Goal: Task Accomplishment & Management: Complete application form

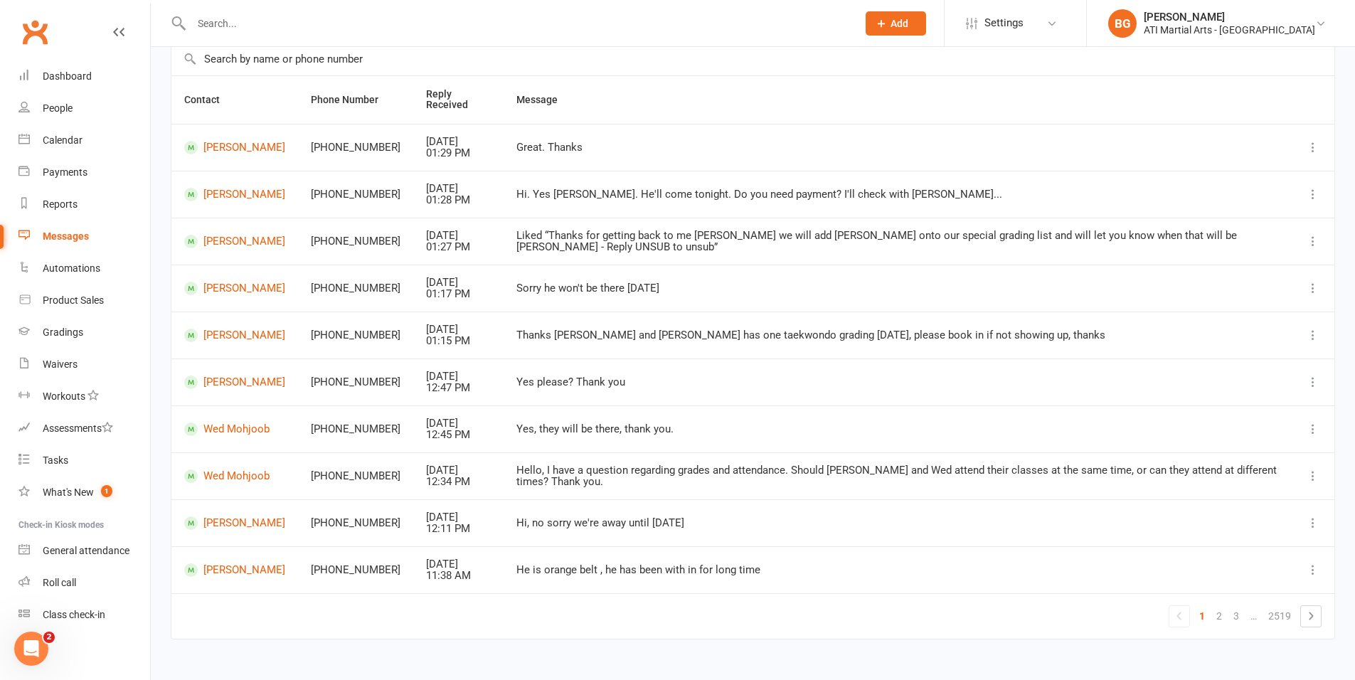
scroll to position [111, 0]
click at [253, 475] on link "Wed Mohjoob" at bounding box center [234, 474] width 101 height 14
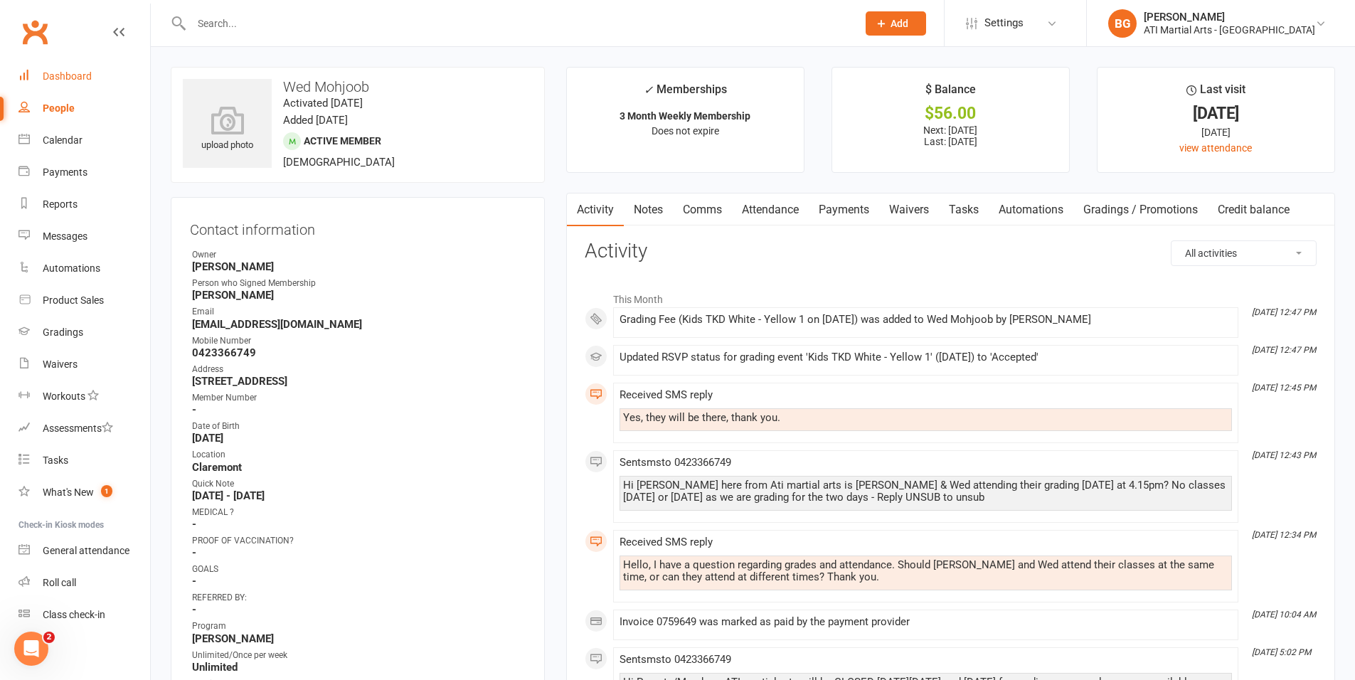
click at [83, 80] on div "Dashboard" at bounding box center [67, 75] width 49 height 11
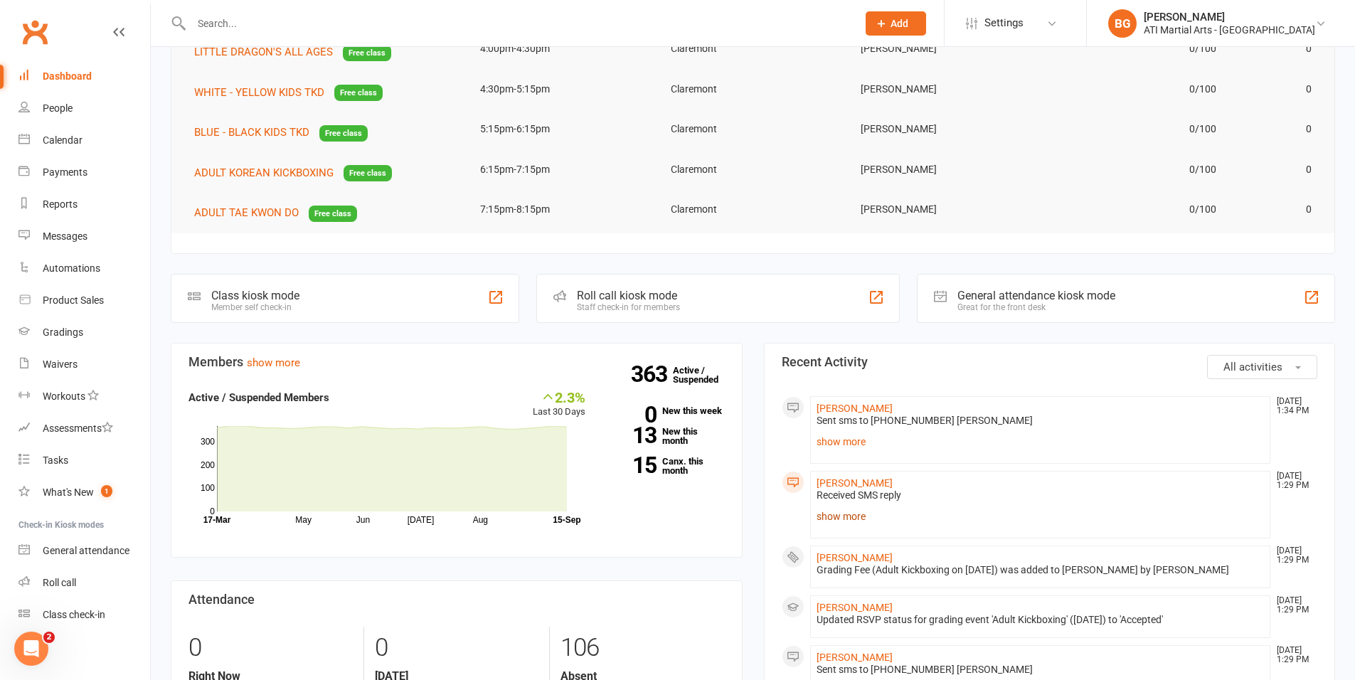
scroll to position [125, 0]
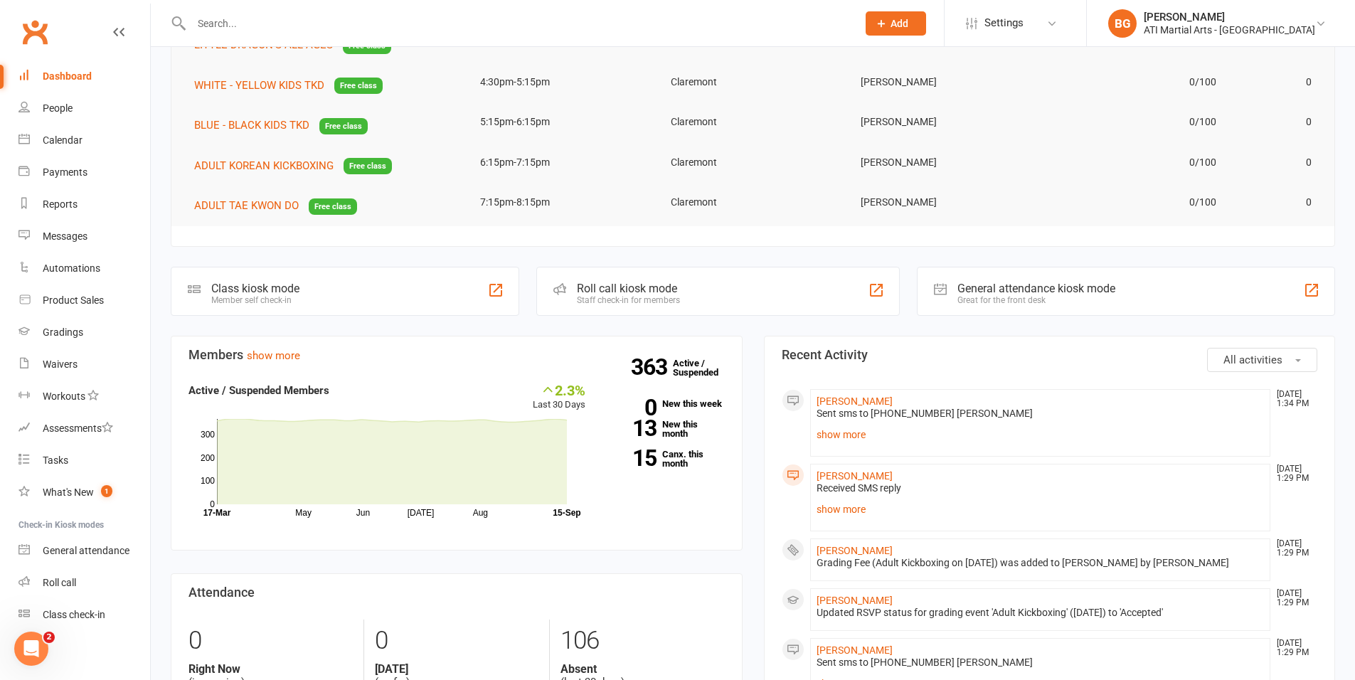
click at [842, 495] on li "Gabriel Vertannes Sep 15, 1:29 PM Received SMS reply Great. Thanks show more" at bounding box center [1040, 498] width 461 height 68
click at [846, 509] on link "show more" at bounding box center [1041, 509] width 448 height 20
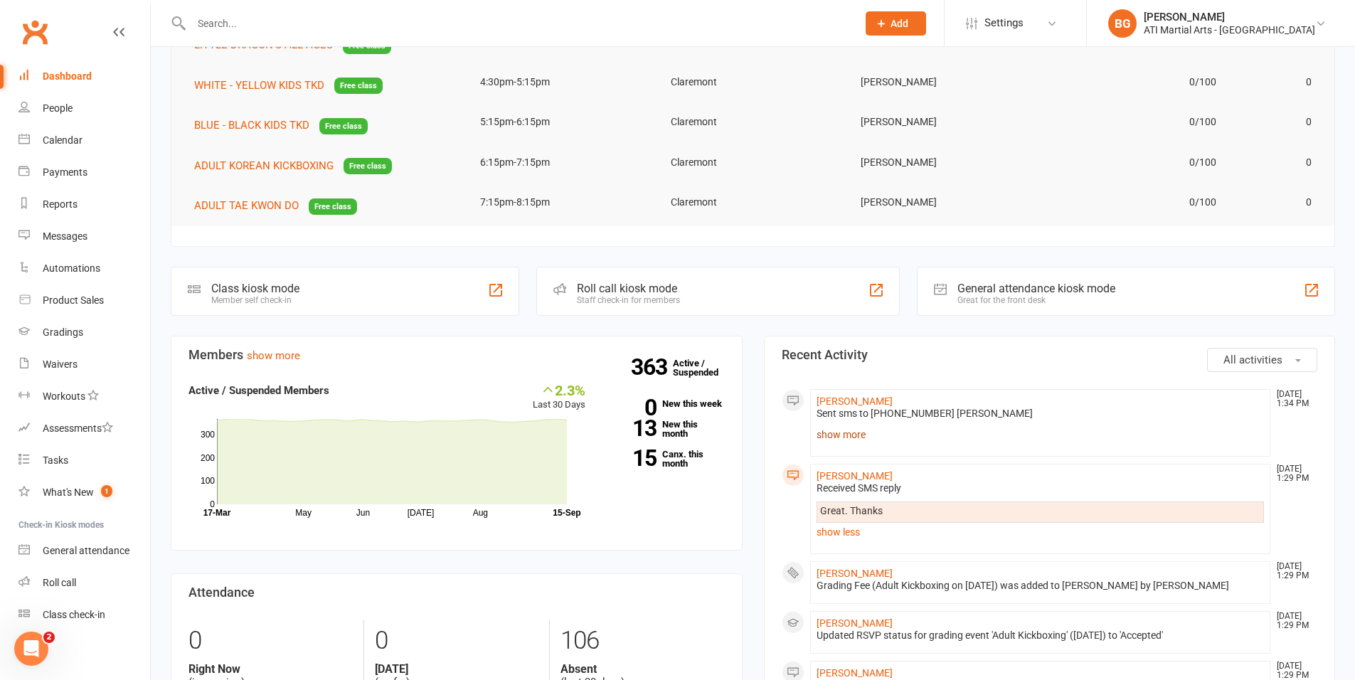
click at [845, 430] on link "show more" at bounding box center [1041, 435] width 448 height 20
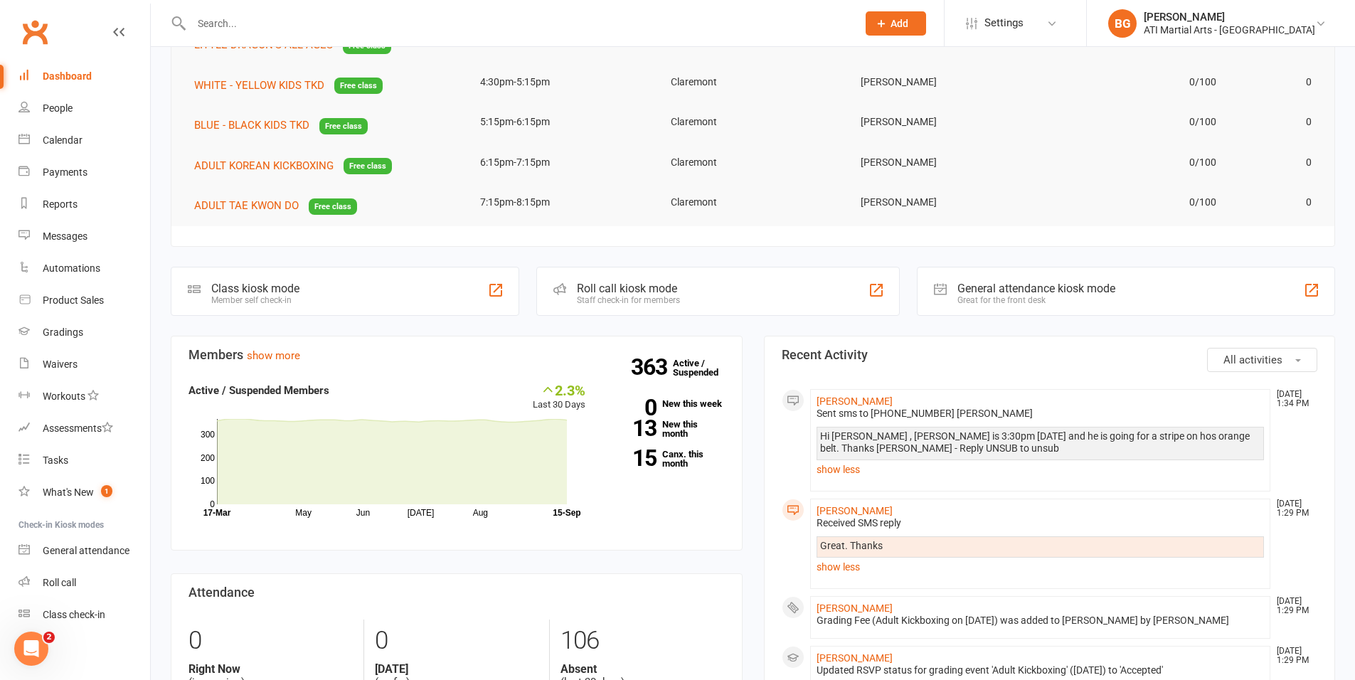
click at [854, 389] on li "Nicolas Jones Sep 15, 1:34 PM Sent sms to 0432216870 Angela Hi Angela , Nicolas…" at bounding box center [1040, 440] width 461 height 102
click at [852, 396] on link "[PERSON_NAME]" at bounding box center [855, 401] width 76 height 11
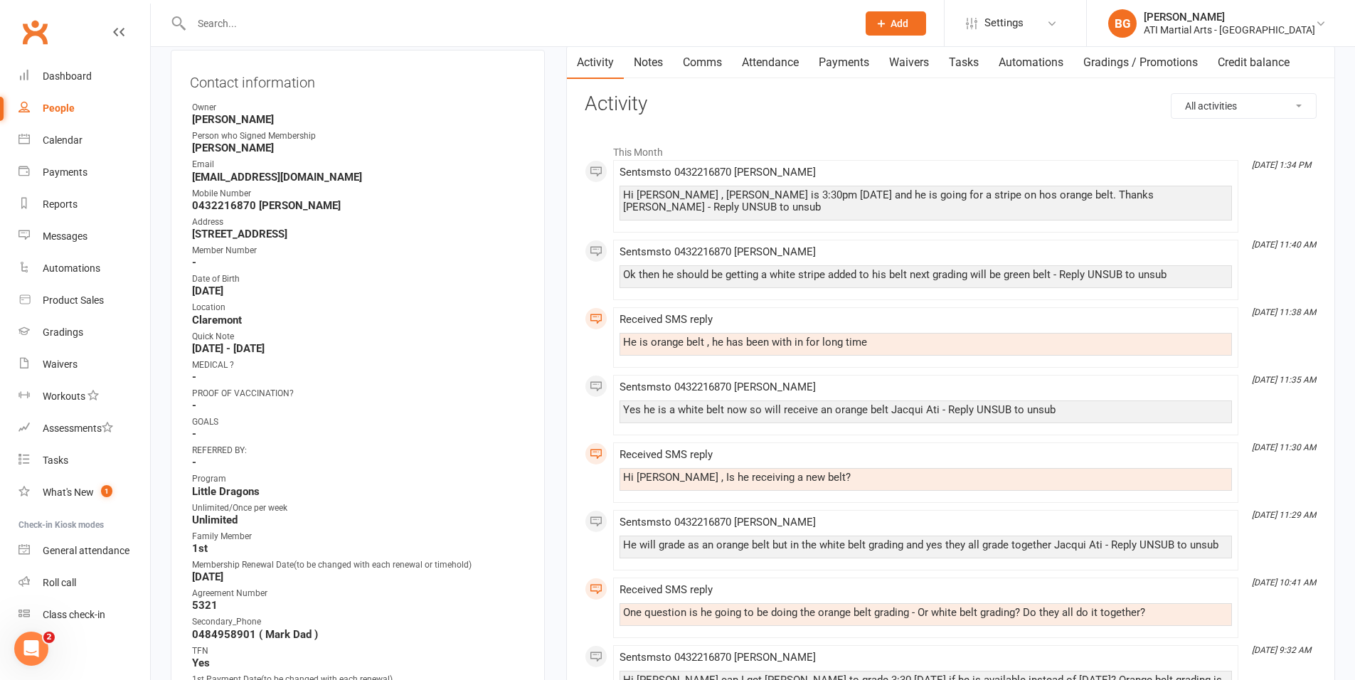
scroll to position [148, 0]
click at [67, 237] on div "Messages" at bounding box center [65, 236] width 45 height 11
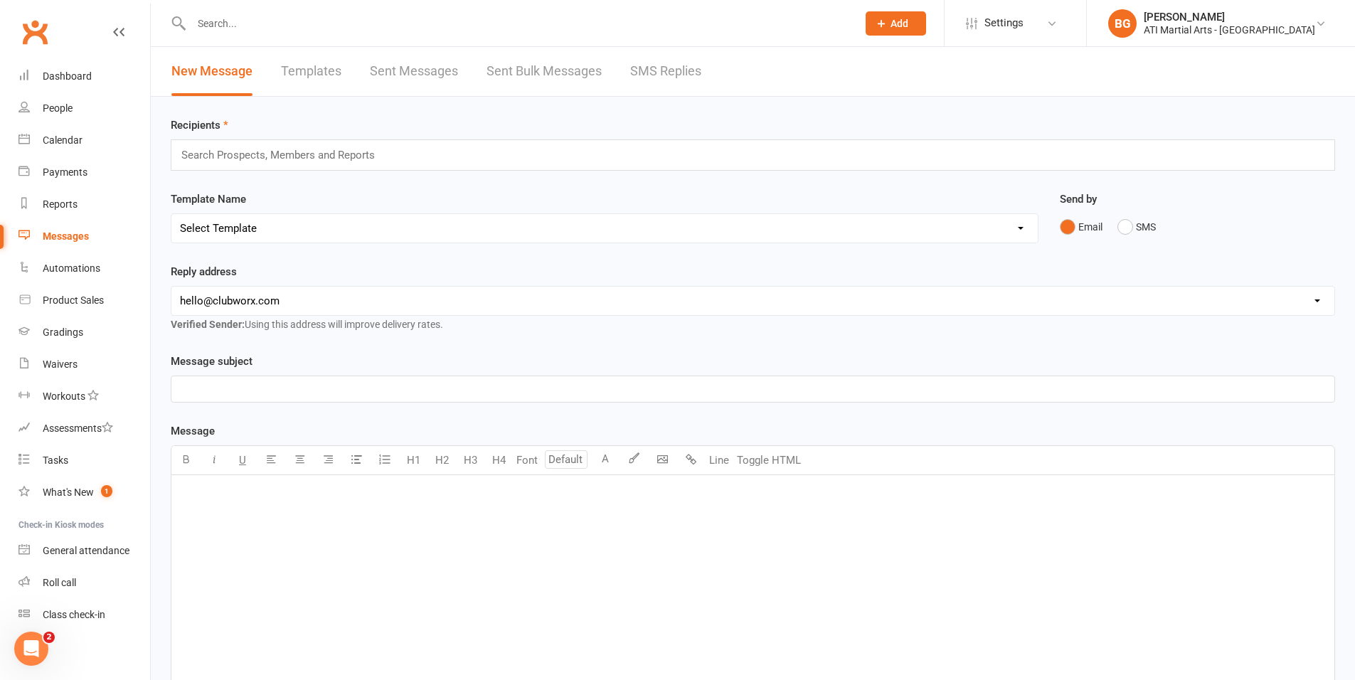
click at [650, 77] on link "SMS Replies" at bounding box center [665, 71] width 71 height 49
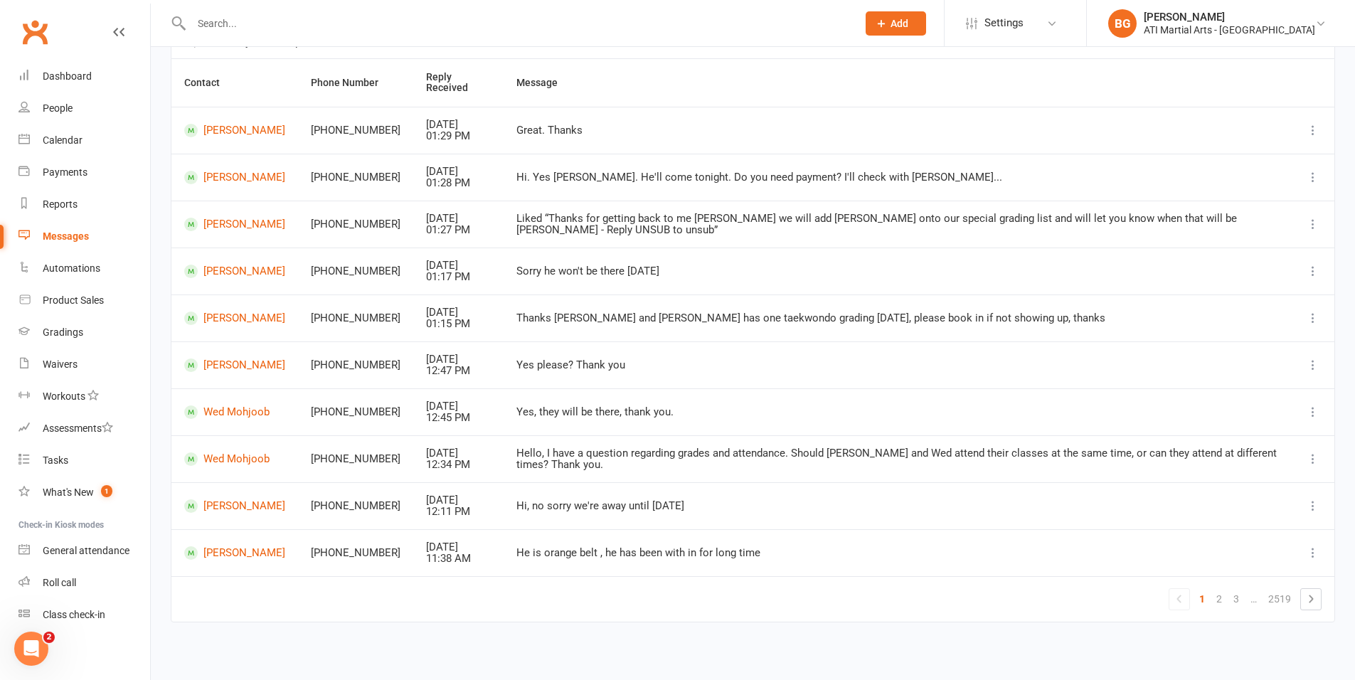
scroll to position [129, 0]
click at [1222, 595] on link "2" at bounding box center [1219, 596] width 17 height 20
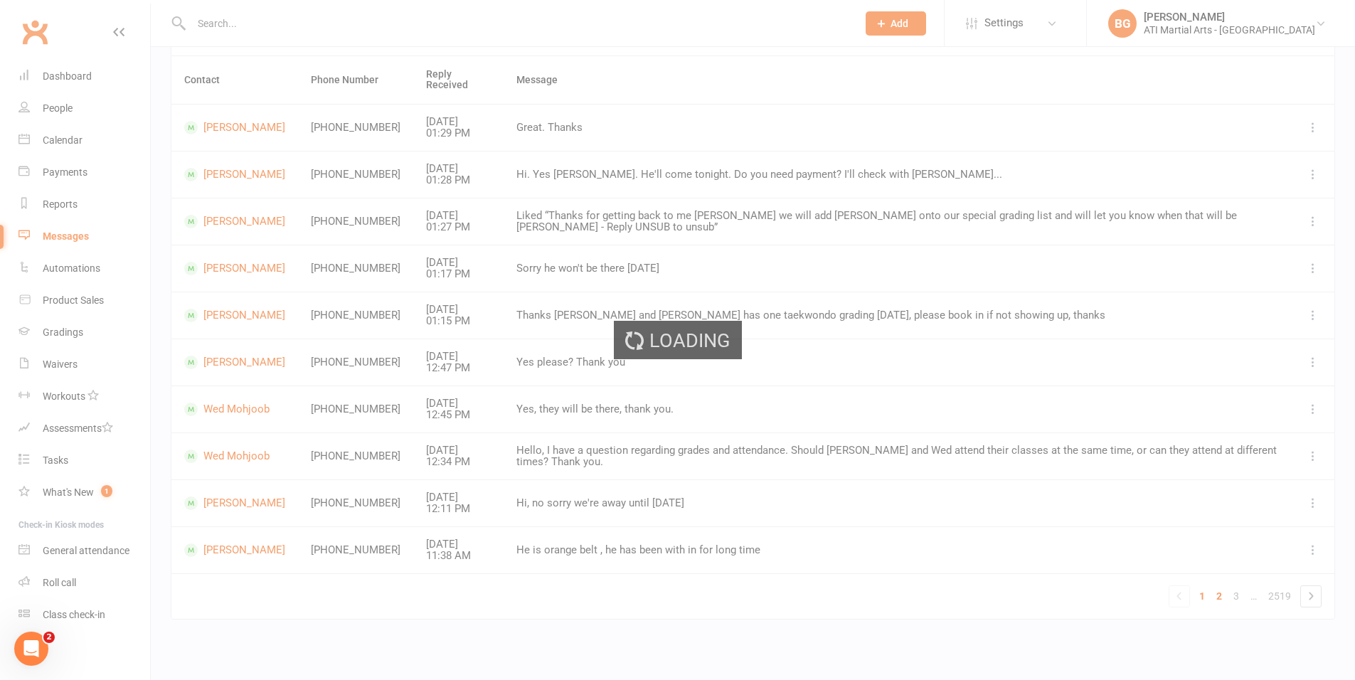
scroll to position [117, 0]
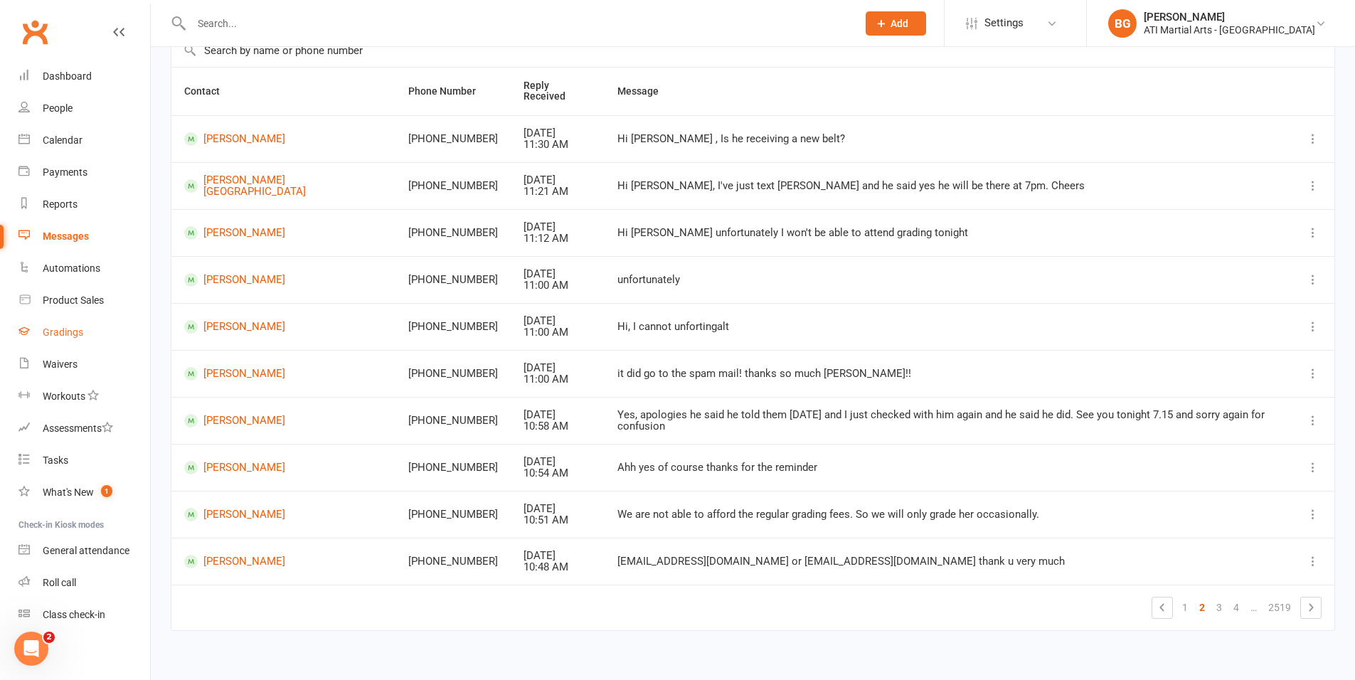
click at [96, 324] on link "Gradings" at bounding box center [84, 333] width 132 height 32
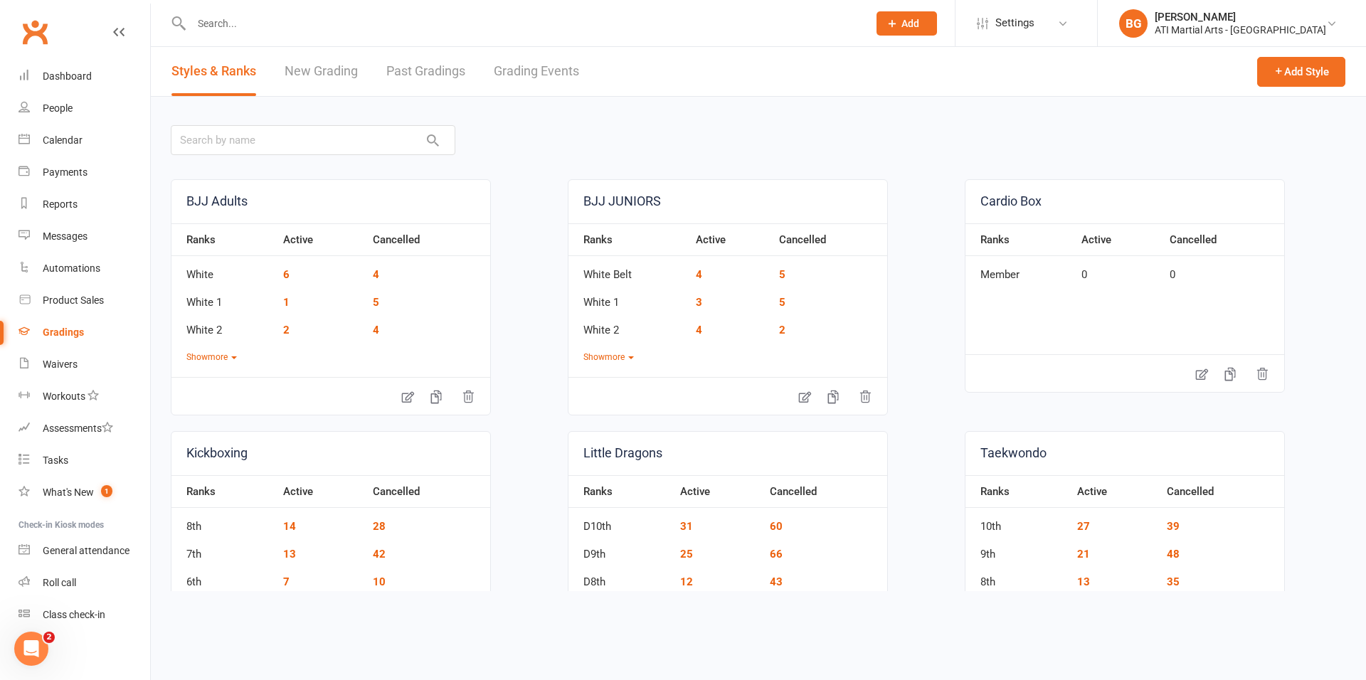
click at [536, 92] on link "Grading Events" at bounding box center [536, 71] width 85 height 49
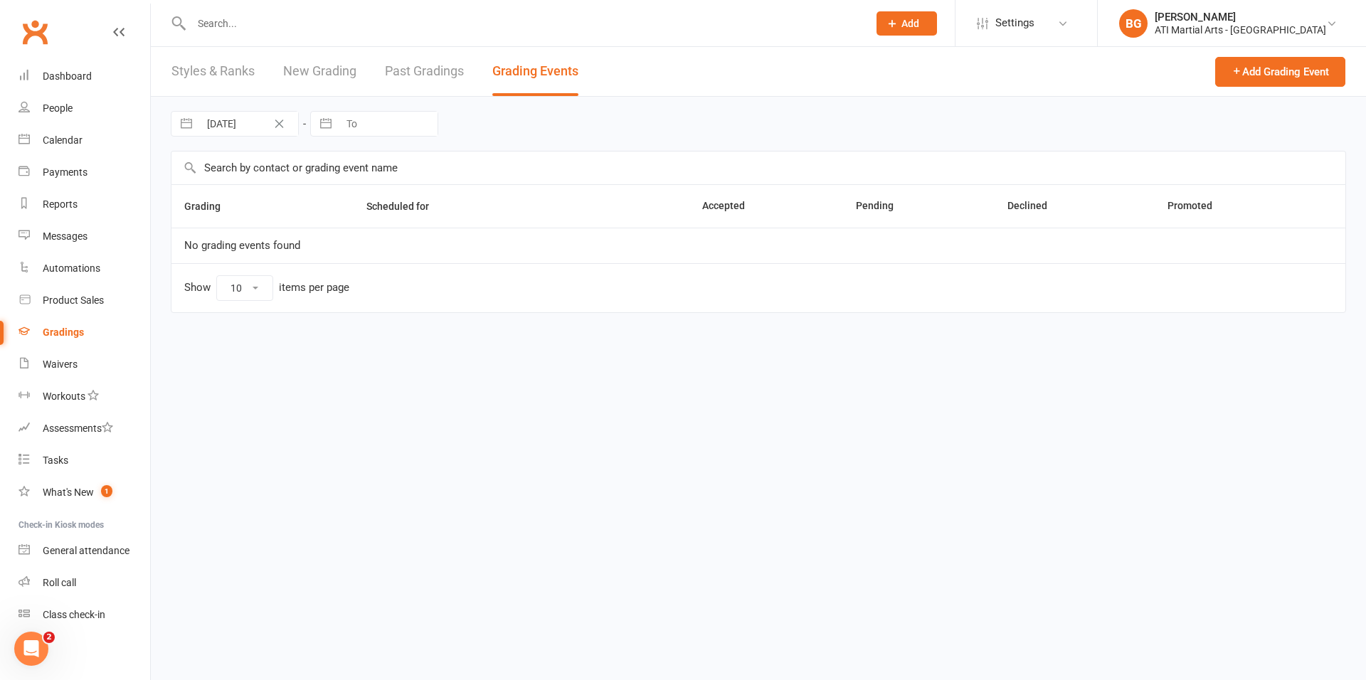
select select "25"
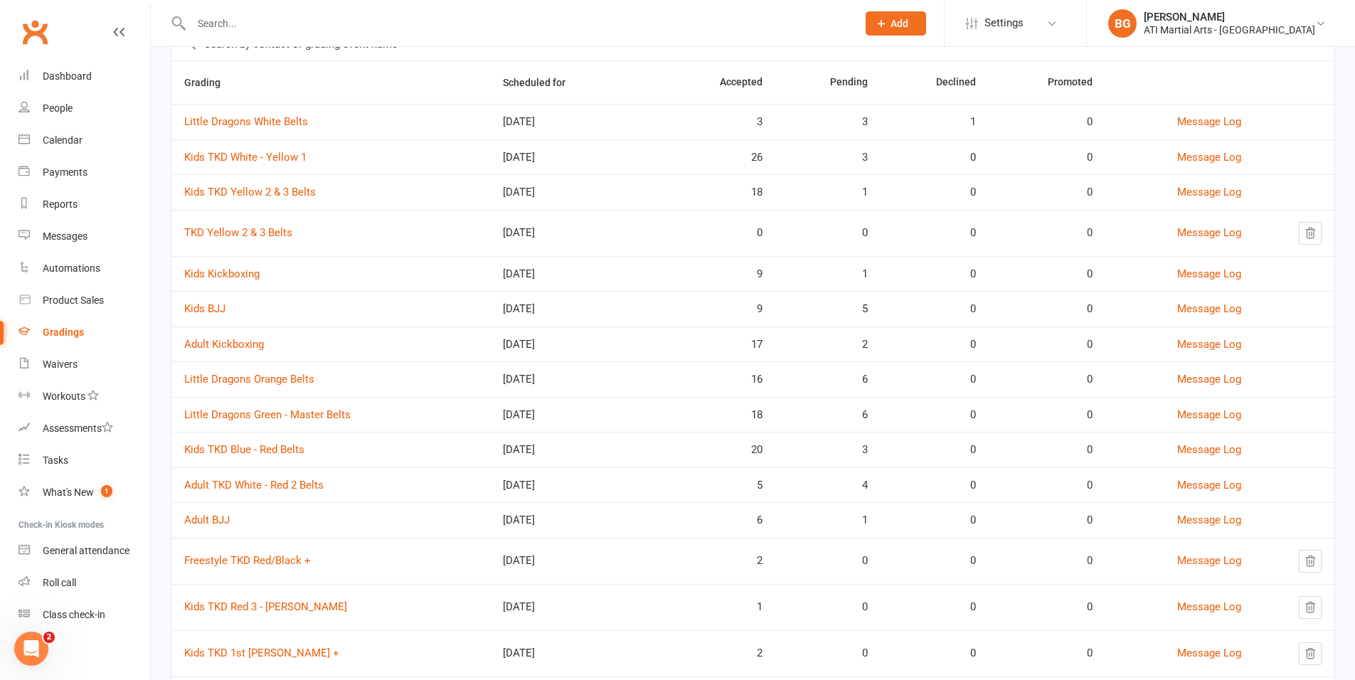
scroll to position [125, 0]
click at [278, 121] on link "Little Dragons White Belts" at bounding box center [246, 120] width 124 height 13
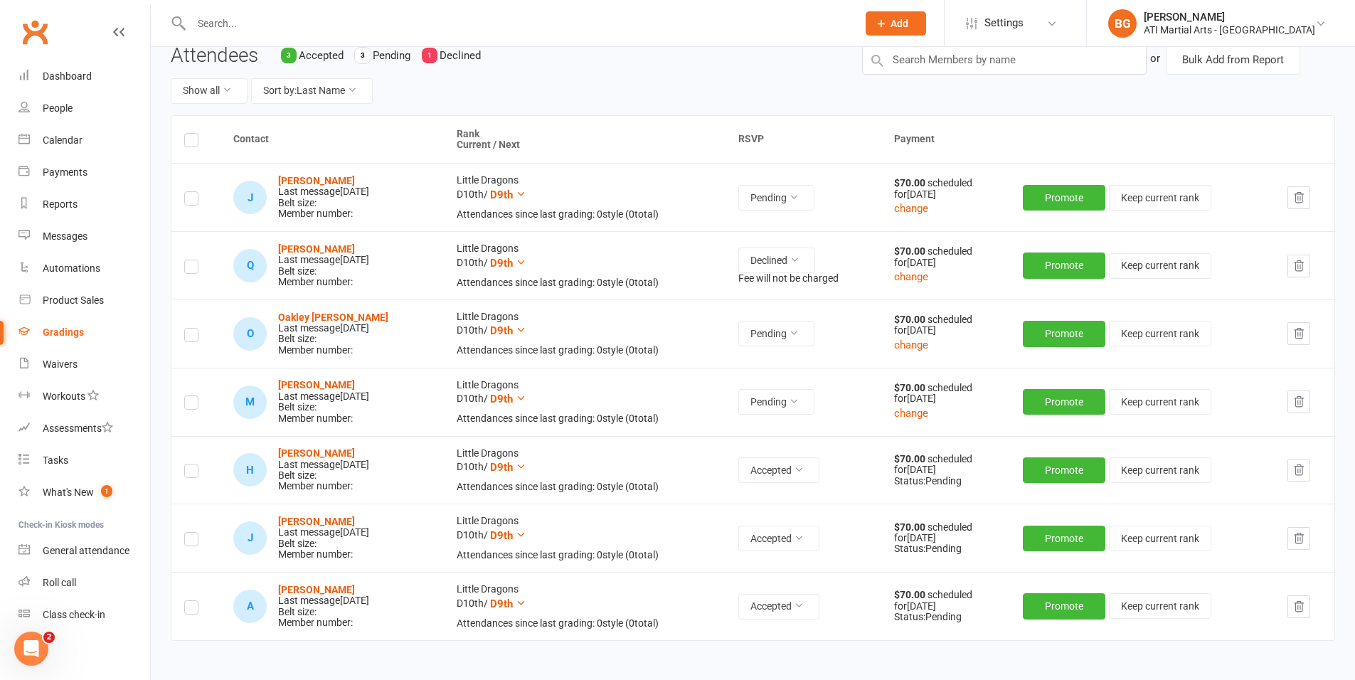
scroll to position [131, 0]
click at [328, 316] on strong "Oakley Goss" at bounding box center [333, 316] width 110 height 11
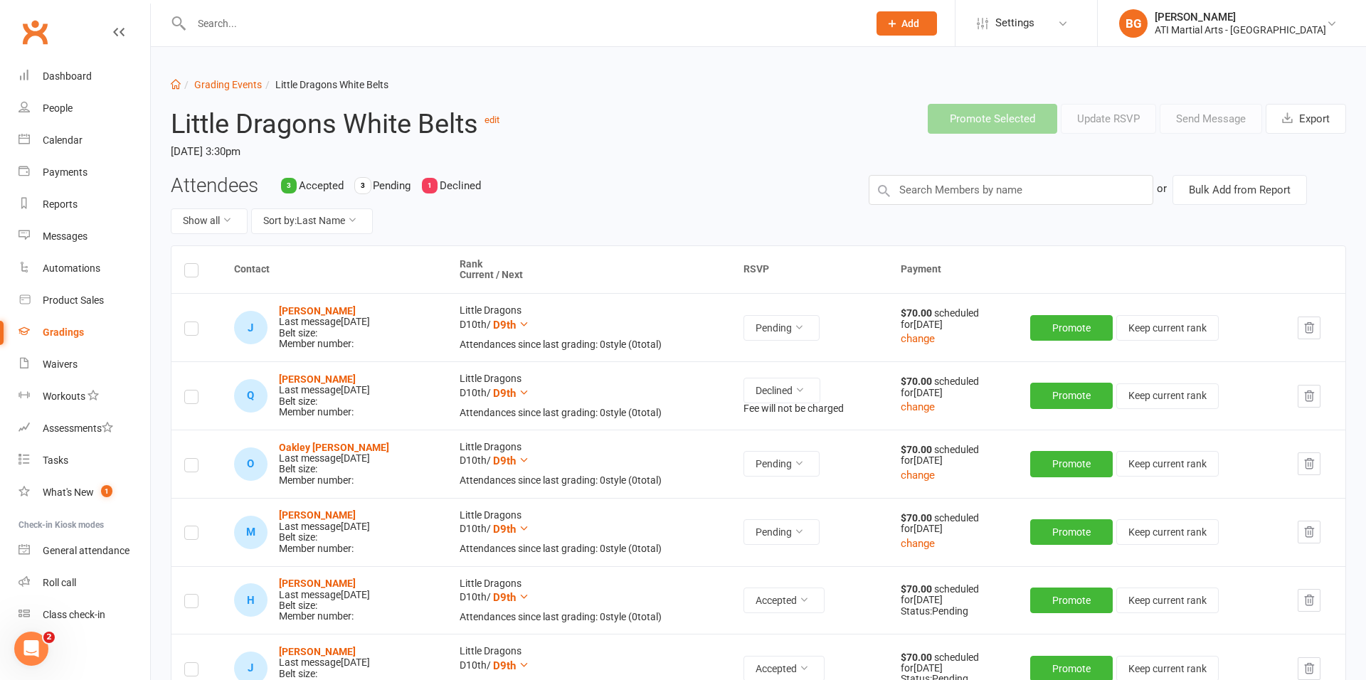
select select "25"
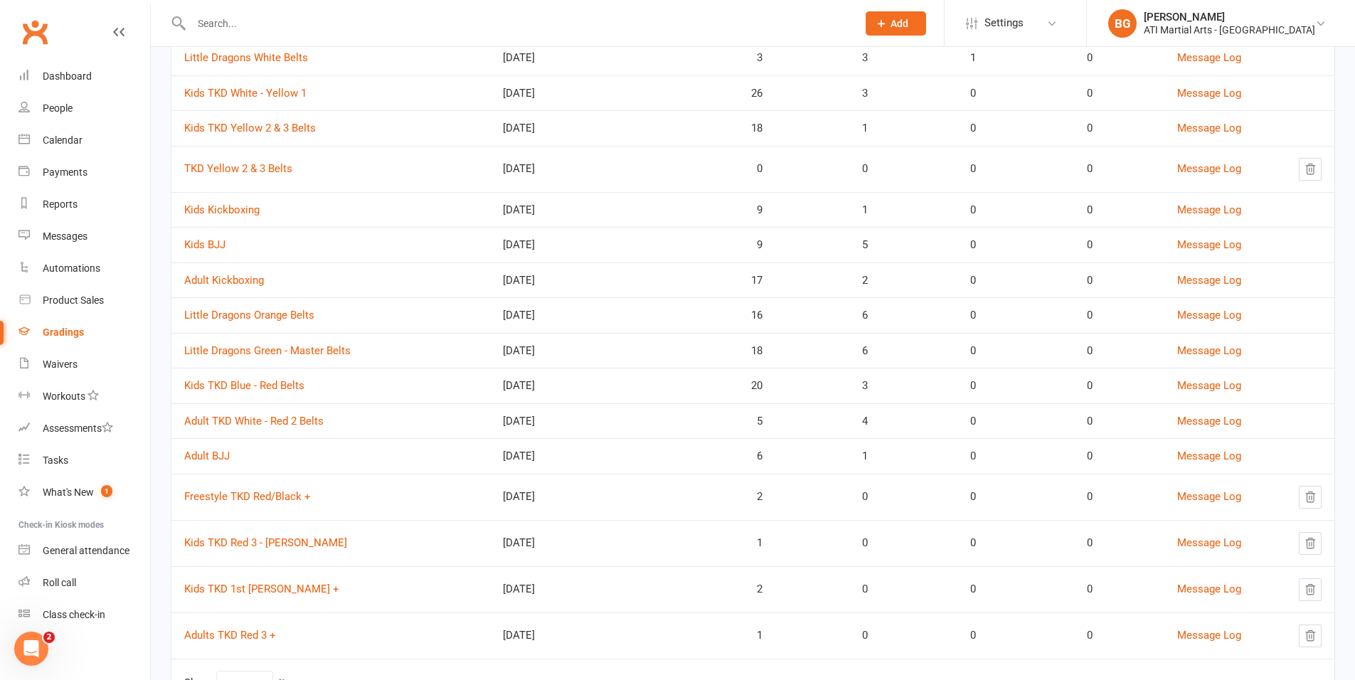
scroll to position [185, 0]
click at [246, 286] on link "Adult Kickboxing" at bounding box center [224, 283] width 80 height 13
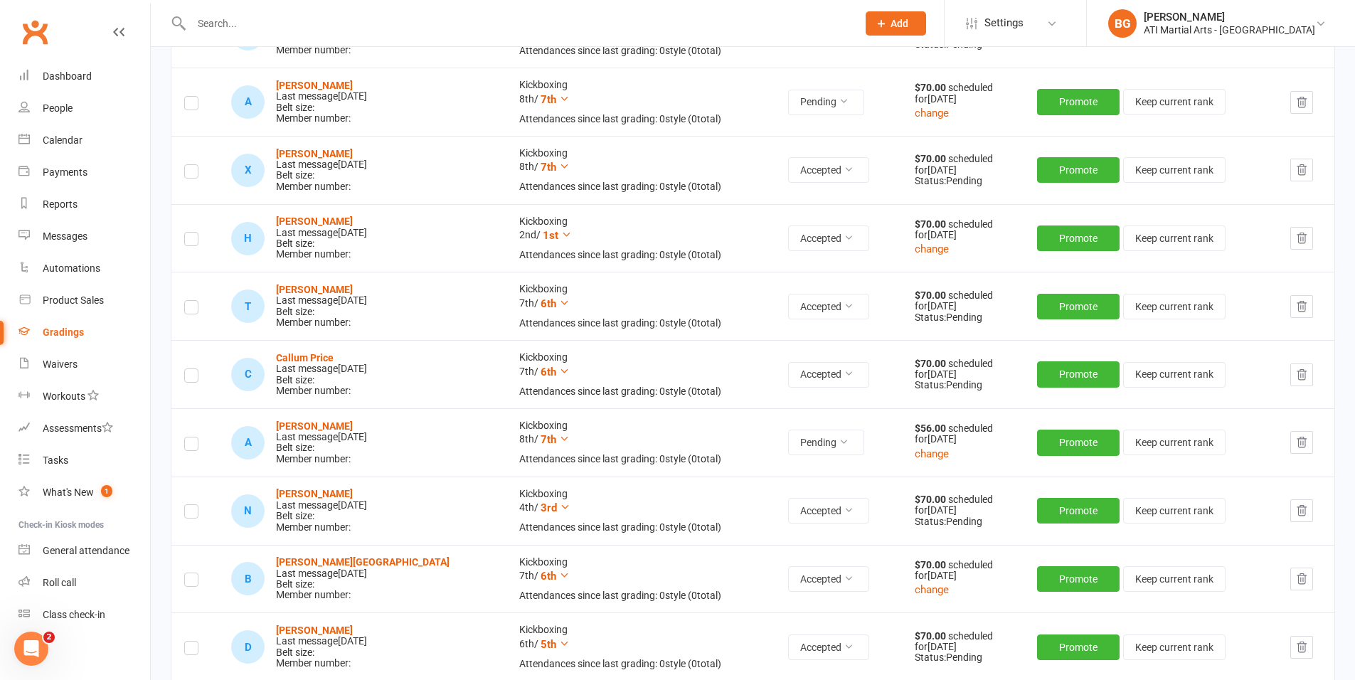
scroll to position [437, 0]
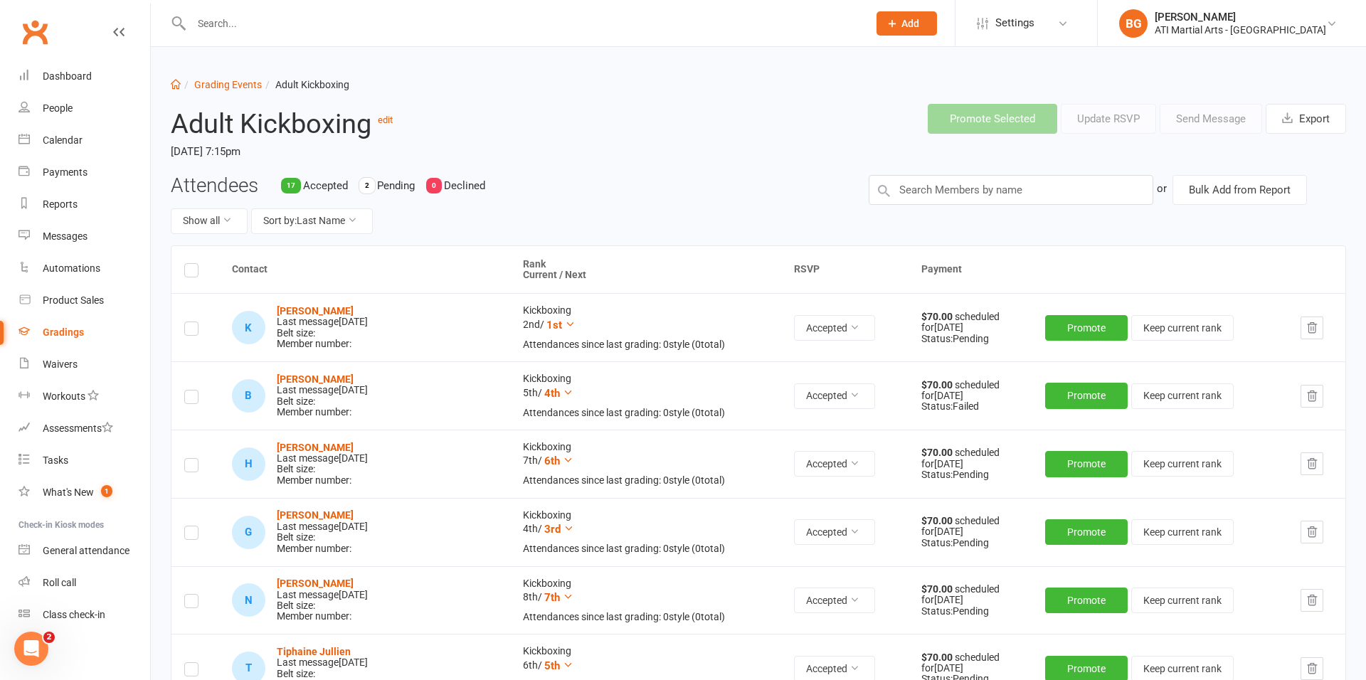
select select "25"
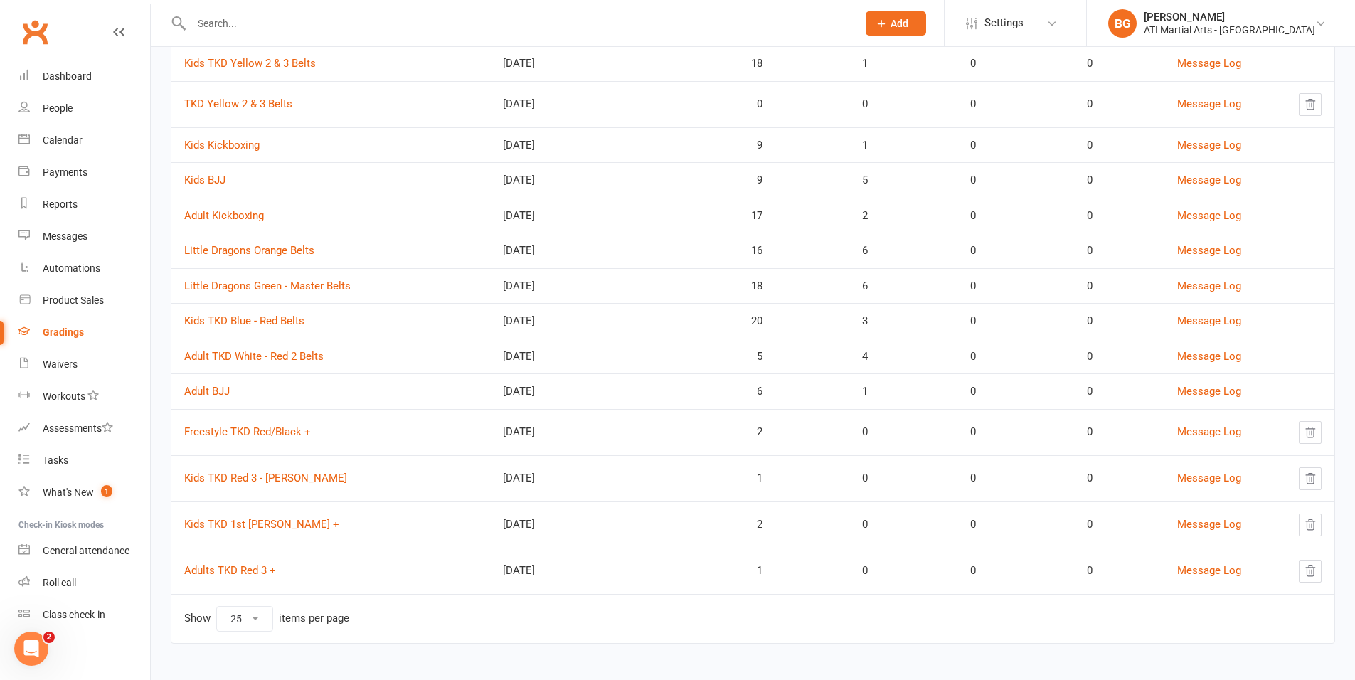
scroll to position [257, 0]
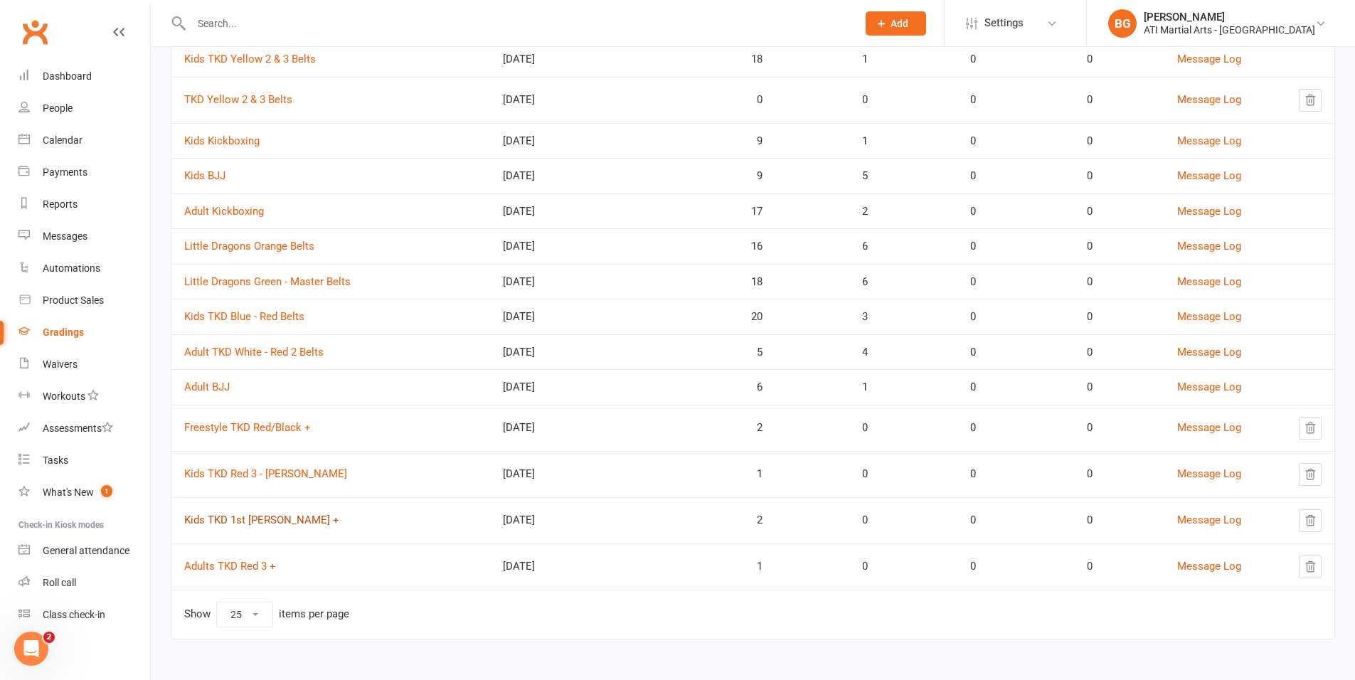
click at [240, 521] on link "Kids TKD 1st [PERSON_NAME] +" at bounding box center [261, 520] width 155 height 13
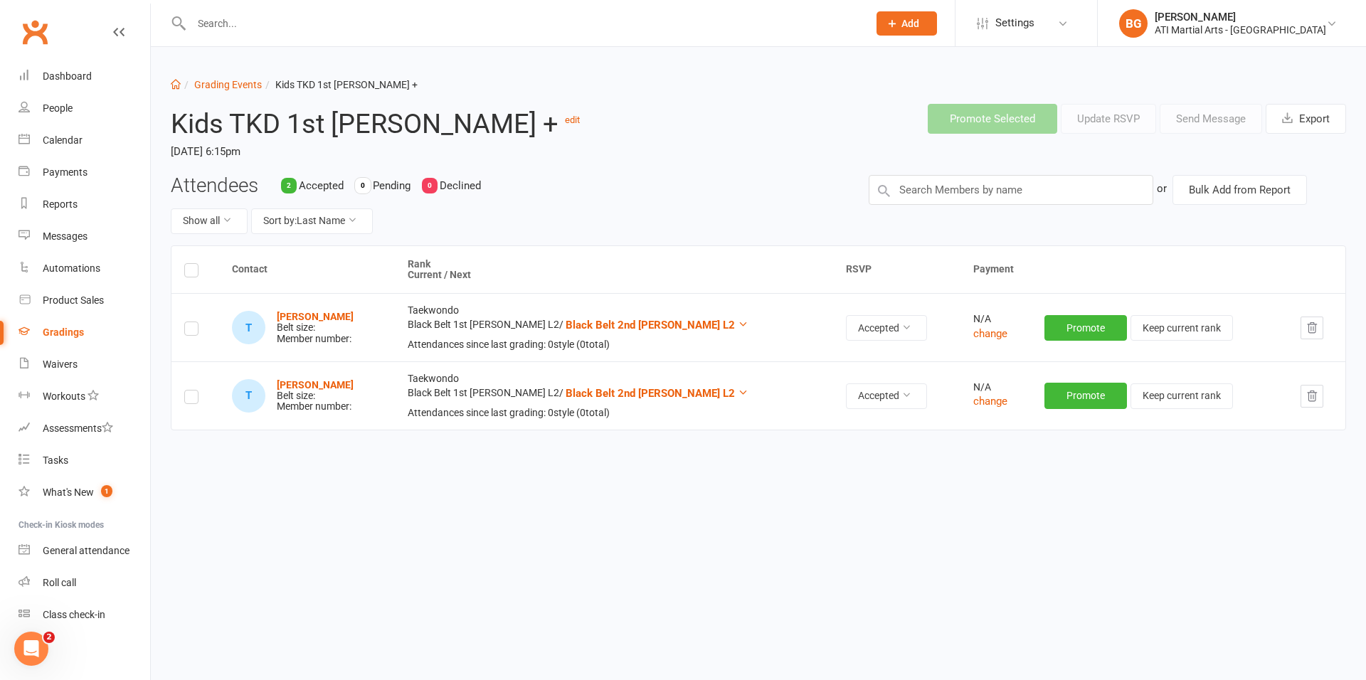
select select "25"
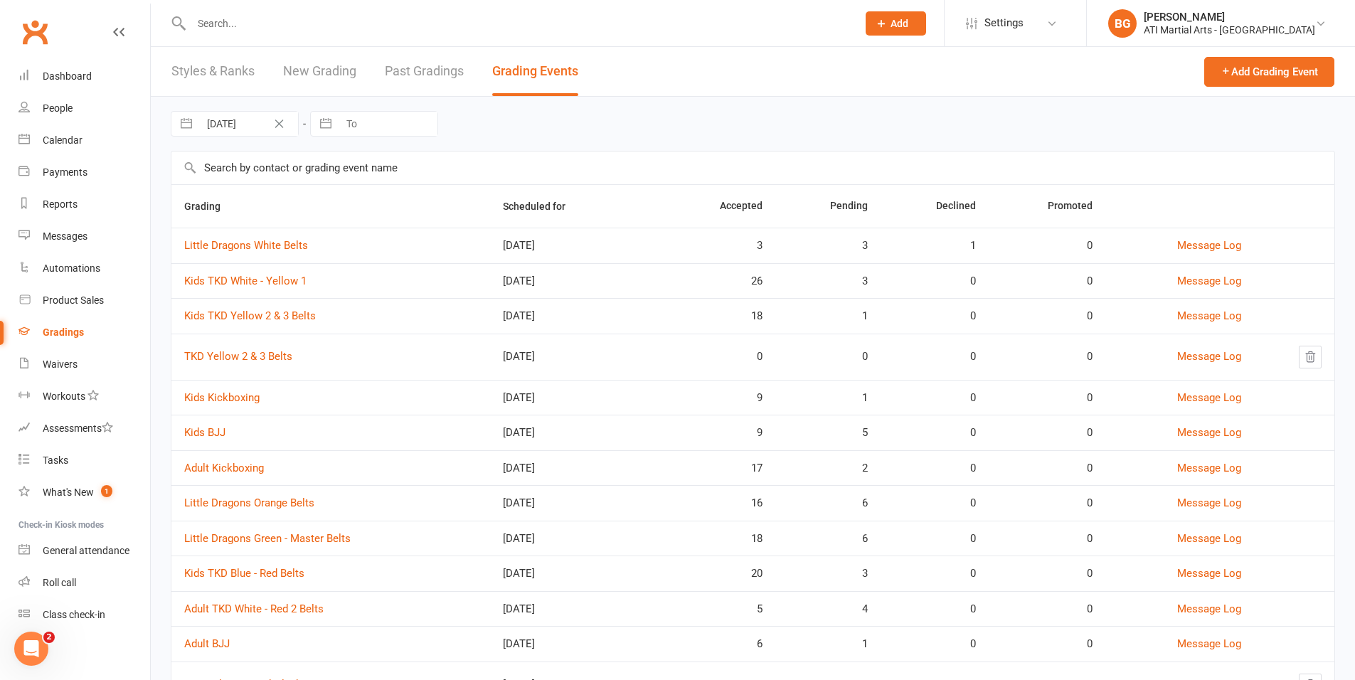
scroll to position [257, 0]
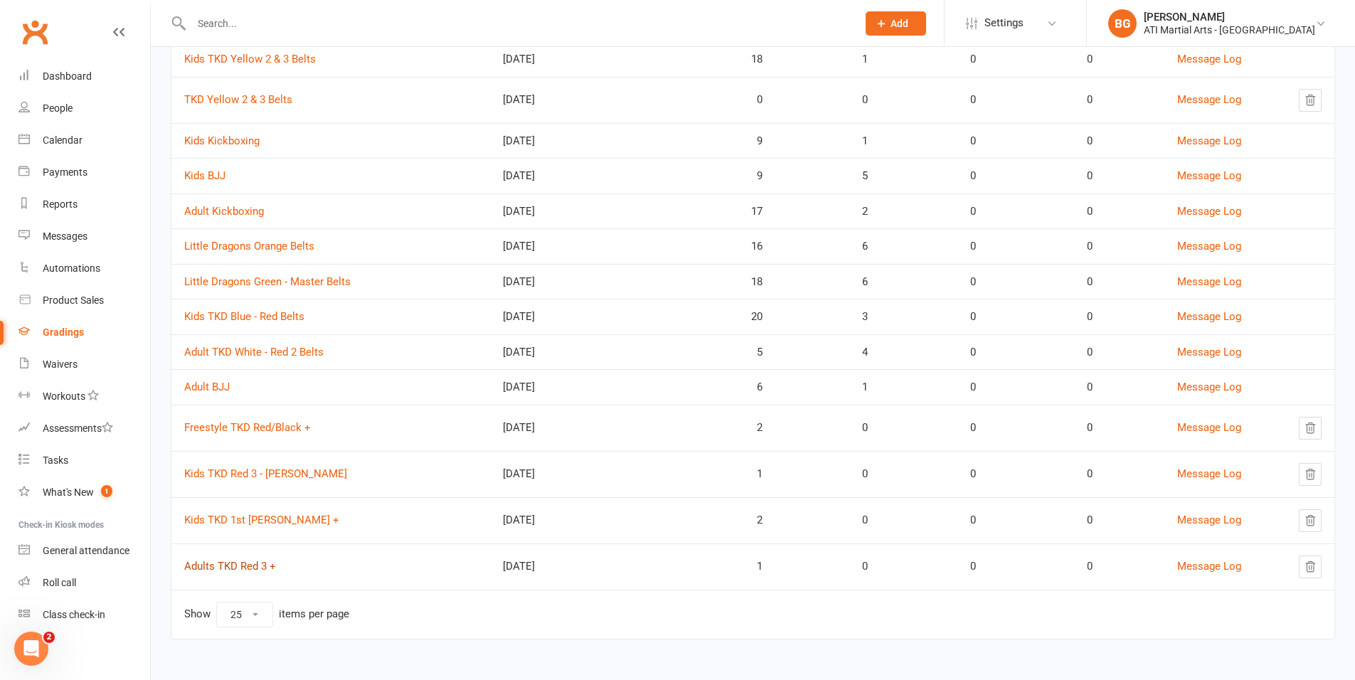
click at [245, 561] on link "Adults TKD Red 3 +" at bounding box center [230, 566] width 92 height 13
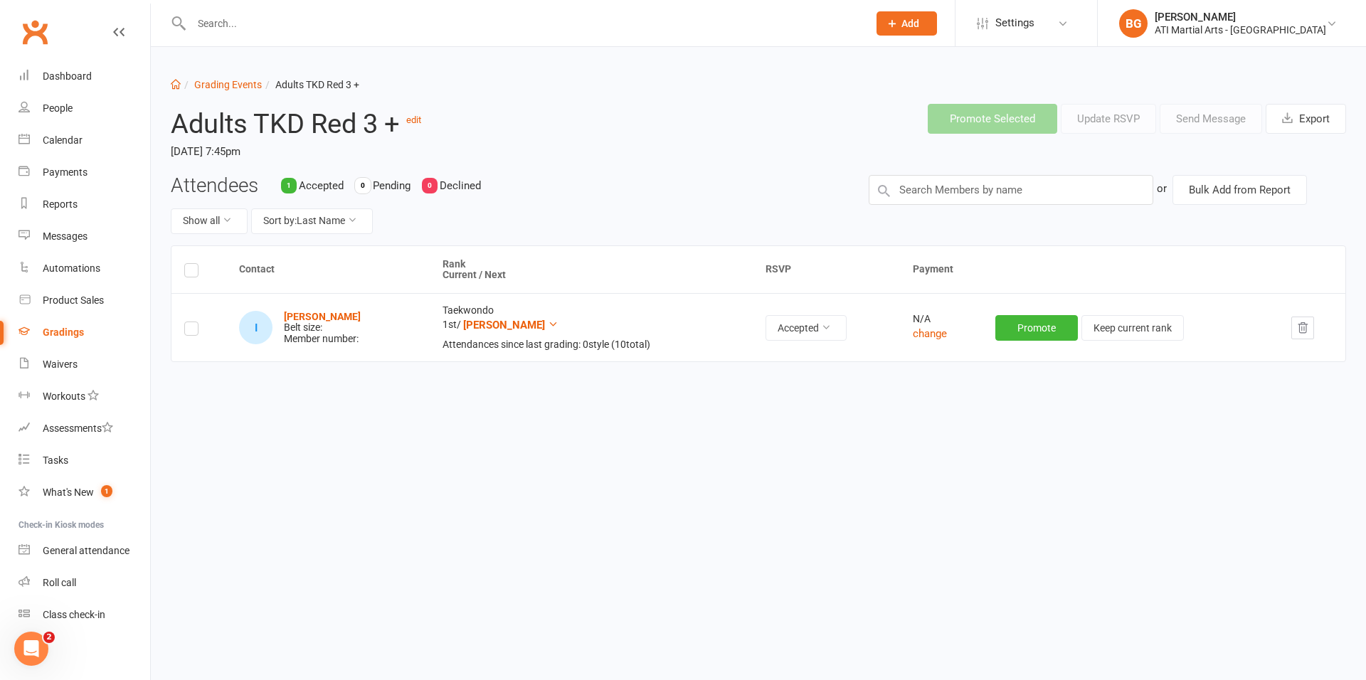
select select "25"
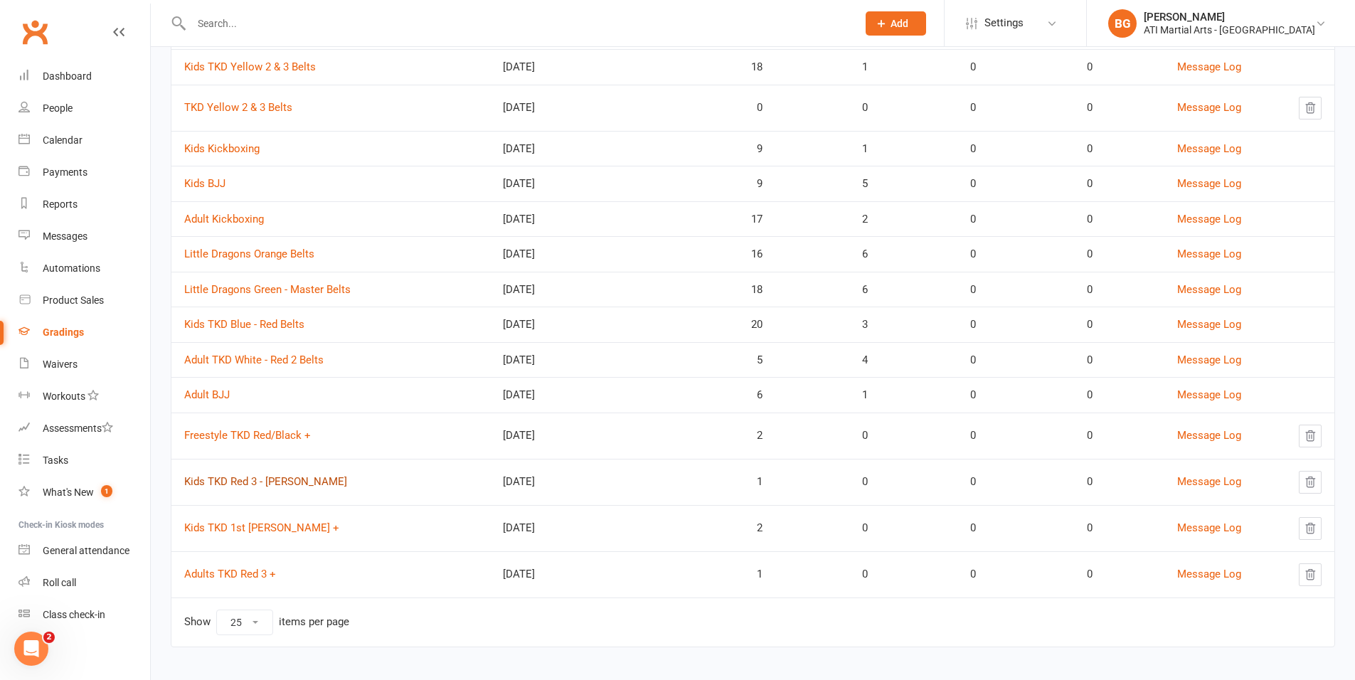
scroll to position [257, 0]
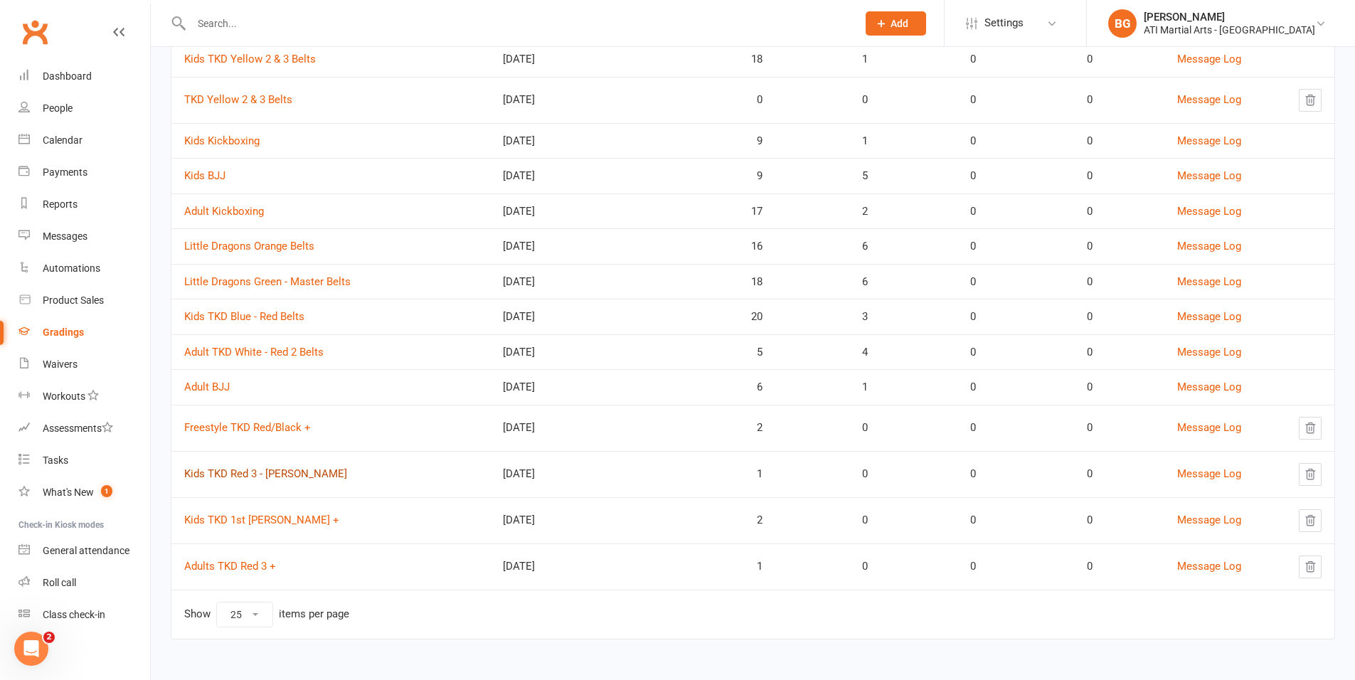
click at [282, 475] on link "Kids TKD Red 3 - [PERSON_NAME]" at bounding box center [265, 473] width 163 height 13
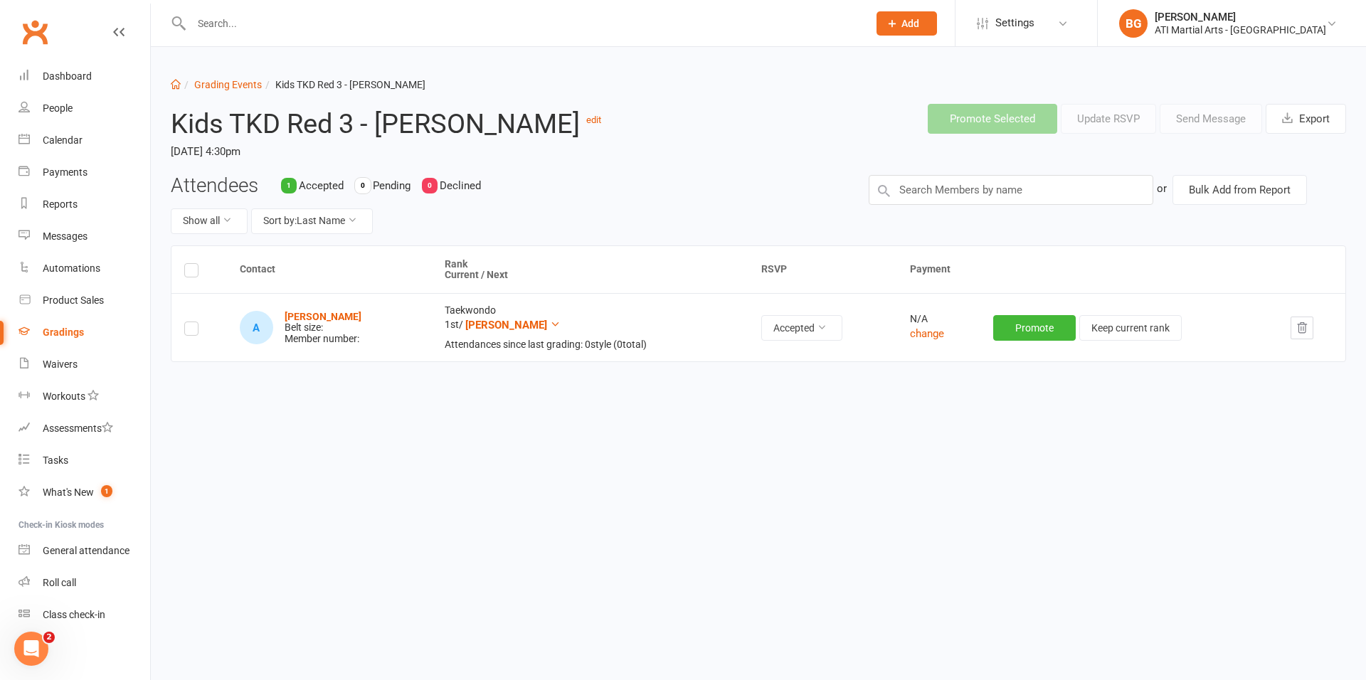
select select "25"
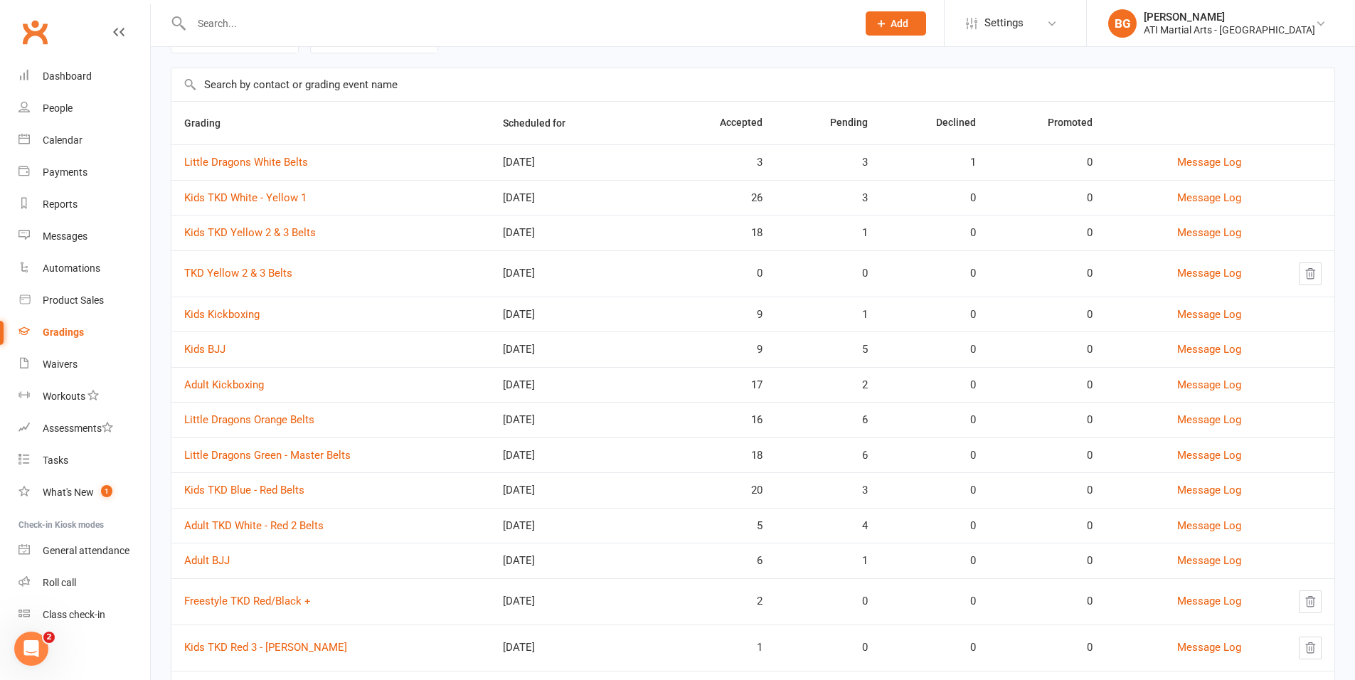
scroll to position [257, 0]
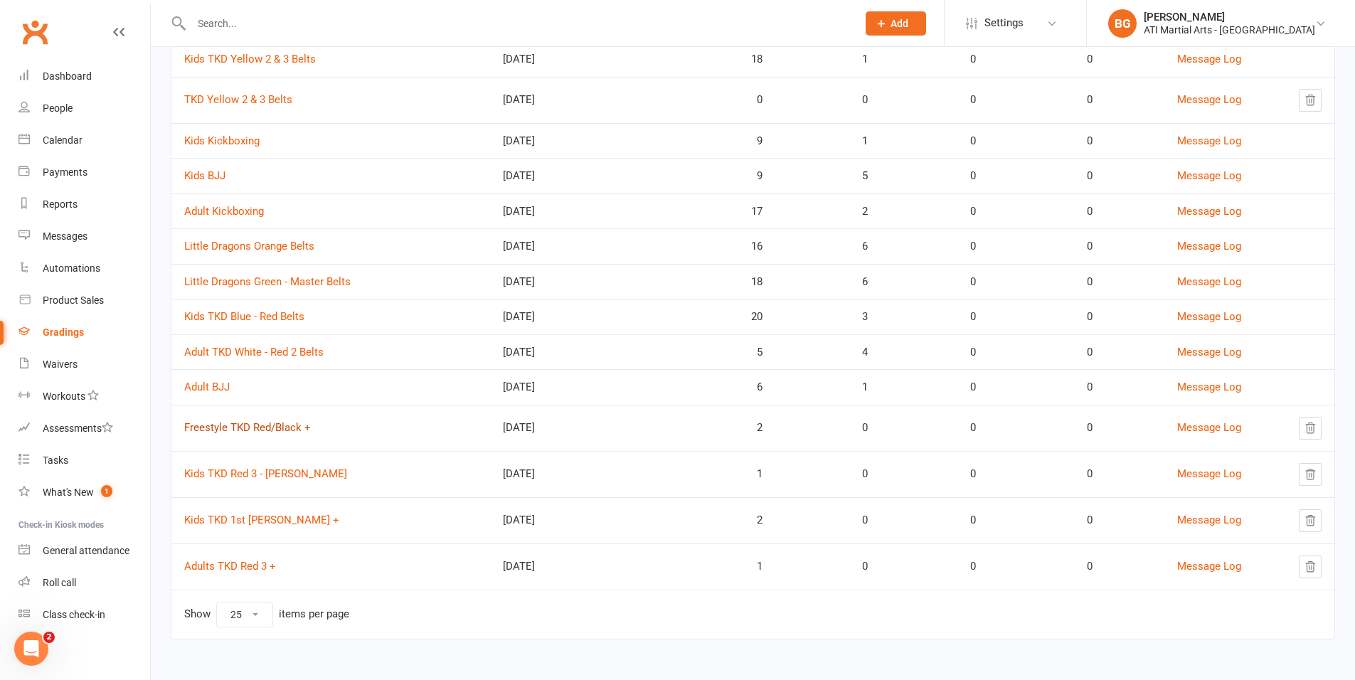
click at [208, 430] on link "Freestyle TKD Red/Black +" at bounding box center [247, 427] width 127 height 13
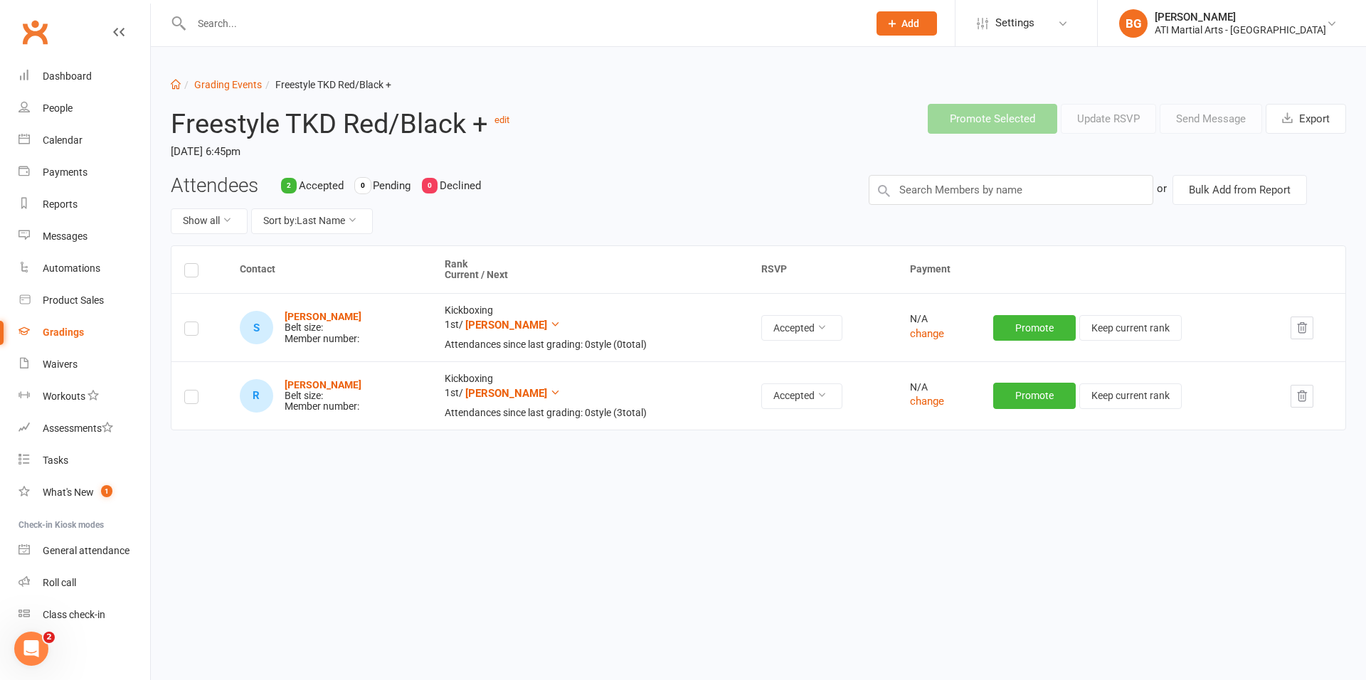
select select "25"
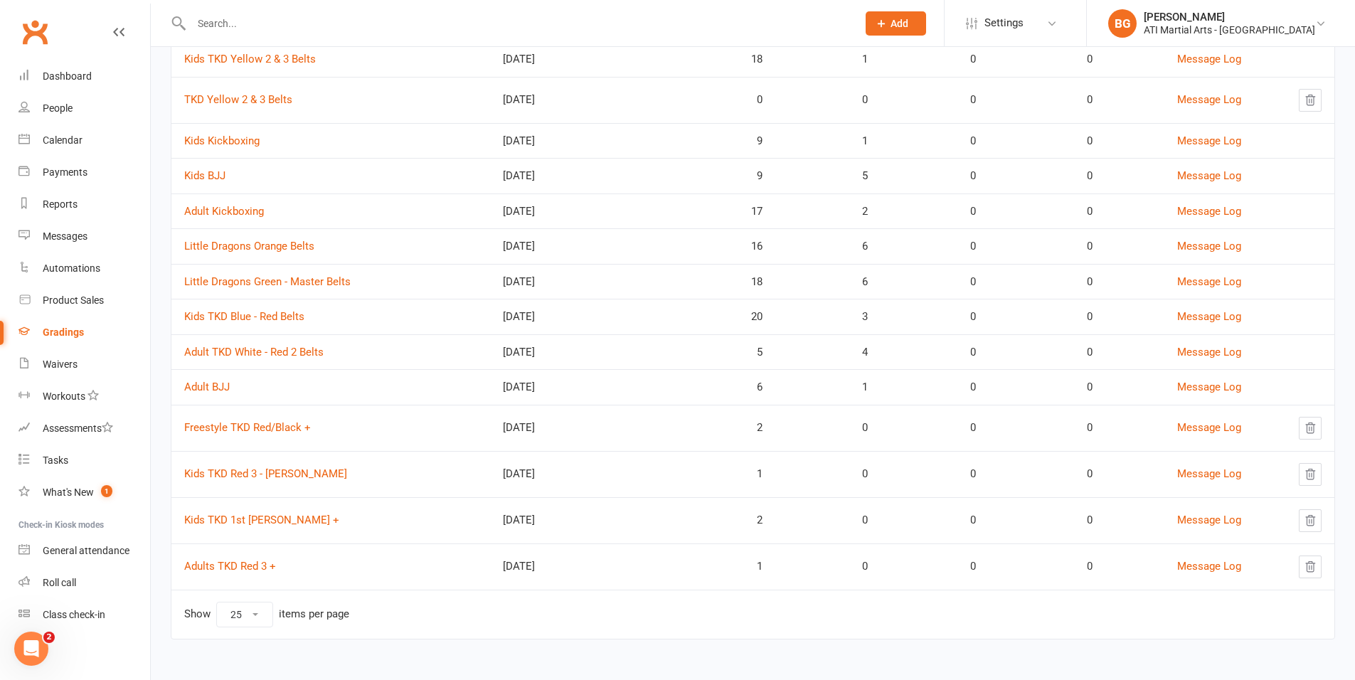
scroll to position [254, 0]
click at [214, 571] on link "Adults TKD Red 3 +" at bounding box center [230, 569] width 92 height 13
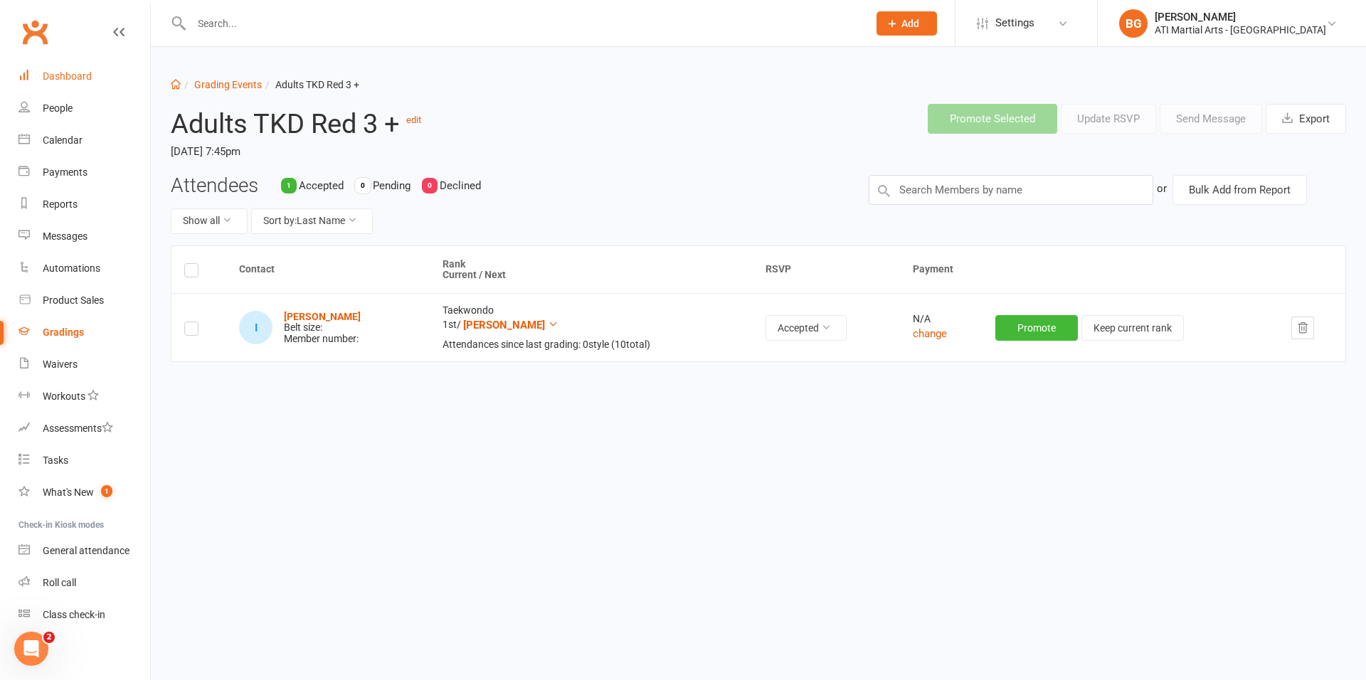
click at [33, 74] on link "Dashboard" at bounding box center [84, 76] width 132 height 32
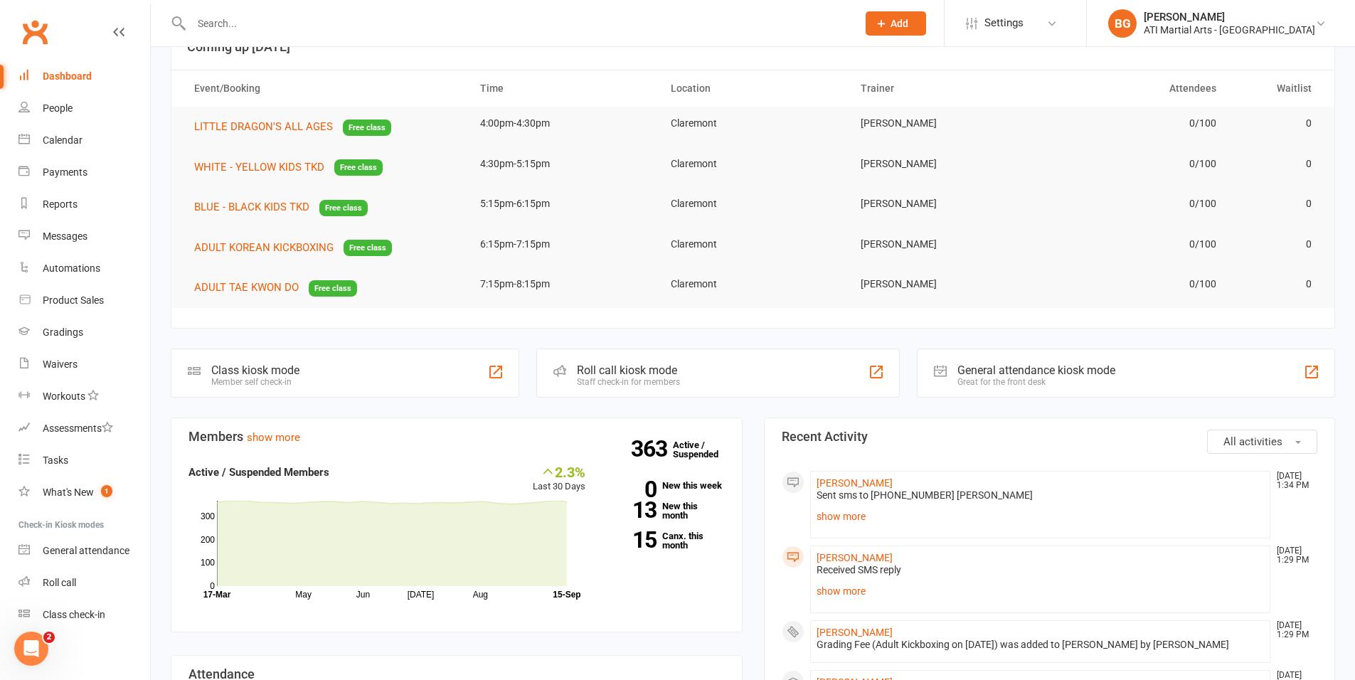
scroll to position [77, 0]
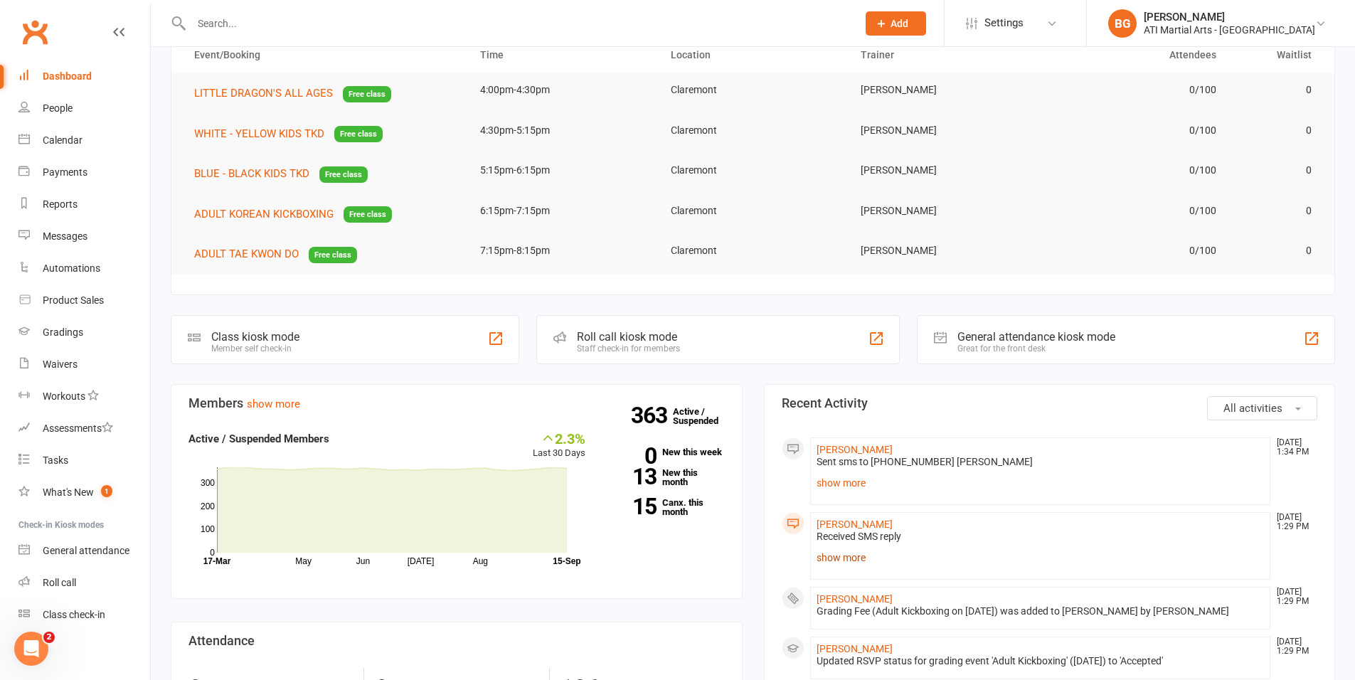
click at [830, 553] on link "show more" at bounding box center [1041, 558] width 448 height 20
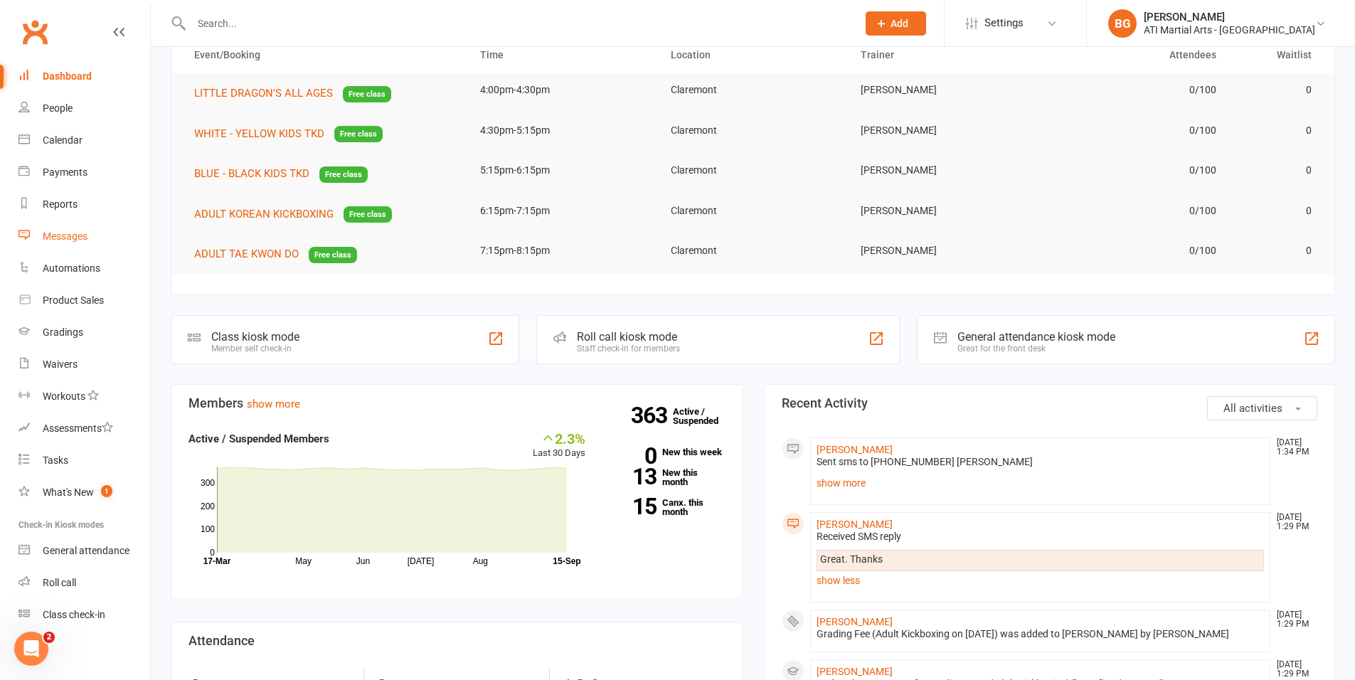
click at [56, 243] on link "Messages" at bounding box center [84, 237] width 132 height 32
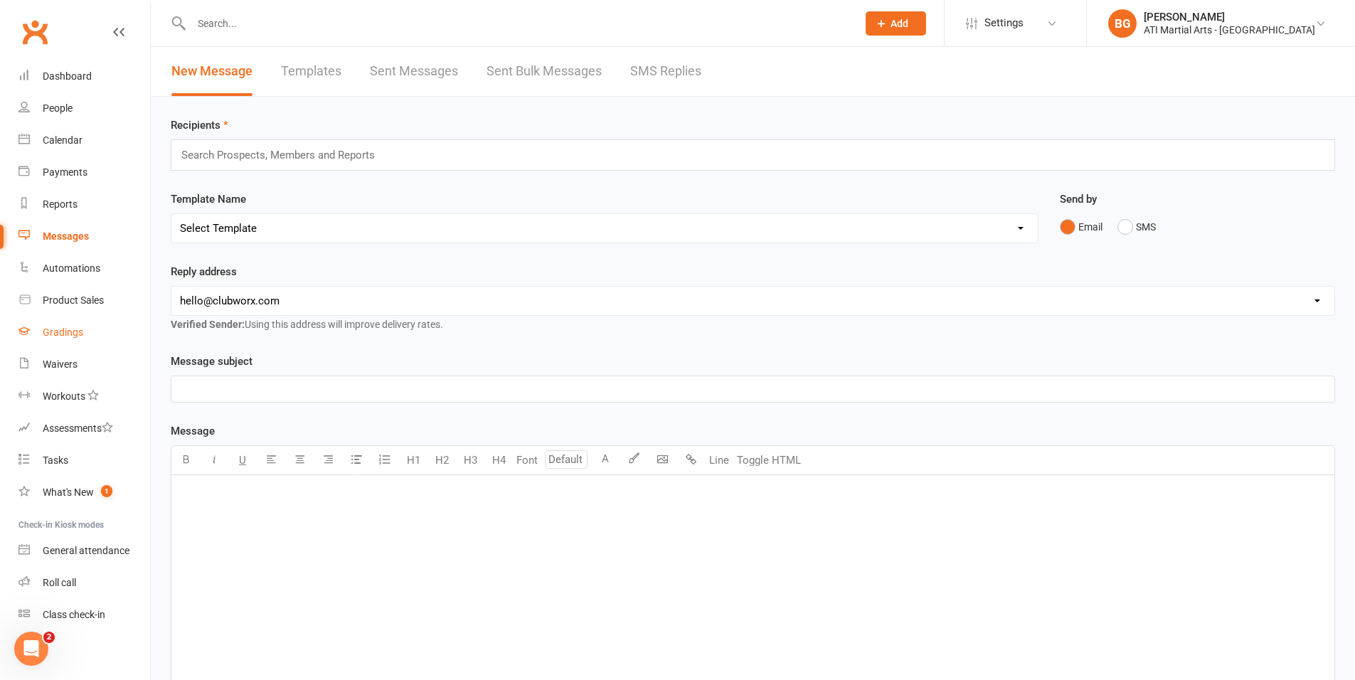
click at [71, 329] on div "Gradings" at bounding box center [63, 332] width 41 height 11
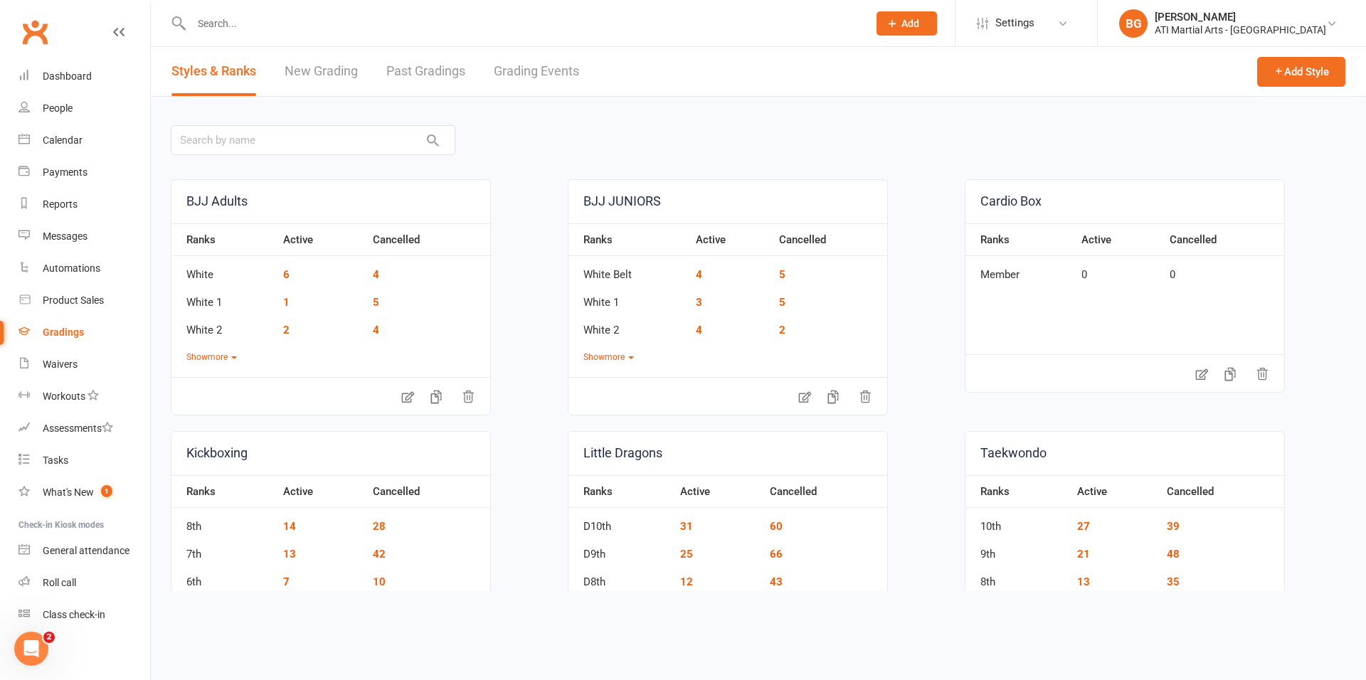
click at [566, 82] on link "Grading Events" at bounding box center [536, 71] width 85 height 49
select select "25"
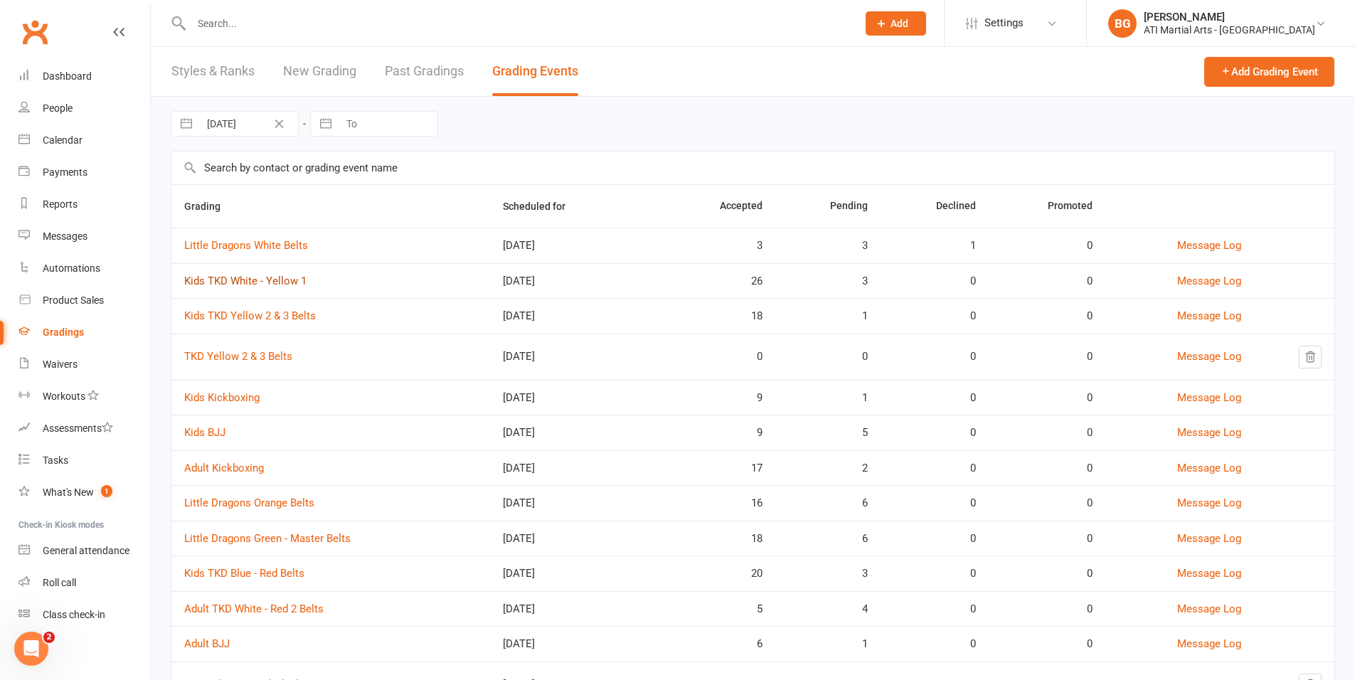
click at [275, 285] on link "Kids TKD White - Yellow 1" at bounding box center [245, 281] width 122 height 13
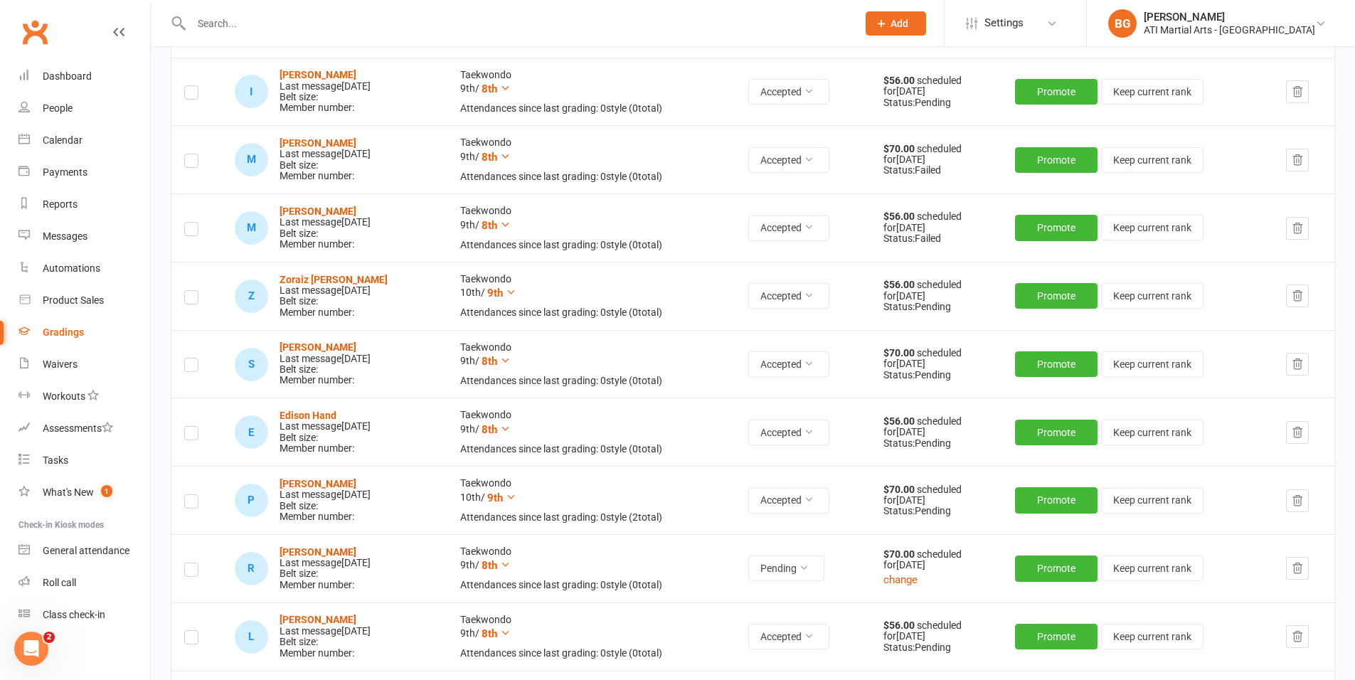
scroll to position [512, 0]
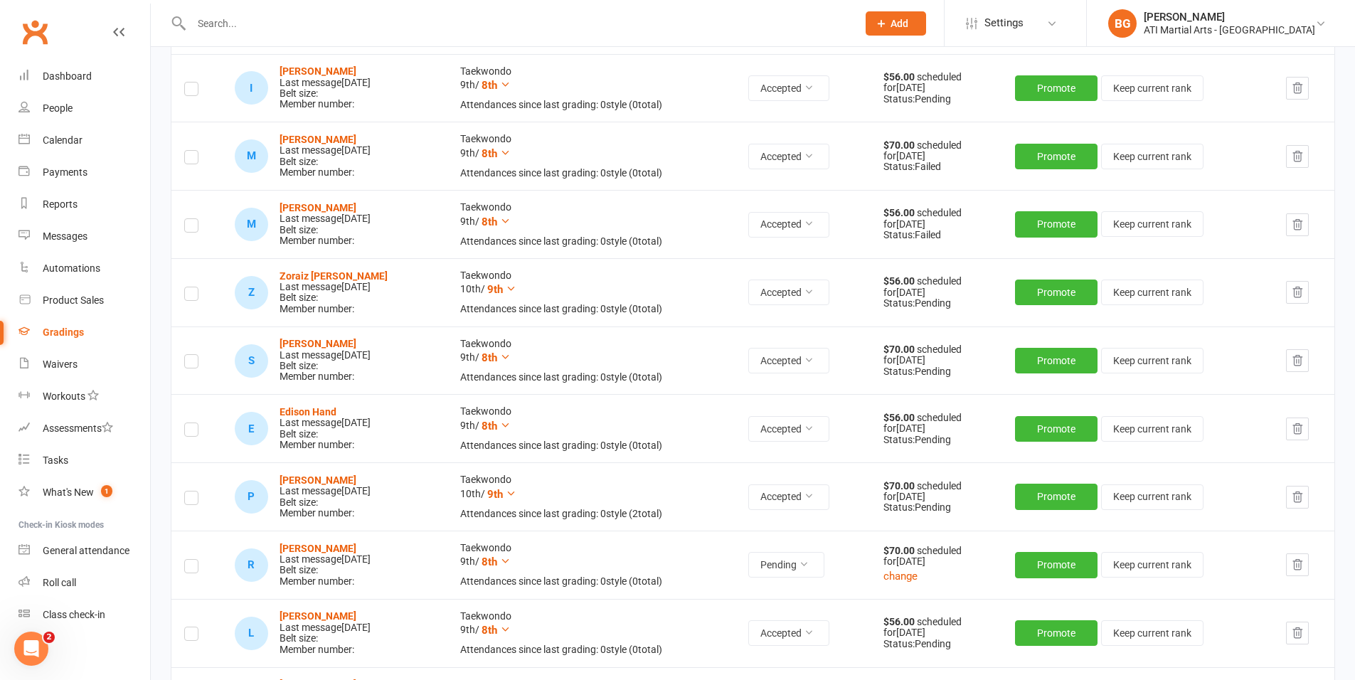
select select "25"
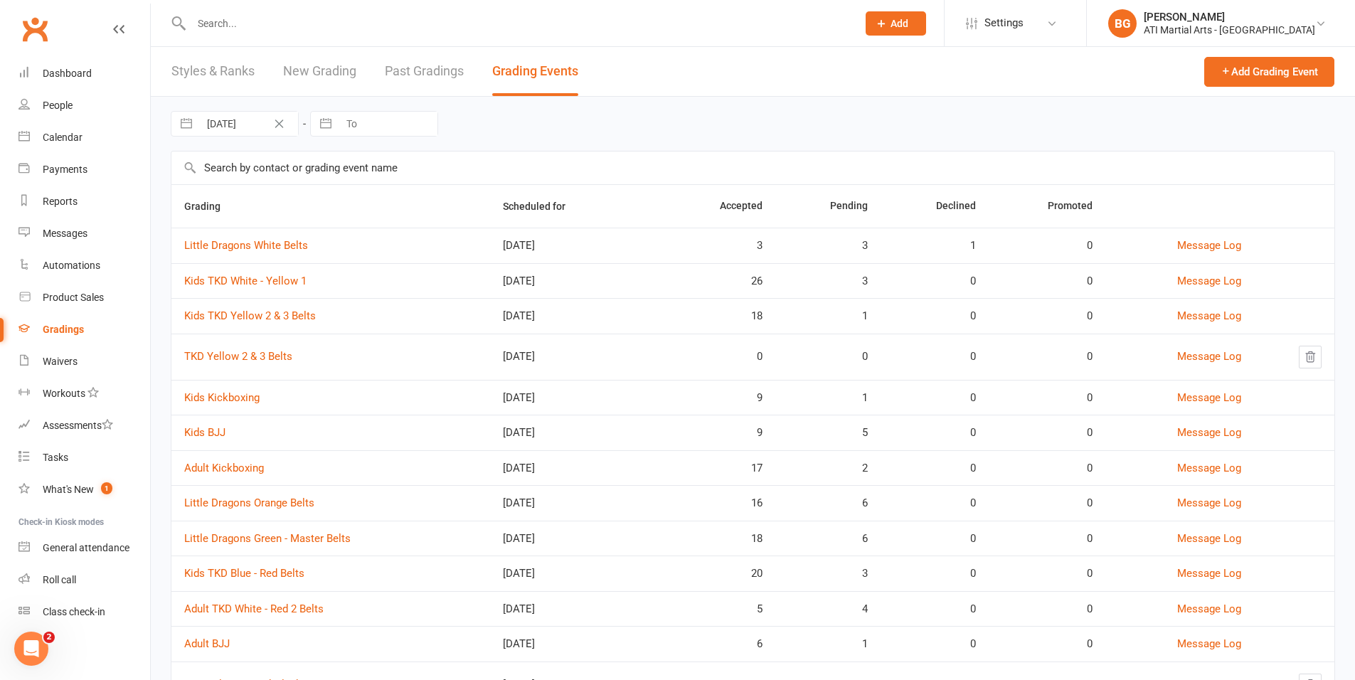
scroll to position [4, 0]
click at [295, 309] on link "Kids TKD Yellow 2 & 3 Belts" at bounding box center [250, 315] width 132 height 13
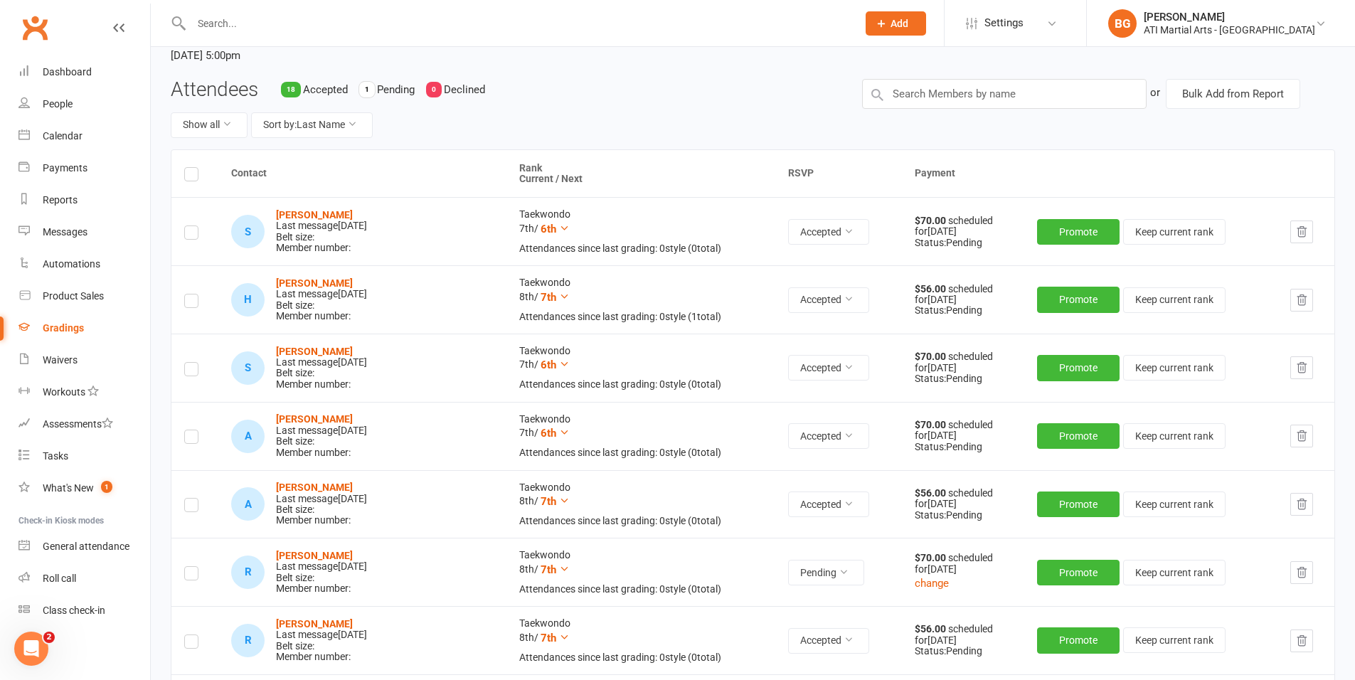
scroll to position [95, 0]
click at [25, 66] on icon at bounding box center [23, 70] width 11 height 11
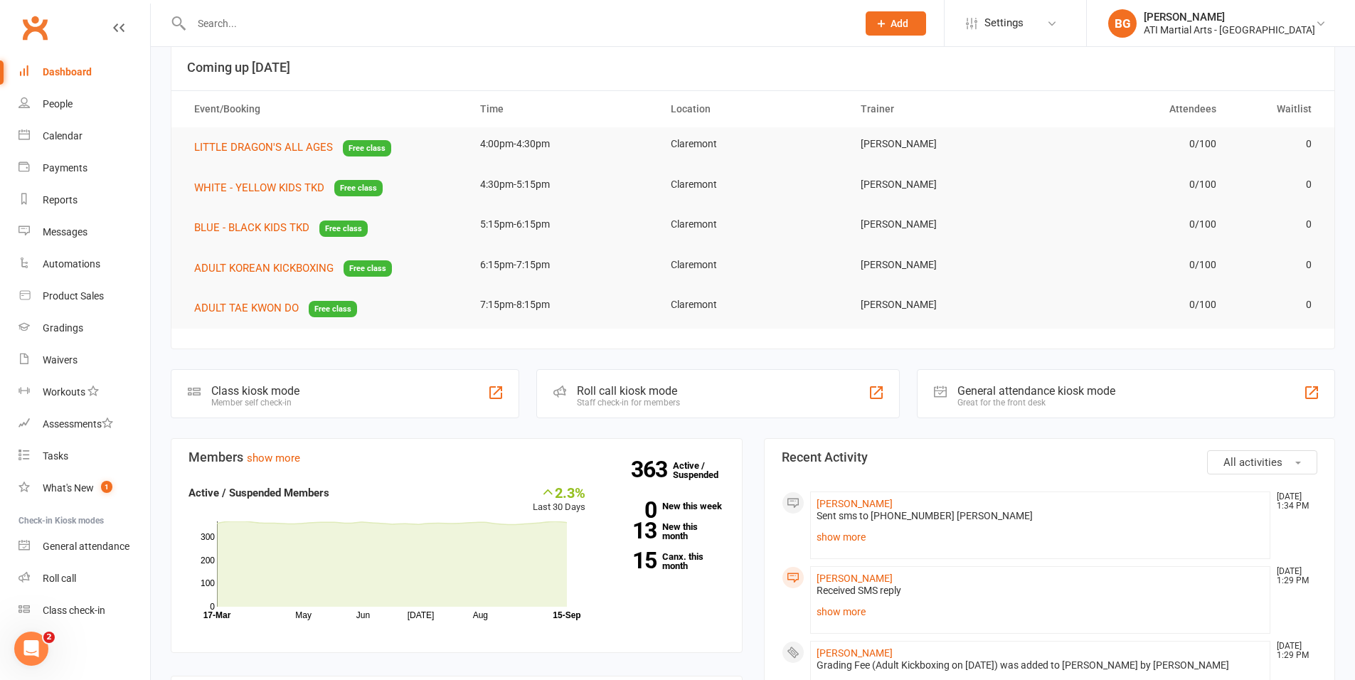
scroll to position [145, 0]
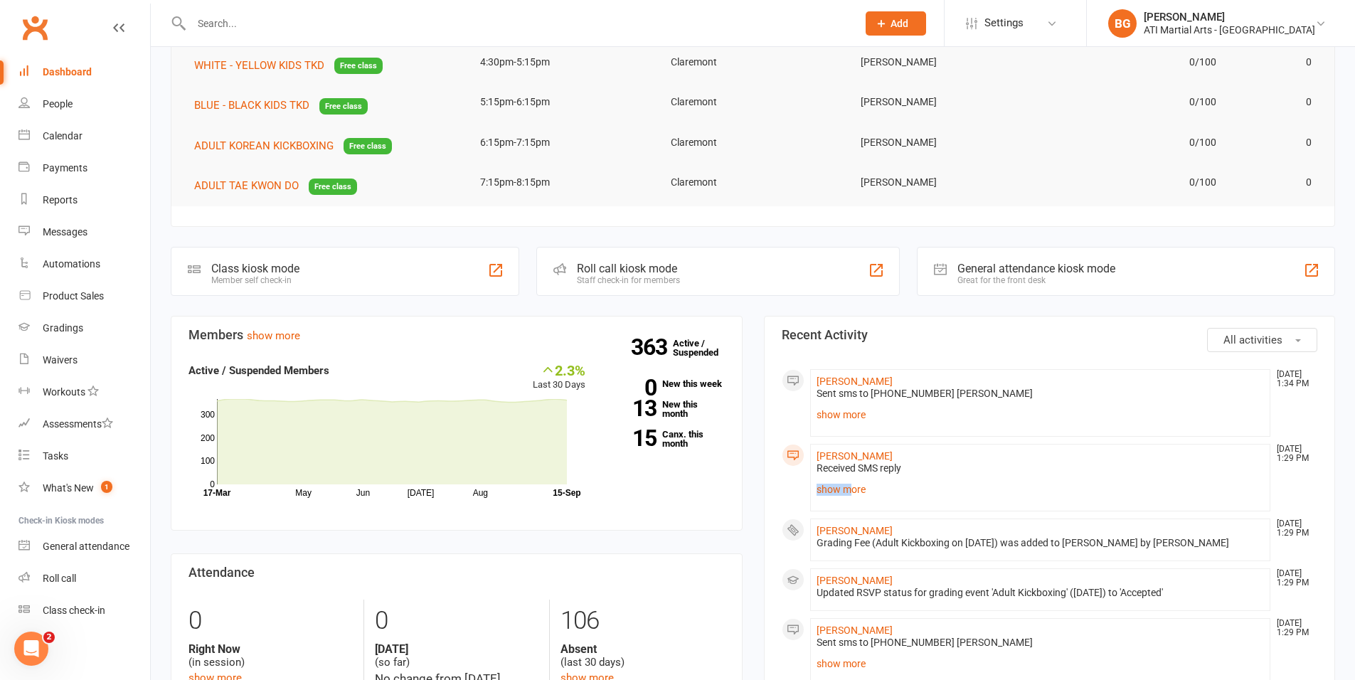
click at [843, 482] on link "show more" at bounding box center [1041, 490] width 448 height 20
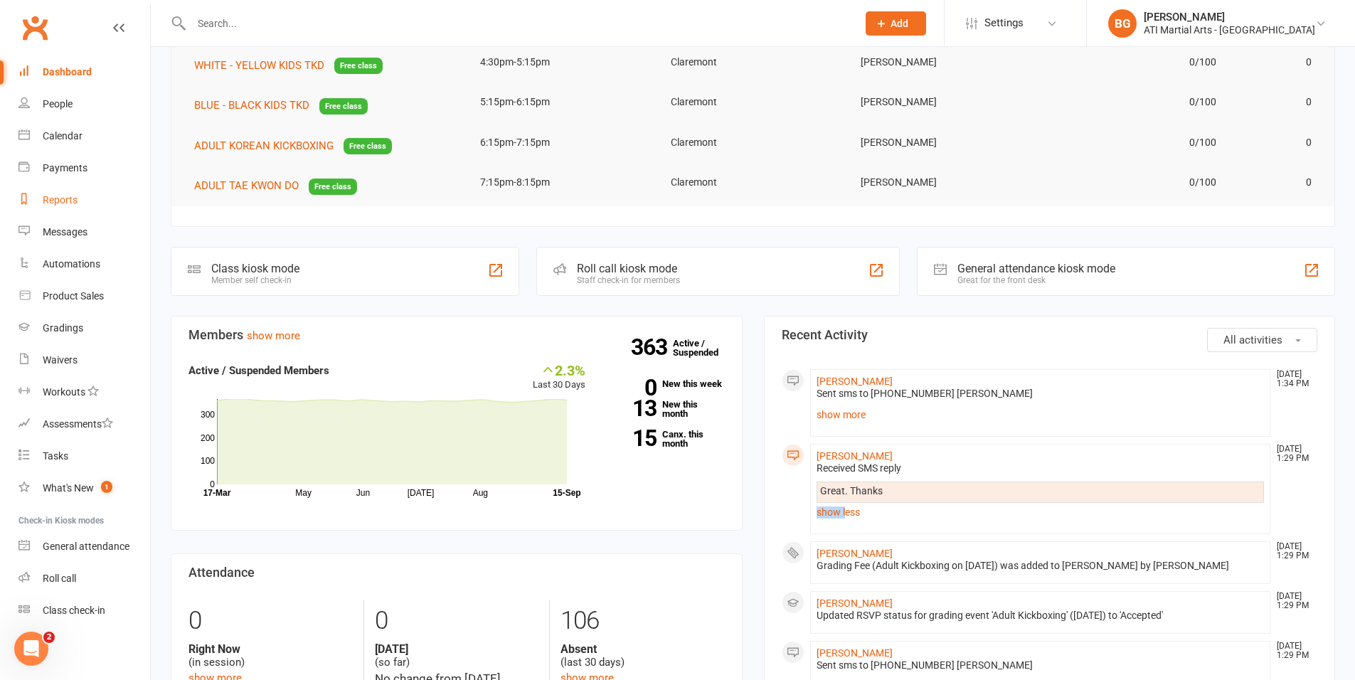
click at [67, 187] on link "Reports" at bounding box center [84, 200] width 132 height 32
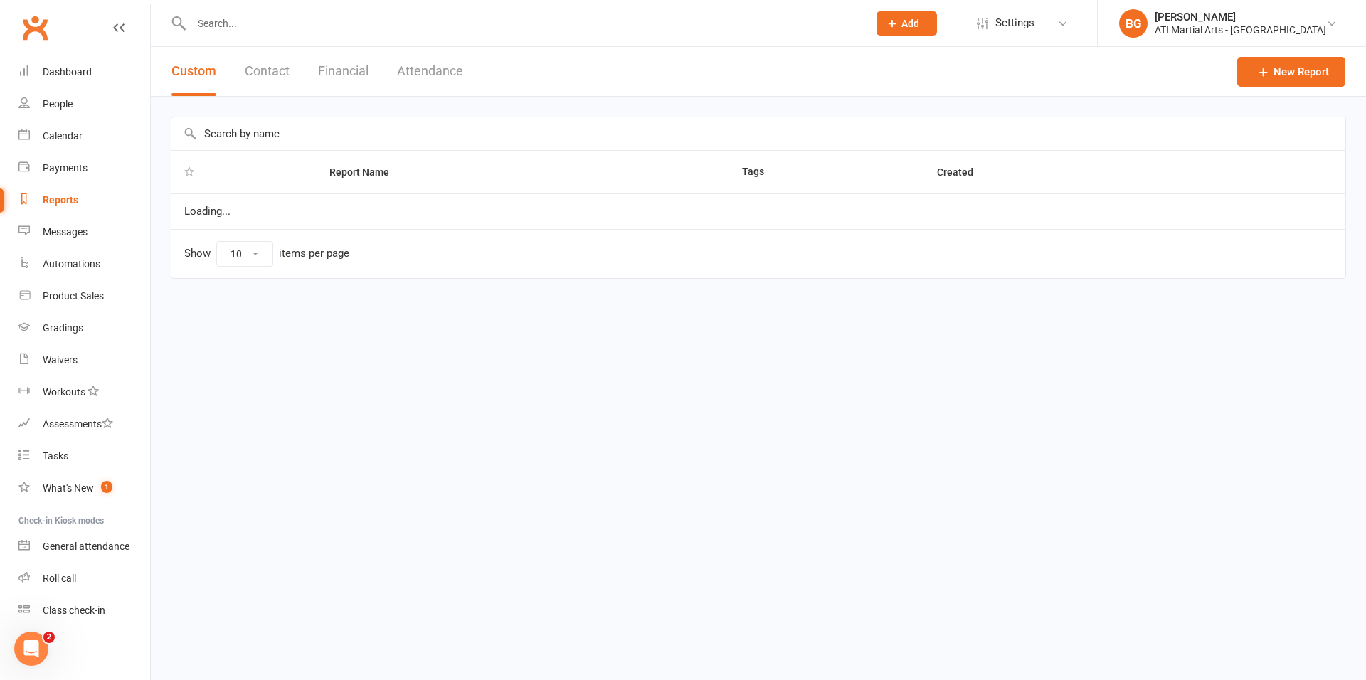
select select "100"
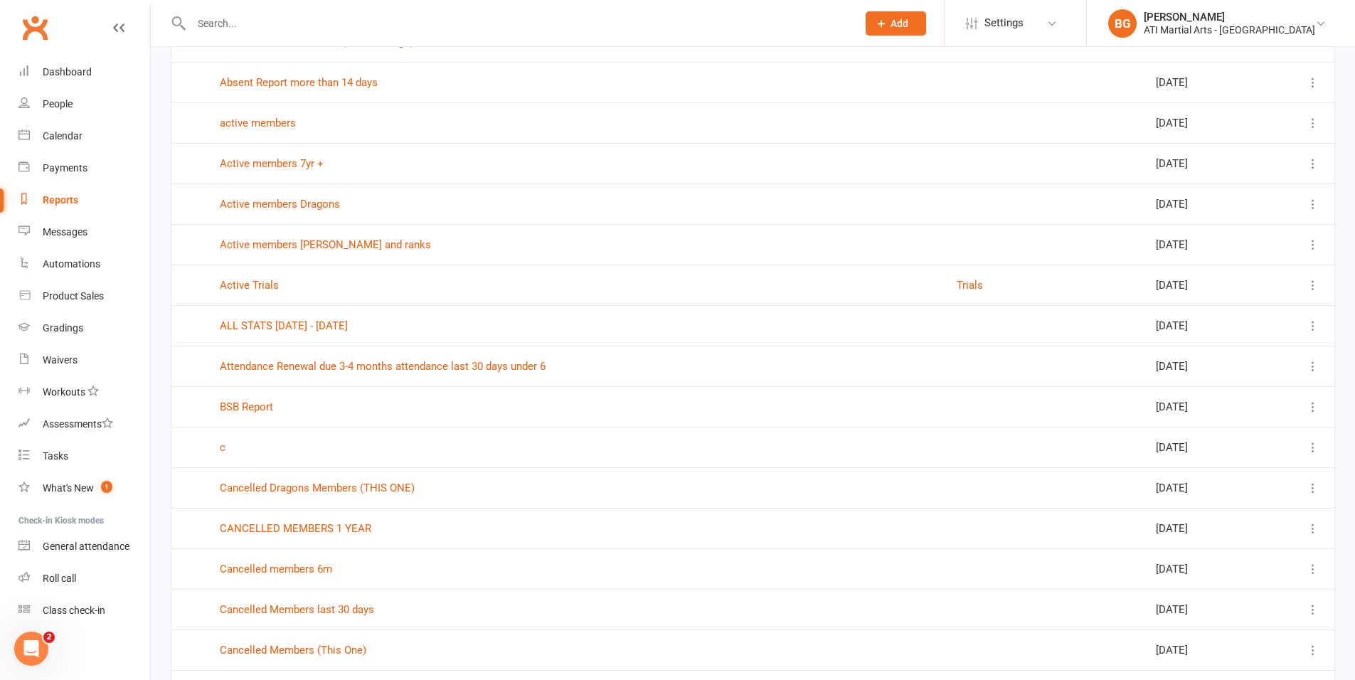
scroll to position [350, 0]
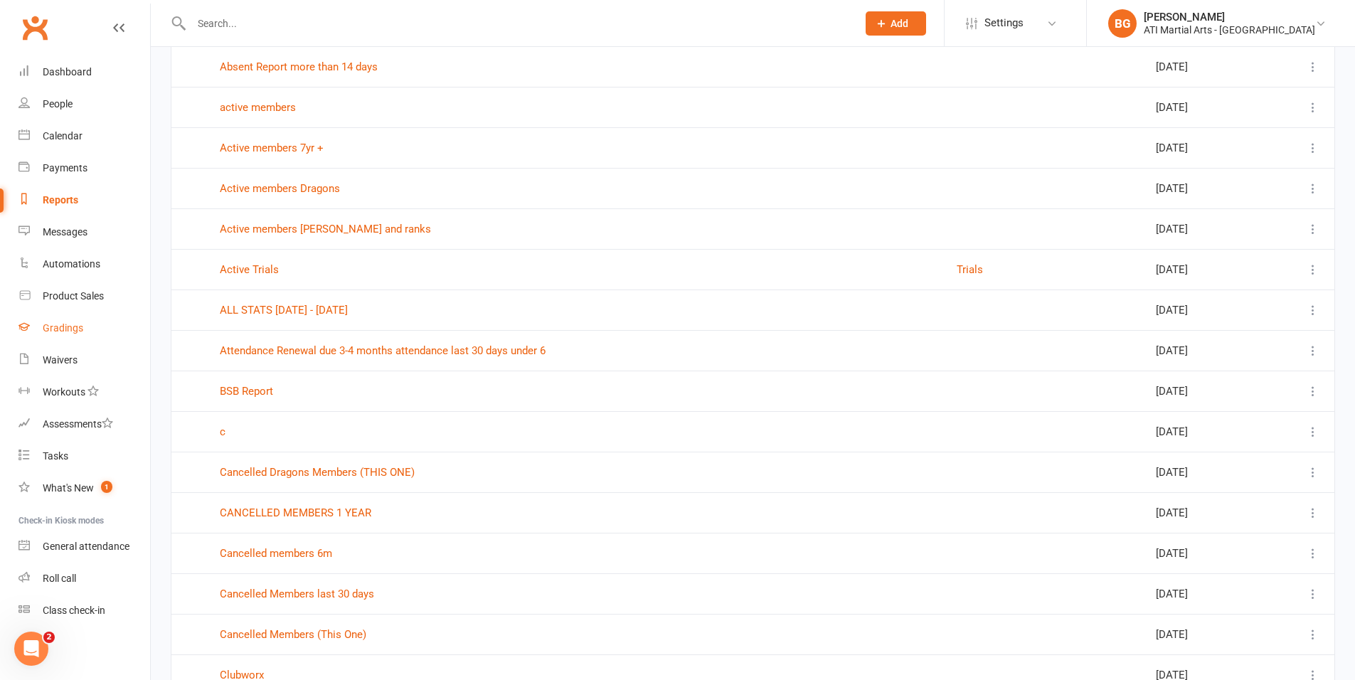
click at [78, 336] on link "Gradings" at bounding box center [84, 328] width 132 height 32
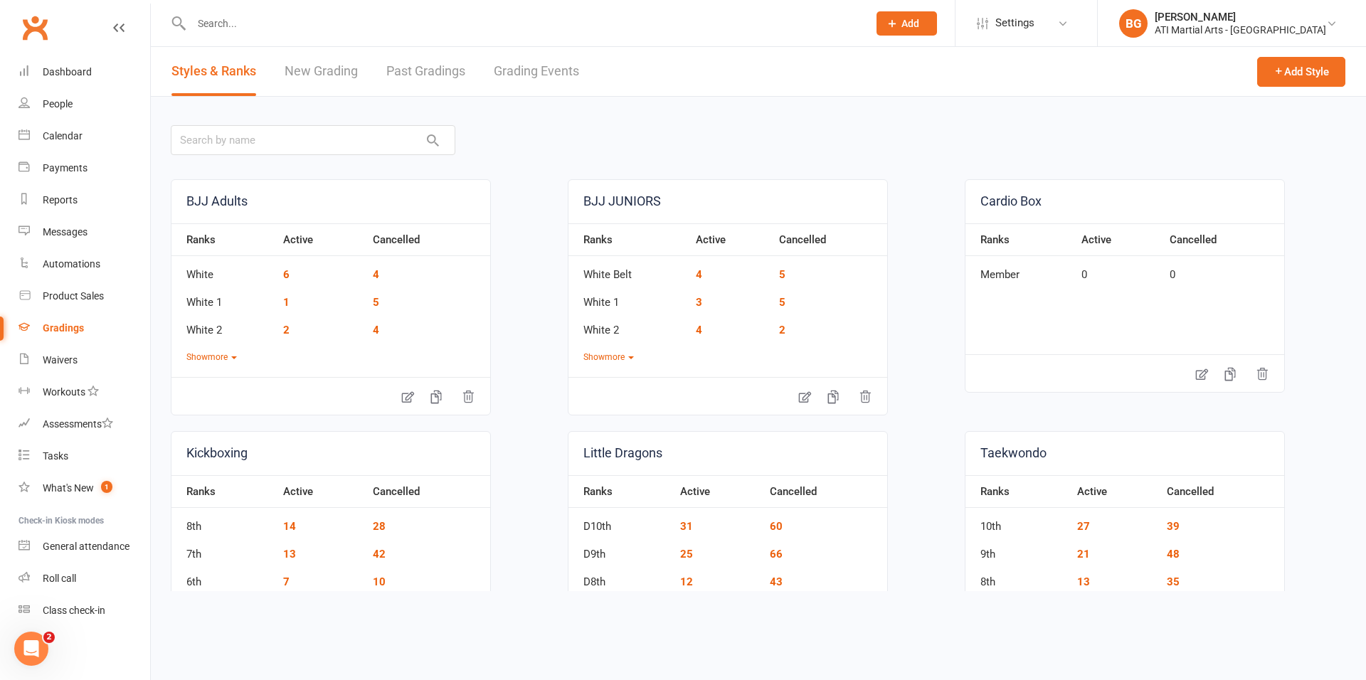
click at [544, 81] on link "Grading Events" at bounding box center [536, 71] width 85 height 49
select select "25"
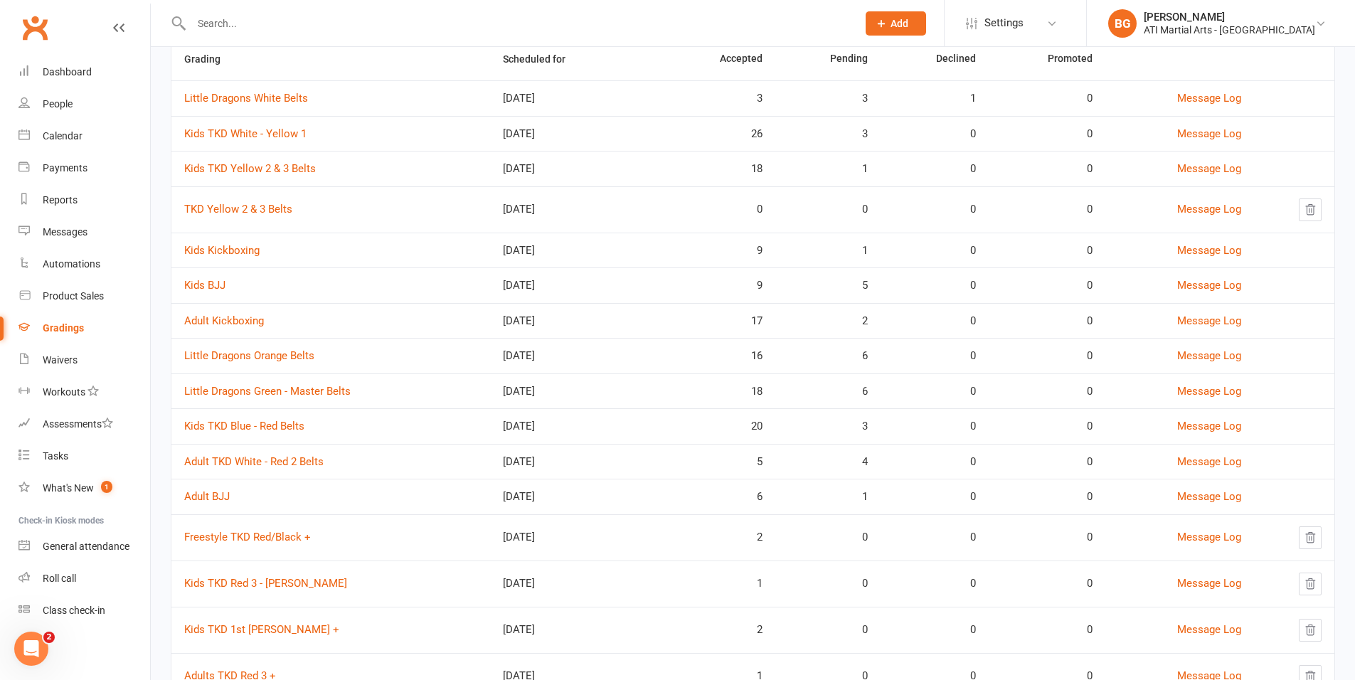
scroll to position [151, 0]
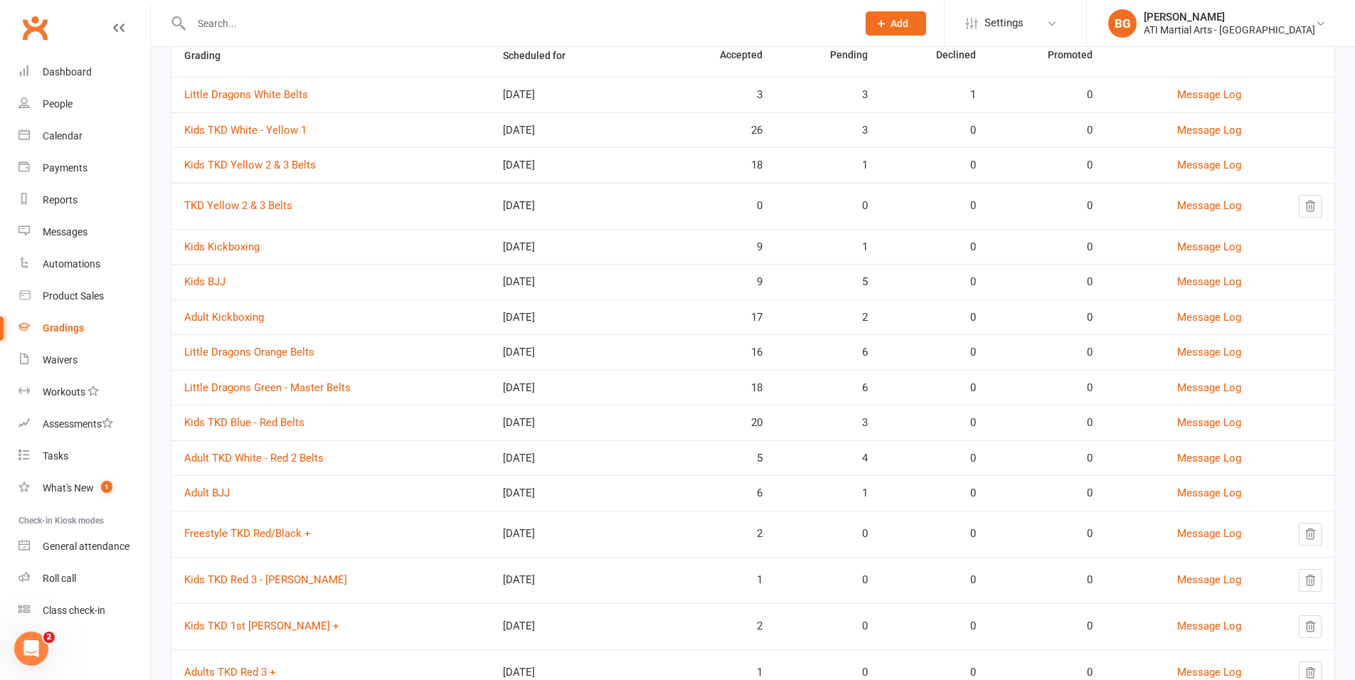
click at [268, 21] on input "text" at bounding box center [517, 24] width 660 height 20
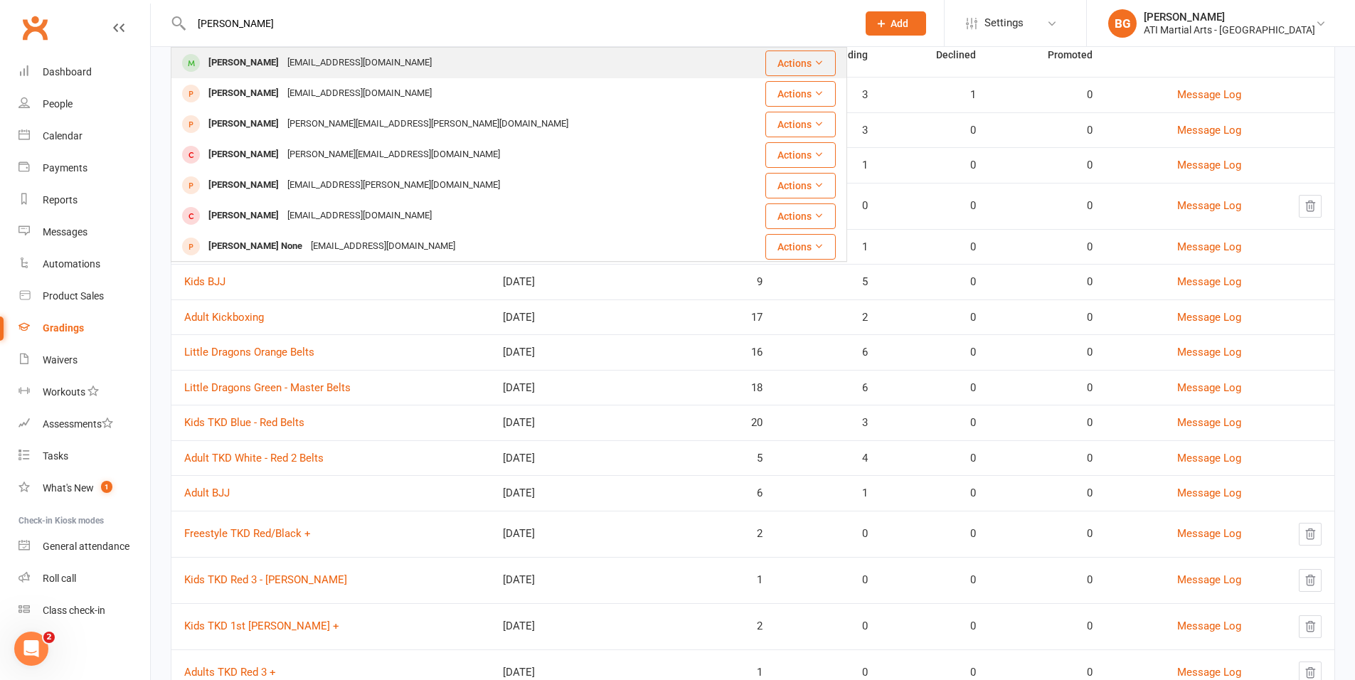
type input "aidan lucas"
click at [233, 66] on div "Aidan Lucas" at bounding box center [243, 63] width 79 height 21
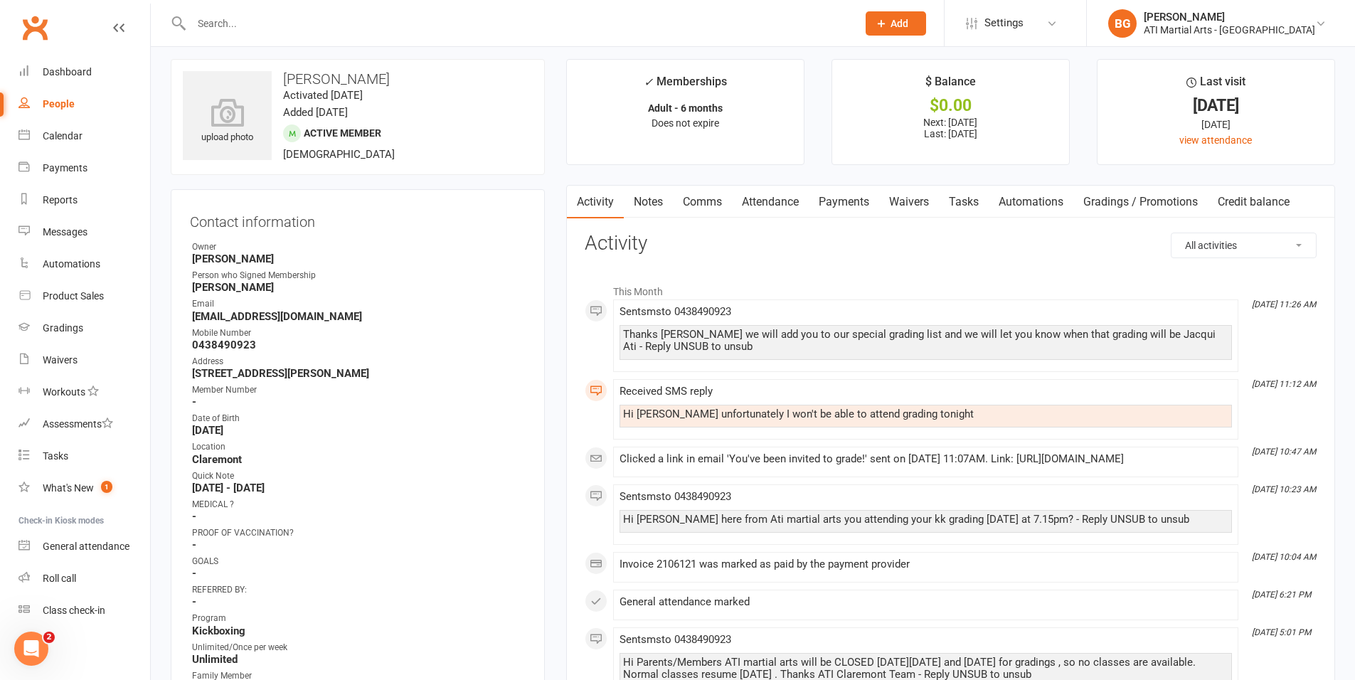
scroll to position [9, 0]
click at [100, 79] on link "Dashboard" at bounding box center [84, 72] width 132 height 32
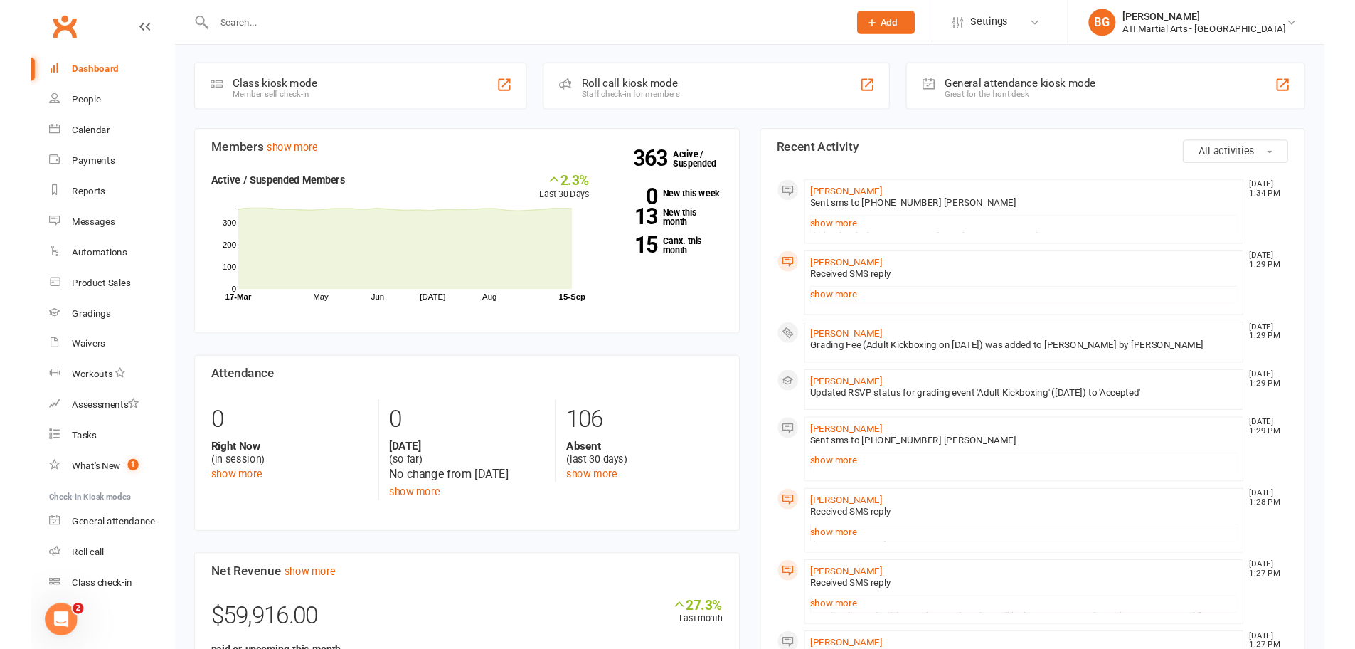
scroll to position [450, 0]
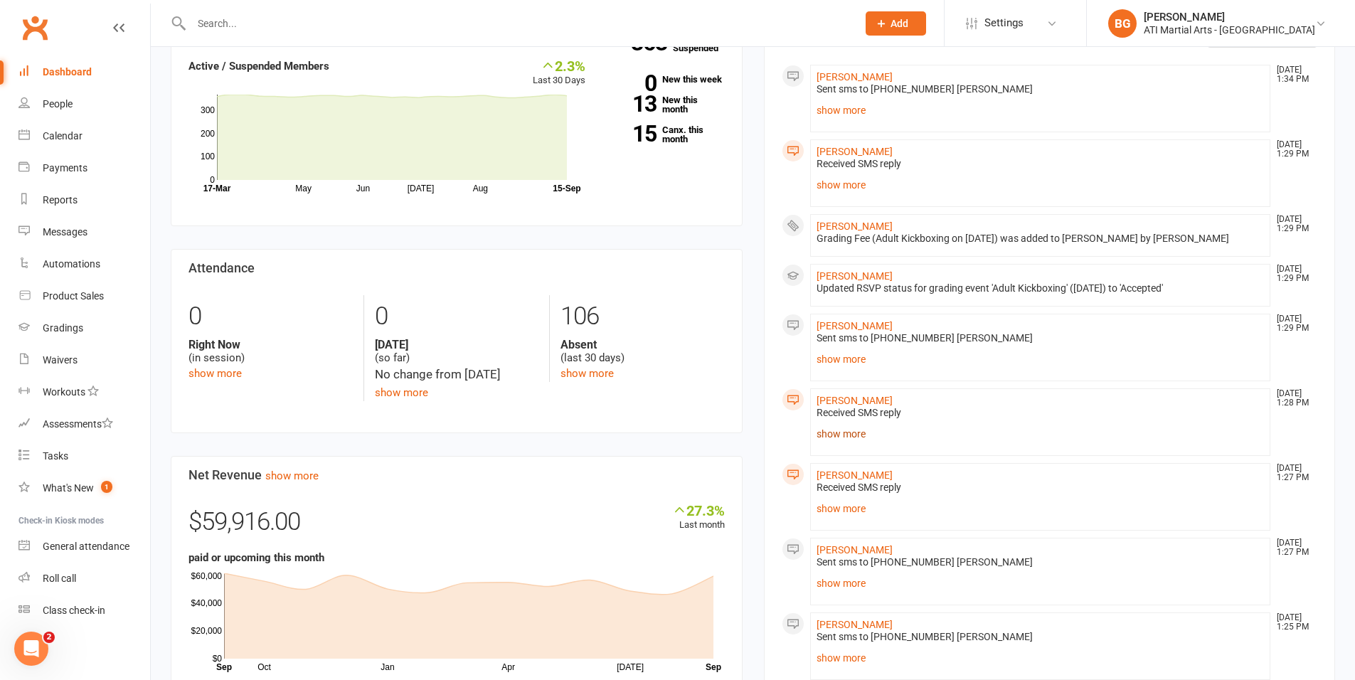
click at [823, 435] on link "show more" at bounding box center [1041, 434] width 448 height 20
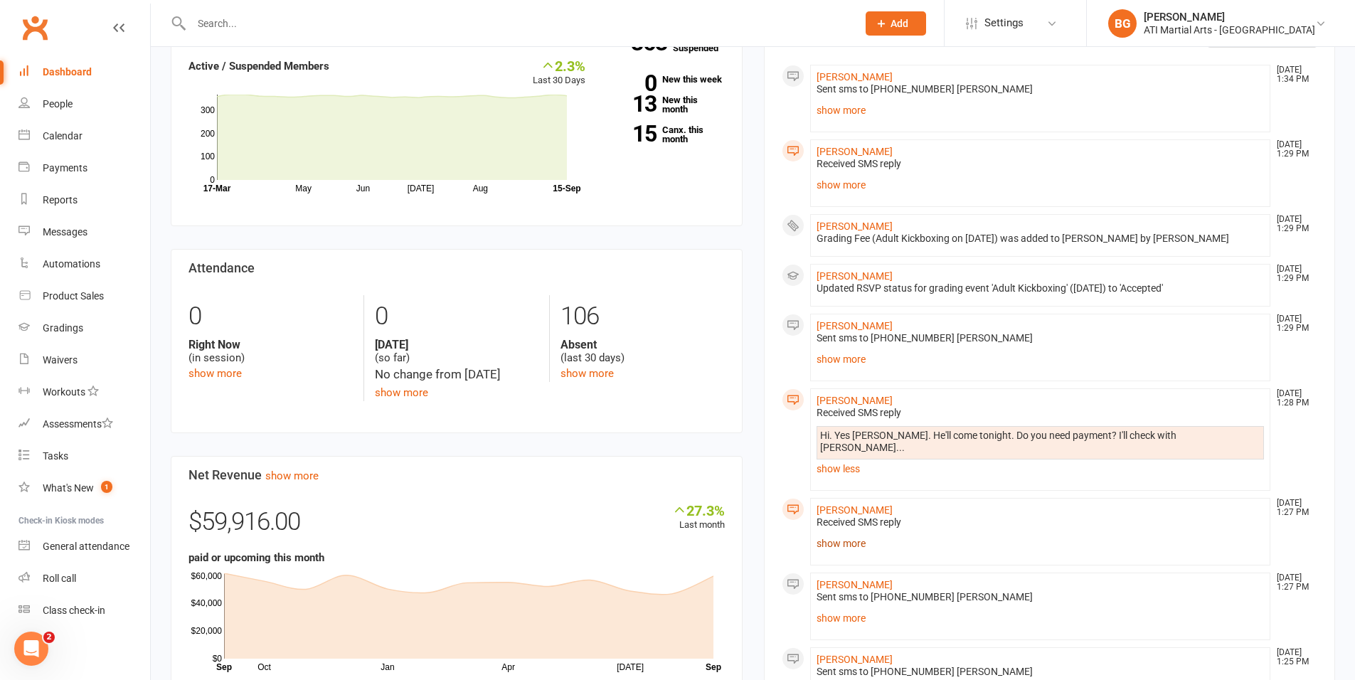
click at [847, 536] on link "show more" at bounding box center [1041, 544] width 448 height 20
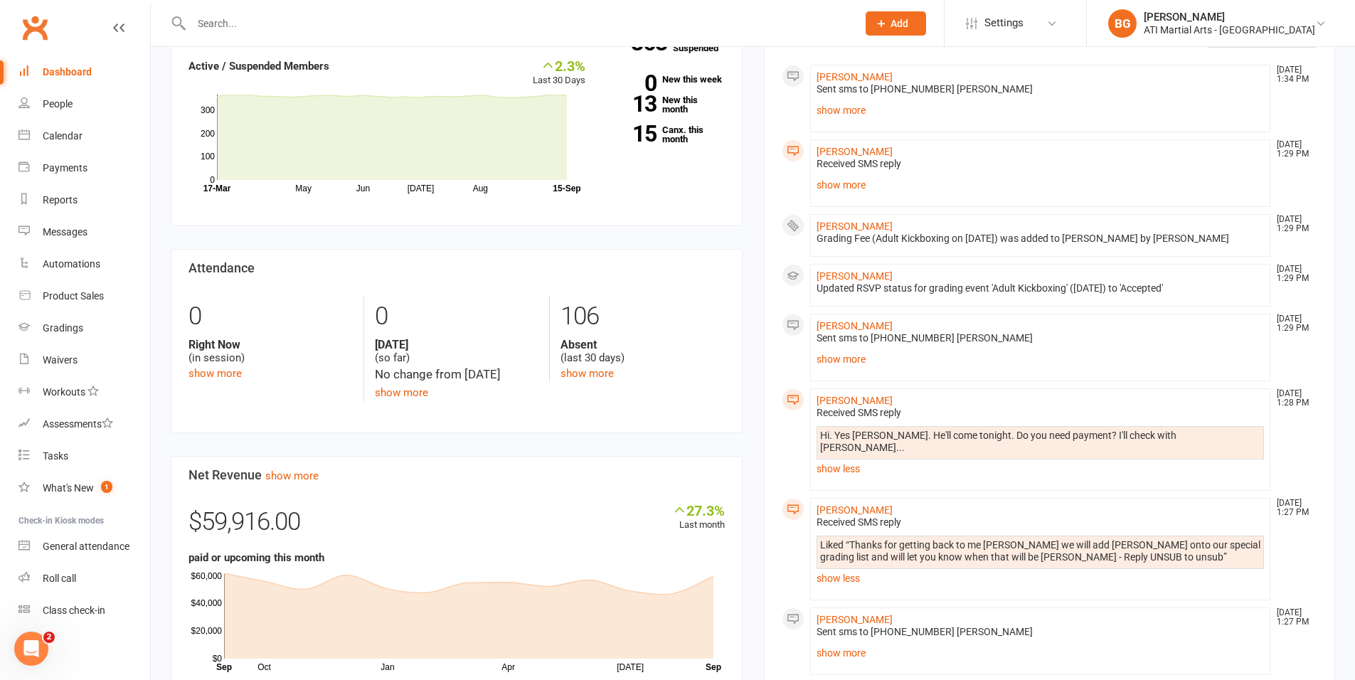
click at [944, 44] on div "Prospect Member Non-attending contact Class / event Appointment Grading event T…" at bounding box center [895, 23] width 97 height 46
click at [926, 29] on button "Add" at bounding box center [896, 23] width 60 height 24
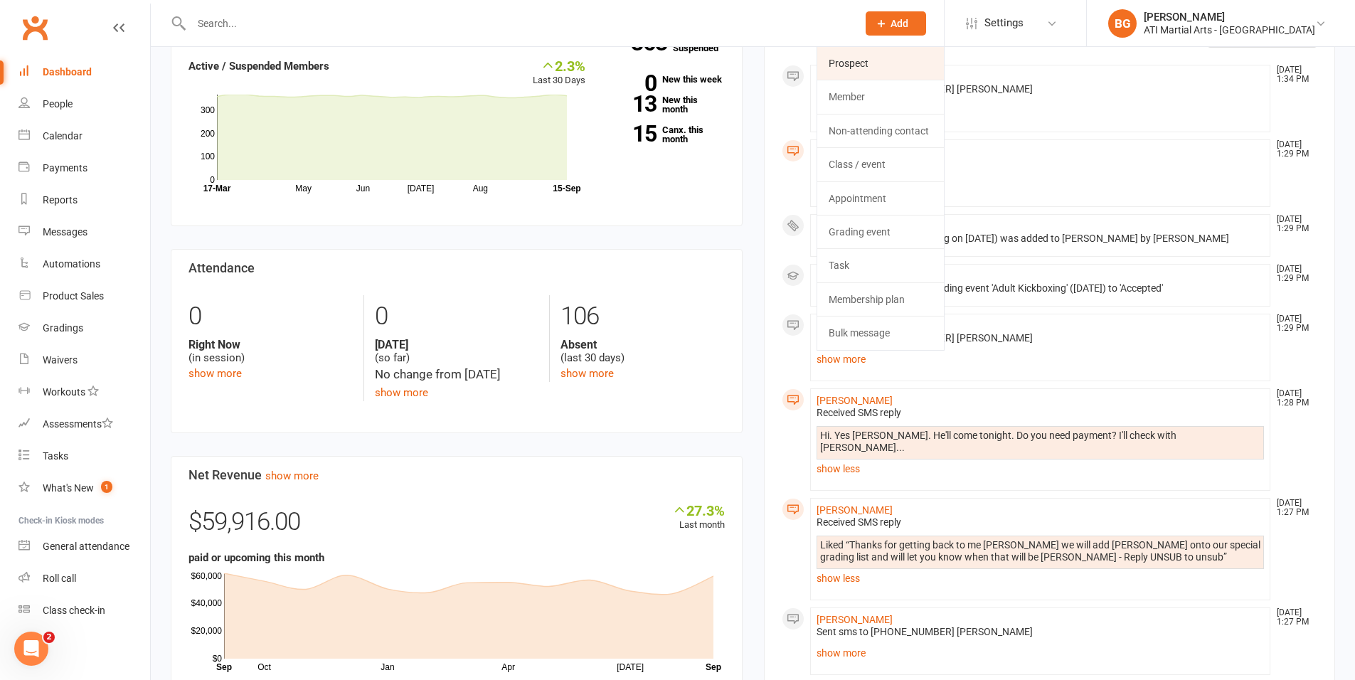
click at [938, 57] on link "Prospect" at bounding box center [880, 63] width 127 height 33
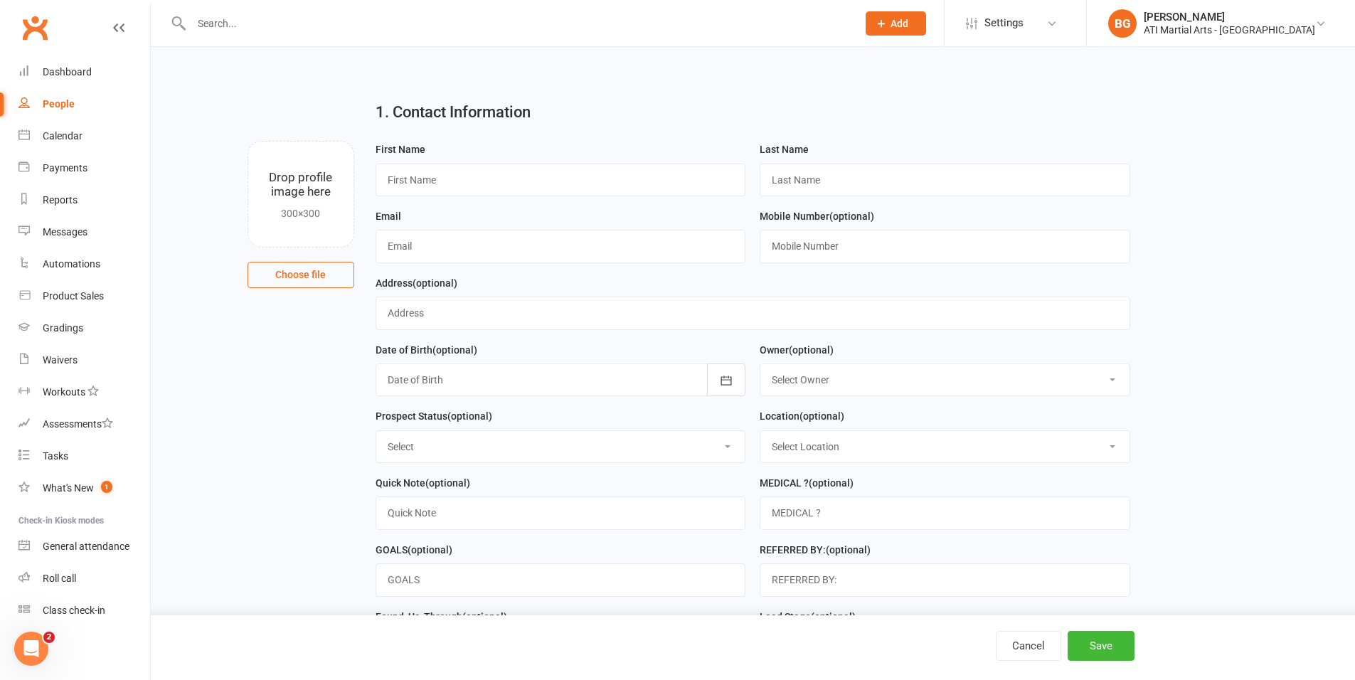
click at [272, 16] on input "text" at bounding box center [517, 24] width 660 height 20
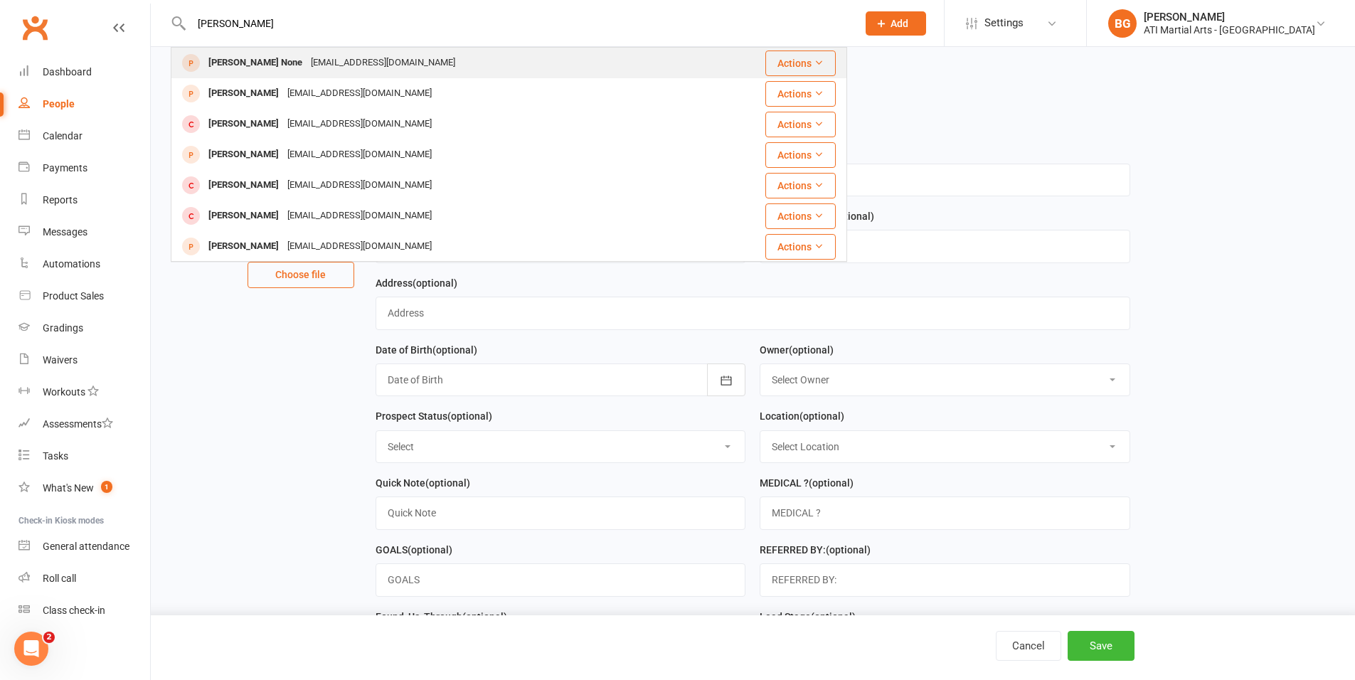
type input "[PERSON_NAME]"
click at [322, 72] on div "[EMAIL_ADDRESS][DOMAIN_NAME]" at bounding box center [383, 63] width 153 height 21
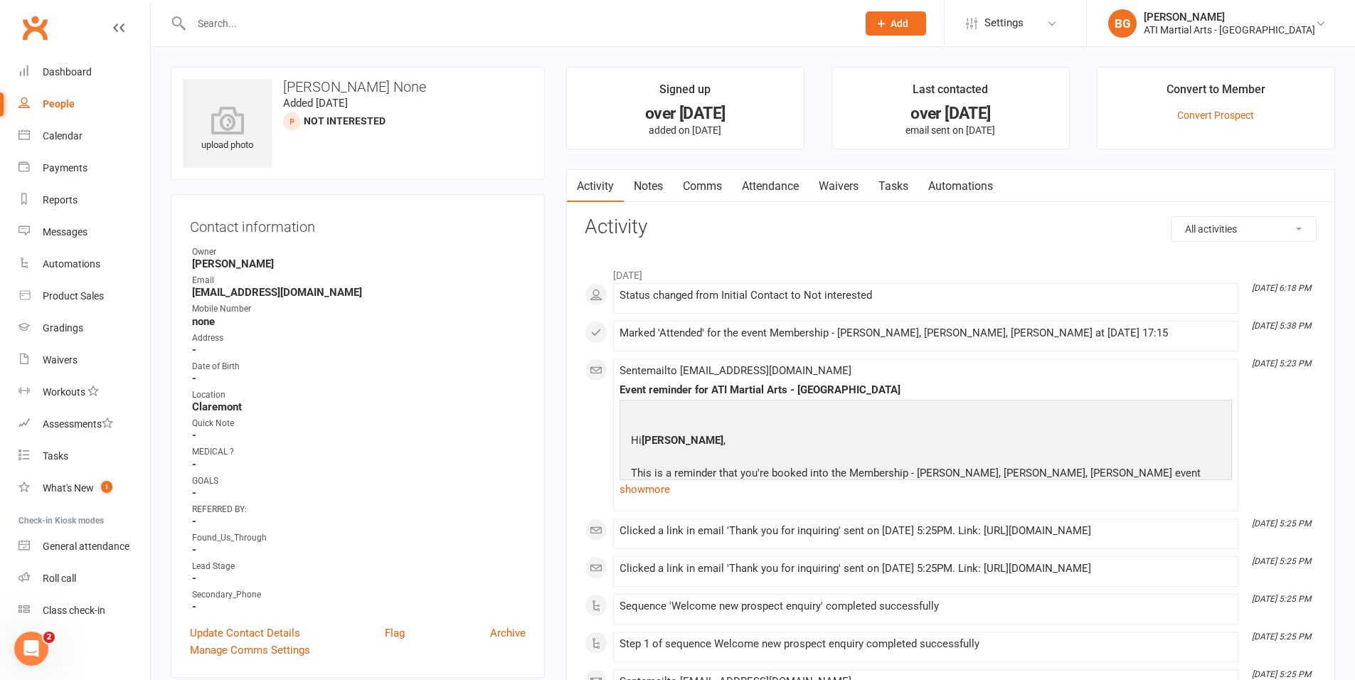
click at [371, 30] on input "text" at bounding box center [517, 24] width 660 height 20
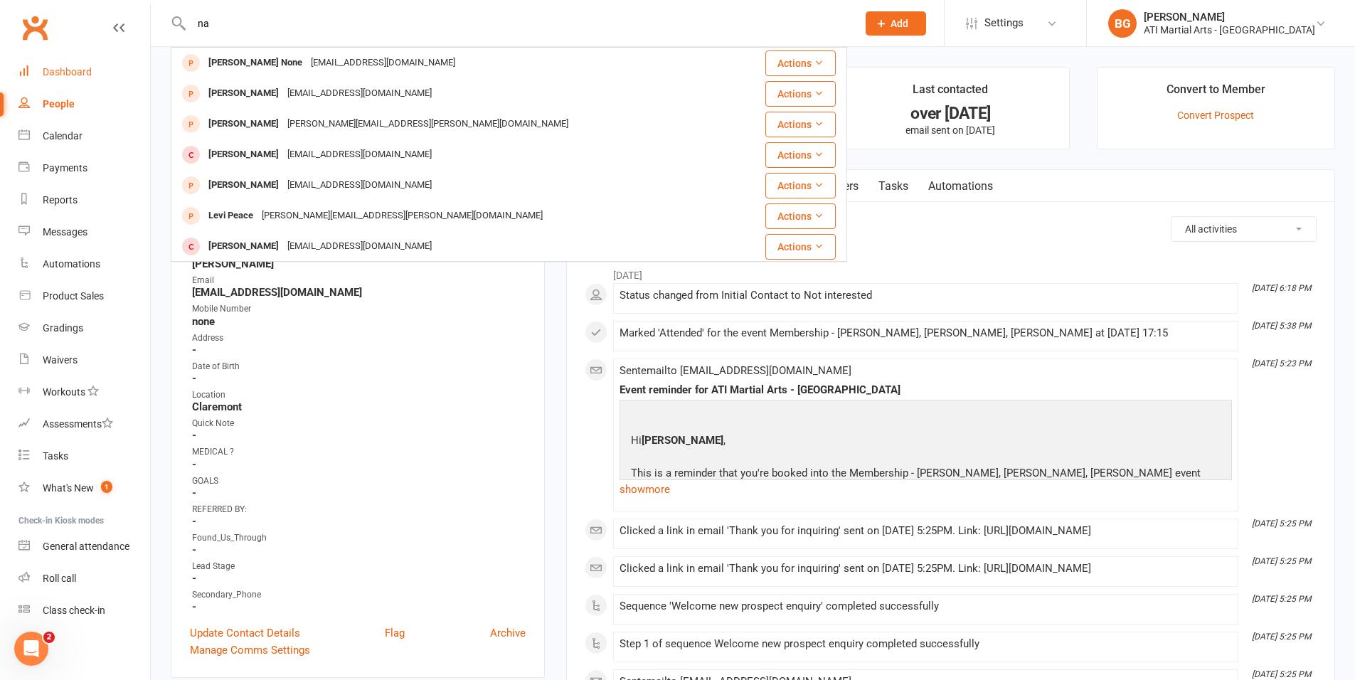
type input "n"
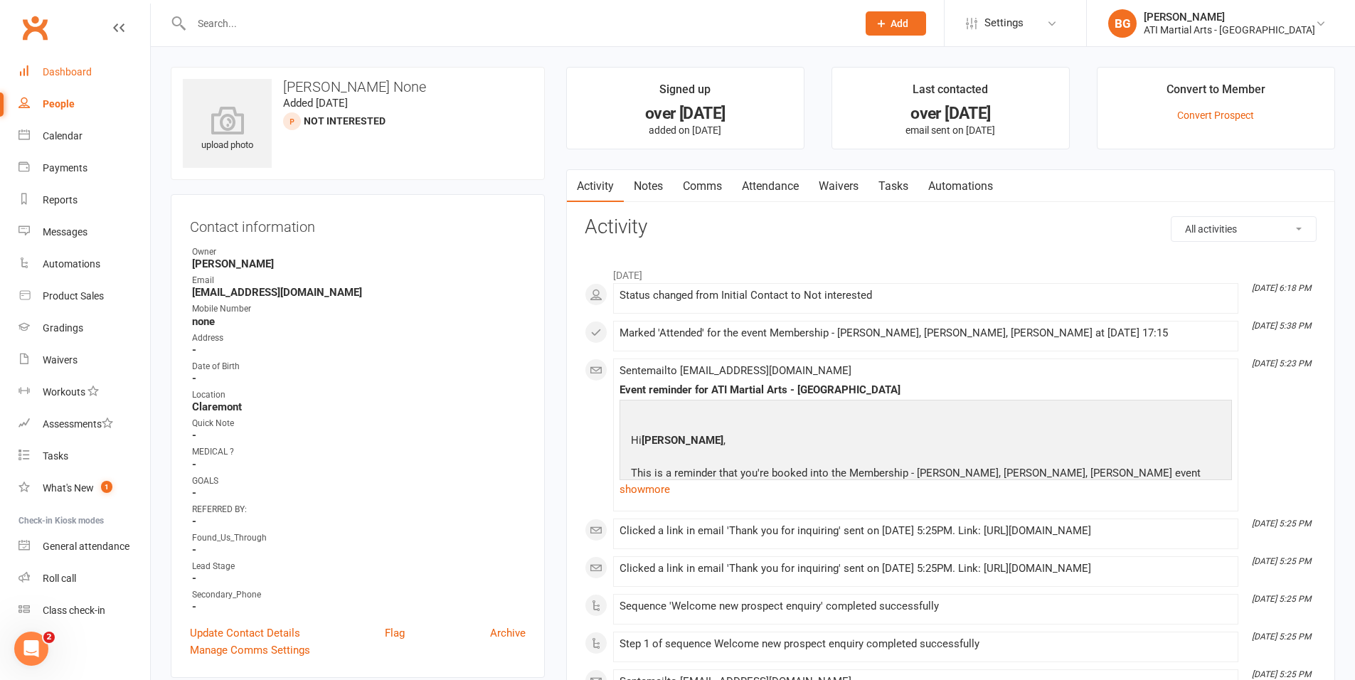
click at [84, 68] on div "Dashboard" at bounding box center [67, 71] width 49 height 11
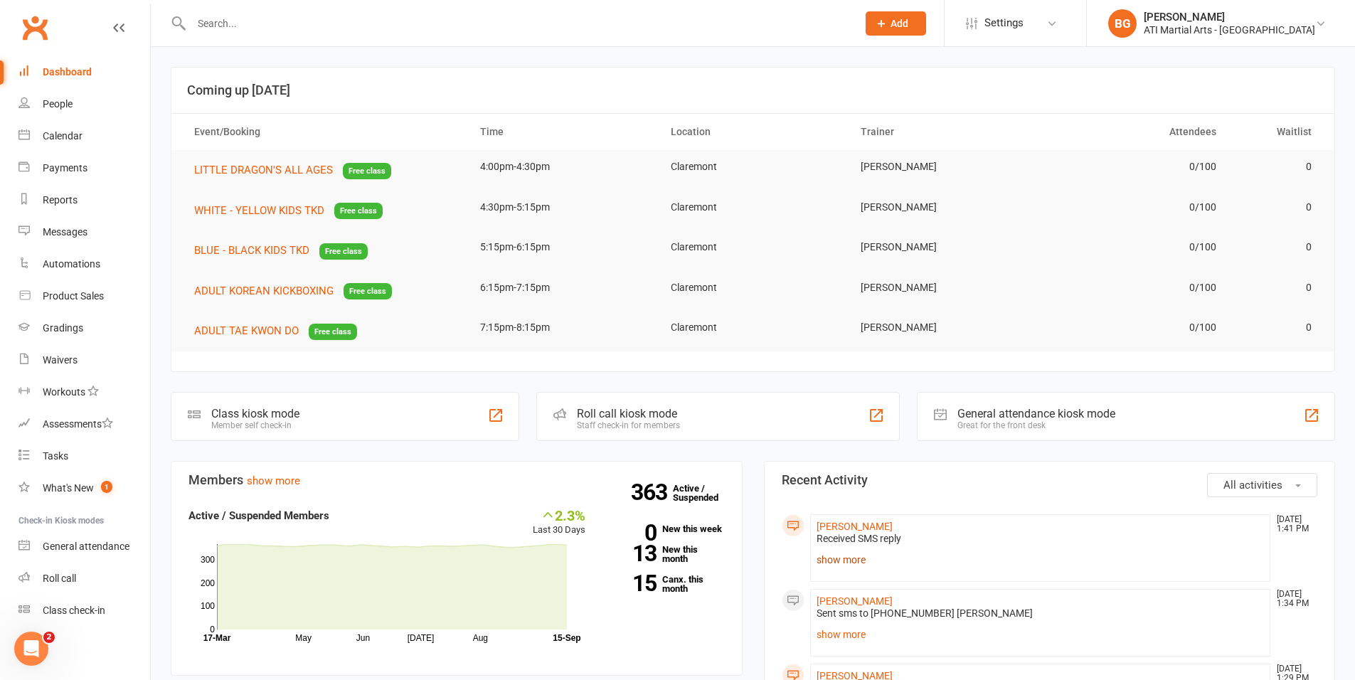
click at [849, 568] on link "show more" at bounding box center [1041, 560] width 448 height 20
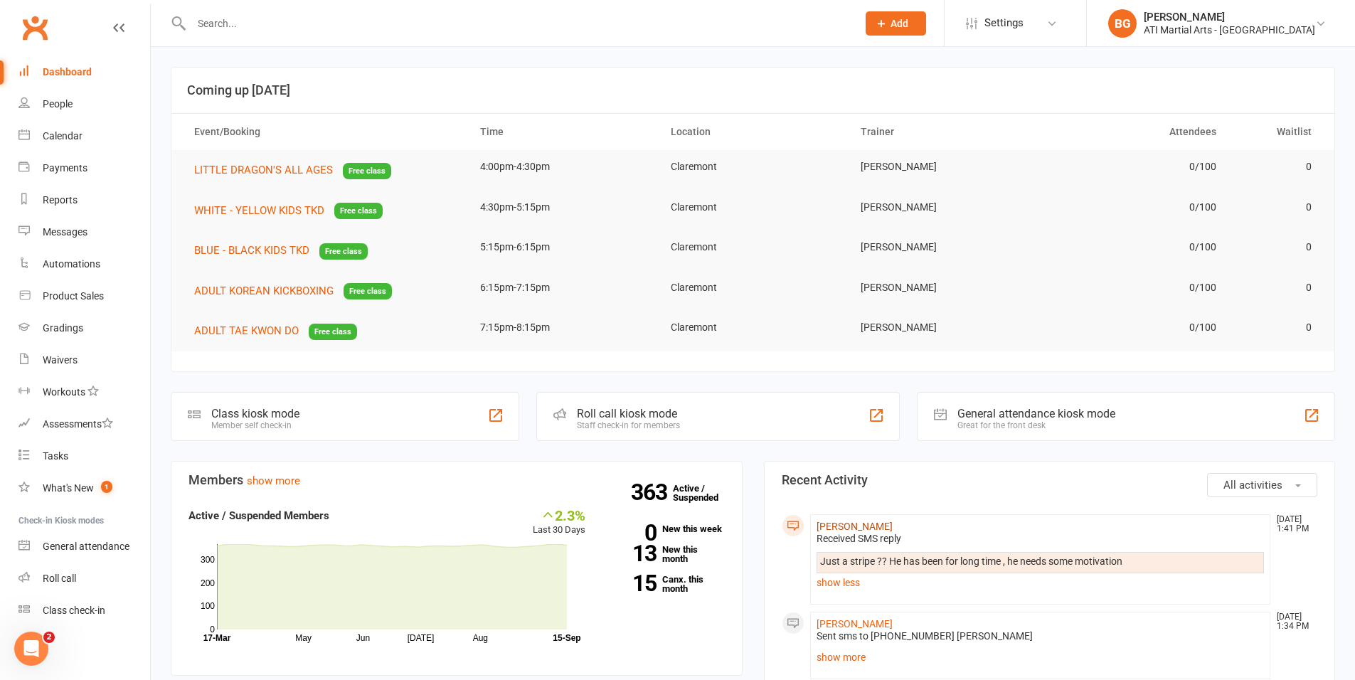
click at [862, 526] on link "[PERSON_NAME]" at bounding box center [855, 526] width 76 height 11
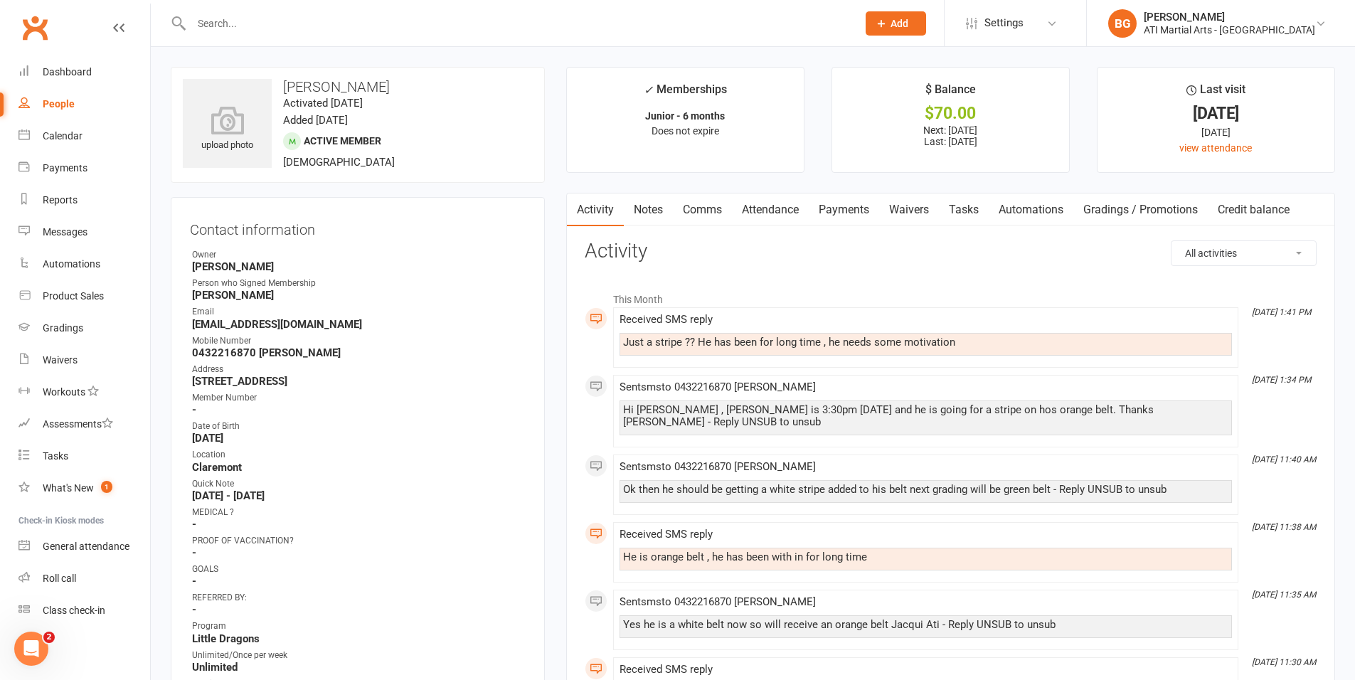
click at [800, 212] on link "Attendance" at bounding box center [770, 210] width 77 height 33
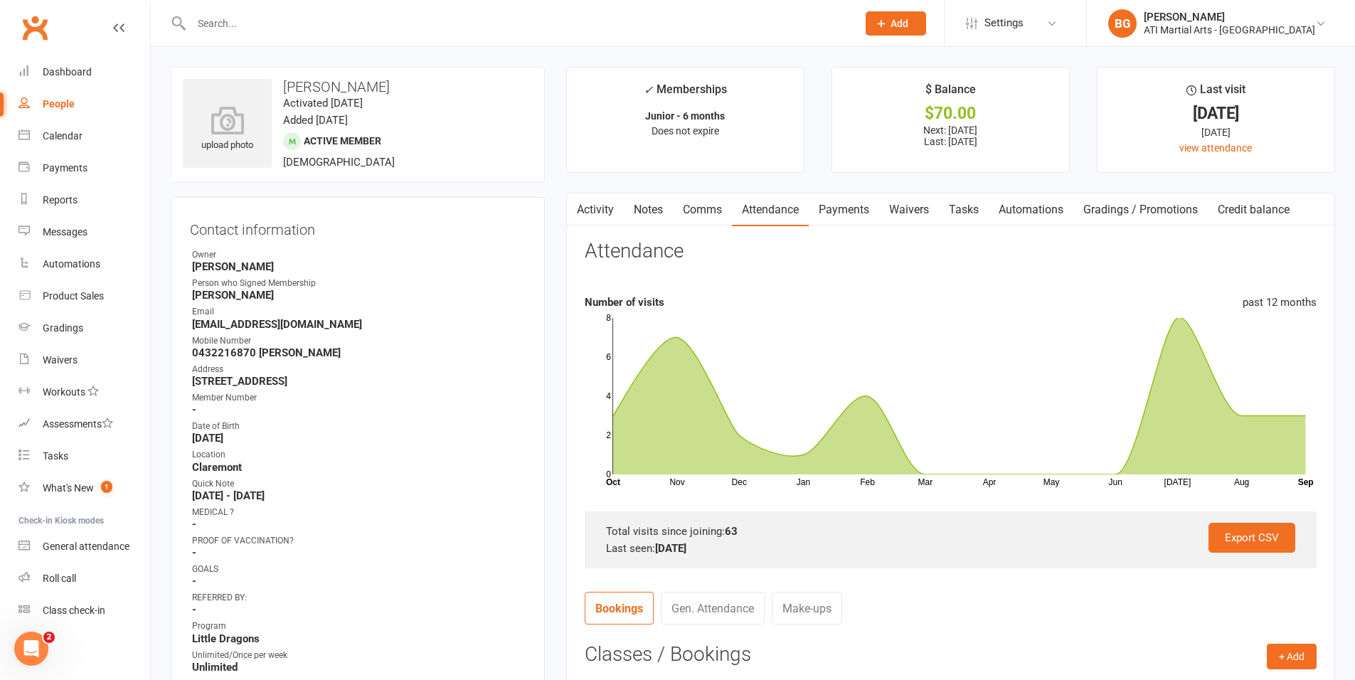
click at [711, 203] on link "Comms" at bounding box center [702, 210] width 59 height 33
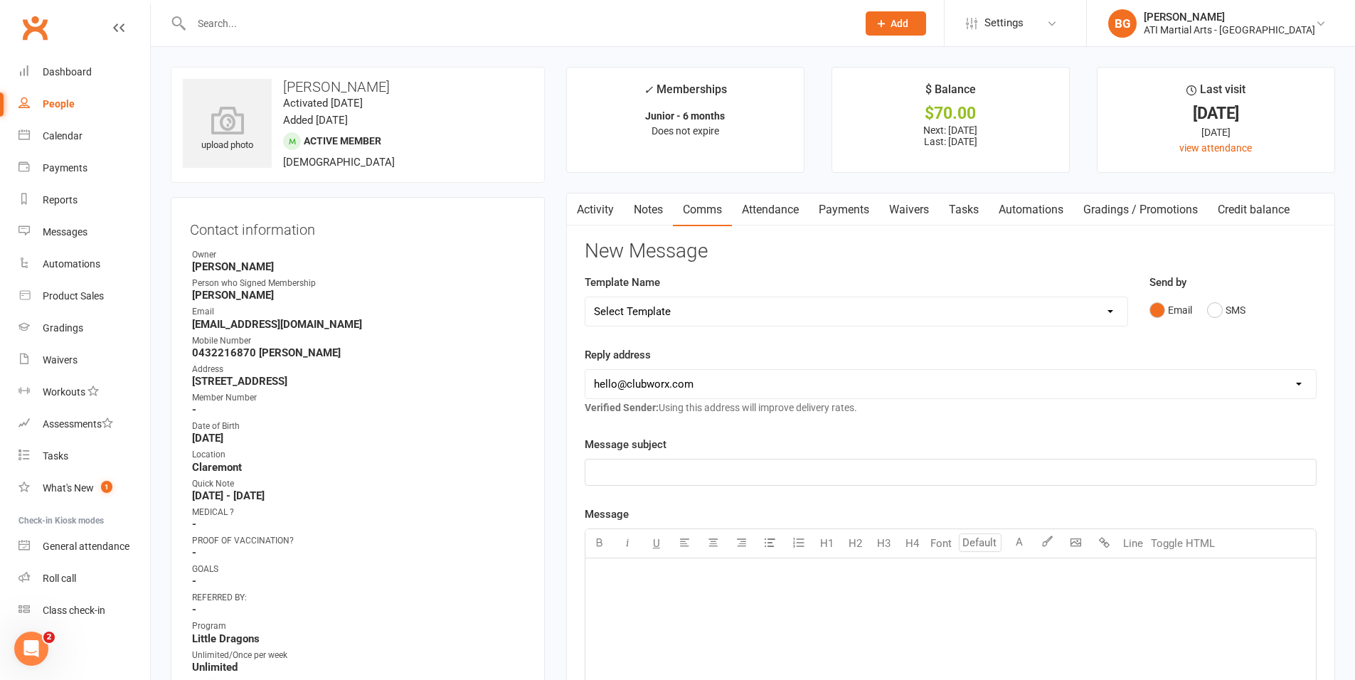
click at [605, 213] on link "Activity" at bounding box center [595, 210] width 57 height 33
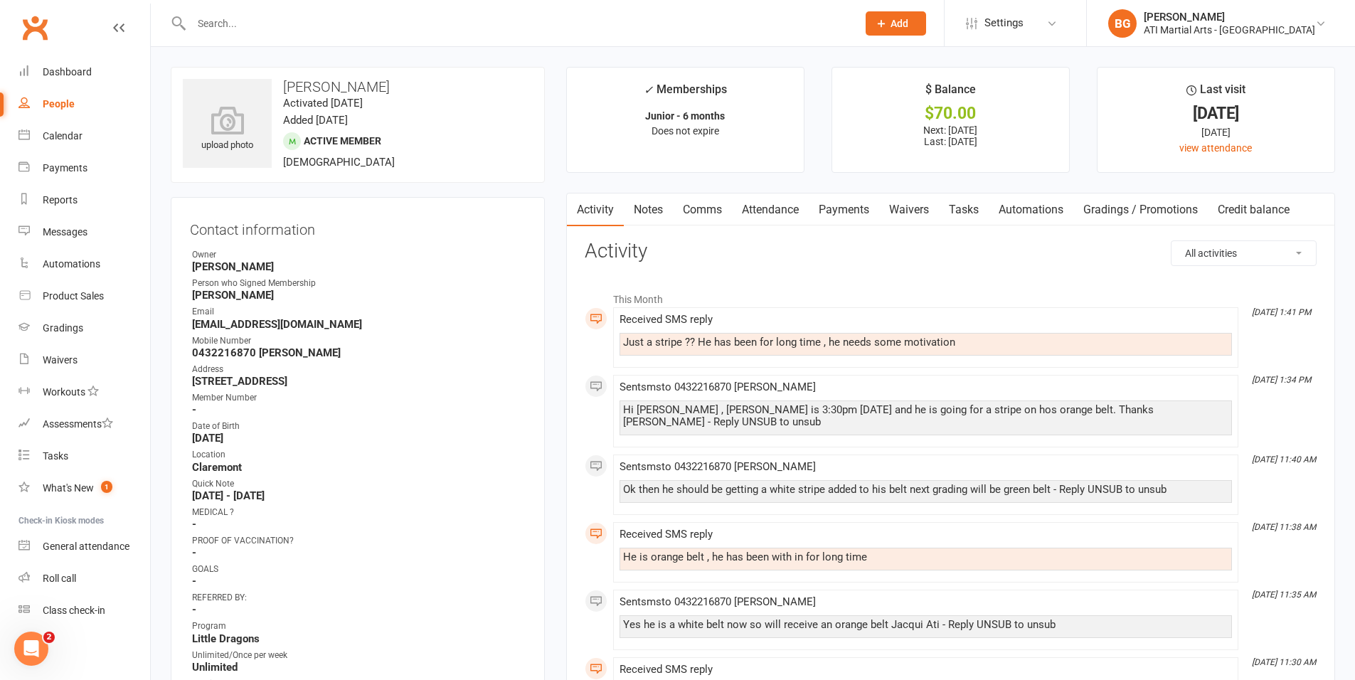
click at [714, 208] on link "Comms" at bounding box center [702, 210] width 59 height 33
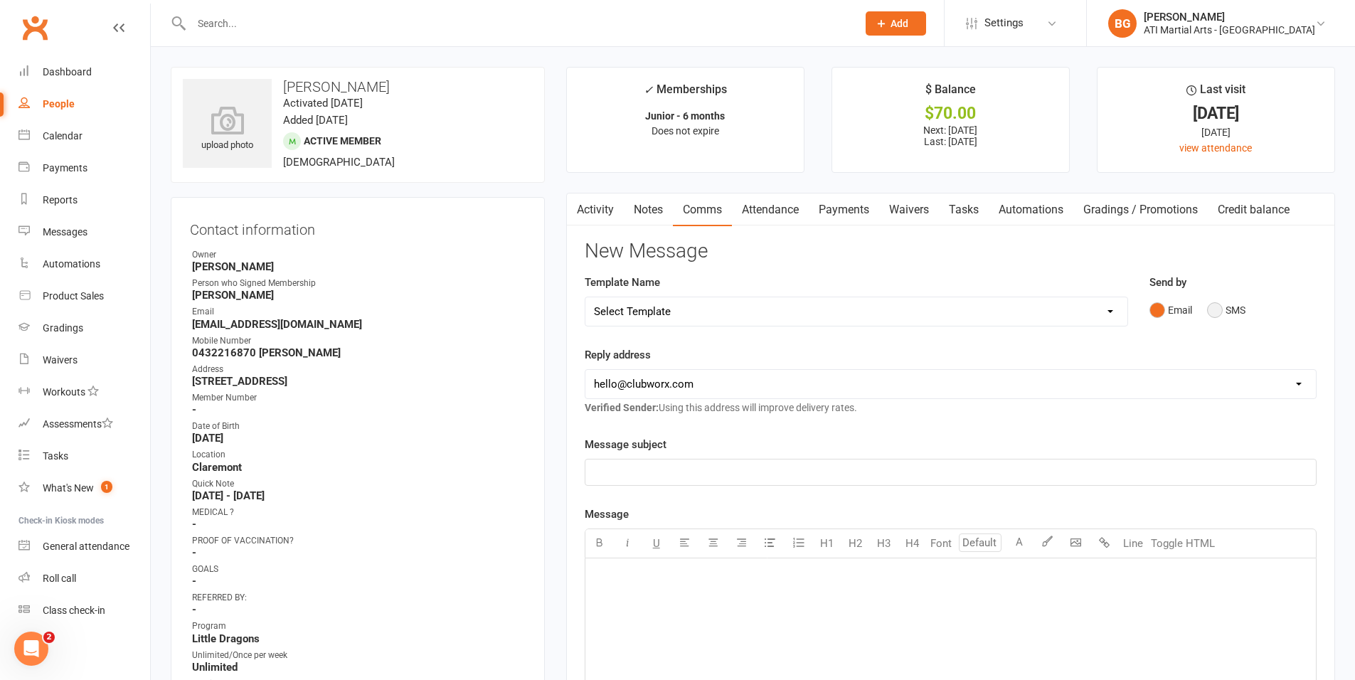
click at [1224, 313] on button "SMS" at bounding box center [1226, 310] width 38 height 27
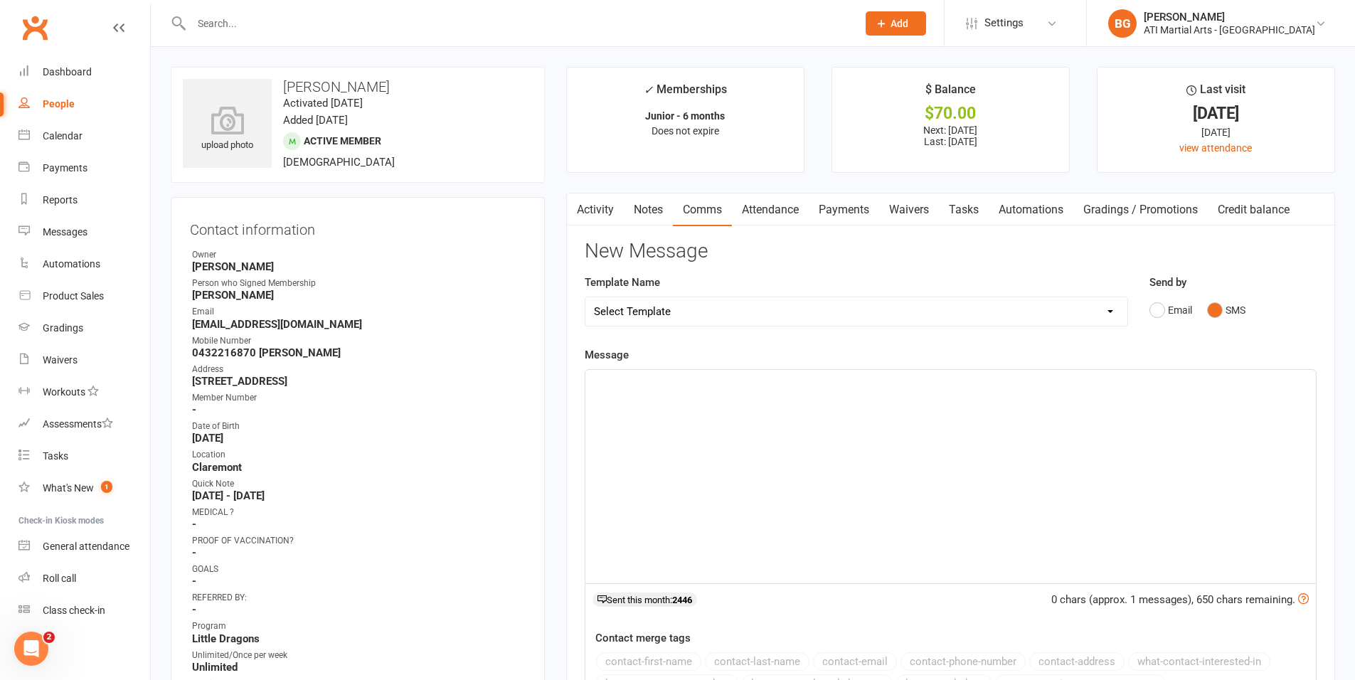
click at [1142, 458] on div "﻿" at bounding box center [951, 476] width 731 height 213
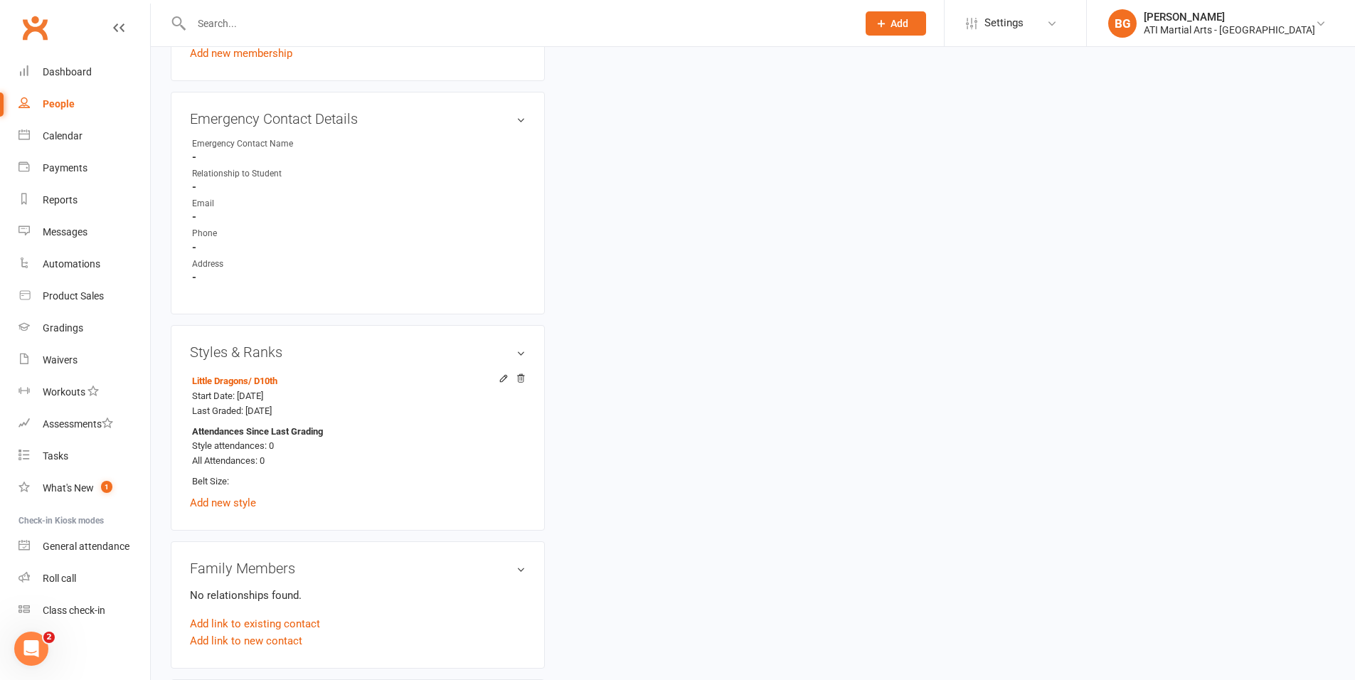
scroll to position [1366, 0]
click at [521, 356] on h3 "Styles & Ranks" at bounding box center [358, 355] width 336 height 16
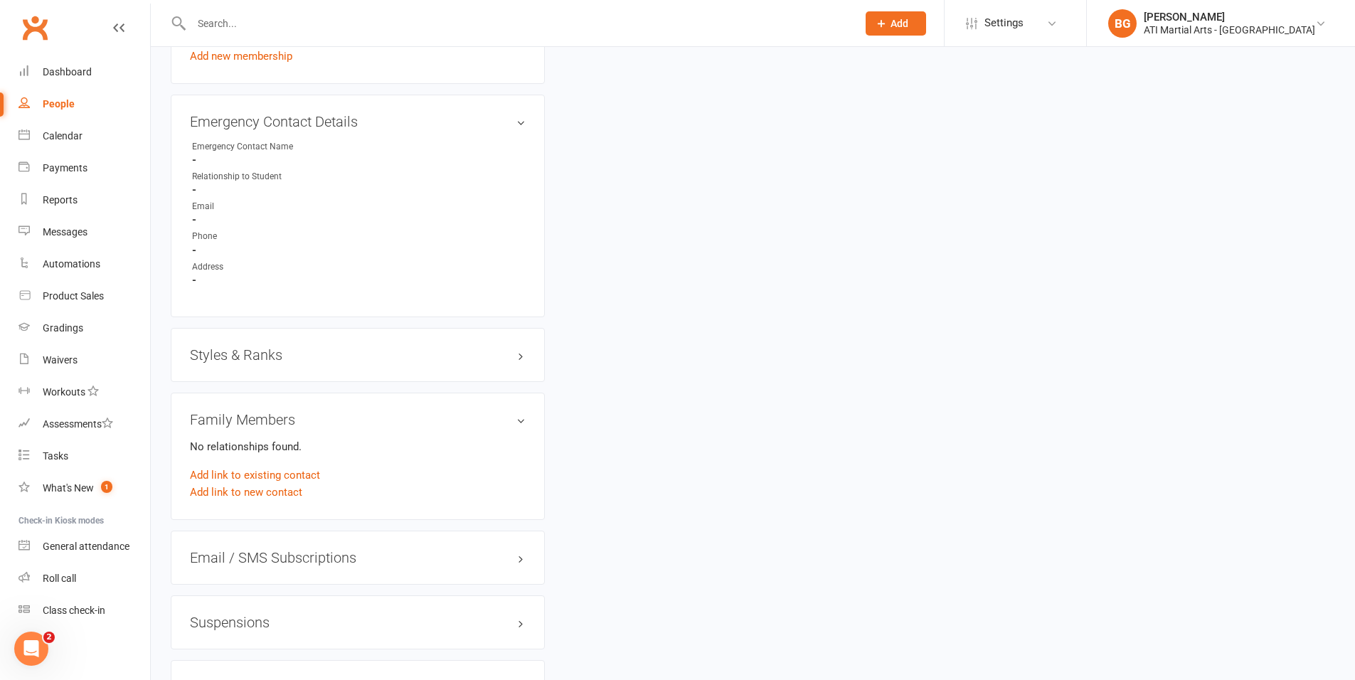
click at [520, 356] on h3 "Styles & Ranks" at bounding box center [358, 355] width 336 height 16
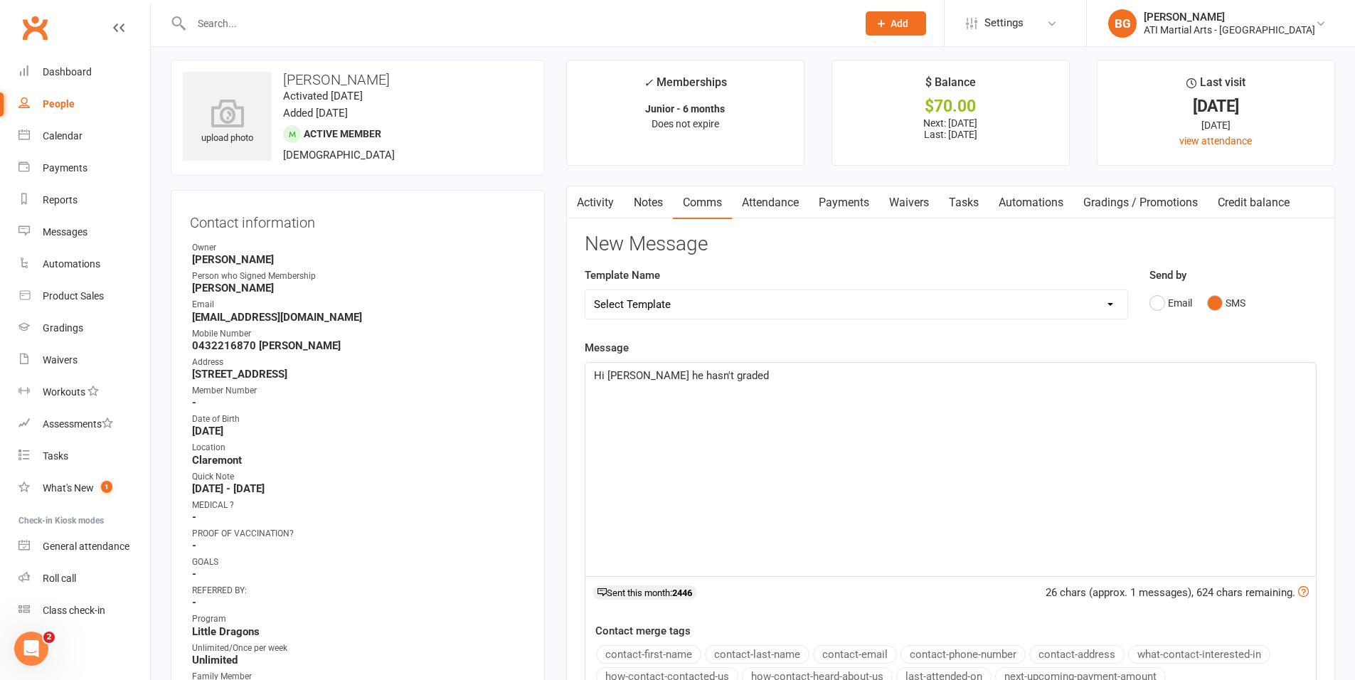
scroll to position [0, 0]
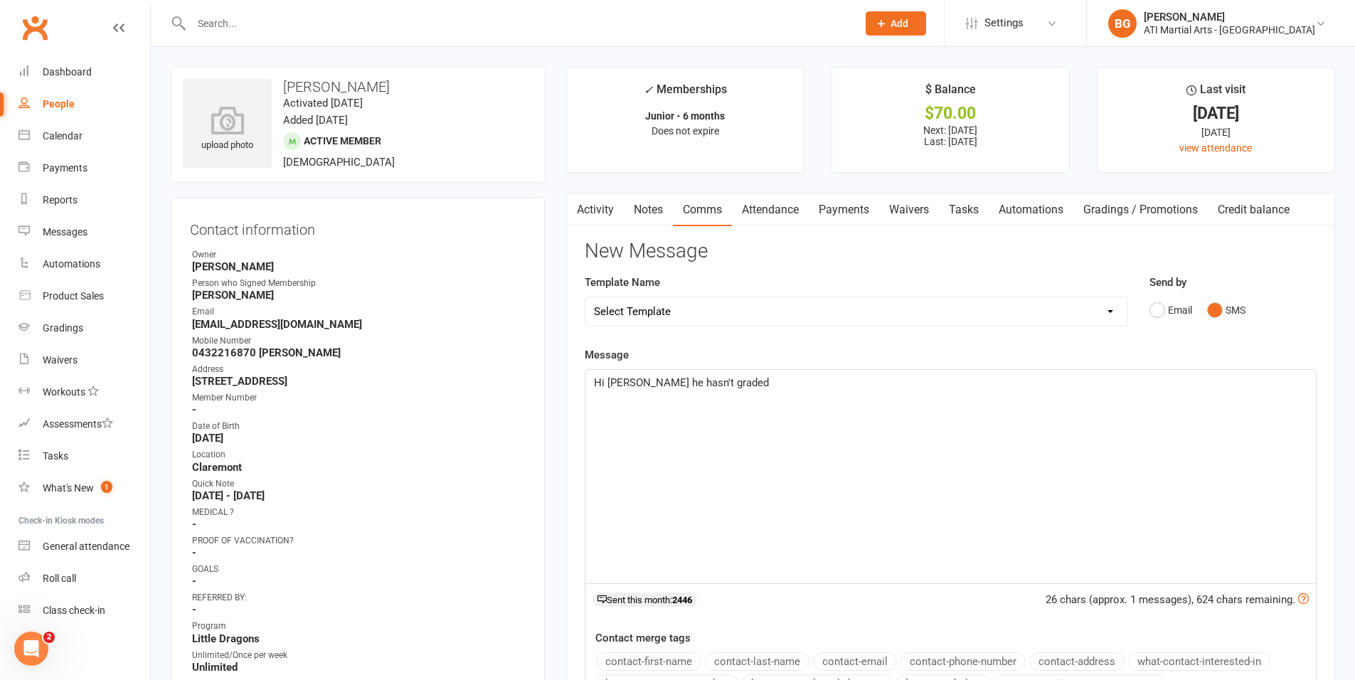
click at [832, 206] on link "Payments" at bounding box center [844, 210] width 70 height 33
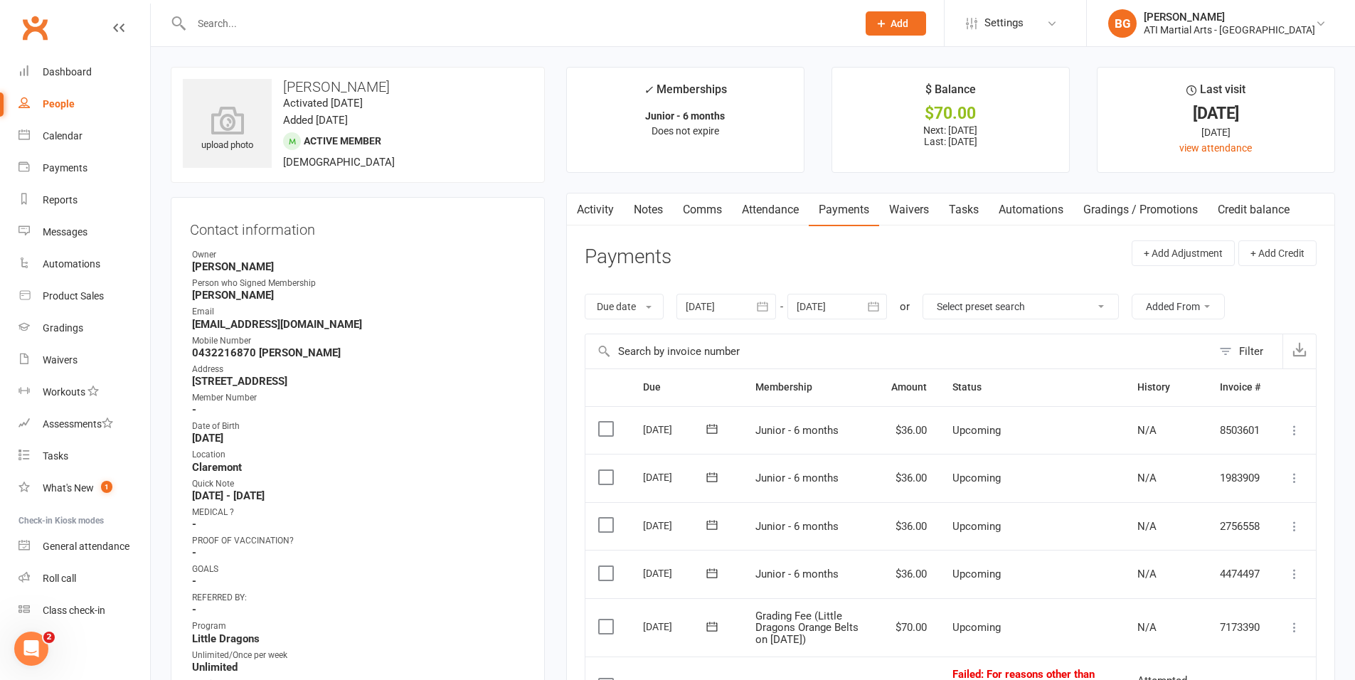
click at [738, 301] on div at bounding box center [727, 307] width 100 height 26
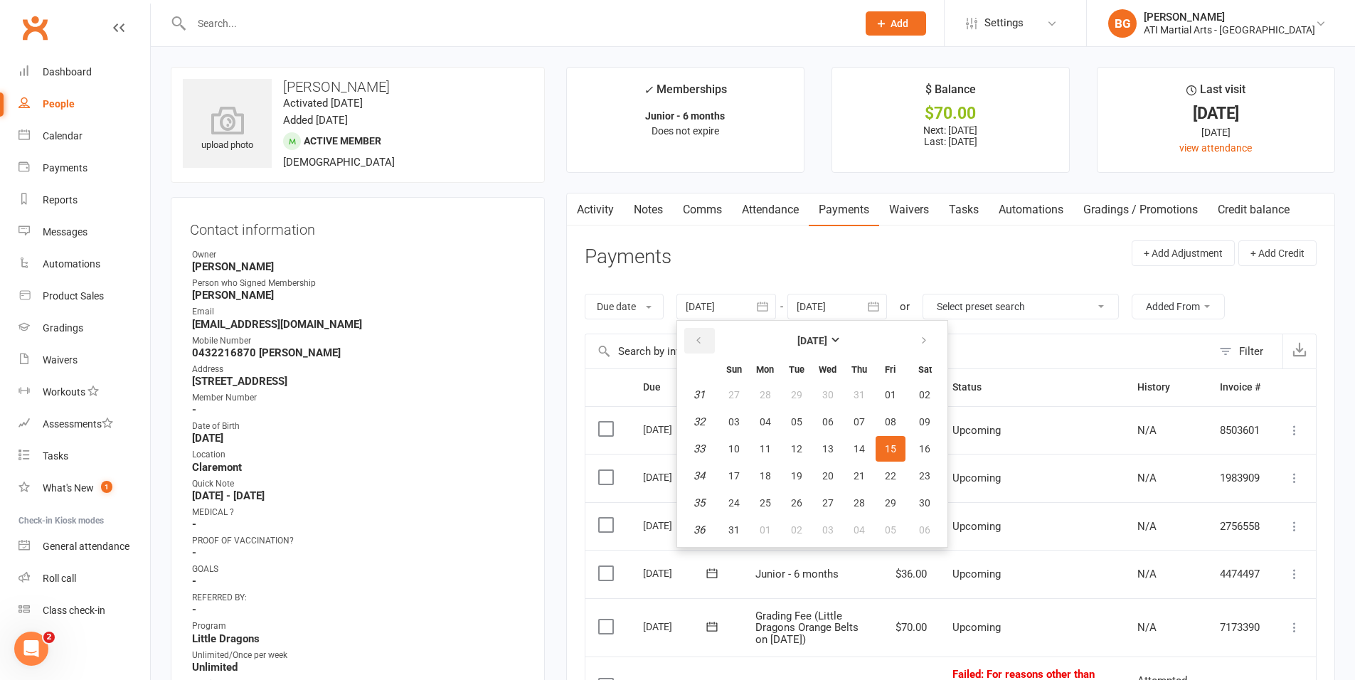
click at [706, 339] on button "button" at bounding box center [699, 341] width 31 height 26
click at [862, 338] on button "June 2025" at bounding box center [812, 341] width 186 height 26
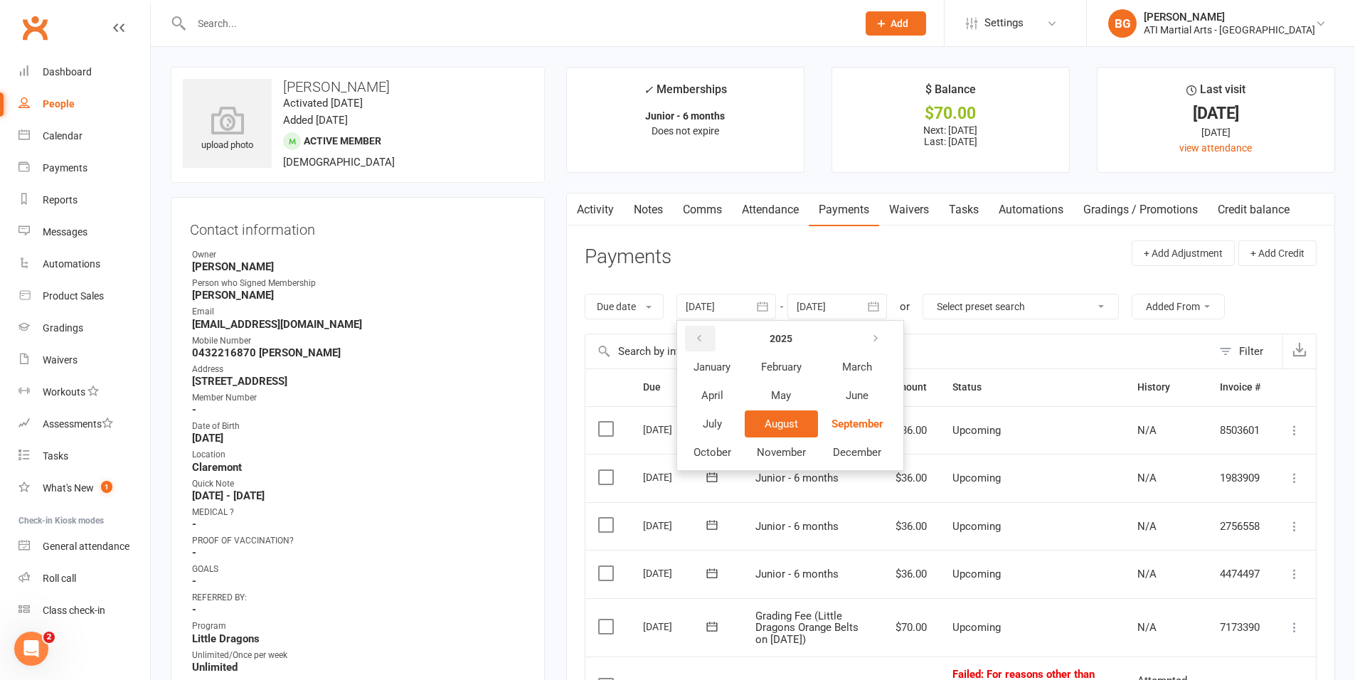
click at [702, 335] on icon "button" at bounding box center [699, 338] width 10 height 11
click at [726, 366] on span "January" at bounding box center [712, 367] width 37 height 13
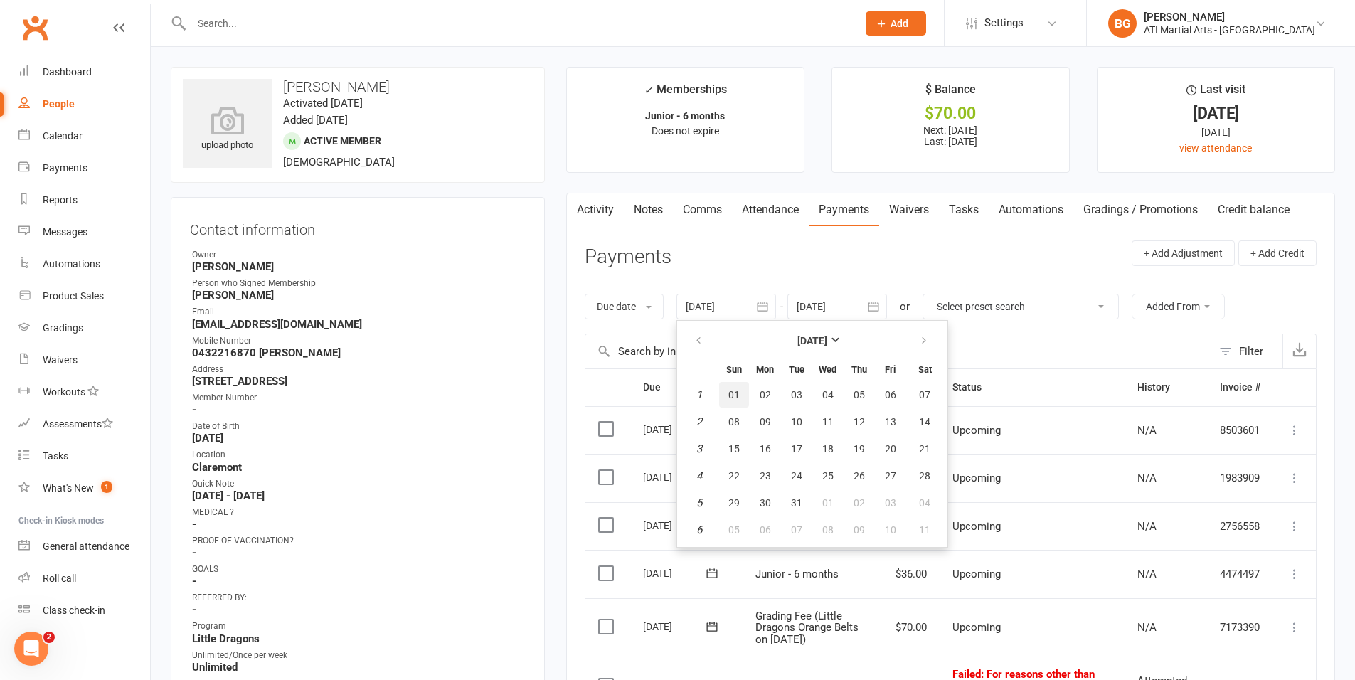
click at [747, 395] on button "01" at bounding box center [734, 395] width 30 height 26
type input "01 Jan 2023"
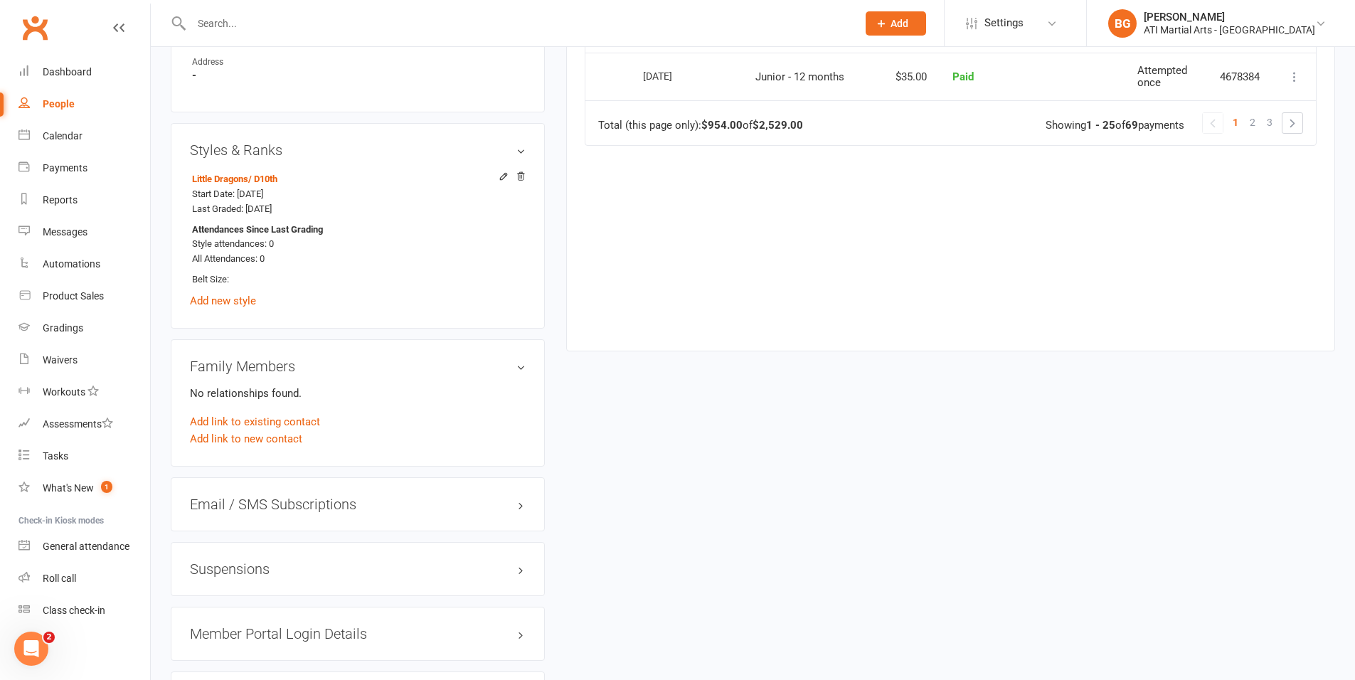
scroll to position [1443, 0]
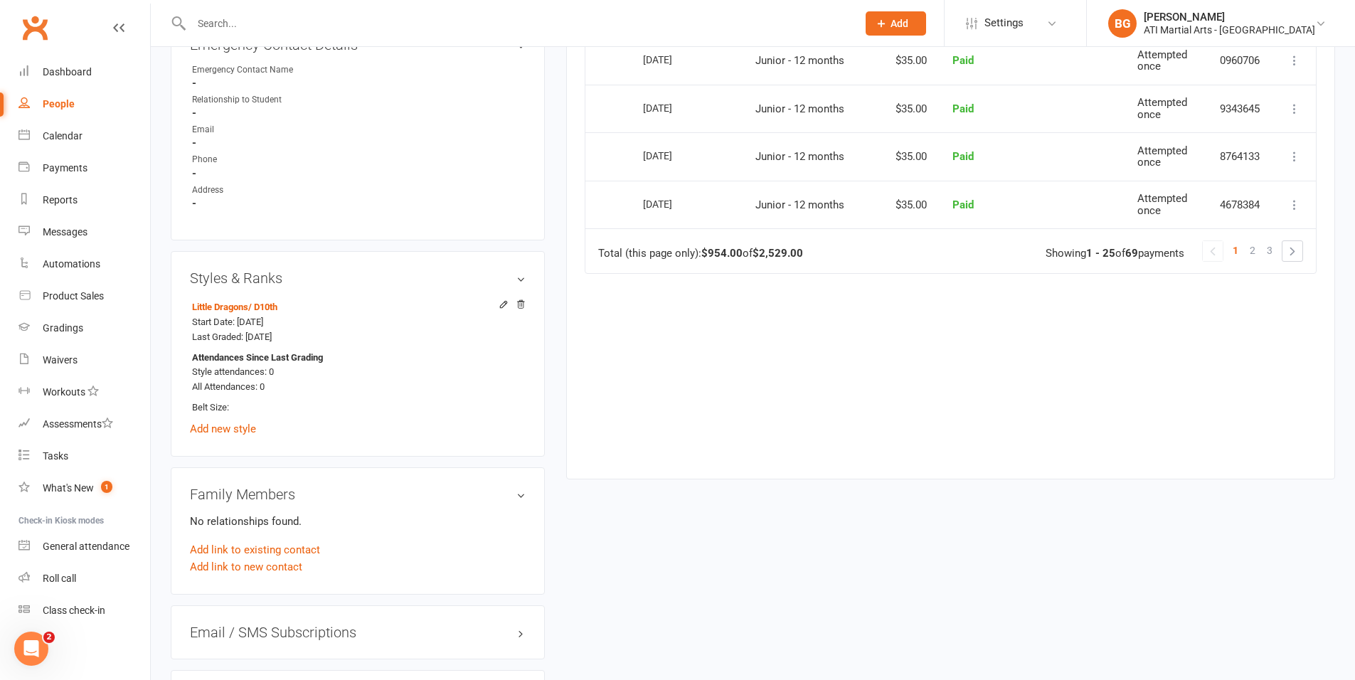
click at [1275, 273] on td "Total (this page only): $954.00 of $2,529.00 1 2 3 Showing 1 - 25 of 69 payments" at bounding box center [951, 250] width 731 height 45
click at [1270, 260] on span "3" at bounding box center [1270, 250] width 6 height 20
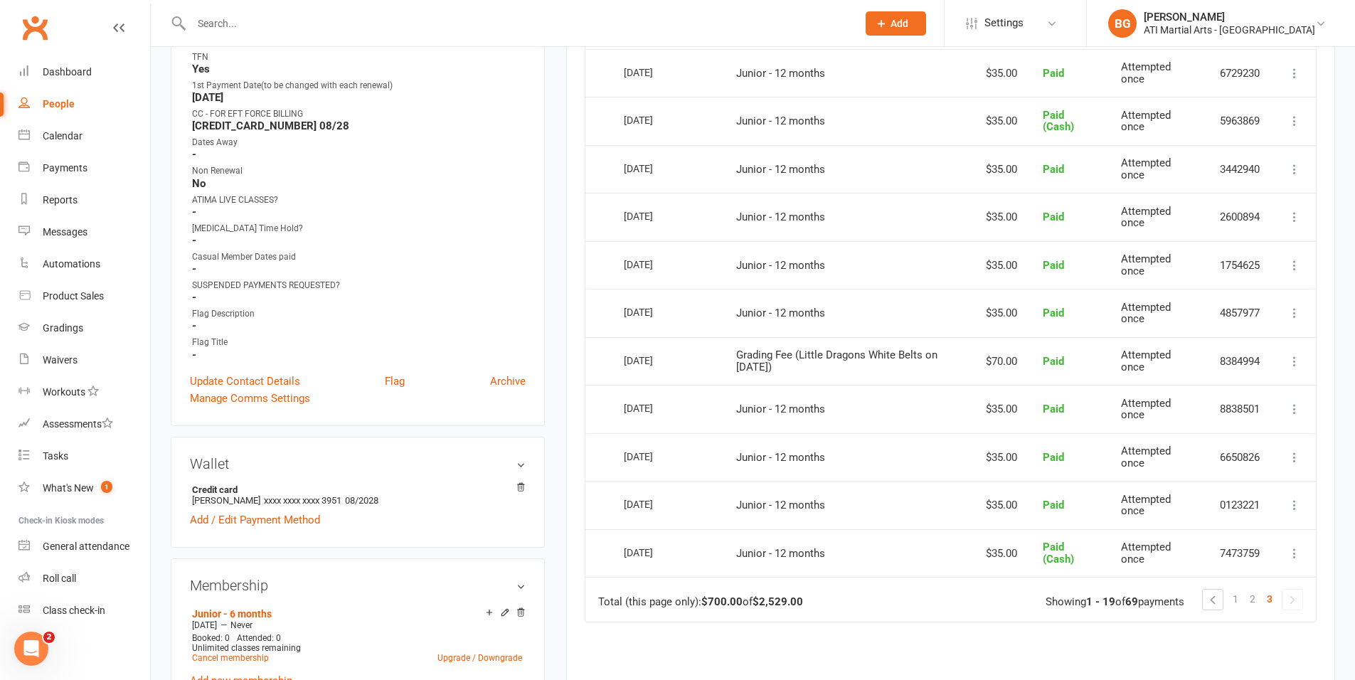
scroll to position [740, 0]
click at [1254, 601] on span "2" at bounding box center [1253, 600] width 6 height 20
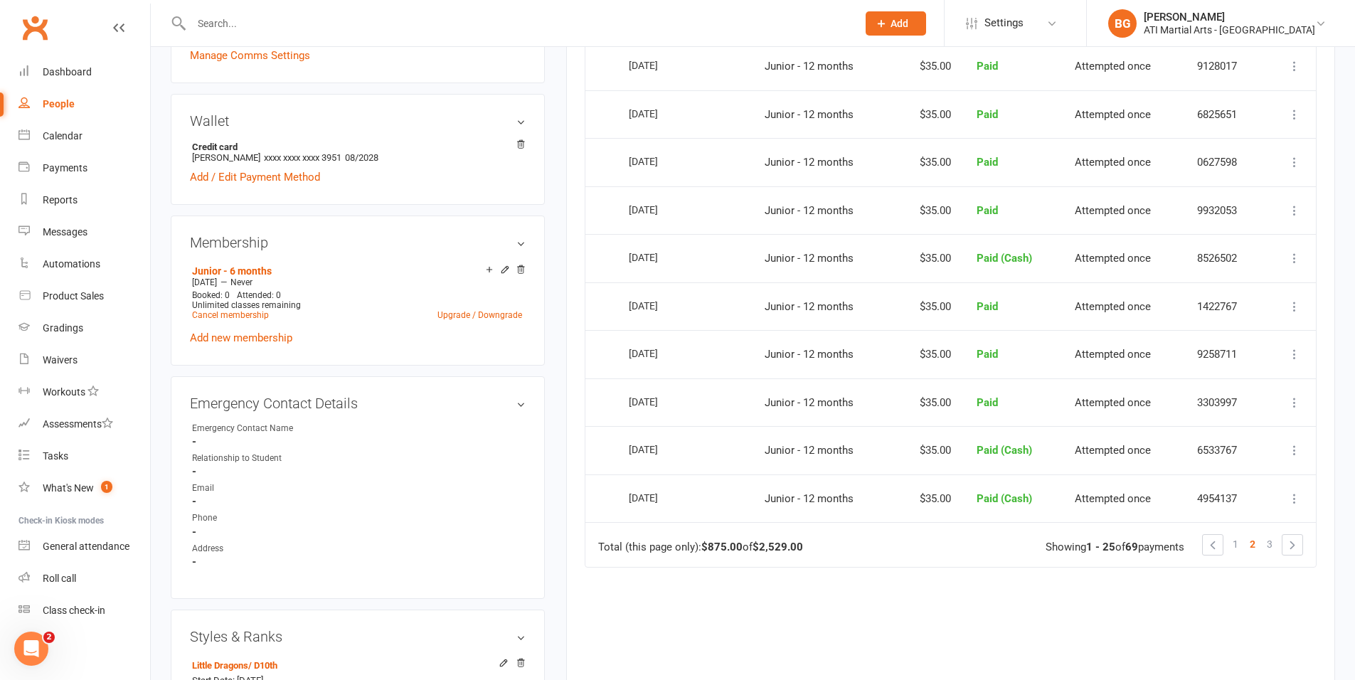
scroll to position [1093, 0]
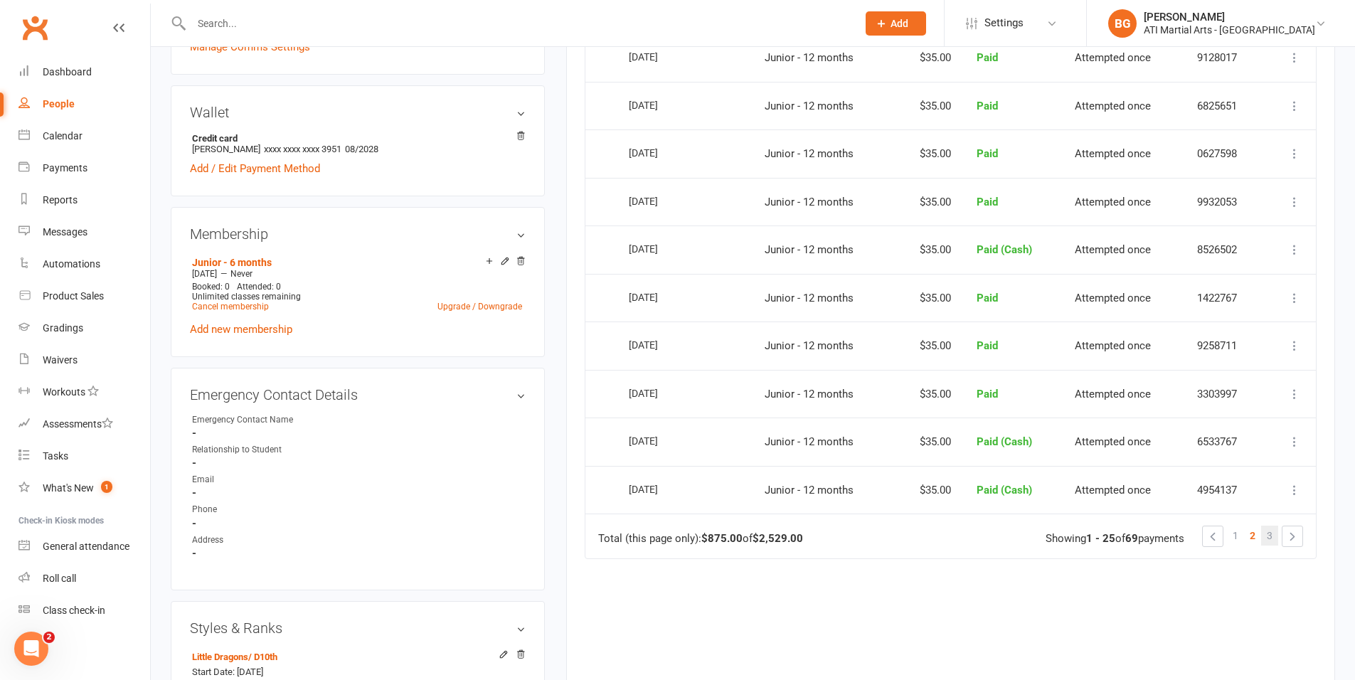
click at [1267, 536] on span "3" at bounding box center [1270, 536] width 6 height 20
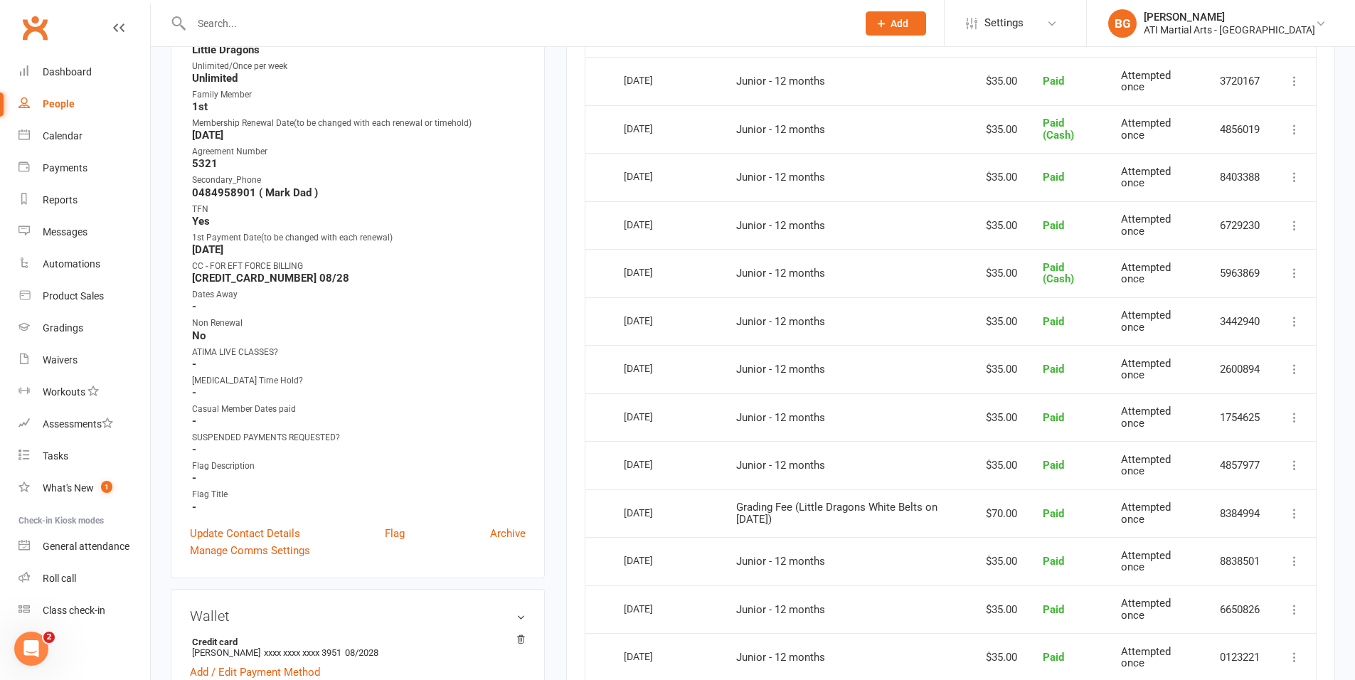
scroll to position [891, 0]
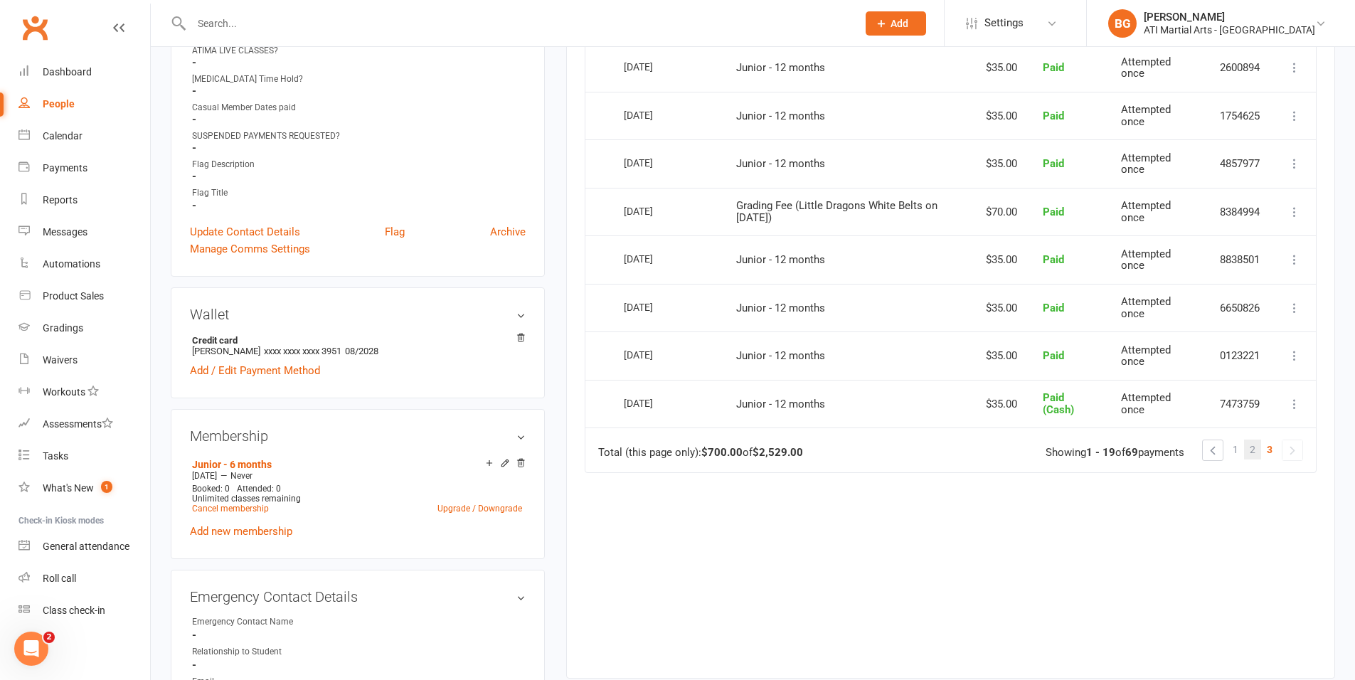
click at [1249, 452] on link "2" at bounding box center [1252, 450] width 17 height 20
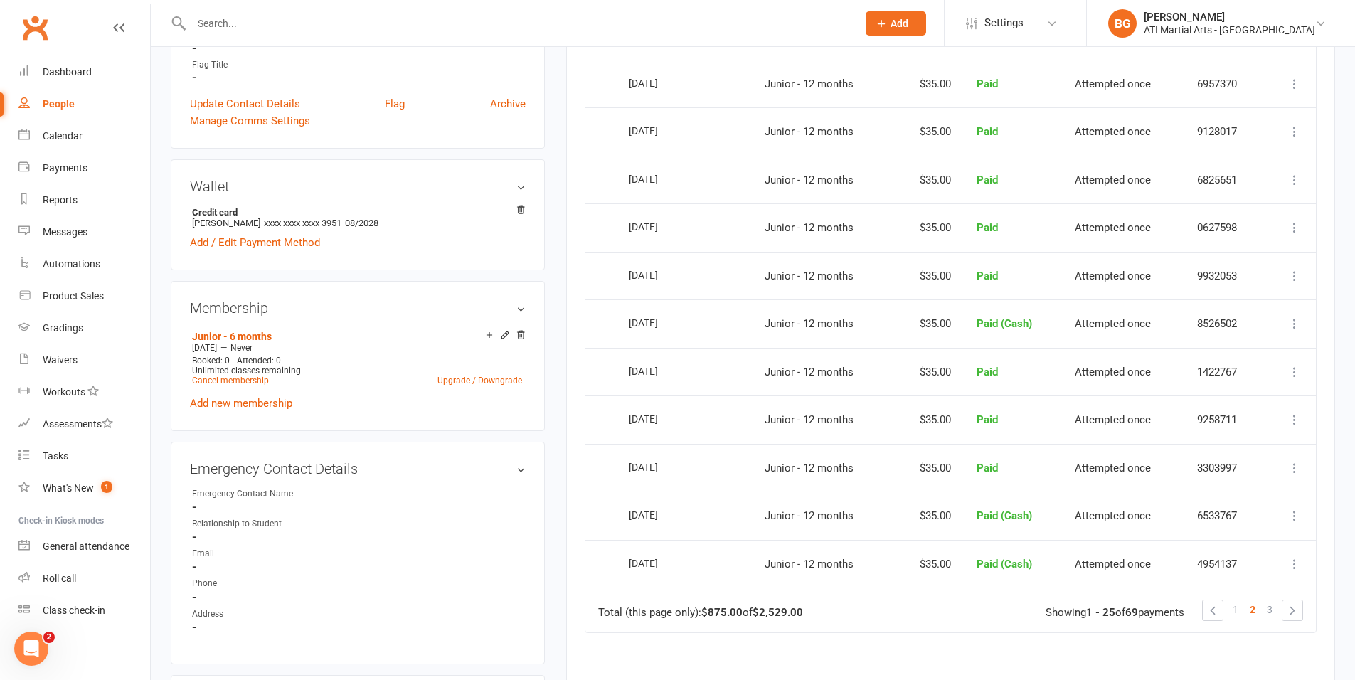
scroll to position [1244, 0]
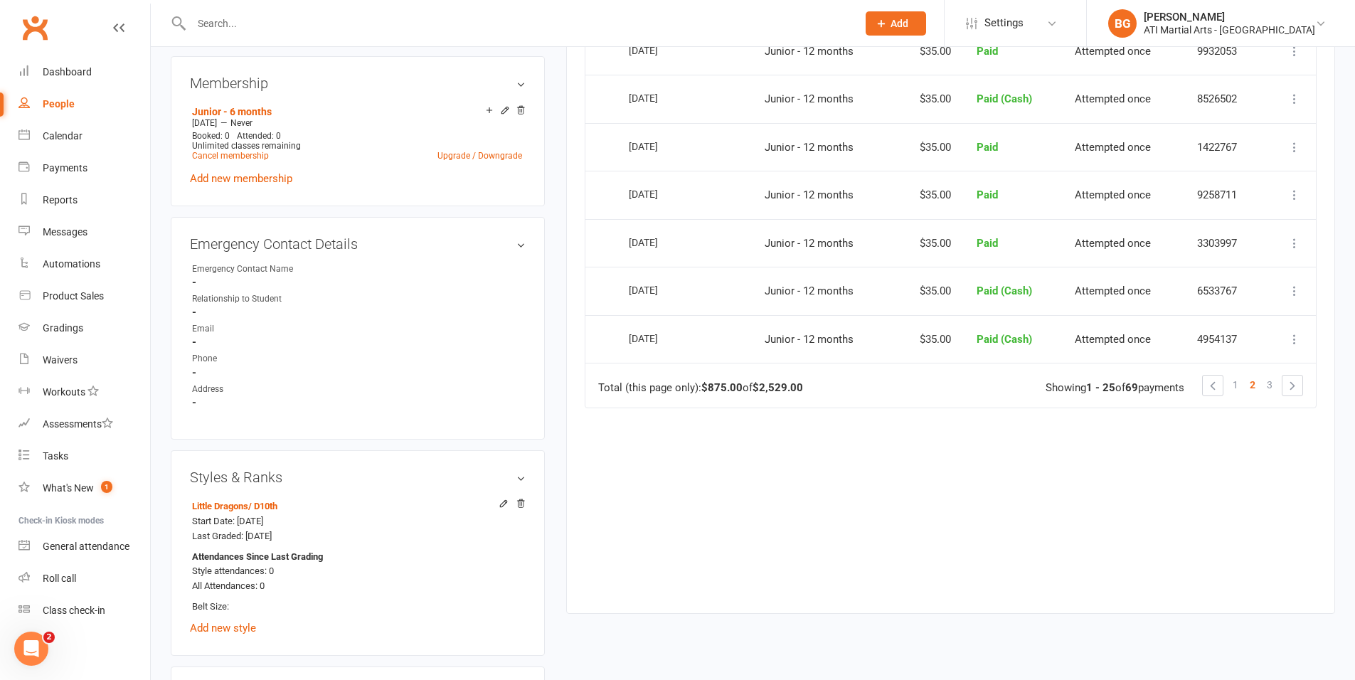
click at [1236, 382] on span "1" at bounding box center [1236, 385] width 6 height 20
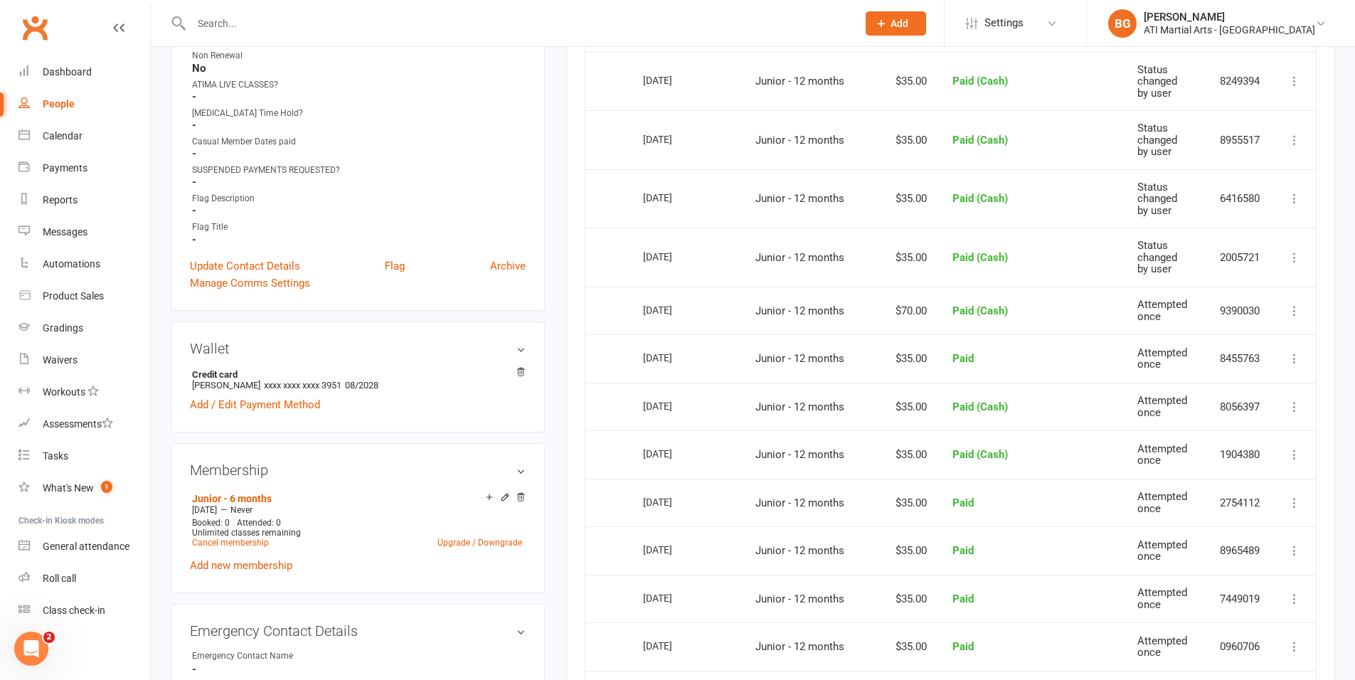
scroll to position [1232, 0]
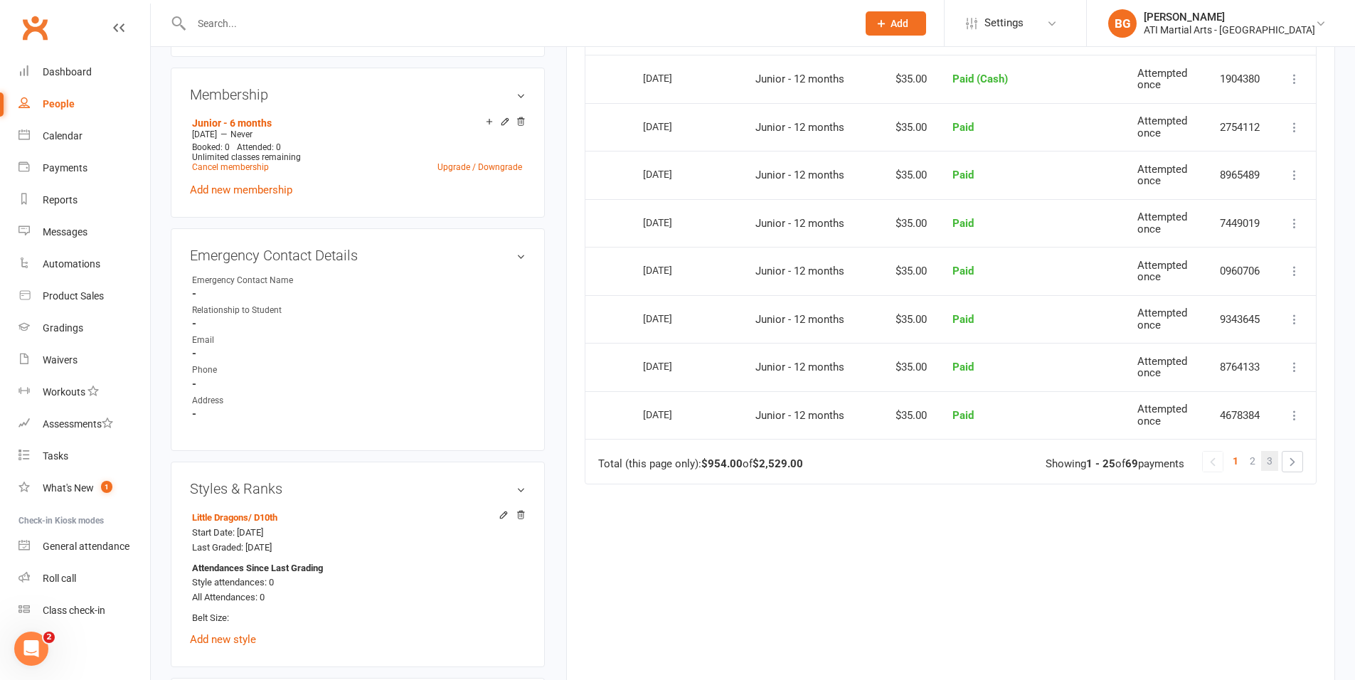
click at [1271, 471] on span "3" at bounding box center [1270, 461] width 6 height 20
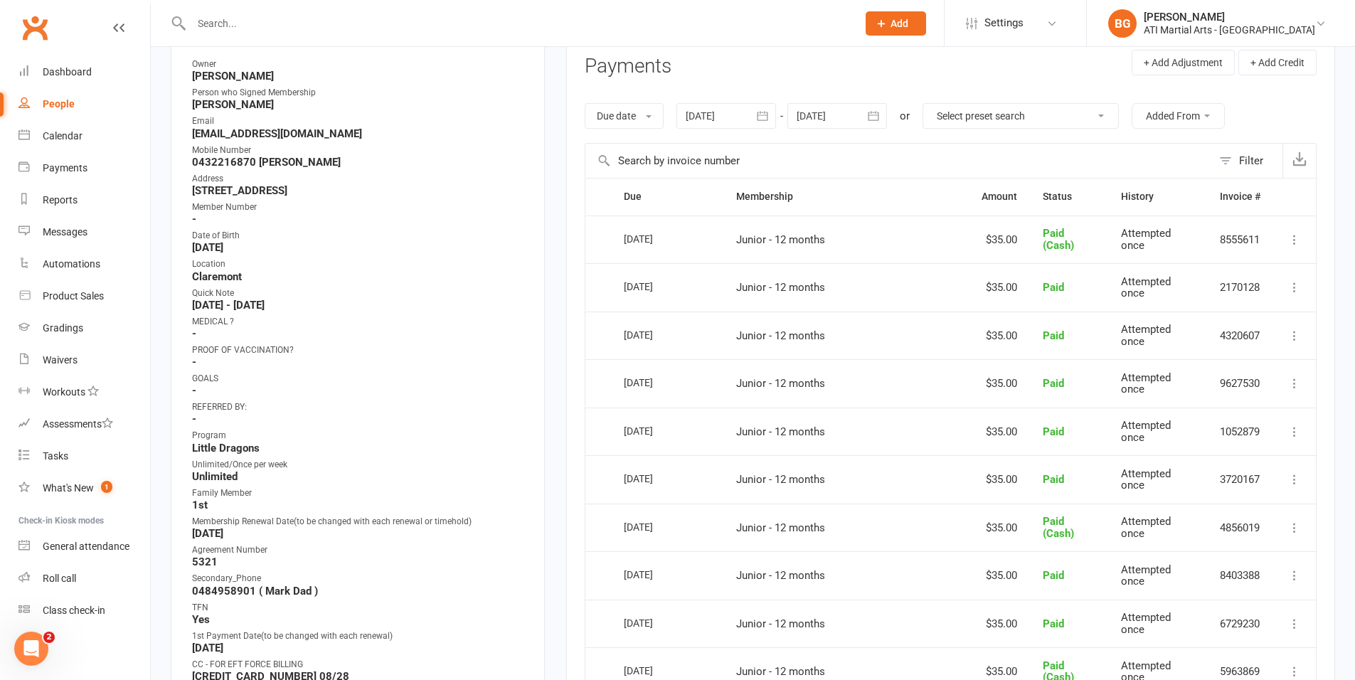
scroll to position [0, 0]
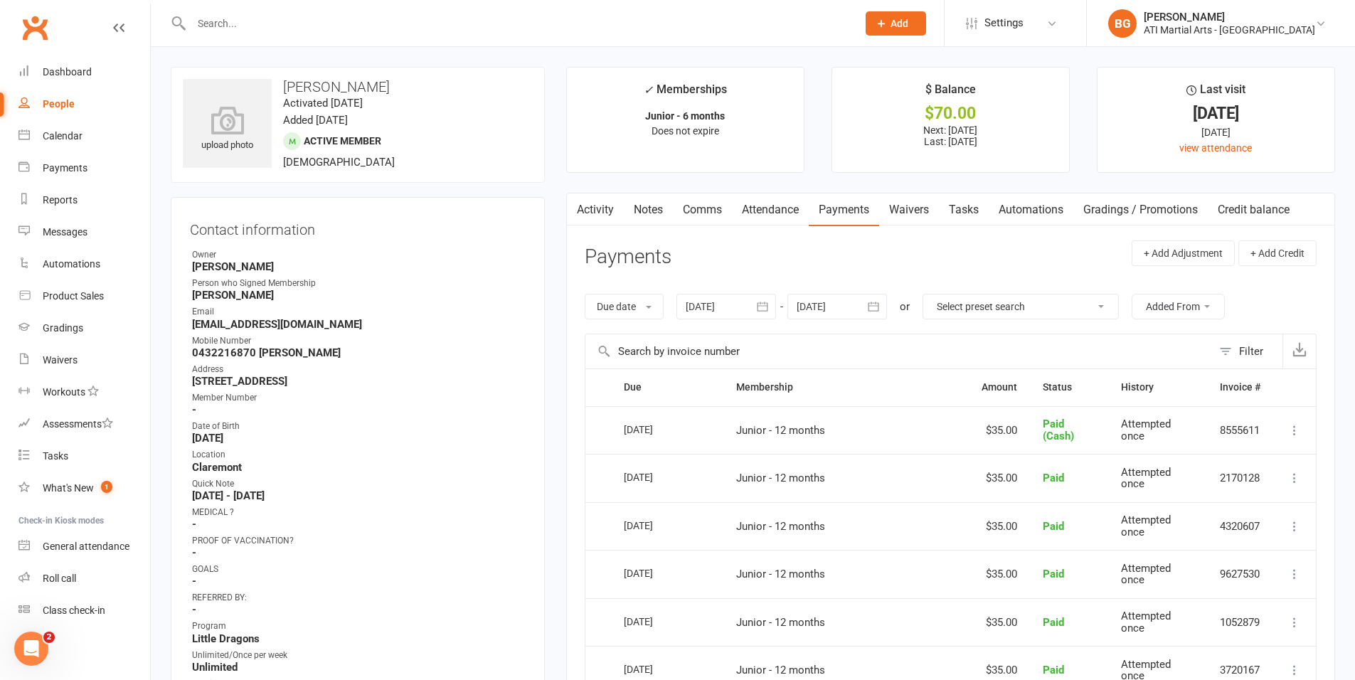
click at [606, 216] on link "Activity" at bounding box center [595, 210] width 57 height 33
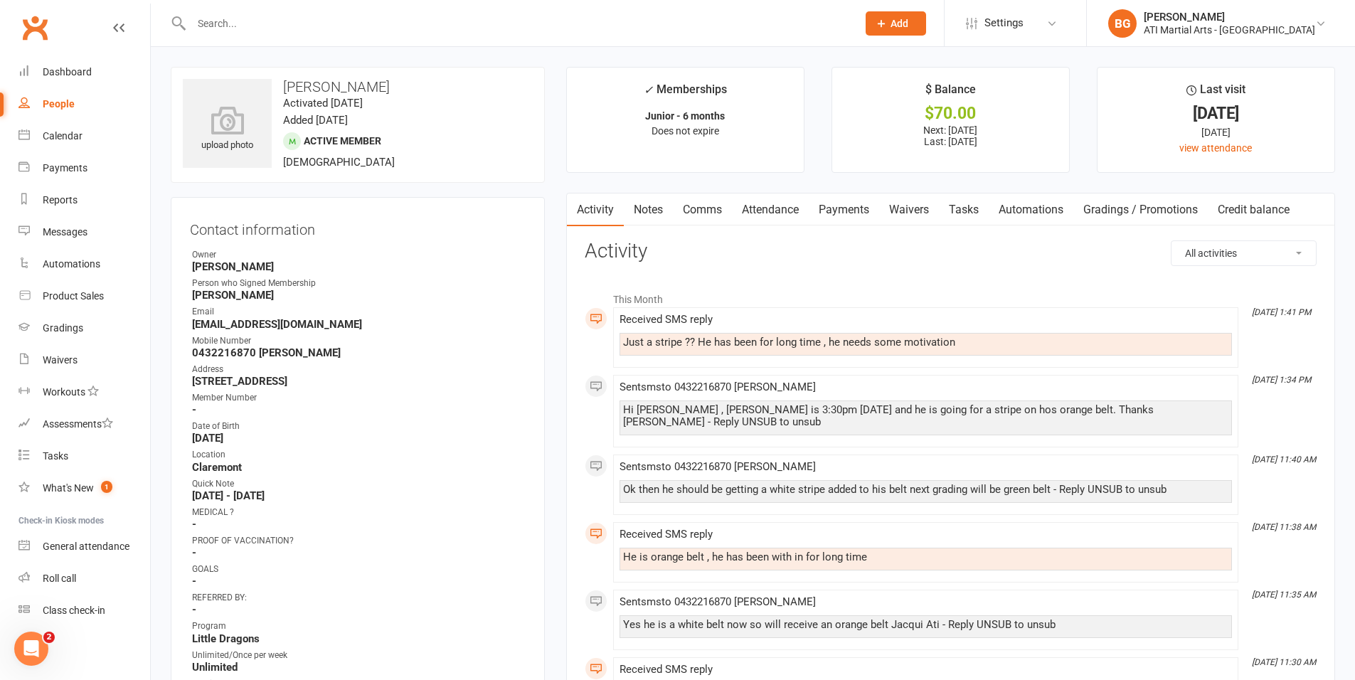
click at [698, 198] on link "Comms" at bounding box center [702, 210] width 59 height 33
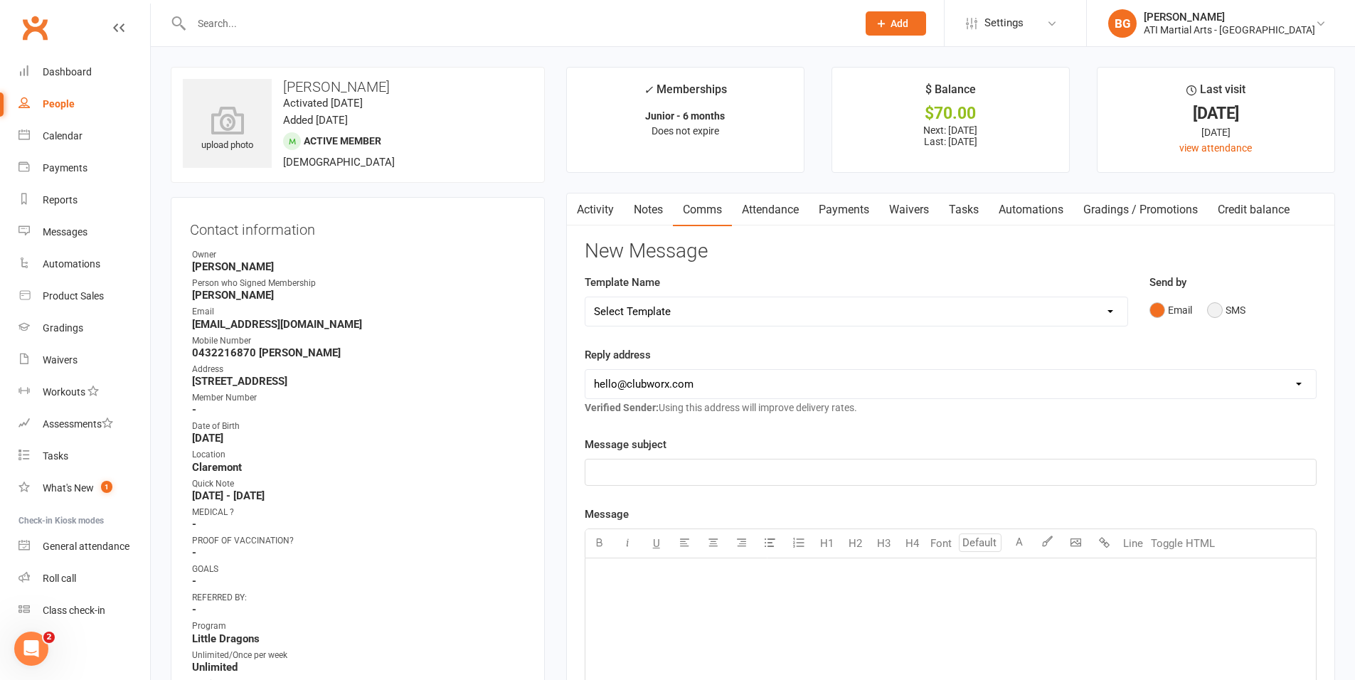
click at [1224, 314] on button "SMS" at bounding box center [1226, 310] width 38 height 27
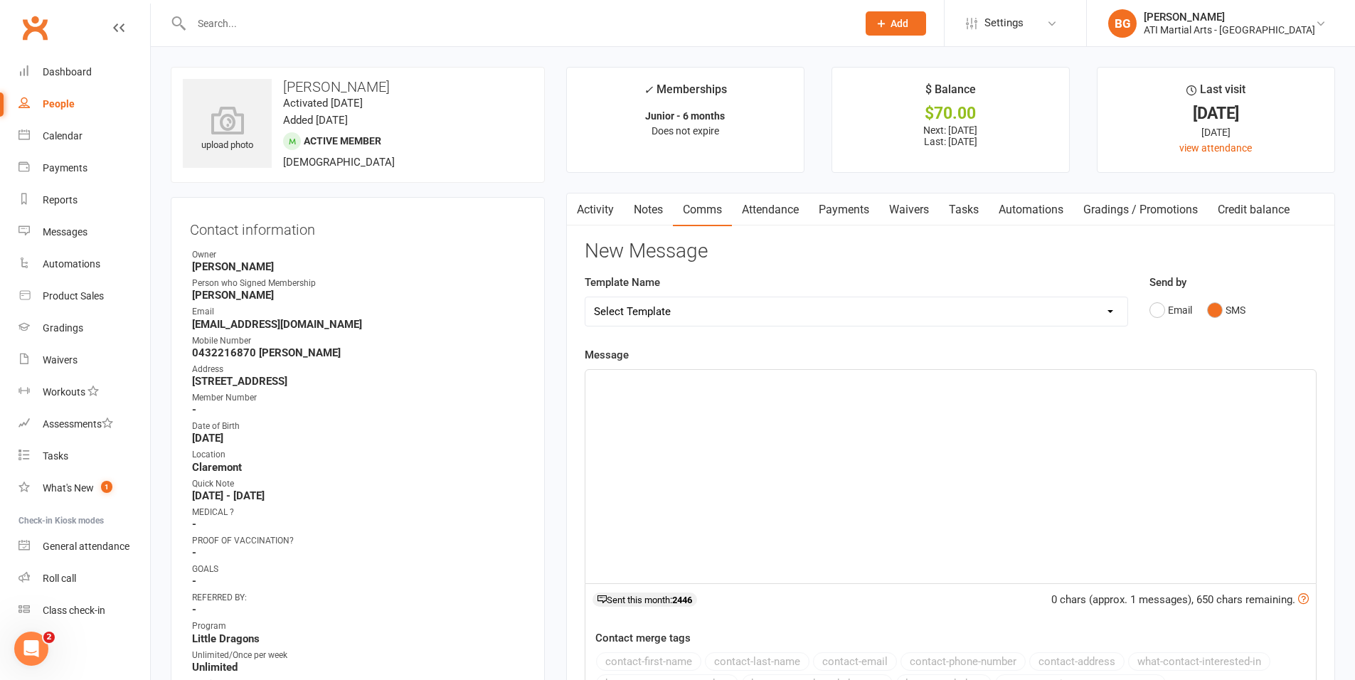
click at [1020, 540] on div "﻿" at bounding box center [951, 476] width 731 height 213
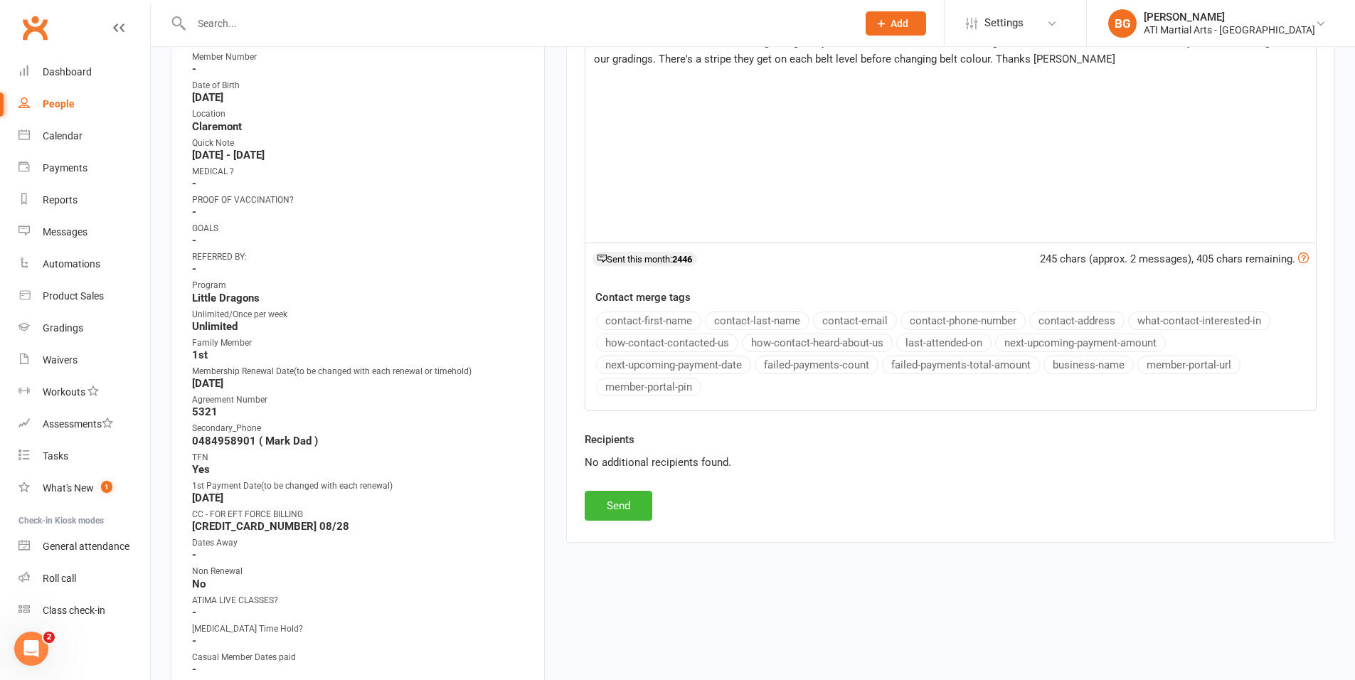
scroll to position [339, 0]
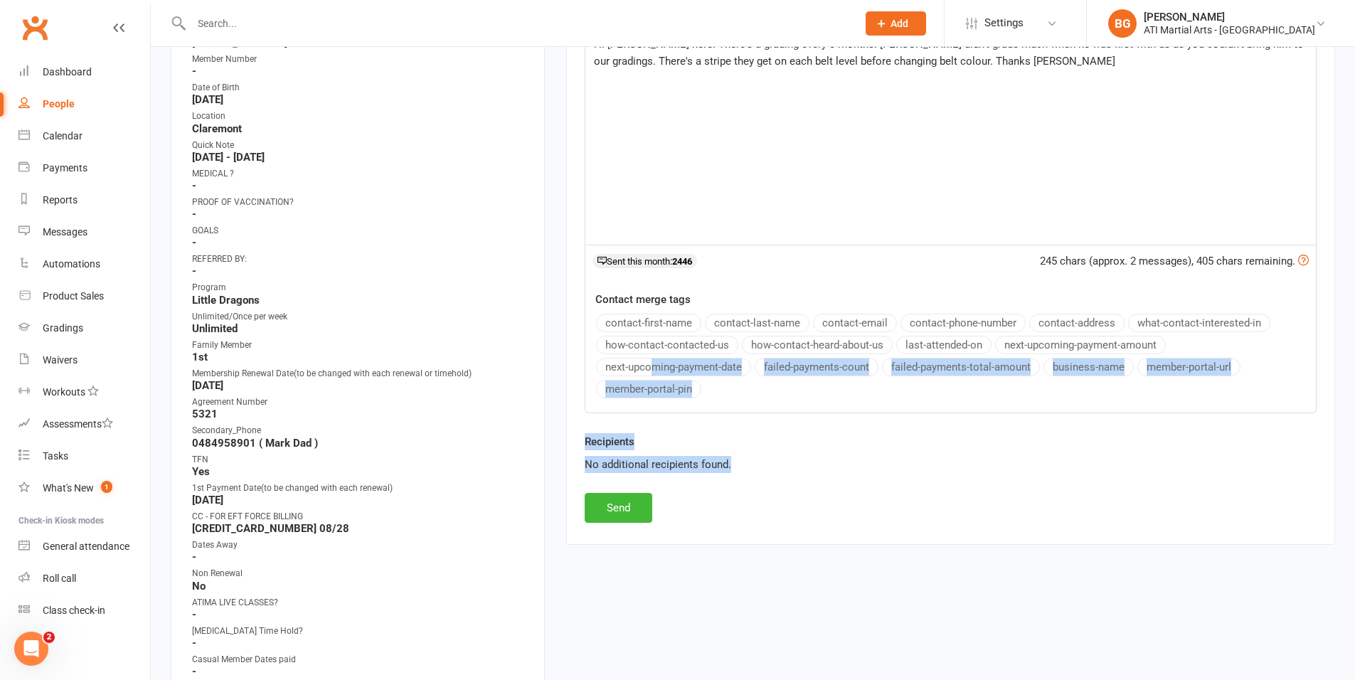
drag, startPoint x: 748, startPoint y: 465, endPoint x: 650, endPoint y: 374, distance: 133.4
click at [650, 374] on div "New Message Template Name Select Template [Email] 3 Year Training milestone [Em…" at bounding box center [951, 212] width 732 height 621
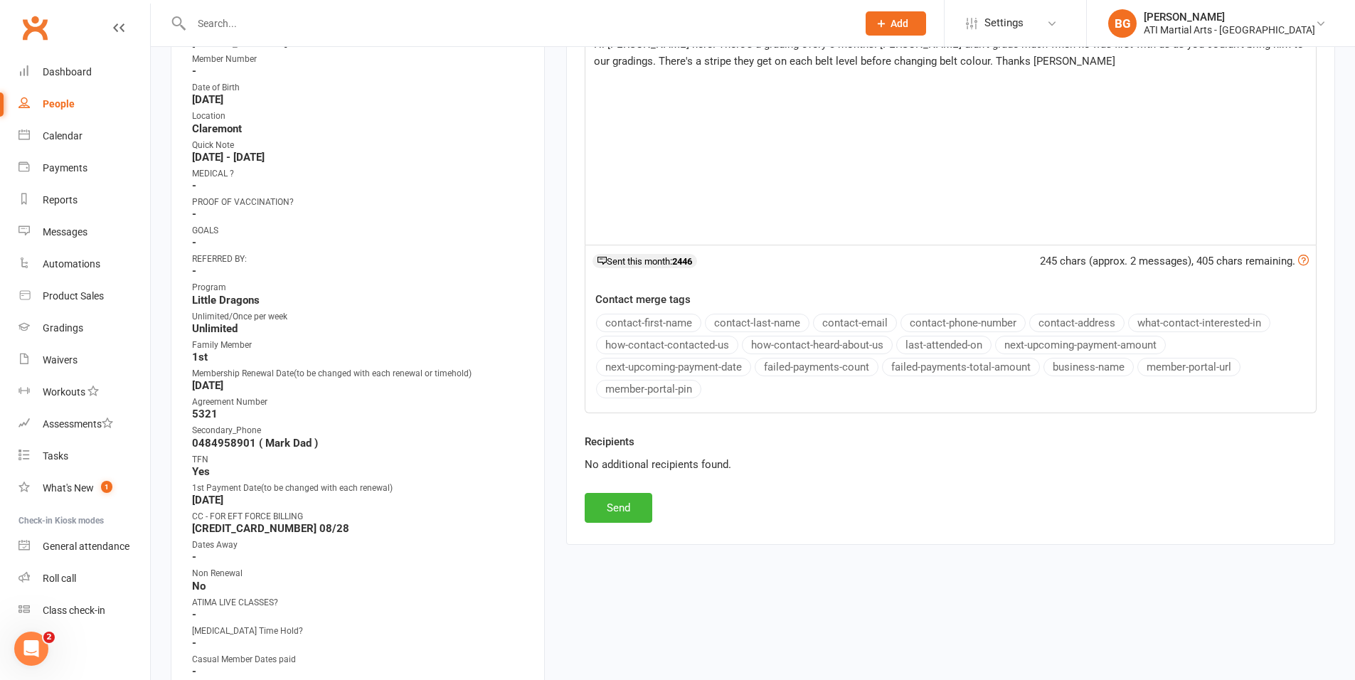
click at [901, 497] on div "New Message Template Name Select Template [Email] 3 Year Training milestone [Em…" at bounding box center [951, 212] width 732 height 621
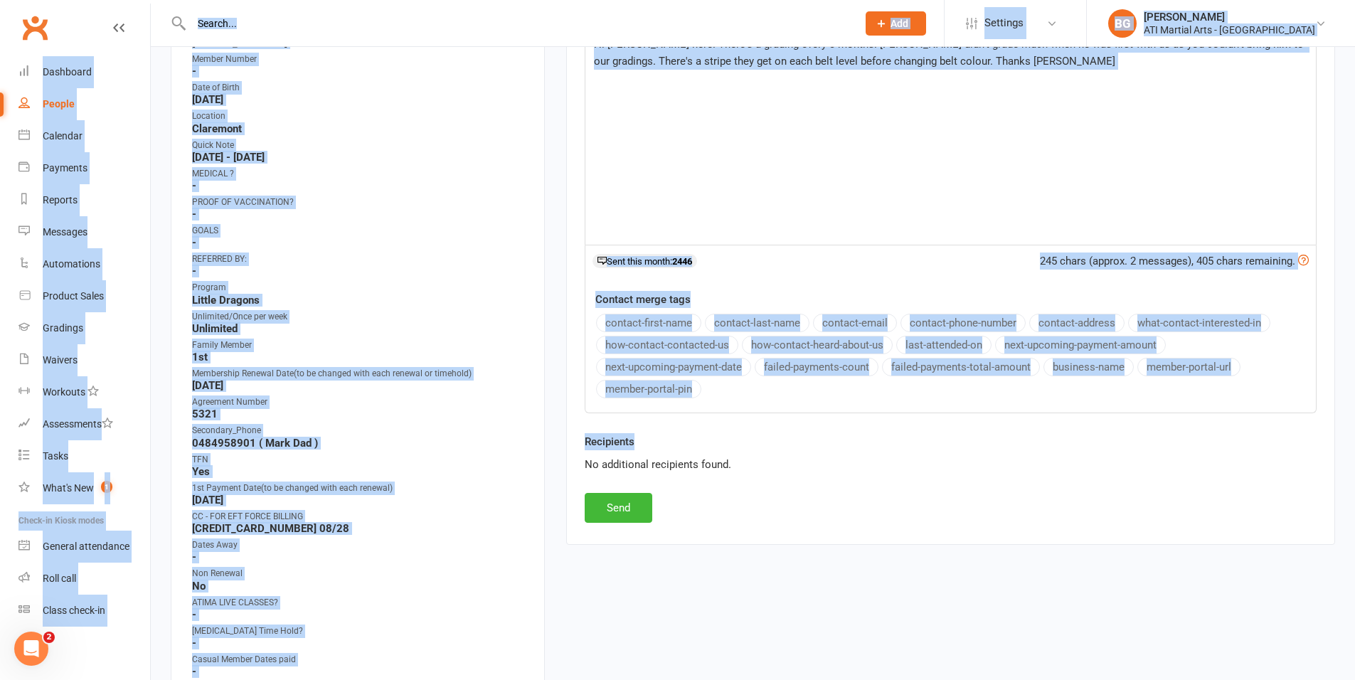
drag, startPoint x: 900, startPoint y: 497, endPoint x: 865, endPoint y: 453, distance: 55.7
click at [865, 453] on div "New Message Template Name Select Template [Email] 3 Year Training milestone [Em…" at bounding box center [951, 212] width 732 height 621
click at [864, 494] on div "New Message Template Name Select Template [Email] 3 Year Training milestone [Em…" at bounding box center [951, 212] width 732 height 621
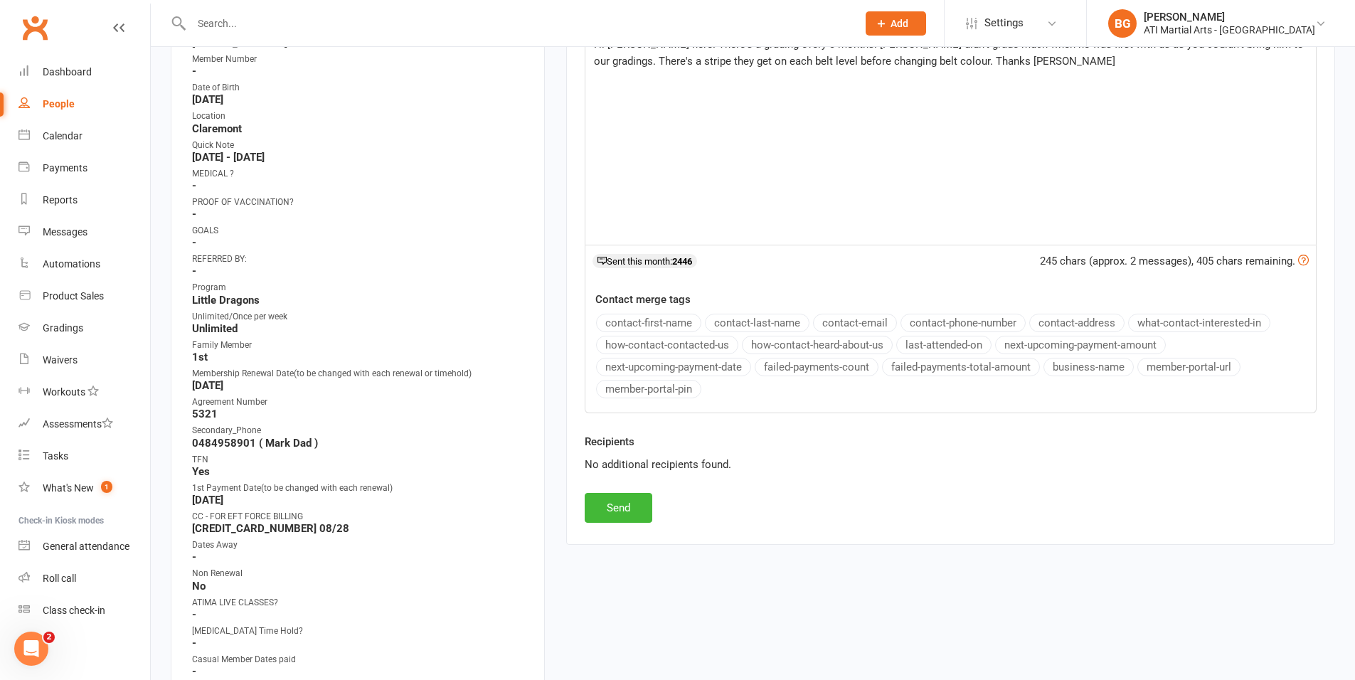
click at [848, 457] on div "No additional recipients found." at bounding box center [951, 464] width 732 height 17
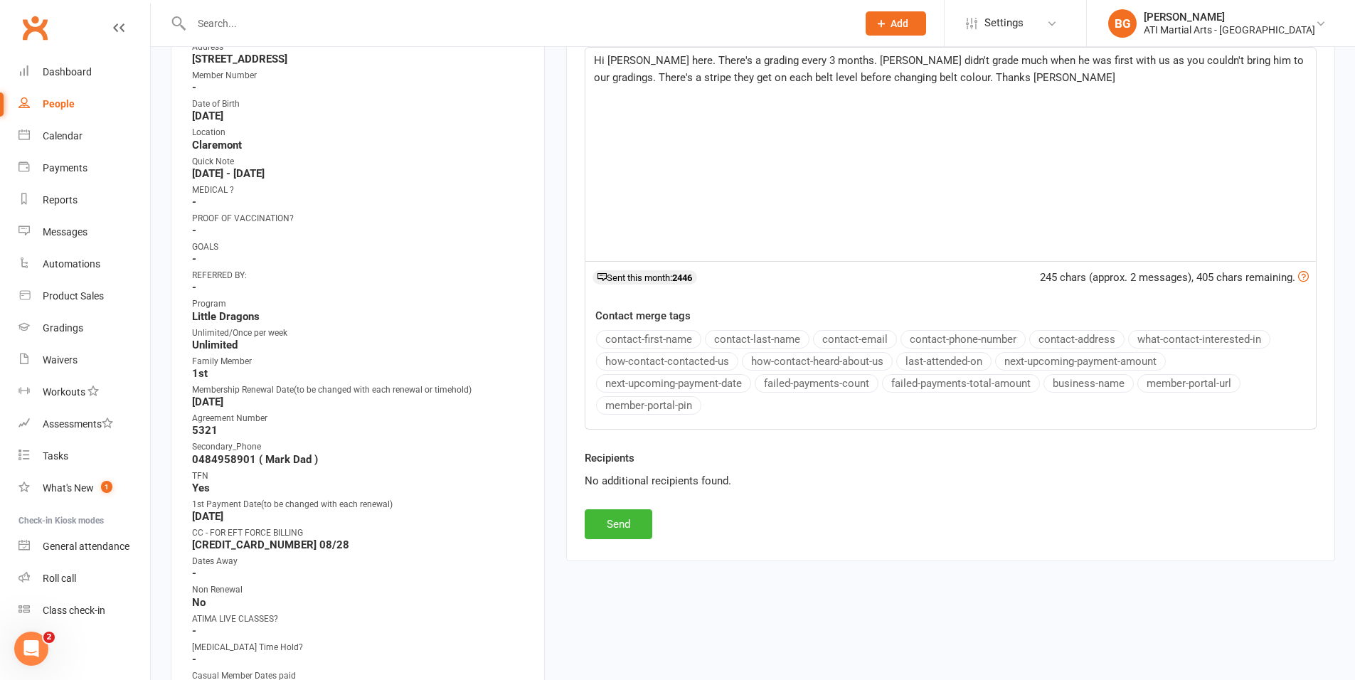
scroll to position [322, 0]
click at [817, 82] on span "Hi Angela Brandon here. There's a grading every 3 months. Nicolas didn't grade …" at bounding box center [950, 70] width 713 height 30
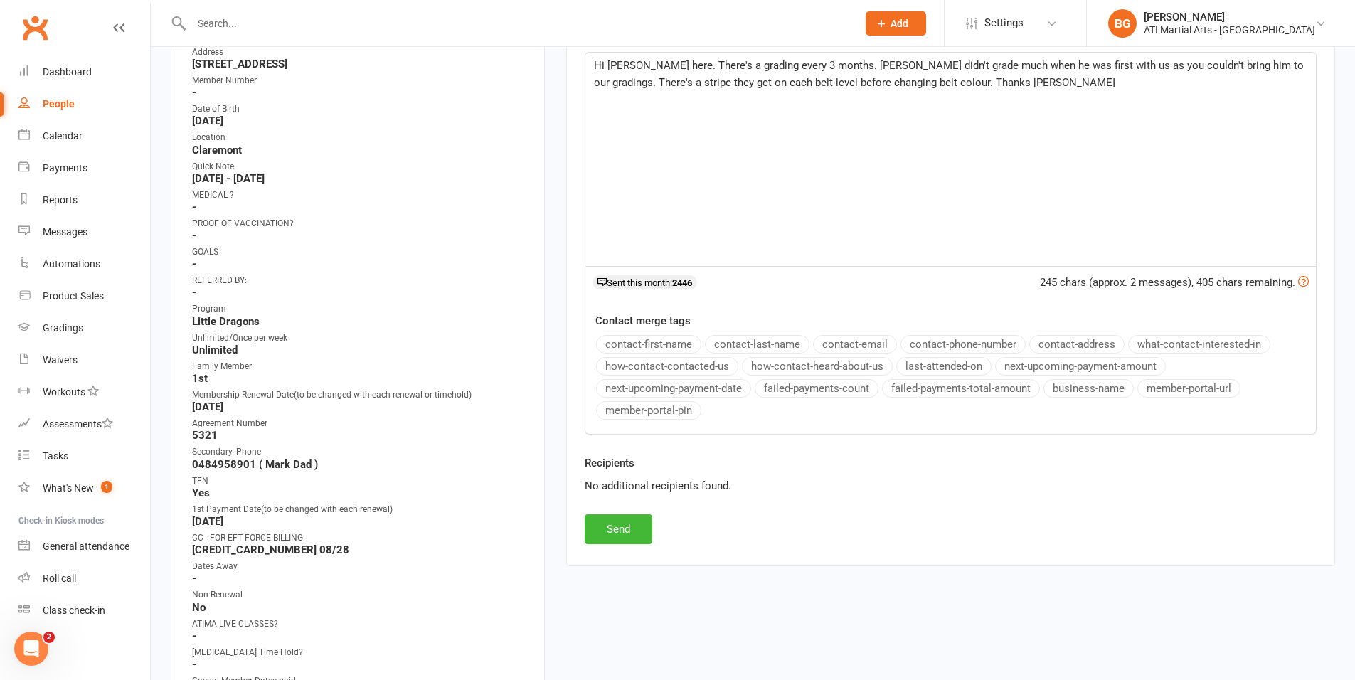
scroll to position [316, 0]
click at [614, 541] on button "Send" at bounding box center [619, 531] width 68 height 30
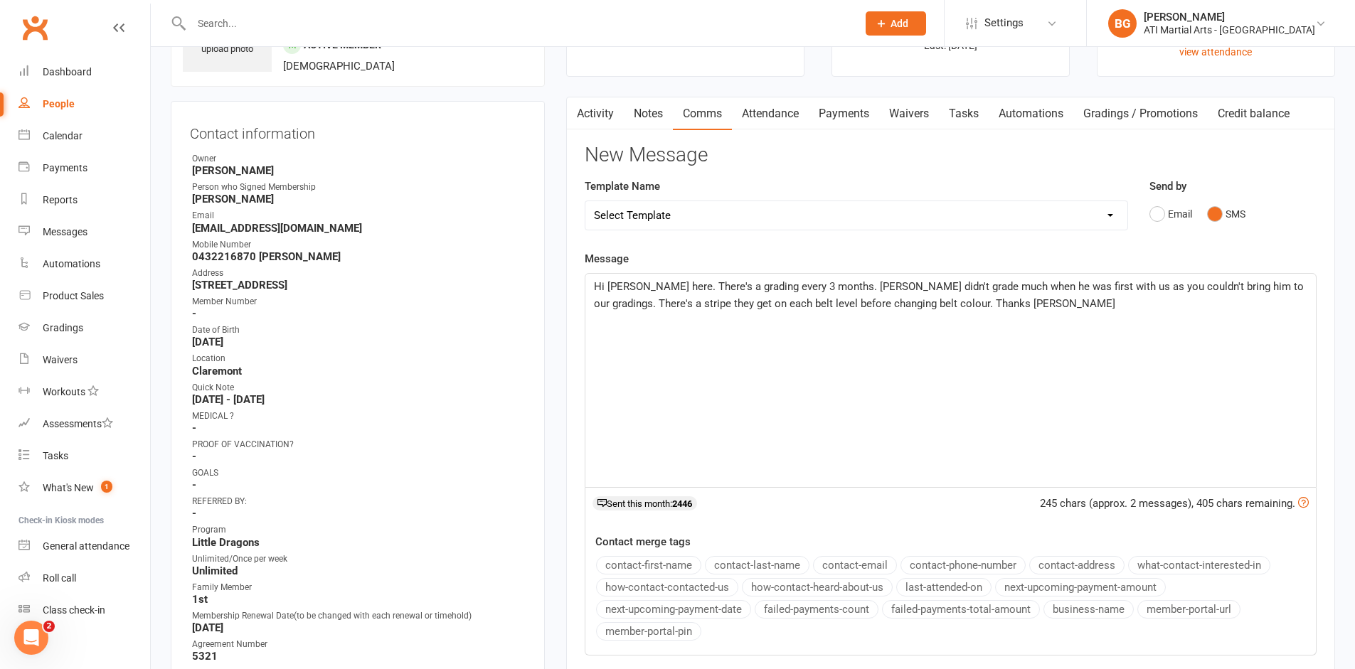
scroll to position [94, 0]
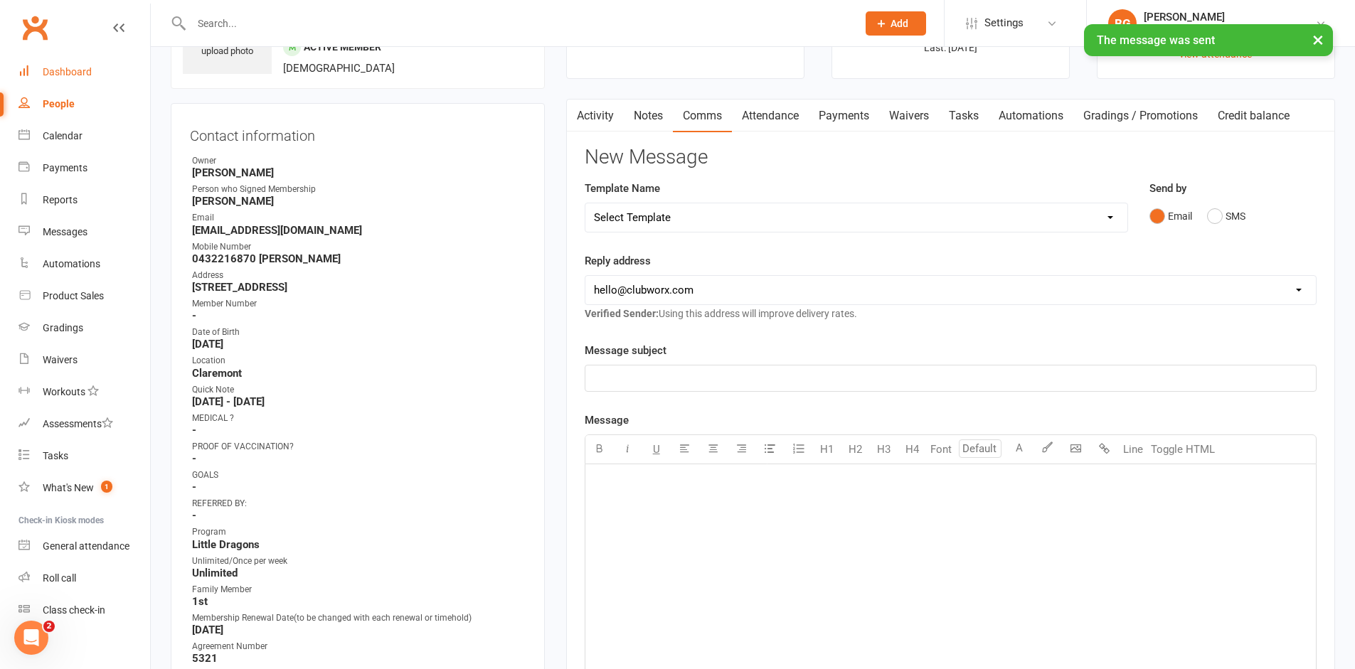
click at [63, 73] on div "Dashboard" at bounding box center [67, 71] width 49 height 11
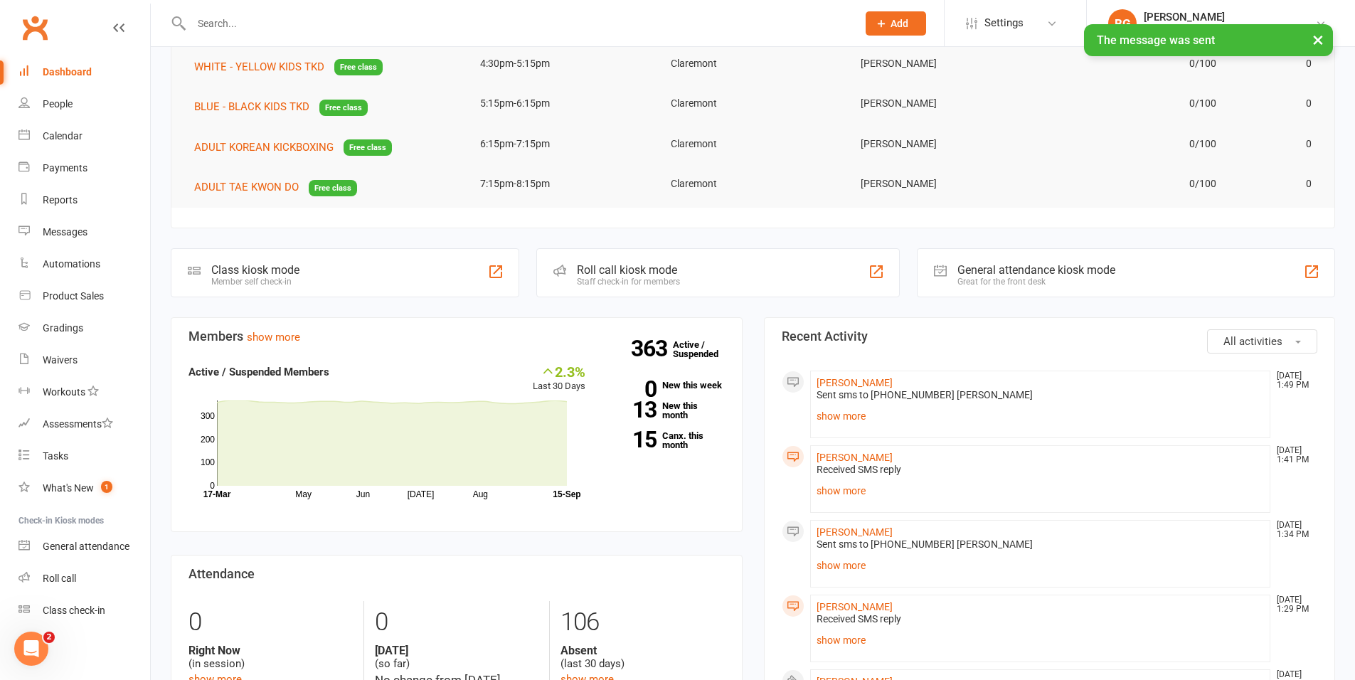
scroll to position [145, 0]
click at [847, 492] on link "show more" at bounding box center [1041, 490] width 448 height 20
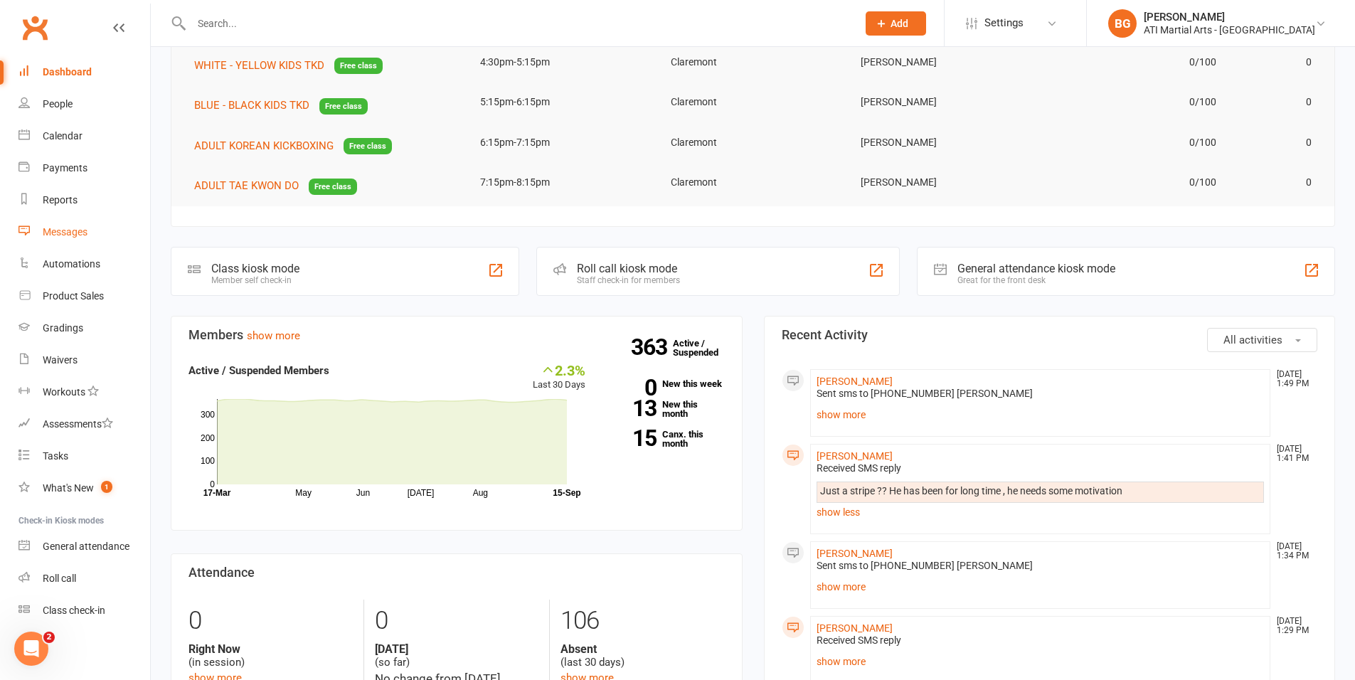
click at [83, 235] on div "Messages" at bounding box center [65, 231] width 45 height 11
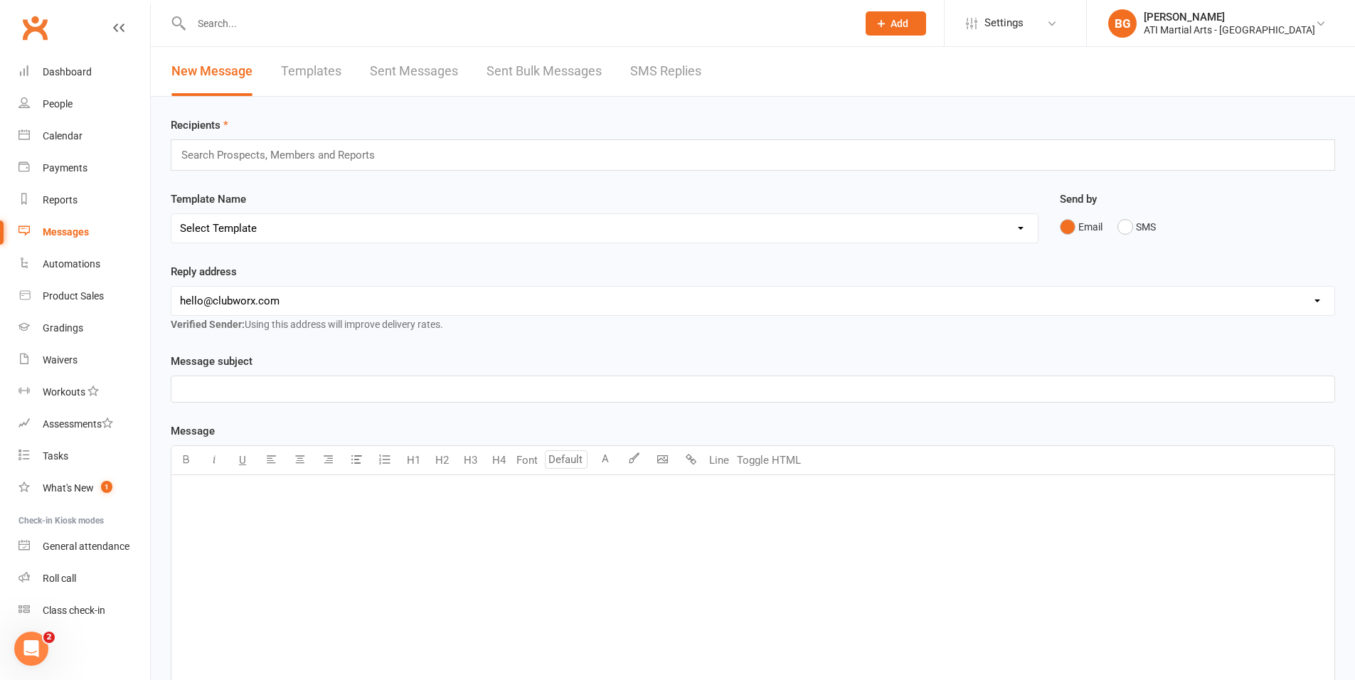
click at [694, 72] on link "SMS Replies" at bounding box center [665, 71] width 71 height 49
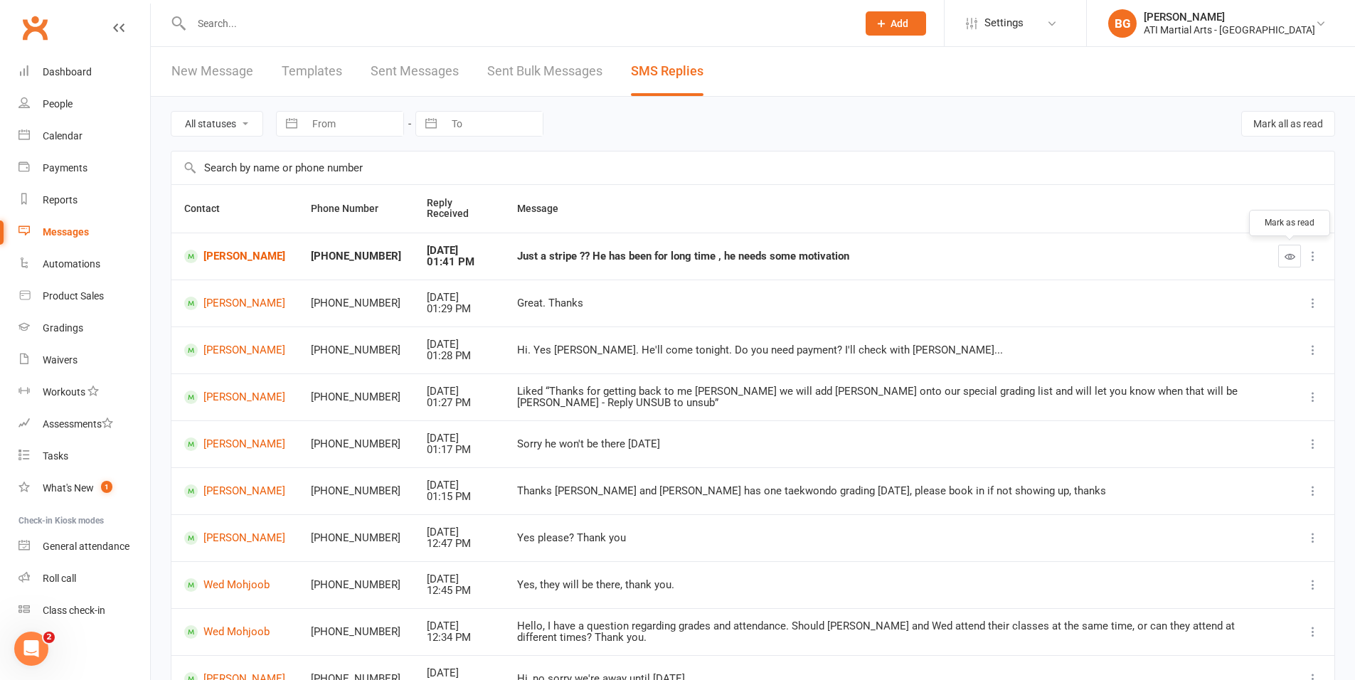
click at [1289, 257] on icon "button" at bounding box center [1290, 256] width 11 height 11
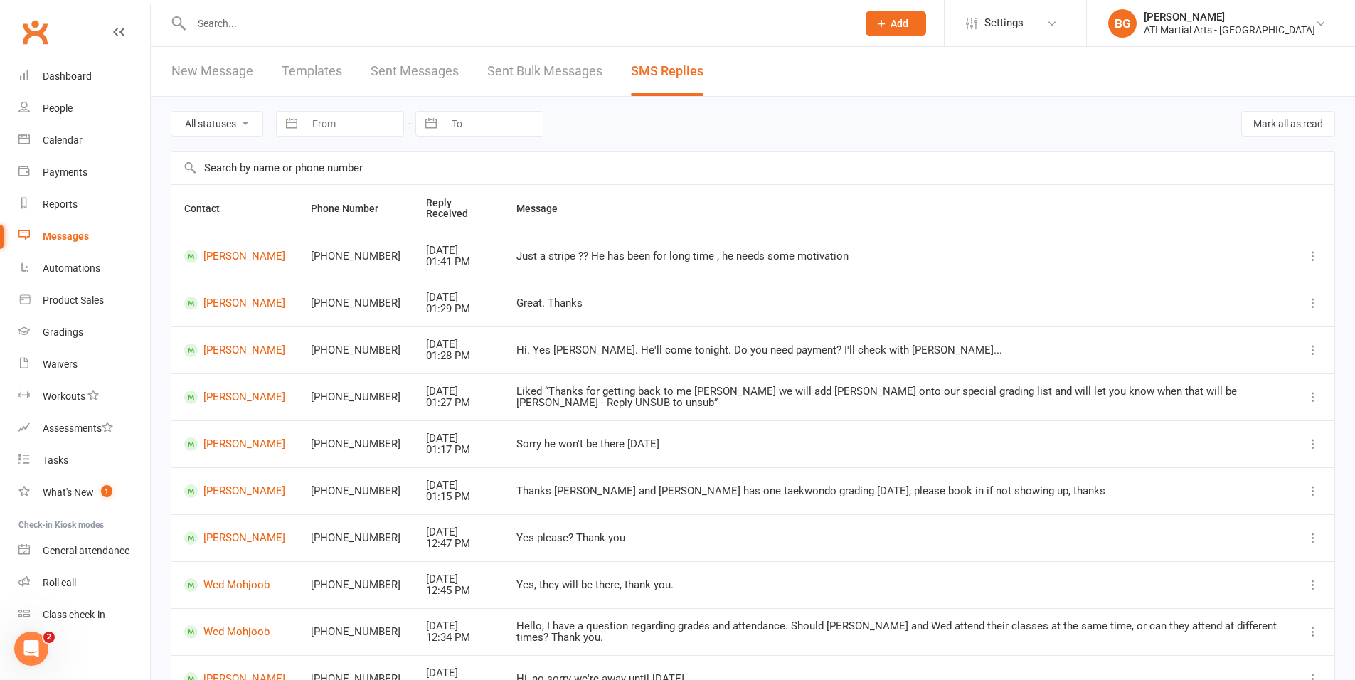
drag, startPoint x: 743, startPoint y: 580, endPoint x: 160, endPoint y: 5, distance: 819.0
click at [160, 5] on ui-view "Prospect Member Non-attending contact Class / event Appointment Grading event T…" at bounding box center [677, 396] width 1355 height 785
click at [333, 319] on td "[PHONE_NUMBER]" at bounding box center [355, 303] width 115 height 47
drag, startPoint x: 793, startPoint y: 620, endPoint x: 79, endPoint y: -24, distance: 962.1
click at [79, 0] on html "Prospect Member Non-attending contact Class / event Appointment Grading event T…" at bounding box center [677, 404] width 1355 height 808
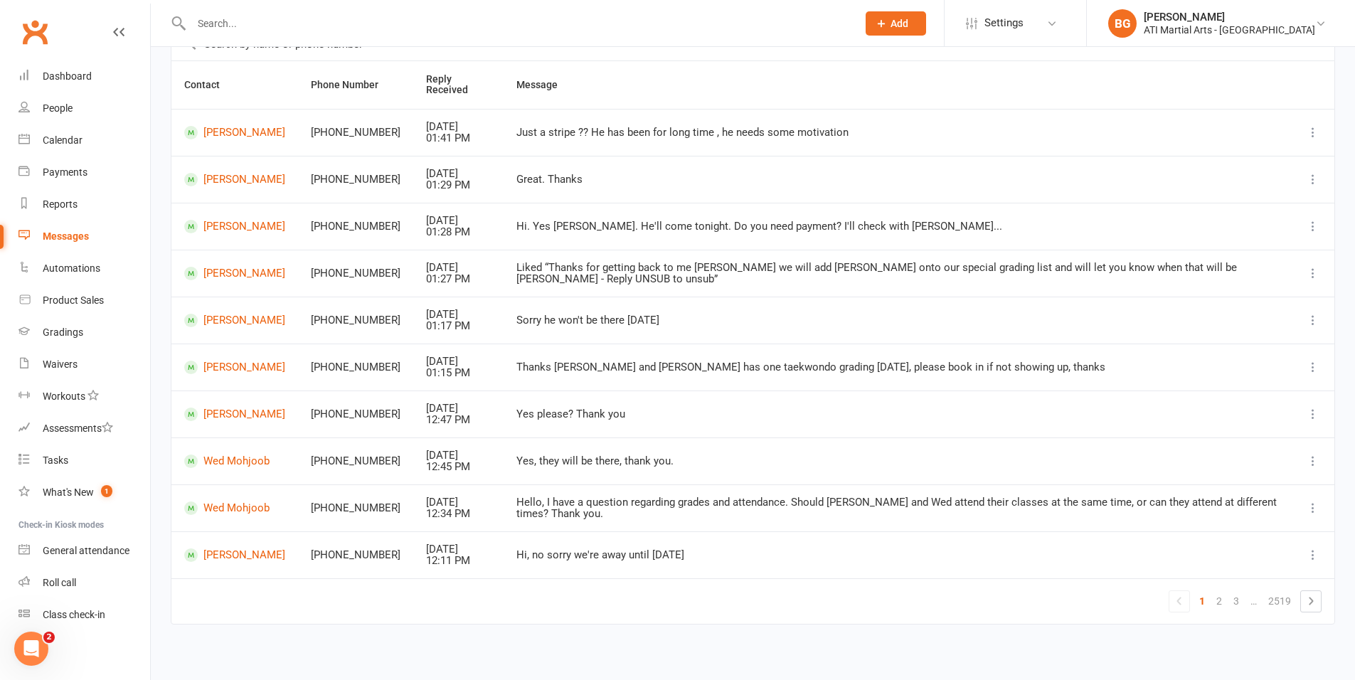
scroll to position [129, 0]
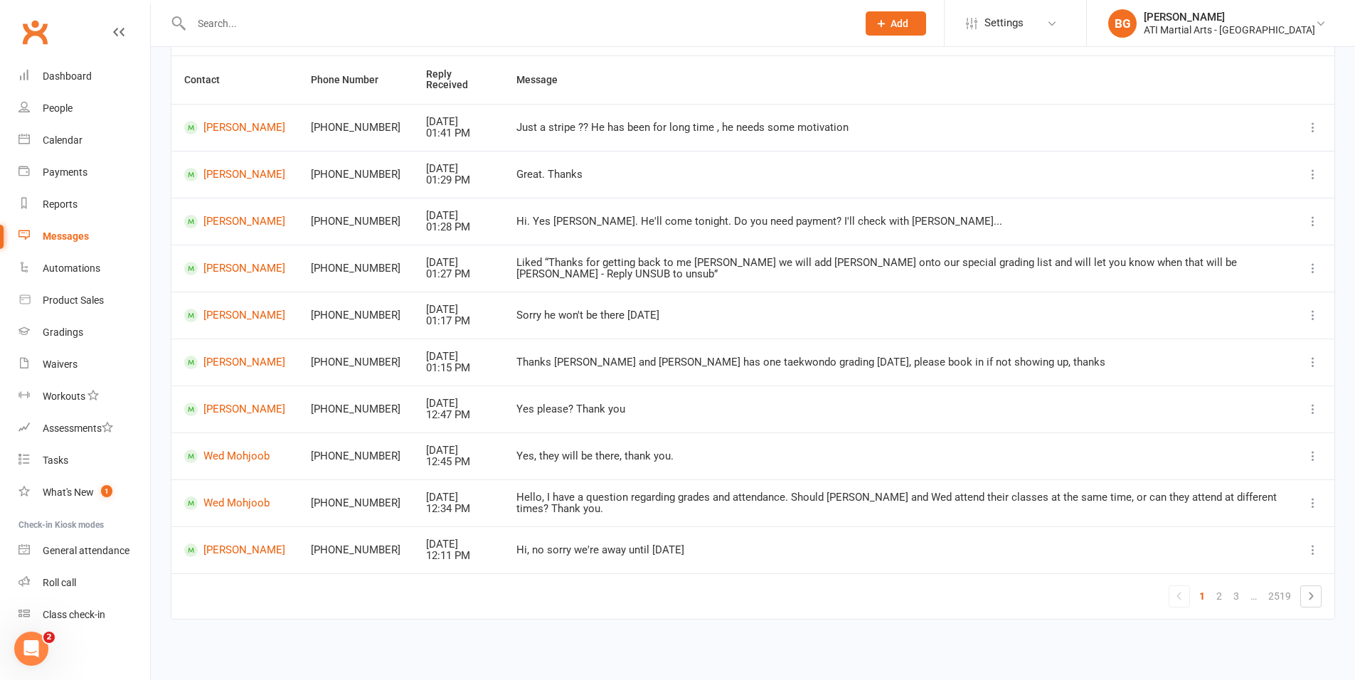
click at [909, 552] on div "Hi, no sorry we're away until [DATE]" at bounding box center [898, 550] width 763 height 12
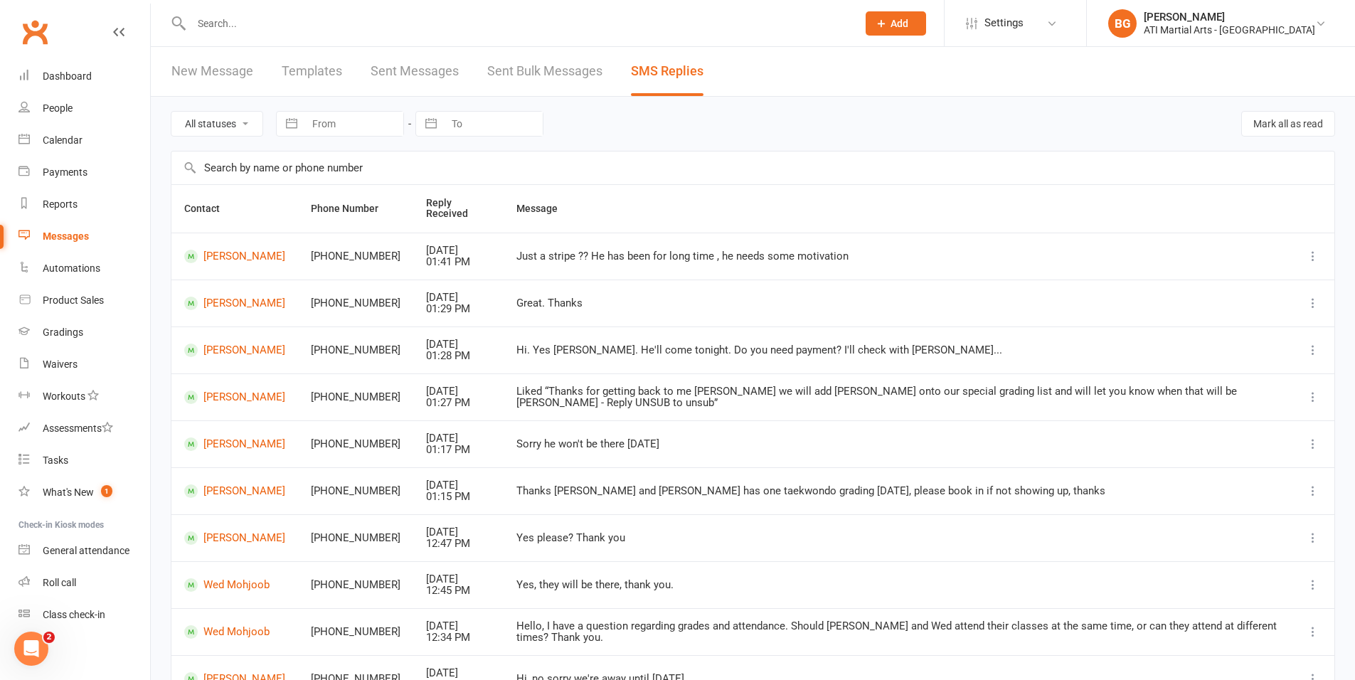
drag, startPoint x: 909, startPoint y: 552, endPoint x: 527, endPoint y: -23, distance: 690.2
click at [527, 0] on html "Prospect Member Non-attending contact Class / event Appointment Grading event T…" at bounding box center [677, 404] width 1355 height 808
click at [751, 417] on td "Liked “Thanks for getting back to me [PERSON_NAME] we will add [PERSON_NAME] on…" at bounding box center [898, 397] width 788 height 47
click at [51, 78] on div "Dashboard" at bounding box center [67, 75] width 49 height 11
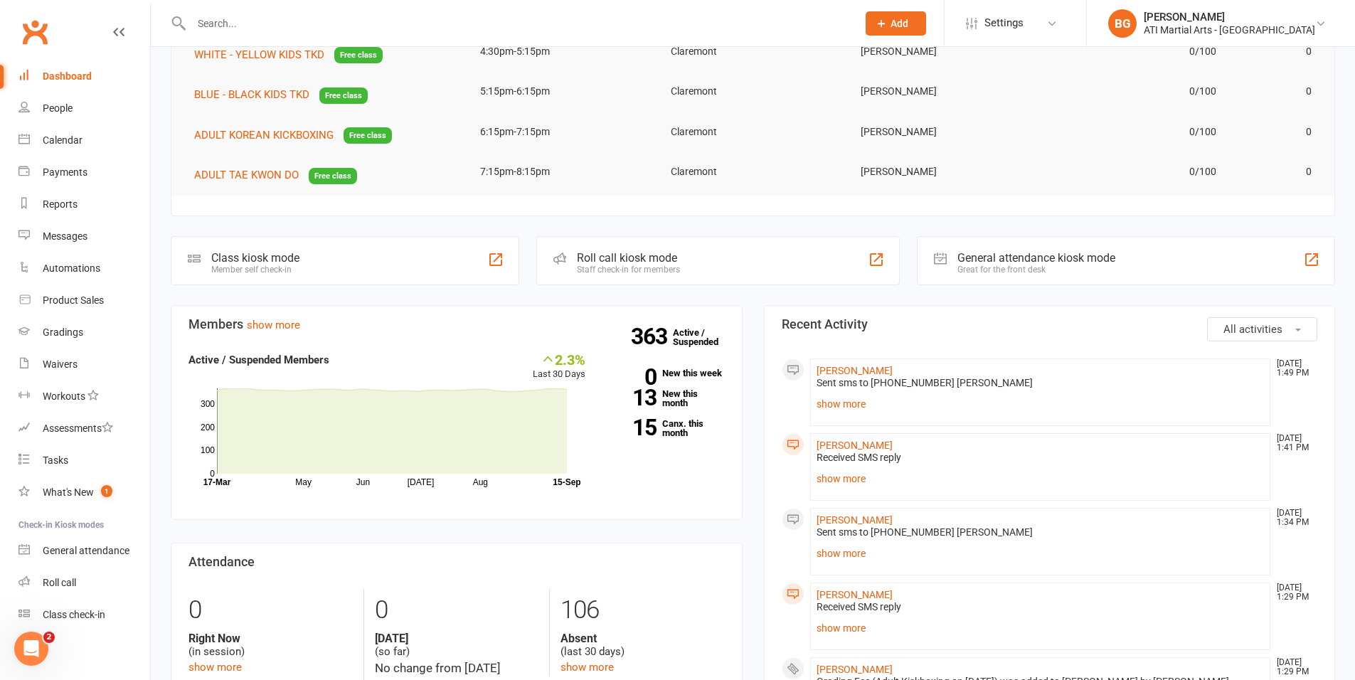
scroll to position [176, 0]
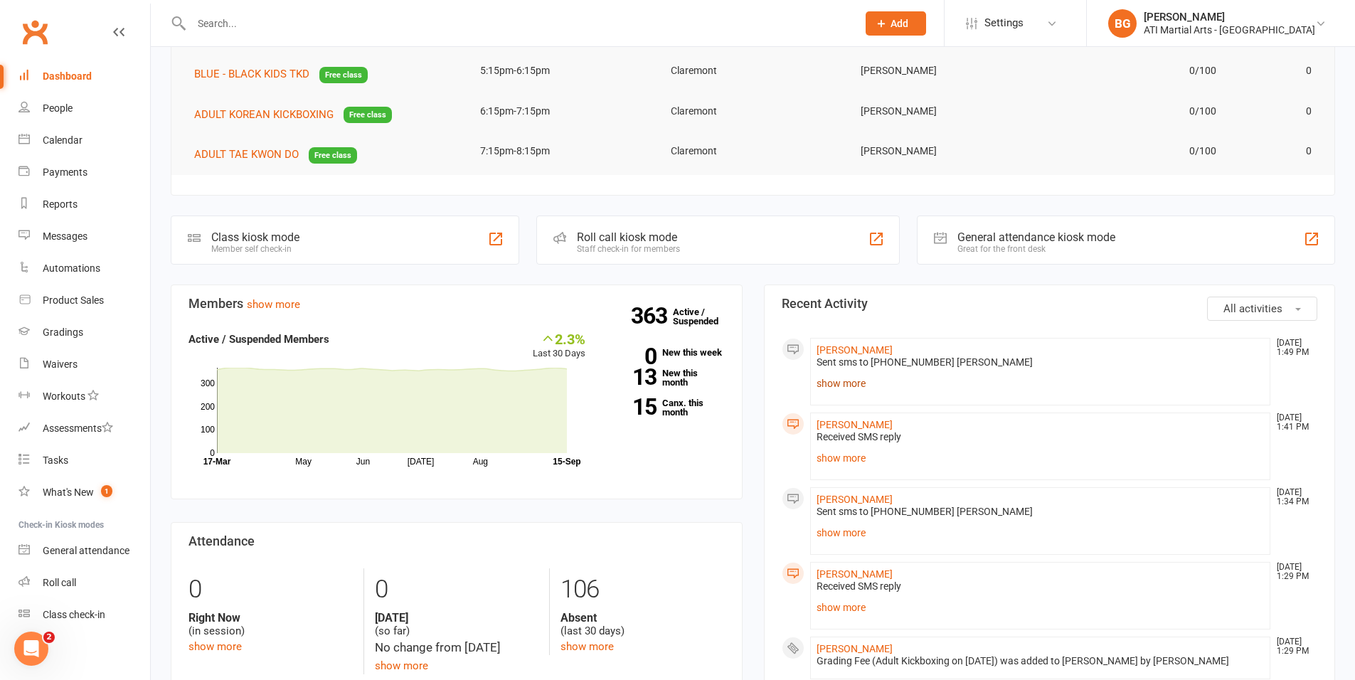
click at [842, 386] on link "show more" at bounding box center [1041, 384] width 448 height 20
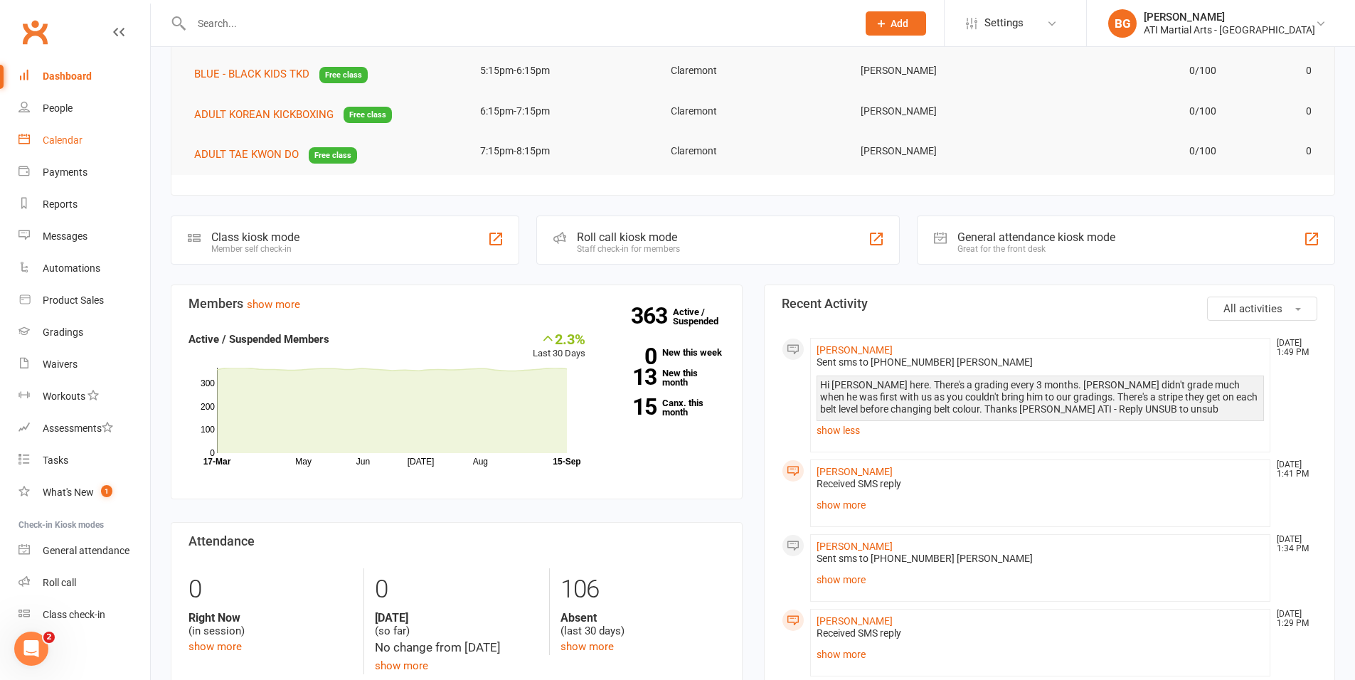
click at [68, 147] on link "Calendar" at bounding box center [84, 141] width 132 height 32
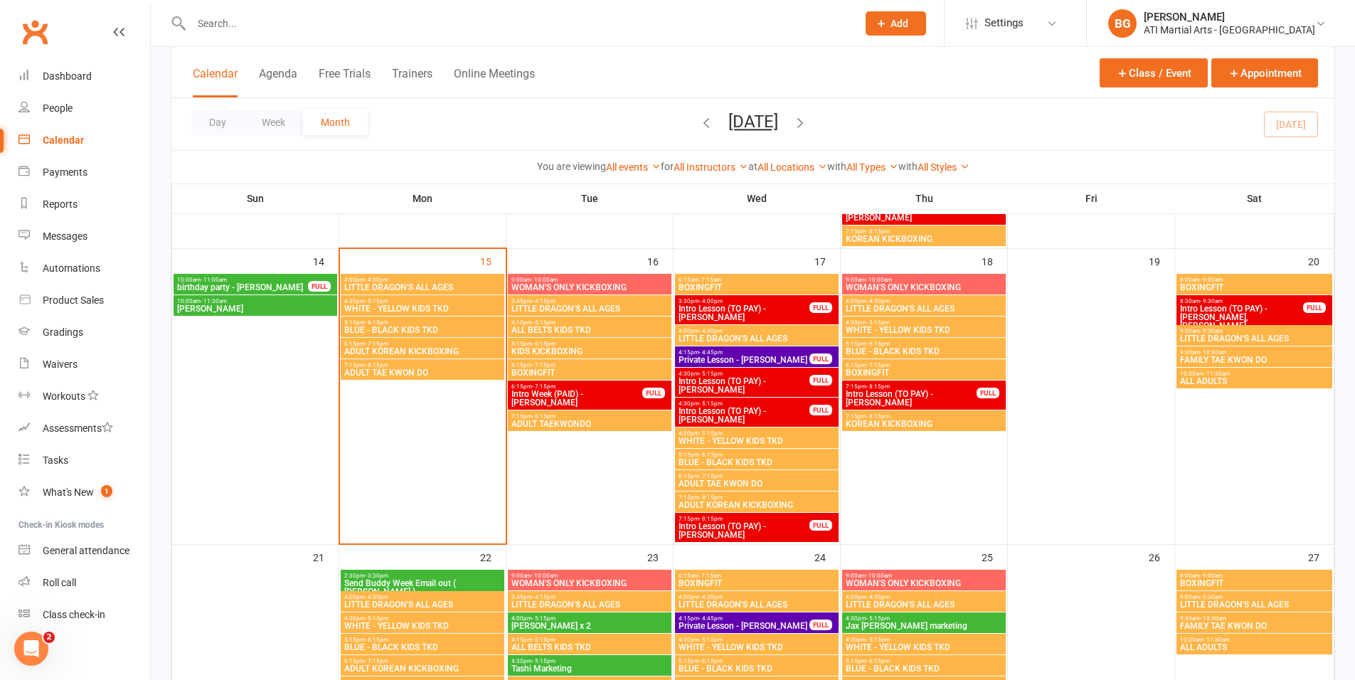
scroll to position [817, 0]
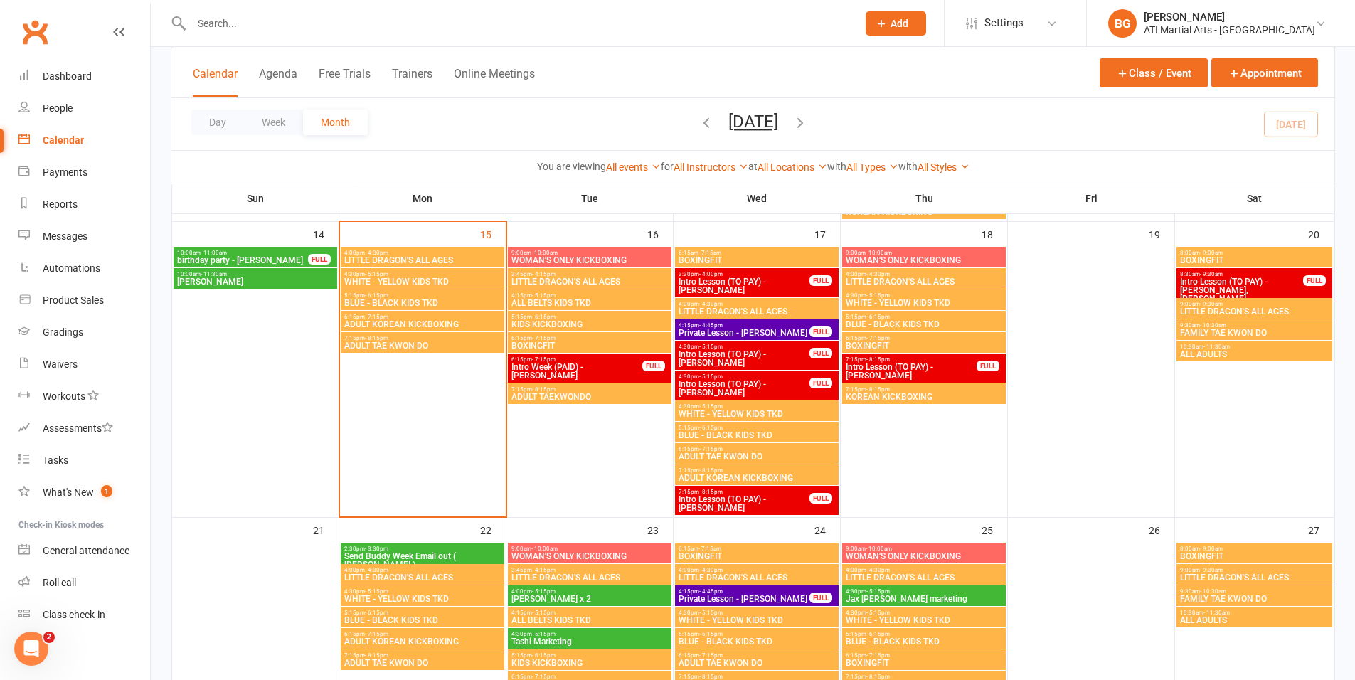
click at [626, 367] on span "Intro Week (PAID) - [PERSON_NAME]" at bounding box center [577, 371] width 132 height 17
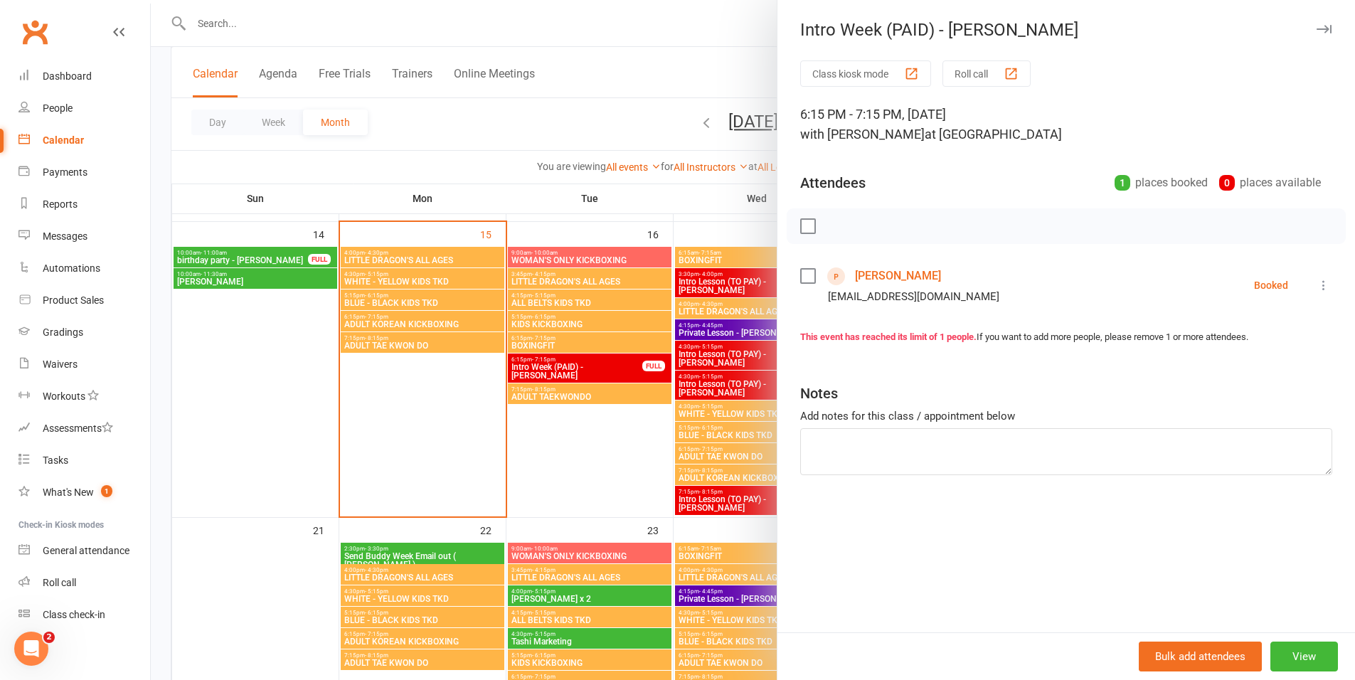
click at [861, 281] on link "[PERSON_NAME]" at bounding box center [898, 276] width 86 height 23
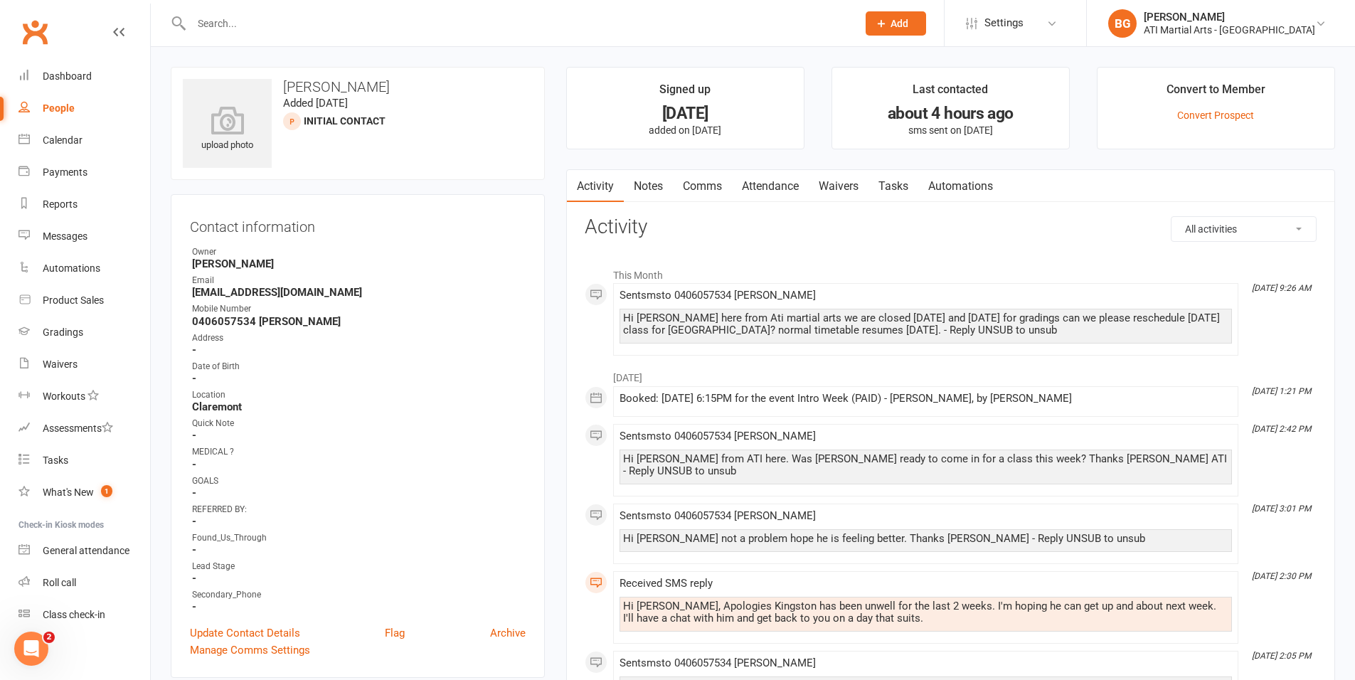
click at [754, 191] on link "Attendance" at bounding box center [770, 186] width 77 height 33
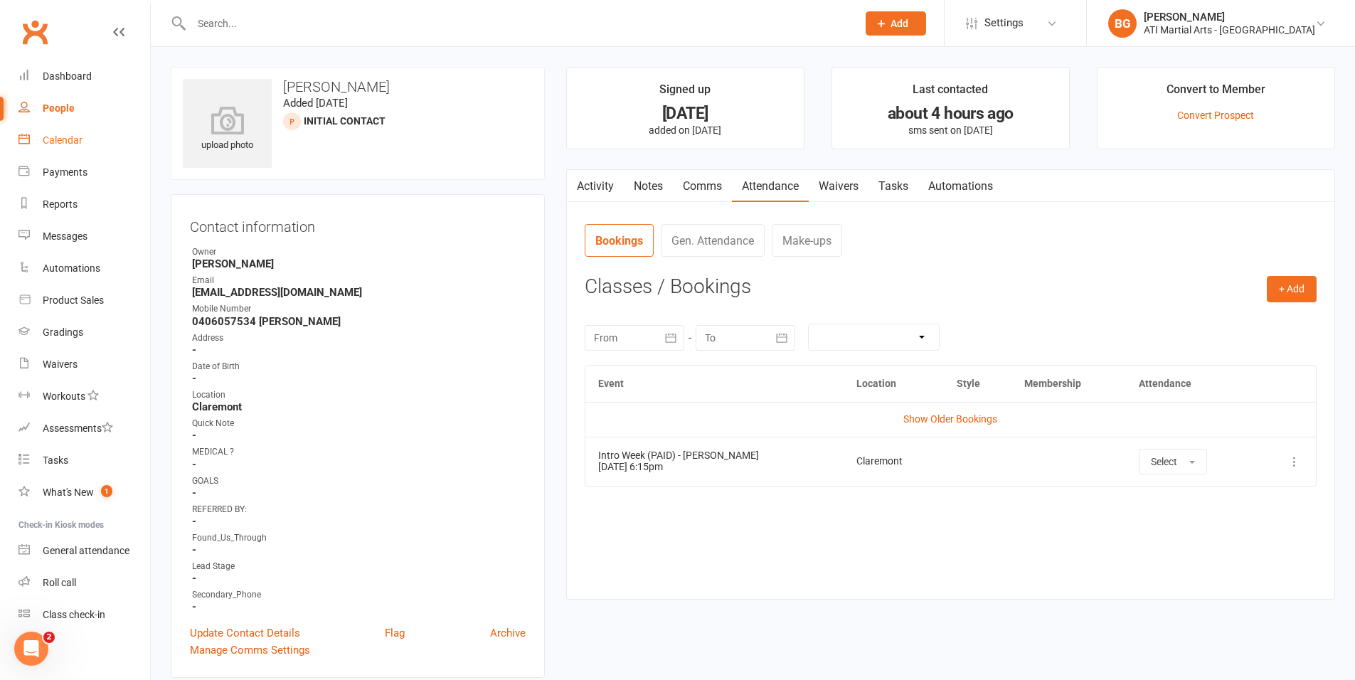
click at [49, 139] on div "Calendar" at bounding box center [63, 139] width 40 height 11
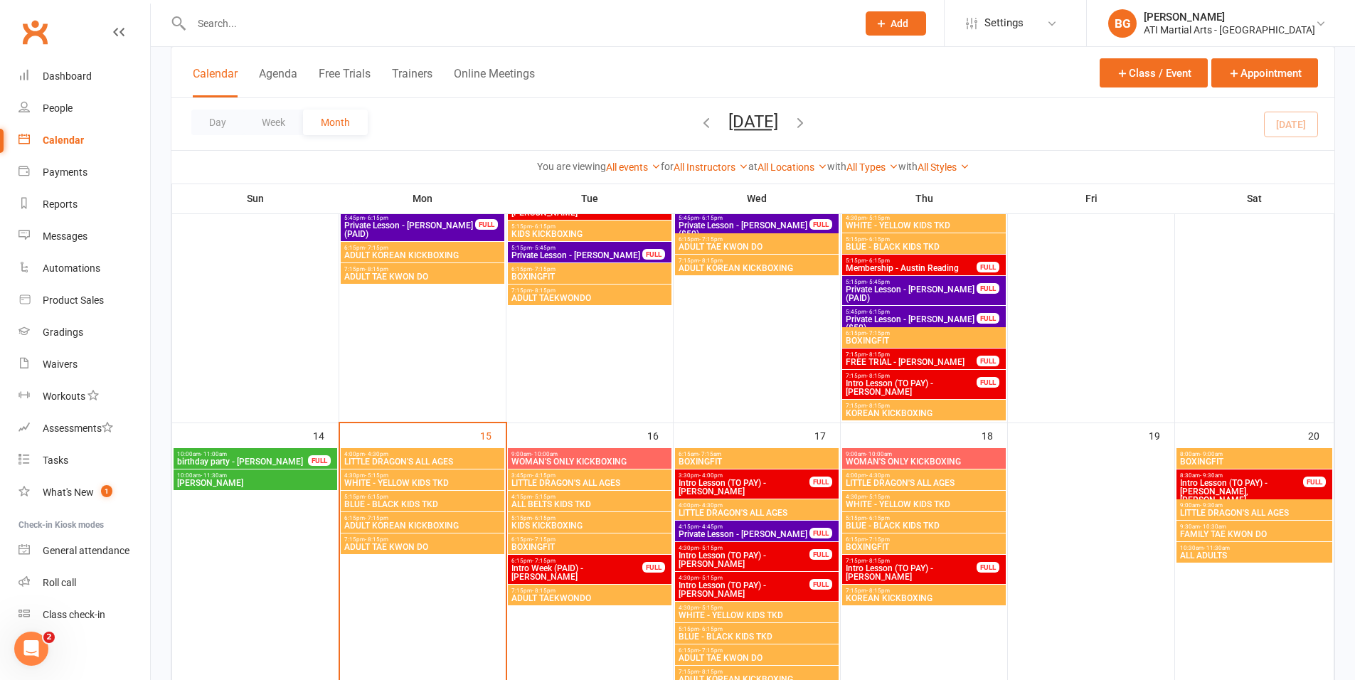
scroll to position [854, 0]
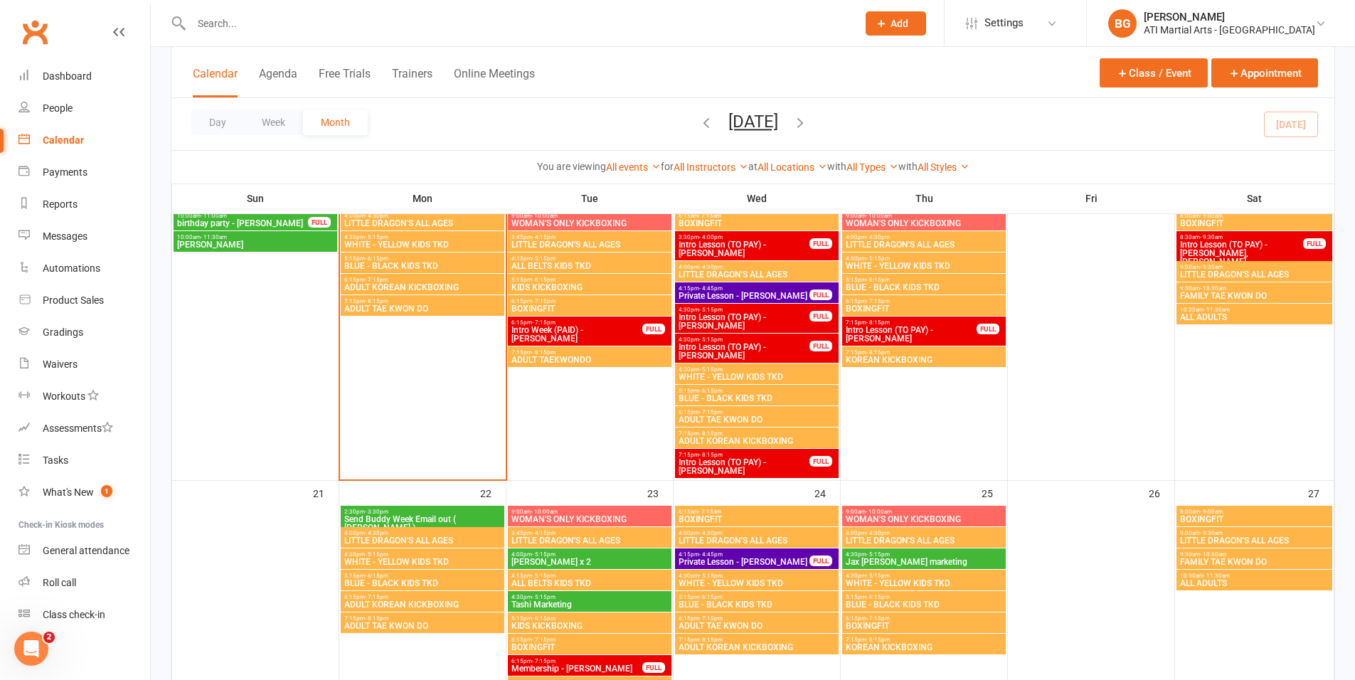
click at [586, 335] on span "Intro Week (PAID) - [PERSON_NAME]" at bounding box center [577, 334] width 132 height 17
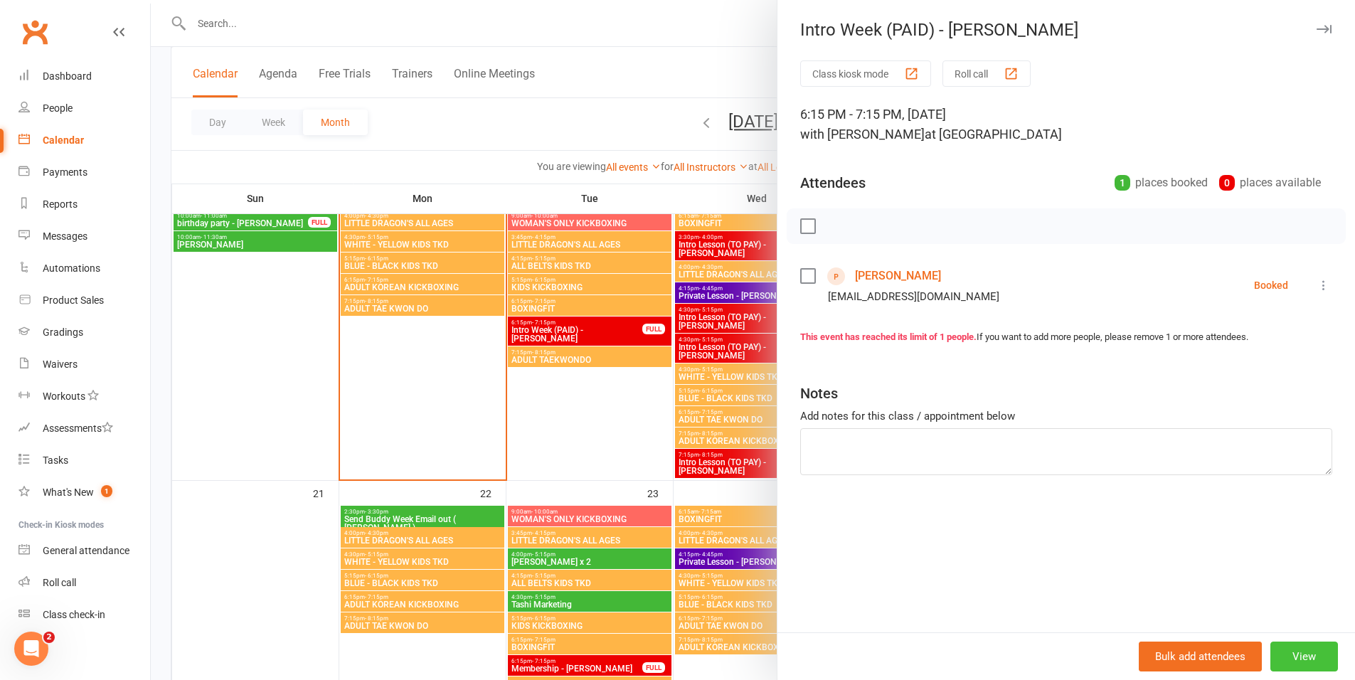
click at [1300, 658] on button "View" at bounding box center [1305, 657] width 68 height 30
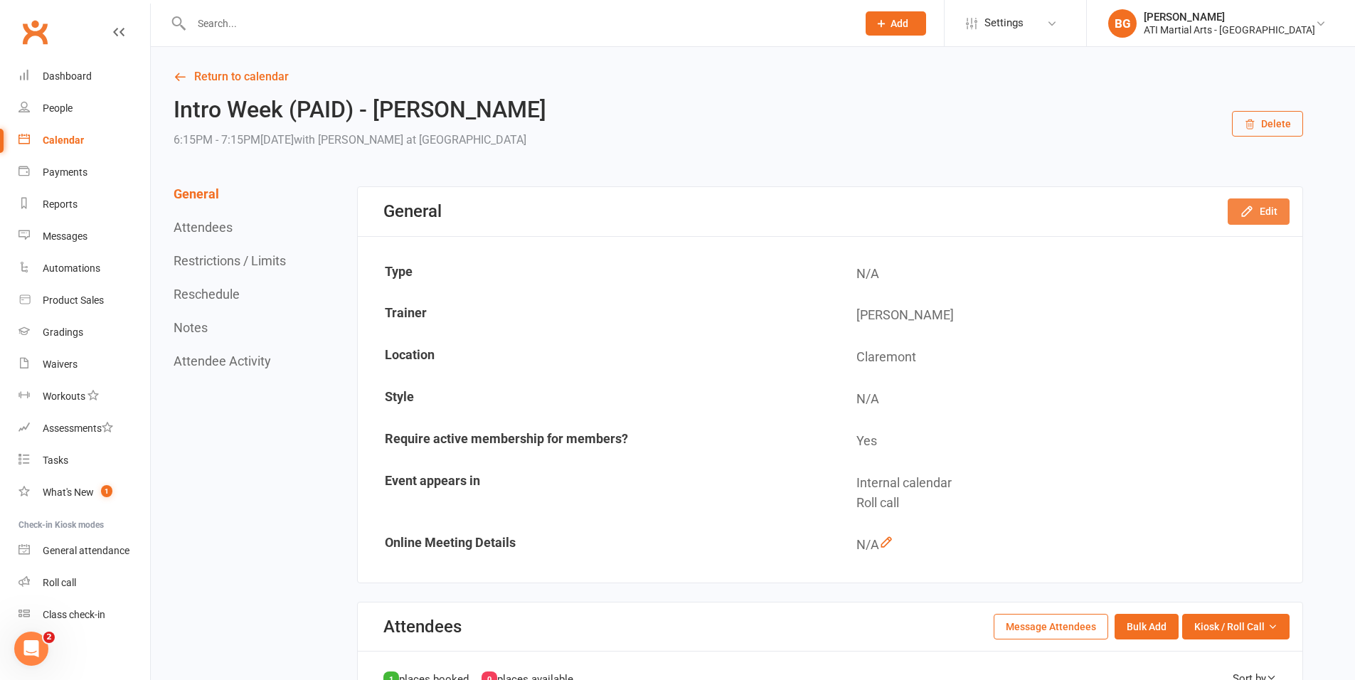
click at [1267, 218] on button "Edit" at bounding box center [1259, 211] width 62 height 26
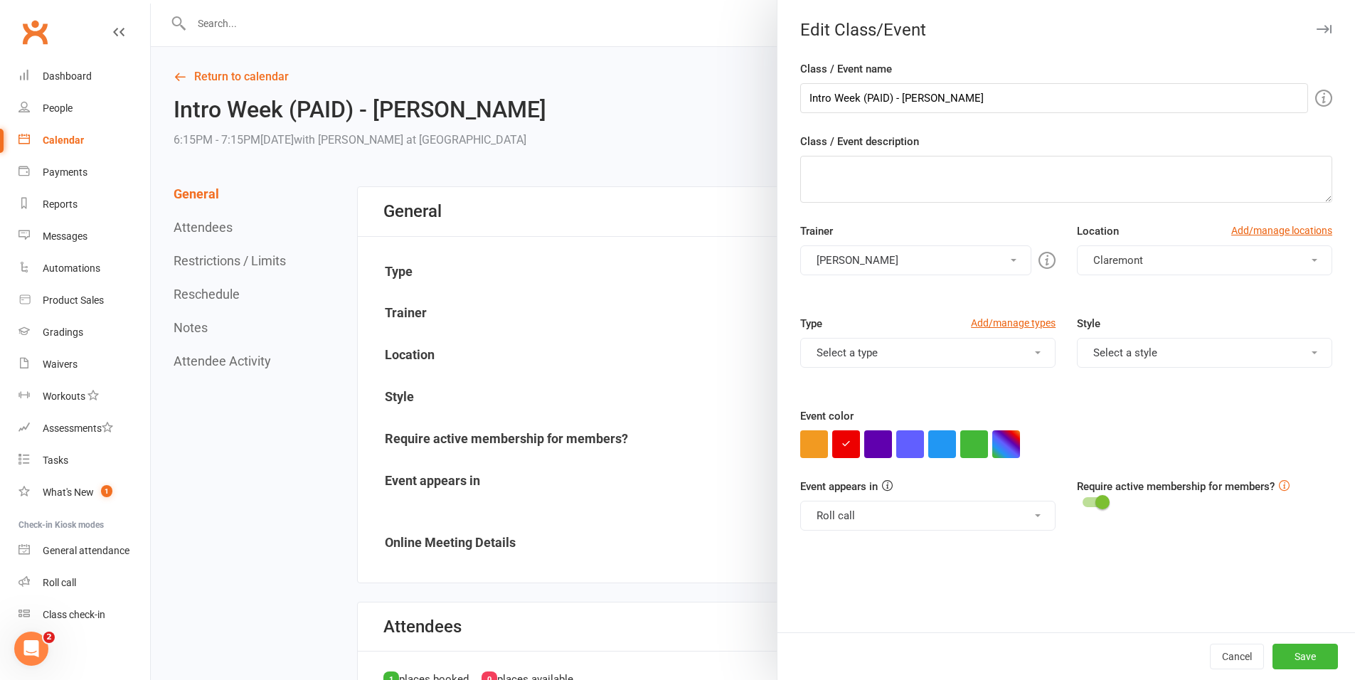
click at [507, 300] on div at bounding box center [753, 340] width 1204 height 680
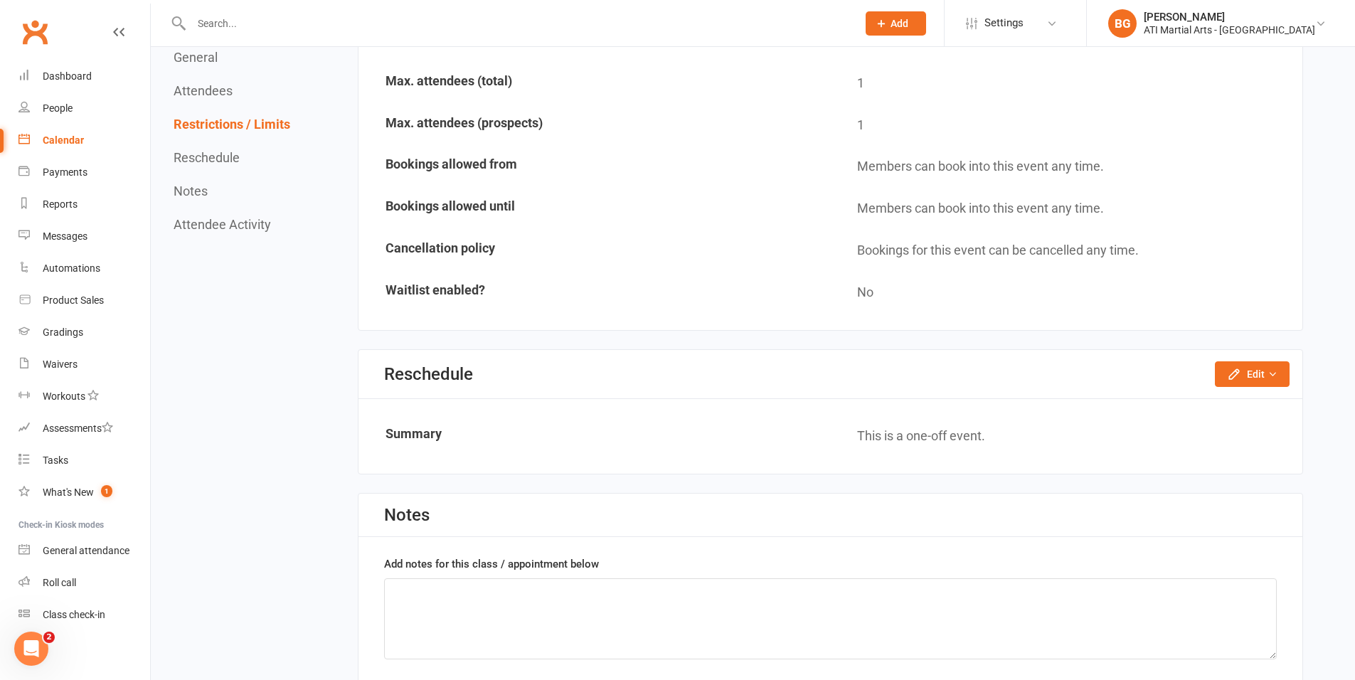
scroll to position [822, 0]
click at [1243, 375] on button "Edit" at bounding box center [1252, 372] width 75 height 26
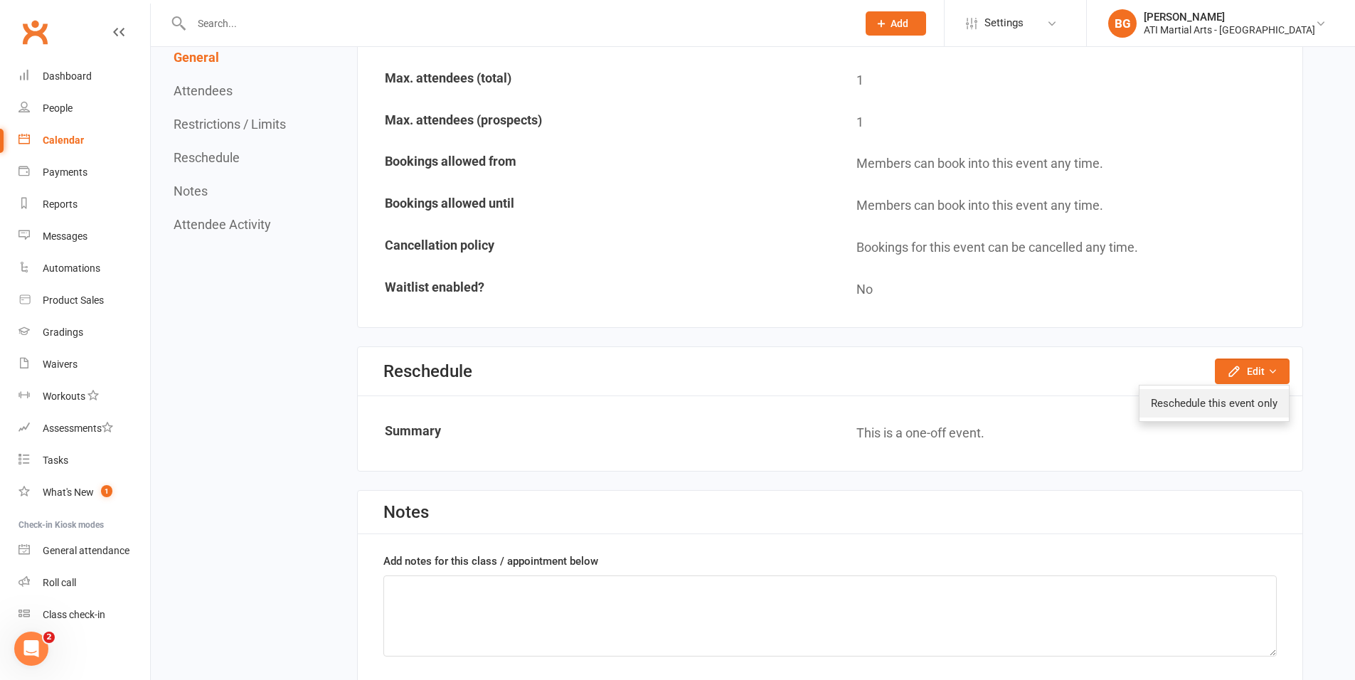
click at [1222, 413] on link "Reschedule this event only" at bounding box center [1214, 403] width 149 height 28
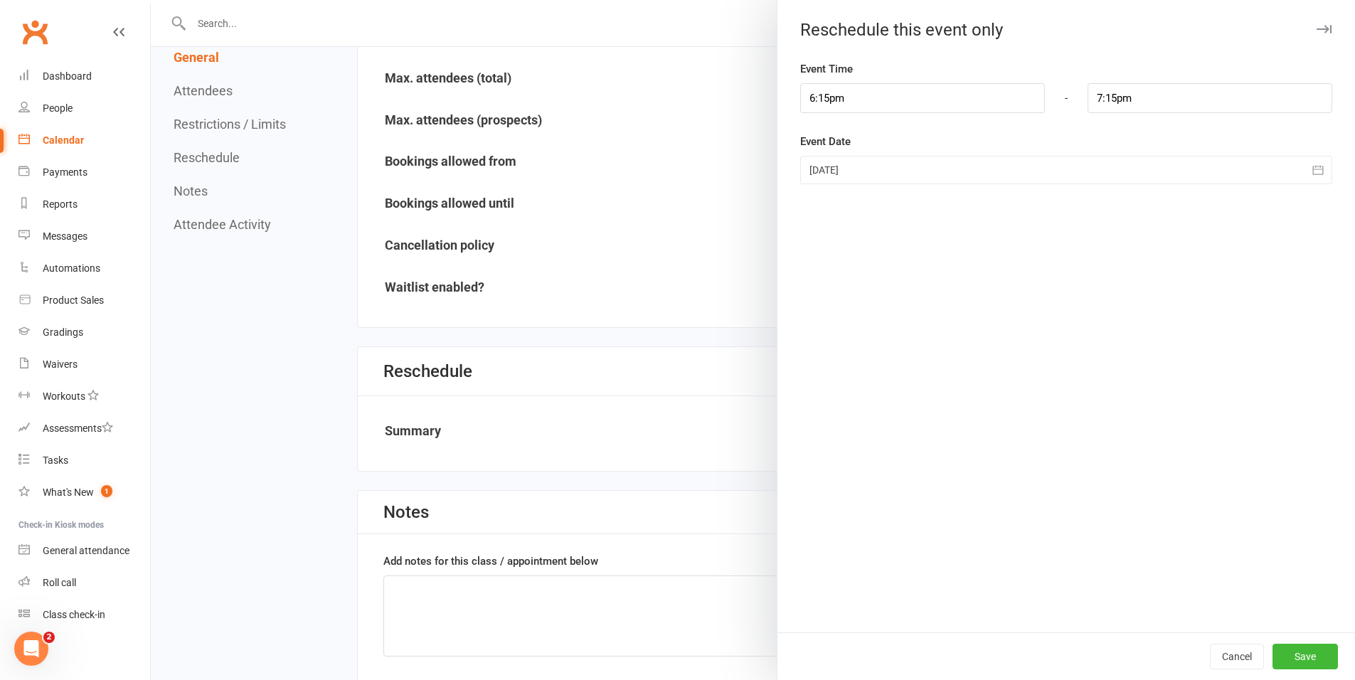
click at [918, 152] on div "Event Date [DATE] [DATE] Sun Mon Tue Wed Thu Fri Sat 36 31 01 02 03 04 05 06 37…" at bounding box center [1066, 158] width 532 height 51
click at [912, 173] on div at bounding box center [1066, 170] width 532 height 28
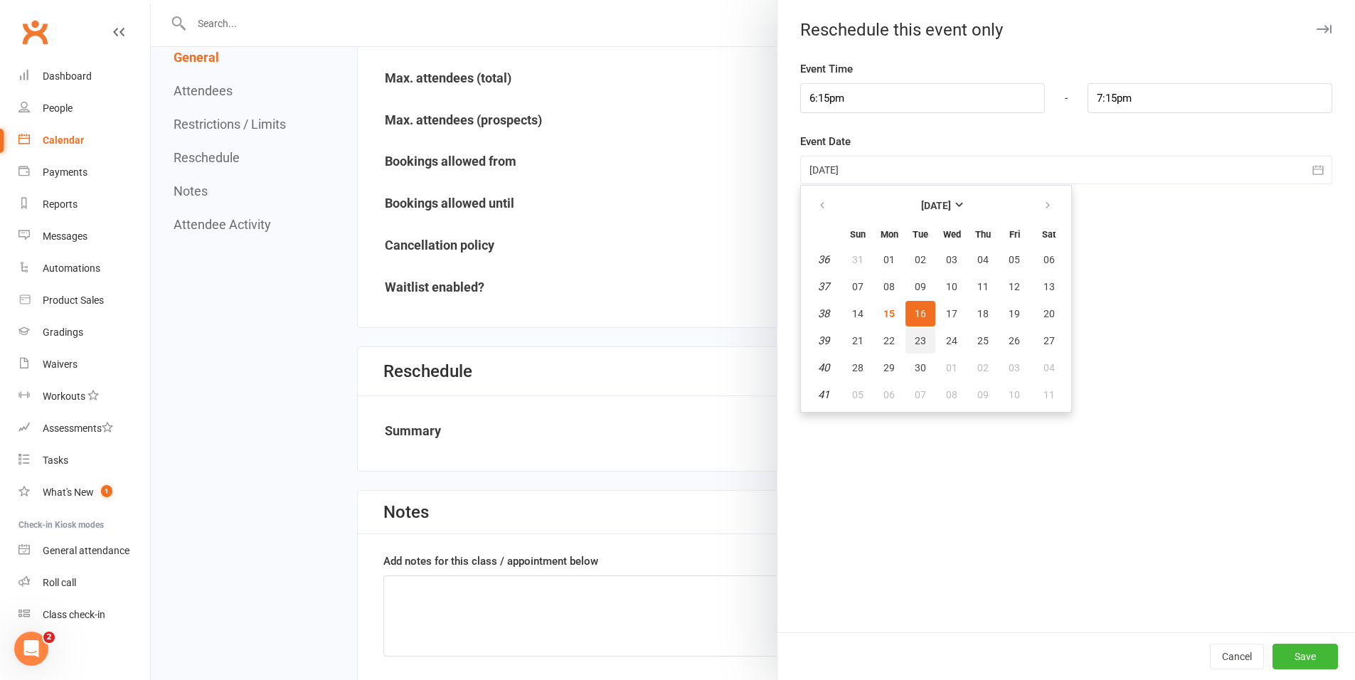
click at [919, 349] on button "23" at bounding box center [921, 341] width 30 height 26
type input "[DATE]"
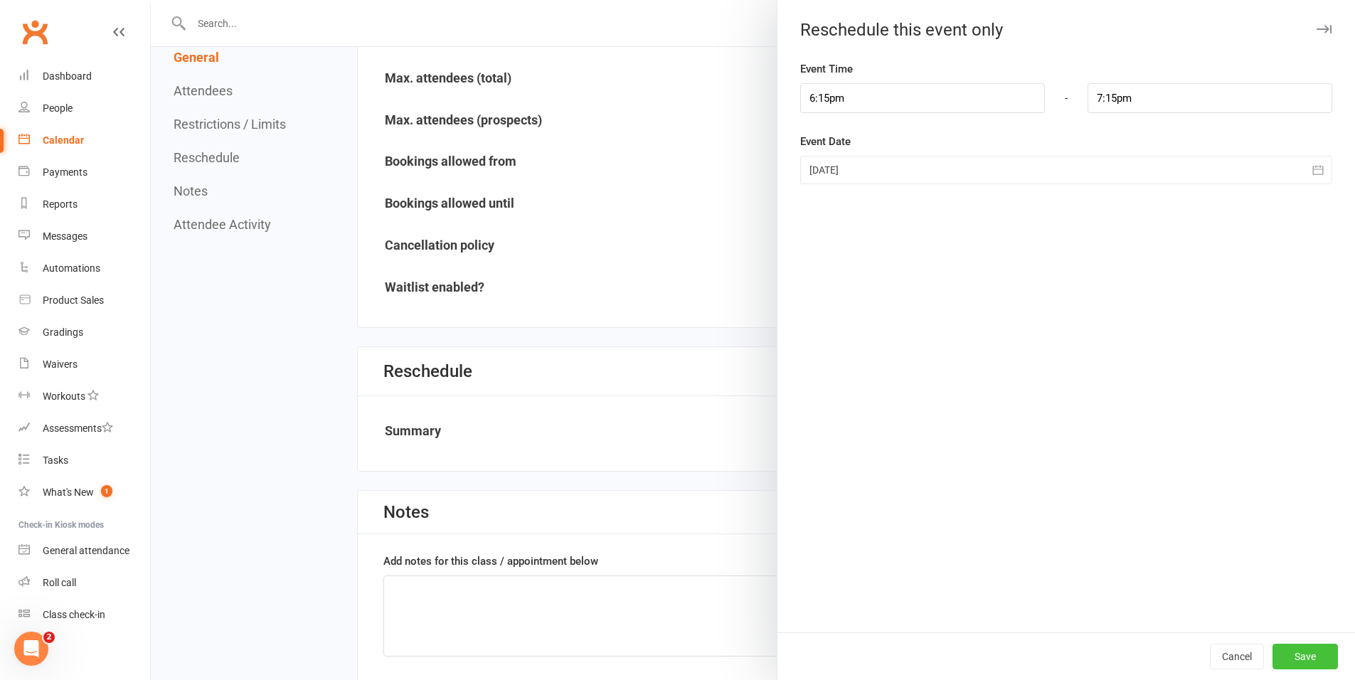
click at [1296, 651] on button "Save" at bounding box center [1305, 657] width 65 height 26
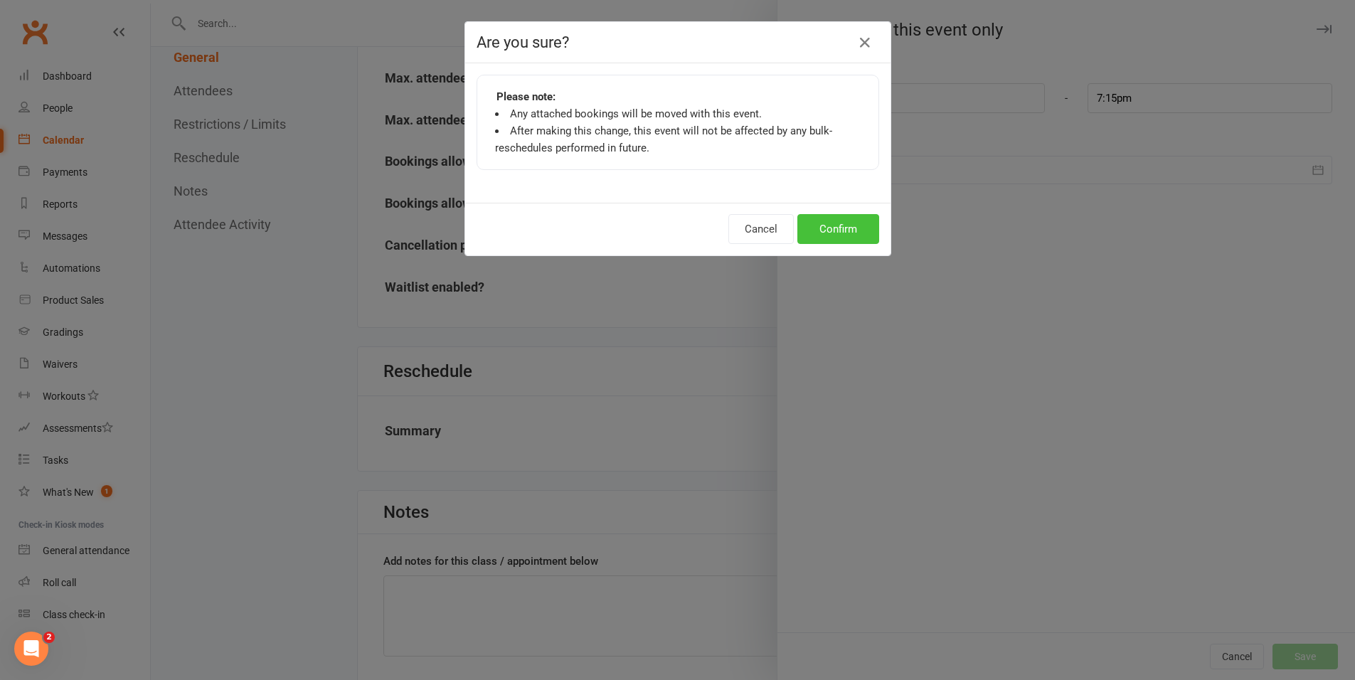
click at [812, 218] on button "Confirm" at bounding box center [839, 229] width 82 height 30
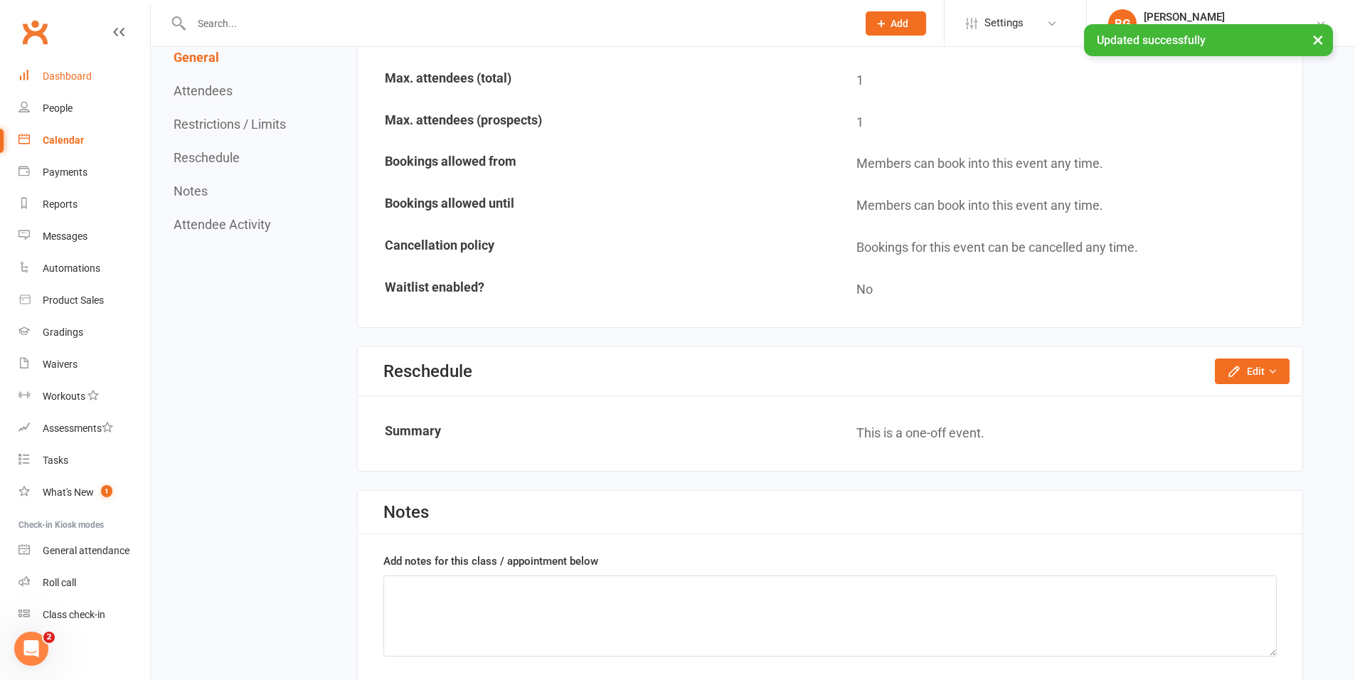
click at [71, 75] on div "Dashboard" at bounding box center [67, 75] width 49 height 11
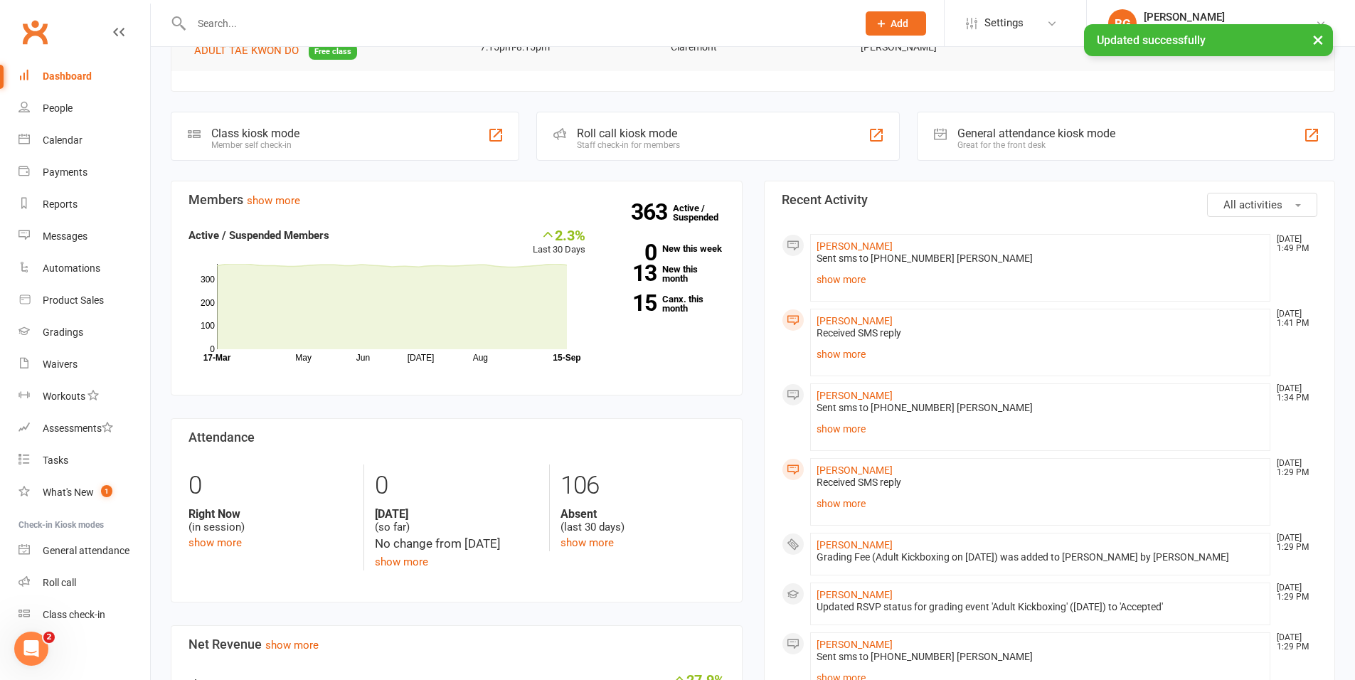
scroll to position [302, 0]
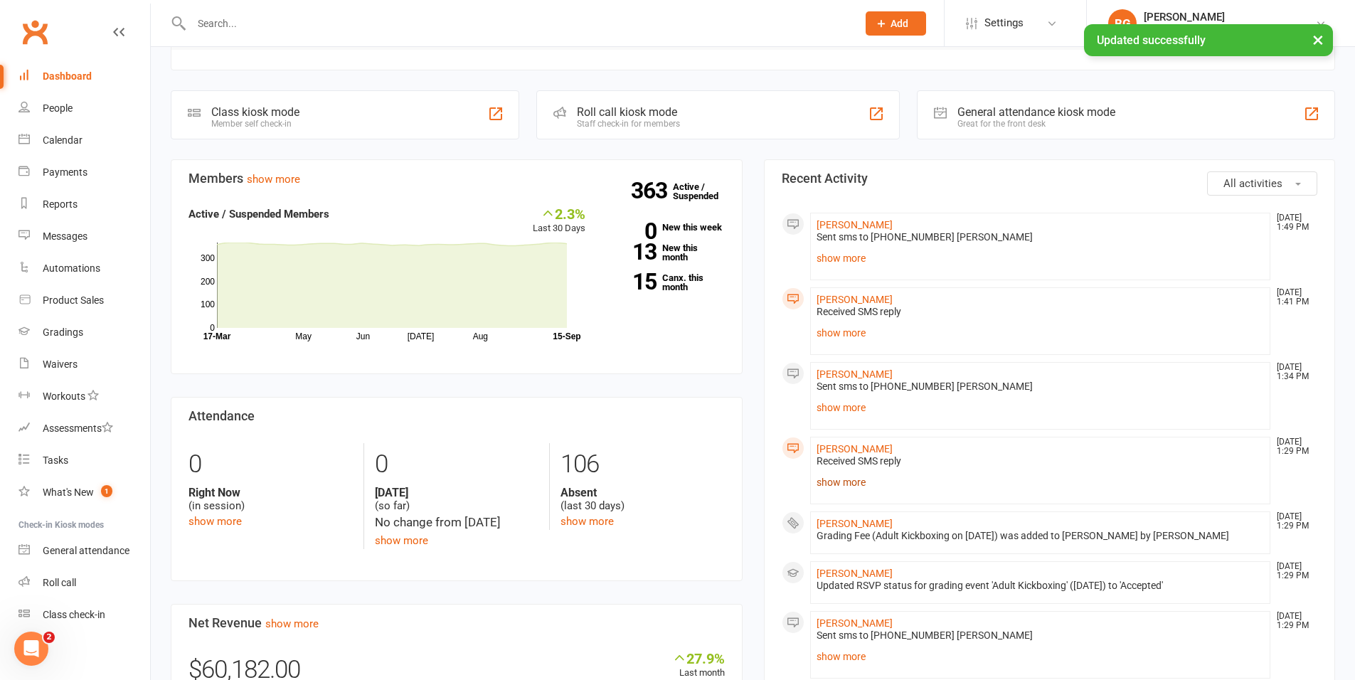
click at [833, 485] on link "show more" at bounding box center [1041, 482] width 448 height 20
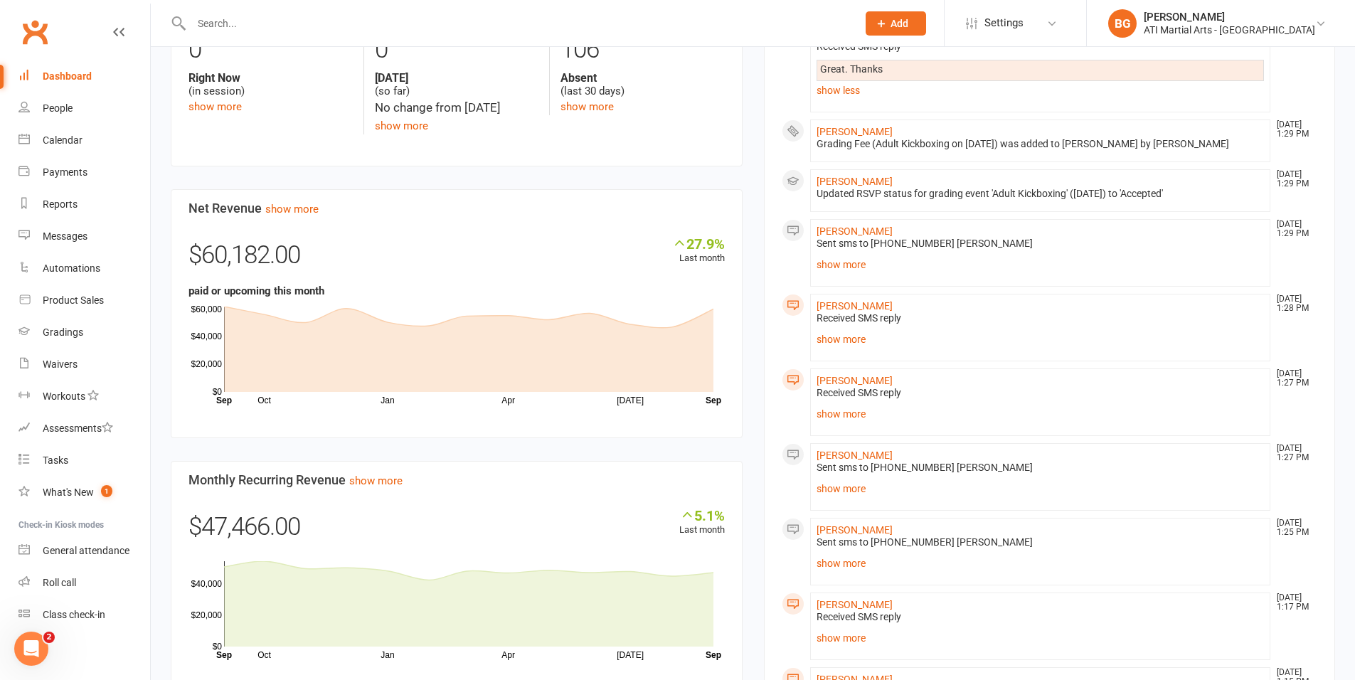
scroll to position [720, 0]
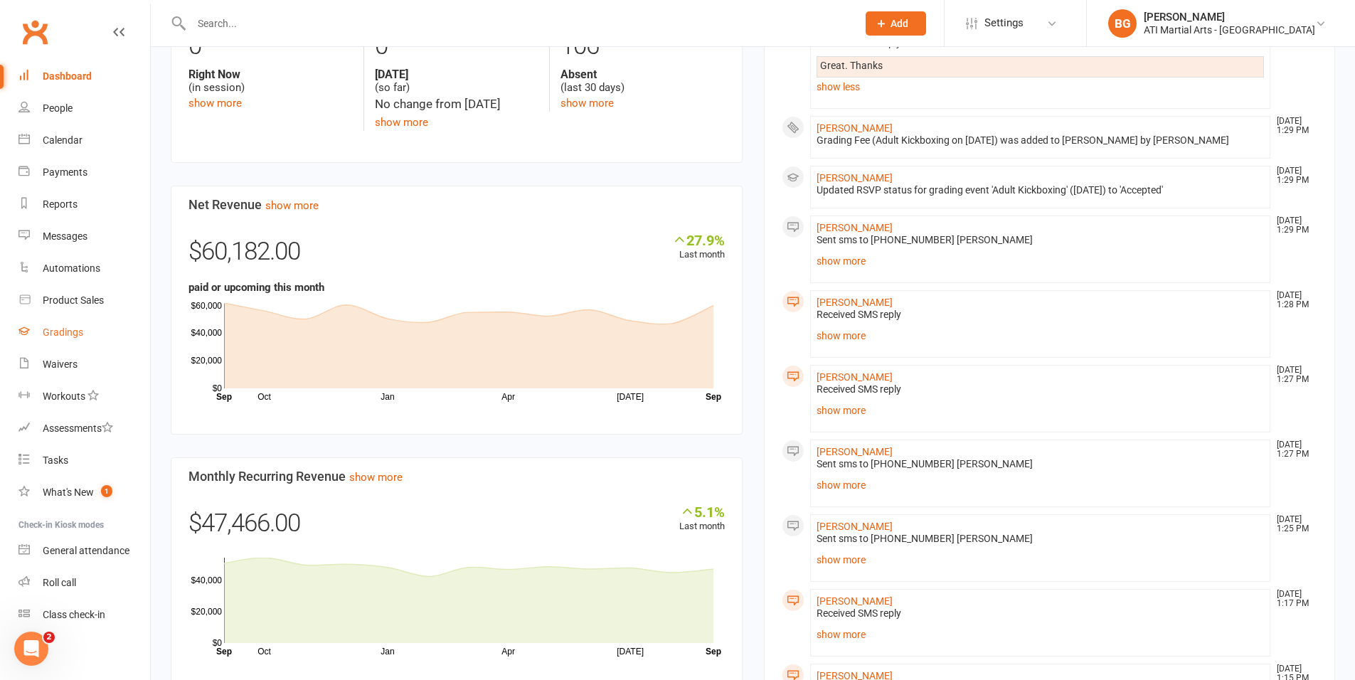
click at [78, 347] on link "Gradings" at bounding box center [84, 333] width 132 height 32
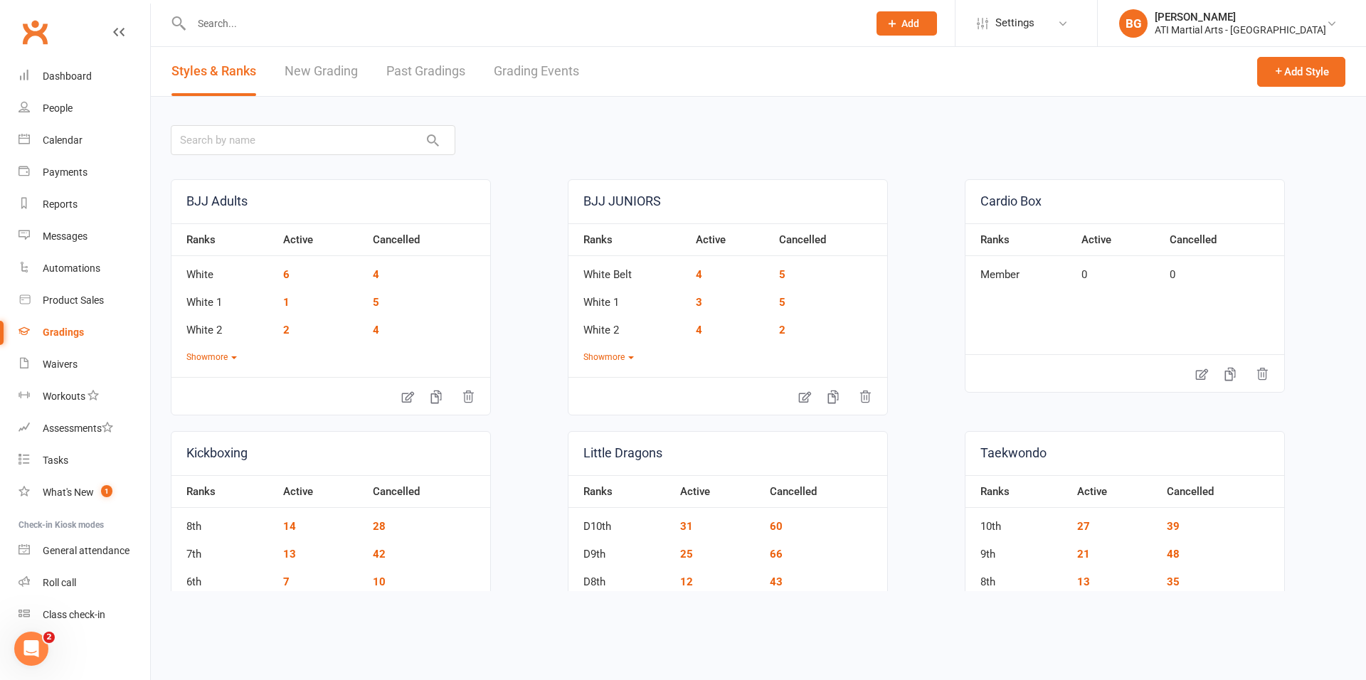
click at [531, 80] on link "Grading Events" at bounding box center [536, 71] width 85 height 49
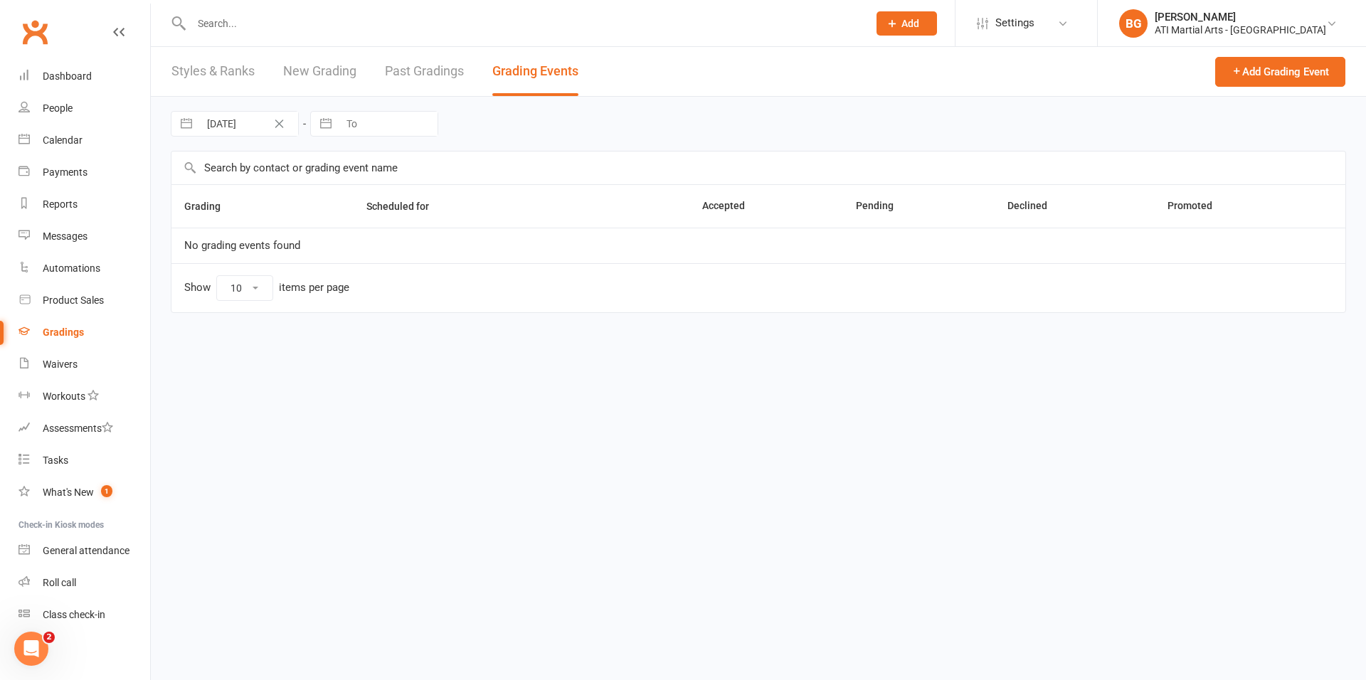
select select "25"
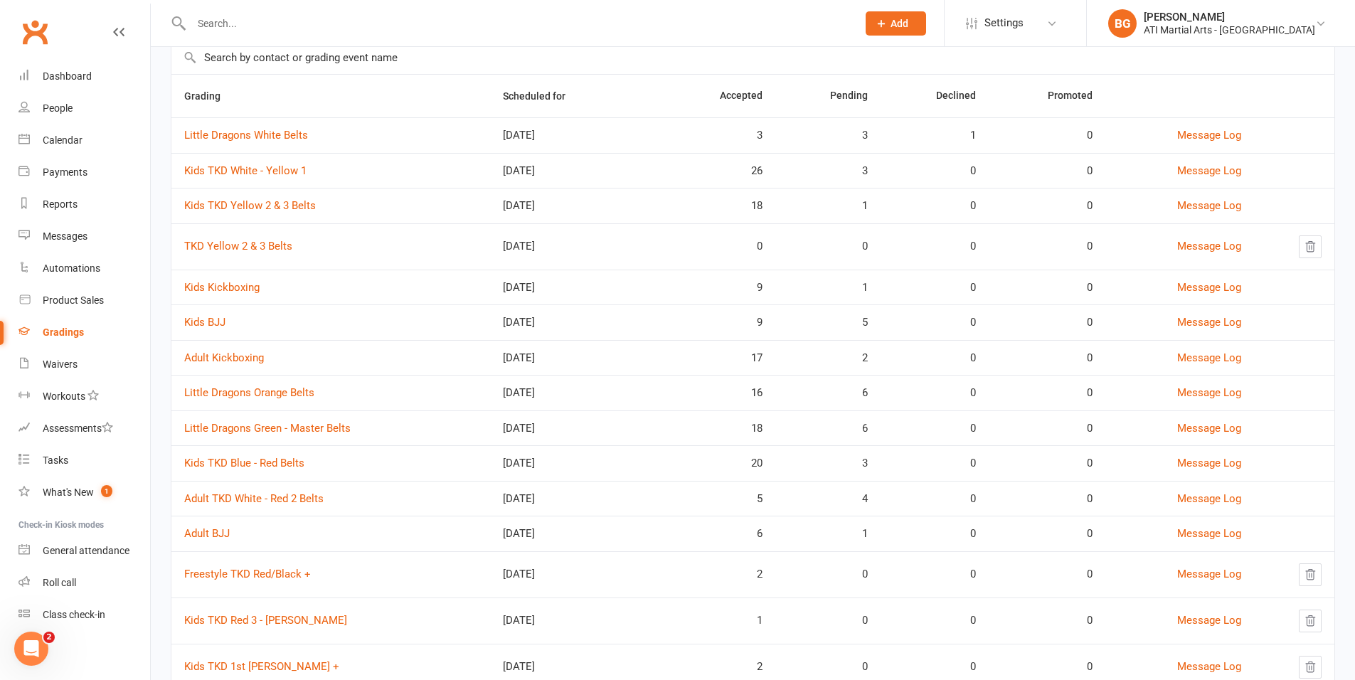
scroll to position [137, 0]
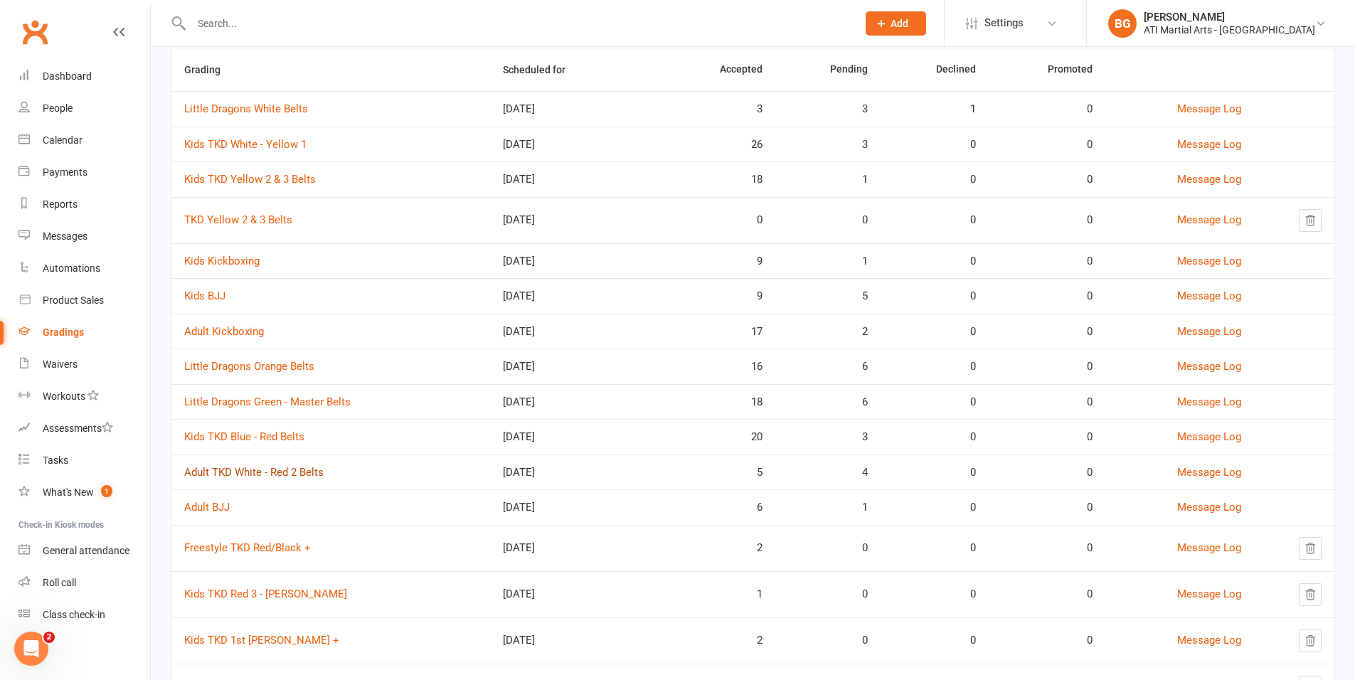
click at [281, 471] on link "Adult TKD White - Red 2 Belts" at bounding box center [253, 472] width 139 height 13
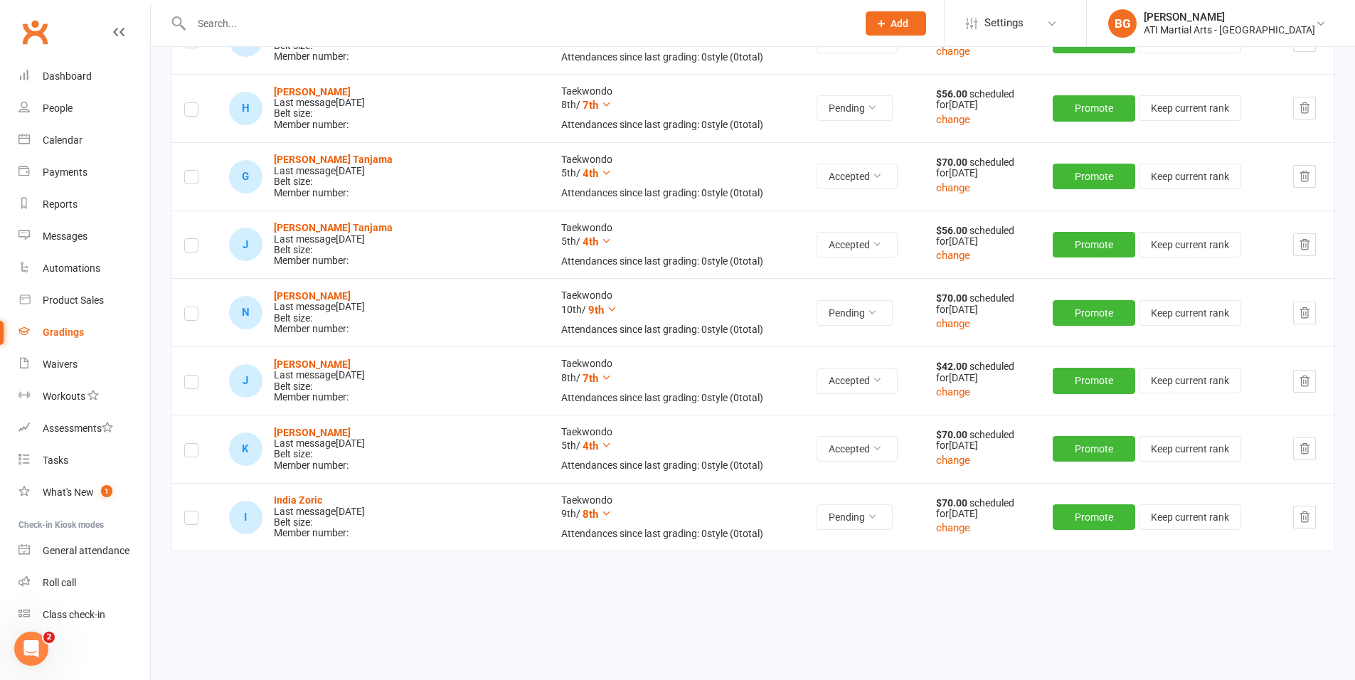
scroll to position [359, 0]
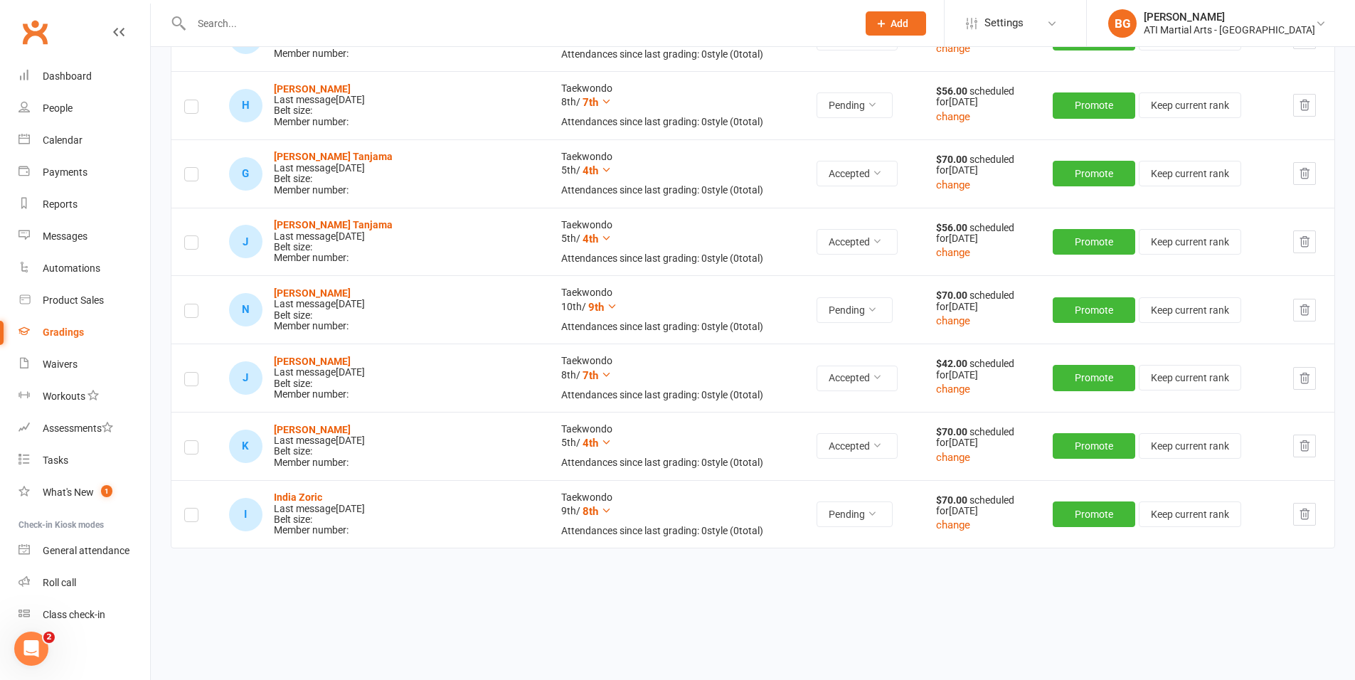
select select "25"
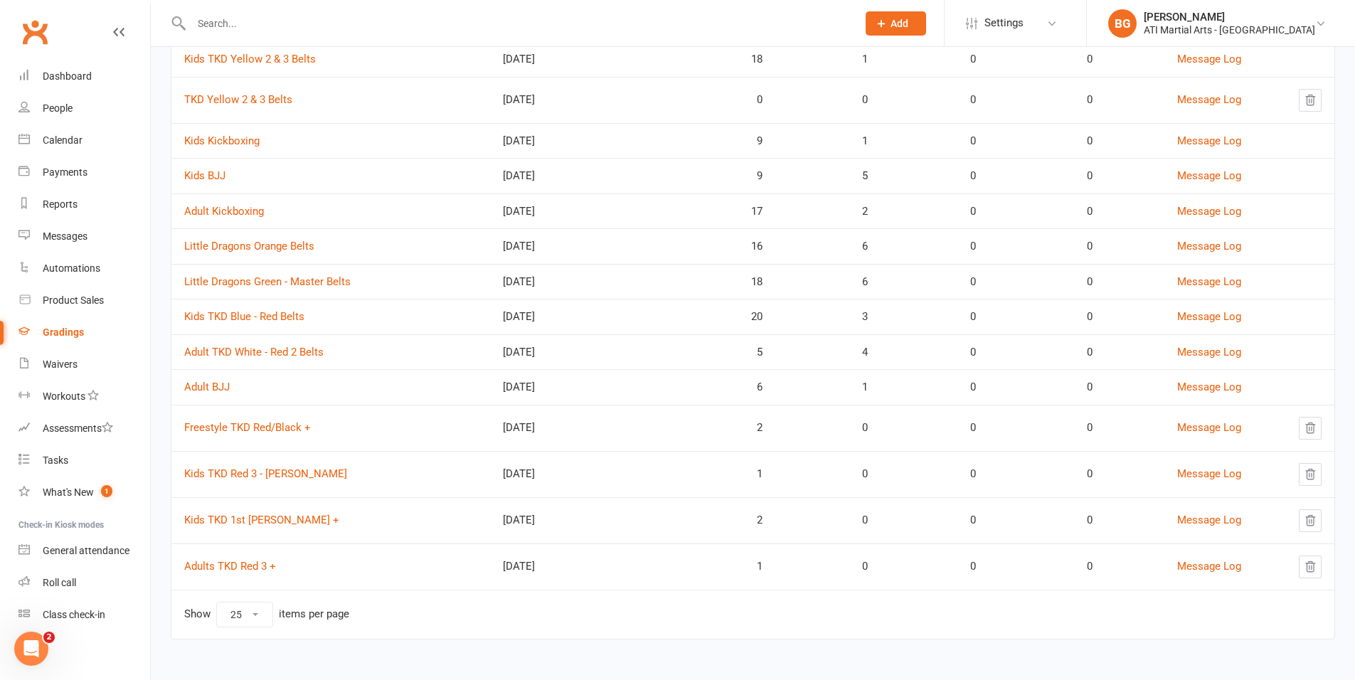
scroll to position [251, 0]
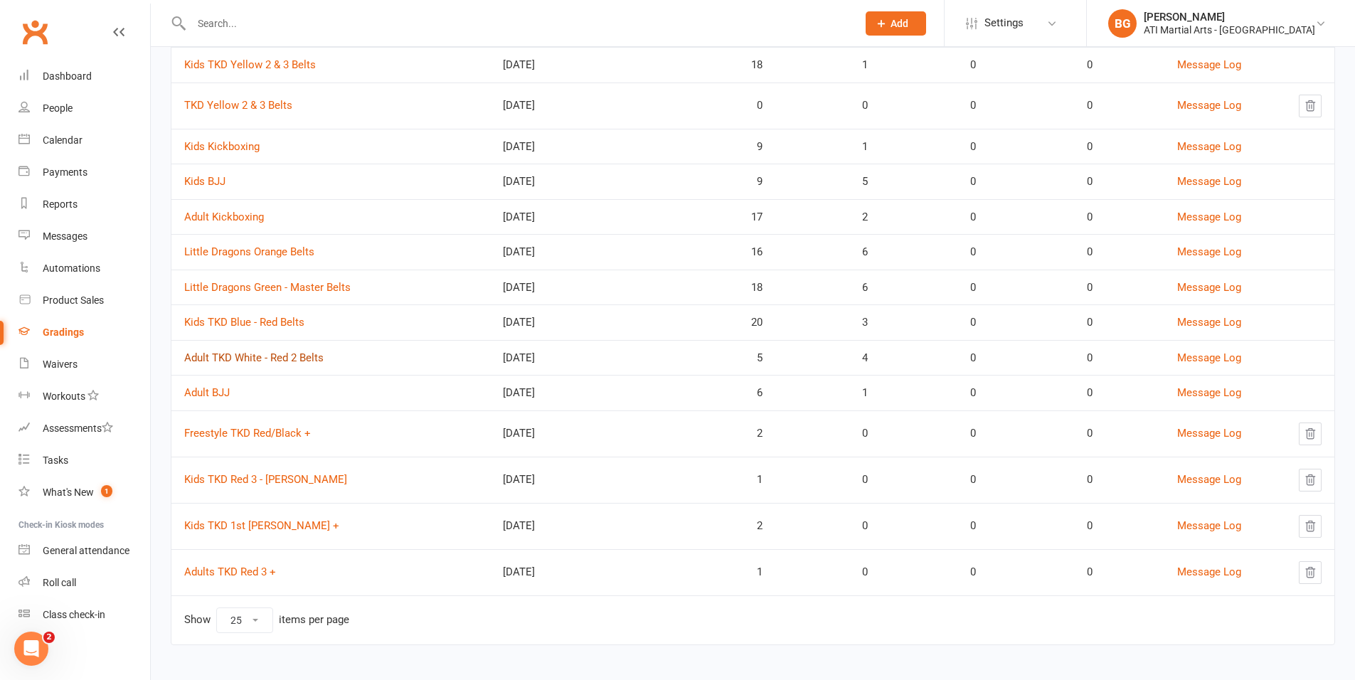
click at [280, 361] on link "Adult TKD White - Red 2 Belts" at bounding box center [253, 357] width 139 height 13
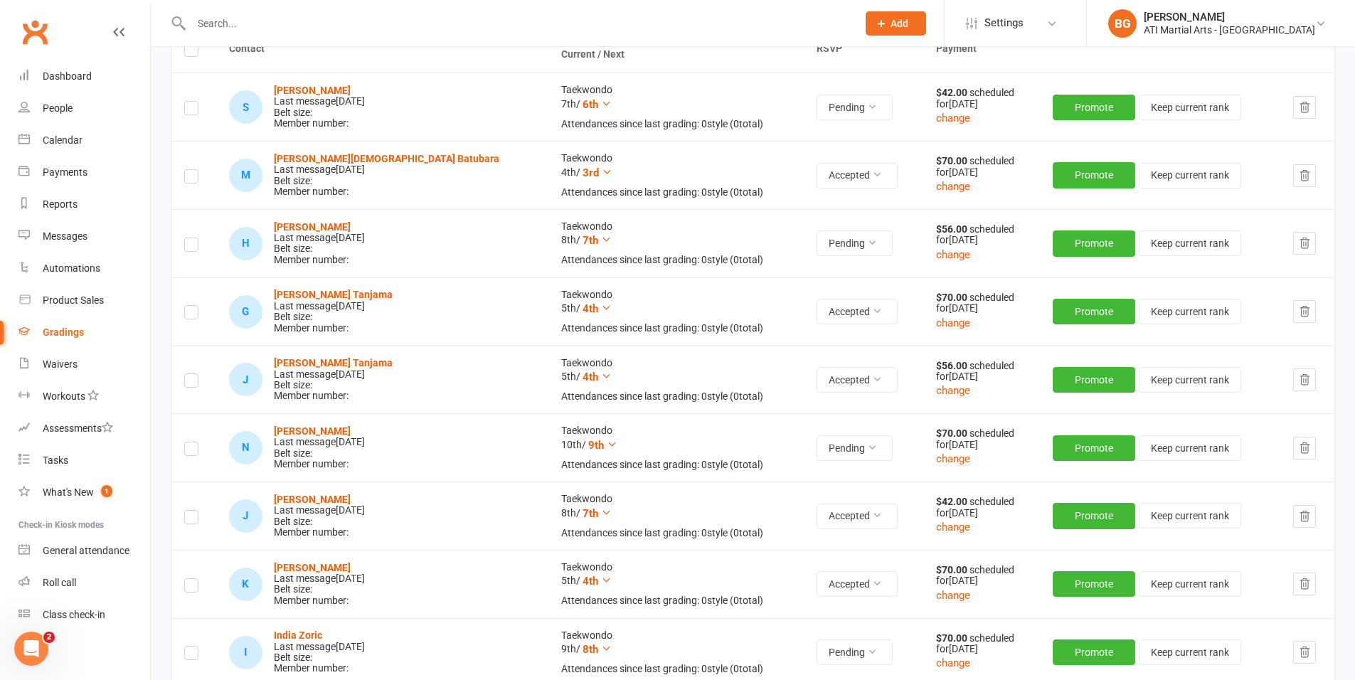
scroll to position [222, 0]
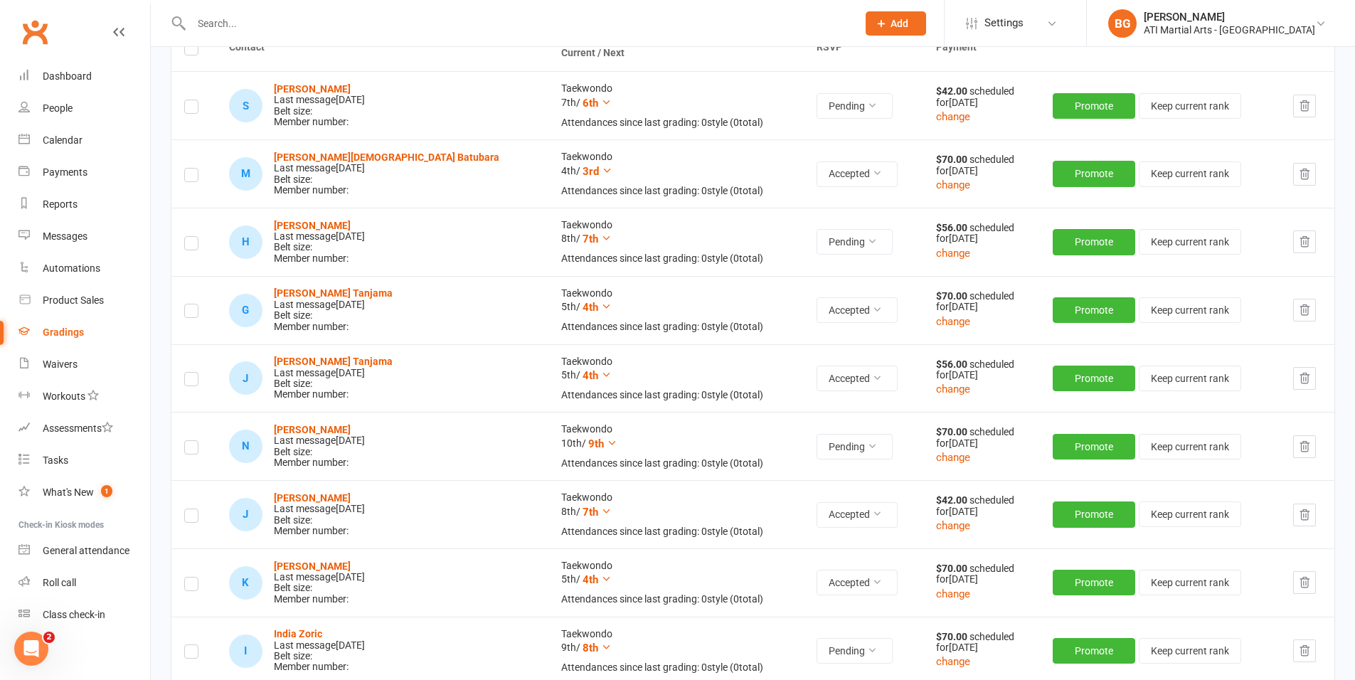
select select "25"
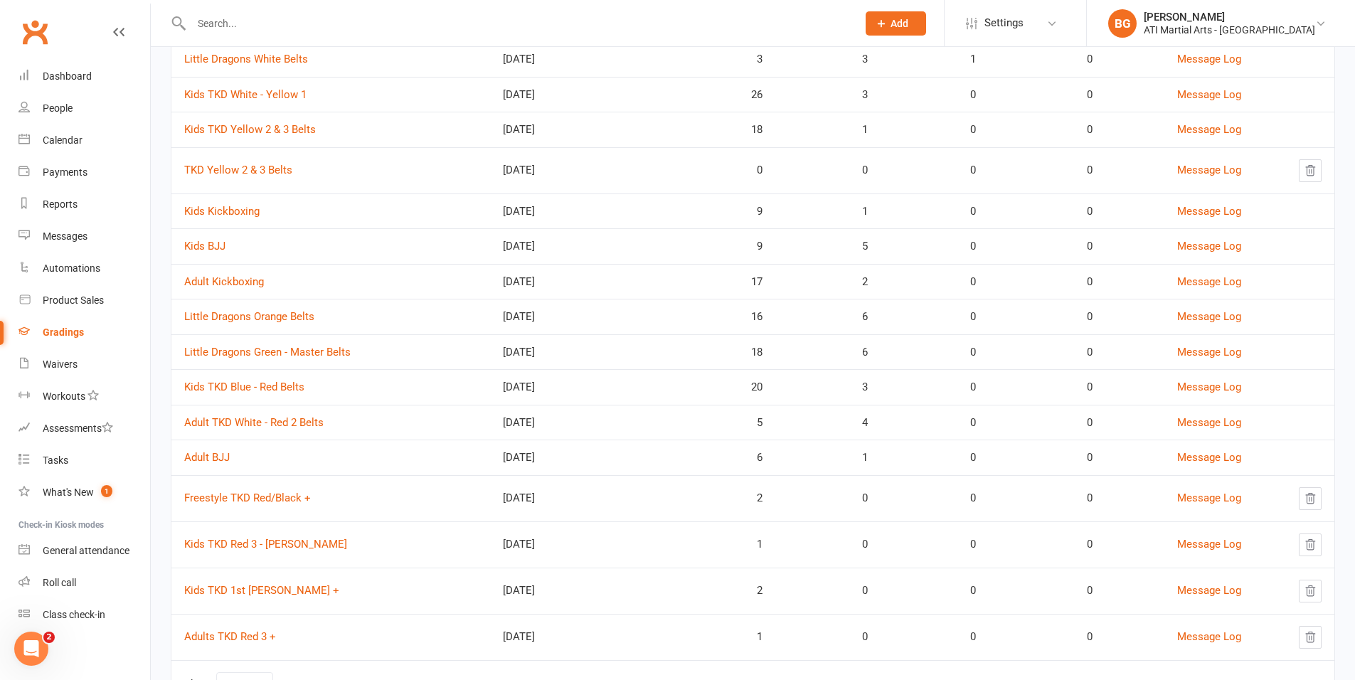
scroll to position [191, 0]
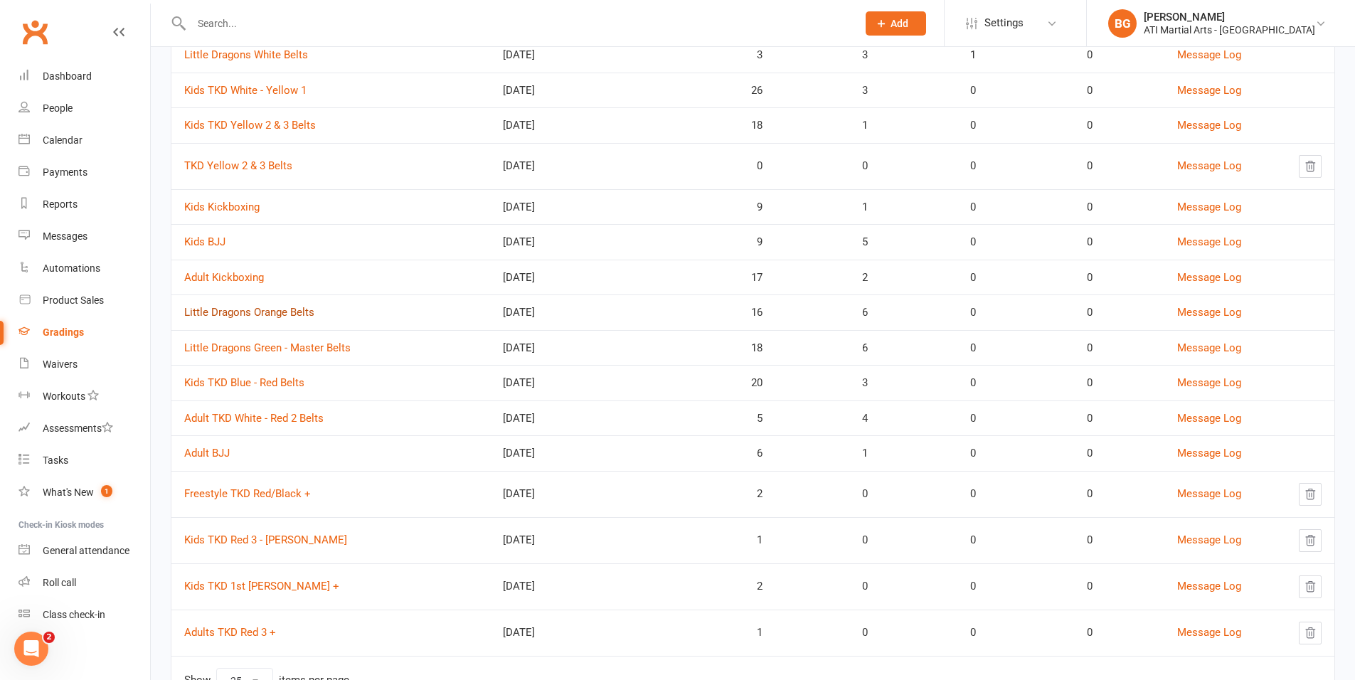
click at [259, 314] on link "Little Dragons Orange Belts" at bounding box center [249, 312] width 130 height 13
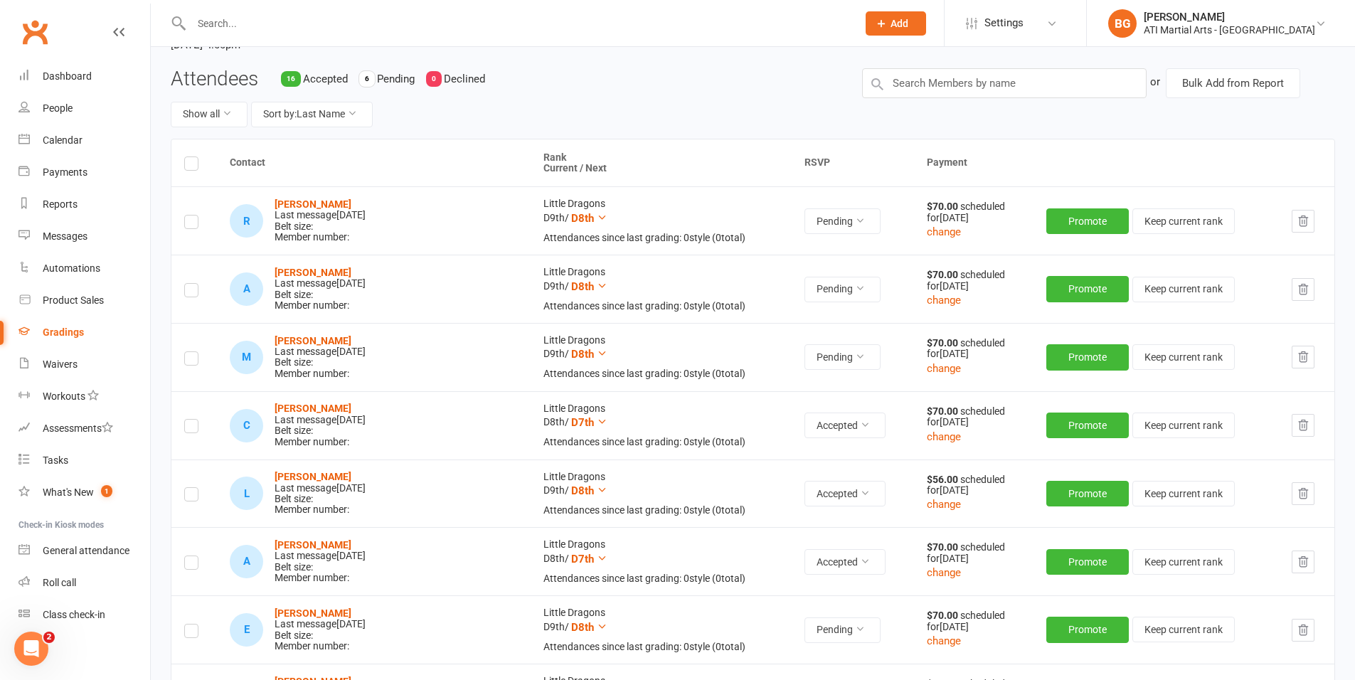
scroll to position [199, 0]
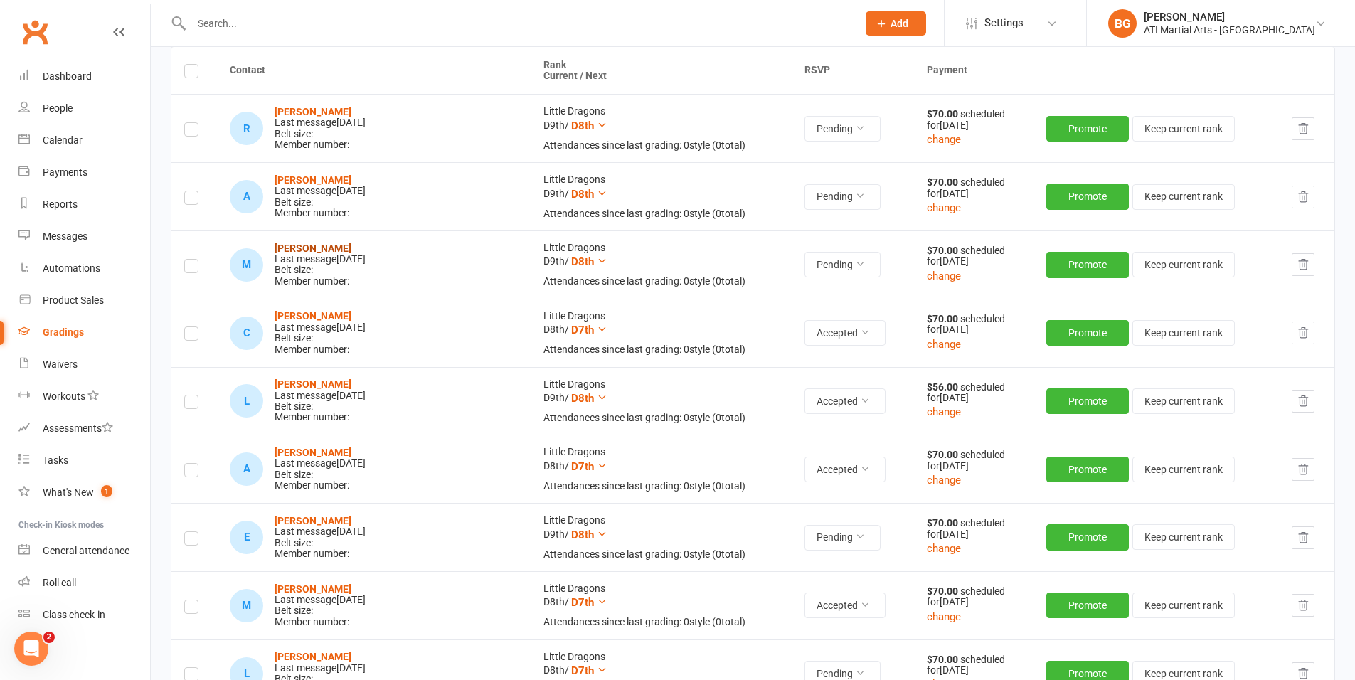
click at [316, 243] on strong "[PERSON_NAME]" at bounding box center [313, 248] width 77 height 11
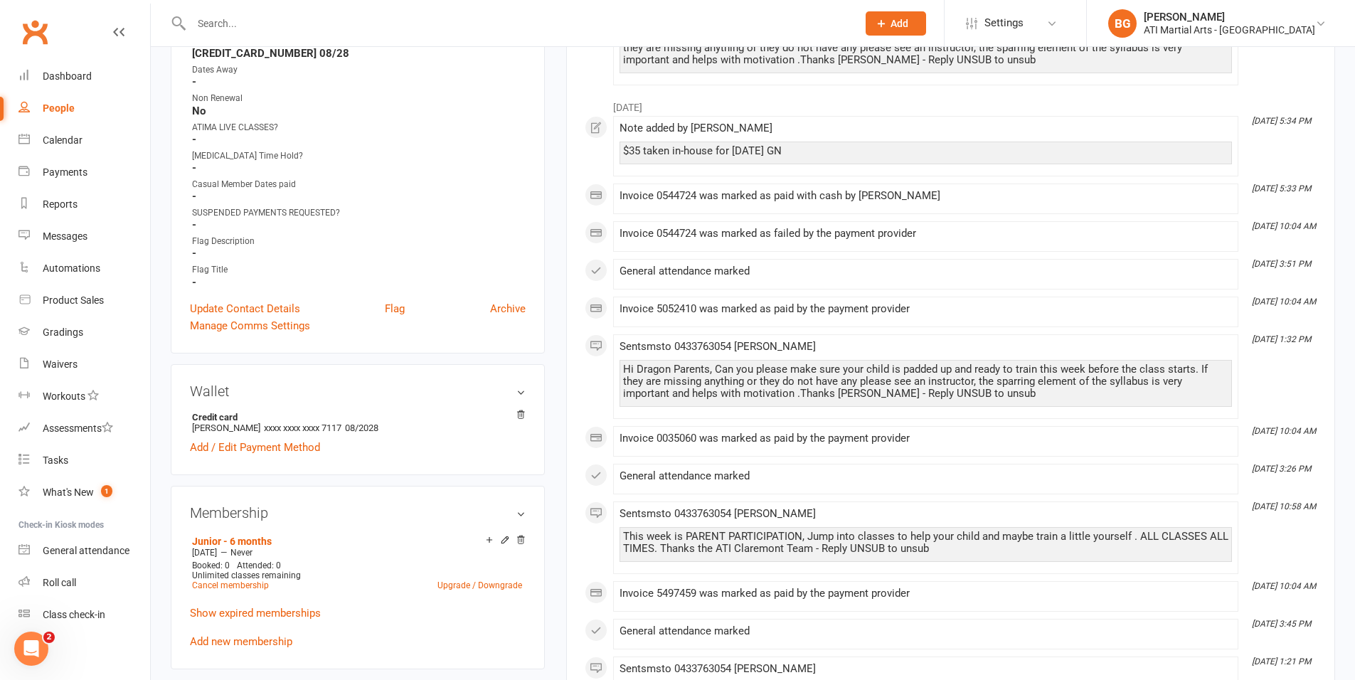
scroll to position [868, 0]
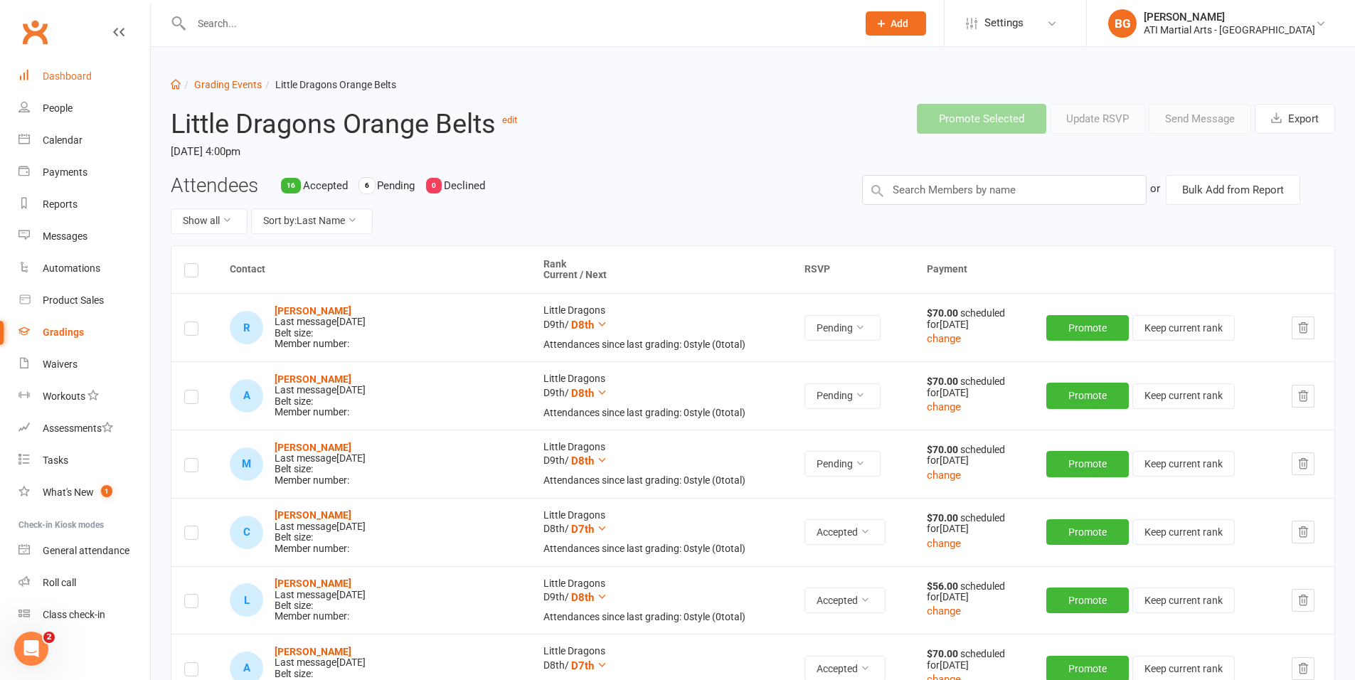
click at [71, 81] on div "Dashboard" at bounding box center [67, 75] width 49 height 11
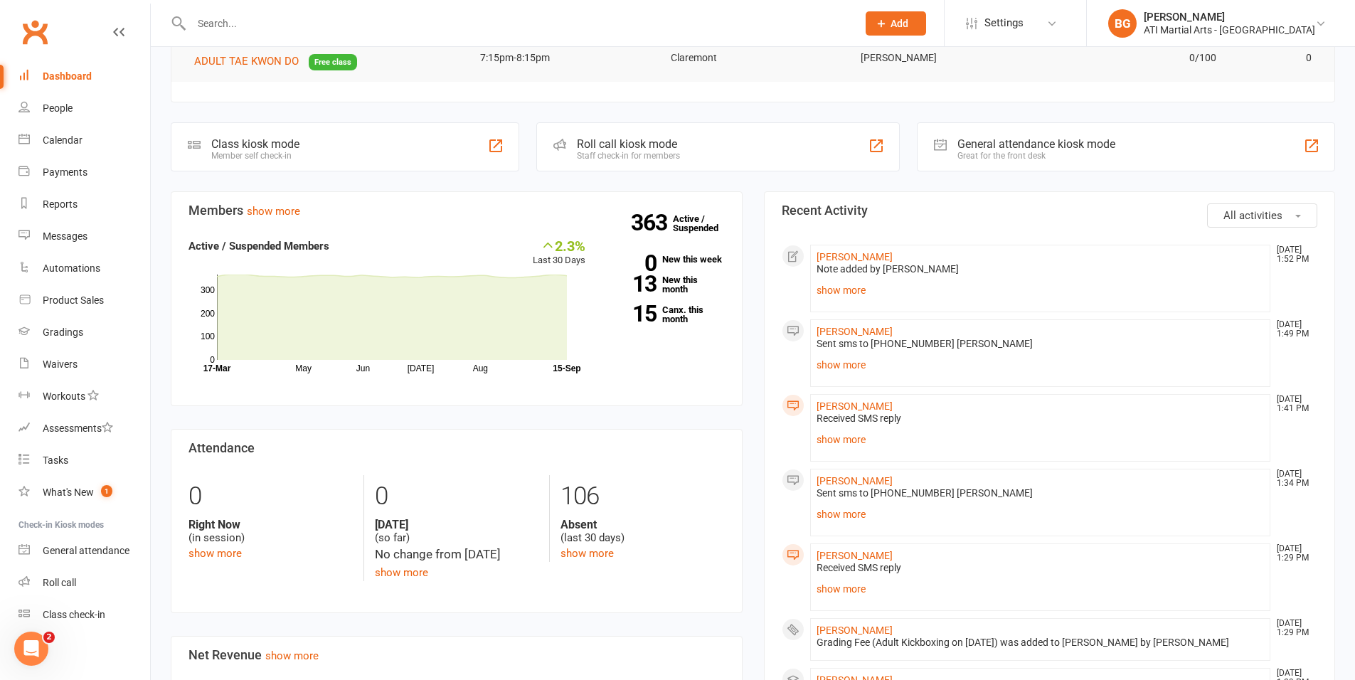
scroll to position [310, 0]
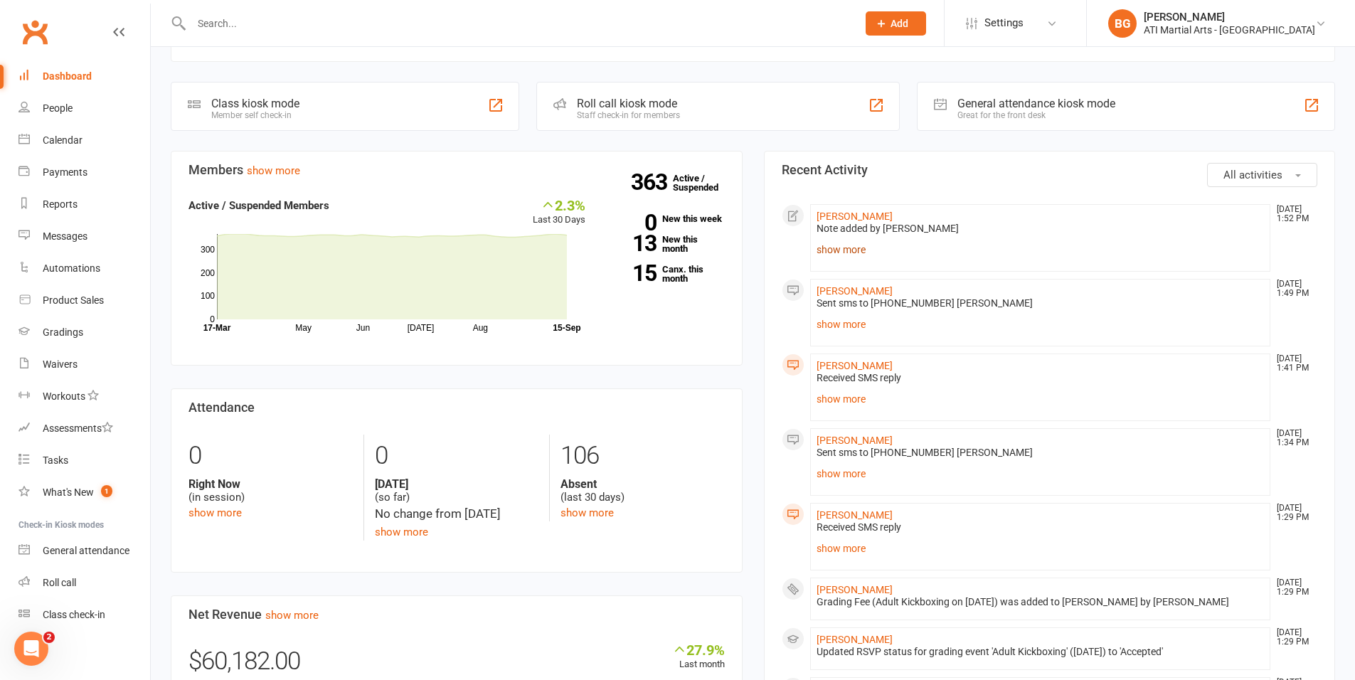
click at [869, 247] on link "show more" at bounding box center [1041, 250] width 448 height 20
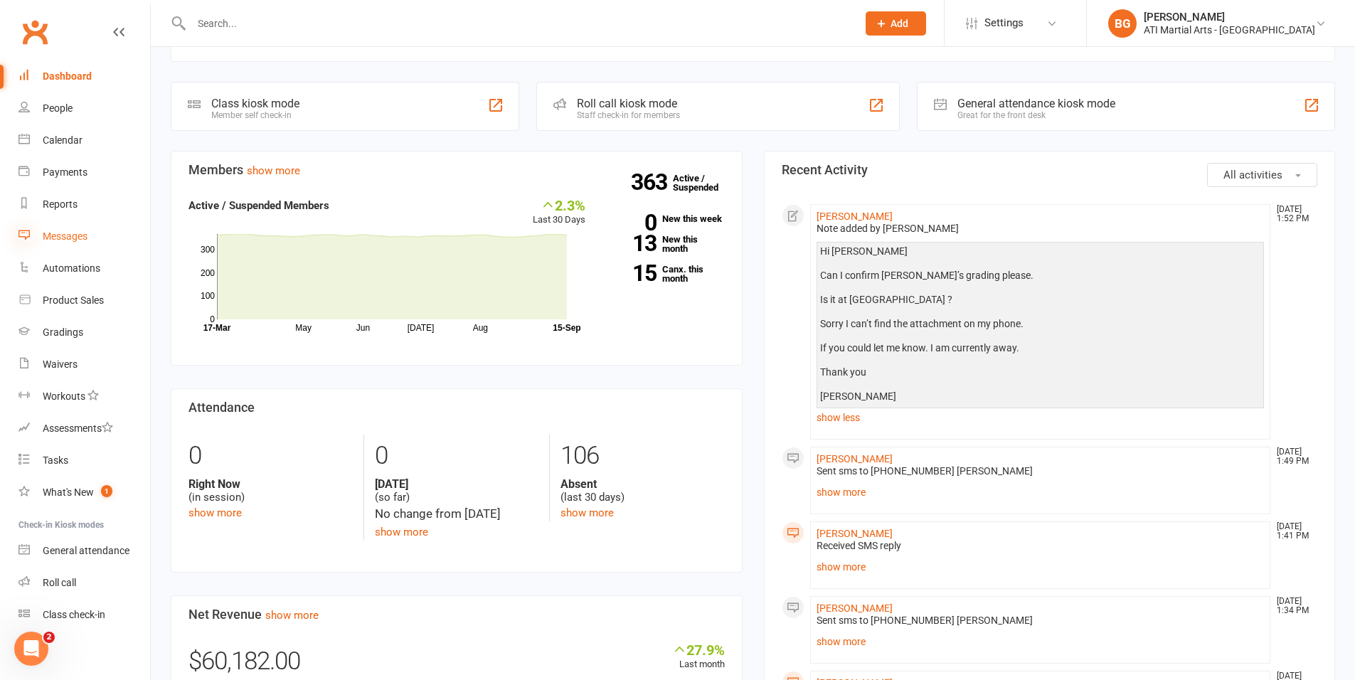
click at [23, 235] on icon at bounding box center [23, 234] width 11 height 11
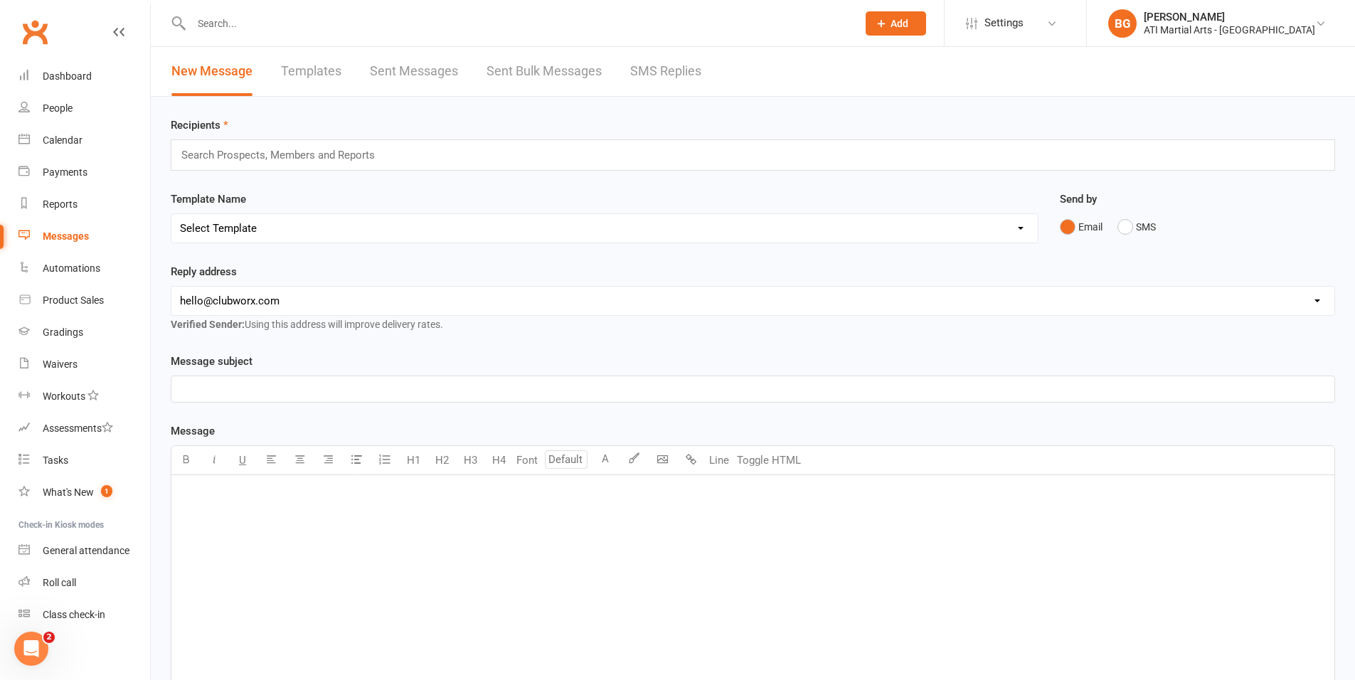
click at [689, 89] on link "SMS Replies" at bounding box center [665, 71] width 71 height 49
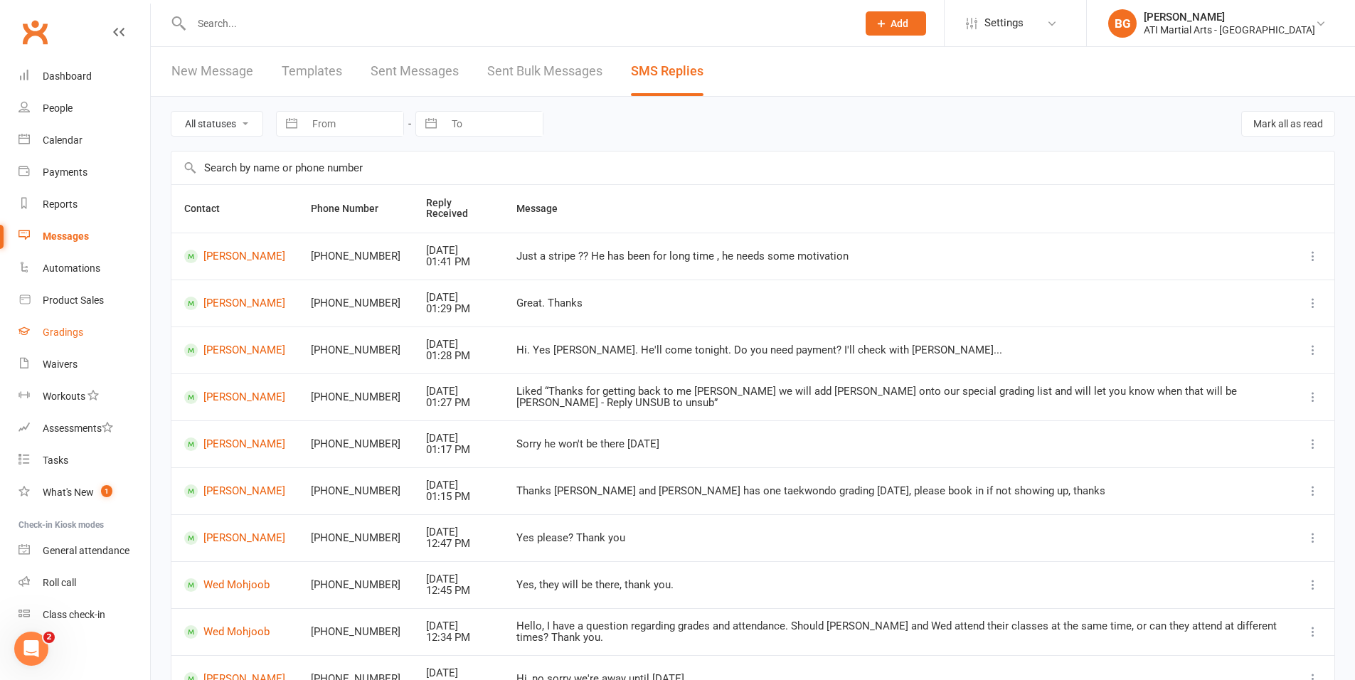
click at [92, 329] on link "Gradings" at bounding box center [84, 333] width 132 height 32
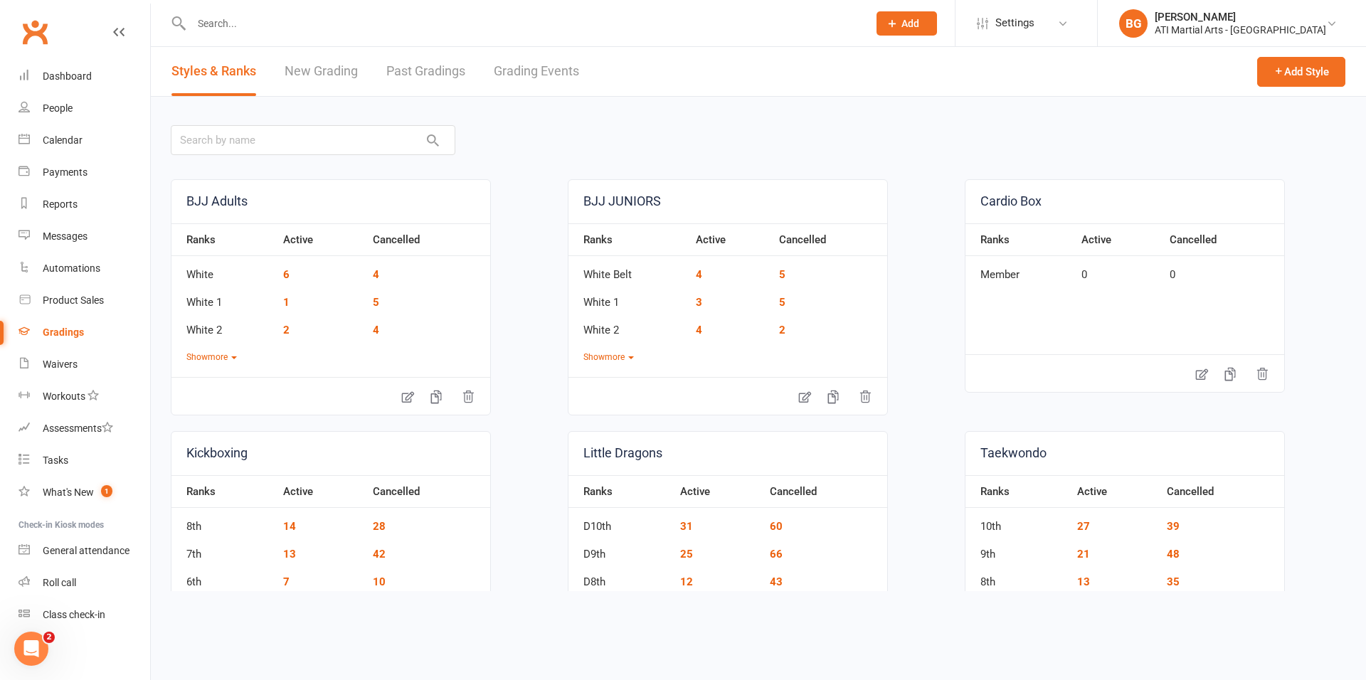
click at [571, 71] on link "Grading Events" at bounding box center [536, 71] width 85 height 49
select select "25"
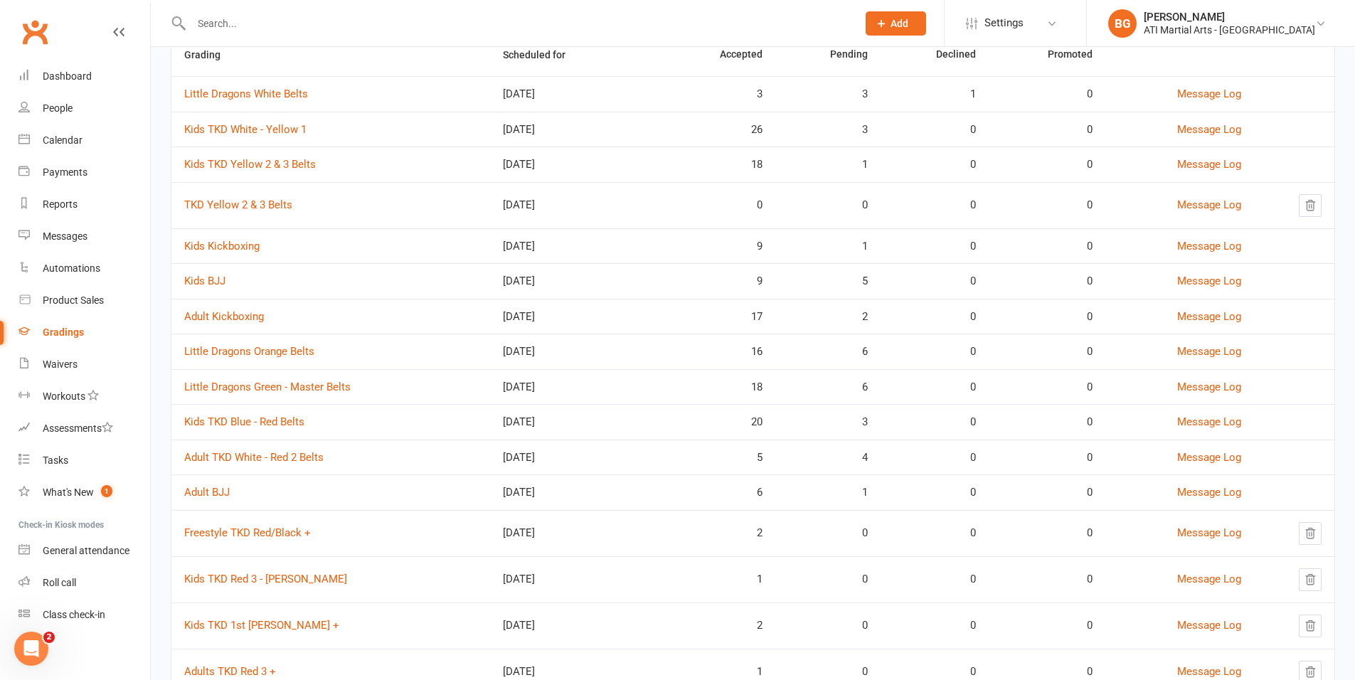
scroll to position [257, 0]
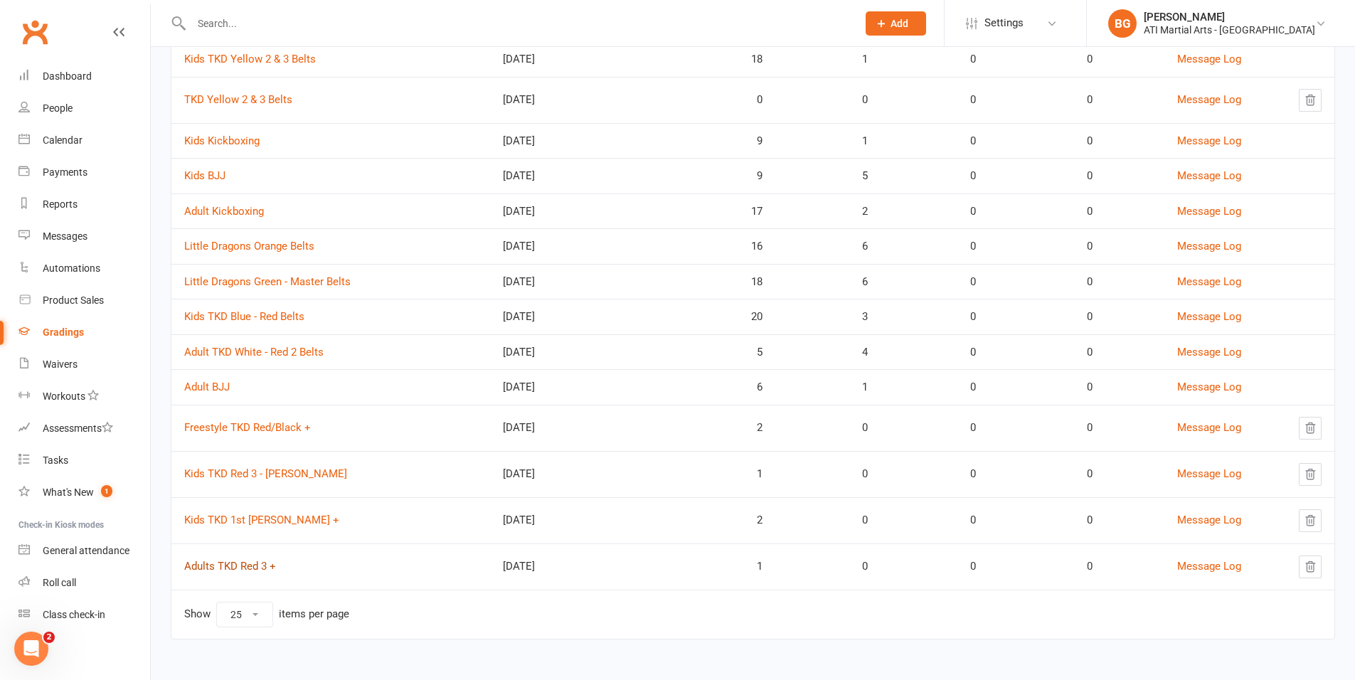
click at [260, 563] on link "Adults TKD Red 3 +" at bounding box center [230, 566] width 92 height 13
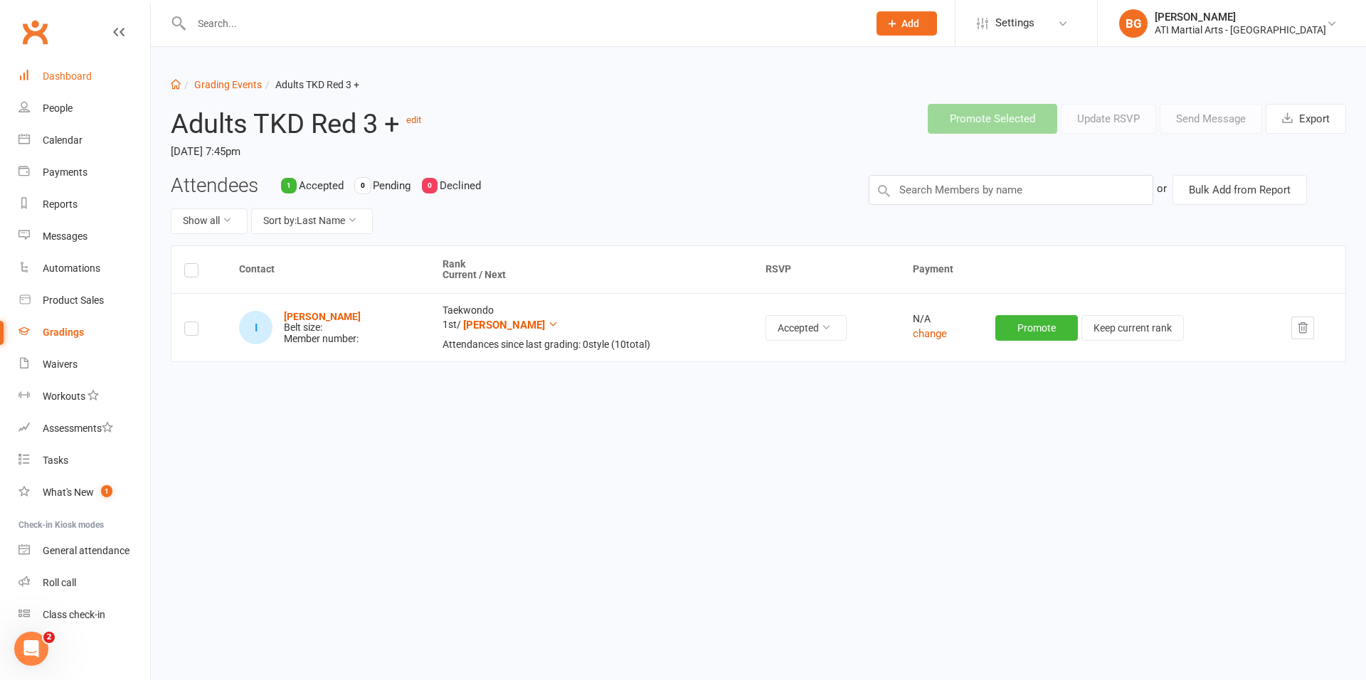
click at [74, 73] on div "Dashboard" at bounding box center [67, 75] width 49 height 11
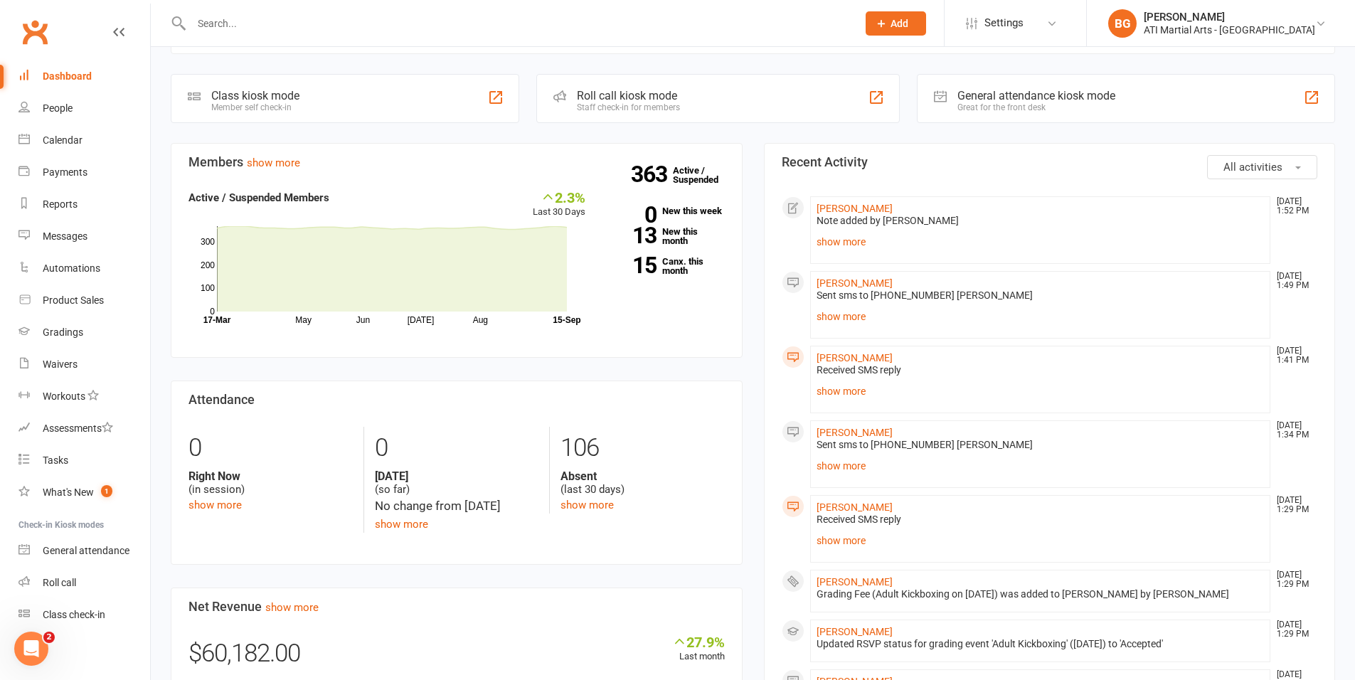
scroll to position [350, 0]
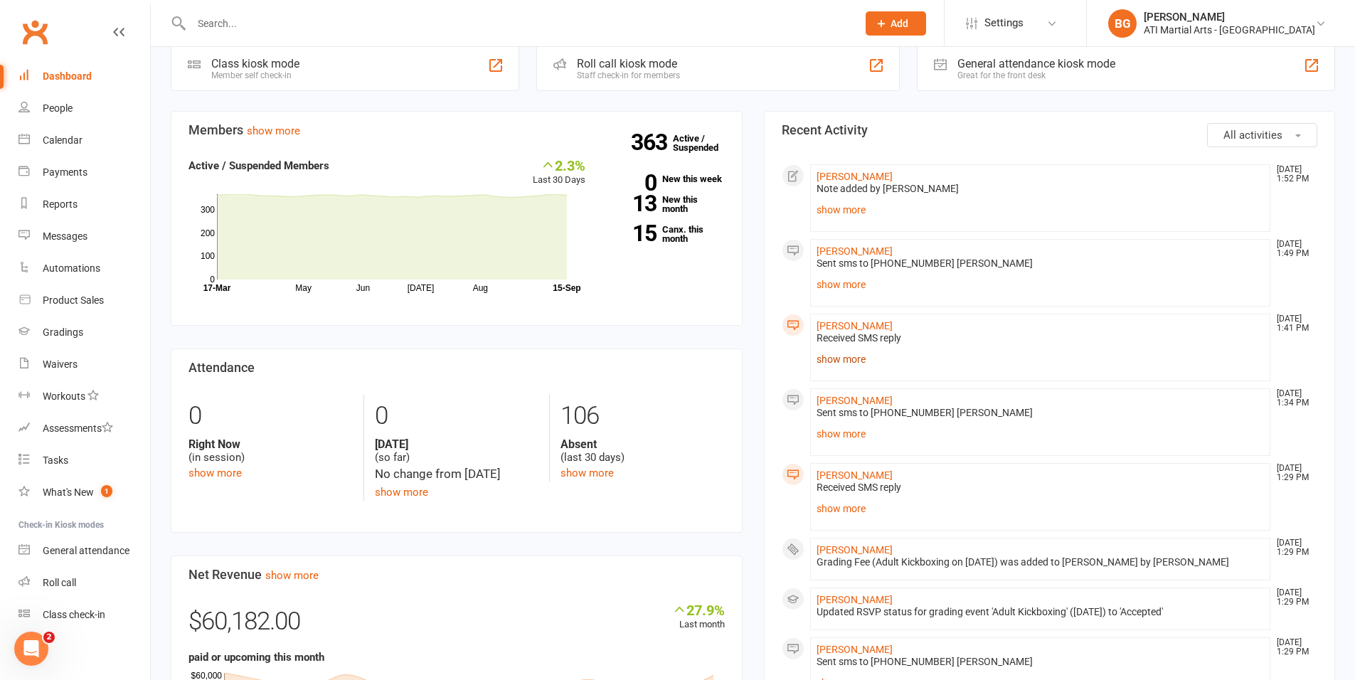
click at [847, 363] on link "show more" at bounding box center [1041, 359] width 448 height 20
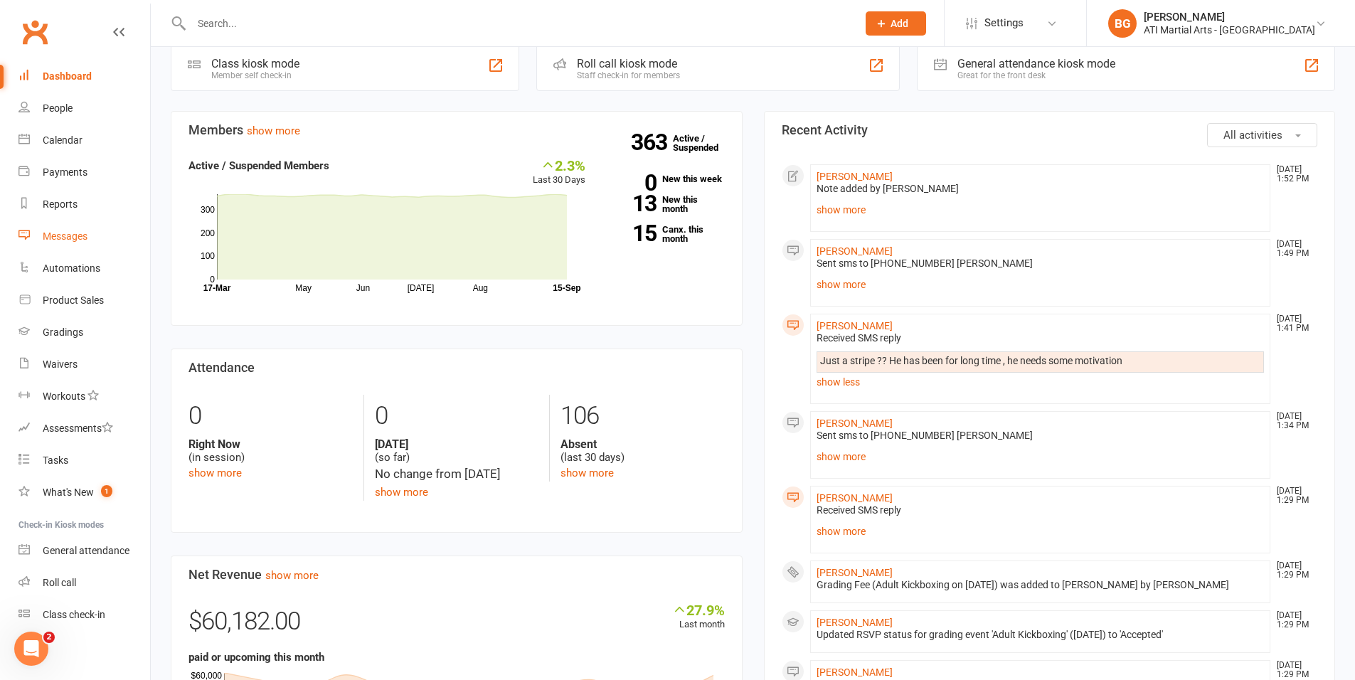
click at [107, 246] on link "Messages" at bounding box center [84, 237] width 132 height 32
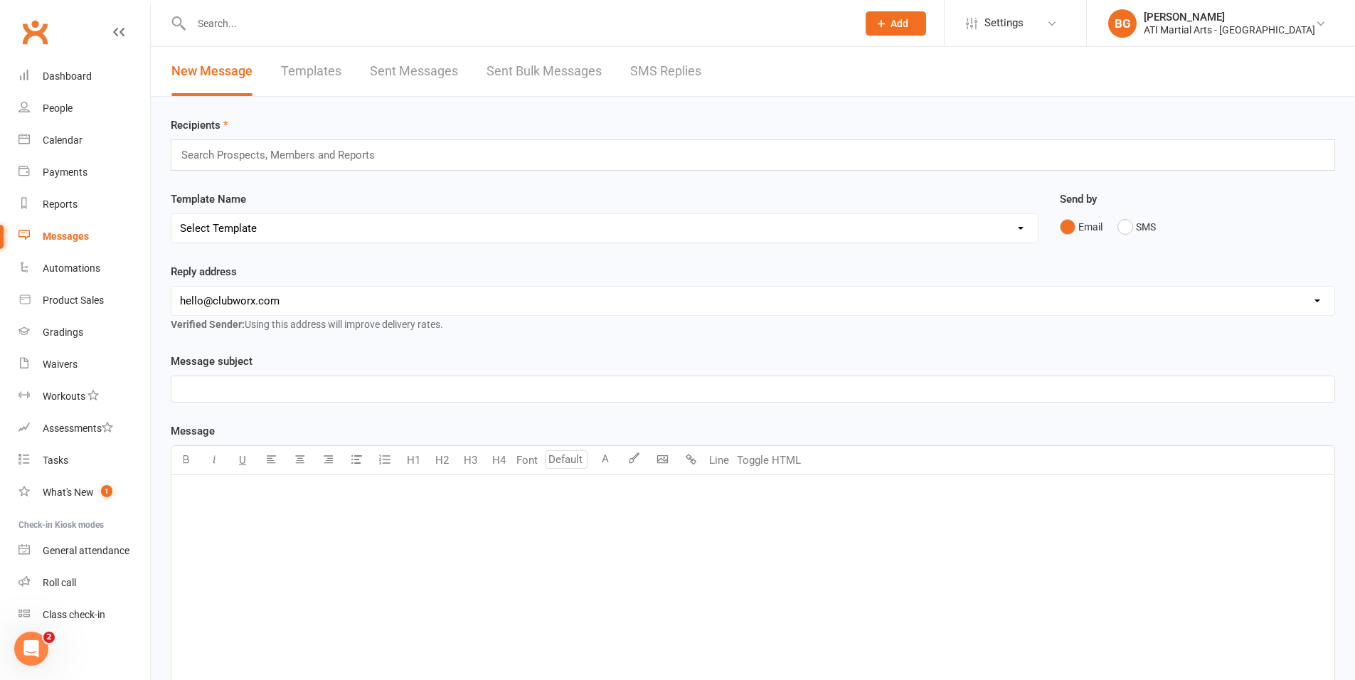
click at [635, 75] on link "SMS Replies" at bounding box center [665, 71] width 71 height 49
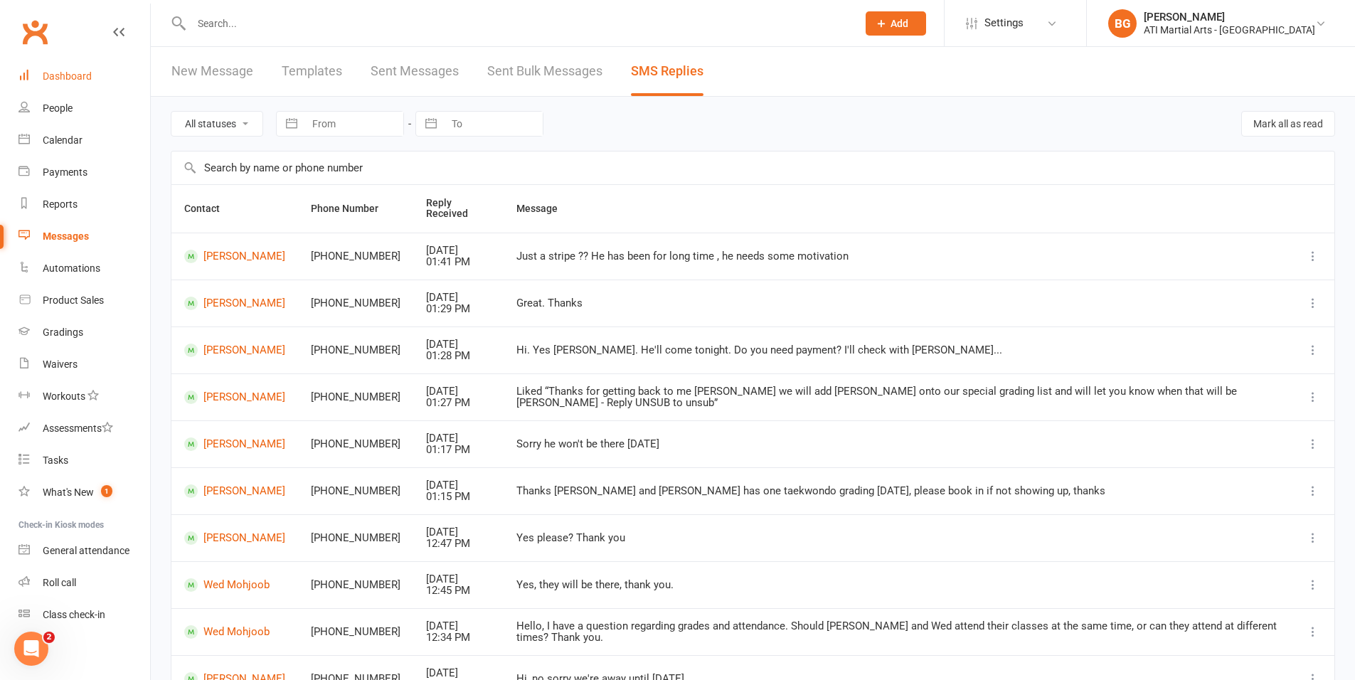
click at [50, 73] on div "Dashboard" at bounding box center [67, 75] width 49 height 11
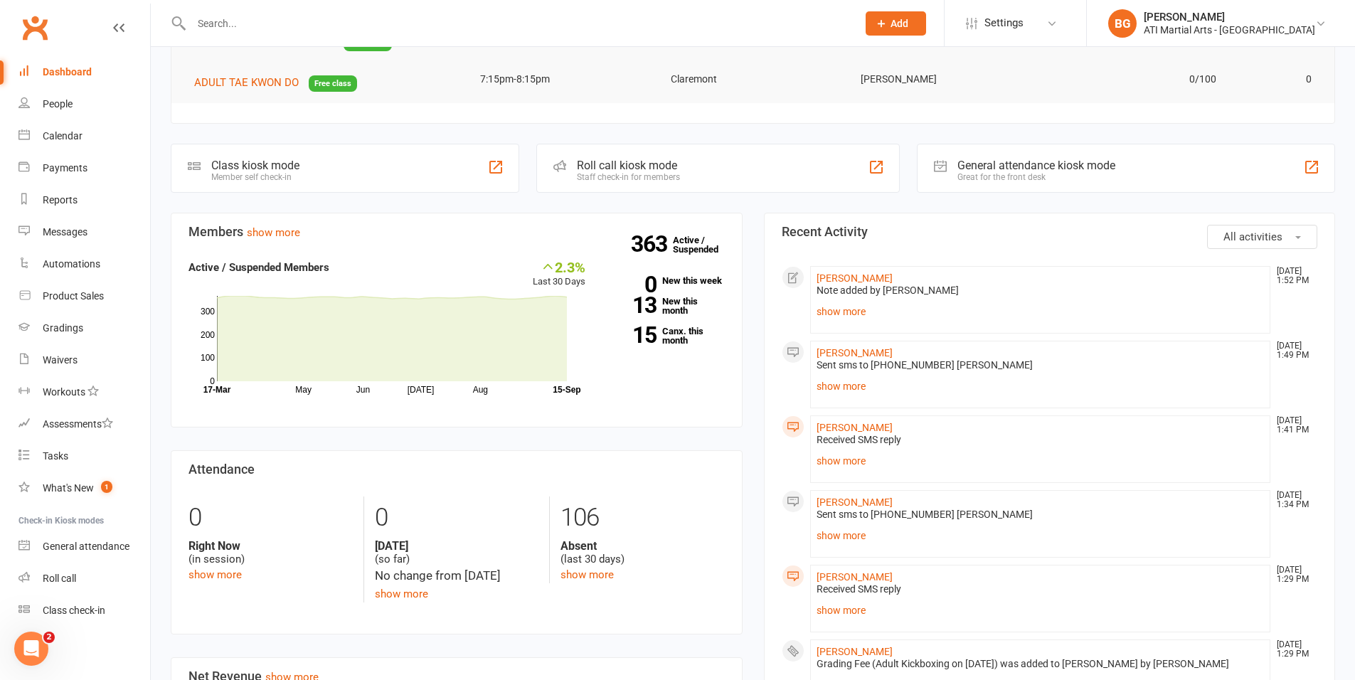
scroll to position [259, 0]
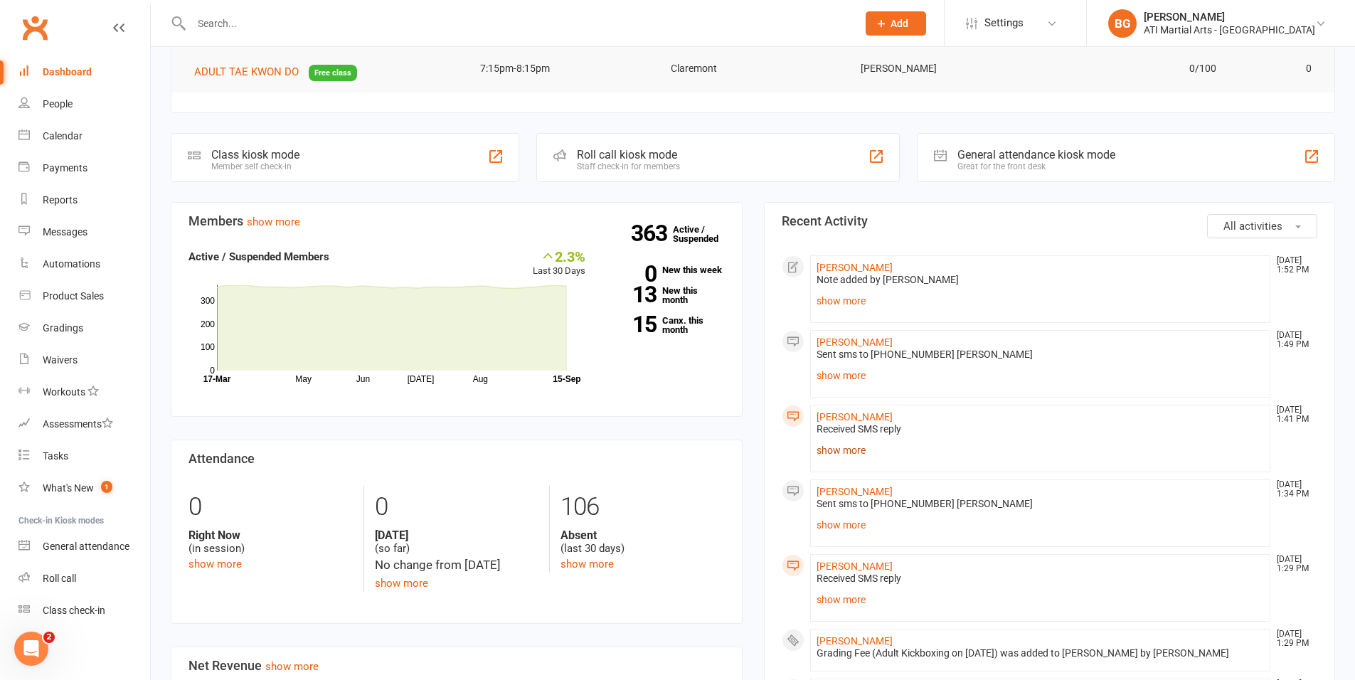
click at [867, 452] on link "show more" at bounding box center [1041, 450] width 448 height 20
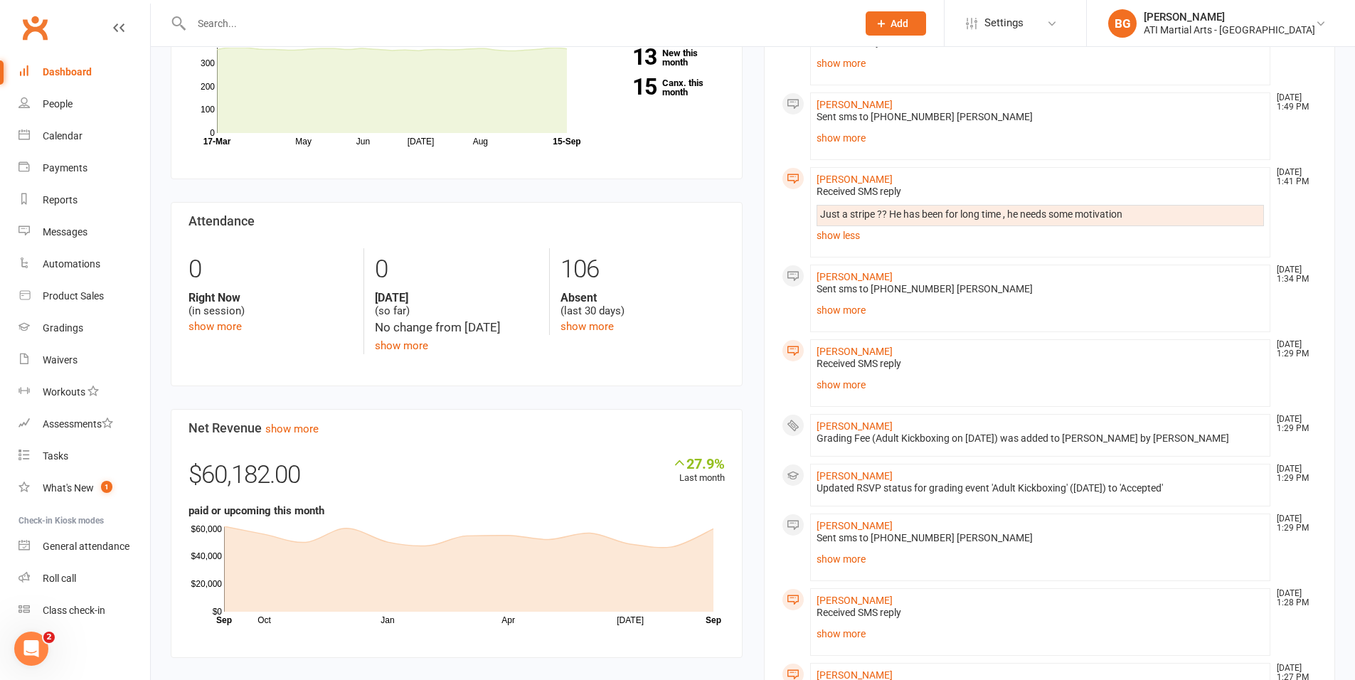
scroll to position [526, 0]
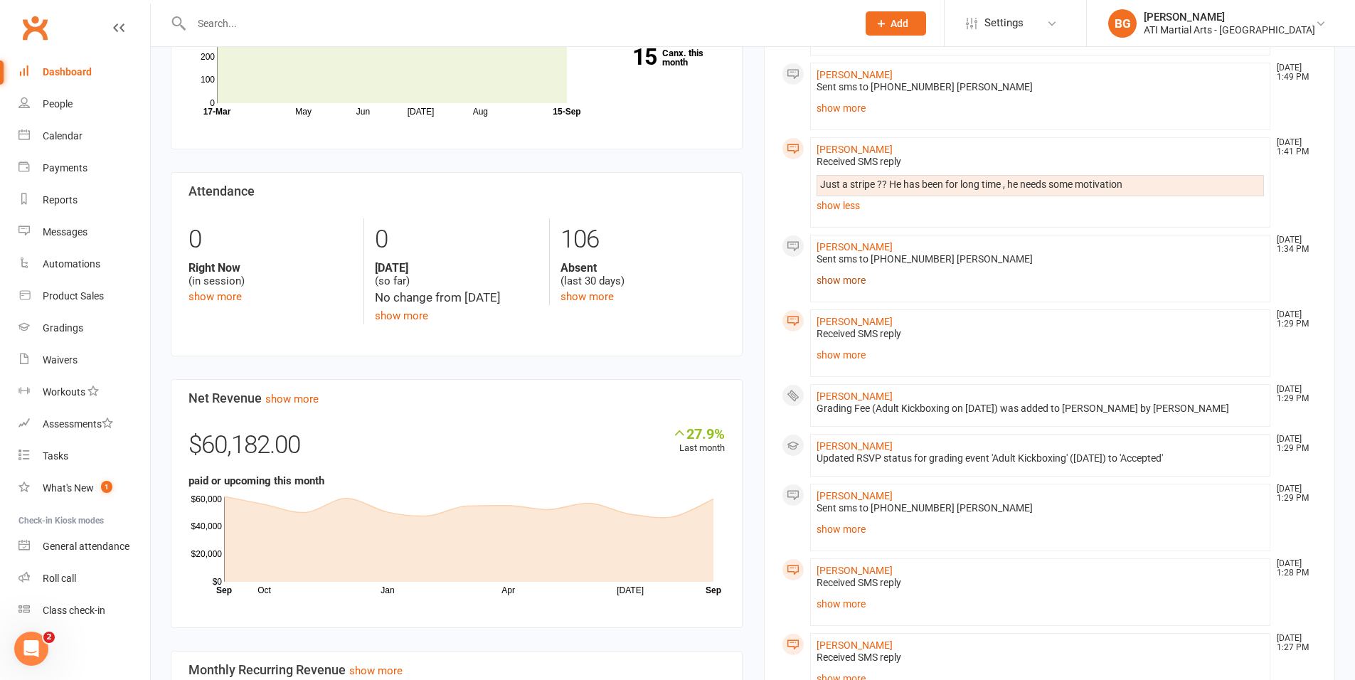
click at [822, 277] on link "show more" at bounding box center [1041, 280] width 448 height 20
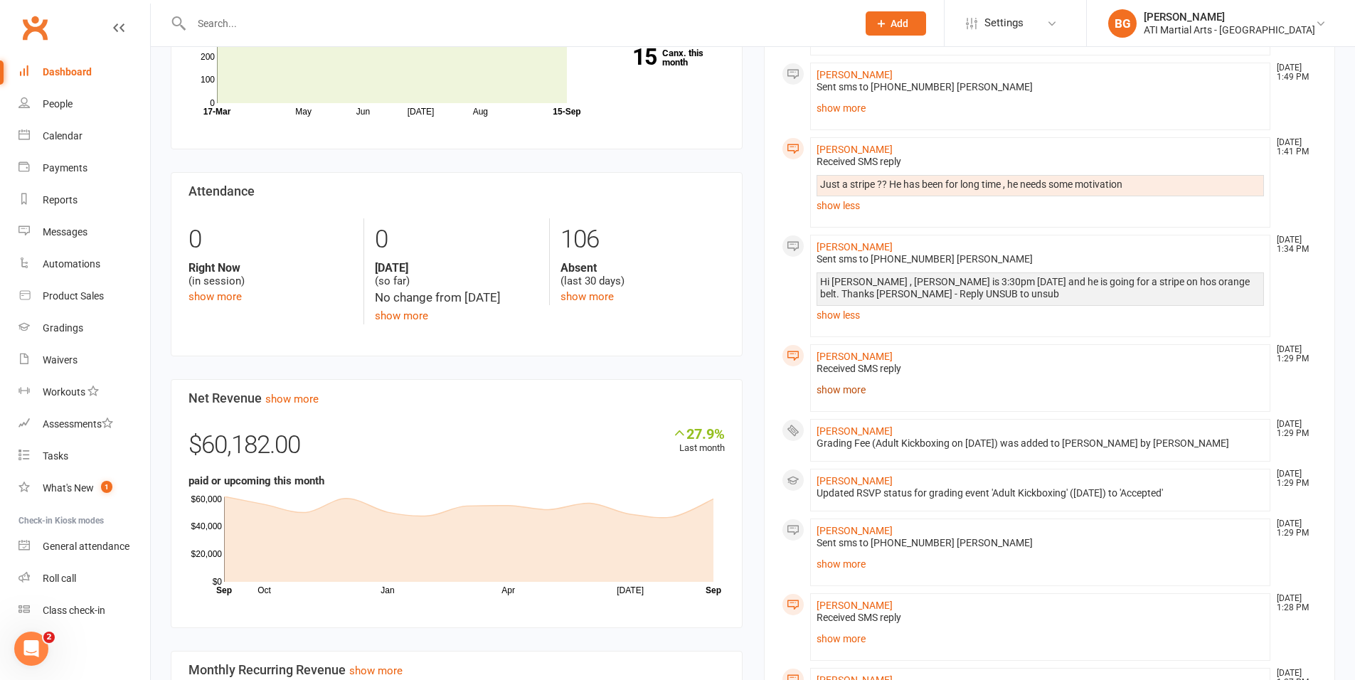
click at [831, 396] on link "show more" at bounding box center [1041, 390] width 448 height 20
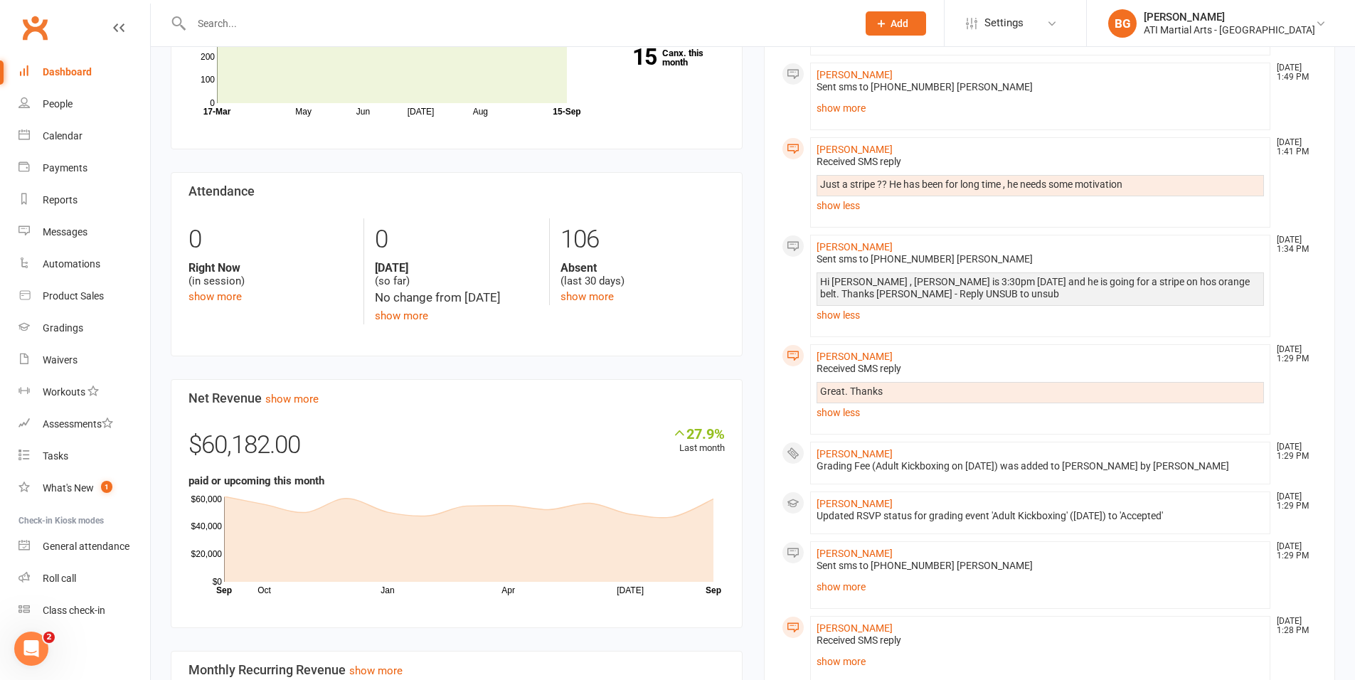
click at [226, 11] on div at bounding box center [509, 23] width 677 height 46
click at [224, 16] on input "text" at bounding box center [517, 24] width 660 height 20
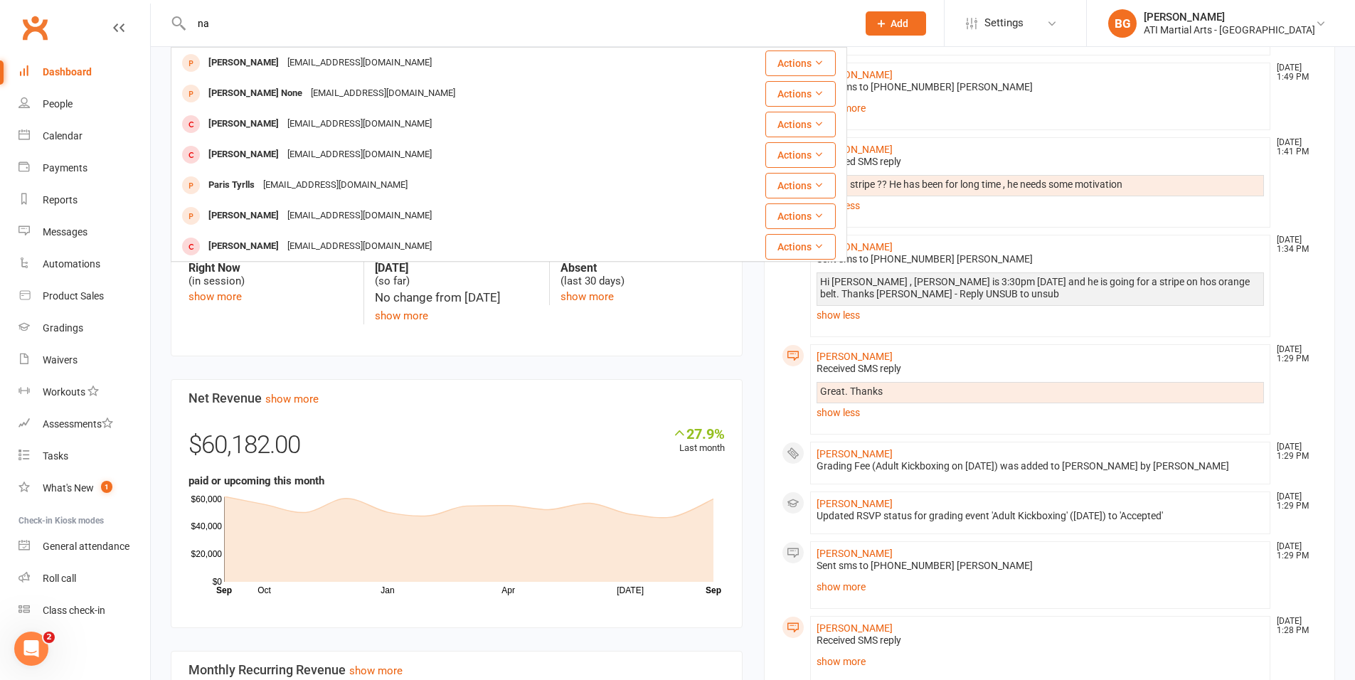
type input "n"
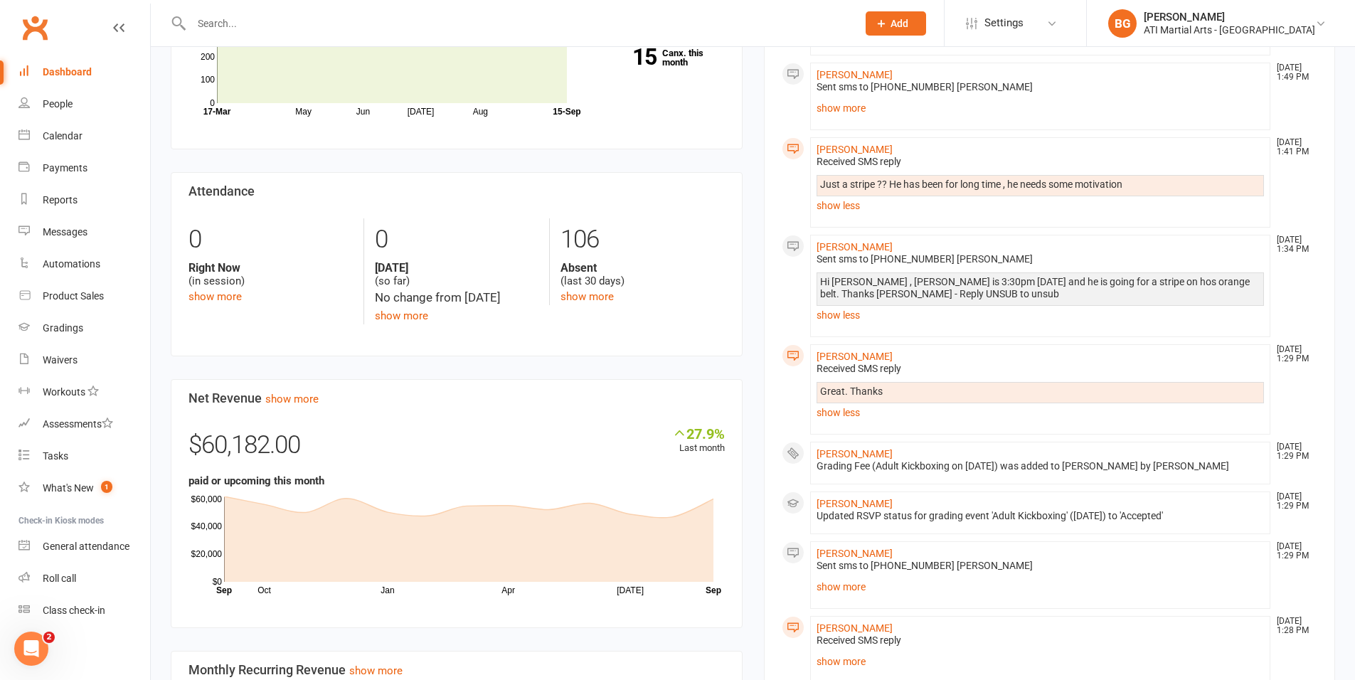
click at [926, 21] on button "Add" at bounding box center [896, 23] width 60 height 24
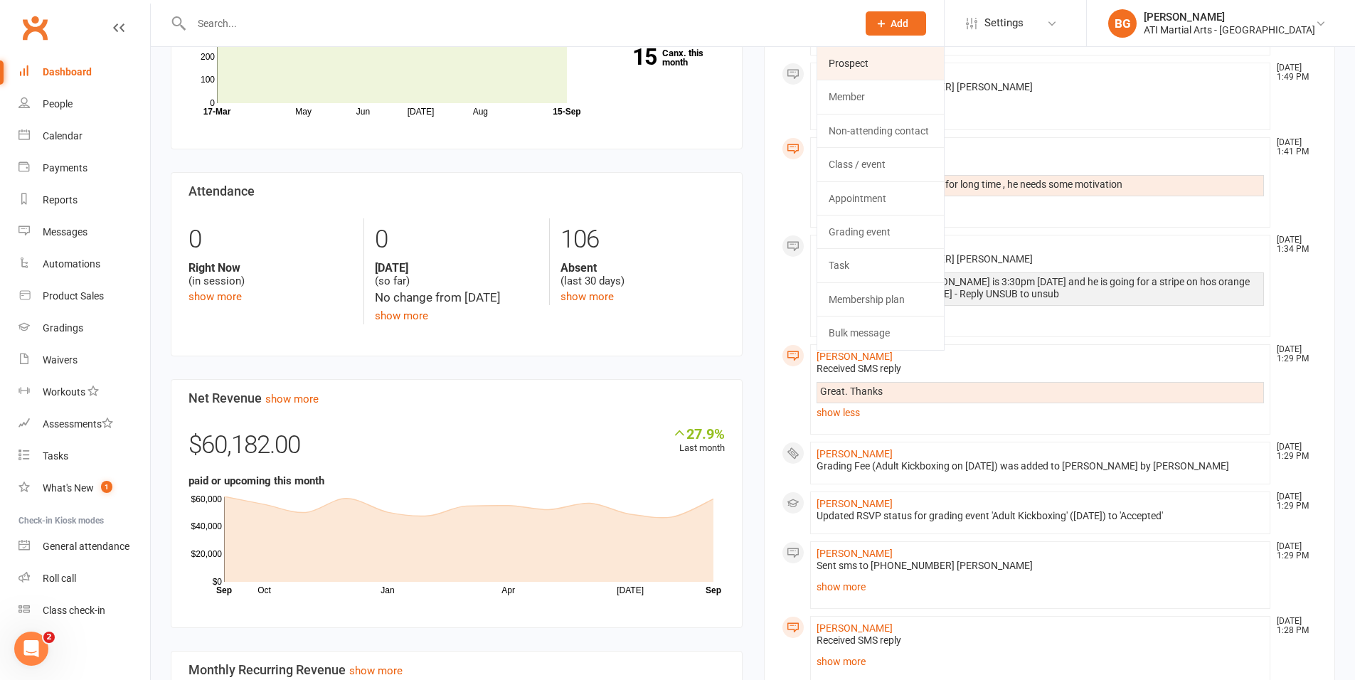
click at [944, 58] on link "Prospect" at bounding box center [880, 63] width 127 height 33
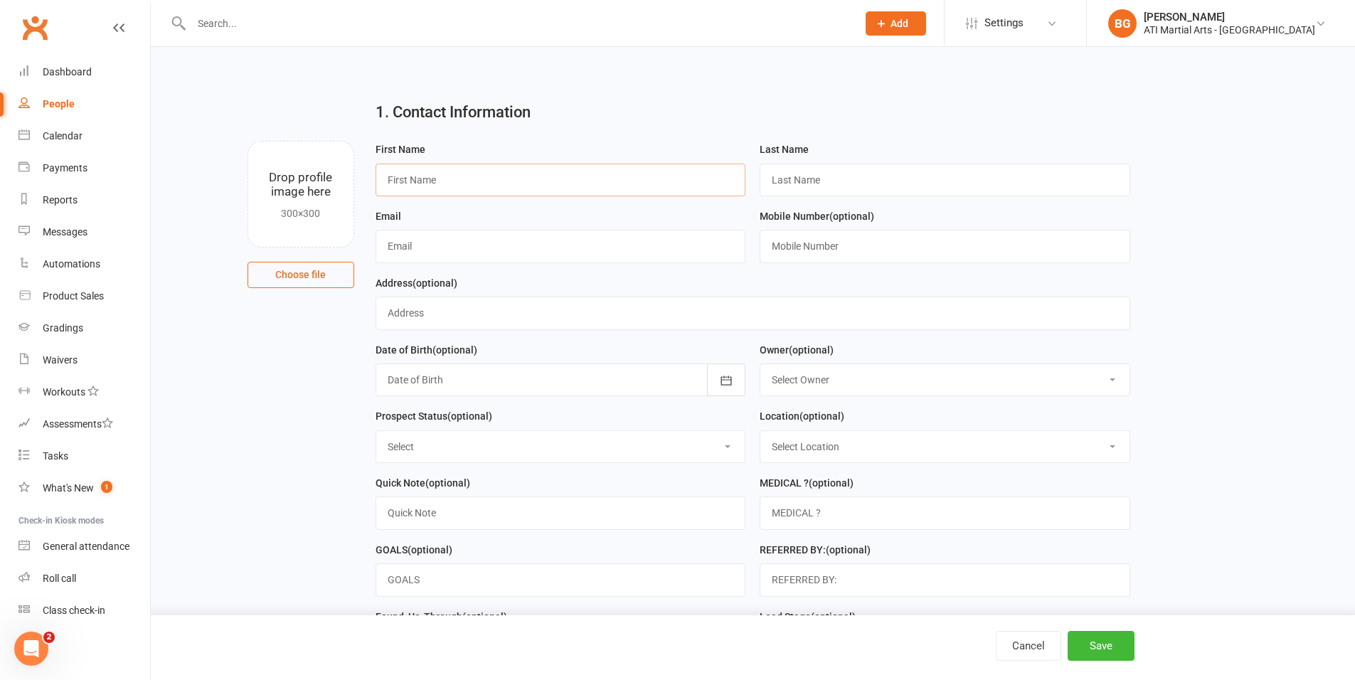
click at [467, 180] on input "text" at bounding box center [561, 180] width 371 height 33
type input "Naomy"
type input "[PERSON_NAME]"
click at [428, 186] on input "Naomy" at bounding box center [561, 180] width 371 height 33
type input "[PERSON_NAME]"
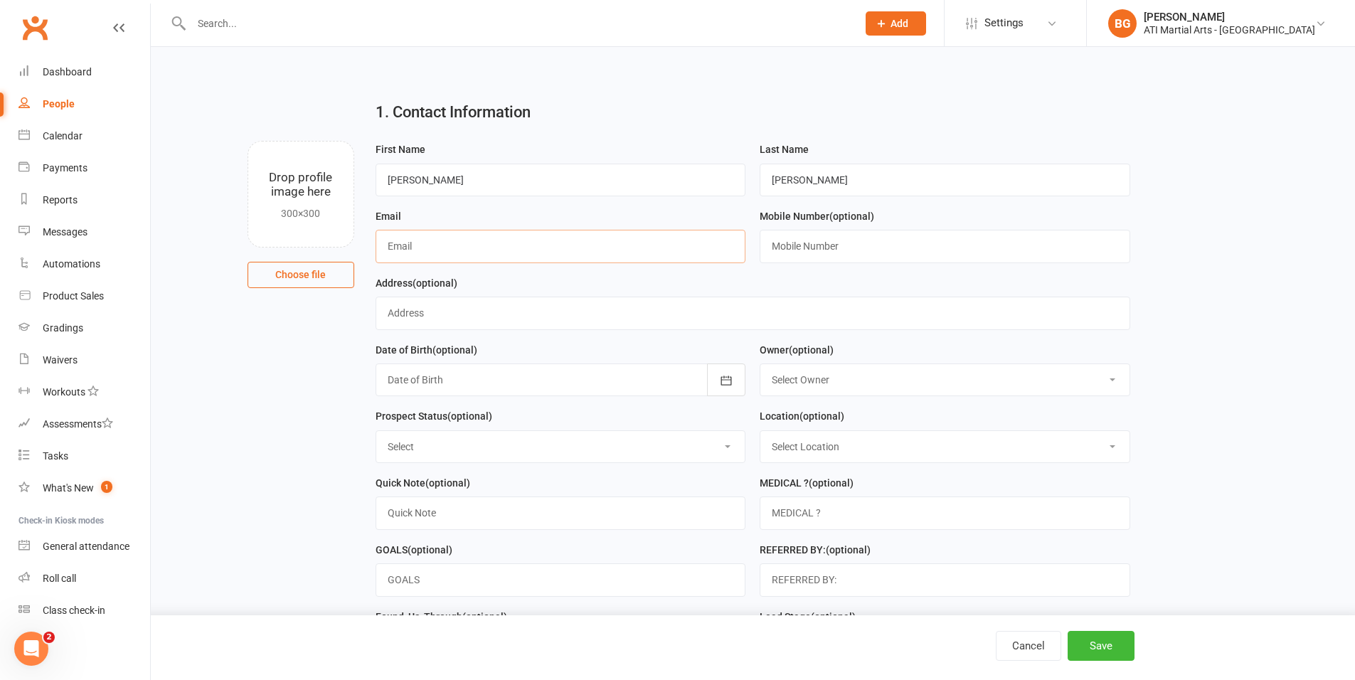
click at [425, 248] on input "text" at bounding box center [561, 246] width 371 height 33
type input "[EMAIL_ADDRESS][DOMAIN_NAME]"
type input "n"
click at [813, 375] on select "Select Owner [PERSON_NAME] [PERSON_NAME] [PERSON_NAME] [PERSON_NAME] [PERSON_NA…" at bounding box center [945, 379] width 369 height 31
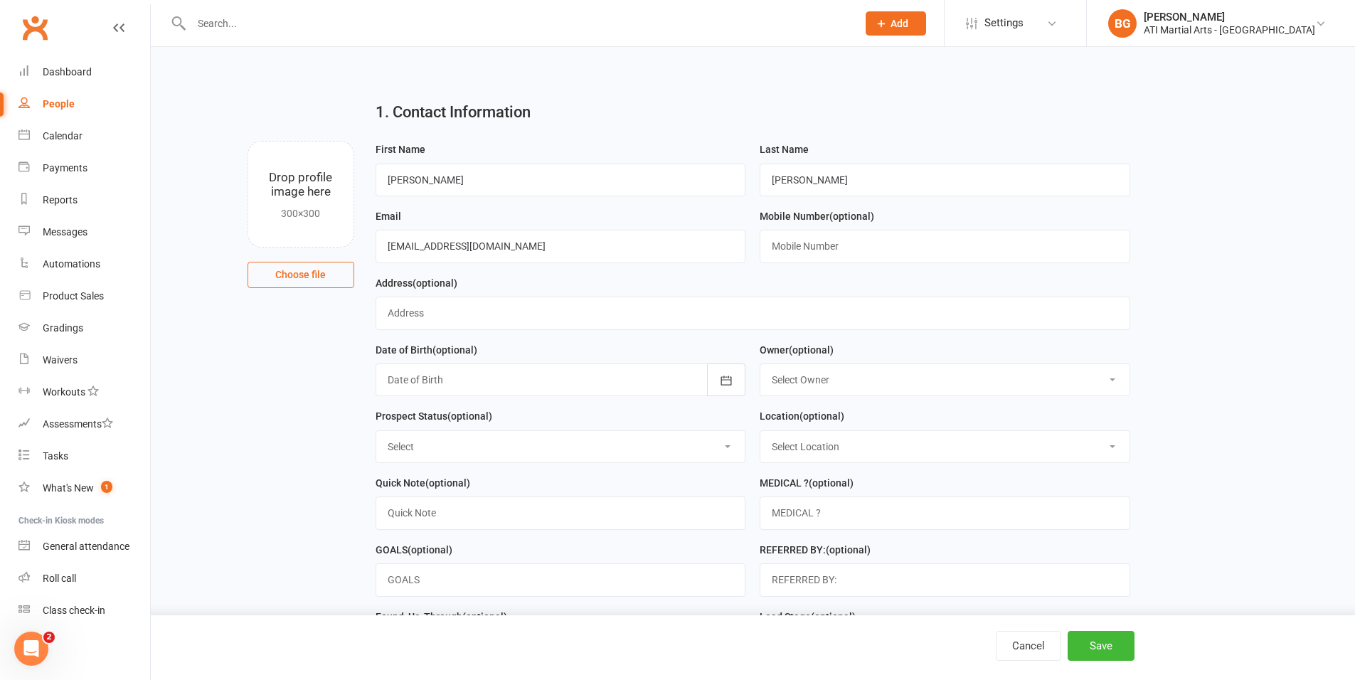
select select "8"
click at [443, 439] on select "Select Initial Contact Follow-up Call Follow-up Email Almost Ready Not Ready No…" at bounding box center [560, 446] width 369 height 31
select select "Initial Contact"
click at [892, 440] on select "Select Location [GEOGRAPHIC_DATA] Example Room (Rename me!) [GEOGRAPHIC_DATA]" at bounding box center [945, 446] width 369 height 31
select select "0"
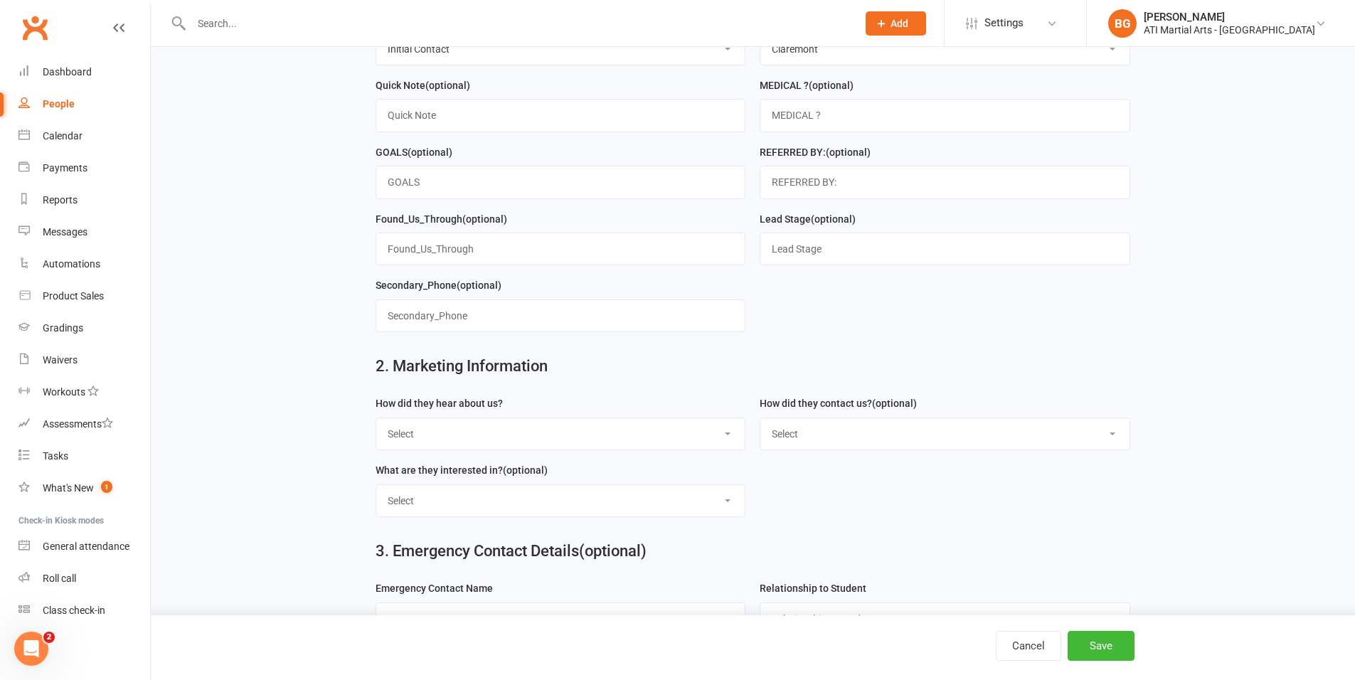
scroll to position [404, 0]
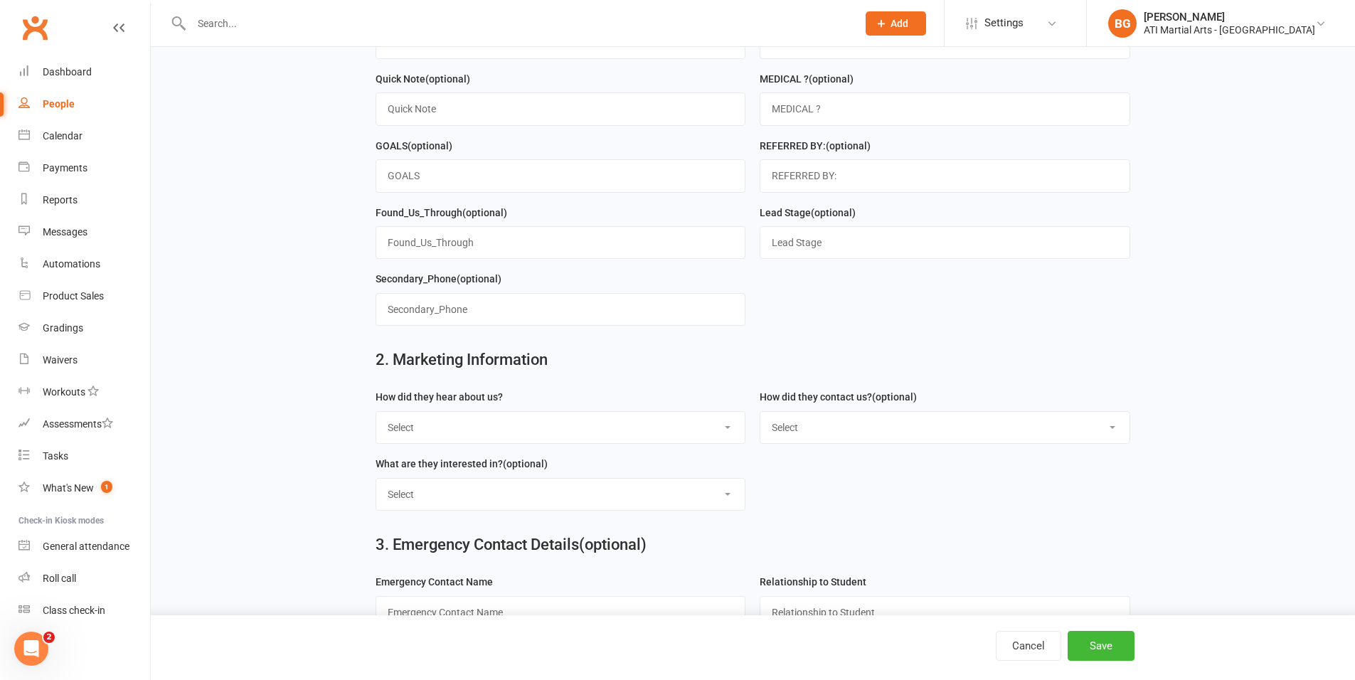
click at [459, 415] on select "Select Google Through A Friend Facebook Sms/email offer Flyer School class Open…" at bounding box center [560, 427] width 369 height 31
click at [627, 425] on select "Select Google Through A Friend Facebook Sms/email offer Flyer School class Open…" at bounding box center [560, 427] width 369 height 31
click at [637, 434] on select "Select Google Through A Friend Facebook Sms/email offer Flyer School class Open…" at bounding box center [560, 427] width 369 height 31
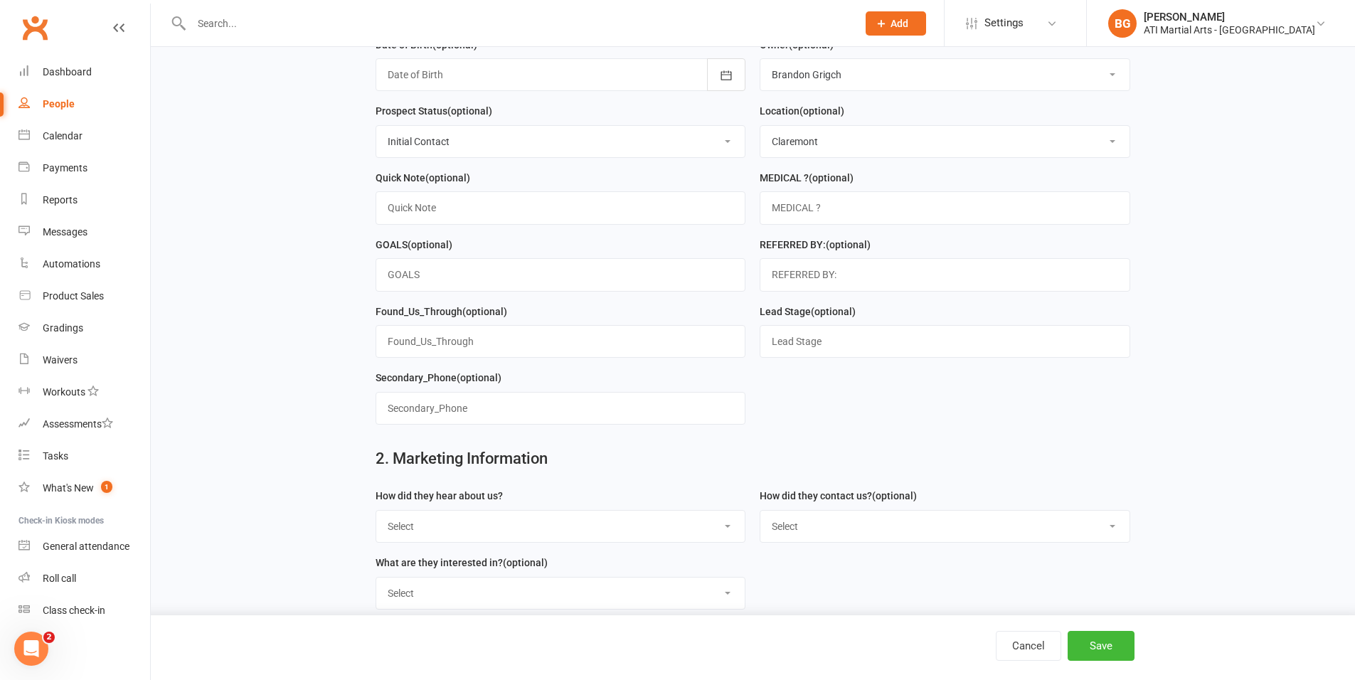
scroll to position [327, 0]
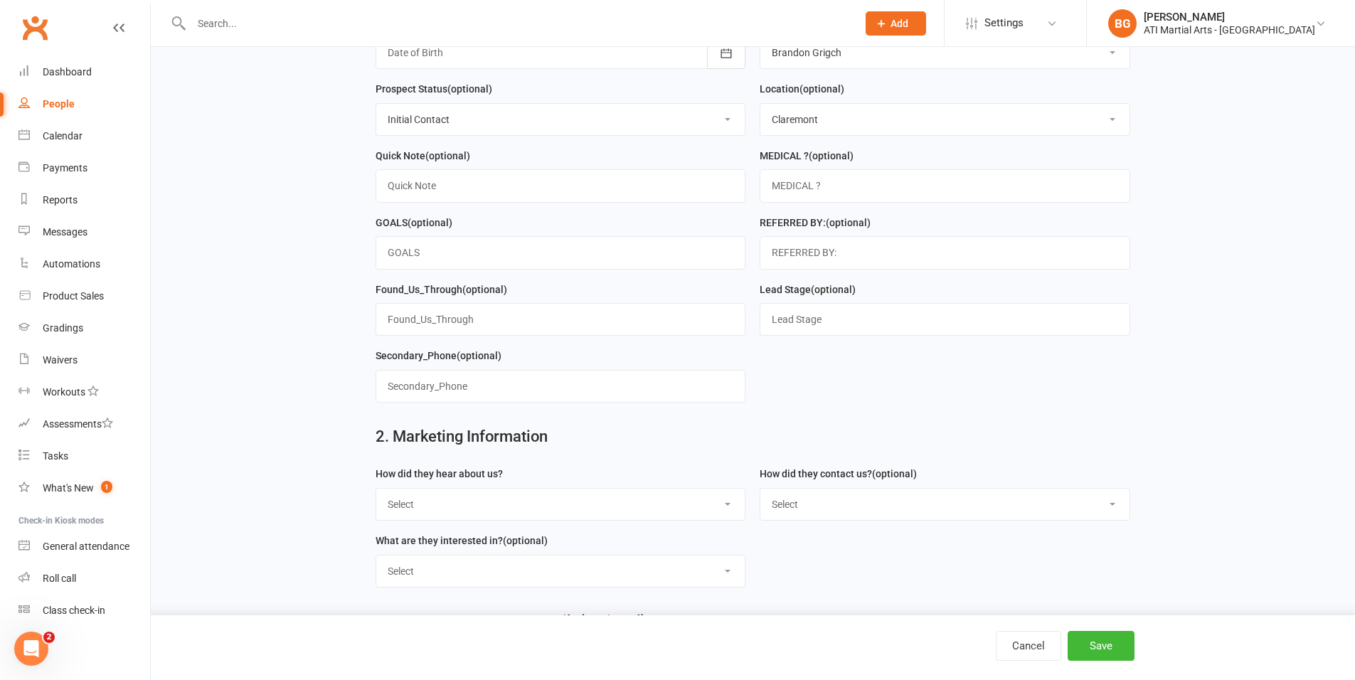
click at [519, 499] on select "Select Google Through A Friend Facebook Sms/email offer Flyer School class Open…" at bounding box center [560, 504] width 369 height 31
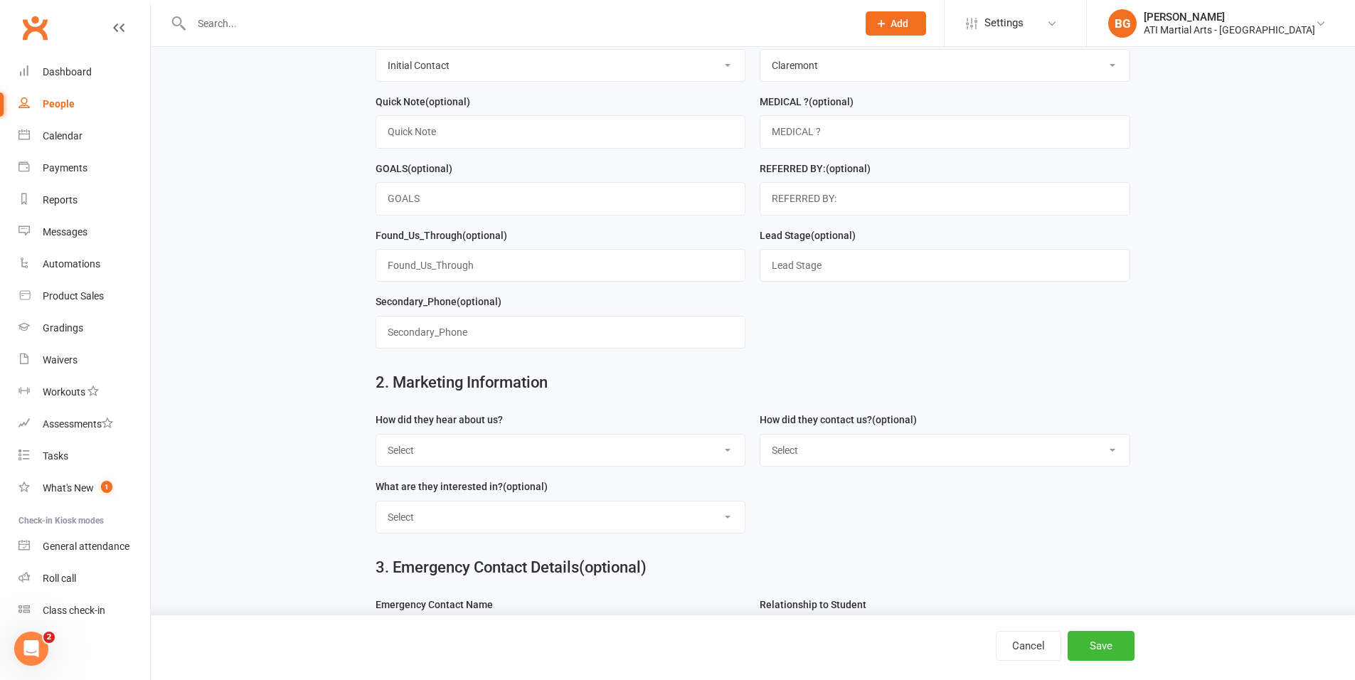
scroll to position [384, 0]
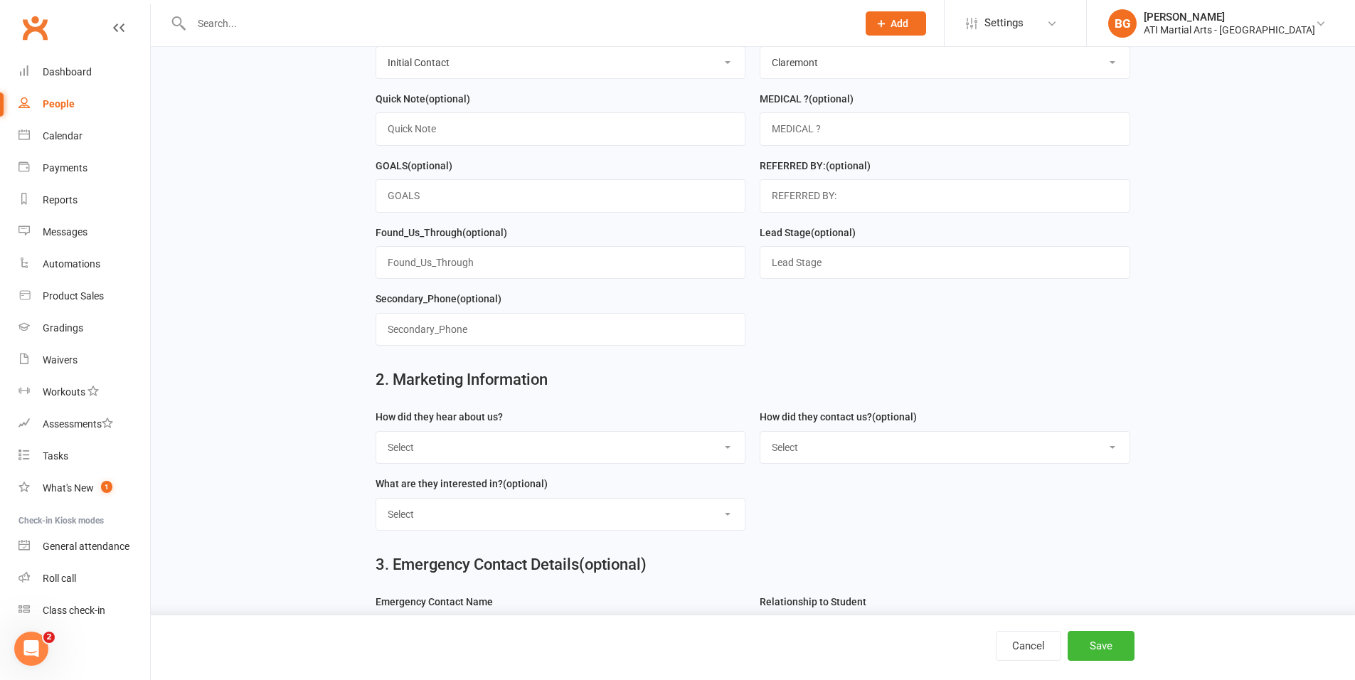
click at [941, 444] on select "Select Phone Email In-Facility facebook Referal QR code" at bounding box center [945, 447] width 369 height 31
select select "Email"
click at [659, 460] on select "Select Google Through A Friend Facebook Sms/email offer Flyer School class Open…" at bounding box center [560, 447] width 369 height 31
select select "Drive by/ Walk in"
click at [568, 524] on select "Select Classes Personal Training Weight Loss Body Building De-Stressing Diet/Fo…" at bounding box center [560, 514] width 369 height 31
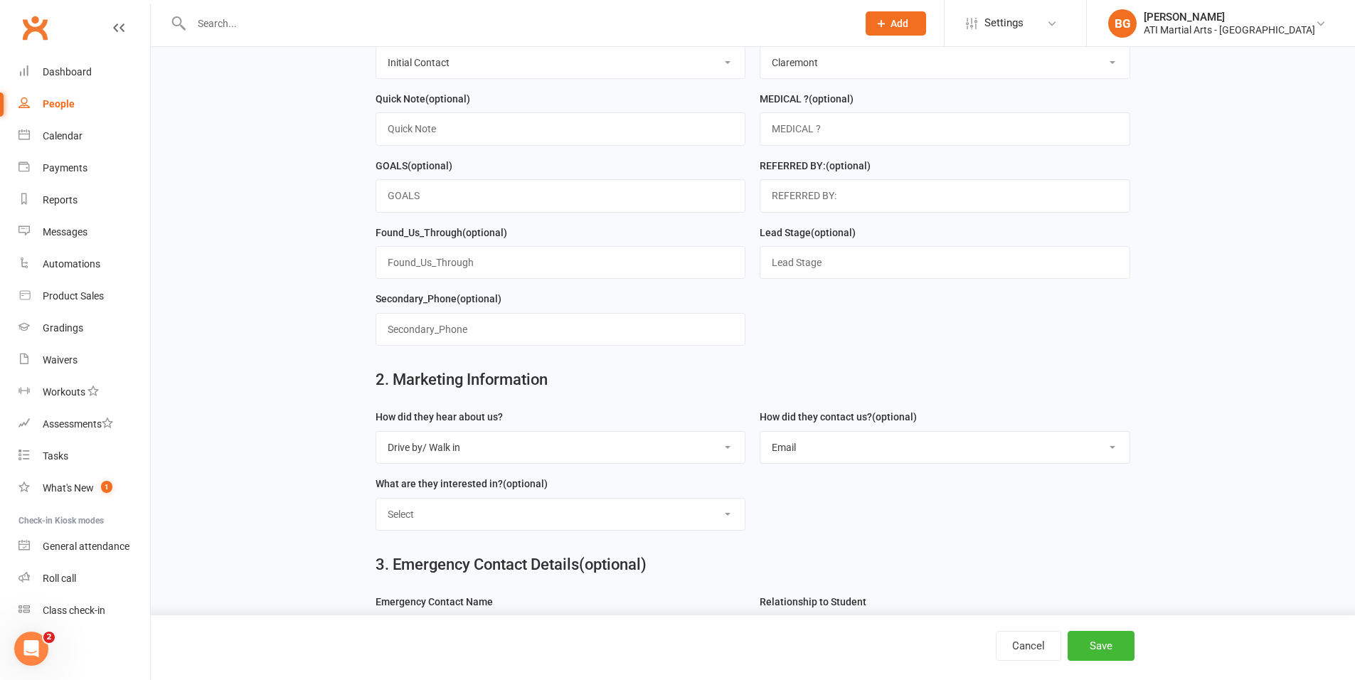
select select "Classes"
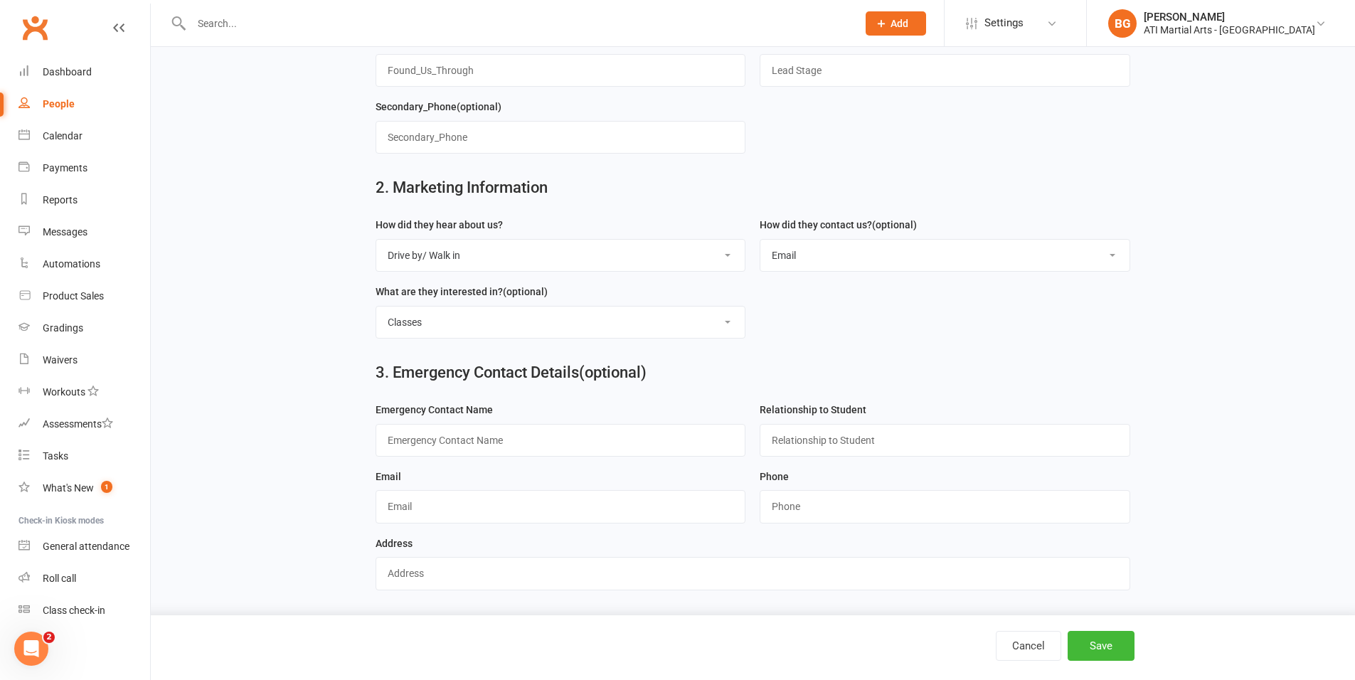
scroll to position [577, 0]
click at [1099, 633] on button "Save" at bounding box center [1101, 646] width 67 height 30
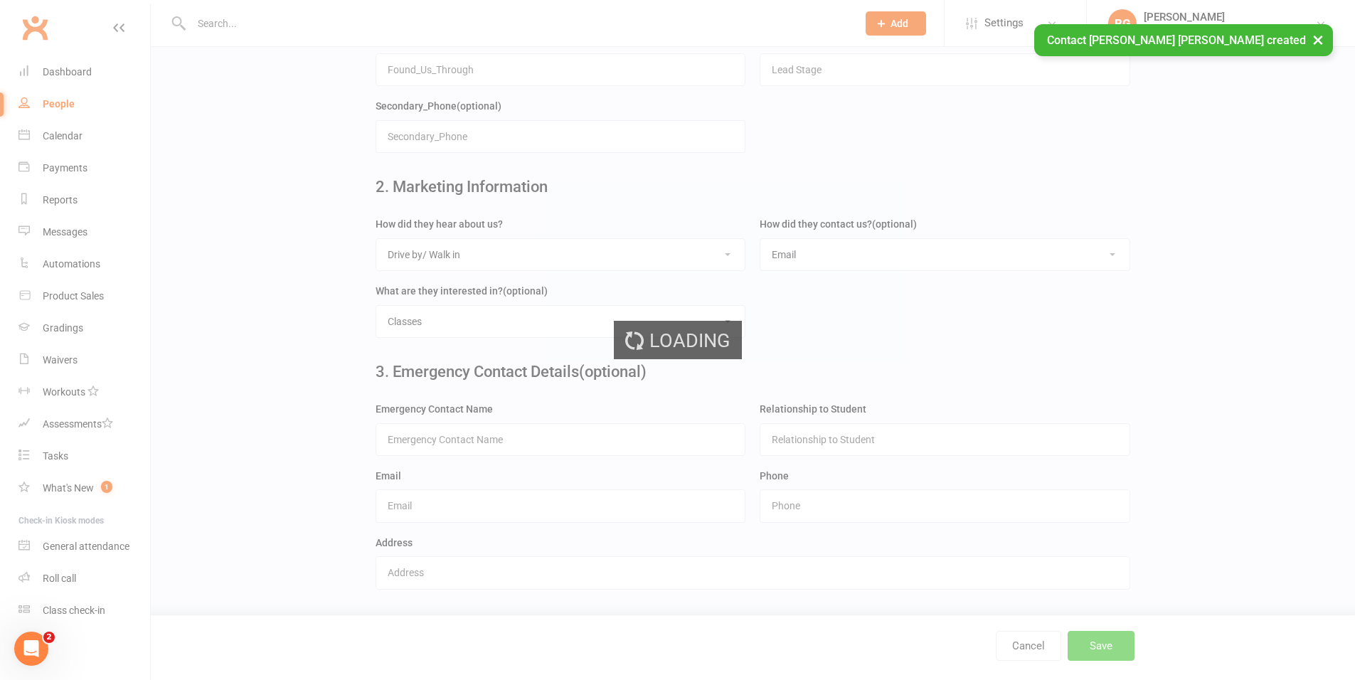
scroll to position [0, 0]
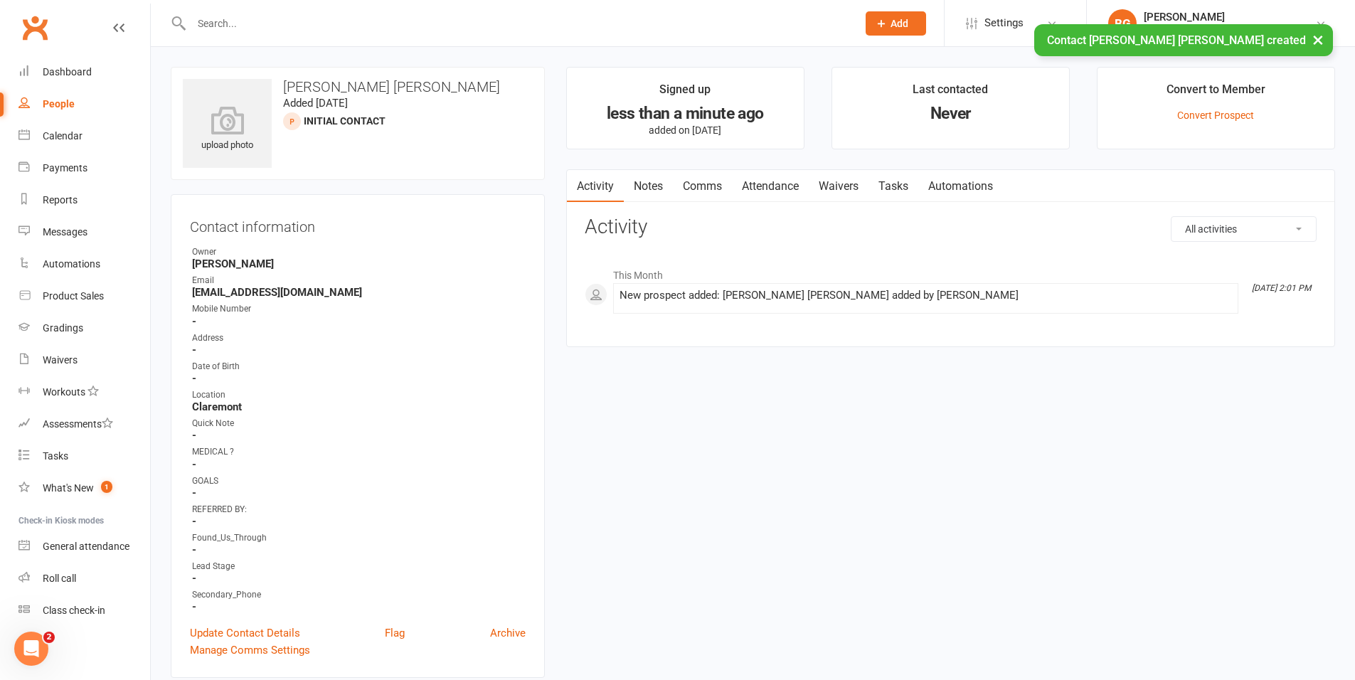
click at [712, 194] on link "Comms" at bounding box center [702, 186] width 59 height 33
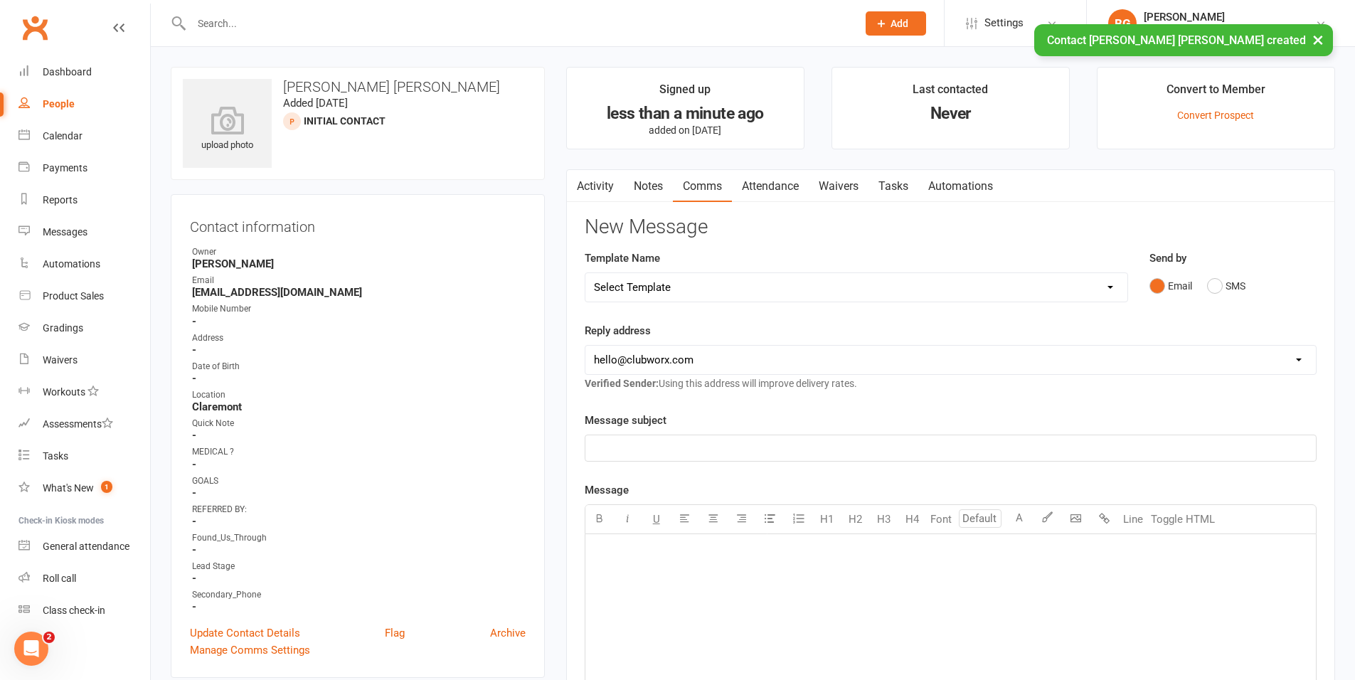
click at [1154, 374] on select "[EMAIL_ADDRESS][DOMAIN_NAME] [EMAIL_ADDRESS][DOMAIN_NAME] [PERSON_NAME][EMAIL_A…" at bounding box center [951, 360] width 731 height 28
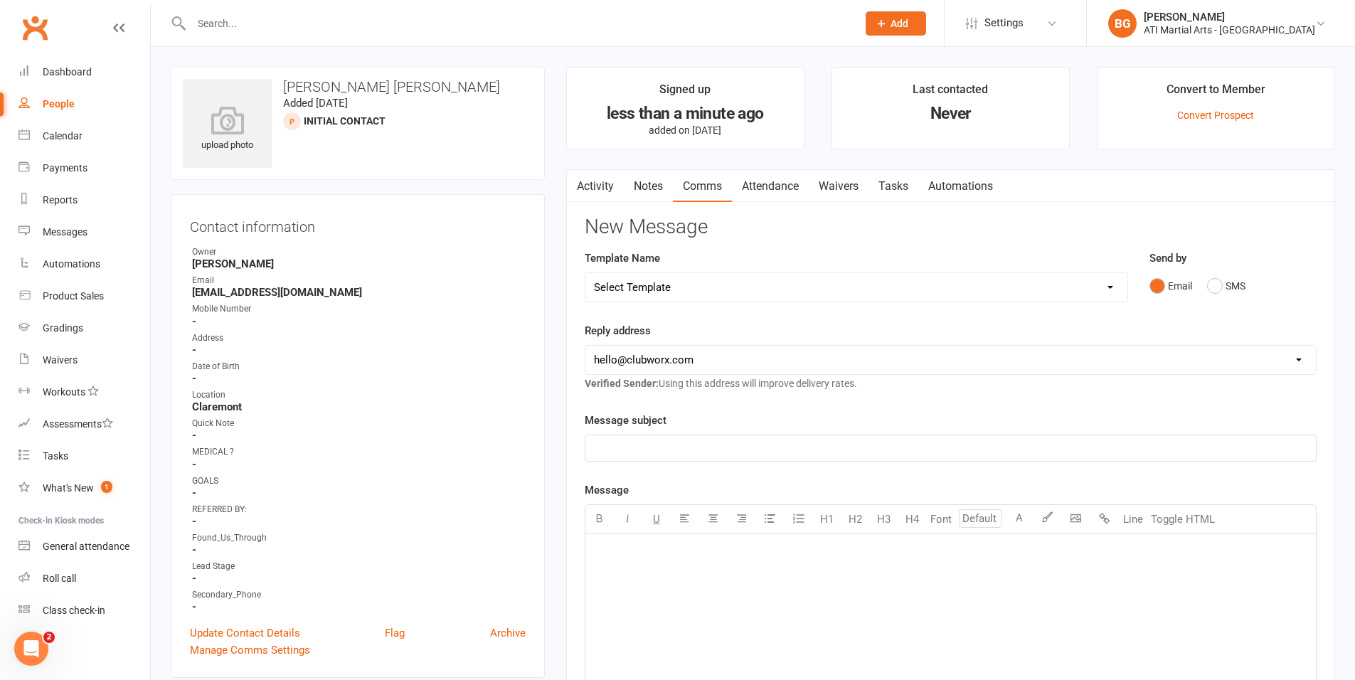
select select "1"
click at [793, 448] on p "﻿" at bounding box center [951, 448] width 714 height 17
click at [645, 563] on div "﻿" at bounding box center [951, 640] width 731 height 213
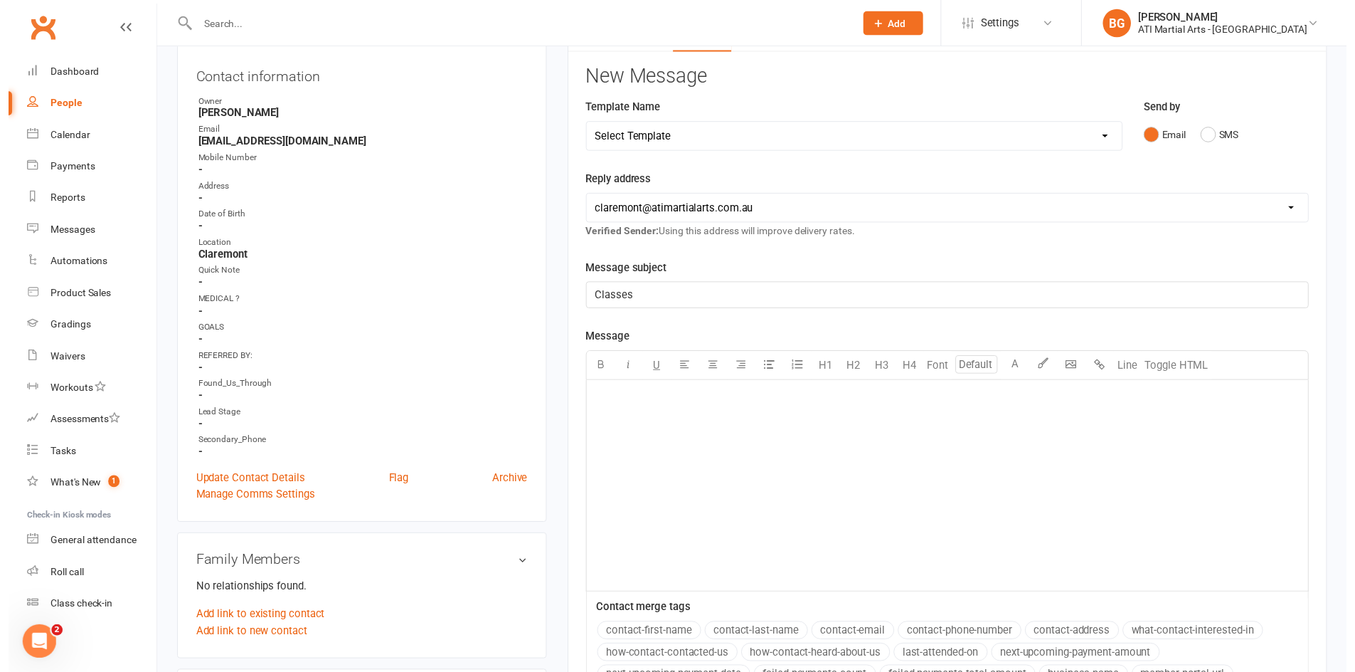
scroll to position [151, 0]
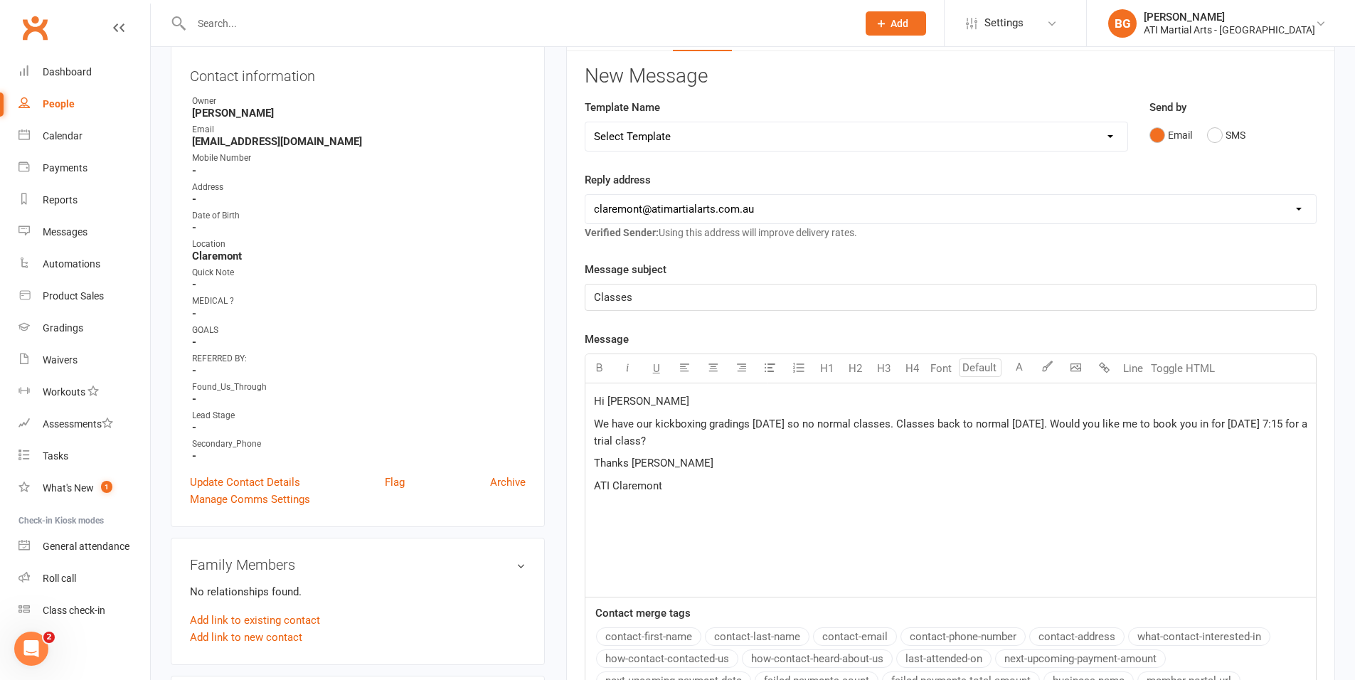
click at [887, 425] on span "We have our kickboxing gradings [DATE] so no normal classes. Classes back to no…" at bounding box center [952, 433] width 716 height 30
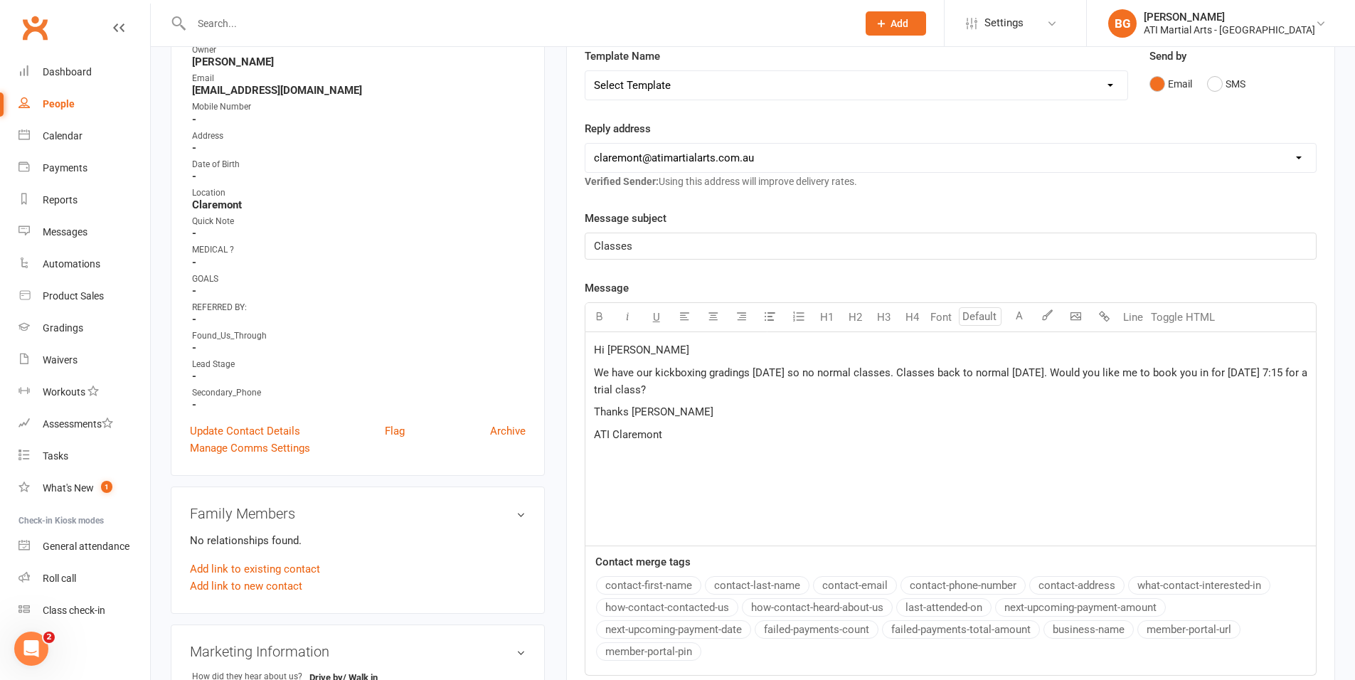
scroll to position [216, 0]
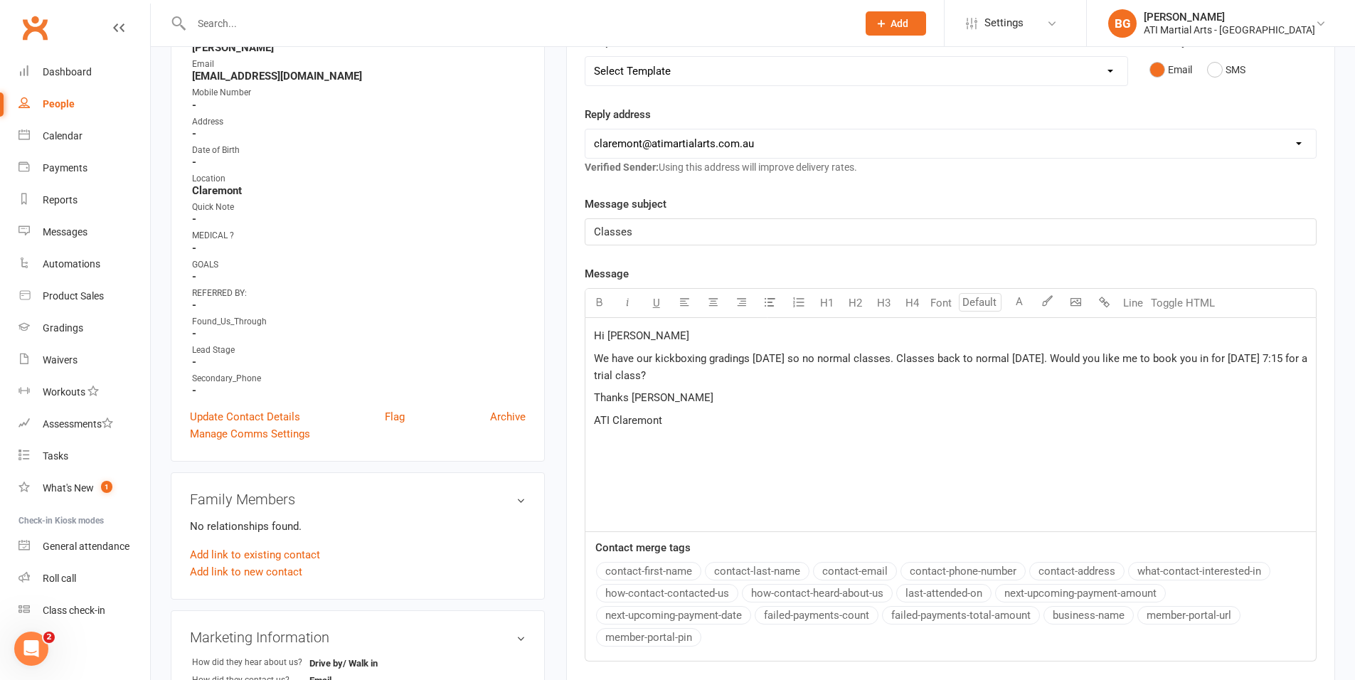
click at [679, 231] on p "Classes" at bounding box center [951, 231] width 714 height 17
click at [677, 424] on p "ATI Claremont" at bounding box center [951, 420] width 714 height 17
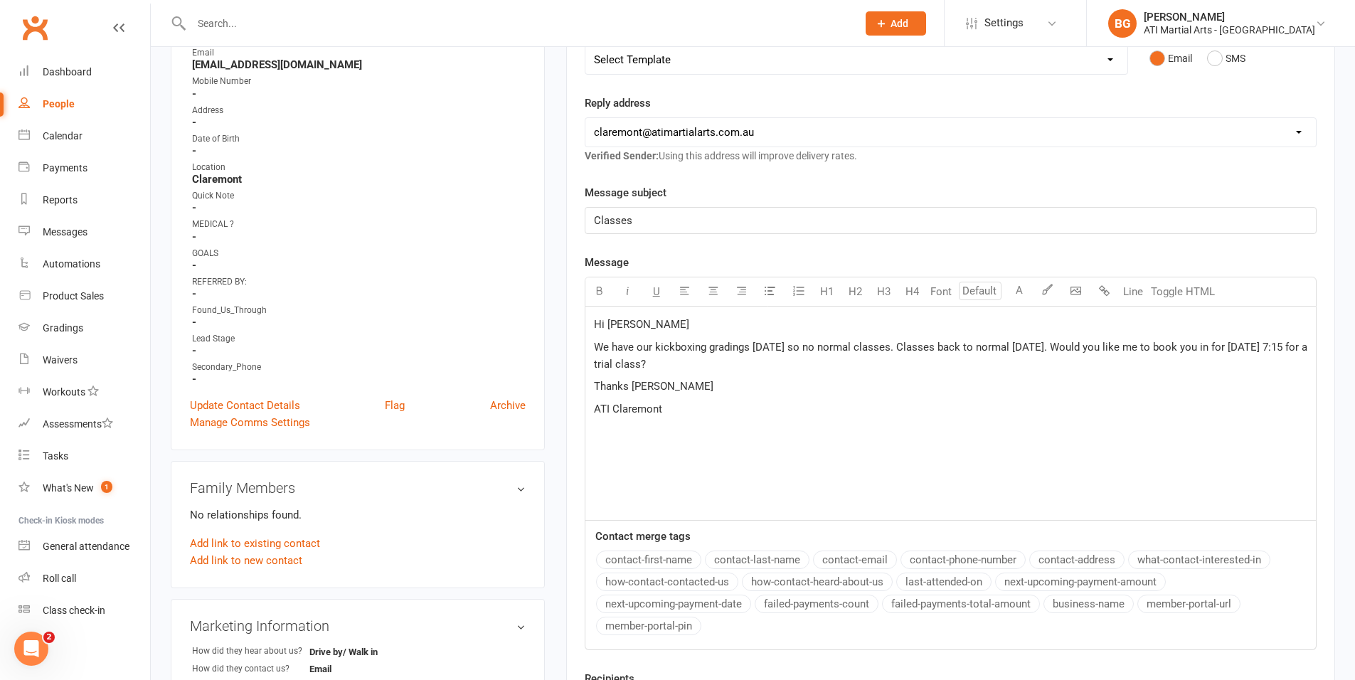
scroll to position [239, 0]
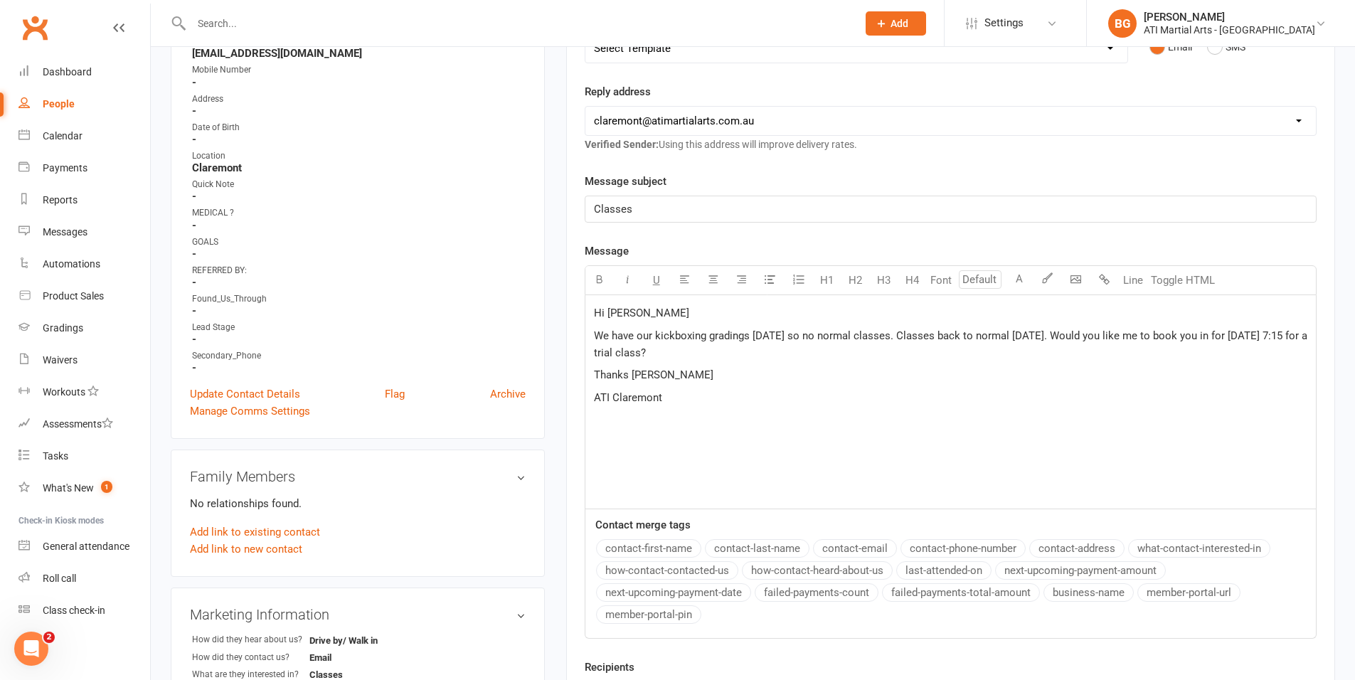
click at [701, 355] on p "We have our kickboxing gradings [DATE] so no normal classes. Classes back to no…" at bounding box center [951, 344] width 714 height 34
click at [885, 342] on p "We have our kickboxing gradings [DATE] so no normal classes. Classes back to no…" at bounding box center [951, 344] width 714 height 34
click at [881, 339] on span "We have our kickboxing gradings [DATE] so no normal classes. Classes back to no…" at bounding box center [952, 344] width 716 height 30
click at [926, 343] on p "We have our kickboxing gradings [DATE] so no normal classes. Classes back to no…" at bounding box center [951, 344] width 714 height 34
click at [960, 339] on span "We have our kickboxing gradings [DATE] so no normal classes. Classes back to no…" at bounding box center [952, 344] width 716 height 30
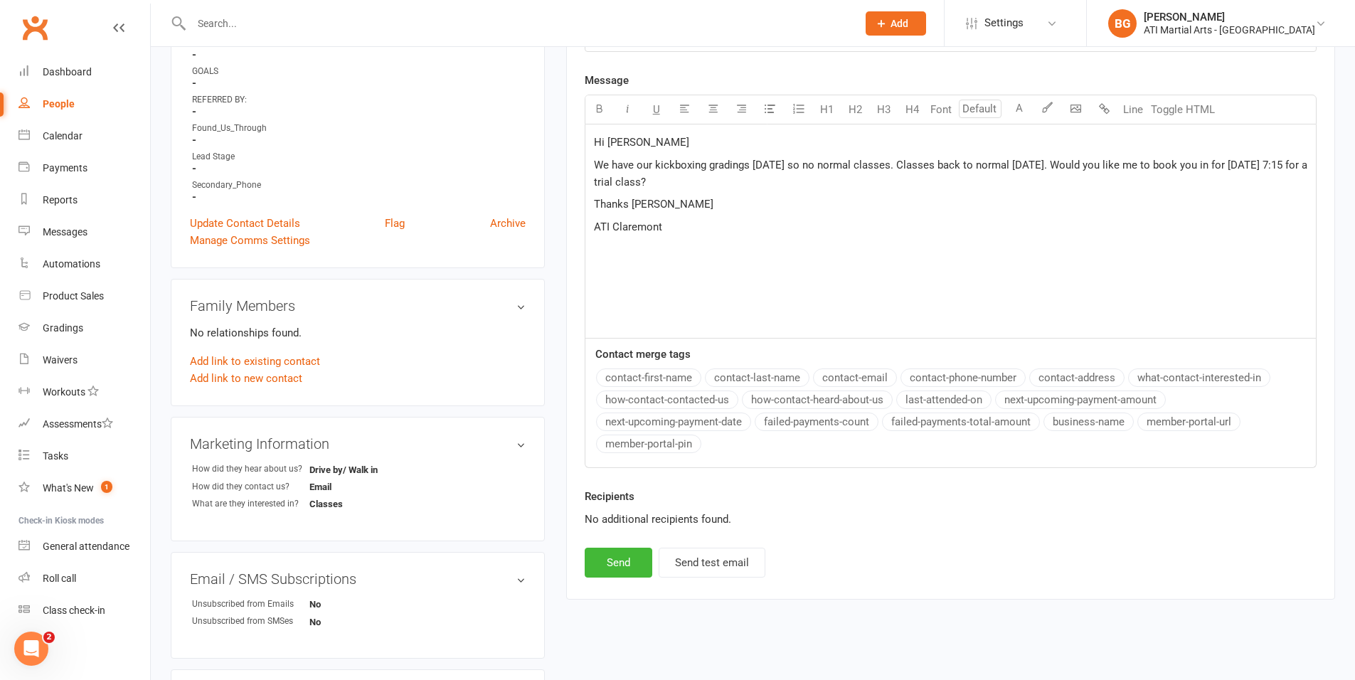
scroll to position [435, 0]
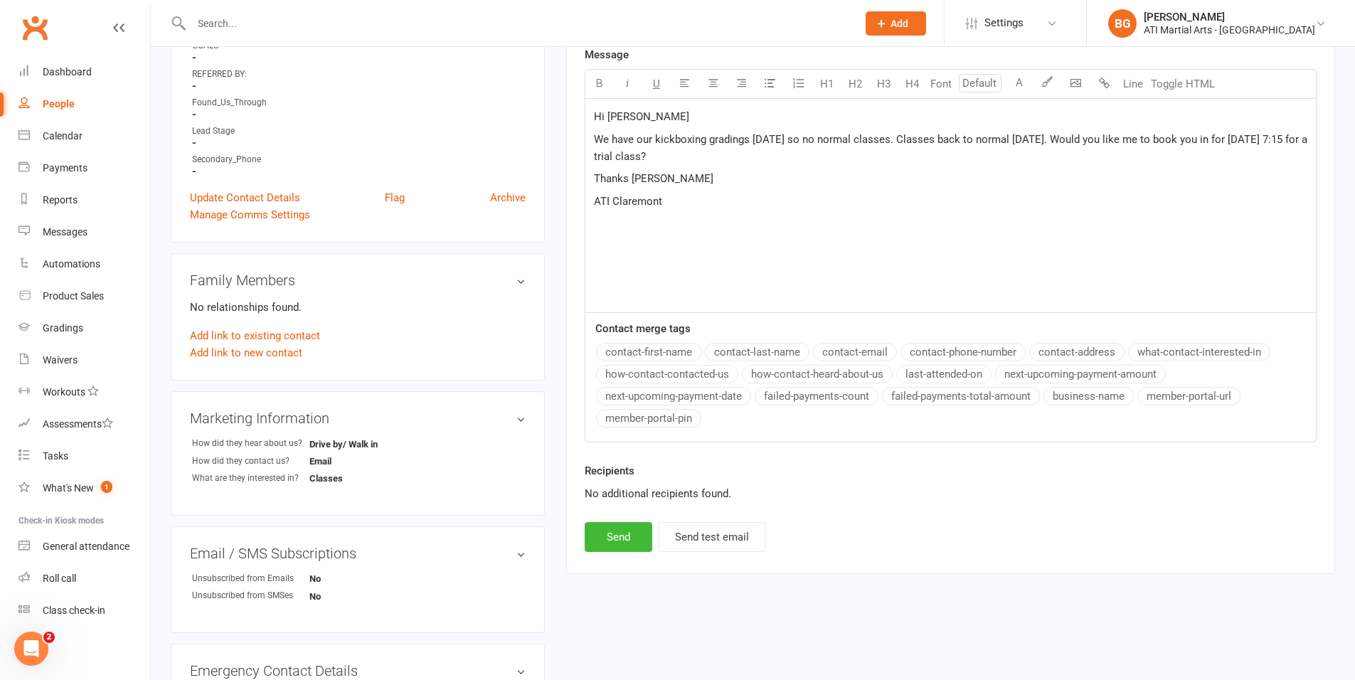
click at [693, 205] on p "ATI Claremont" at bounding box center [951, 201] width 714 height 17
click at [666, 179] on span "Thanks [PERSON_NAME]" at bounding box center [654, 178] width 120 height 13
click at [660, 182] on span "Thanks [PERSON_NAME]" at bounding box center [654, 178] width 120 height 13
click at [649, 180] on span "Thanks [PERSON_NAME]" at bounding box center [654, 178] width 120 height 13
click at [655, 183] on span "Thanks [PERSON_NAME]" at bounding box center [654, 178] width 120 height 13
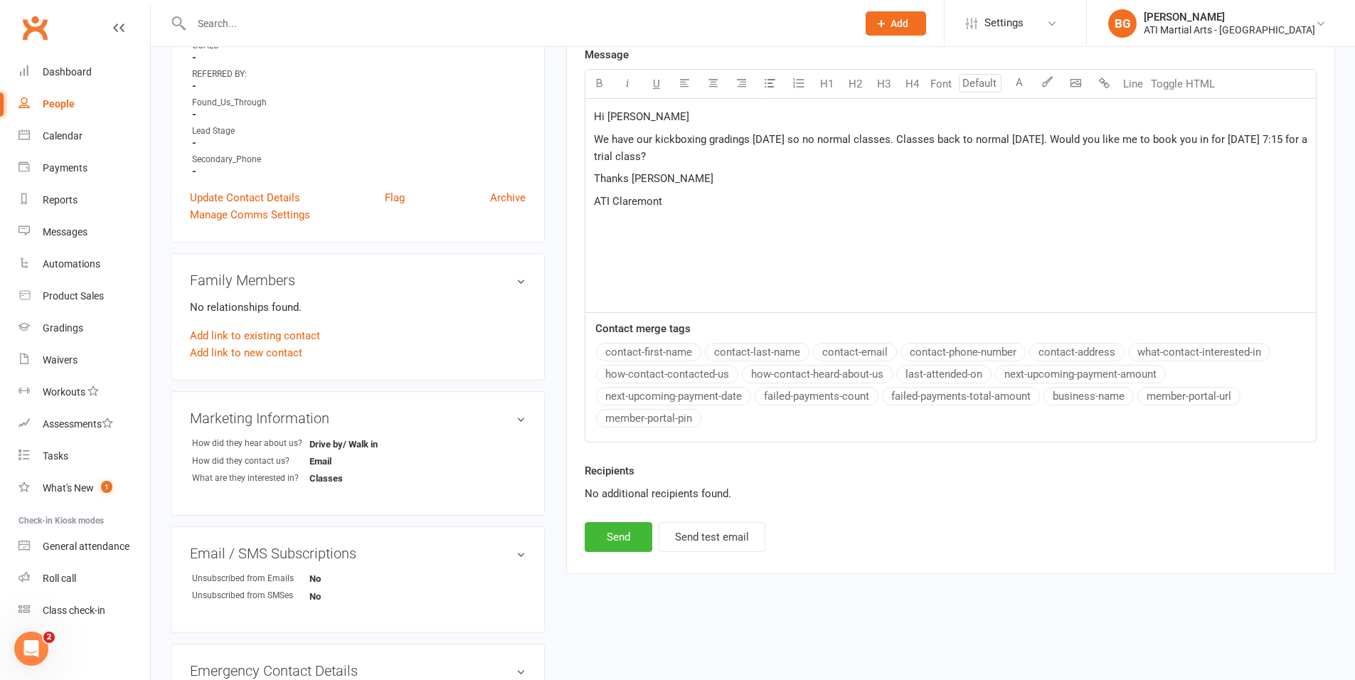
click at [669, 208] on p "ATI Claremont" at bounding box center [951, 201] width 714 height 17
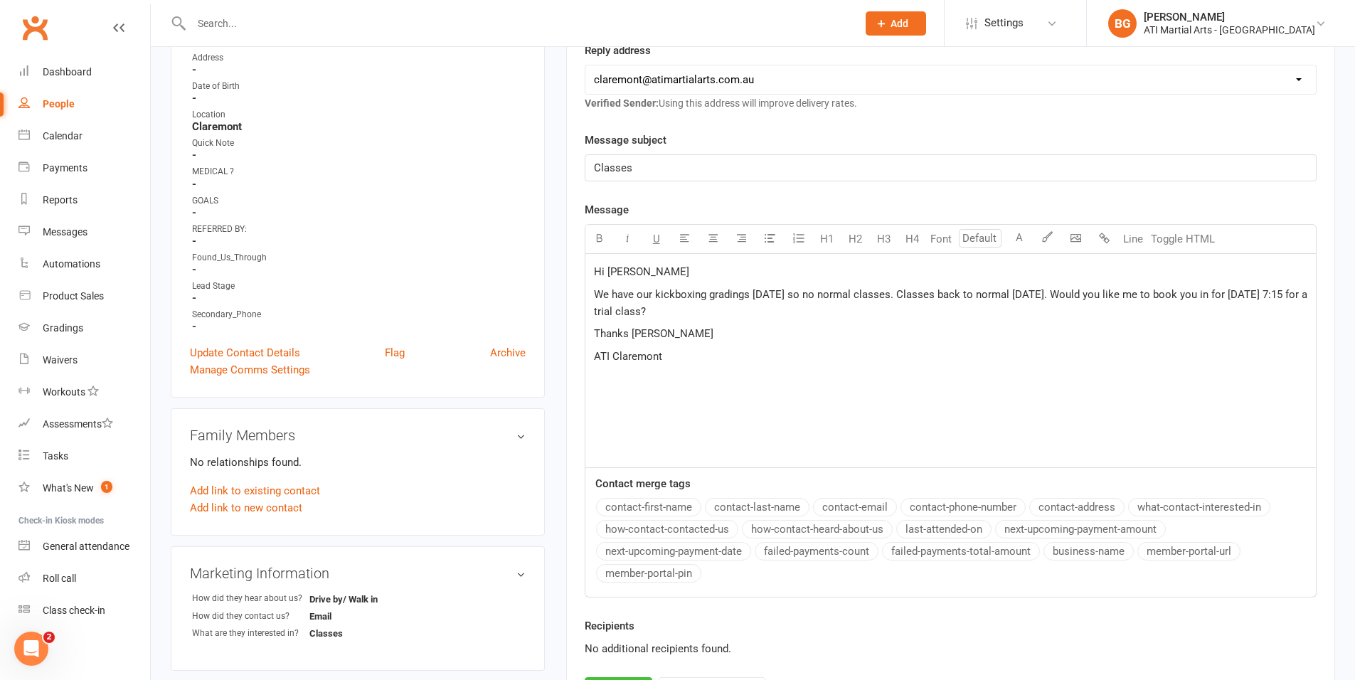
scroll to position [350, 0]
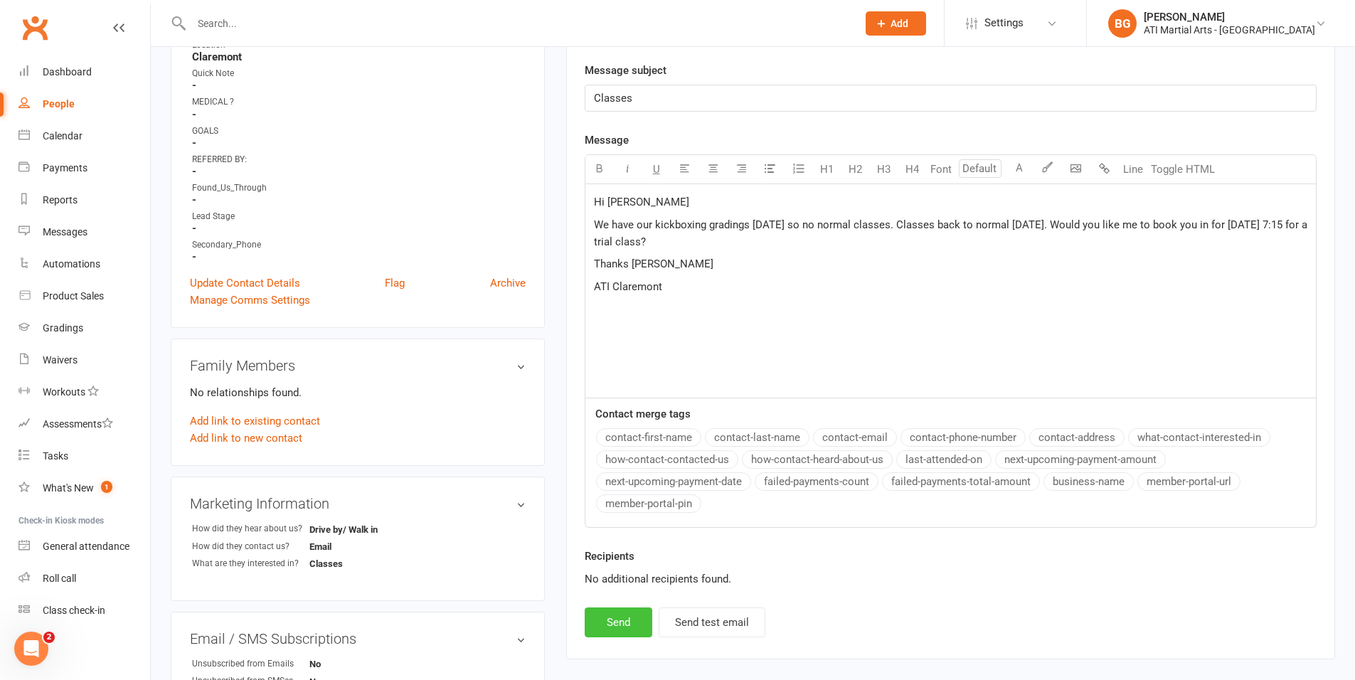
click at [616, 619] on button "Send" at bounding box center [619, 623] width 68 height 30
select select "0"
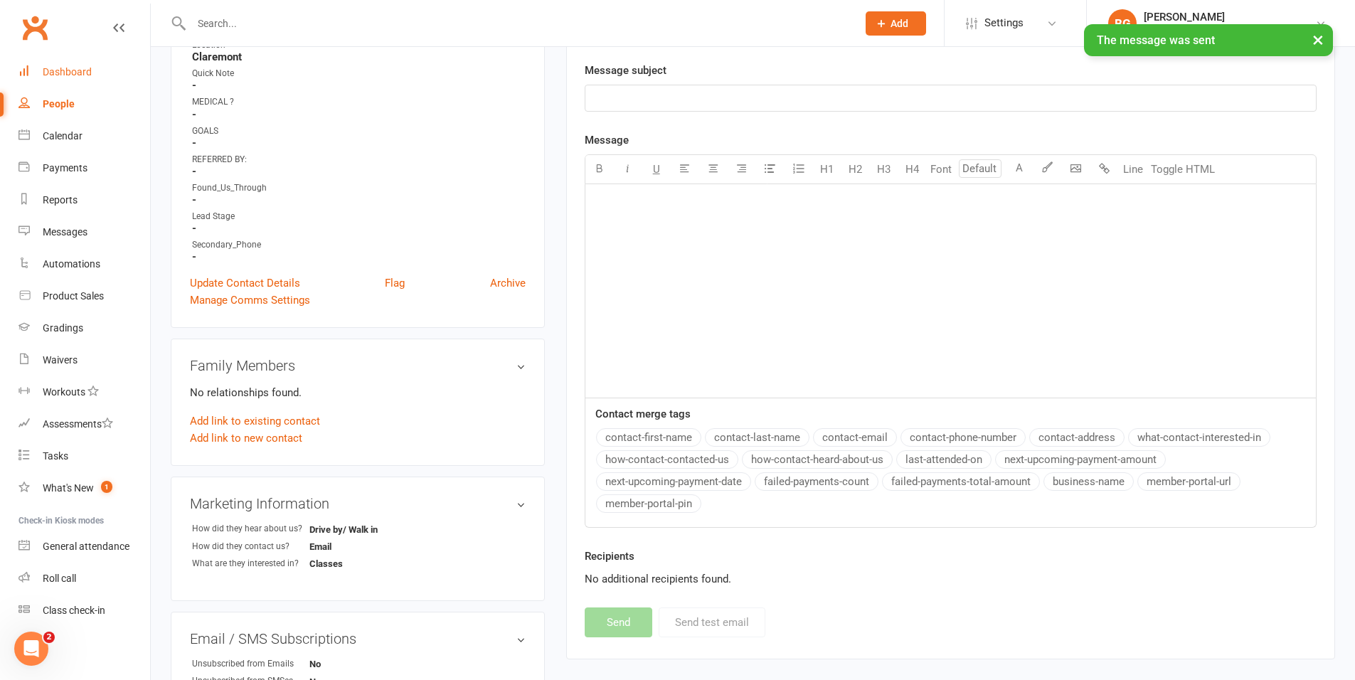
click at [53, 66] on div "Dashboard" at bounding box center [67, 71] width 49 height 11
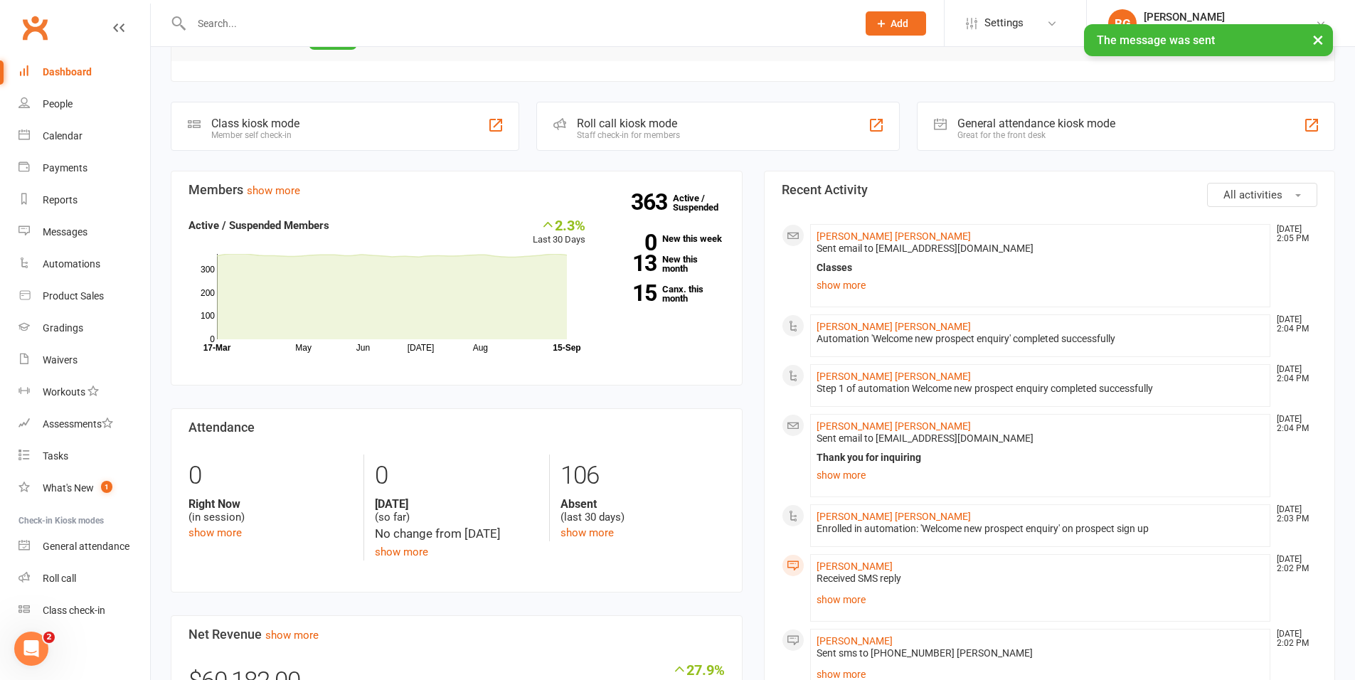
scroll to position [319, 0]
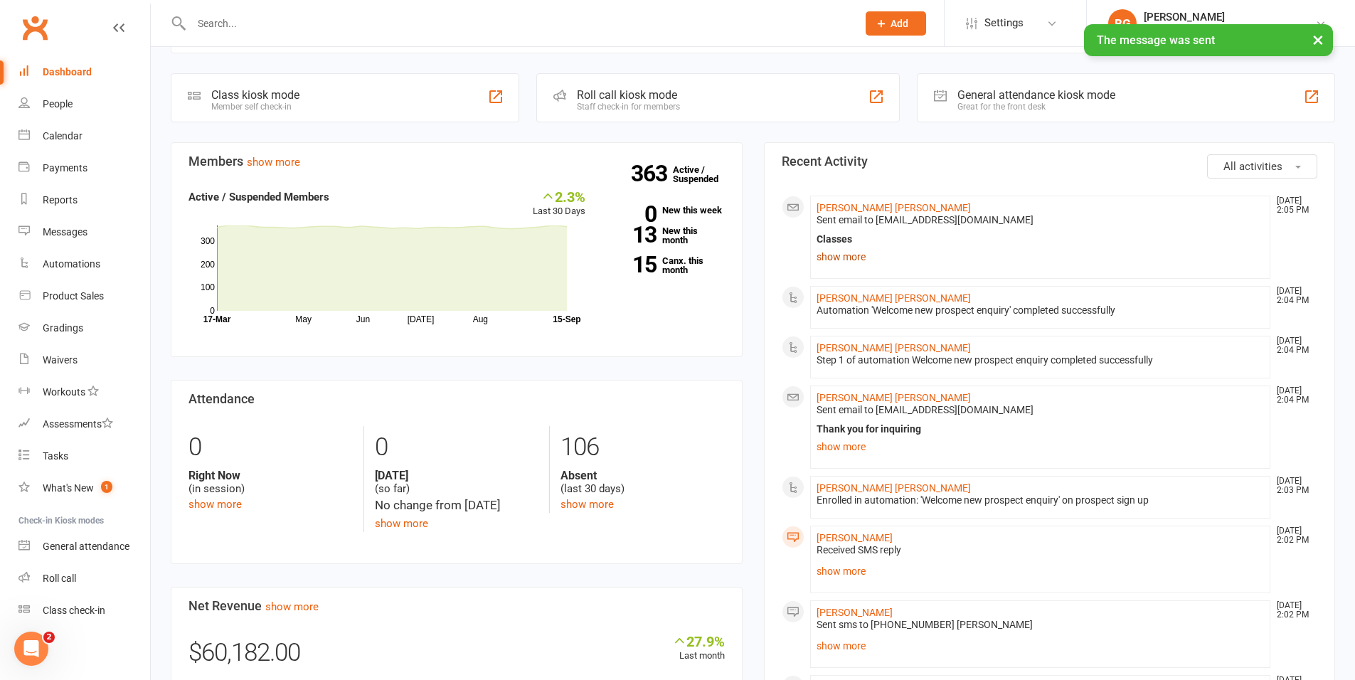
click at [832, 258] on link "show more" at bounding box center [1041, 257] width 448 height 20
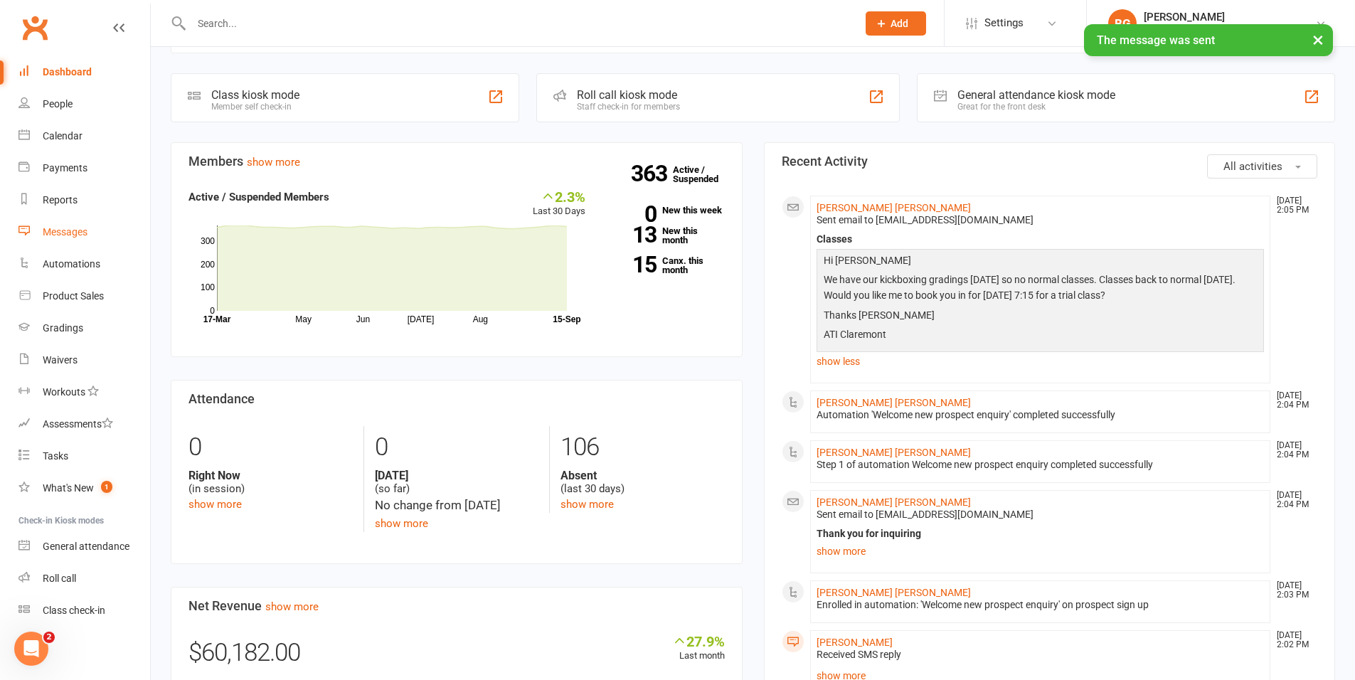
click at [94, 227] on link "Messages" at bounding box center [84, 232] width 132 height 32
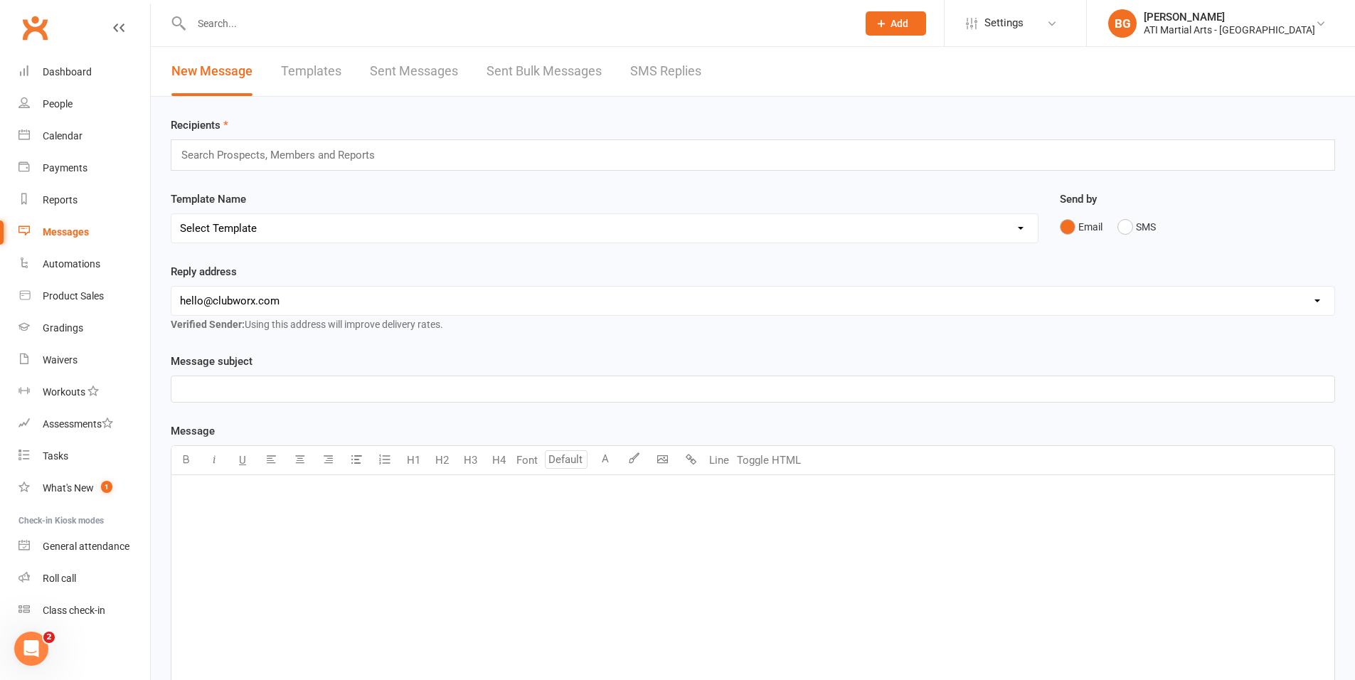
click at [640, 57] on link "SMS Replies" at bounding box center [665, 71] width 71 height 49
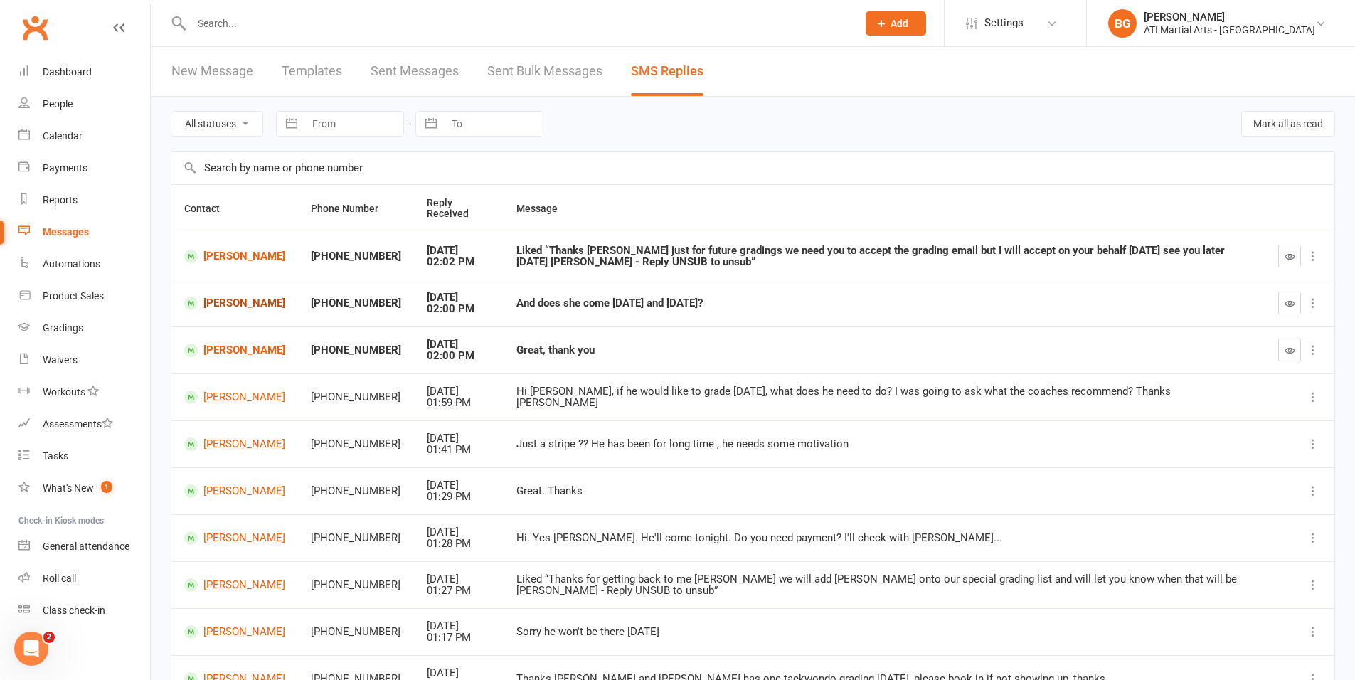
click at [233, 300] on link "[PERSON_NAME]" at bounding box center [234, 304] width 101 height 14
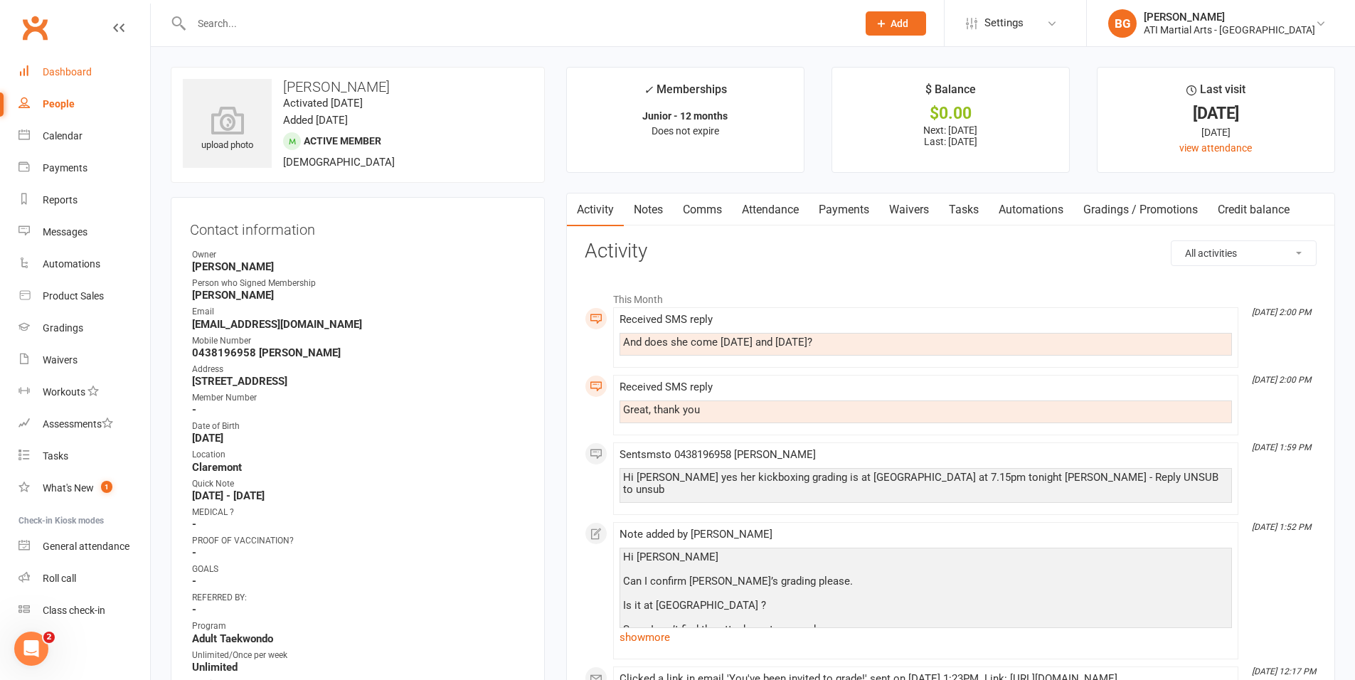
click at [98, 66] on link "Dashboard" at bounding box center [84, 72] width 132 height 32
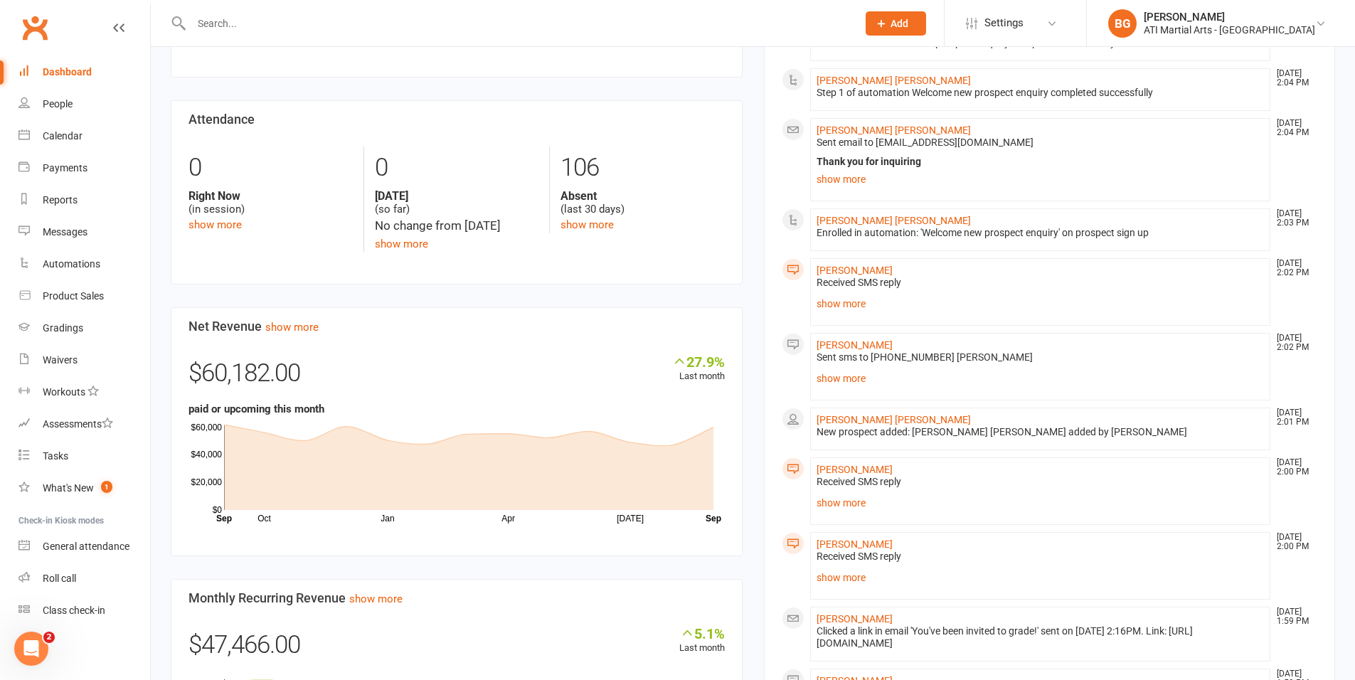
scroll to position [635, 0]
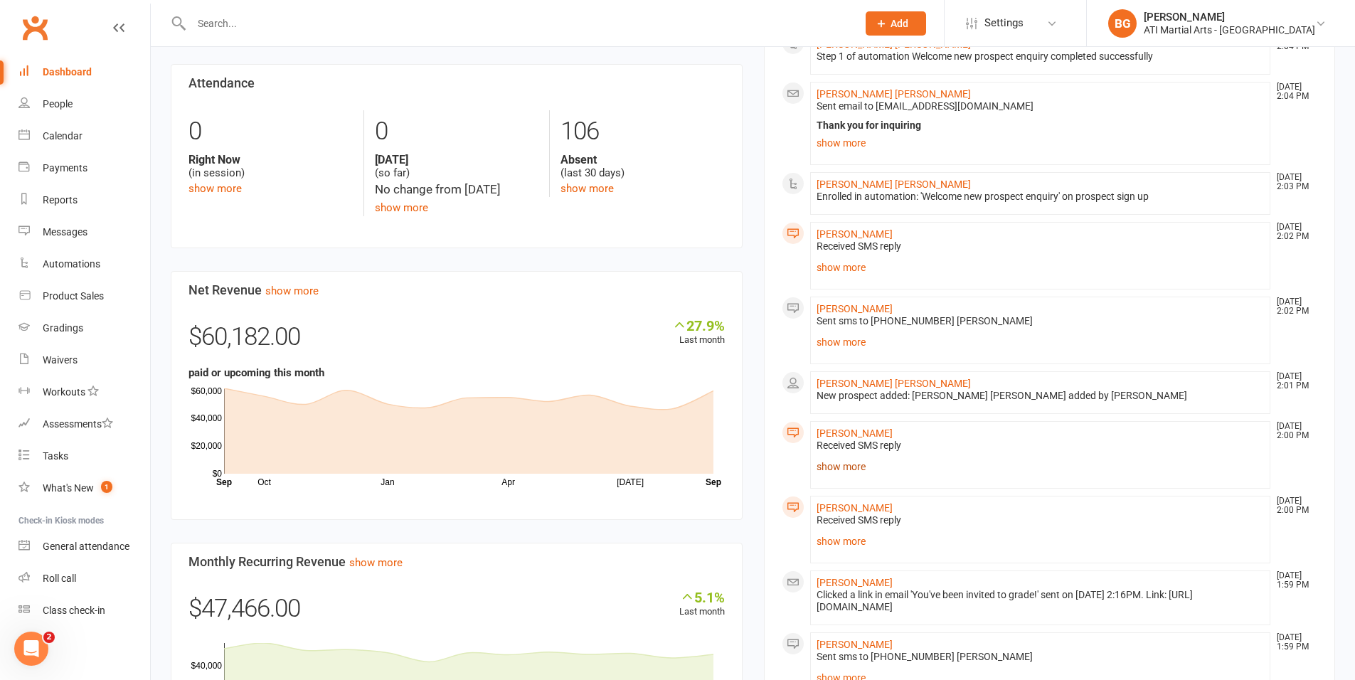
click at [859, 463] on link "show more" at bounding box center [1041, 467] width 448 height 20
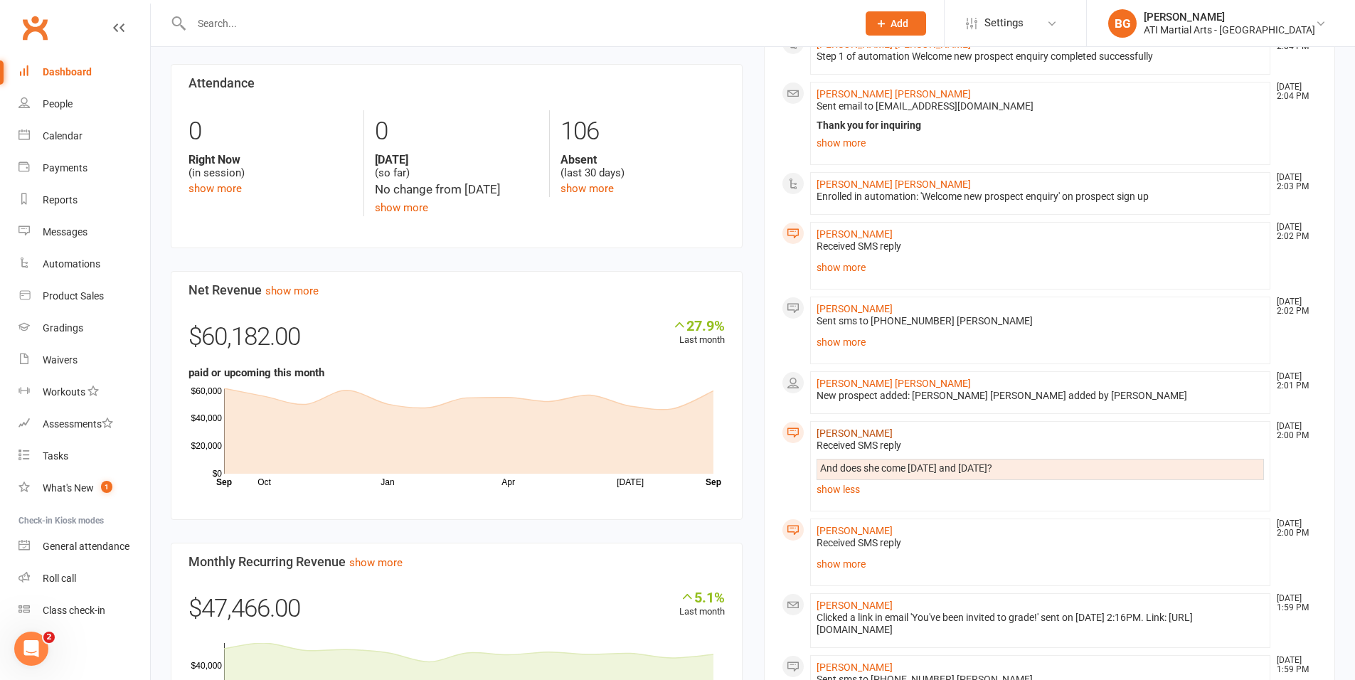
click at [846, 434] on link "[PERSON_NAME]" at bounding box center [855, 433] width 76 height 11
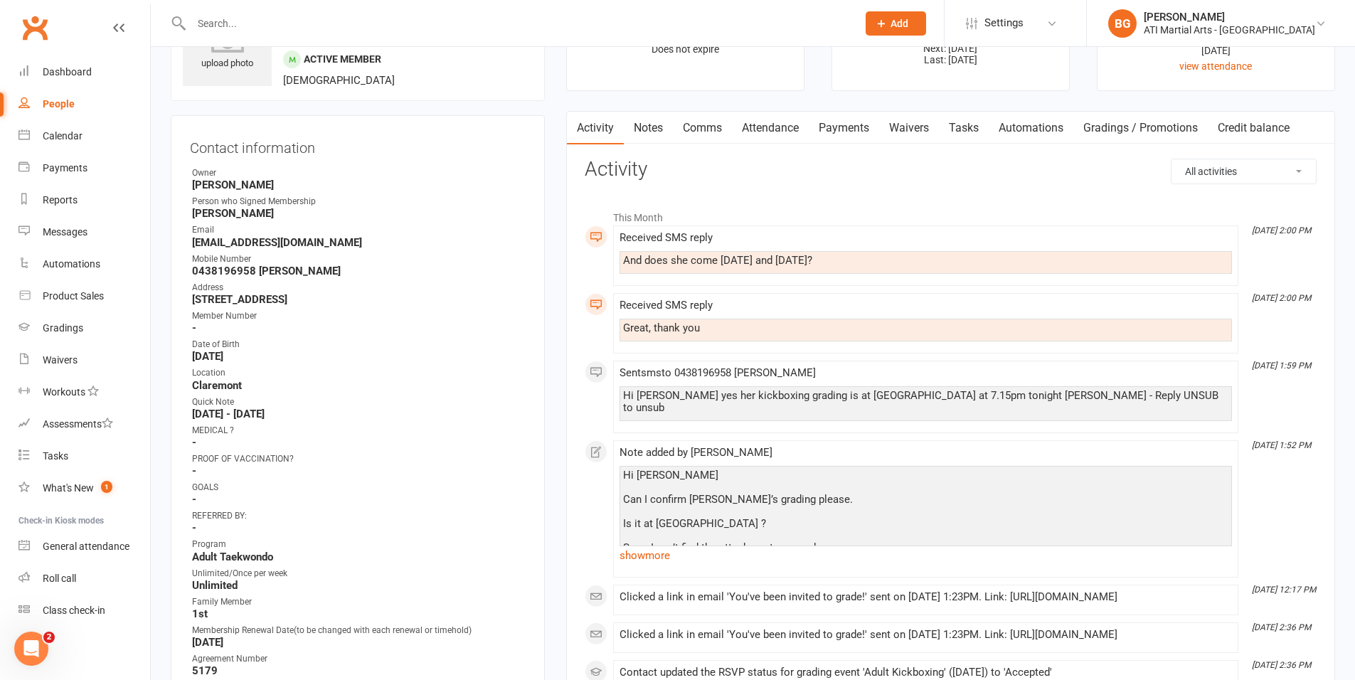
scroll to position [213, 0]
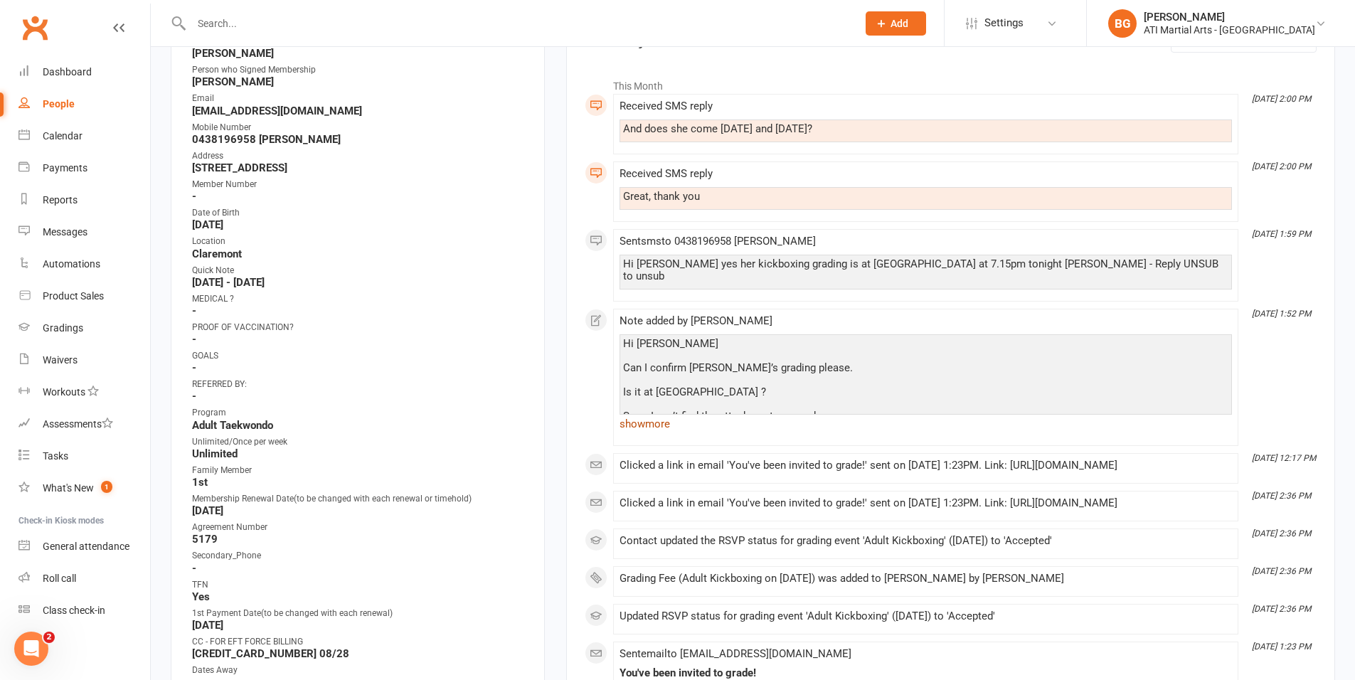
click at [661, 414] on link "show more" at bounding box center [926, 424] width 613 height 20
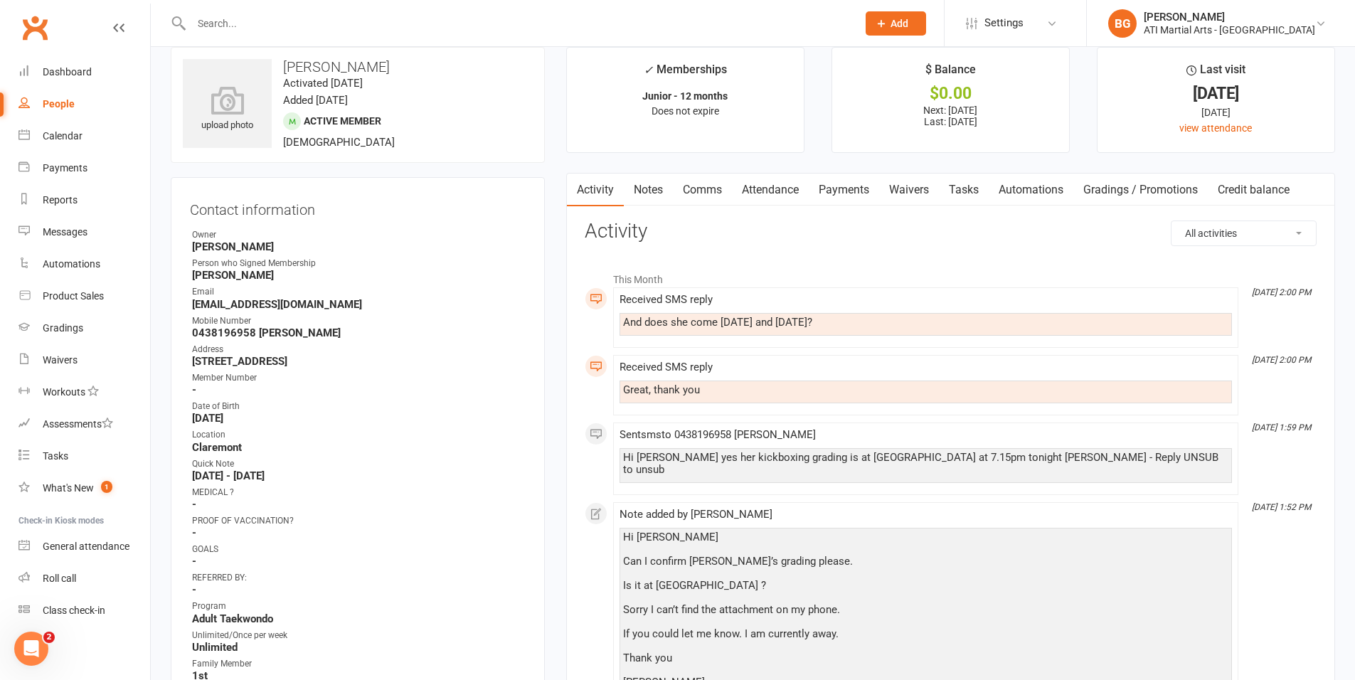
scroll to position [0, 0]
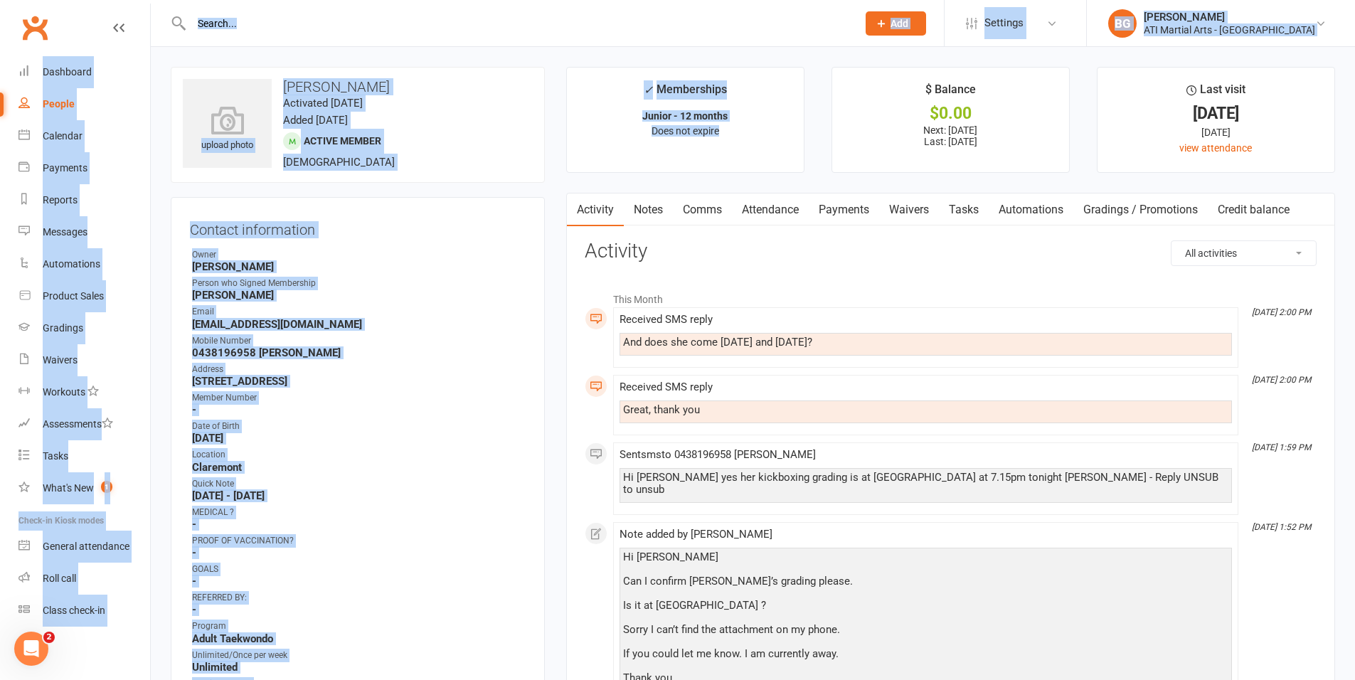
drag, startPoint x: 773, startPoint y: 147, endPoint x: 256, endPoint y: -21, distance: 543.8
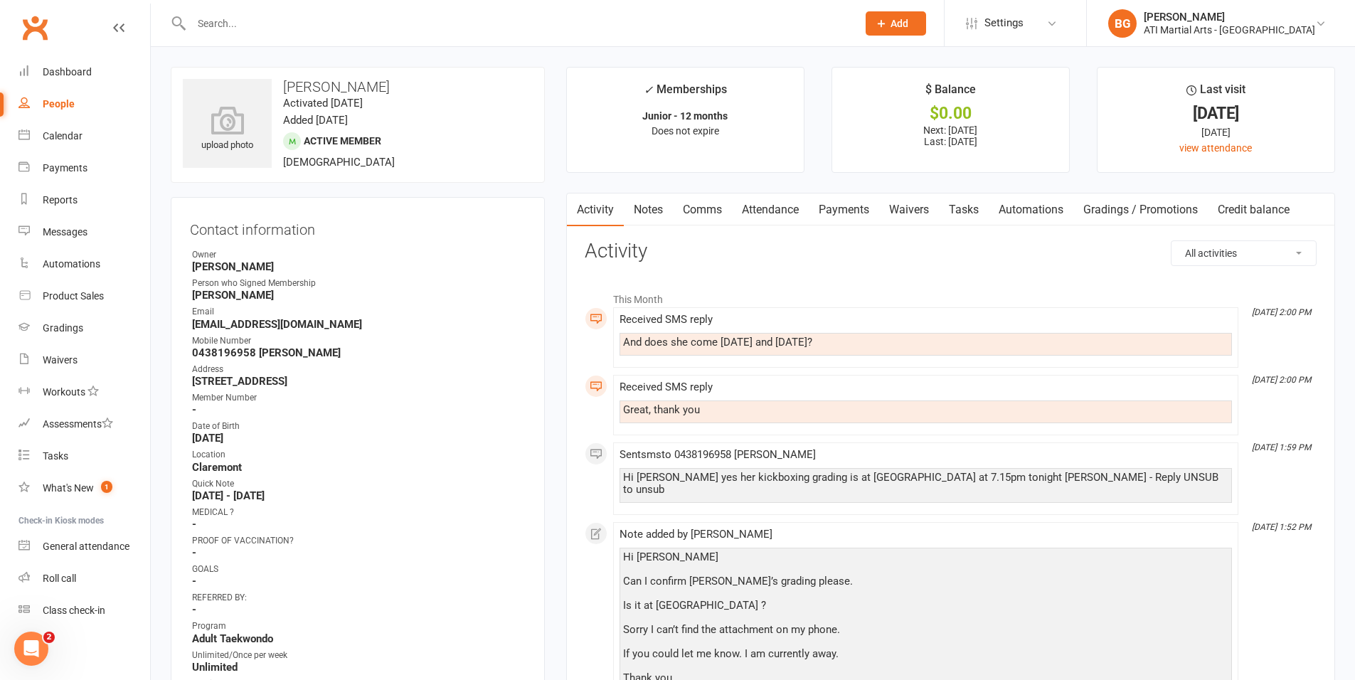
click at [696, 211] on link "Comms" at bounding box center [702, 210] width 59 height 33
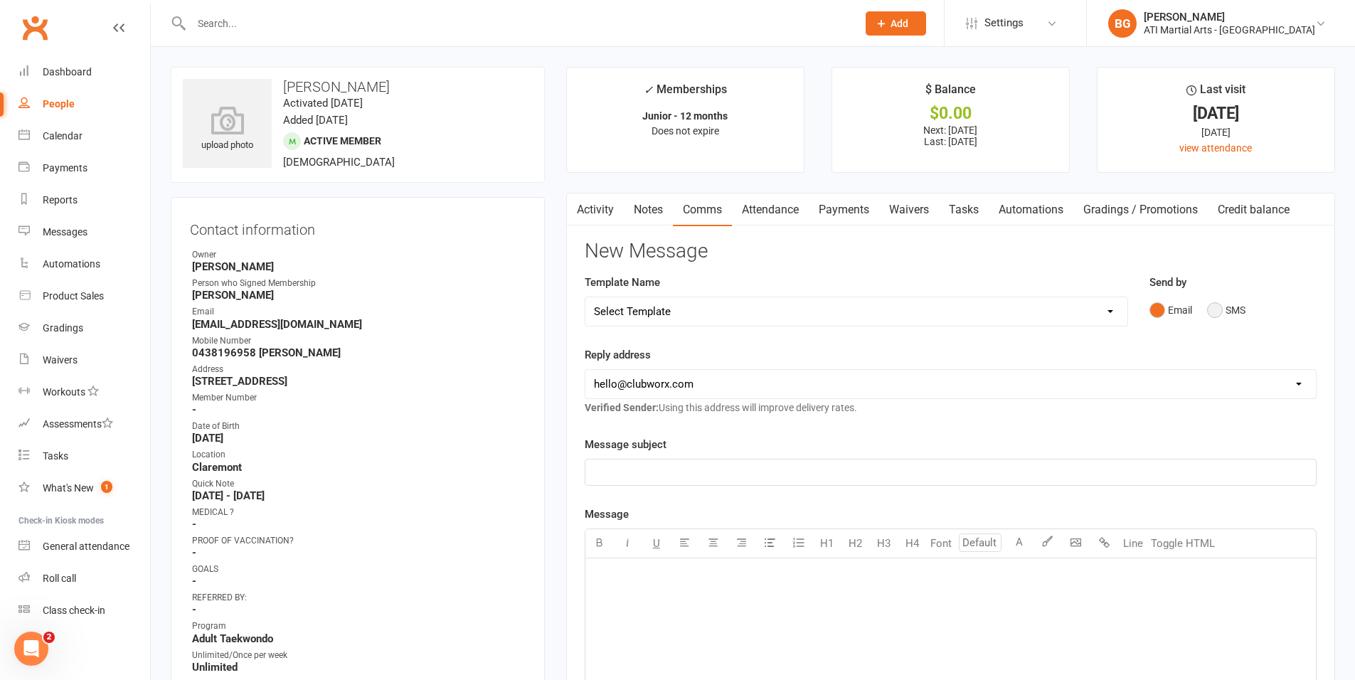
click at [1229, 314] on button "SMS" at bounding box center [1226, 310] width 38 height 27
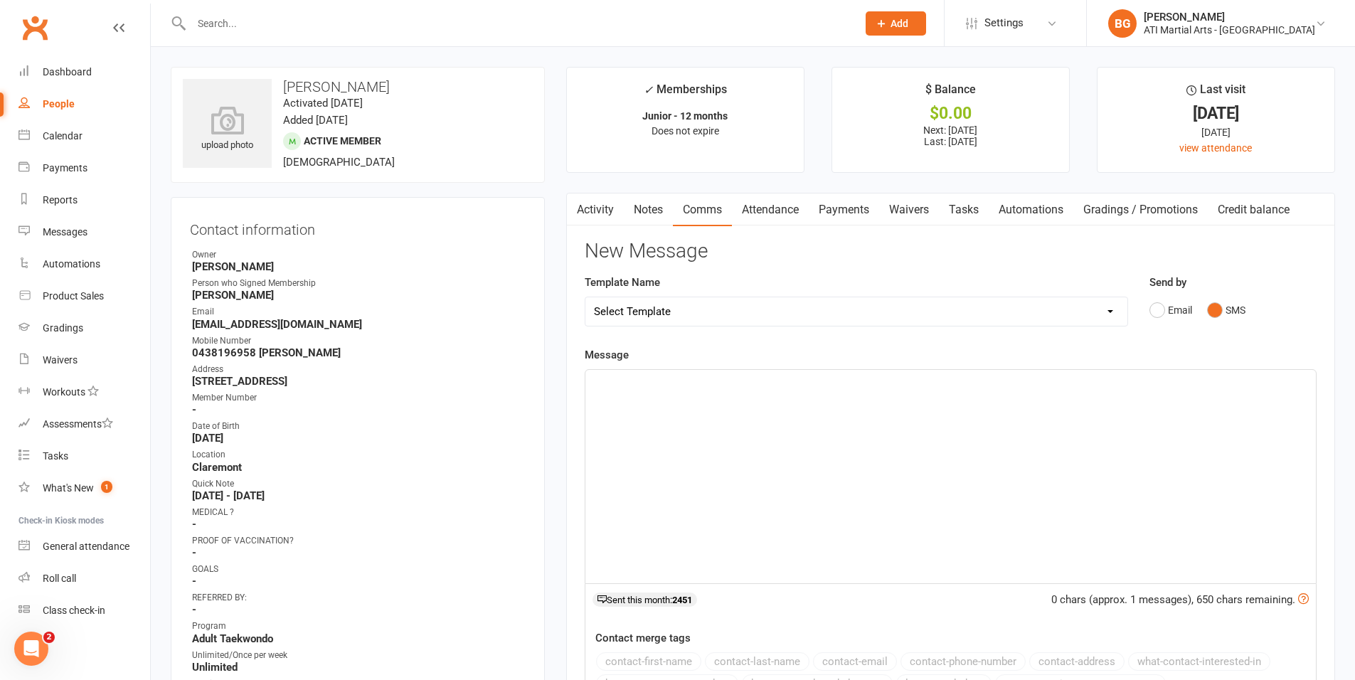
click at [1212, 397] on div "﻿" at bounding box center [951, 476] width 731 height 213
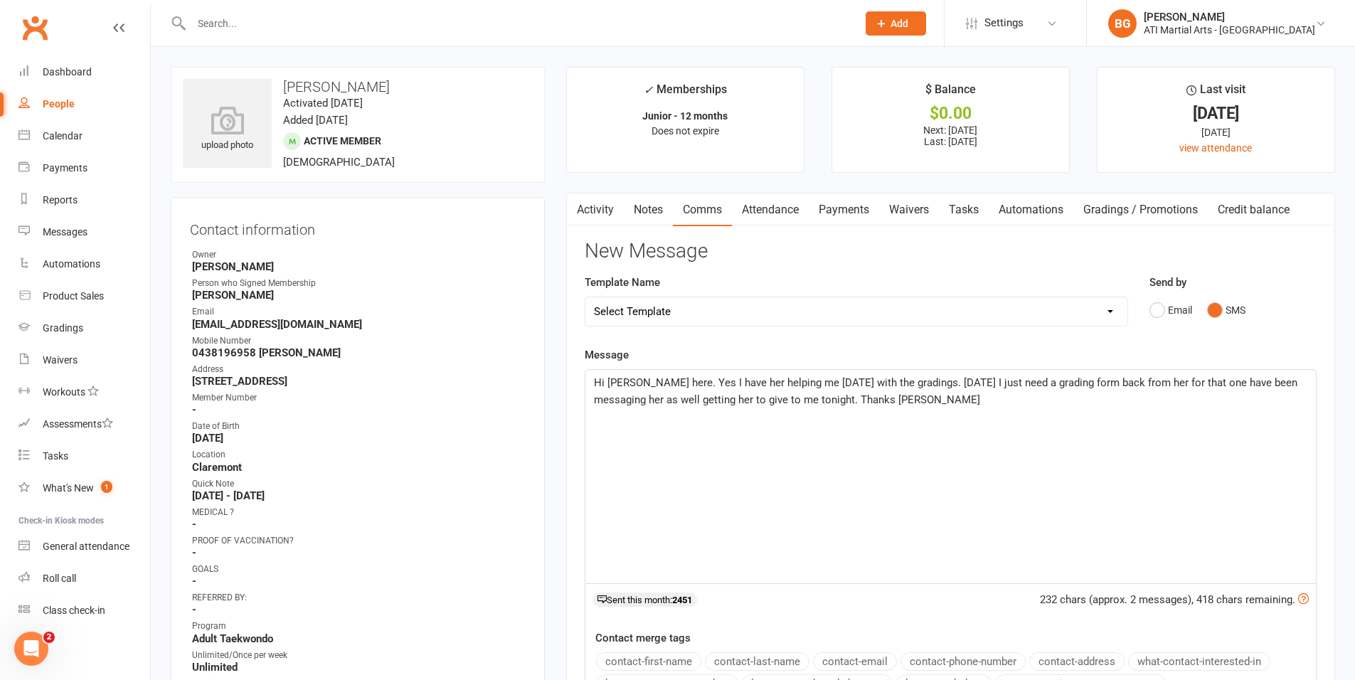
click at [1301, 387] on p "Hi [PERSON_NAME] here. Yes I have her helping me [DATE] with the gradings. [DAT…" at bounding box center [951, 391] width 714 height 34
click at [985, 403] on span "Hi [PERSON_NAME] here. Yes I have her helping me [DATE] with the gradings. [DAT…" at bounding box center [941, 391] width 695 height 30
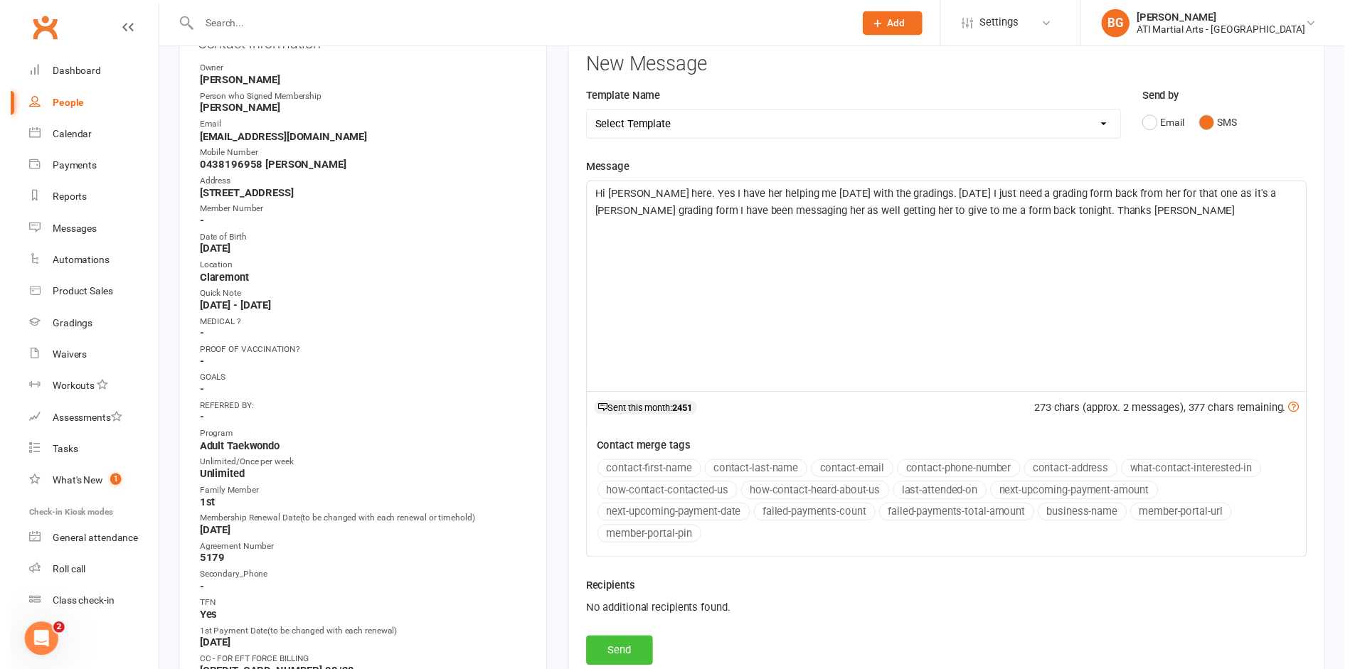
scroll to position [188, 0]
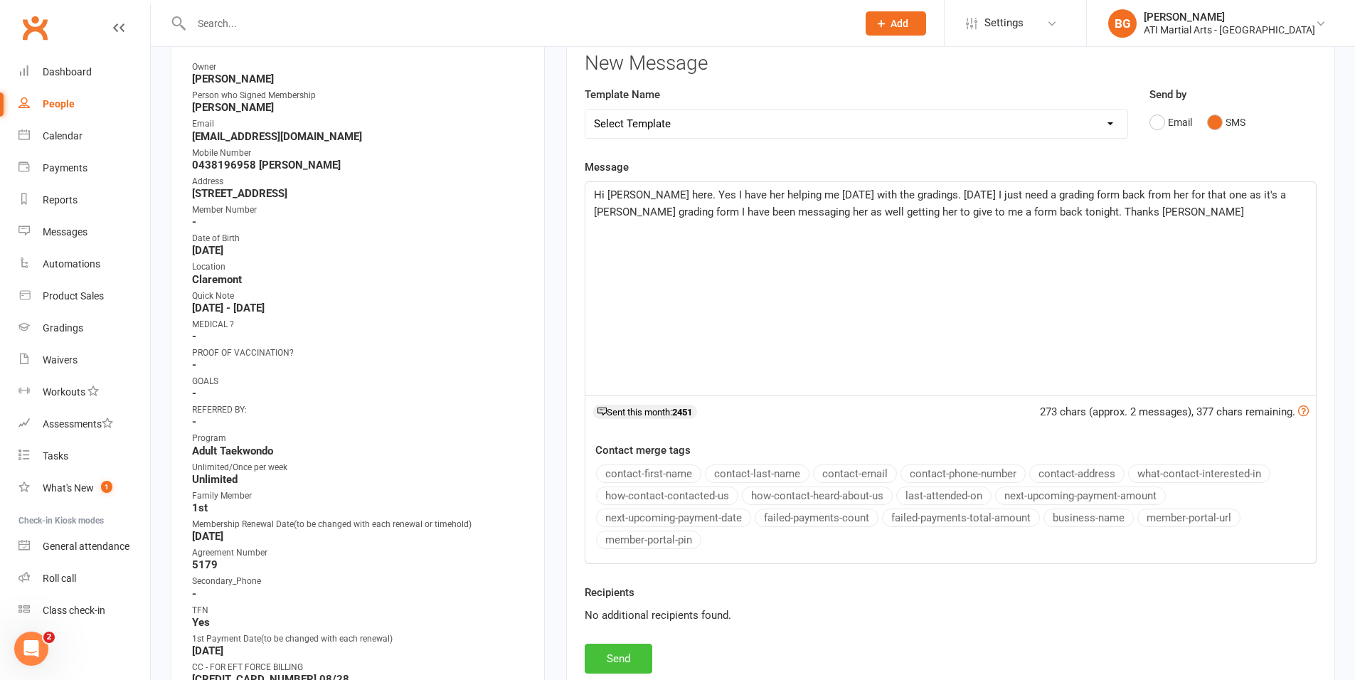
click at [637, 667] on button "Send" at bounding box center [619, 659] width 68 height 30
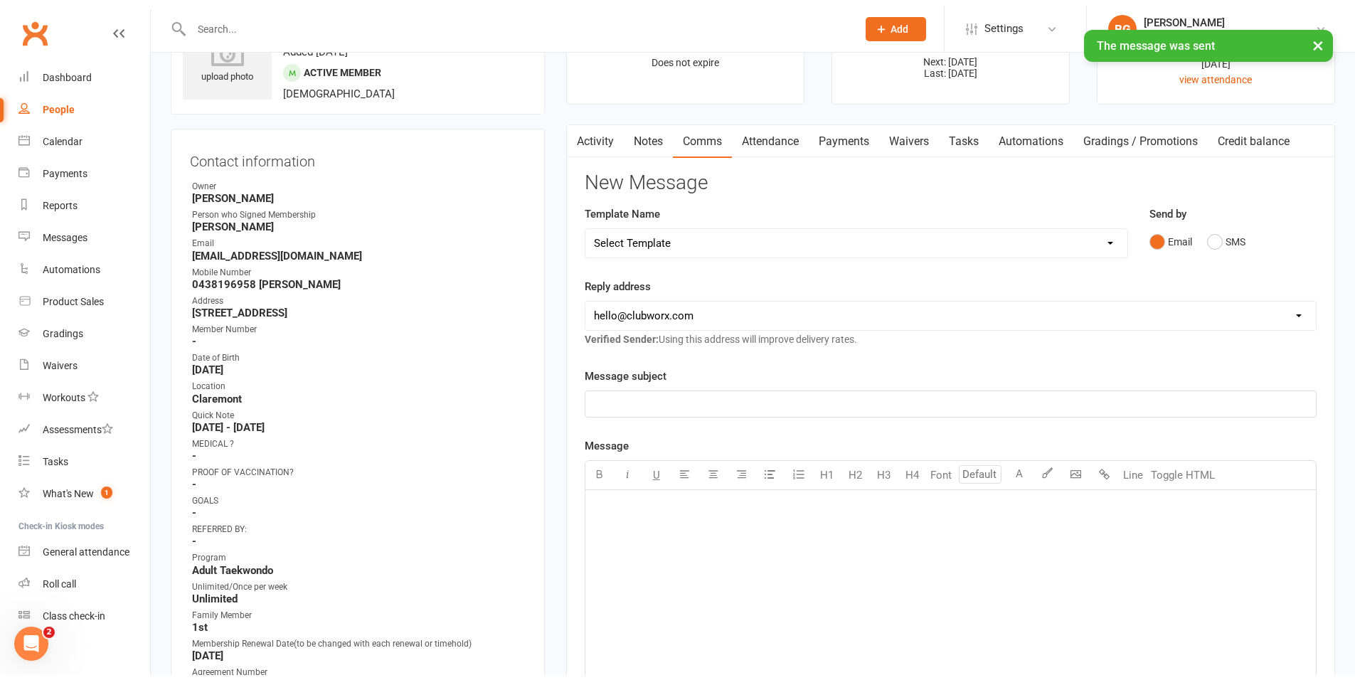
scroll to position [0, 0]
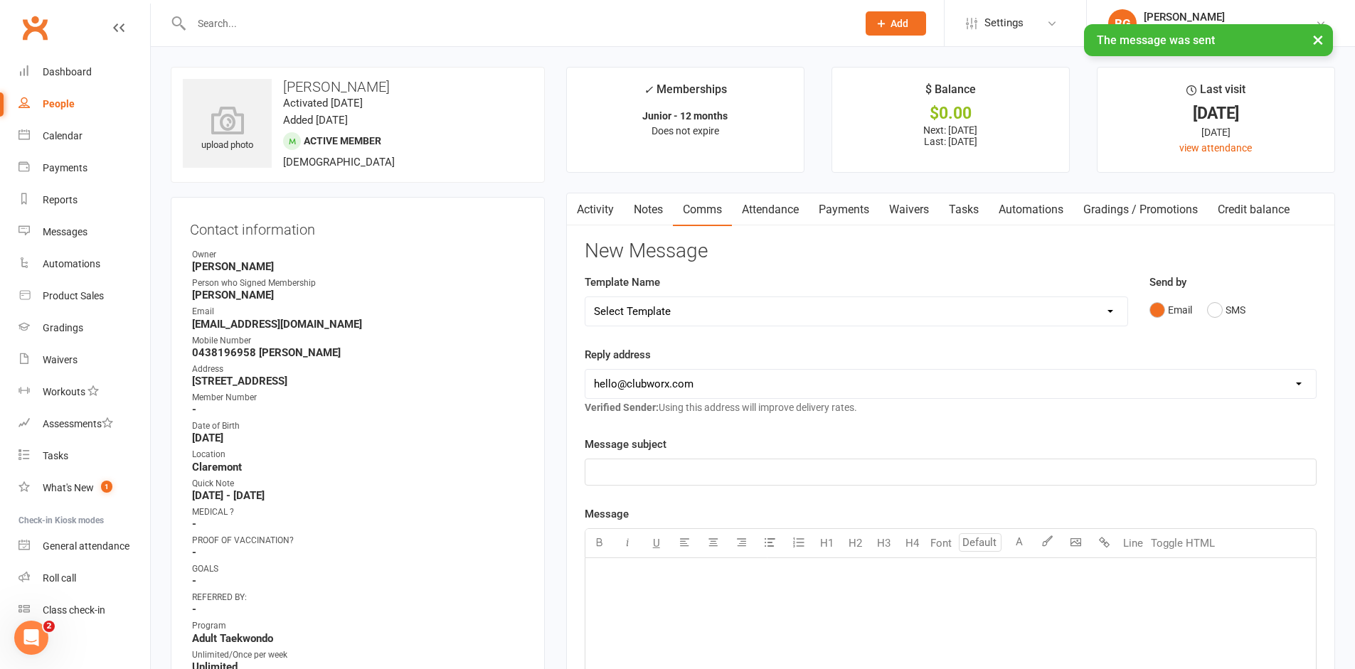
click at [608, 220] on link "Activity" at bounding box center [595, 210] width 57 height 33
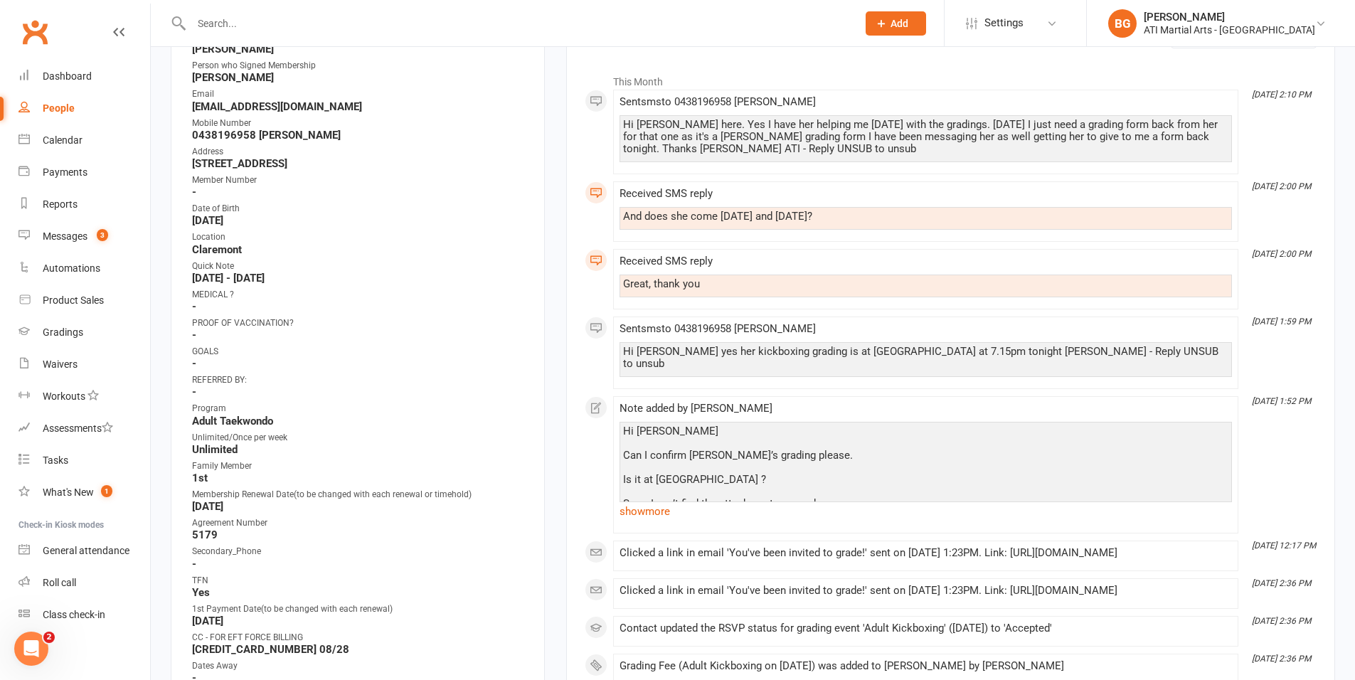
scroll to position [242, 0]
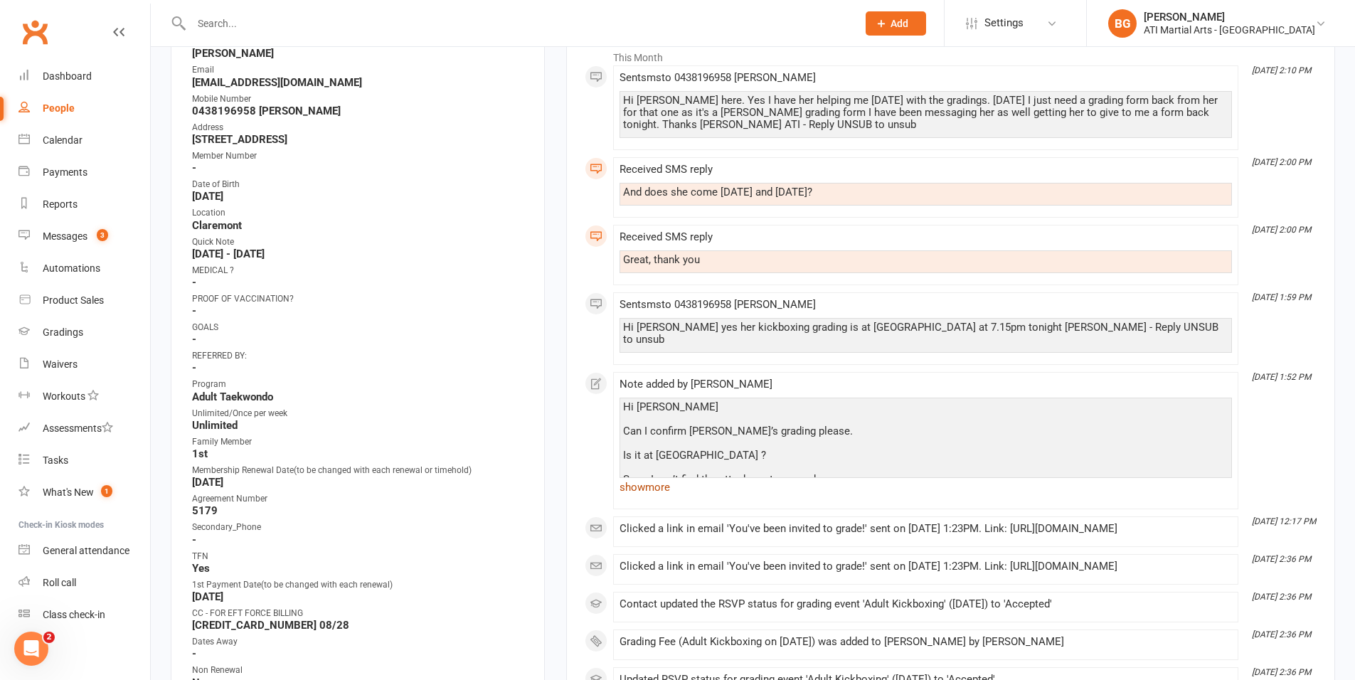
click at [649, 479] on link "show more" at bounding box center [926, 487] width 613 height 20
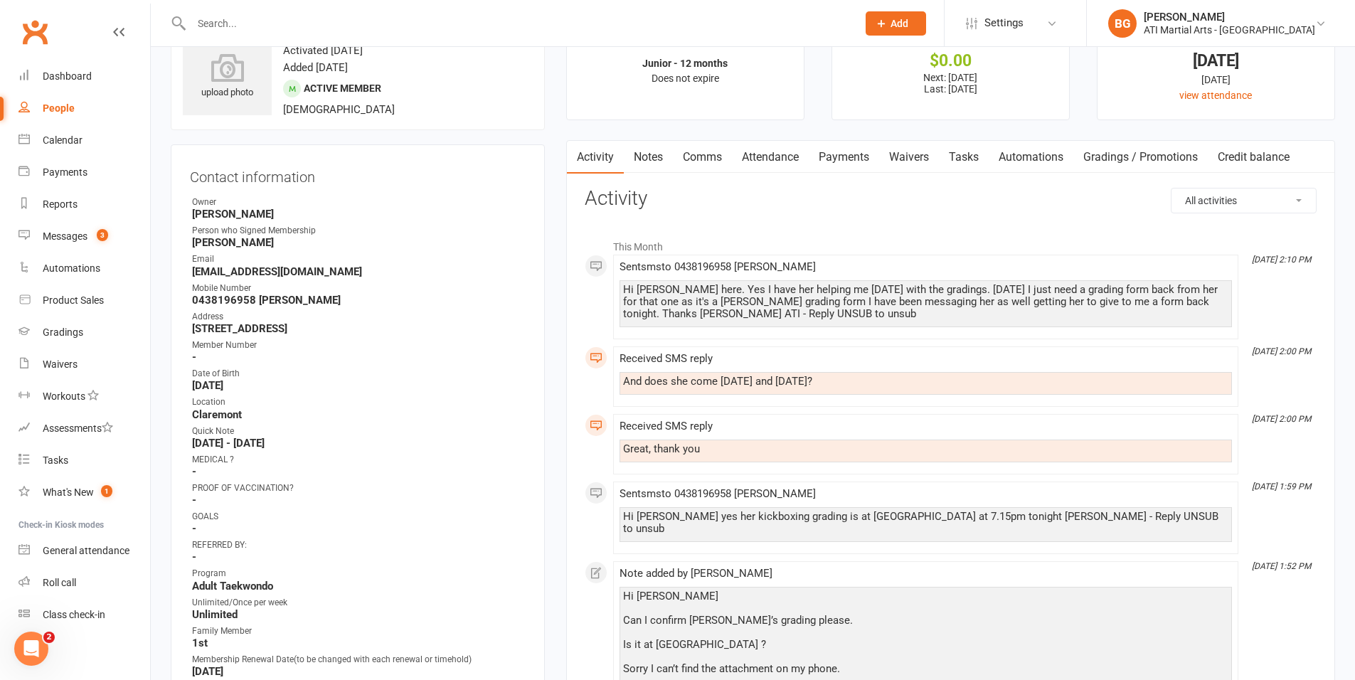
scroll to position [43, 0]
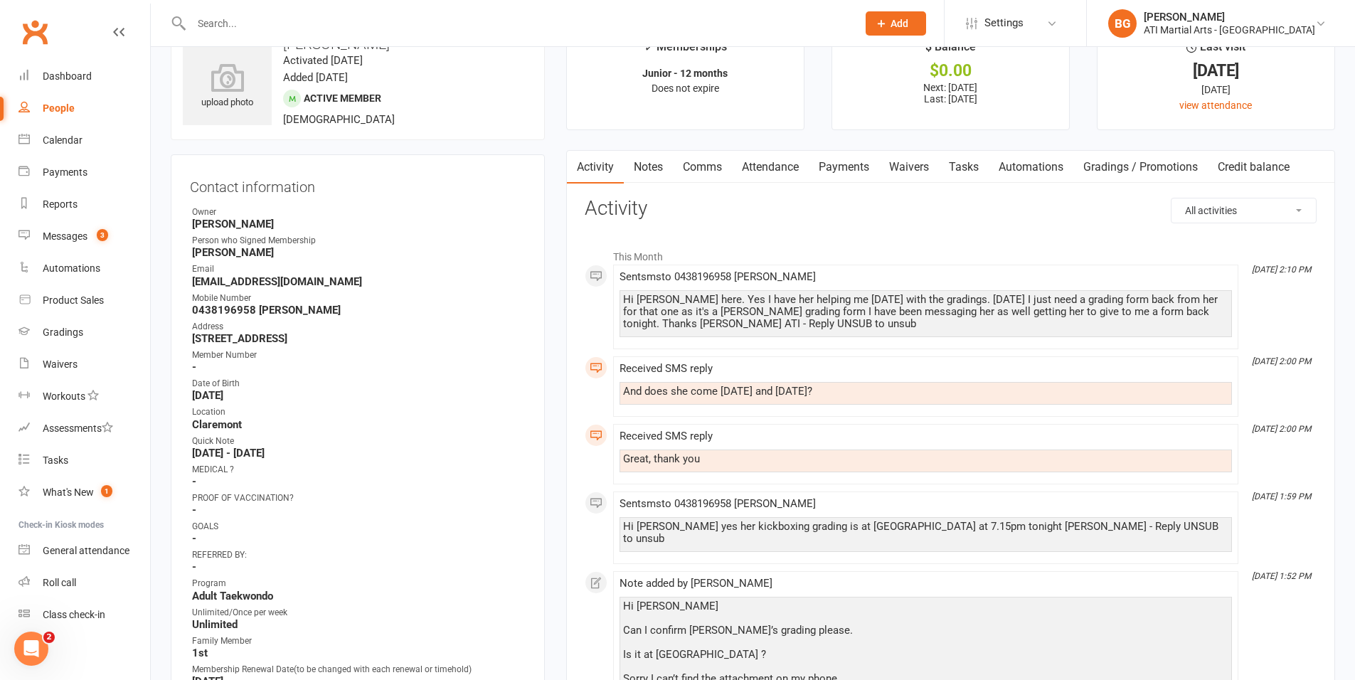
click at [832, 174] on link "Payments" at bounding box center [844, 167] width 70 height 33
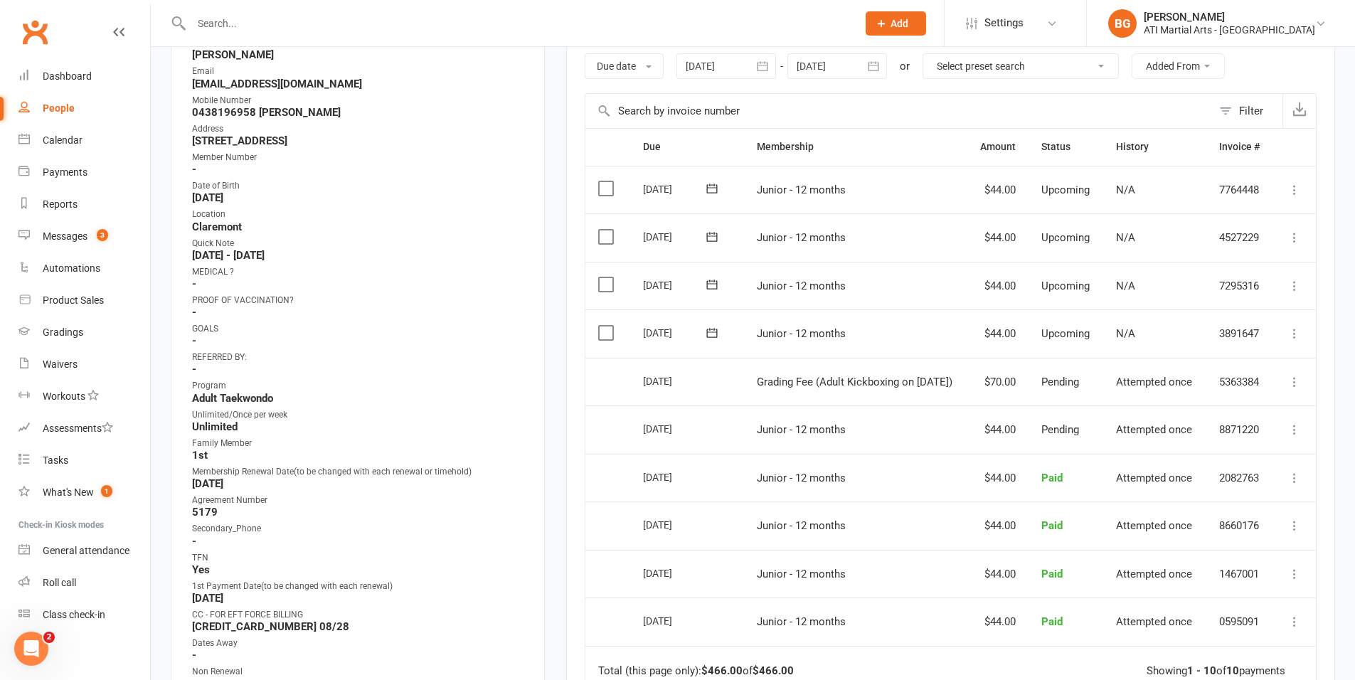
scroll to position [185, 0]
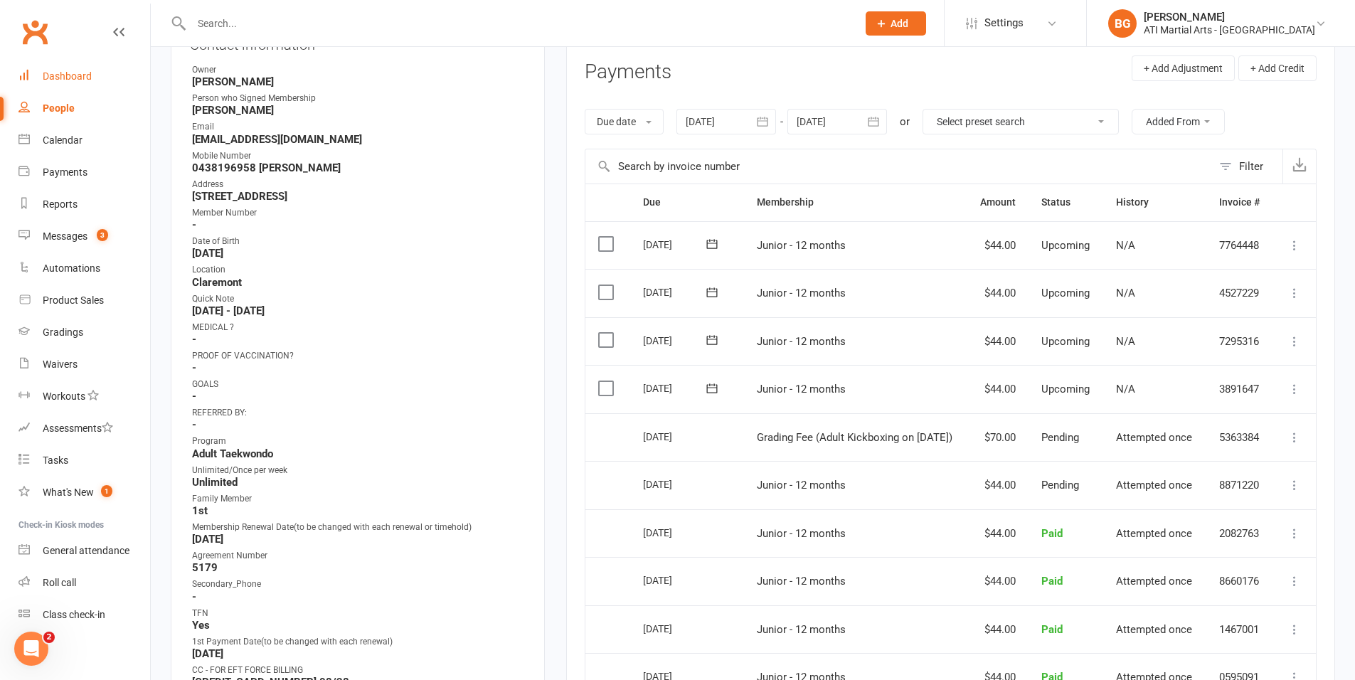
click at [98, 77] on link "Dashboard" at bounding box center [84, 76] width 132 height 32
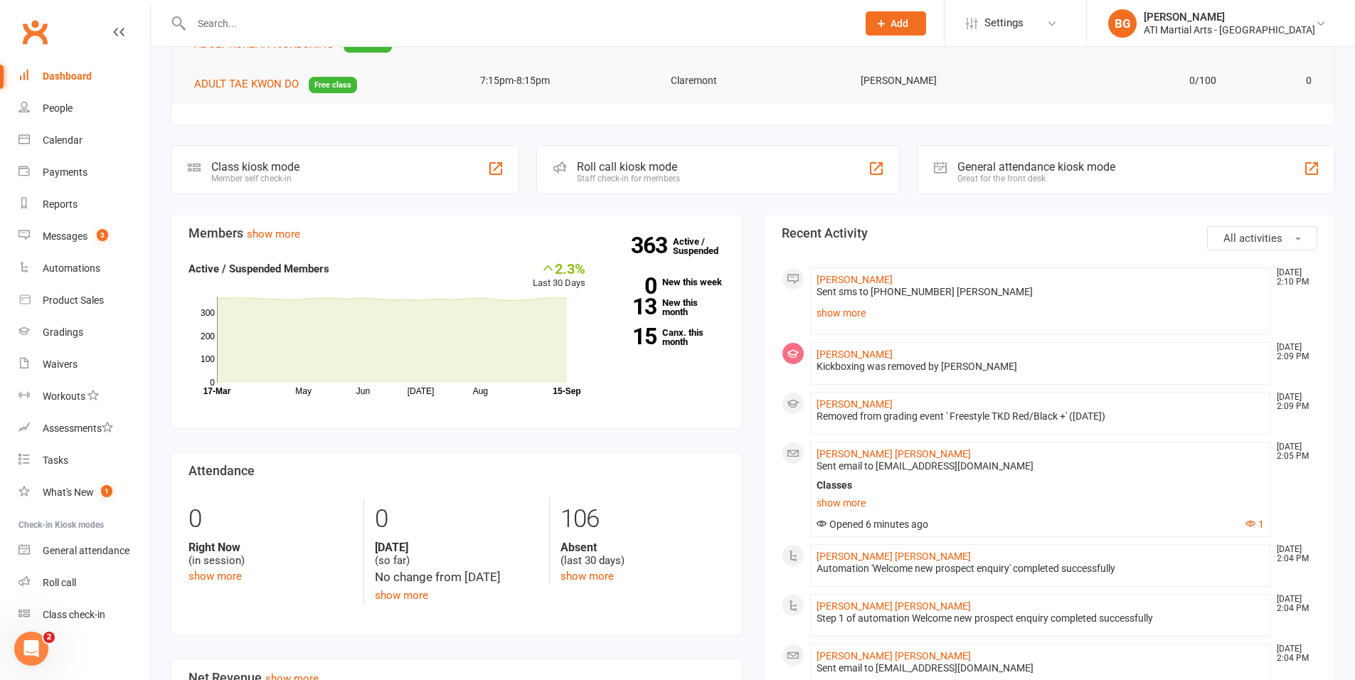
scroll to position [248, 0]
click at [860, 313] on link "show more" at bounding box center [1041, 312] width 448 height 20
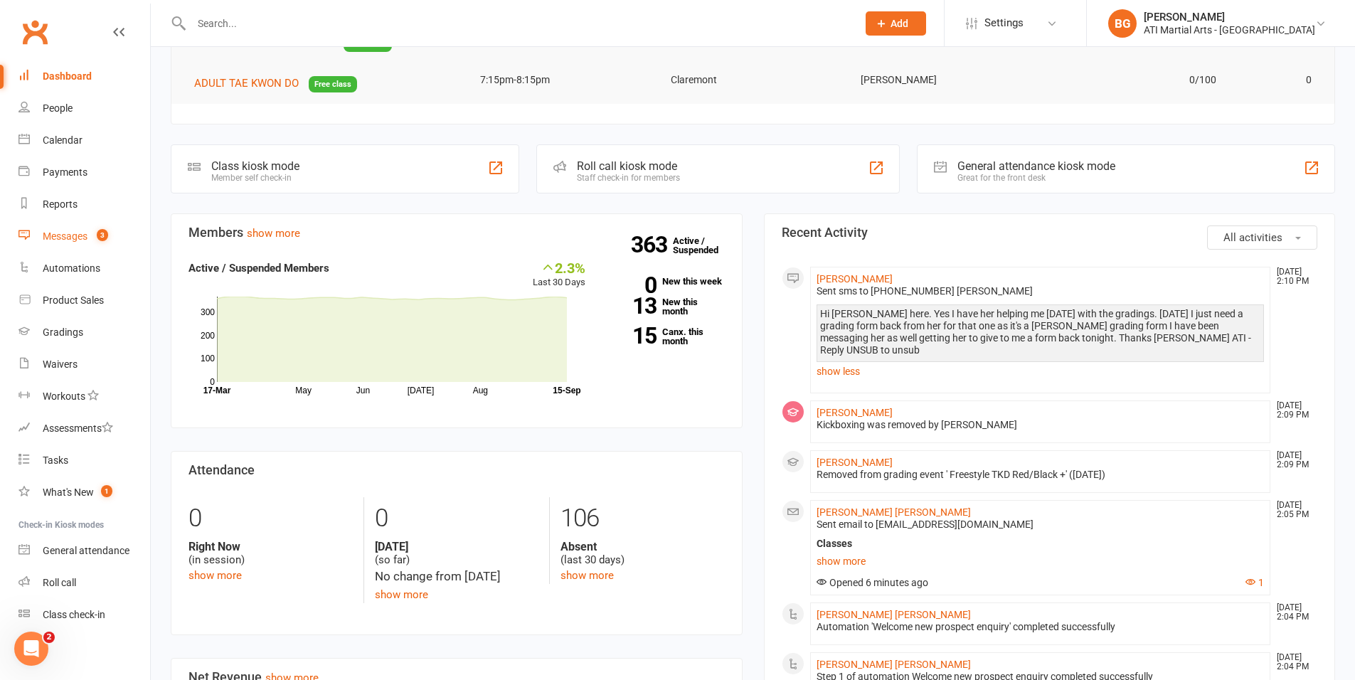
click at [38, 231] on link "Messages 3" at bounding box center [84, 237] width 132 height 32
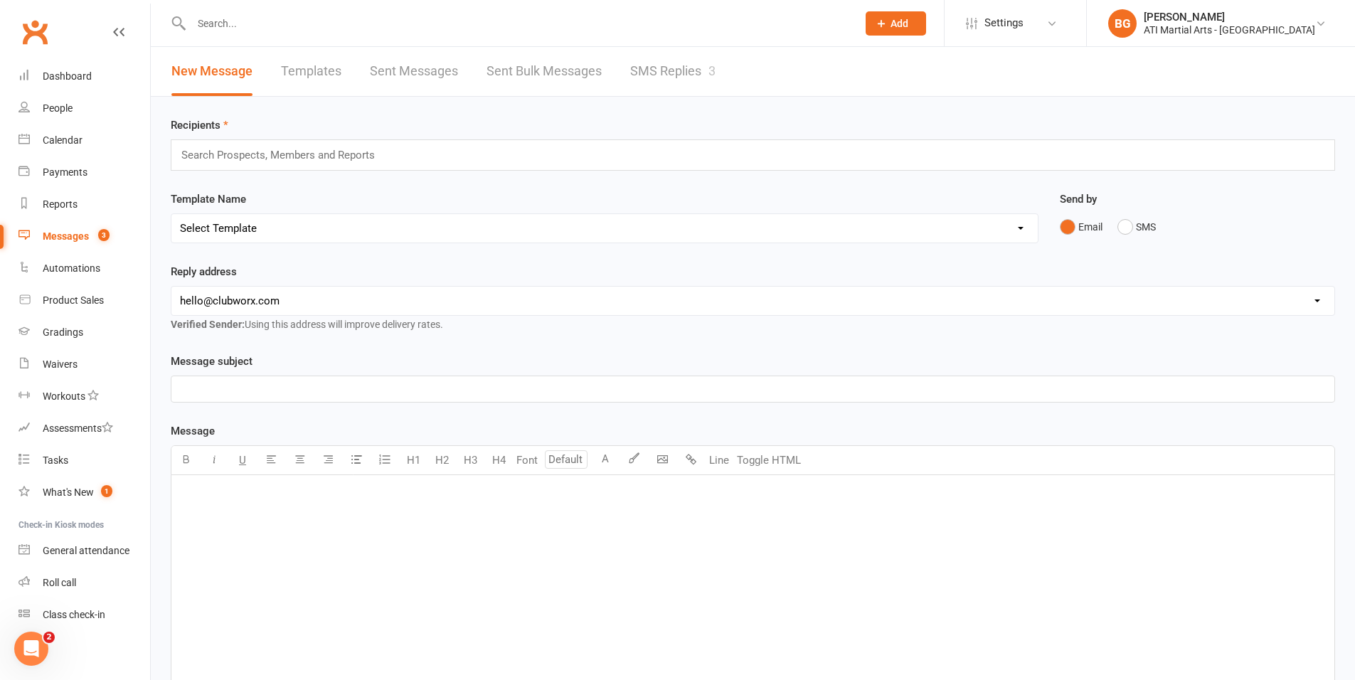
click at [651, 85] on link "SMS Replies 3" at bounding box center [672, 71] width 85 height 49
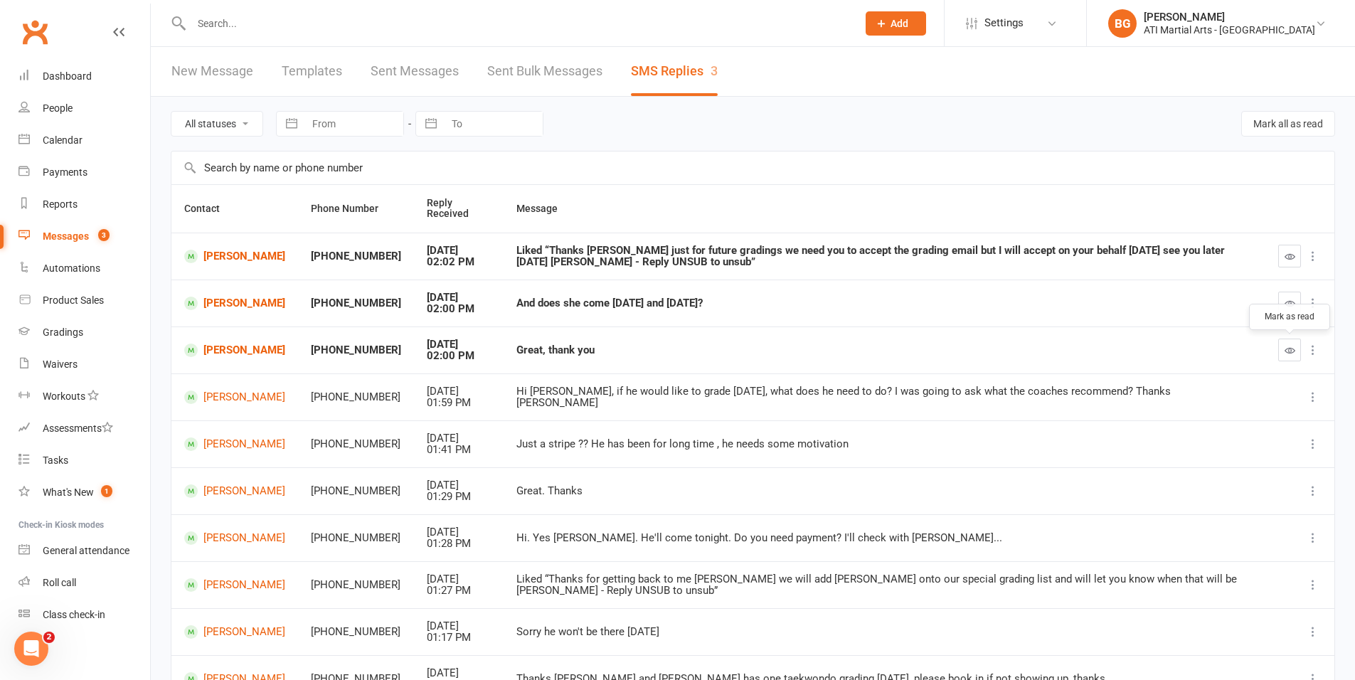
click at [1300, 356] on button "button" at bounding box center [1289, 350] width 23 height 23
click at [1281, 302] on button "button" at bounding box center [1289, 303] width 23 height 23
click at [1283, 263] on button "button" at bounding box center [1289, 256] width 23 height 23
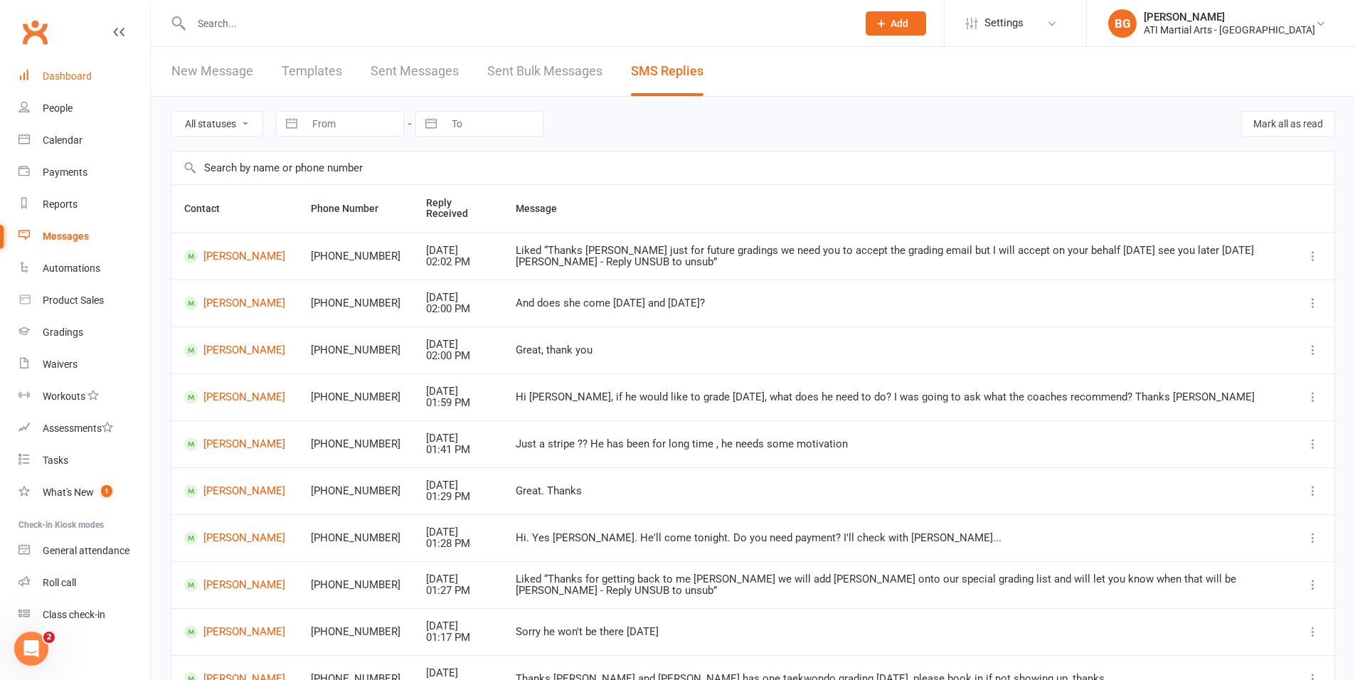
click at [71, 80] on div "Dashboard" at bounding box center [67, 75] width 49 height 11
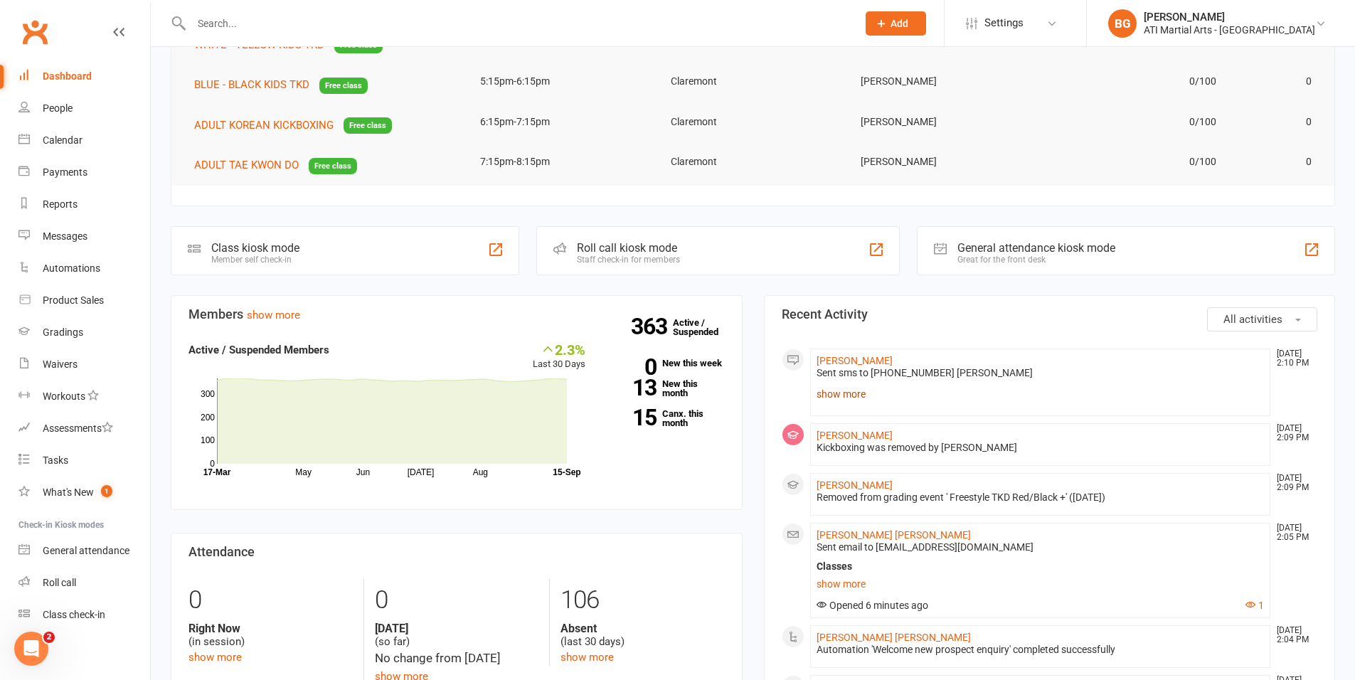
scroll to position [313, 0]
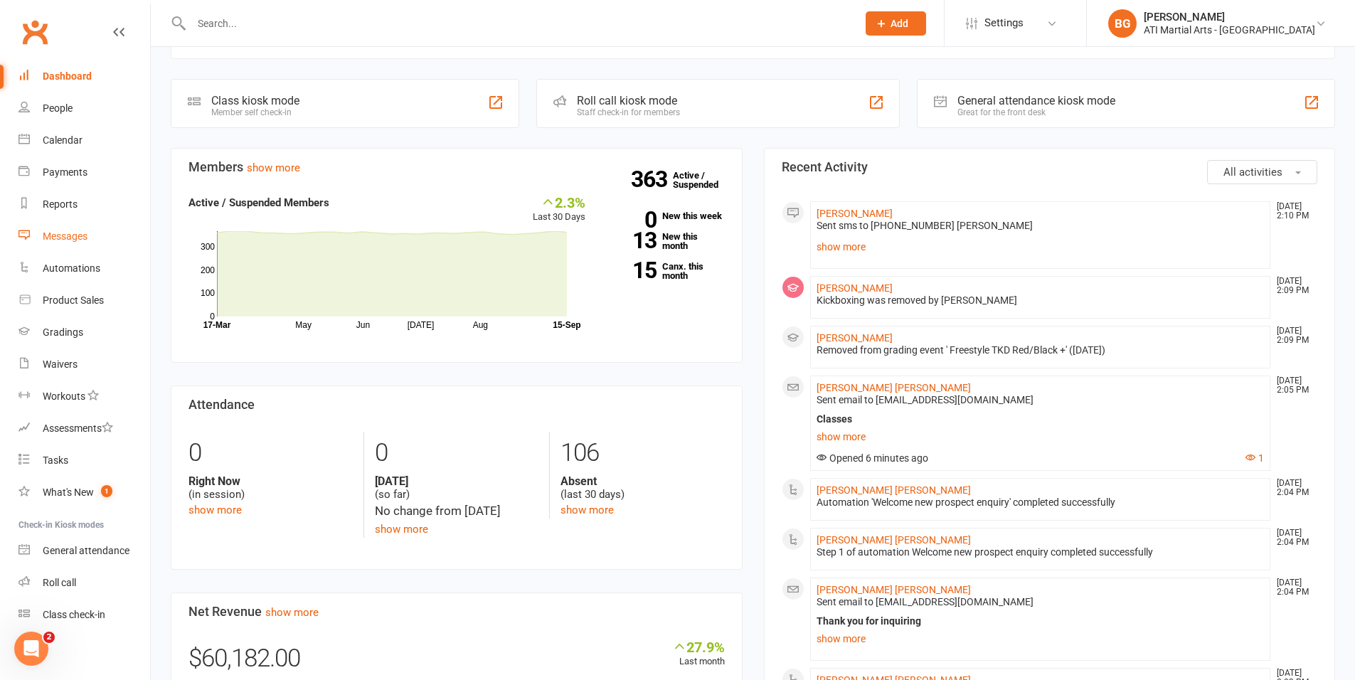
click at [92, 238] on link "Messages" at bounding box center [84, 237] width 132 height 32
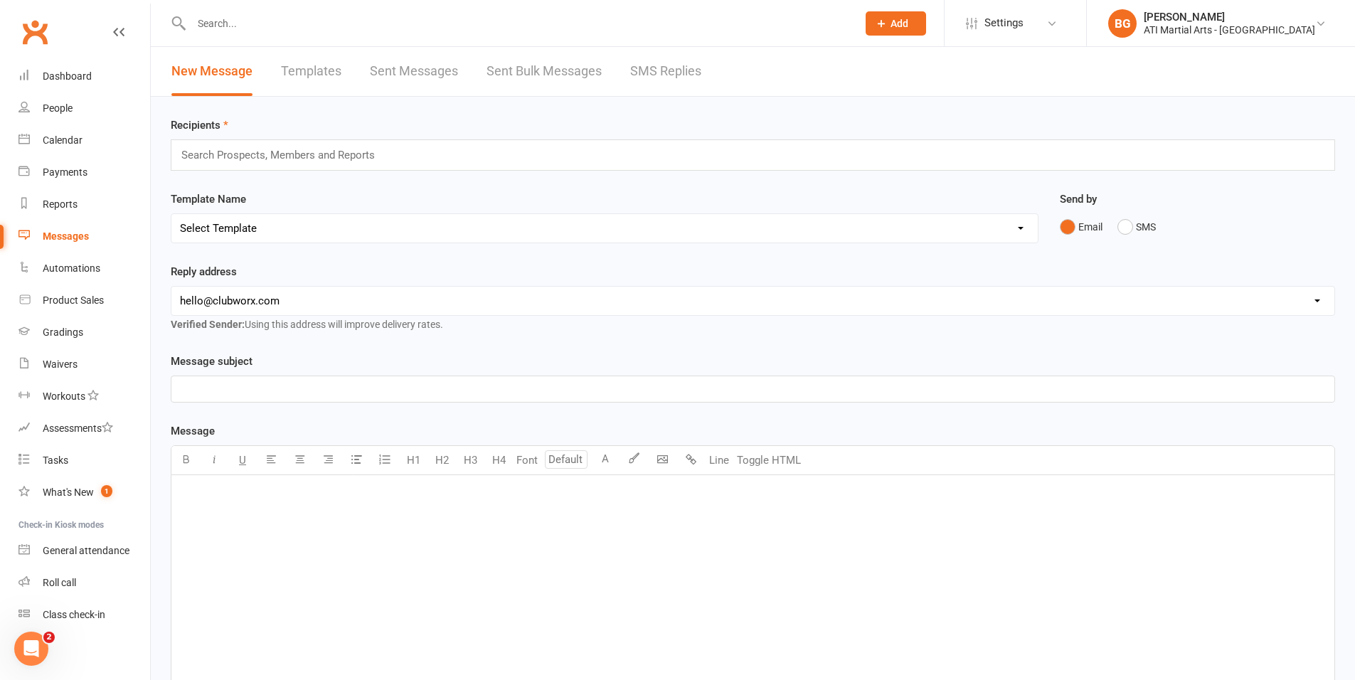
click at [664, 69] on link "SMS Replies" at bounding box center [665, 71] width 71 height 49
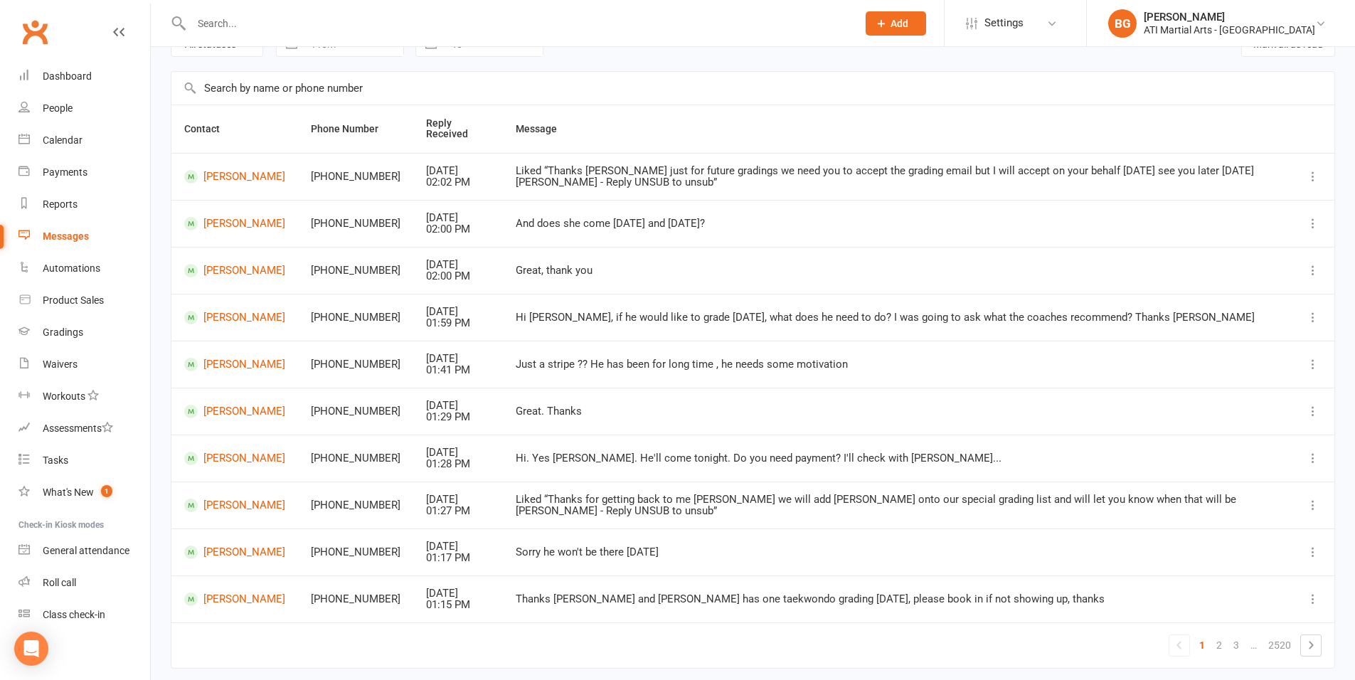
scroll to position [129, 0]
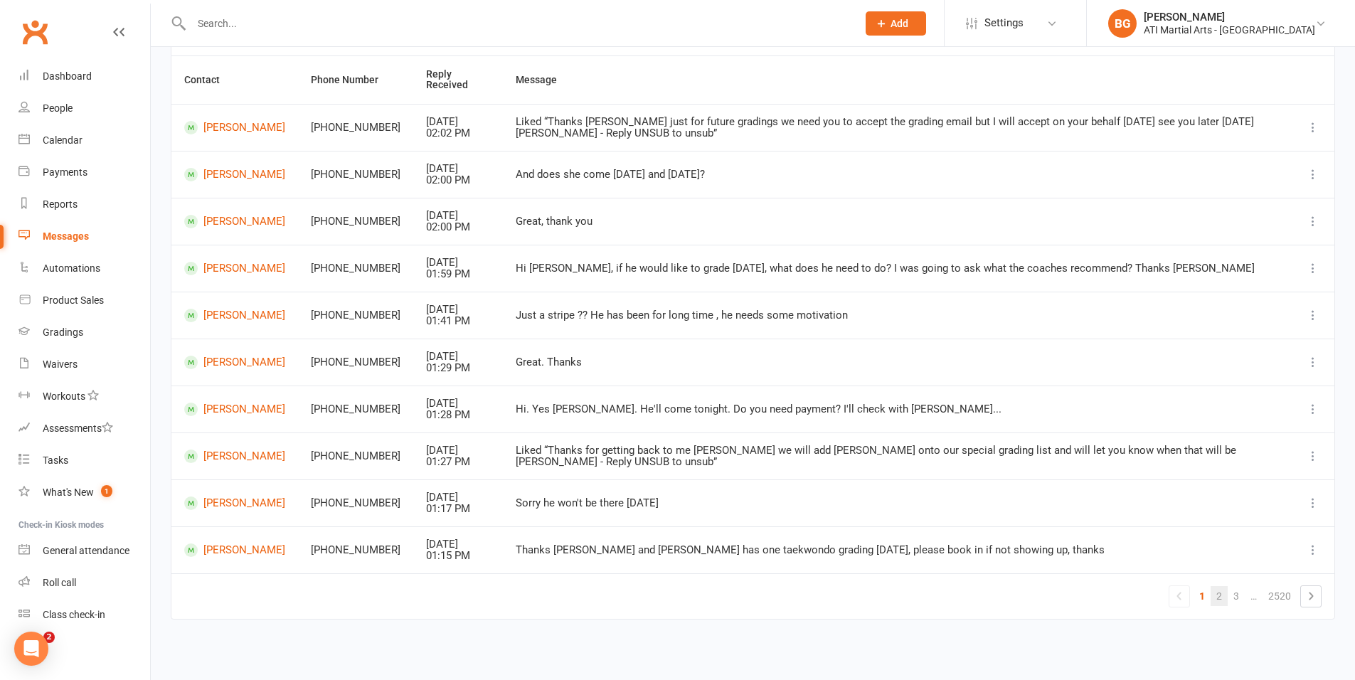
click at [1219, 592] on link "2" at bounding box center [1219, 596] width 17 height 20
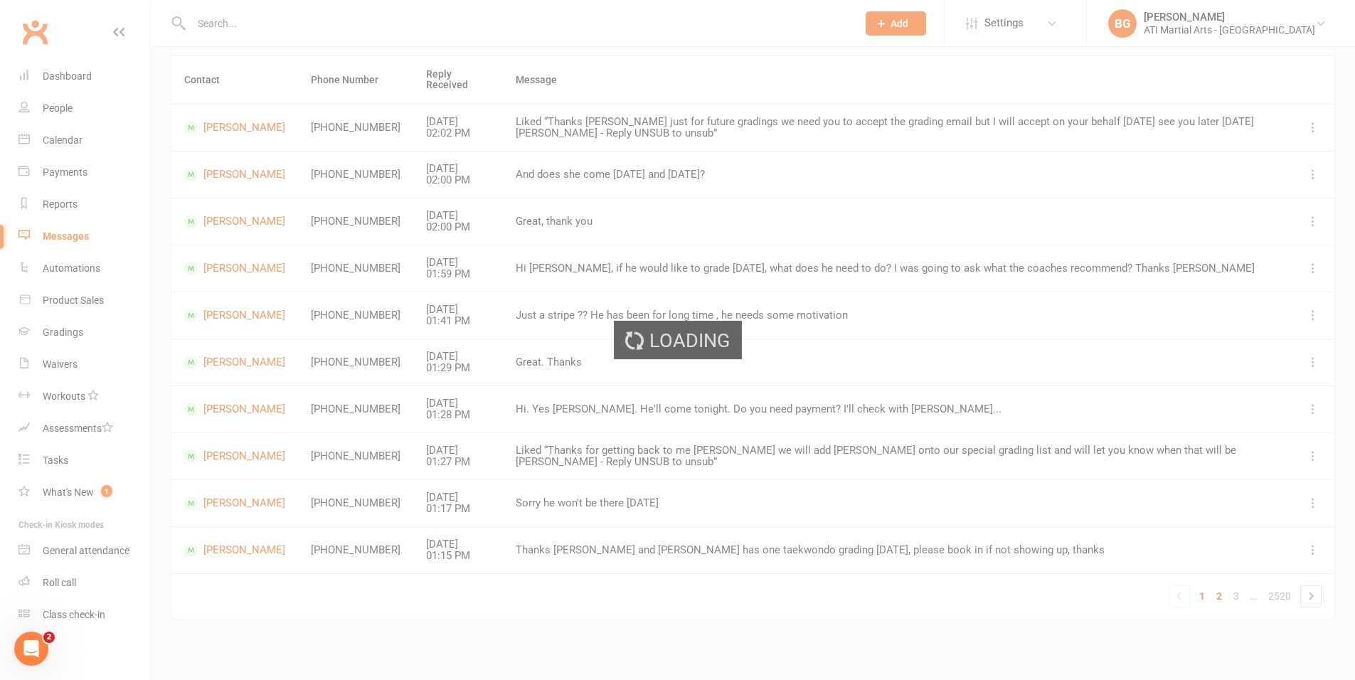
scroll to position [0, 0]
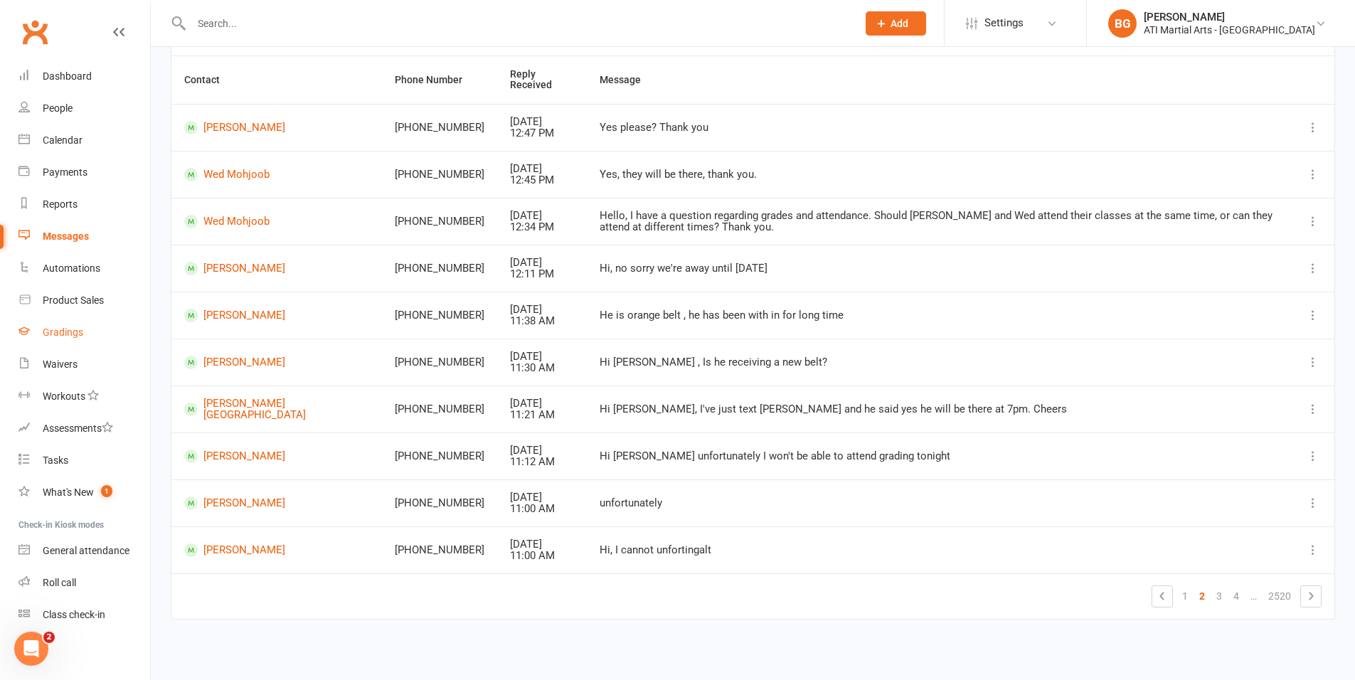
click at [62, 319] on link "Gradings" at bounding box center [84, 333] width 132 height 32
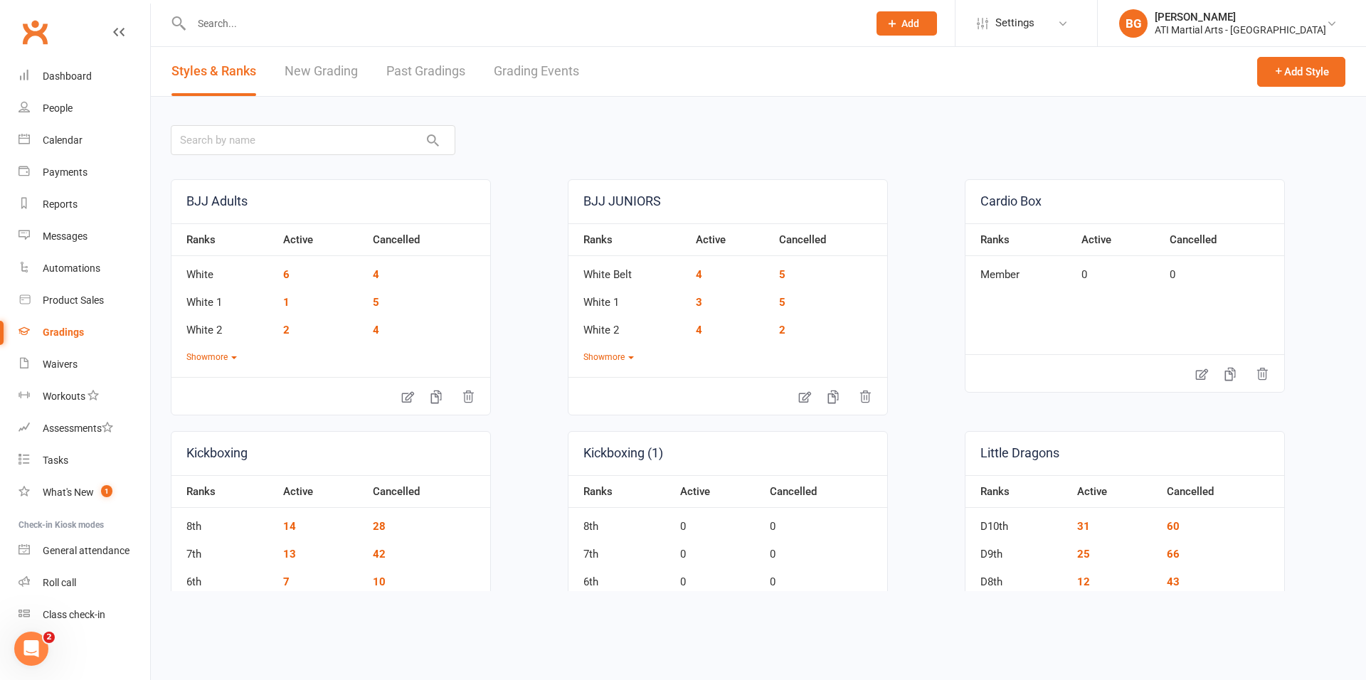
click at [539, 89] on link "Grading Events" at bounding box center [536, 71] width 85 height 49
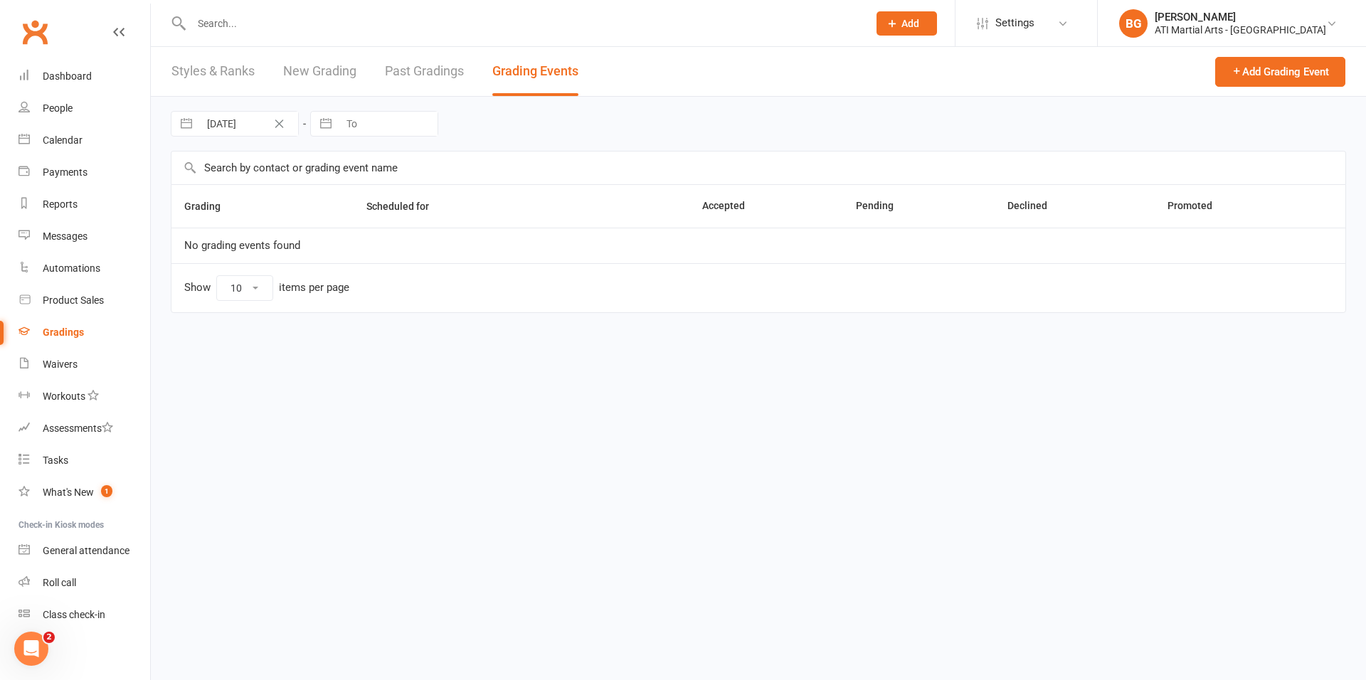
select select "25"
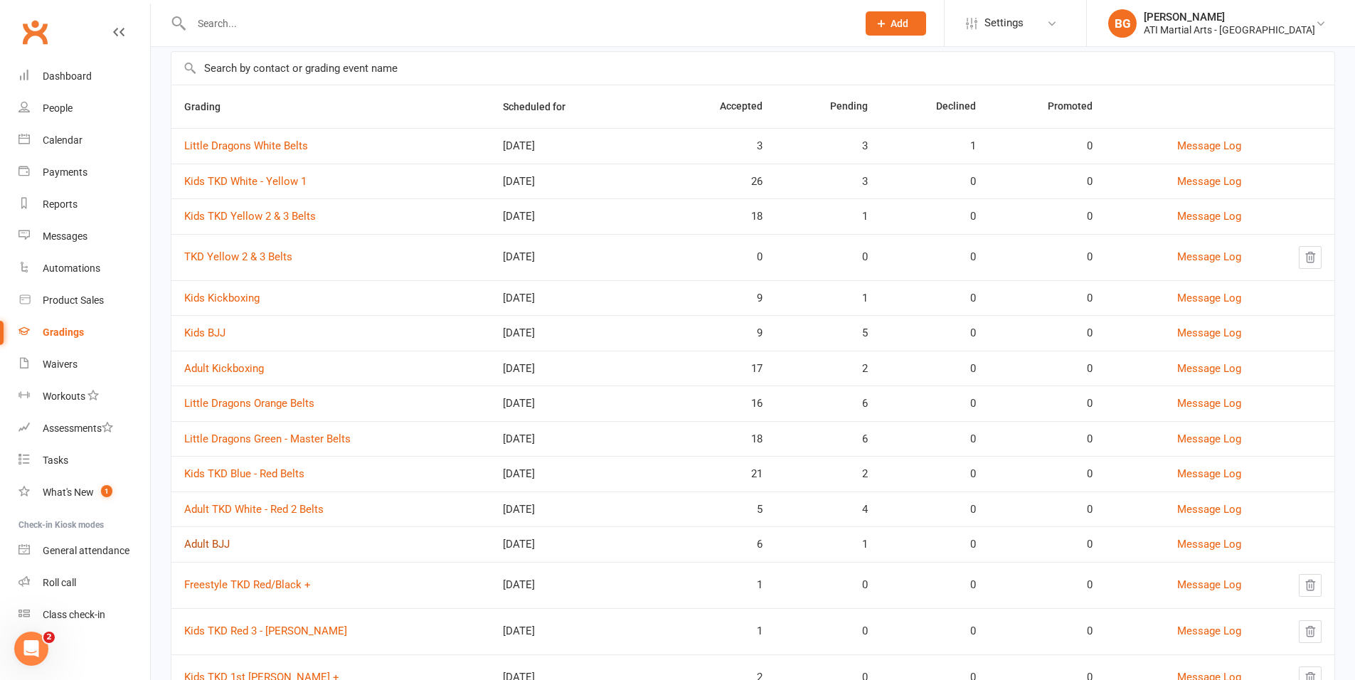
scroll to position [108, 0]
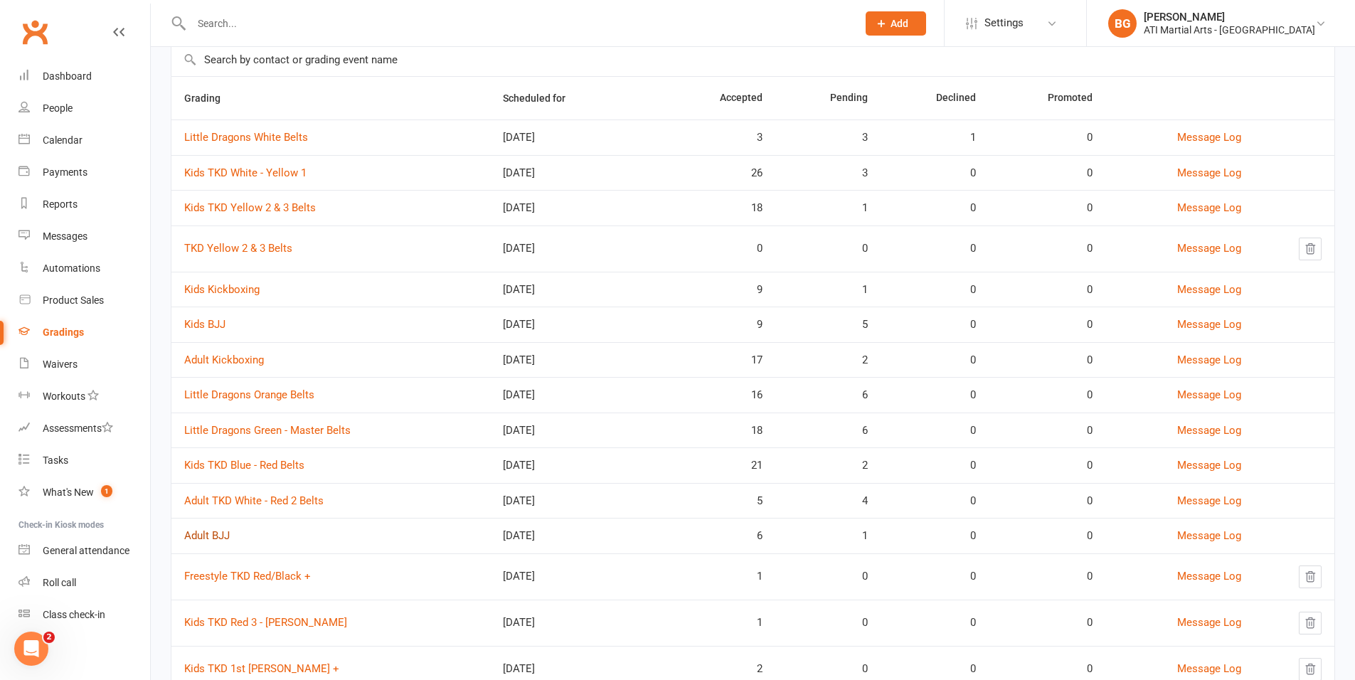
click at [203, 530] on link "Adult BJJ" at bounding box center [207, 535] width 46 height 13
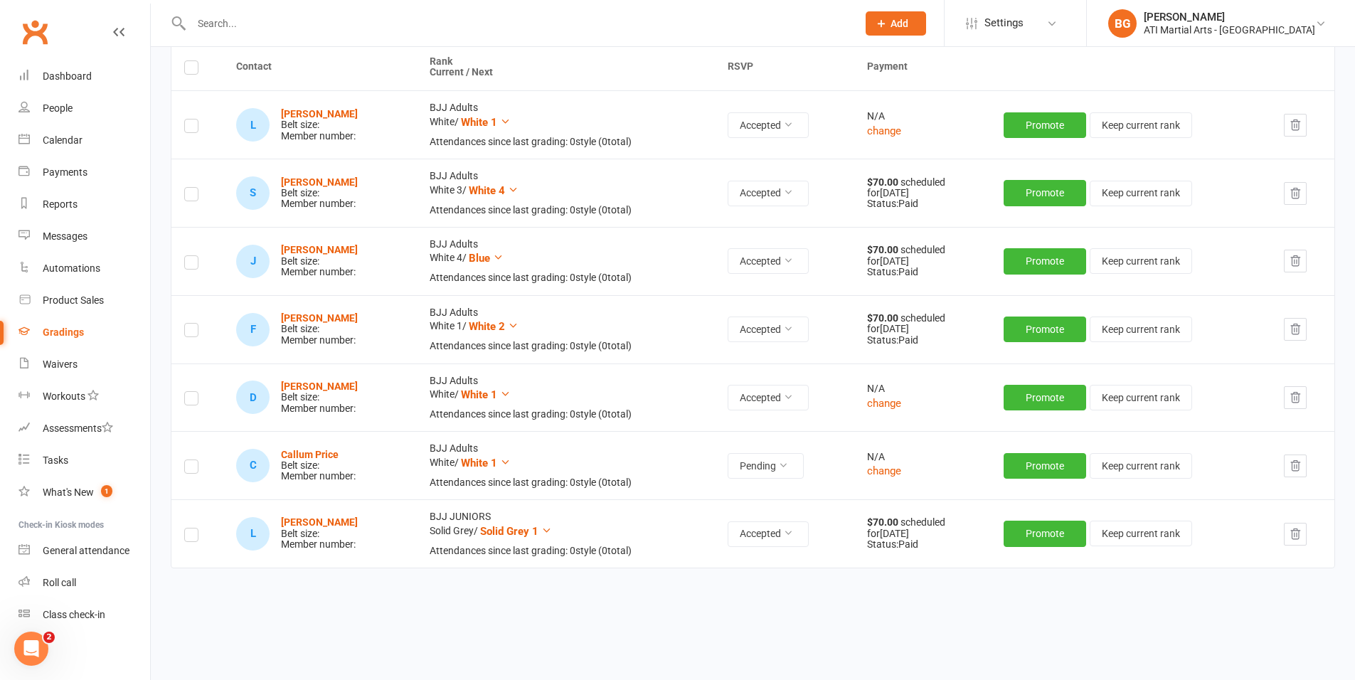
scroll to position [223, 0]
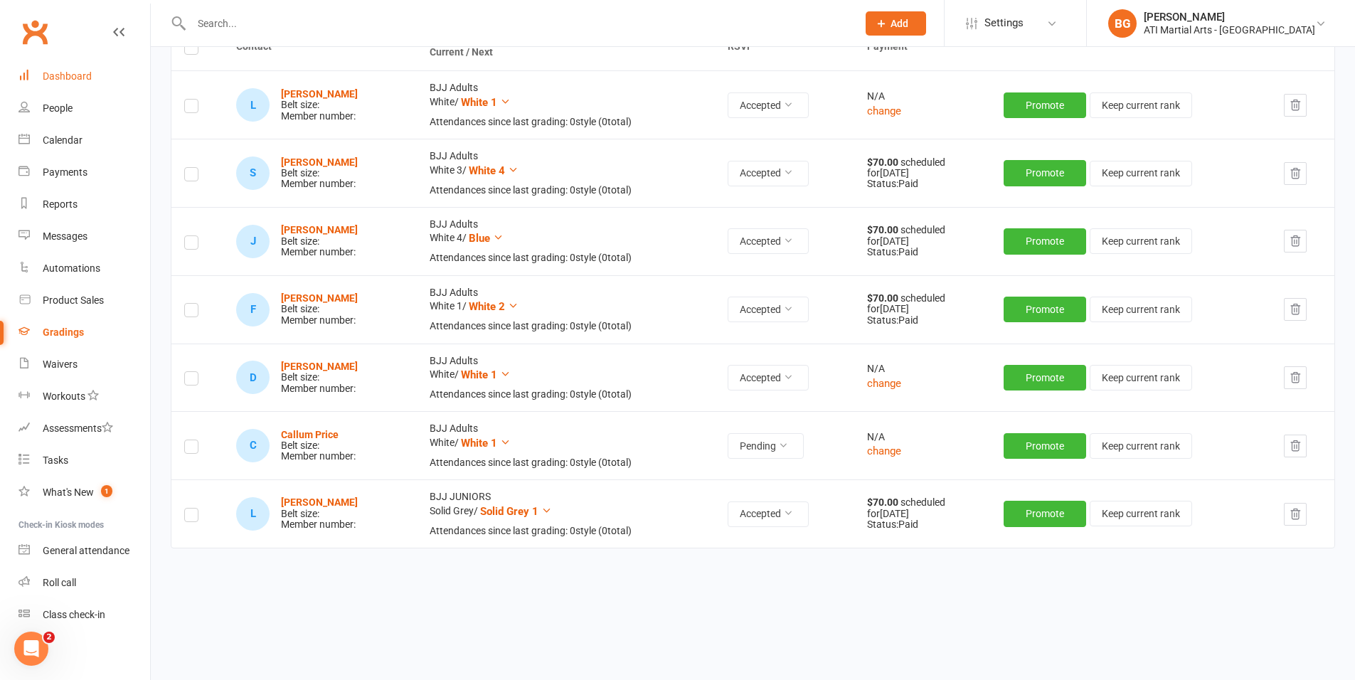
click at [68, 80] on div "Dashboard" at bounding box center [67, 75] width 49 height 11
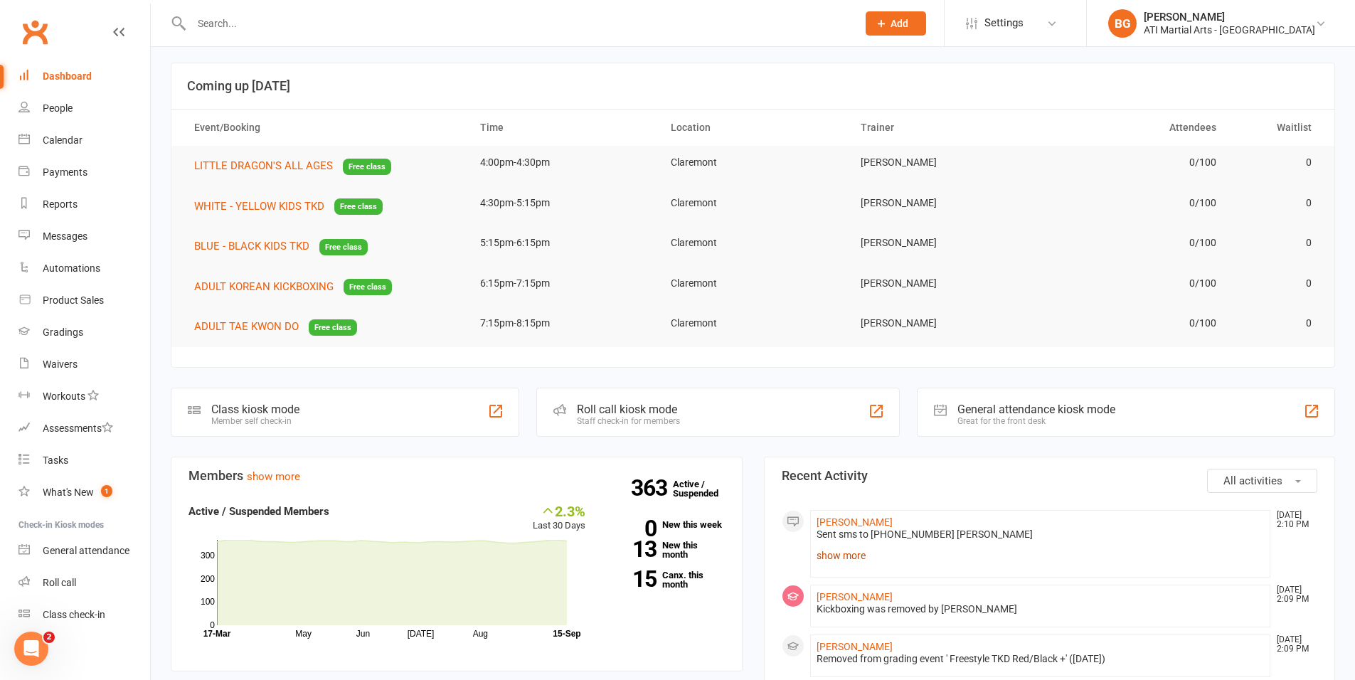
scroll to position [11, 0]
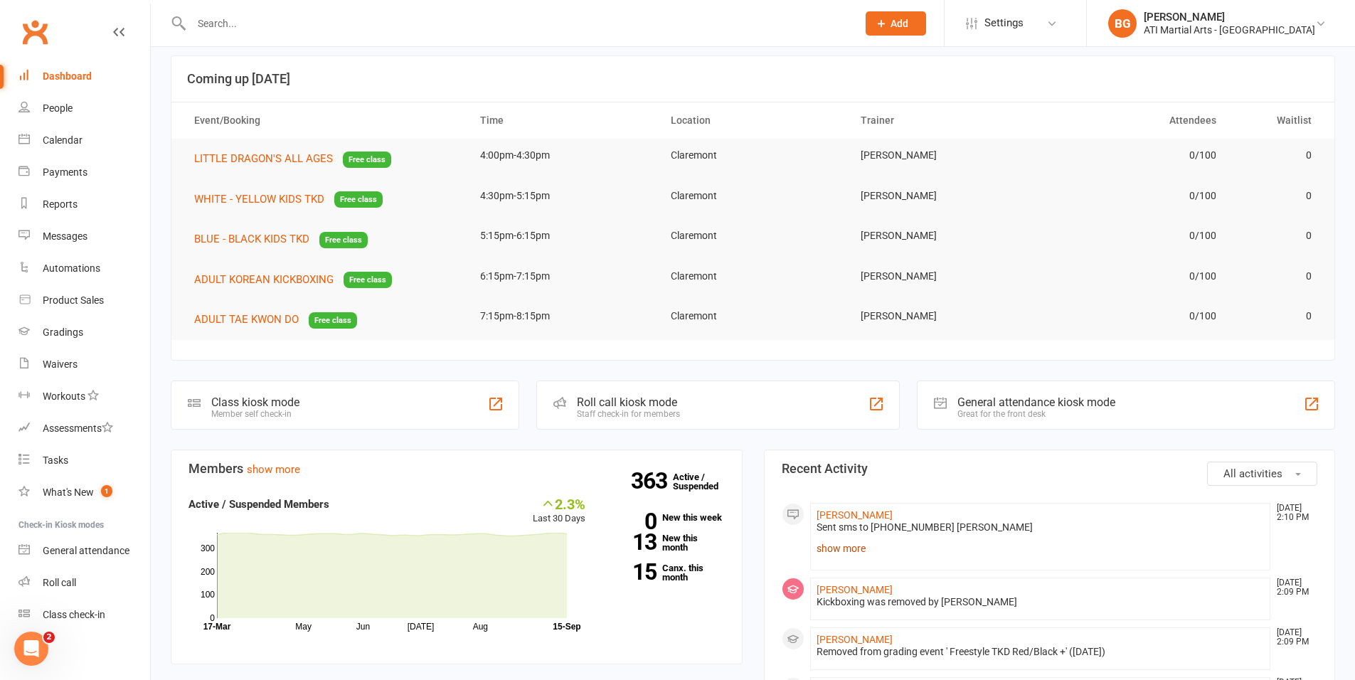
click at [854, 553] on link "show more" at bounding box center [1041, 549] width 448 height 20
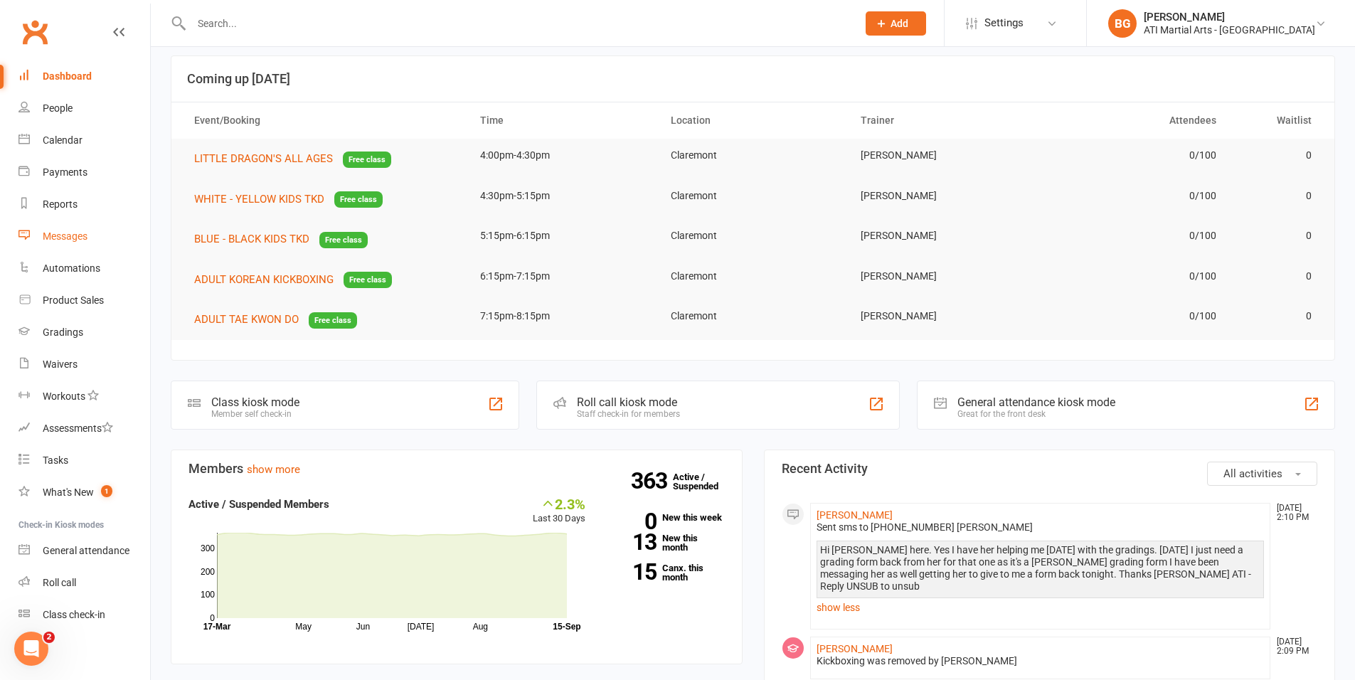
click at [64, 235] on div "Messages" at bounding box center [65, 236] width 45 height 11
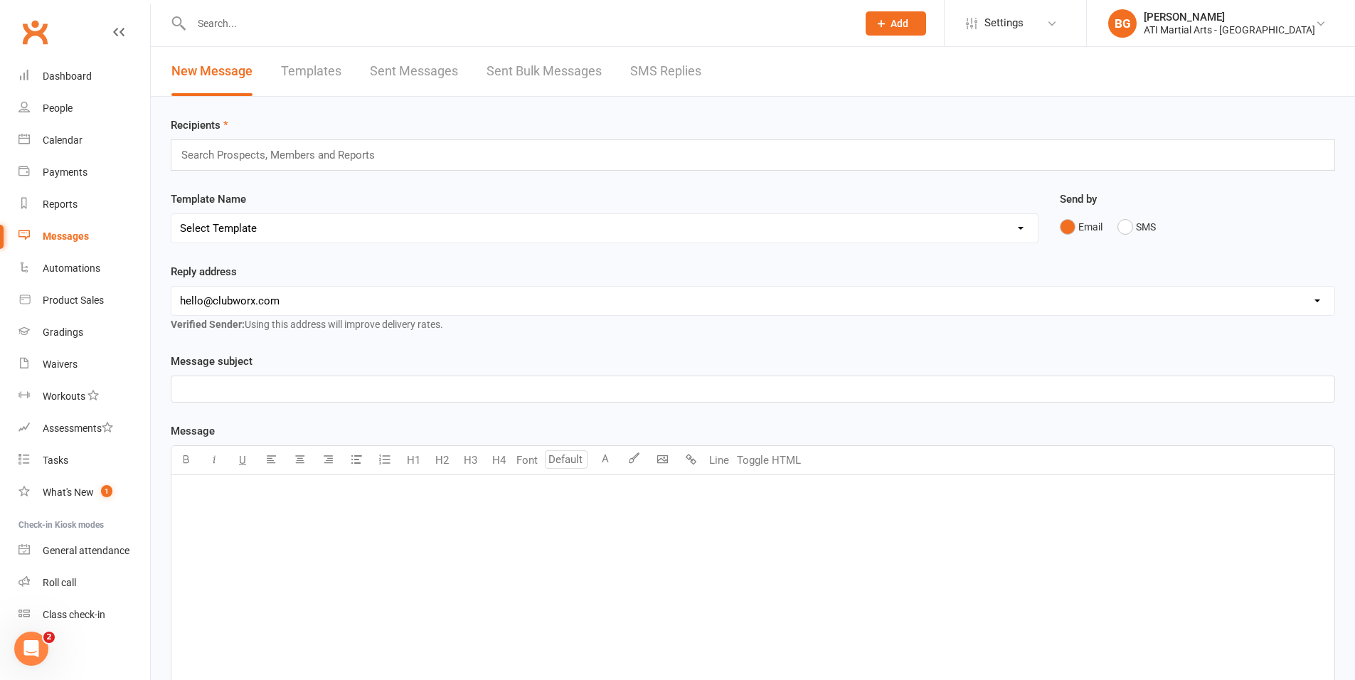
click at [689, 72] on link "SMS Replies" at bounding box center [665, 71] width 71 height 49
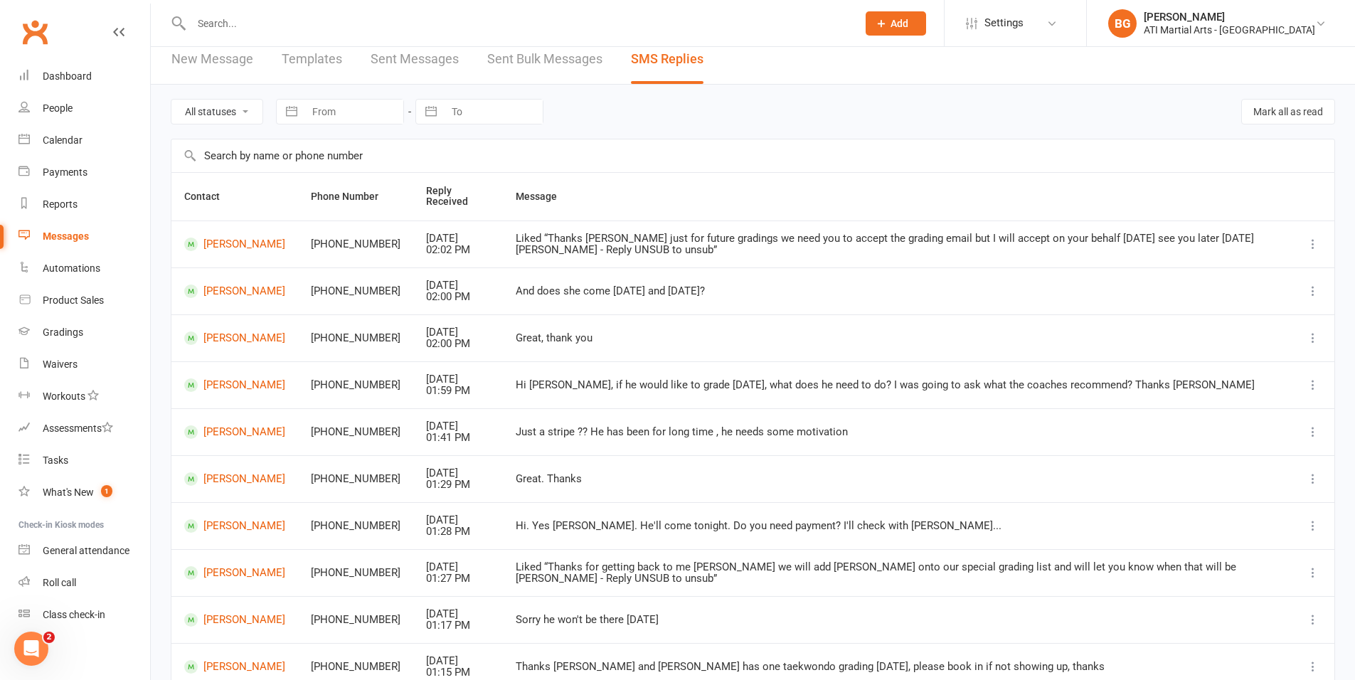
scroll to position [14, 0]
click at [247, 381] on link "[PERSON_NAME]" at bounding box center [234, 383] width 101 height 14
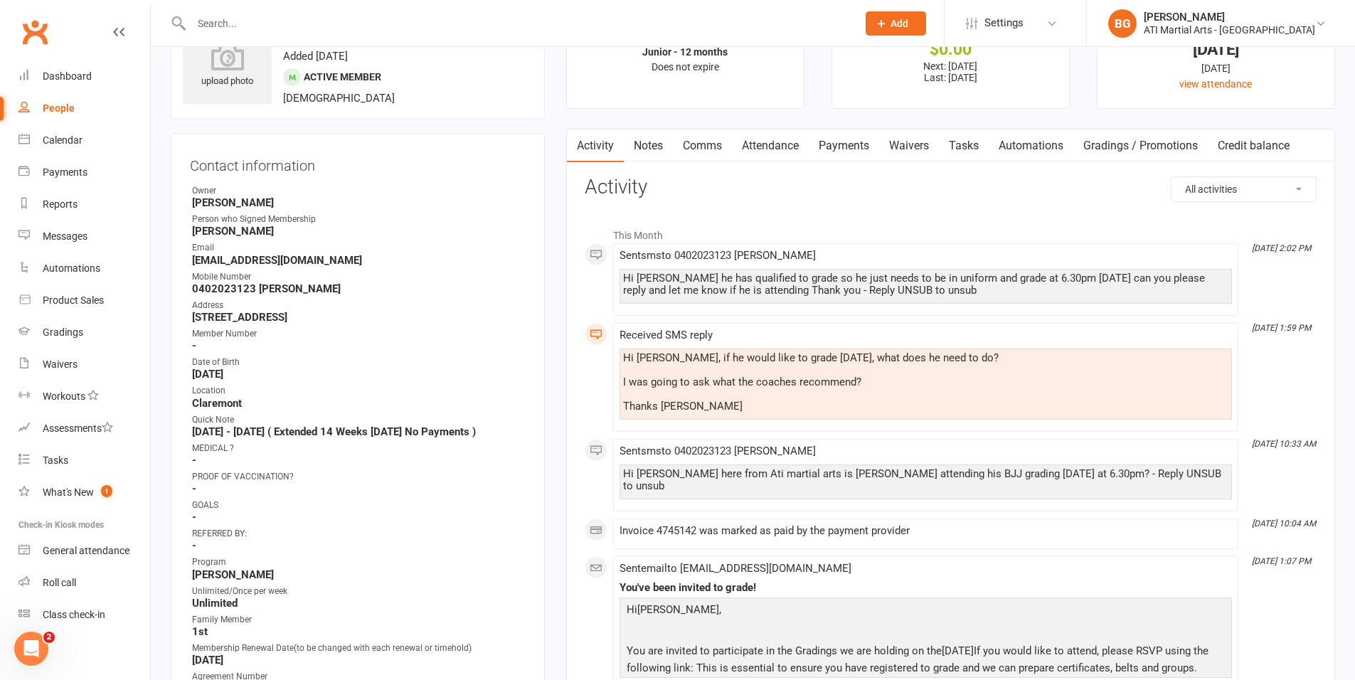
scroll to position [80, 0]
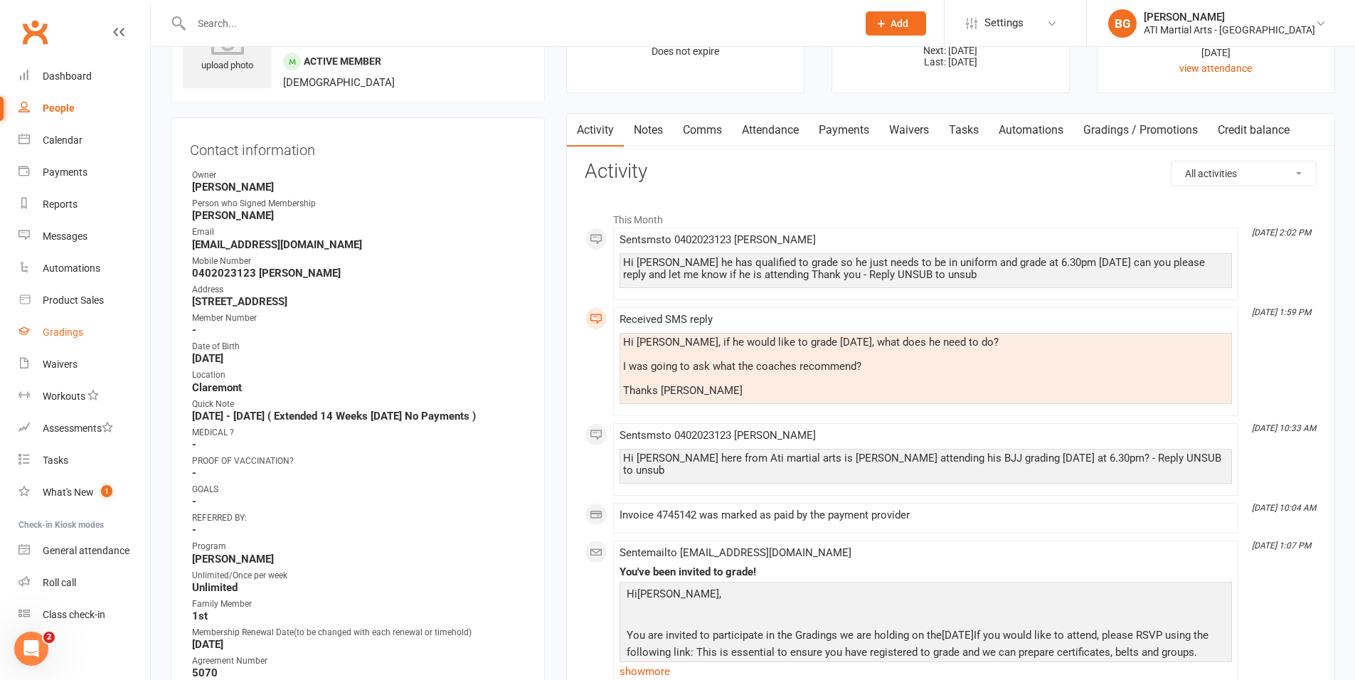
click at [80, 330] on div "Gradings" at bounding box center [63, 332] width 41 height 11
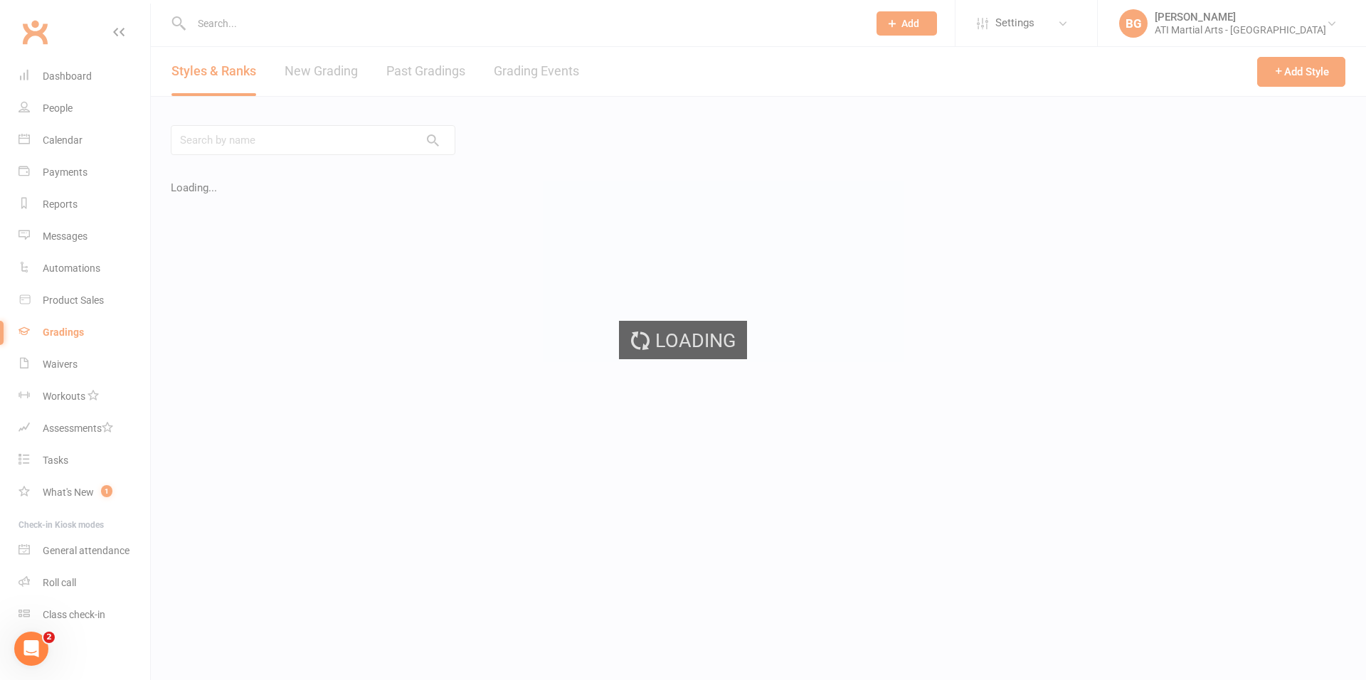
click at [536, 75] on ui-view "Prospect Member Non-attending contact Class / event Appointment Grading event T…" at bounding box center [683, 298] width 1366 height 588
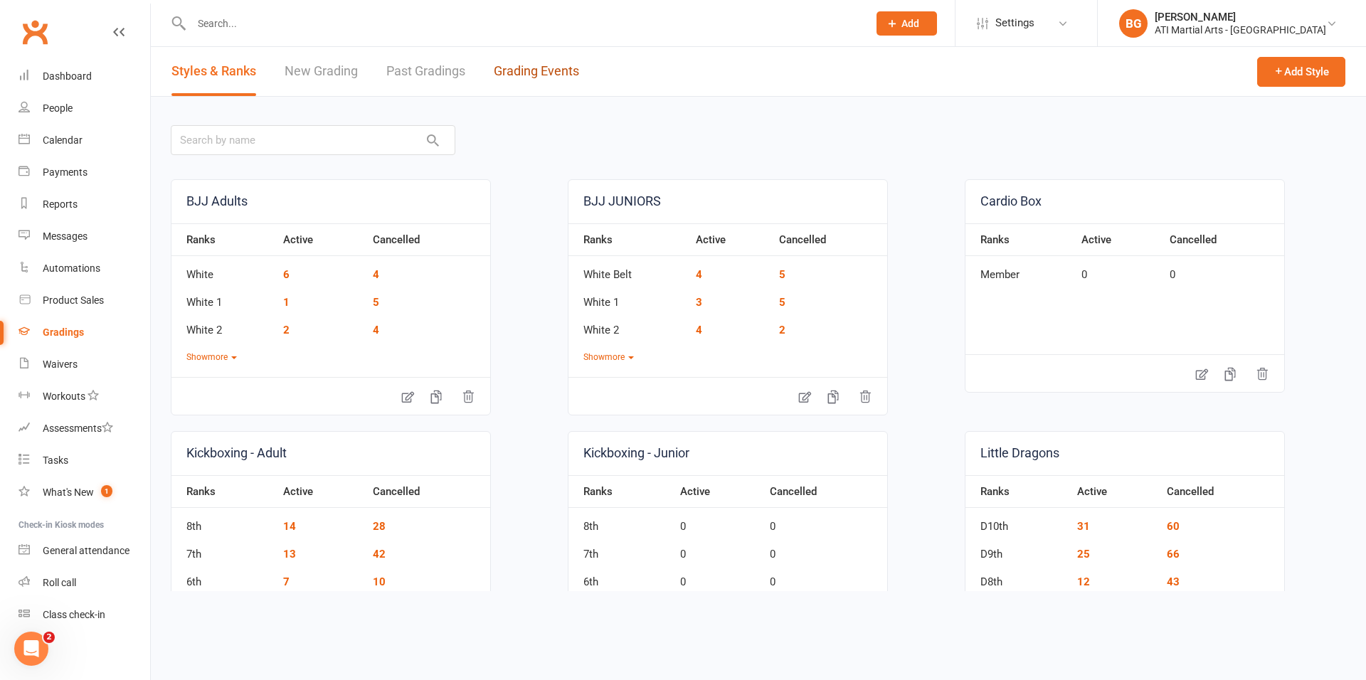
click at [536, 75] on link "Grading Events" at bounding box center [536, 71] width 85 height 49
select select "25"
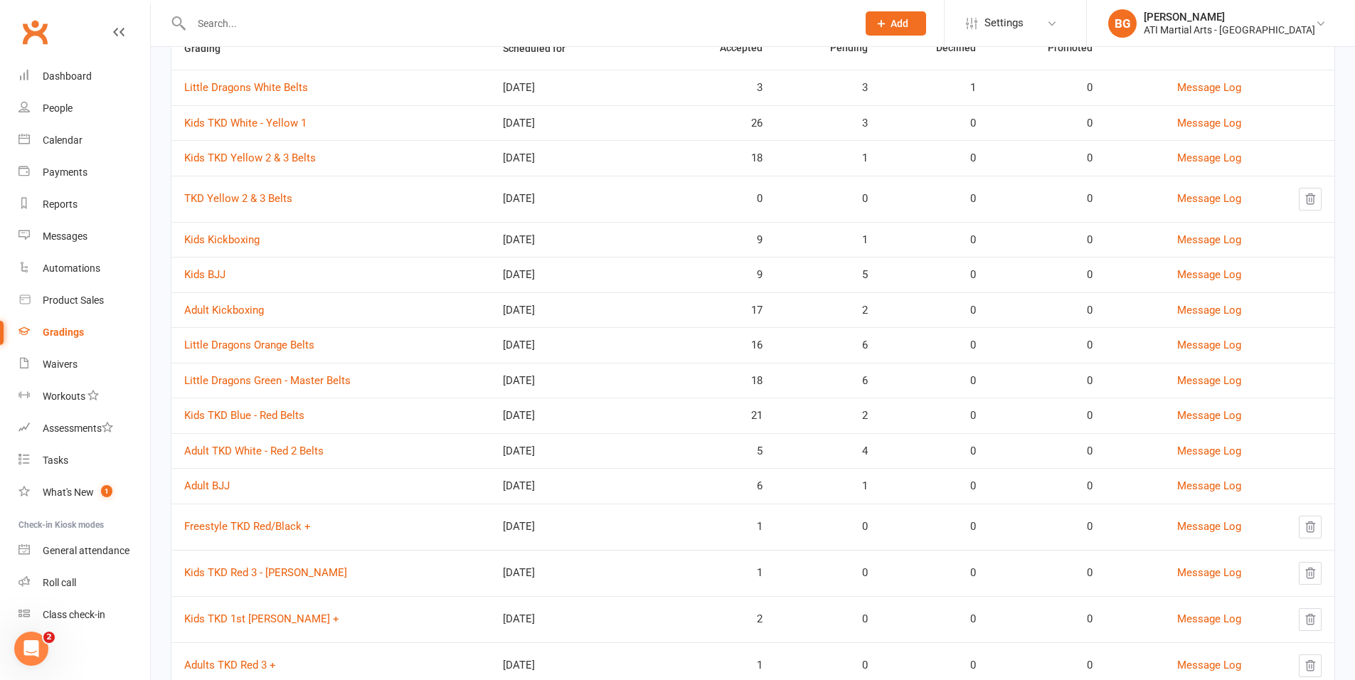
scroll to position [120, 0]
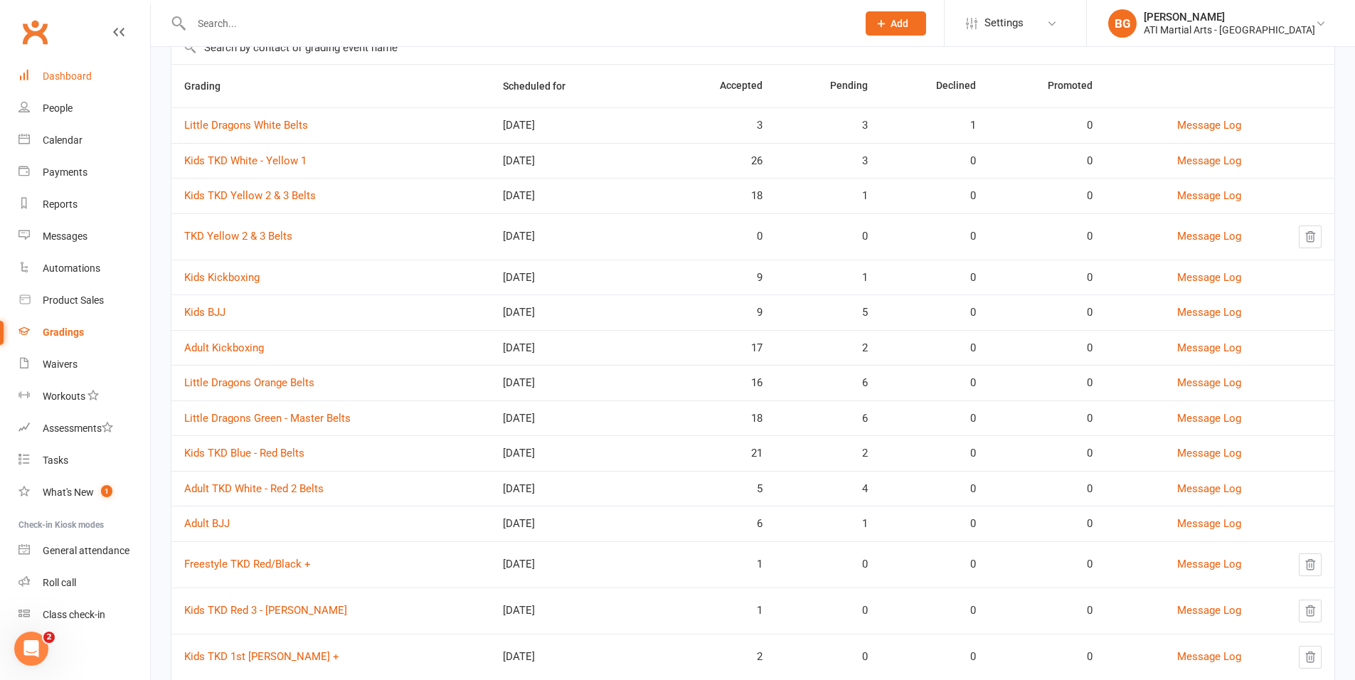
click at [63, 76] on div "Dashboard" at bounding box center [67, 75] width 49 height 11
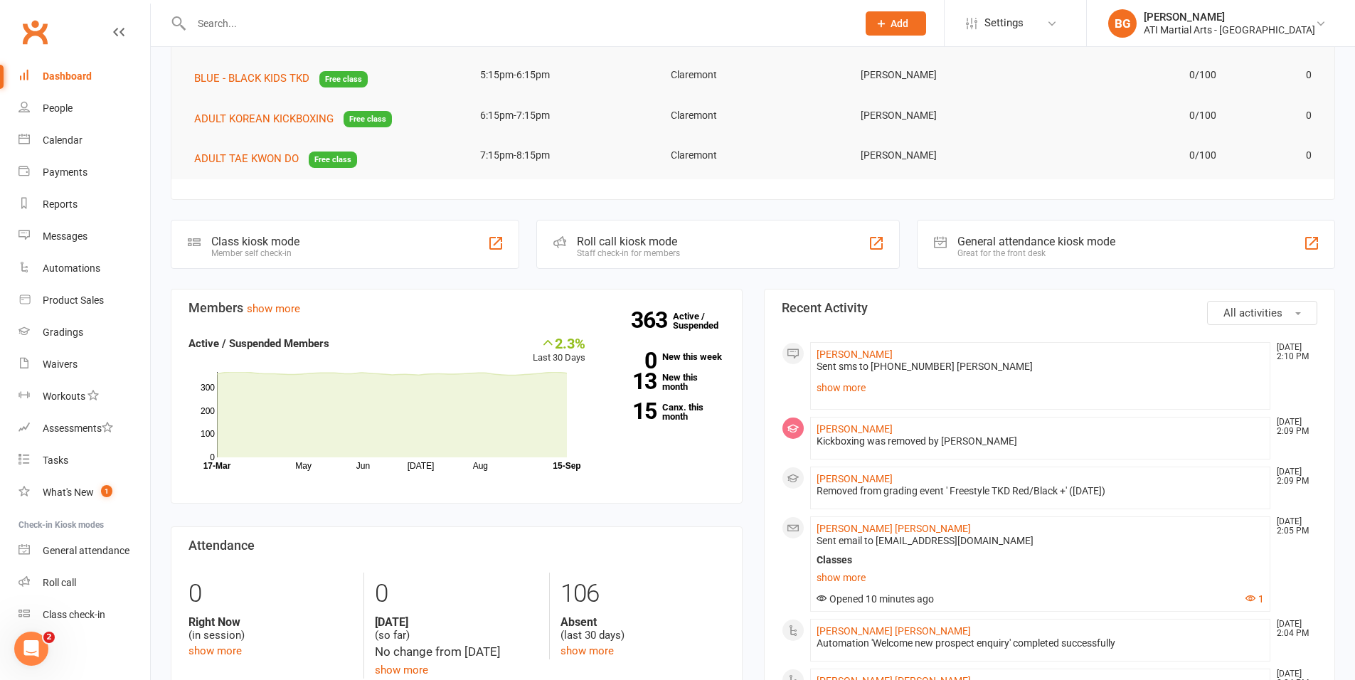
scroll to position [179, 0]
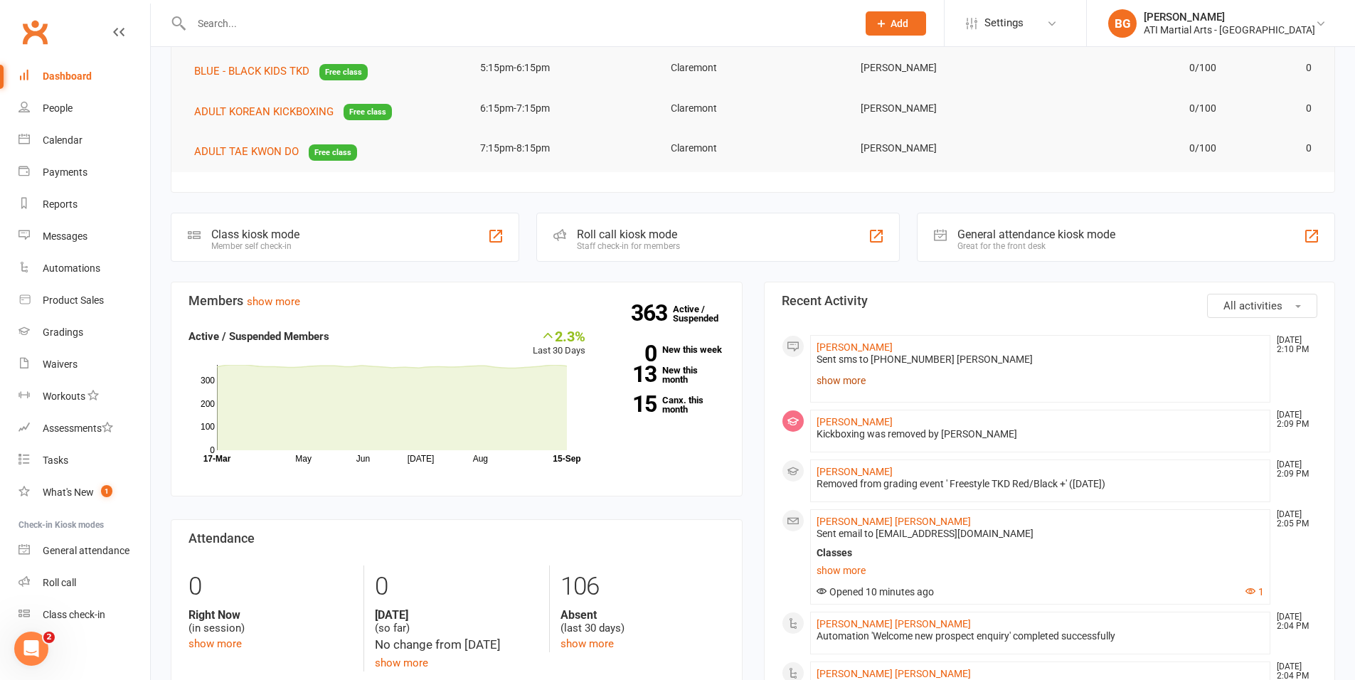
click at [817, 380] on link "show more" at bounding box center [1041, 381] width 448 height 20
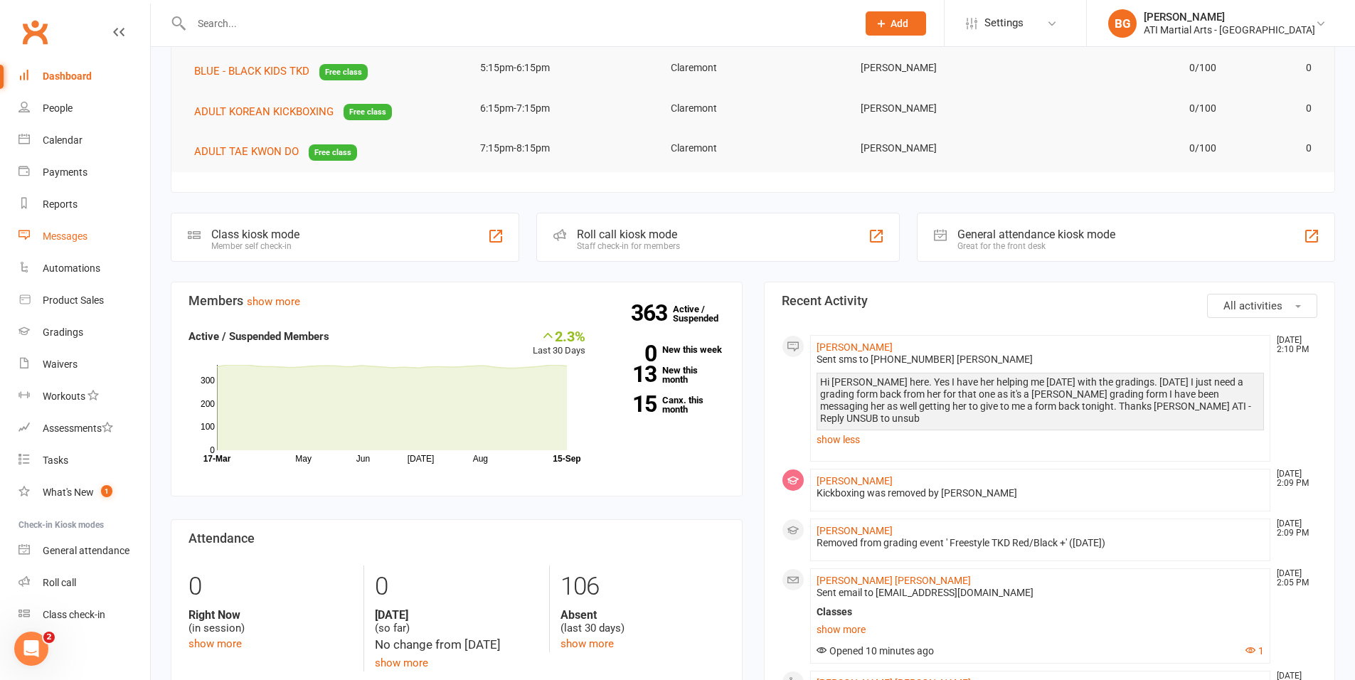
click at [48, 238] on div "Messages" at bounding box center [65, 236] width 45 height 11
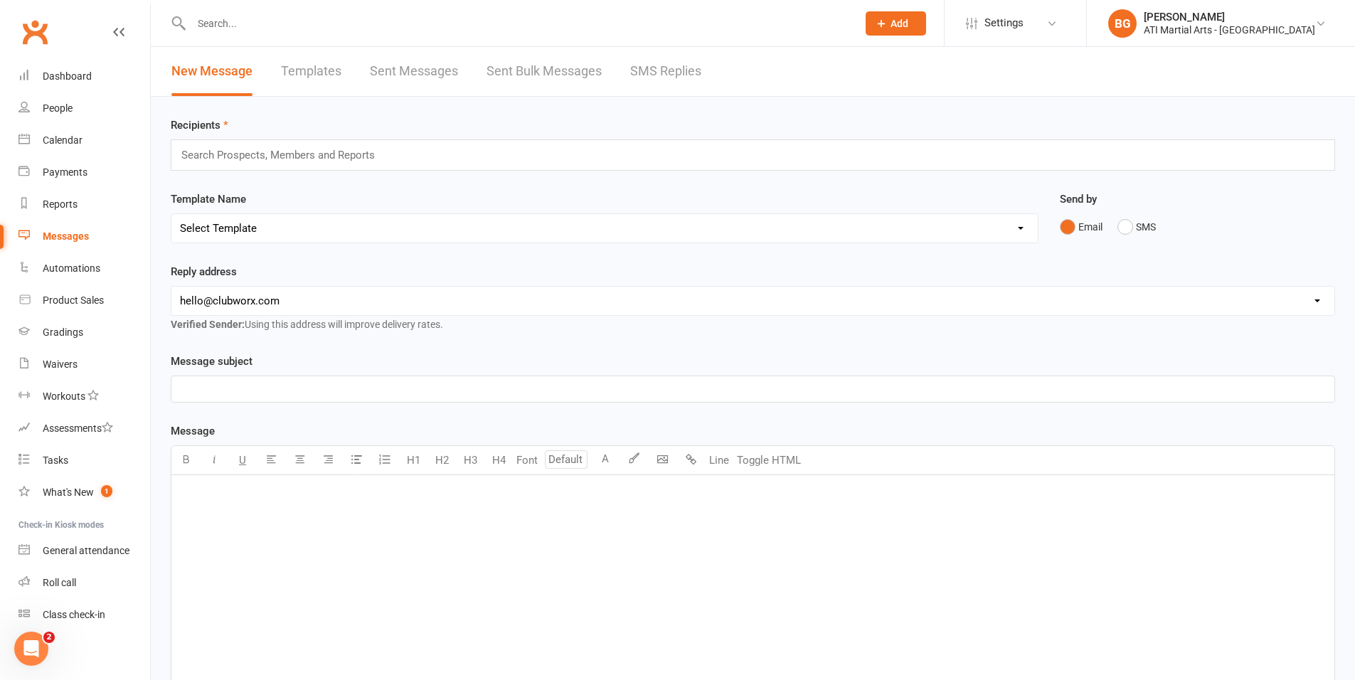
click at [674, 89] on link "SMS Replies" at bounding box center [665, 71] width 71 height 49
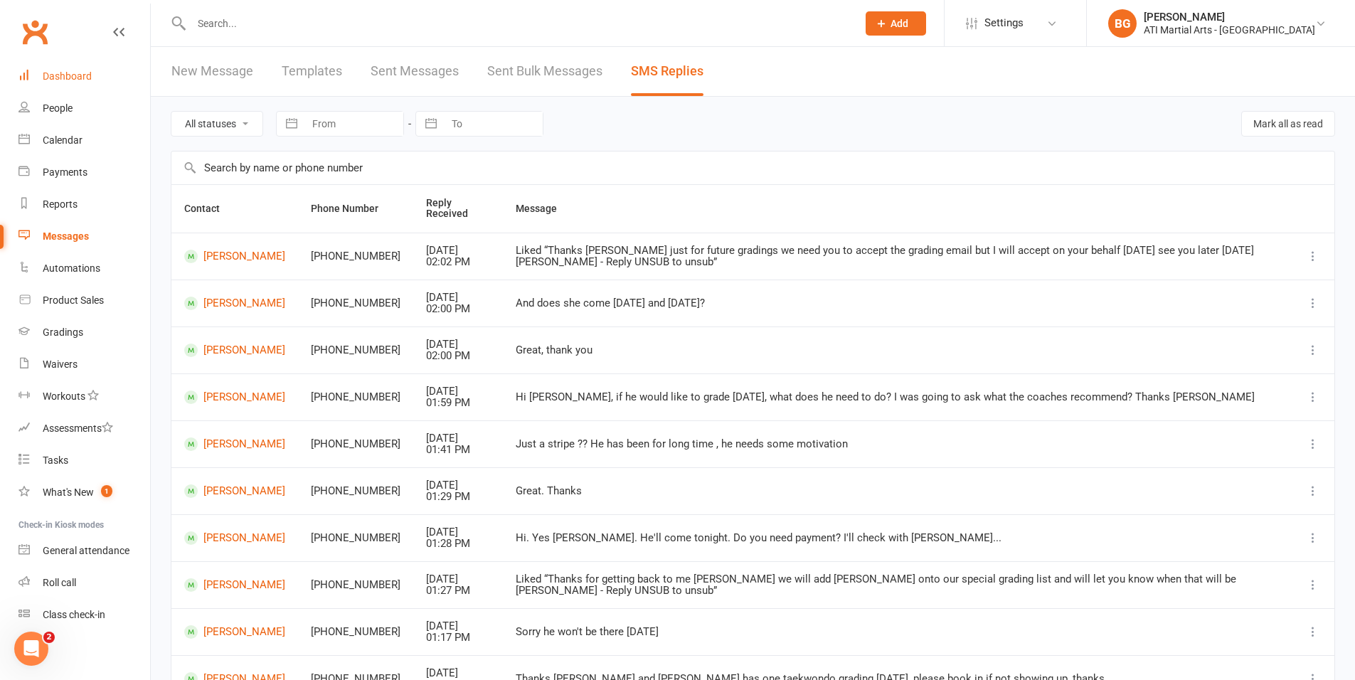
click at [41, 81] on link "Dashboard" at bounding box center [84, 76] width 132 height 32
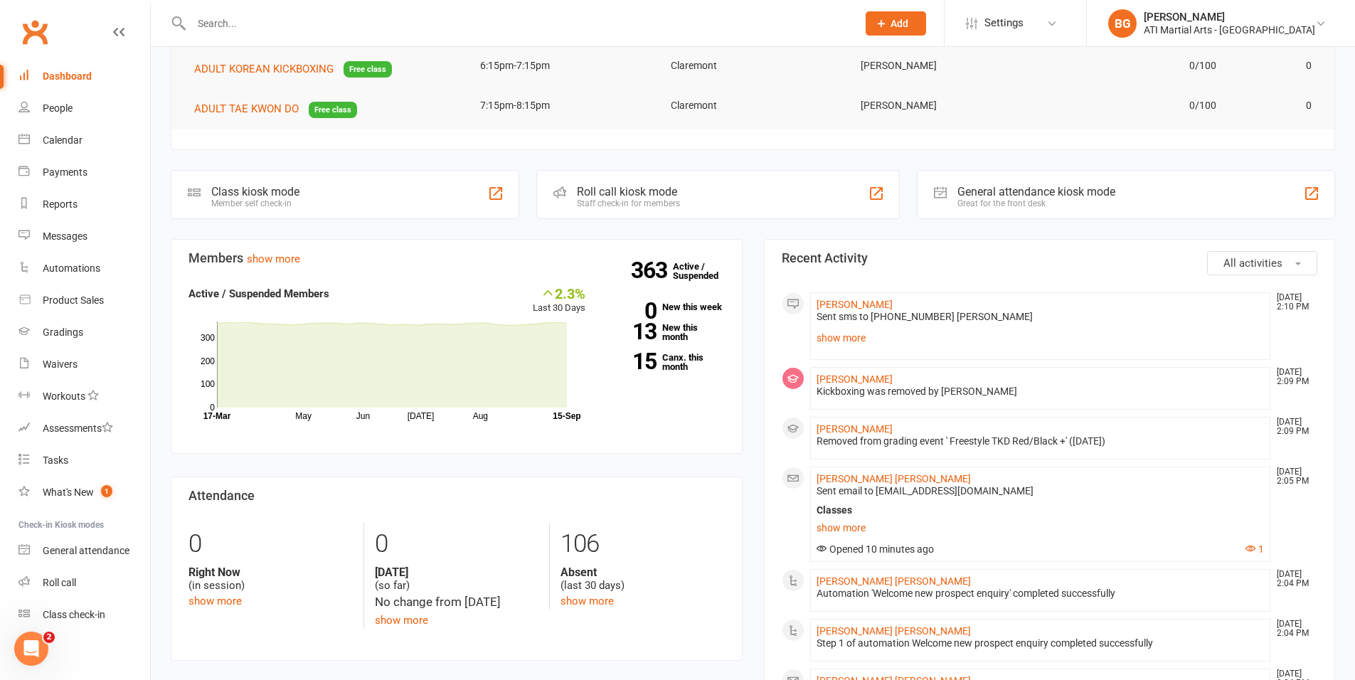
scroll to position [265, 0]
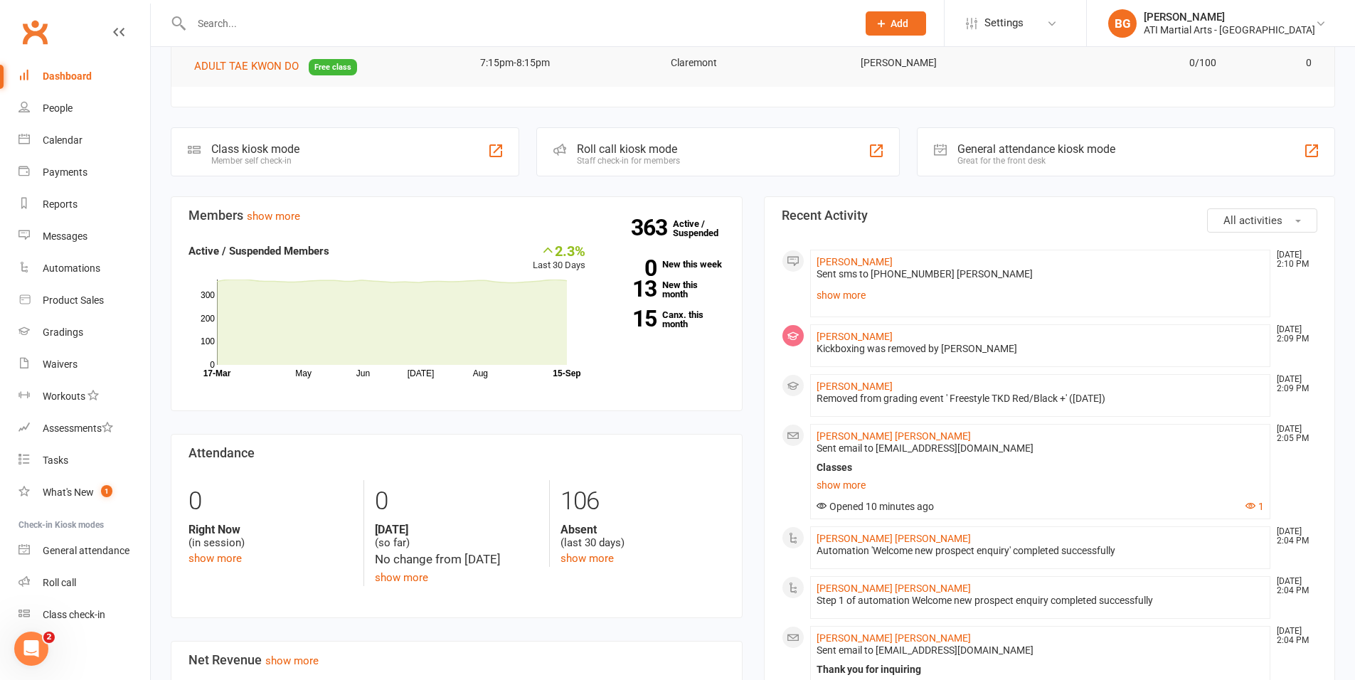
click at [909, 23] on span "Add" at bounding box center [900, 23] width 18 height 11
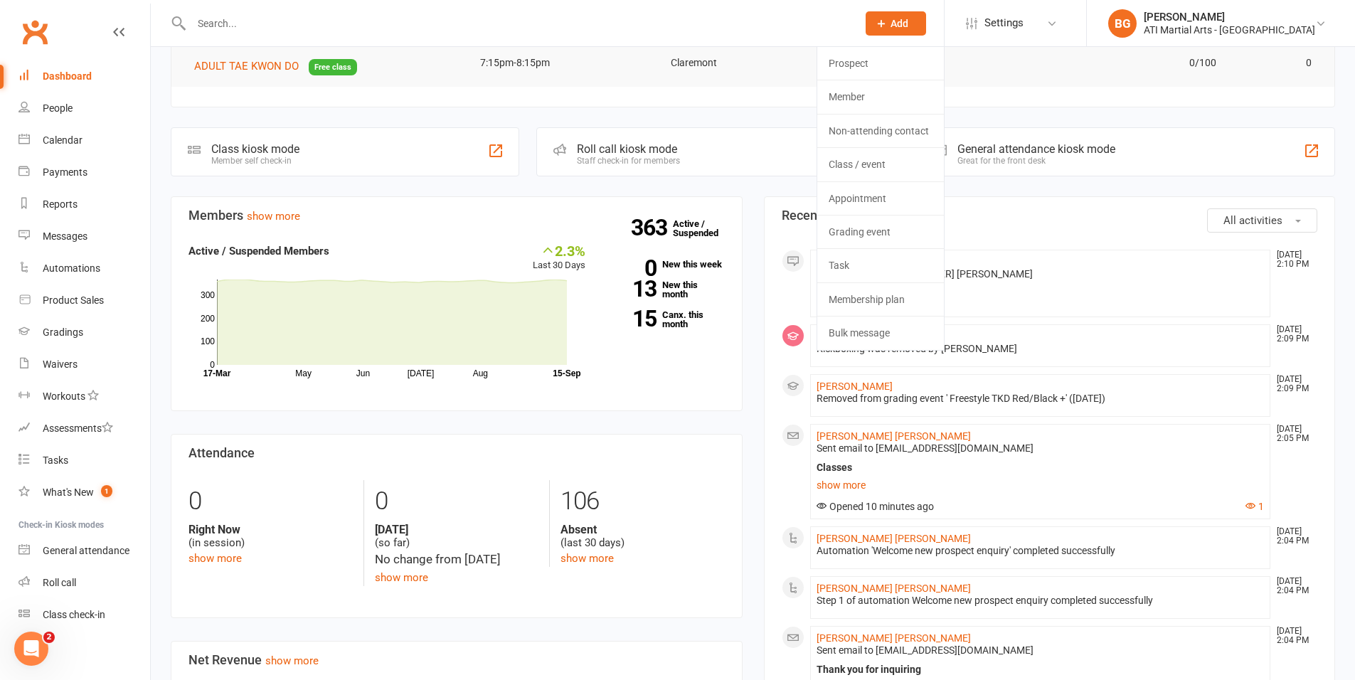
click at [217, 28] on input "text" at bounding box center [517, 24] width 660 height 20
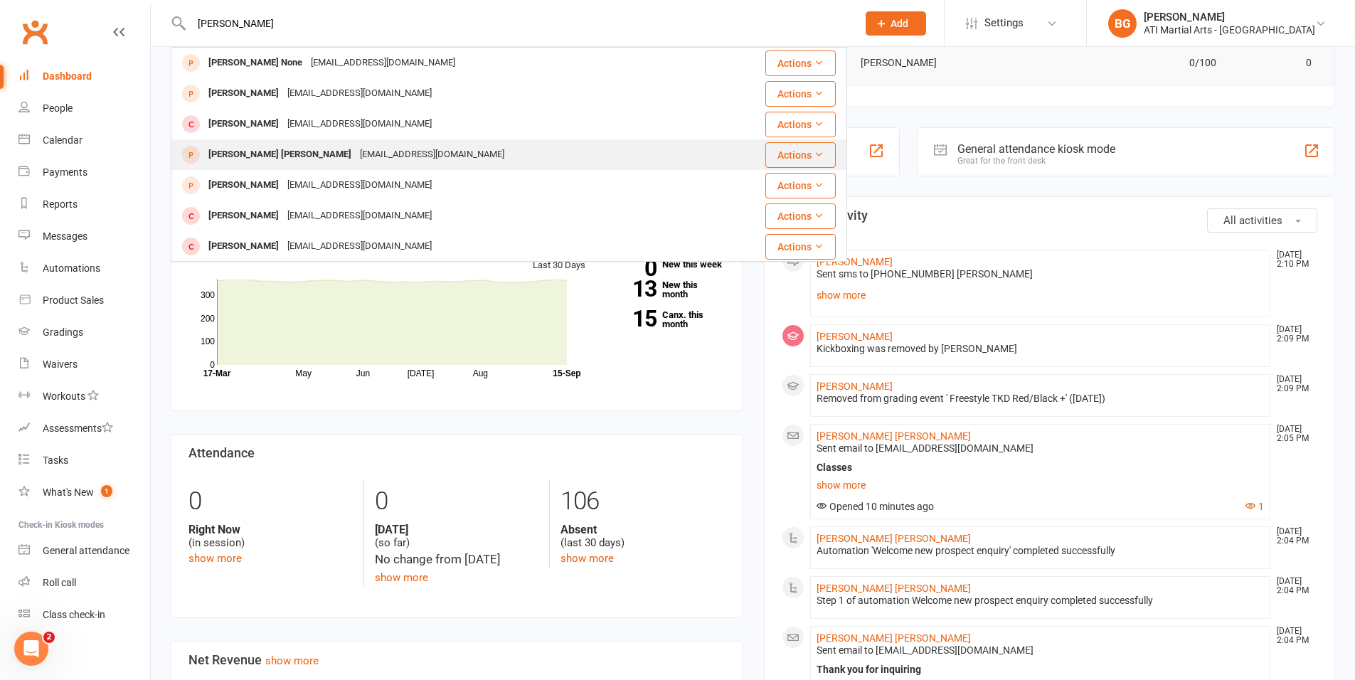
type input "[PERSON_NAME]"
click at [361, 159] on div "[EMAIL_ADDRESS][DOMAIN_NAME]" at bounding box center [432, 154] width 153 height 21
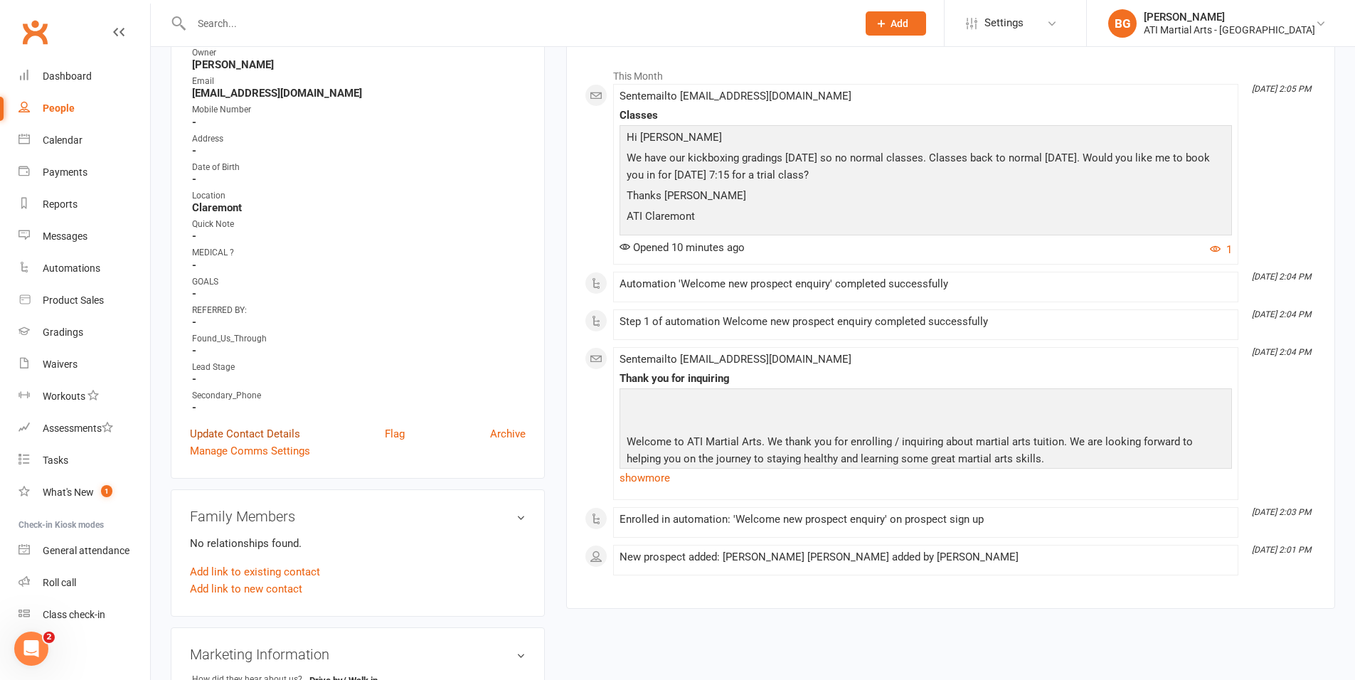
click at [280, 438] on link "Update Contact Details" at bounding box center [245, 433] width 110 height 17
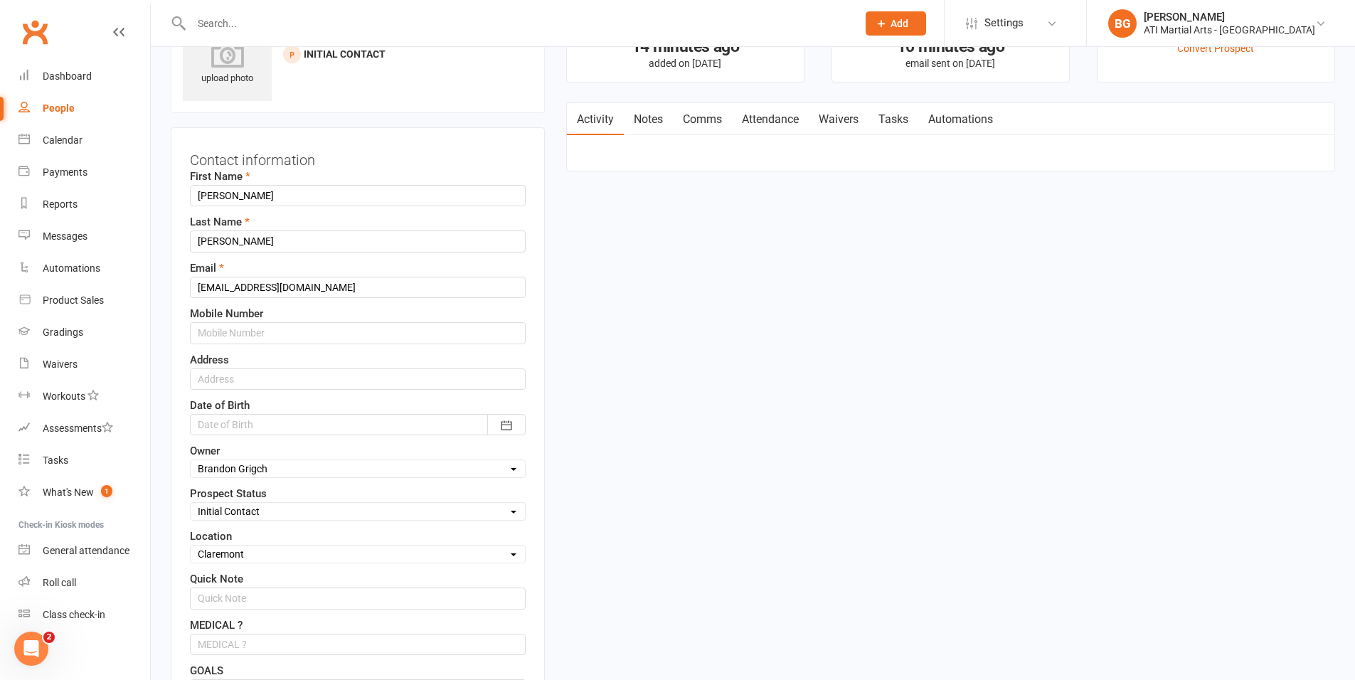
scroll to position [64, 0]
drag, startPoint x: 276, startPoint y: 243, endPoint x: 0, endPoint y: 242, distance: 276.0
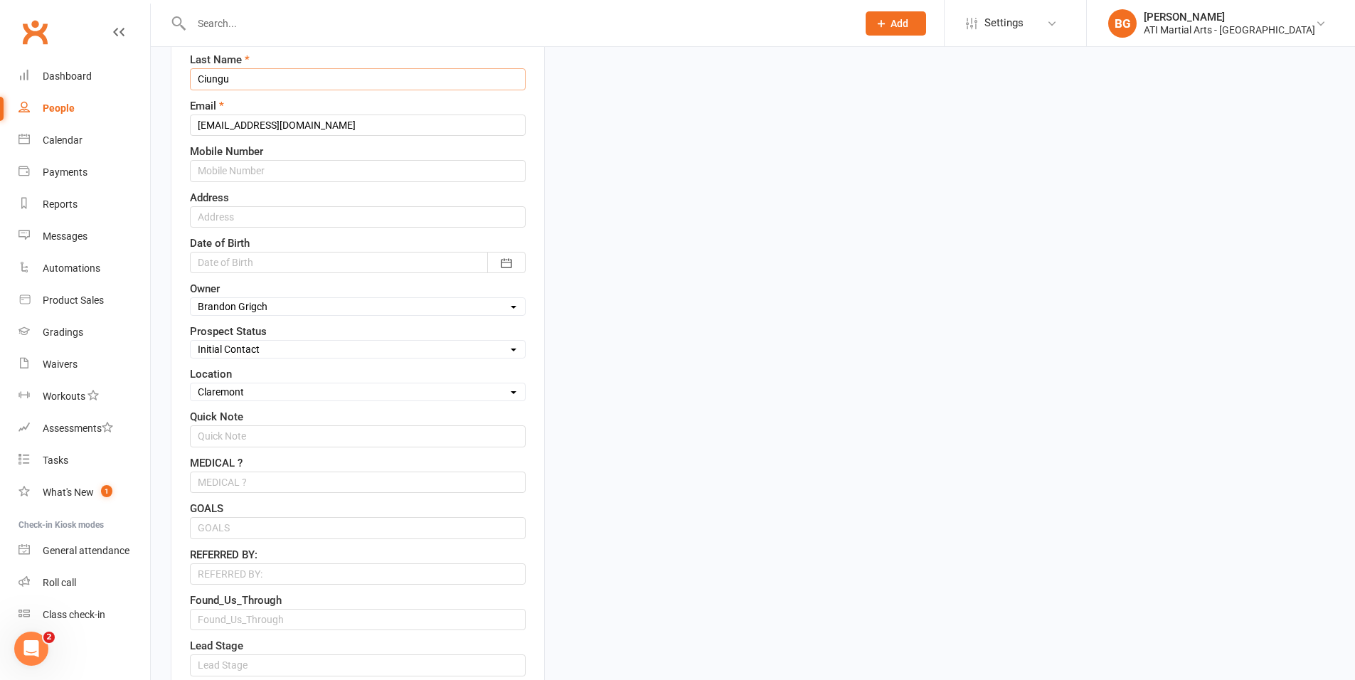
scroll to position [0, 0]
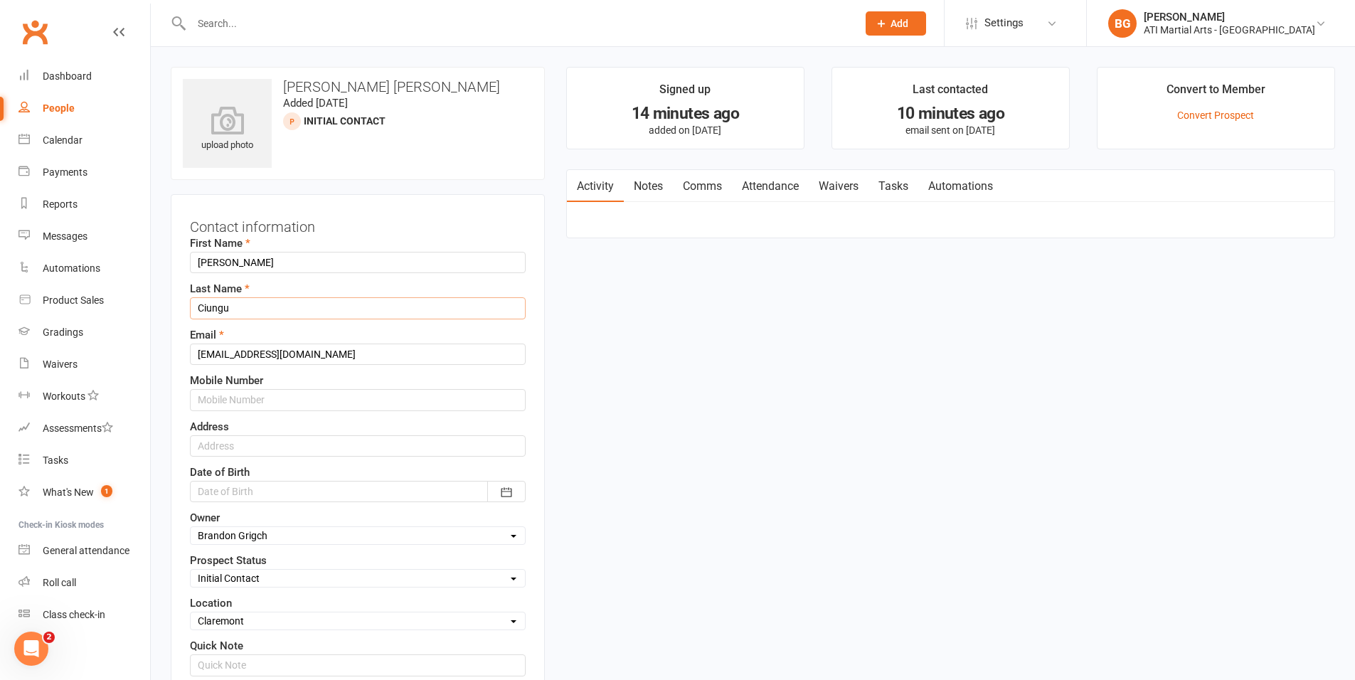
type input "Ciungu"
click at [239, 393] on input "text" at bounding box center [358, 399] width 336 height 21
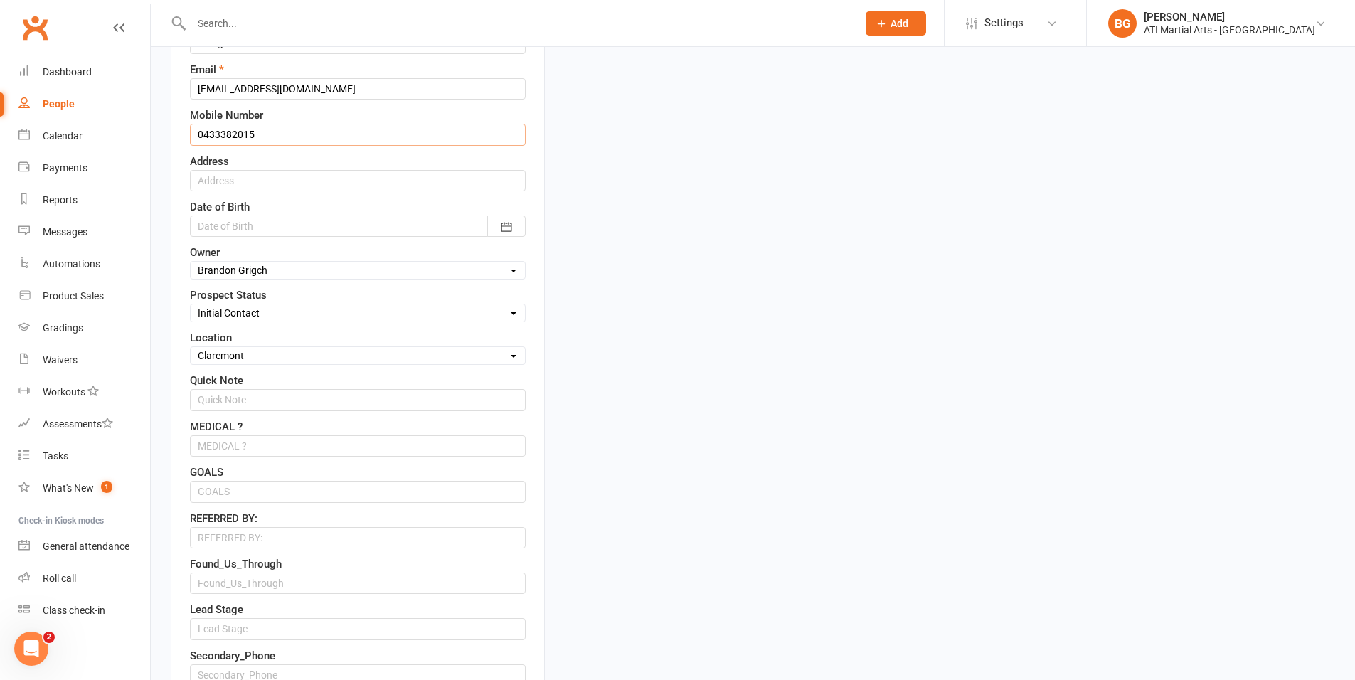
scroll to position [356, 0]
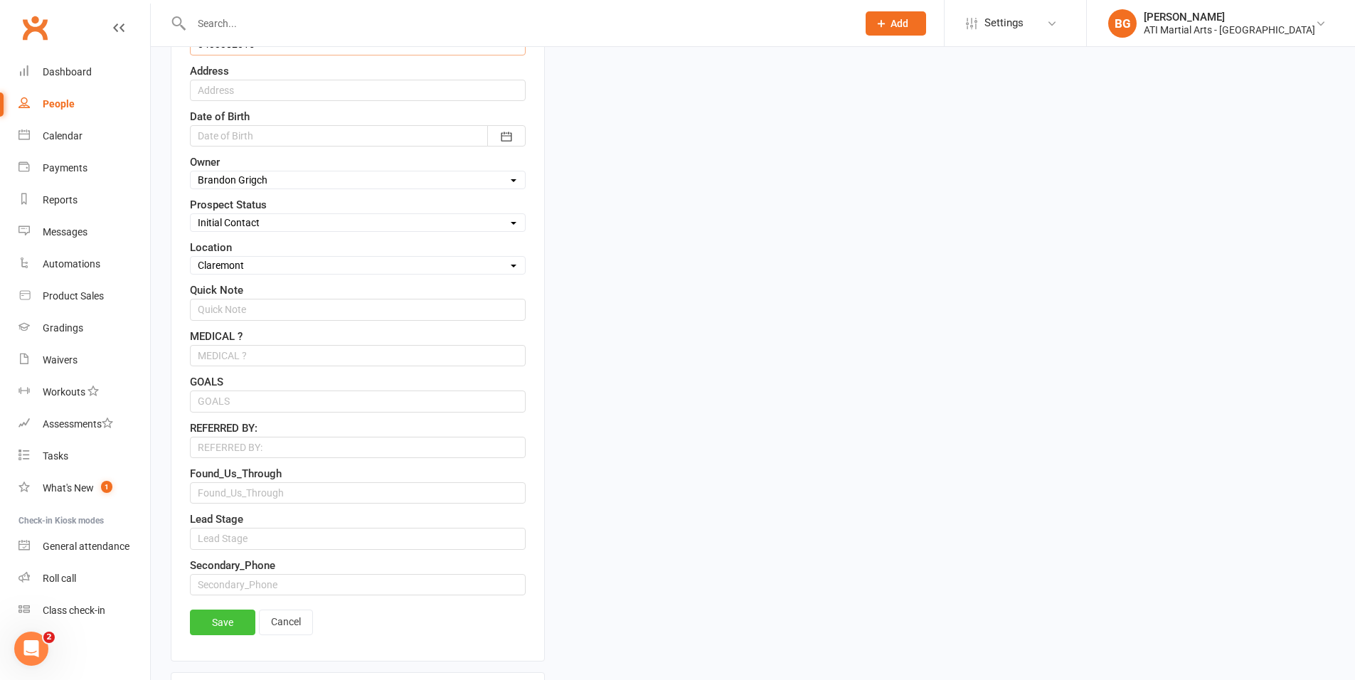
type input "0433382015"
click at [227, 620] on link "Save" at bounding box center [222, 623] width 65 height 26
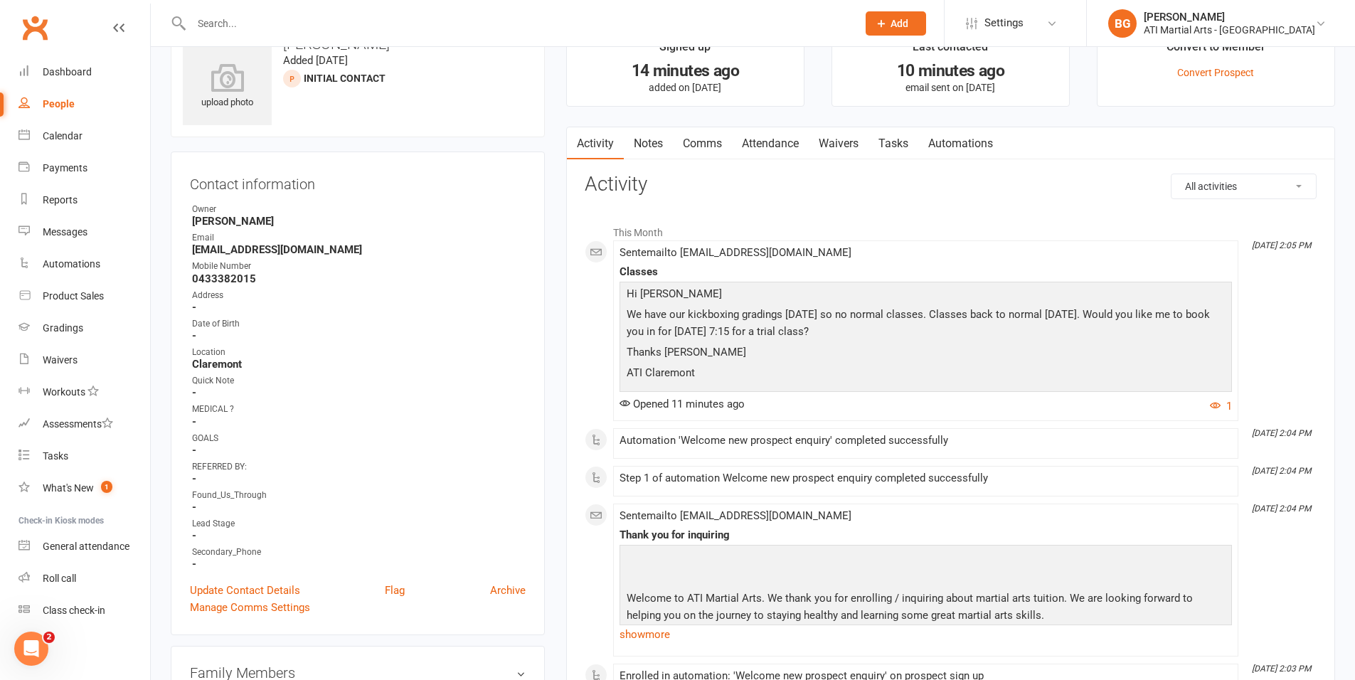
scroll to position [0, 0]
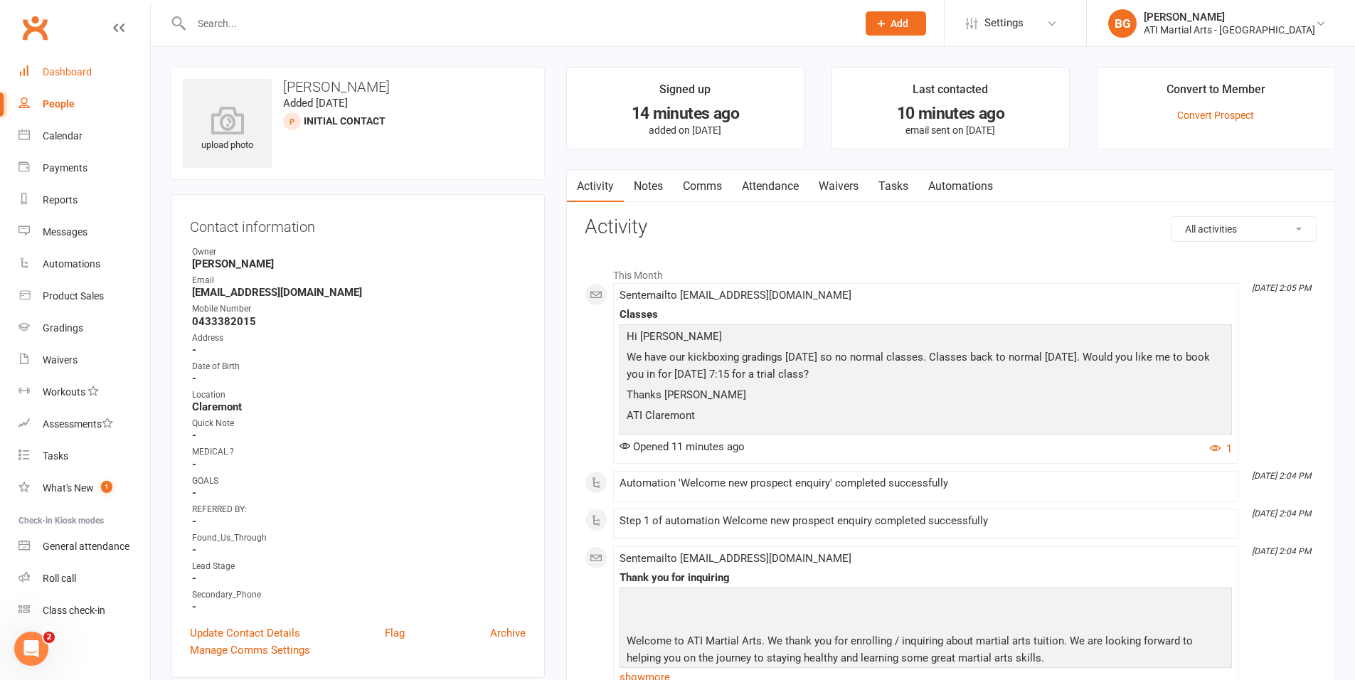
click at [35, 78] on link "Dashboard" at bounding box center [84, 72] width 132 height 32
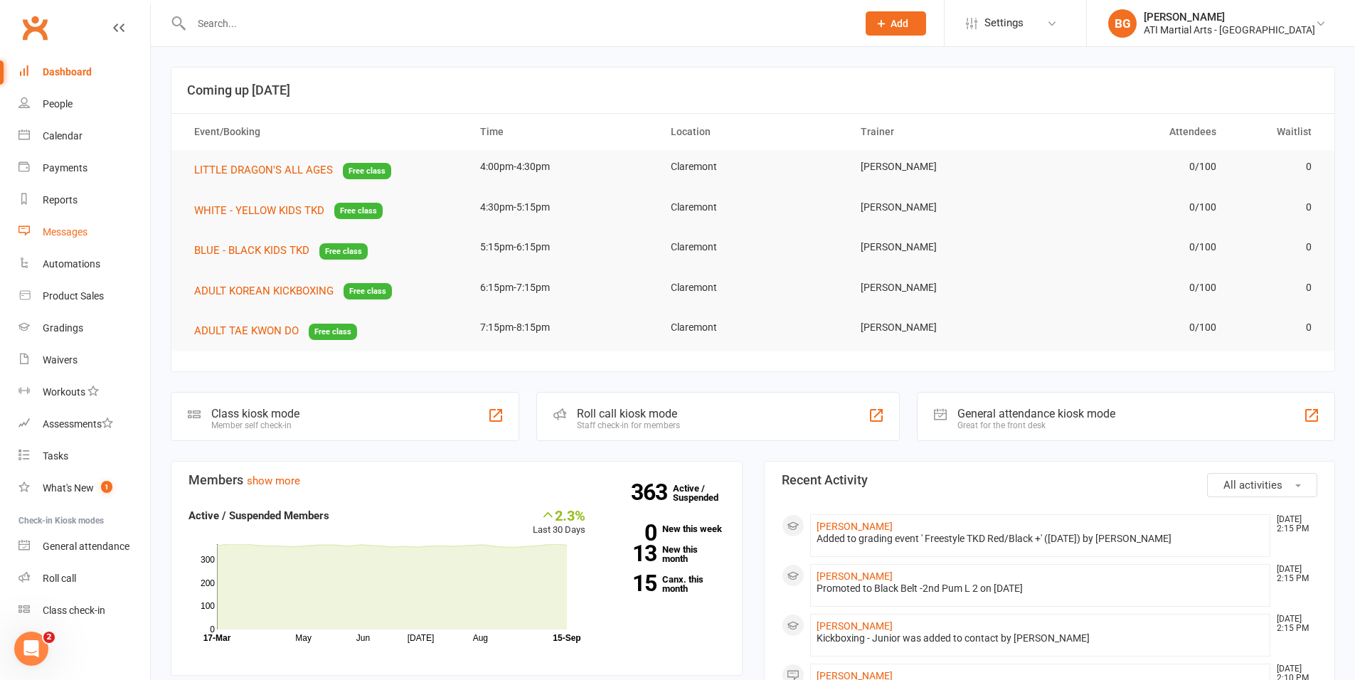
click at [32, 218] on link "Messages" at bounding box center [84, 232] width 132 height 32
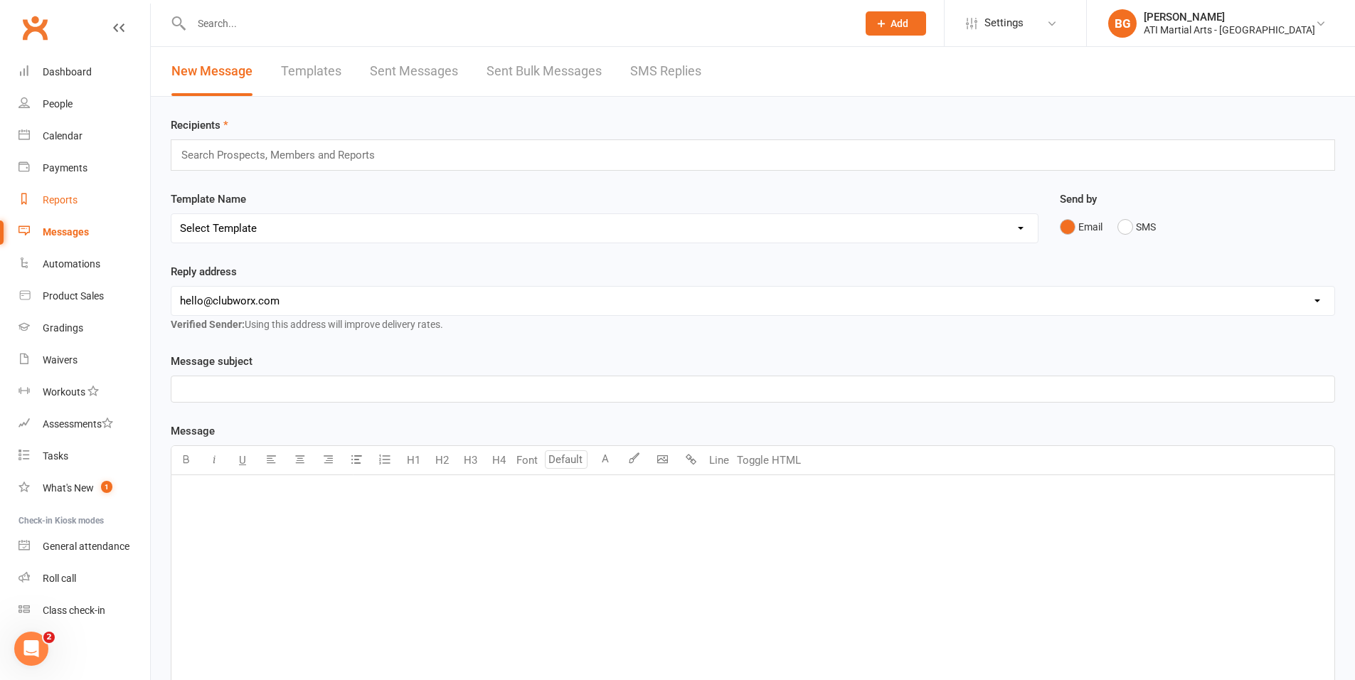
click at [56, 208] on link "Reports" at bounding box center [84, 200] width 132 height 32
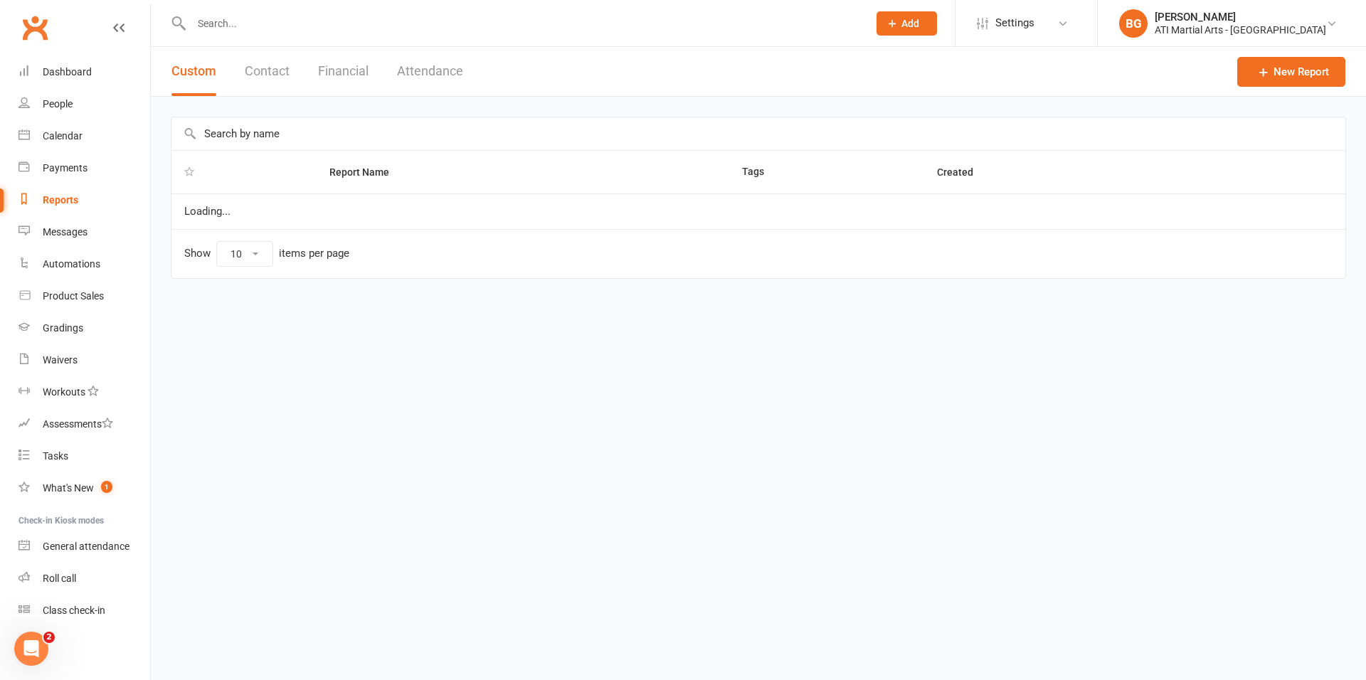
select select "100"
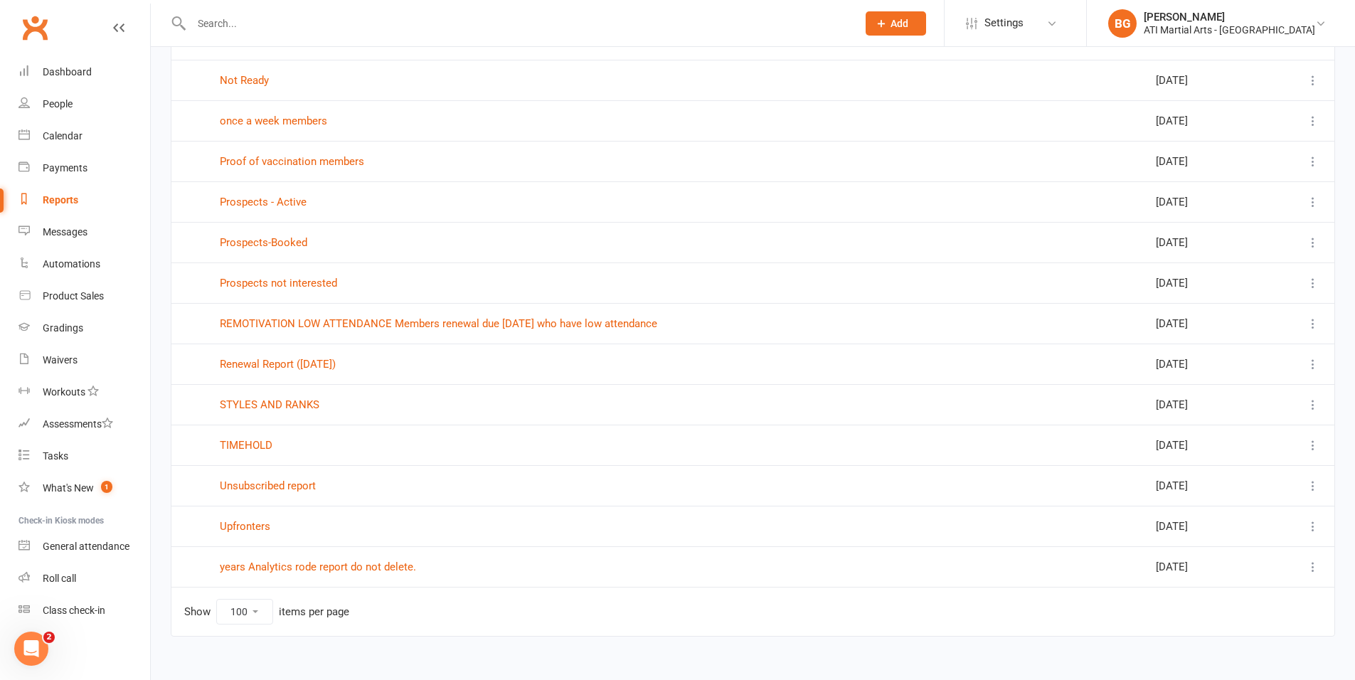
scroll to position [1570, 0]
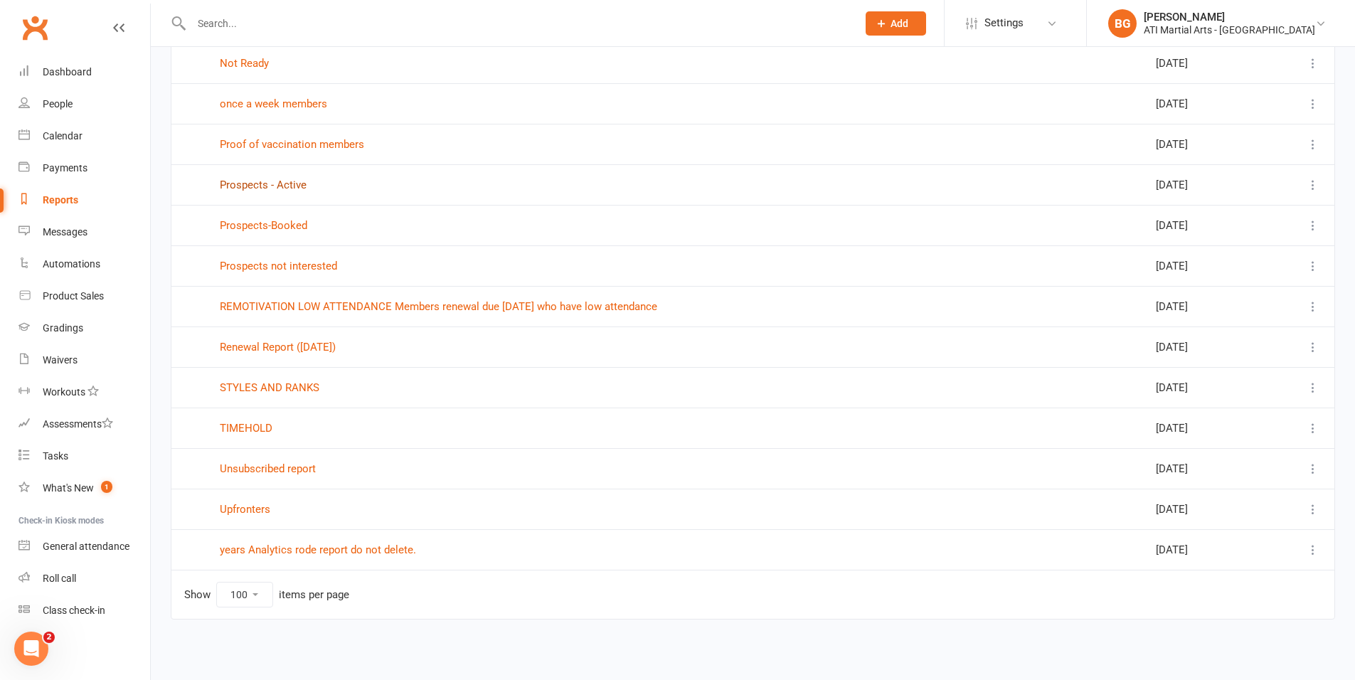
click at [271, 186] on link "Prospects - Active" at bounding box center [263, 185] width 87 height 13
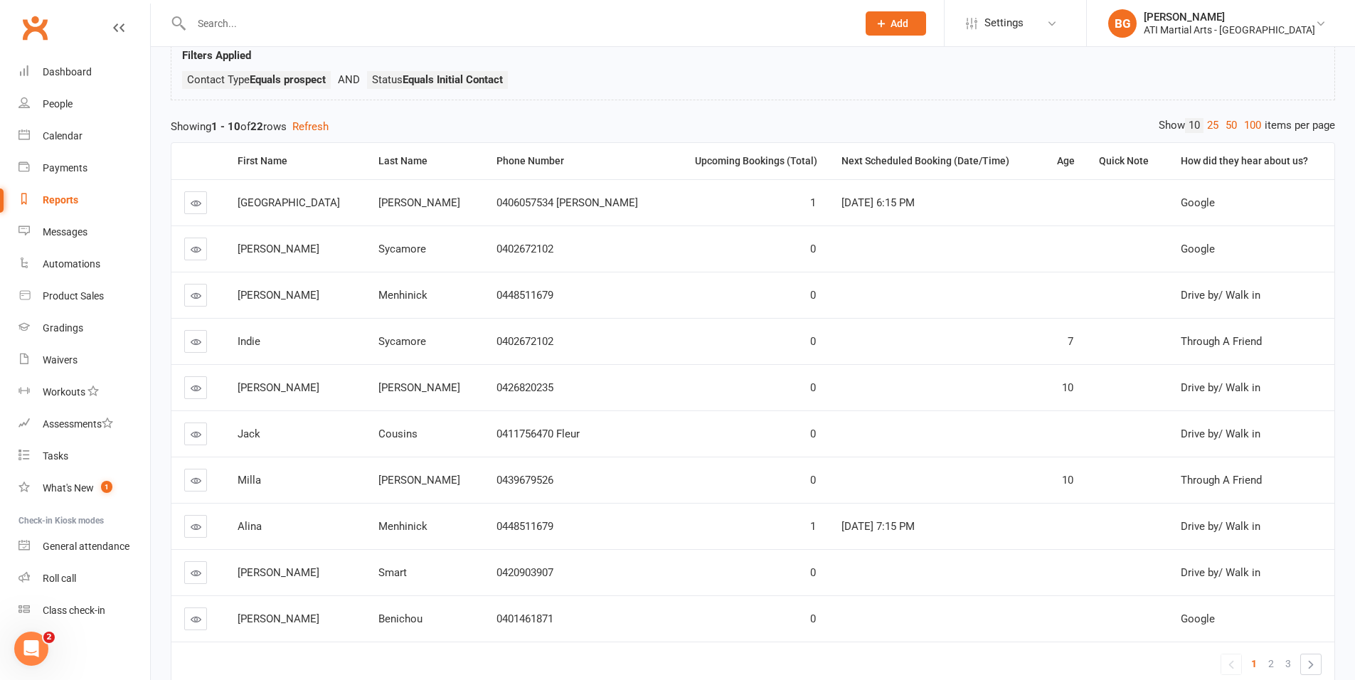
scroll to position [134, 0]
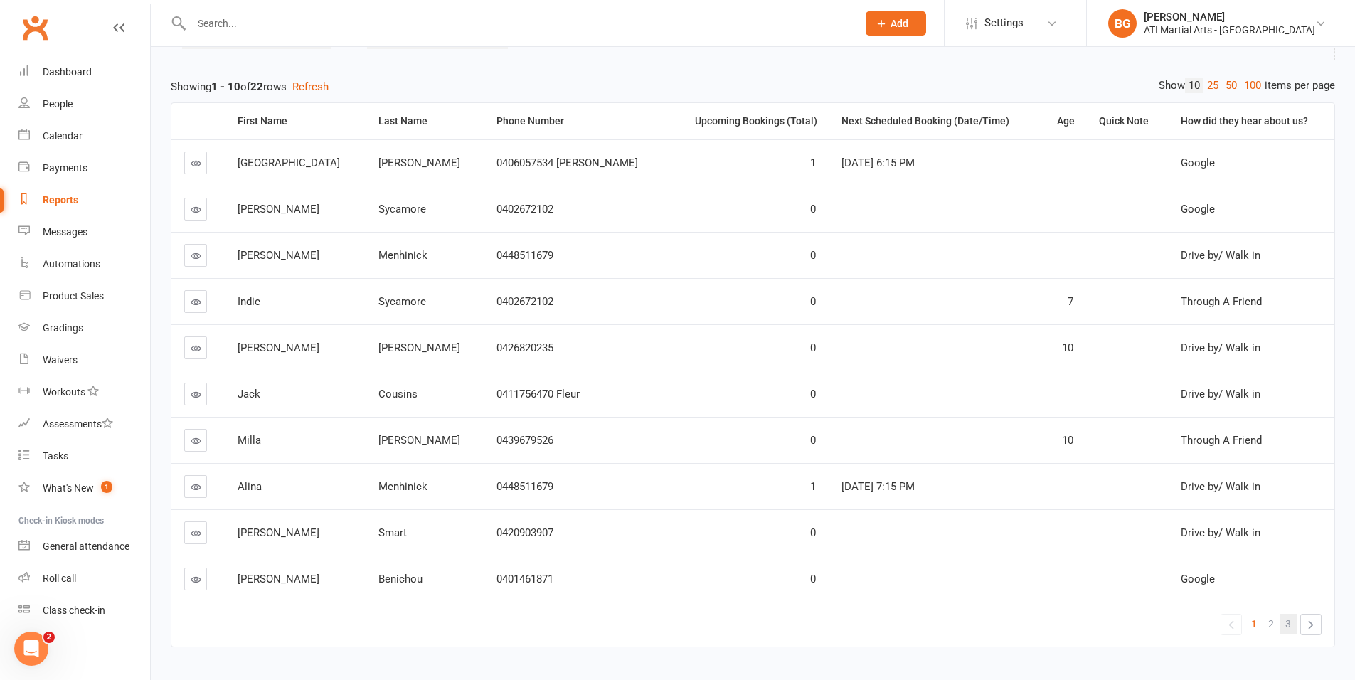
click at [1281, 626] on link "3" at bounding box center [1288, 624] width 17 height 20
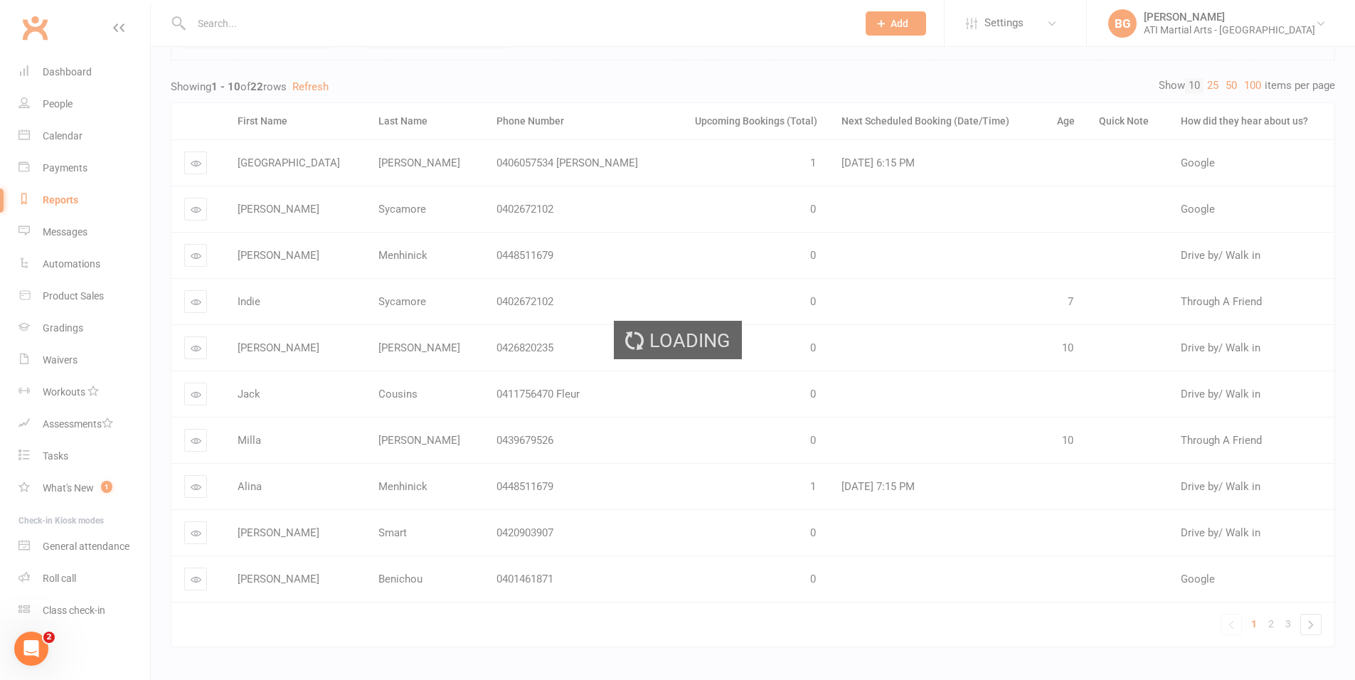
scroll to position [0, 0]
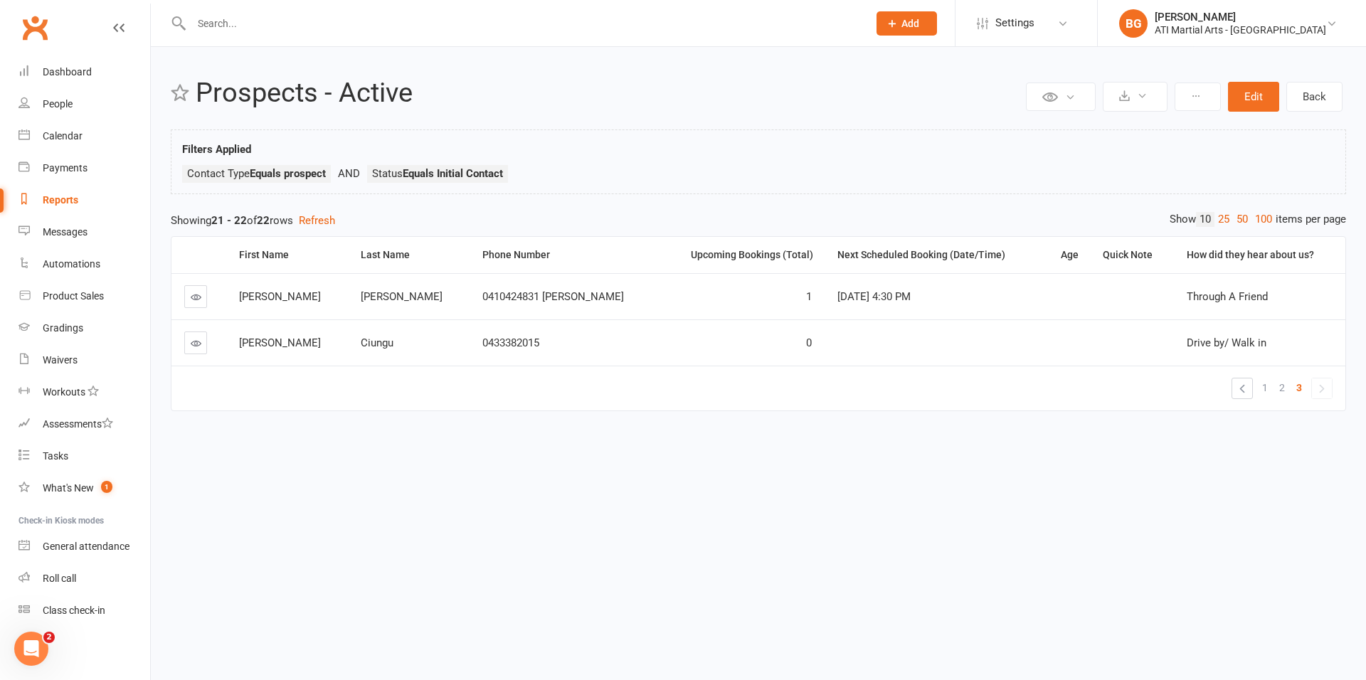
click at [203, 344] on link at bounding box center [195, 343] width 23 height 23
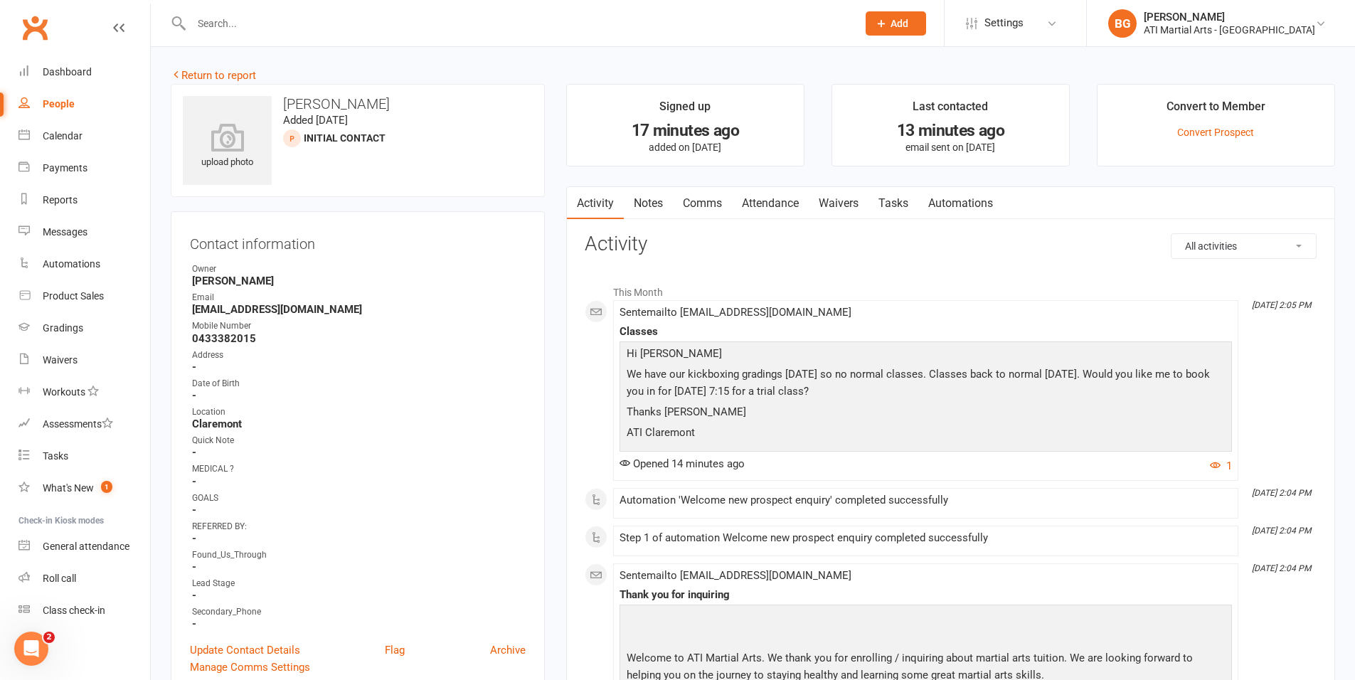
click at [775, 202] on link "Attendance" at bounding box center [770, 203] width 77 height 33
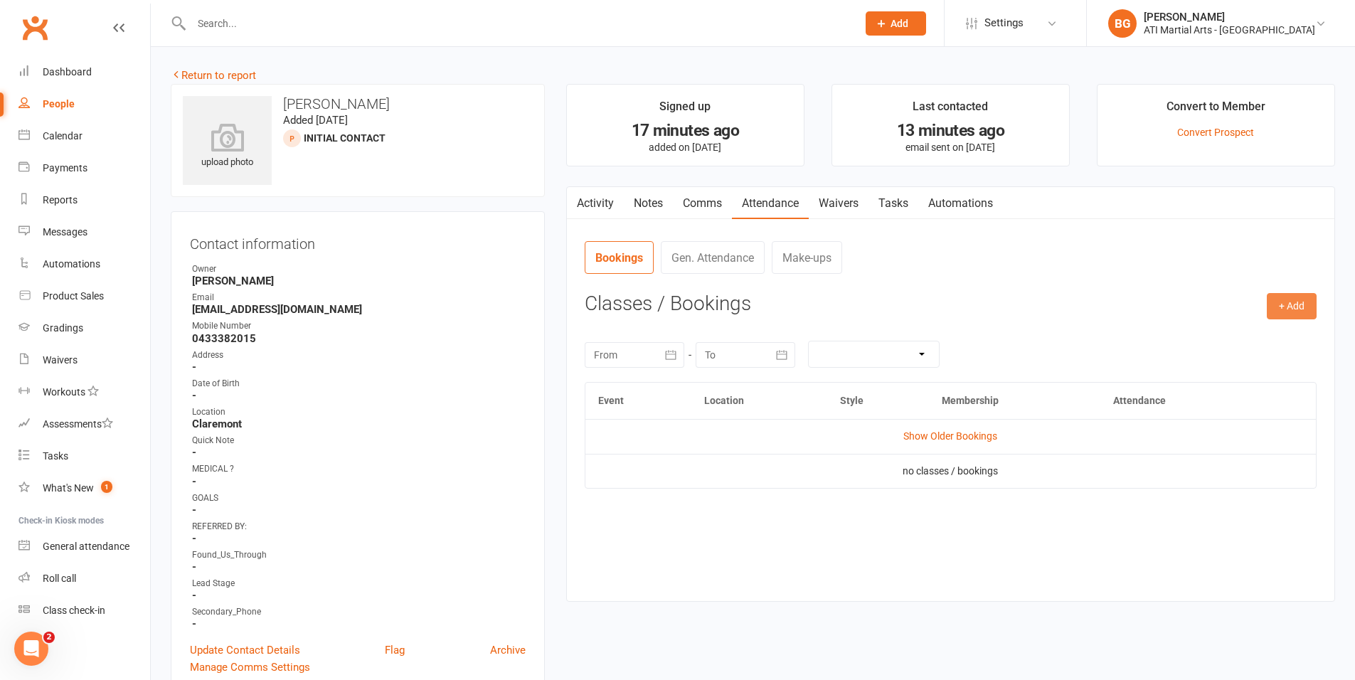
click at [1293, 304] on button "+ Add" at bounding box center [1292, 306] width 50 height 26
click at [1254, 374] on link "Add Appointment" at bounding box center [1245, 367] width 141 height 28
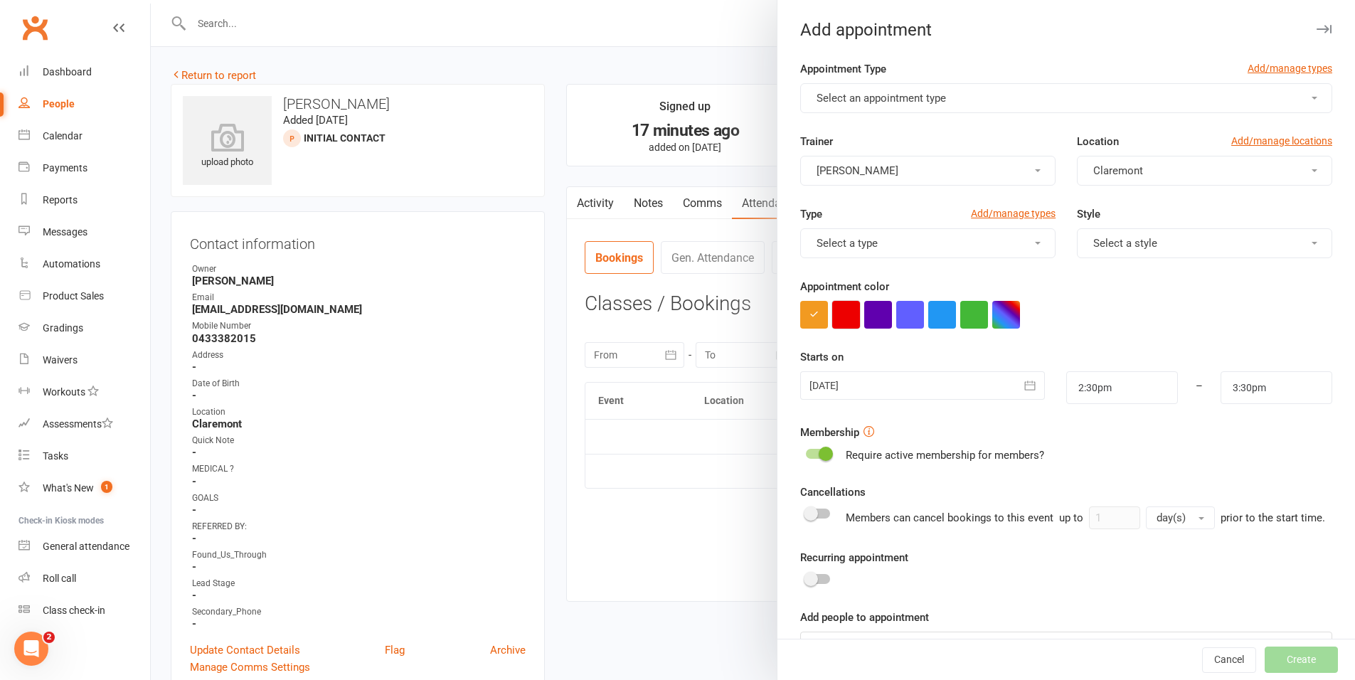
click at [839, 319] on button "button" at bounding box center [846, 315] width 28 height 28
click at [881, 99] on span "Select an appointment type" at bounding box center [881, 98] width 129 height 13
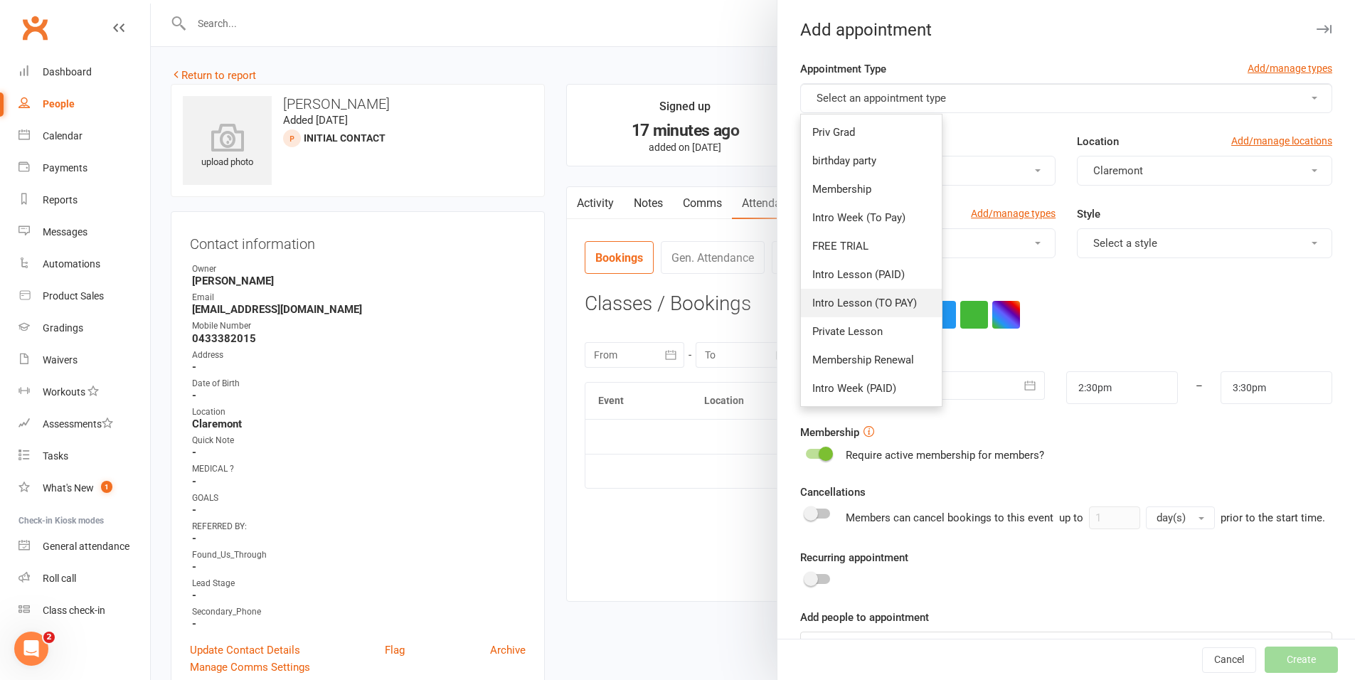
click at [869, 302] on span "Intro Lesson (TO PAY)" at bounding box center [864, 303] width 105 height 13
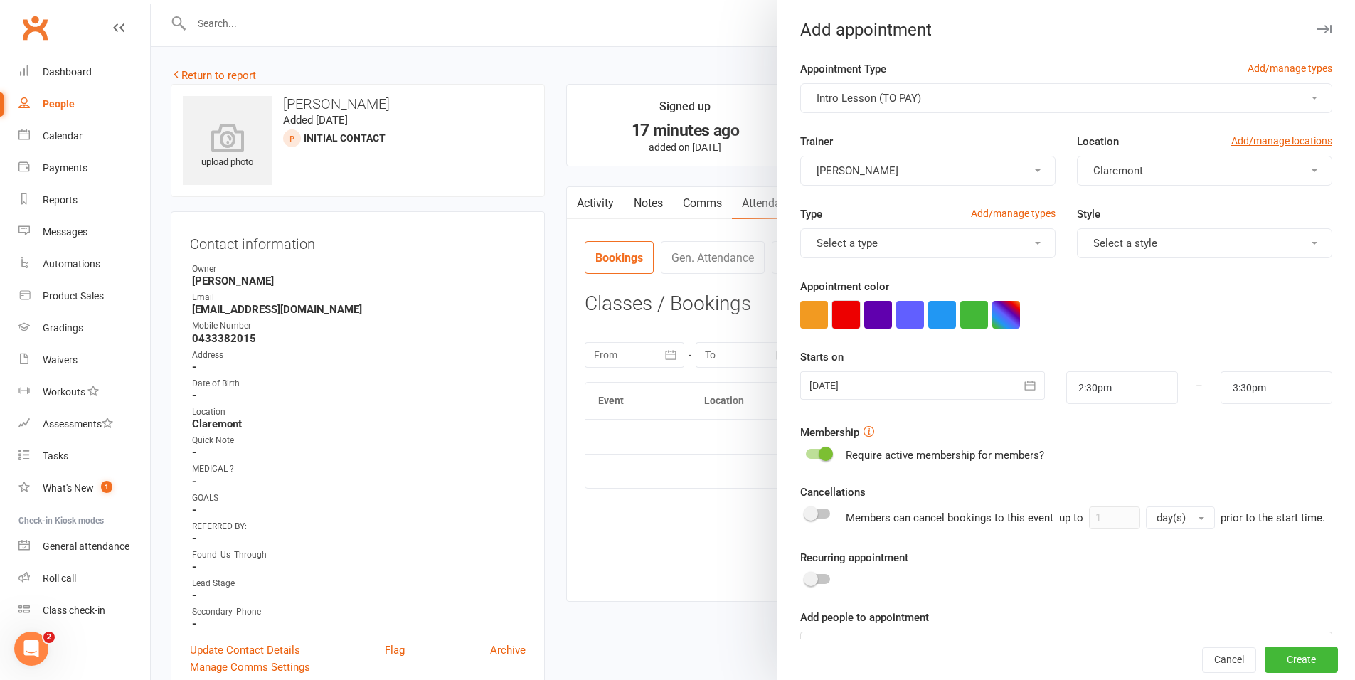
click at [849, 325] on button "button" at bounding box center [846, 315] width 28 height 28
click at [1079, 385] on input "2:30pm" at bounding box center [1122, 387] width 112 height 33
type input "7:15pm"
type input "8:15pm"
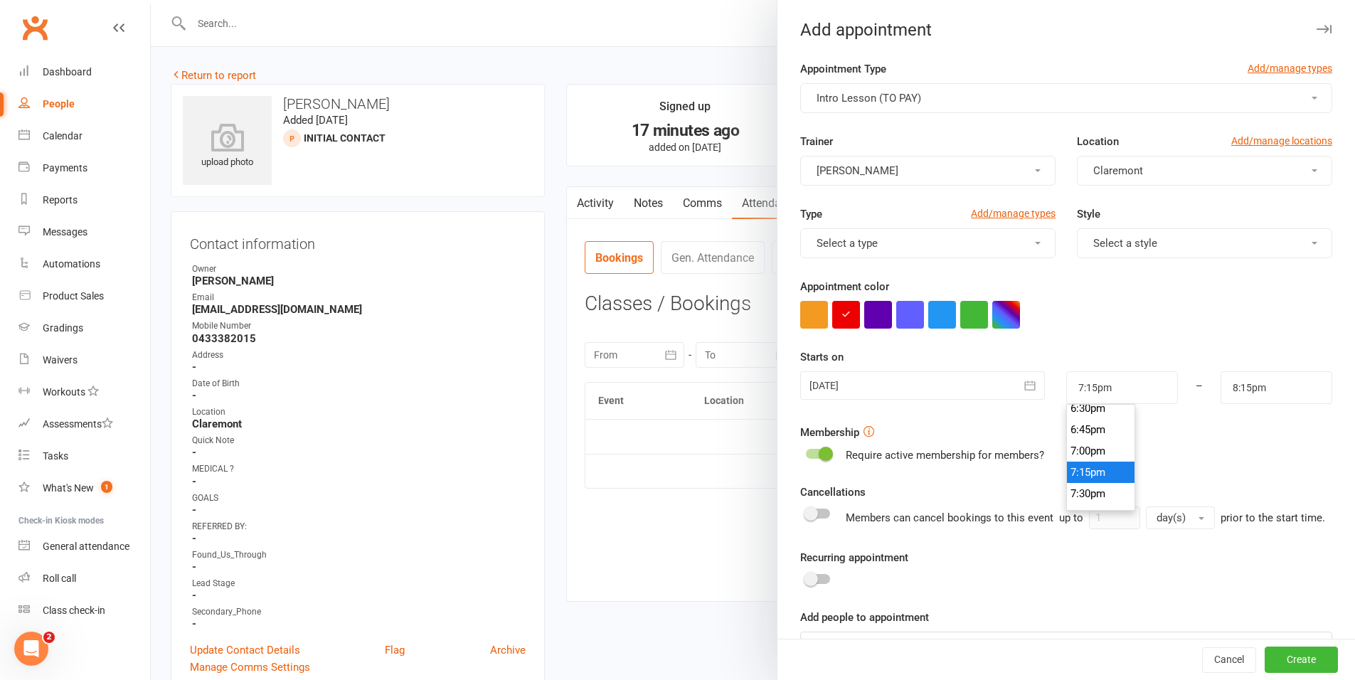
click at [1085, 462] on li "7:15pm" at bounding box center [1101, 472] width 68 height 21
click at [845, 390] on div at bounding box center [922, 385] width 244 height 28
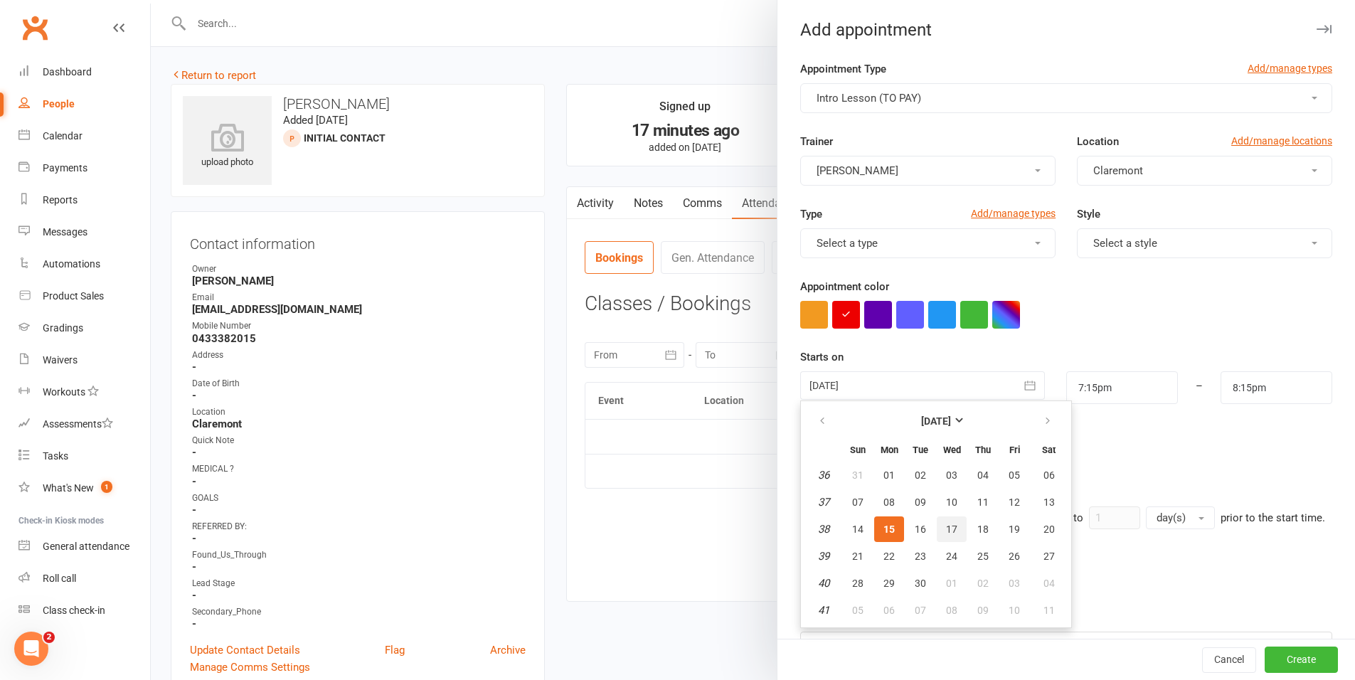
click at [946, 524] on span "17" at bounding box center [951, 529] width 11 height 11
type input "17 Sep 2025"
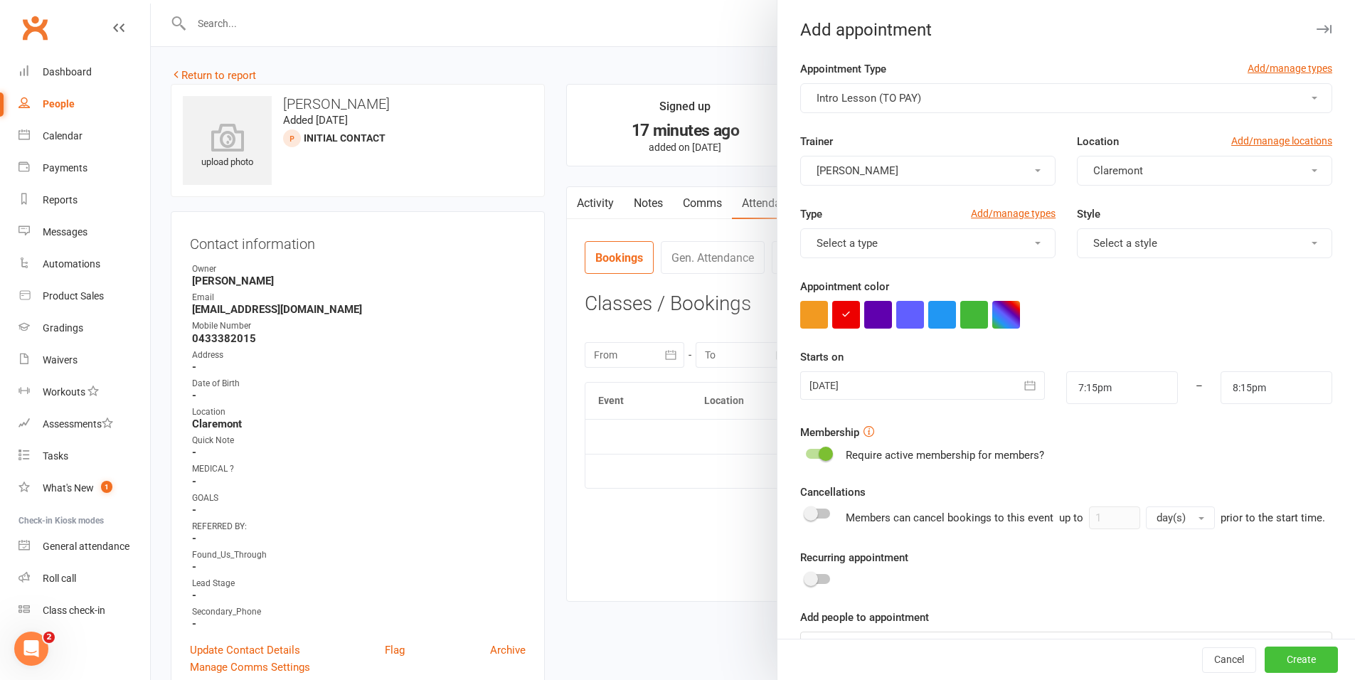
click at [1268, 658] on button "Create" at bounding box center [1301, 660] width 73 height 26
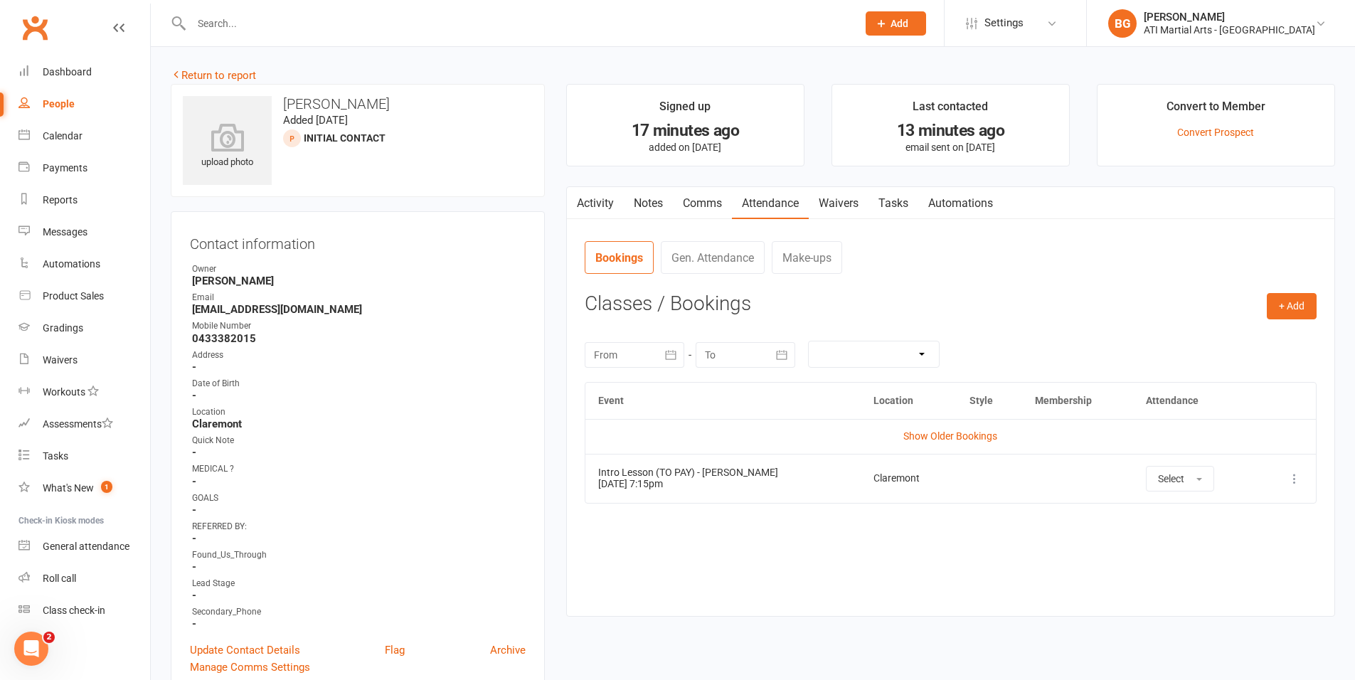
scroll to position [3, 0]
click at [47, 68] on div "Dashboard" at bounding box center [67, 71] width 49 height 11
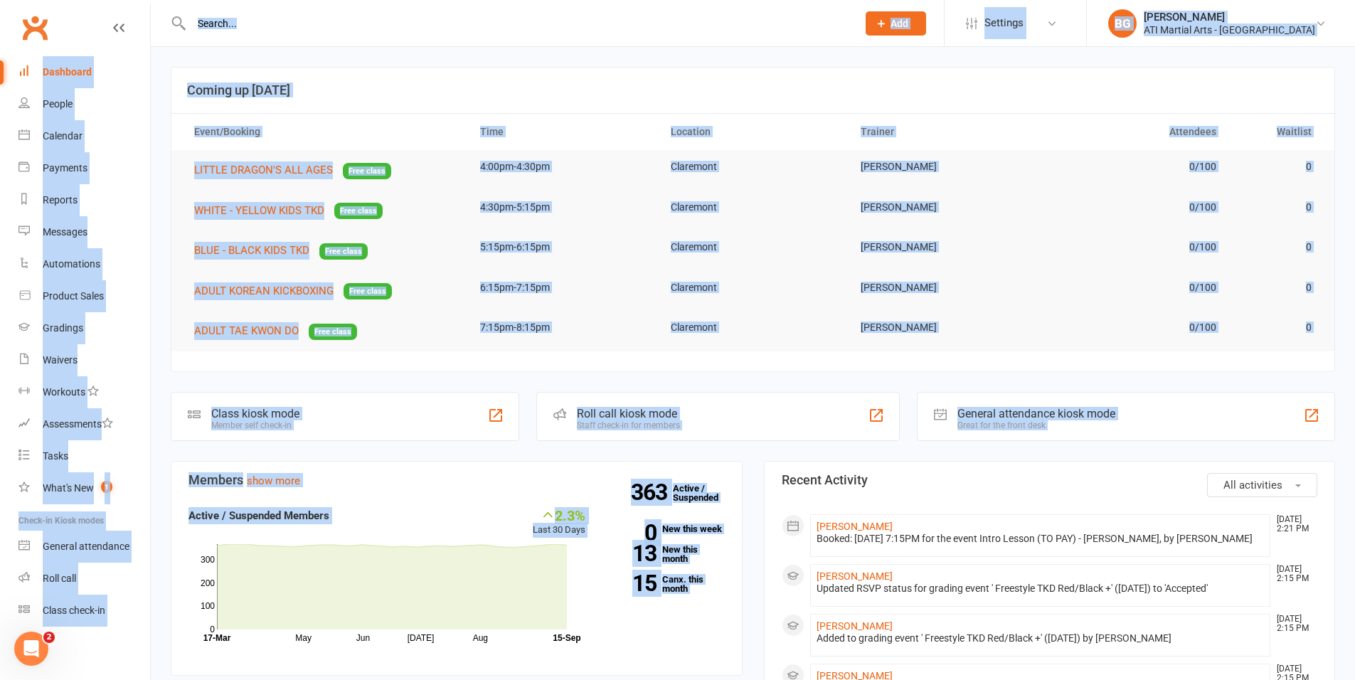
drag, startPoint x: 706, startPoint y: 405, endPoint x: 0, endPoint y: -88, distance: 860.5
click at [395, 112] on header "Coming up [DATE]" at bounding box center [752, 91] width 1163 height 46
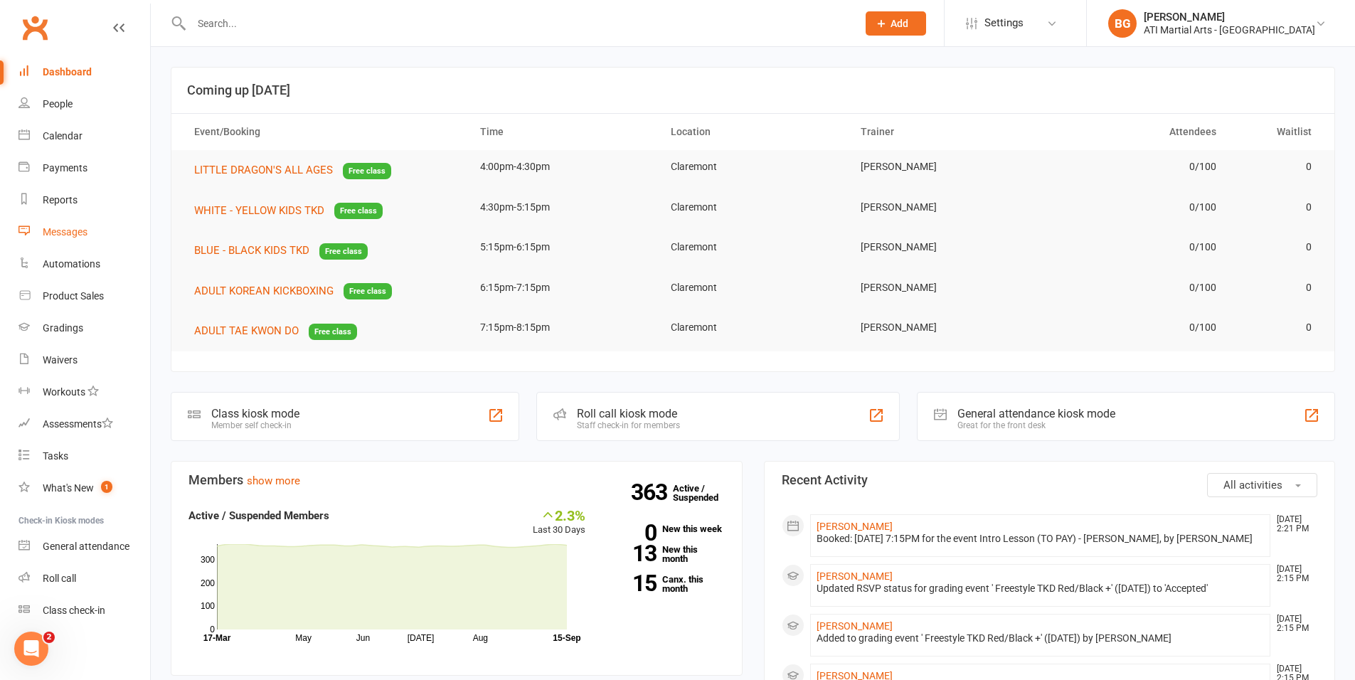
click at [68, 243] on link "Messages" at bounding box center [84, 232] width 132 height 32
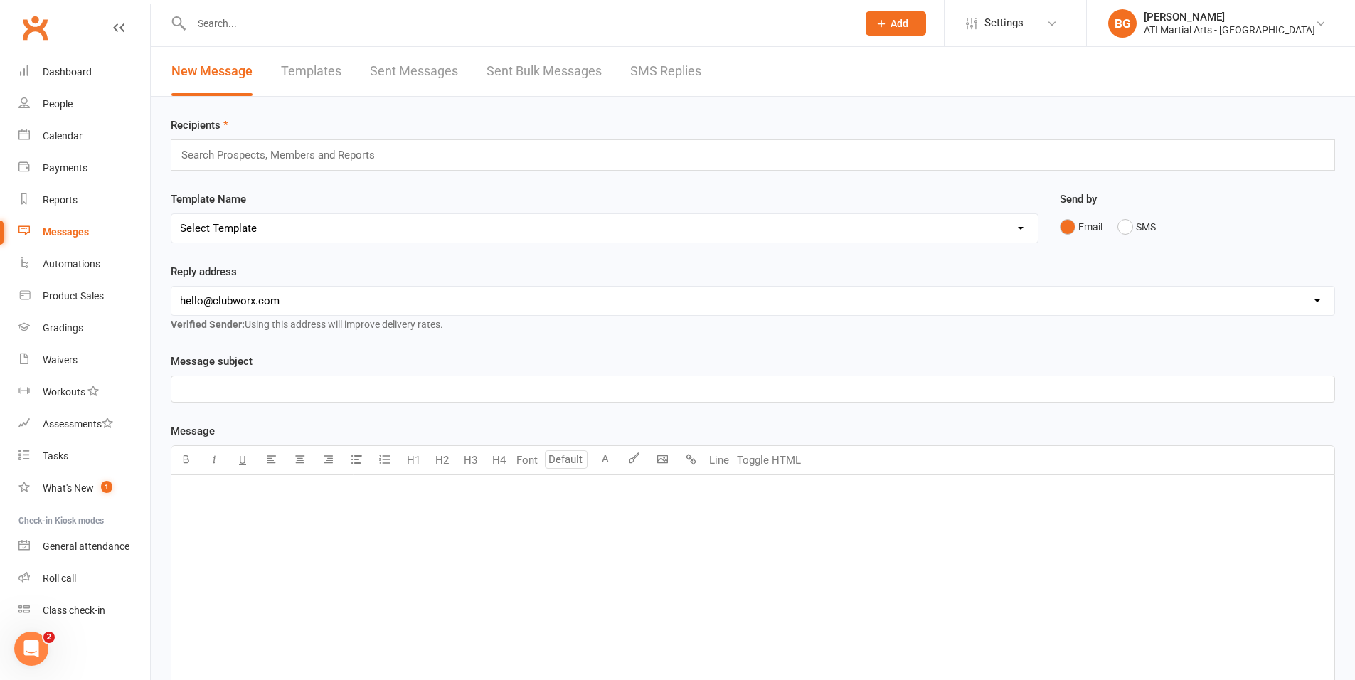
click at [736, 111] on div "Recipients Search Prospects, Members and Reports Template Name Select Template …" at bounding box center [753, 489] width 1204 height 785
click at [650, 63] on link "SMS Replies" at bounding box center [665, 71] width 71 height 49
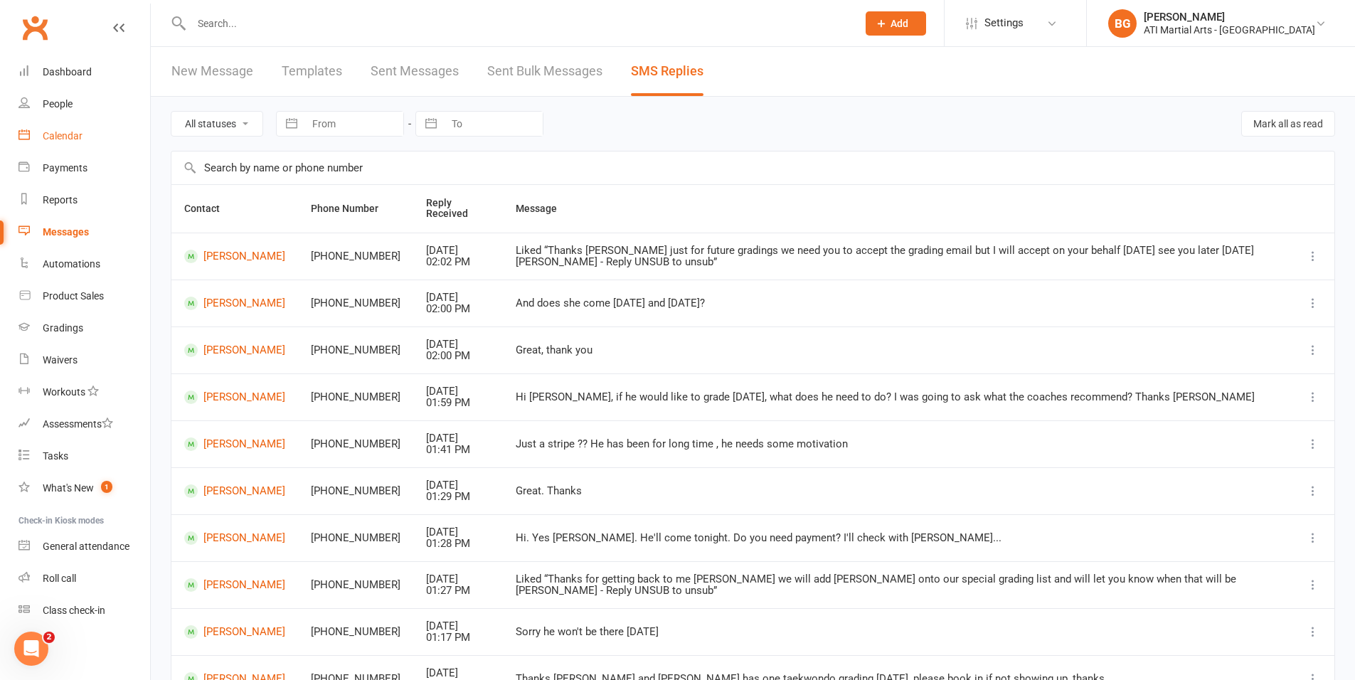
click at [127, 139] on link "Calendar" at bounding box center [84, 136] width 132 height 32
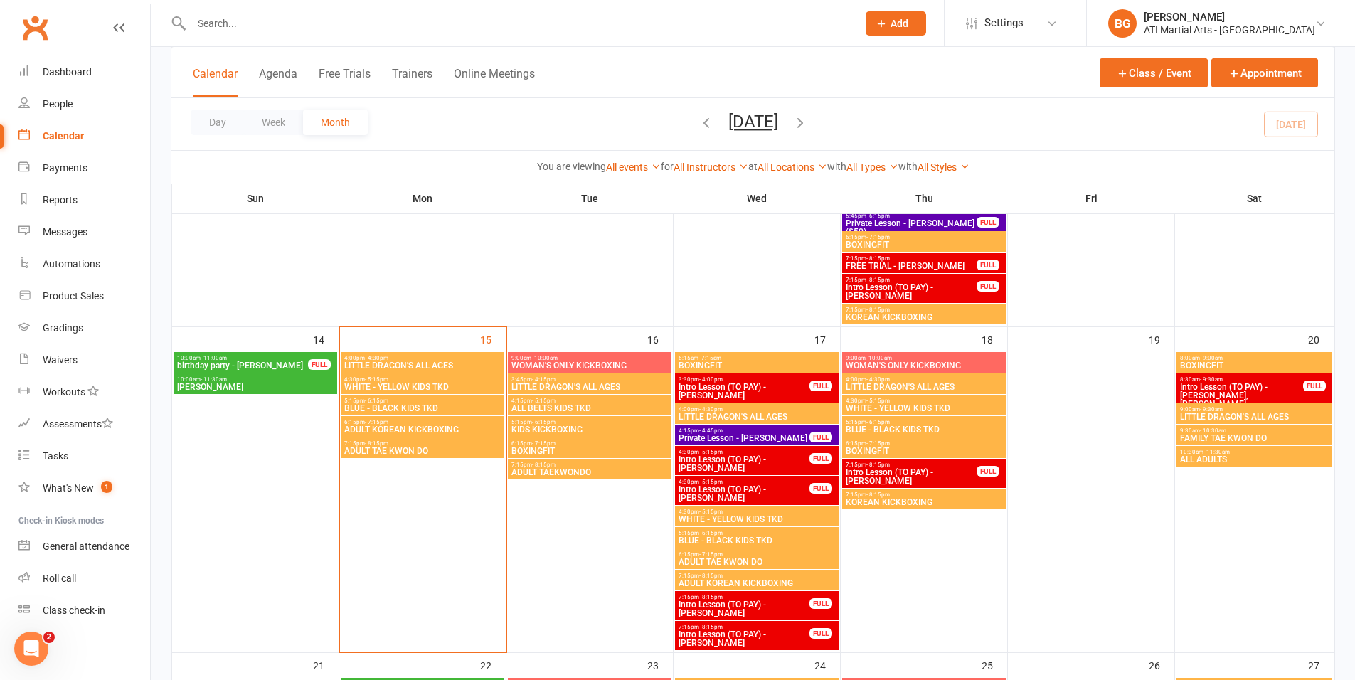
scroll to position [720, 0]
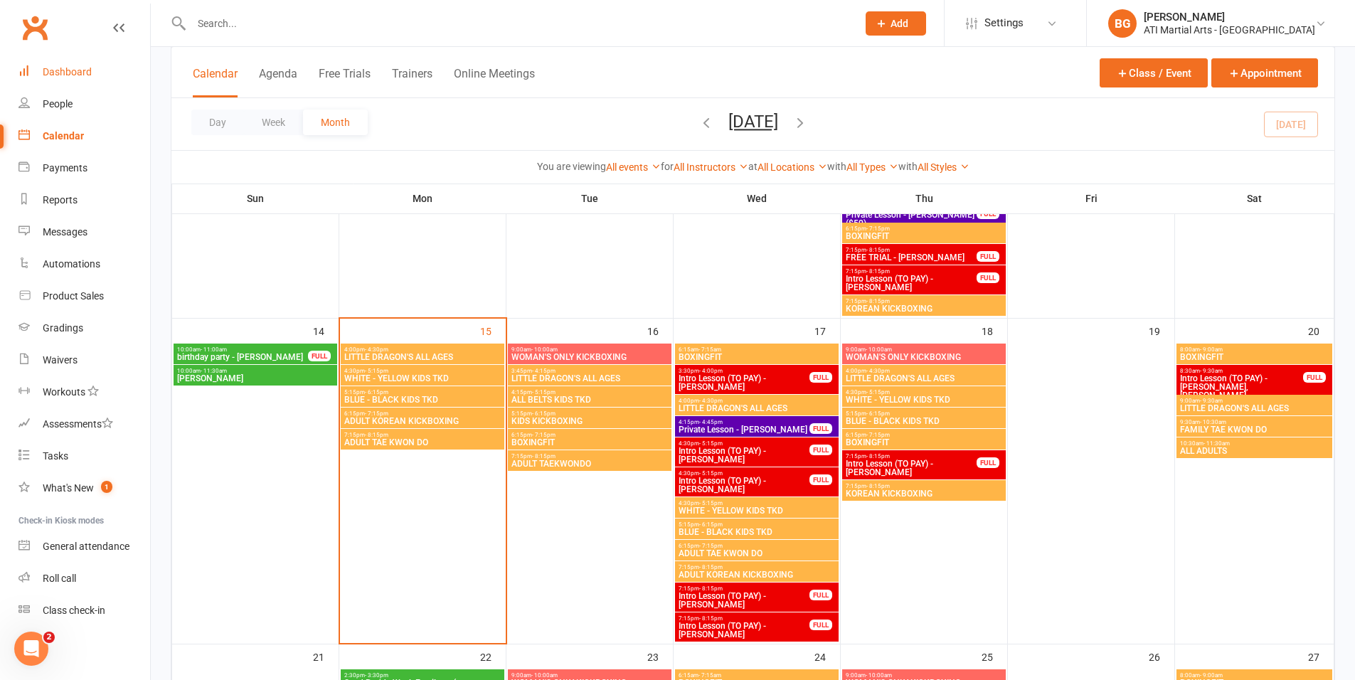
click at [75, 81] on link "Dashboard" at bounding box center [84, 72] width 132 height 32
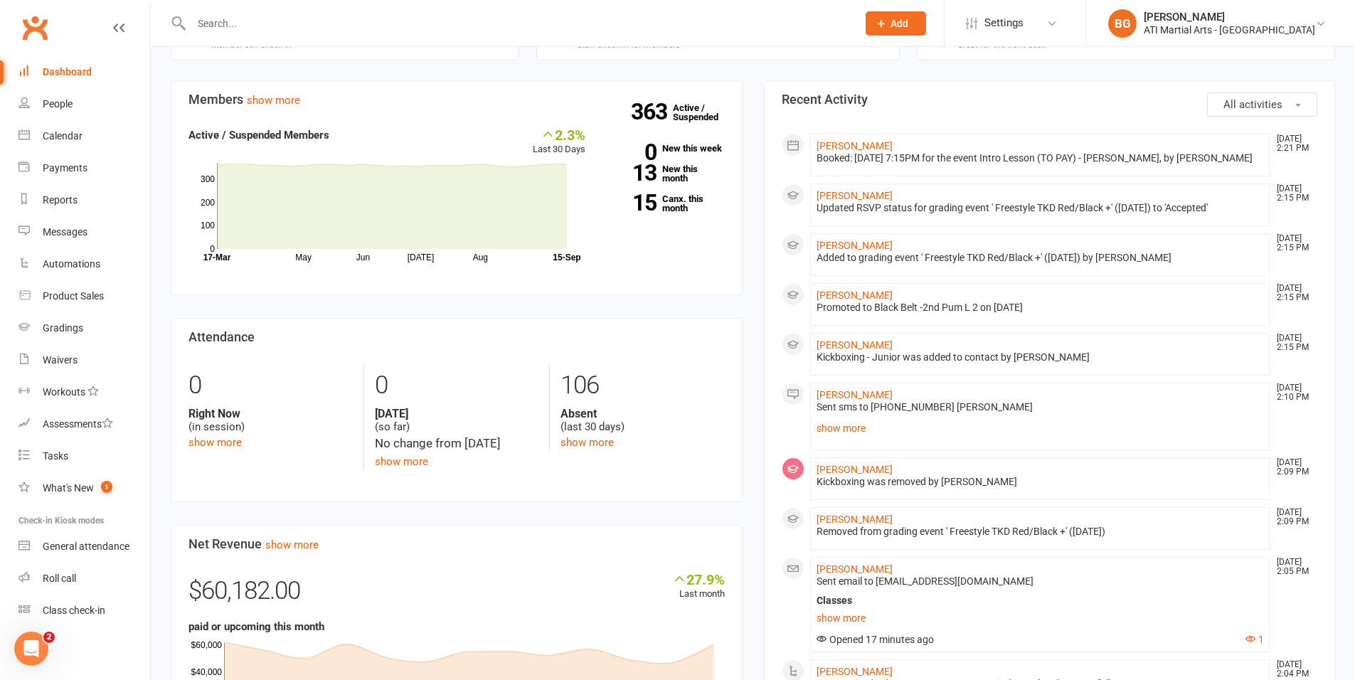
scroll to position [393, 0]
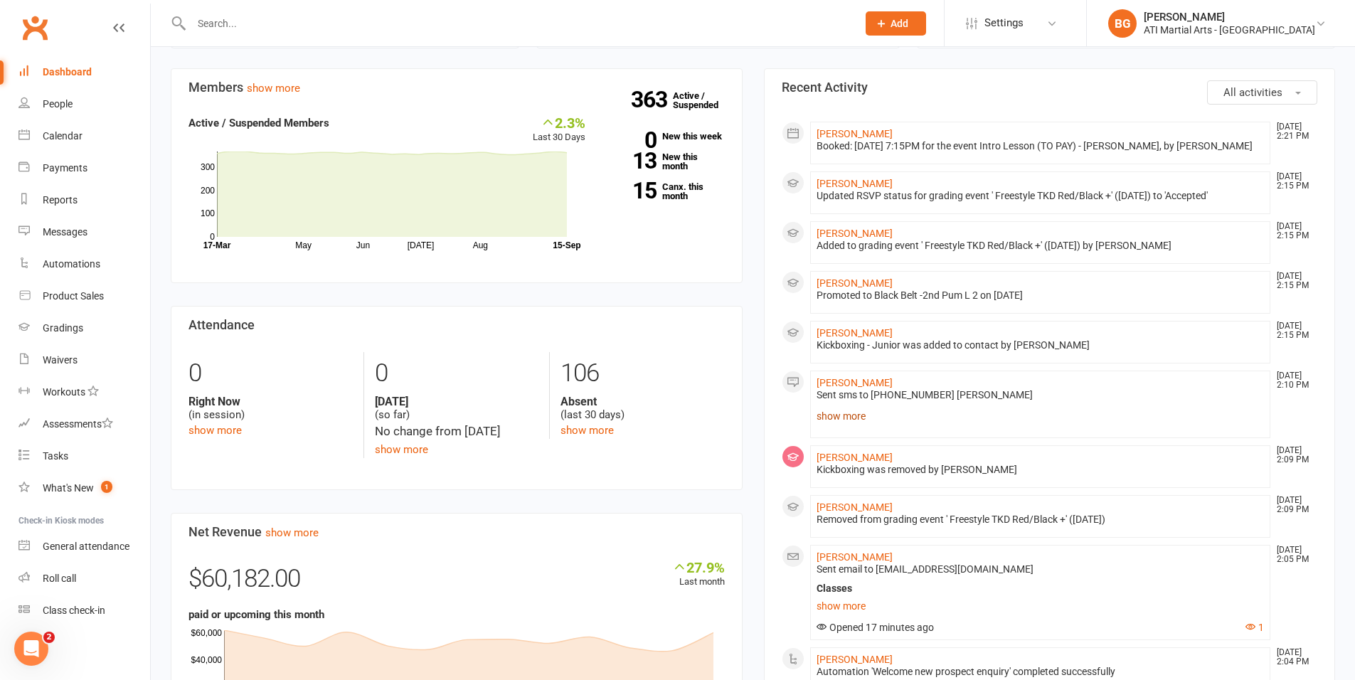
click at [817, 426] on link "show more" at bounding box center [1041, 416] width 448 height 20
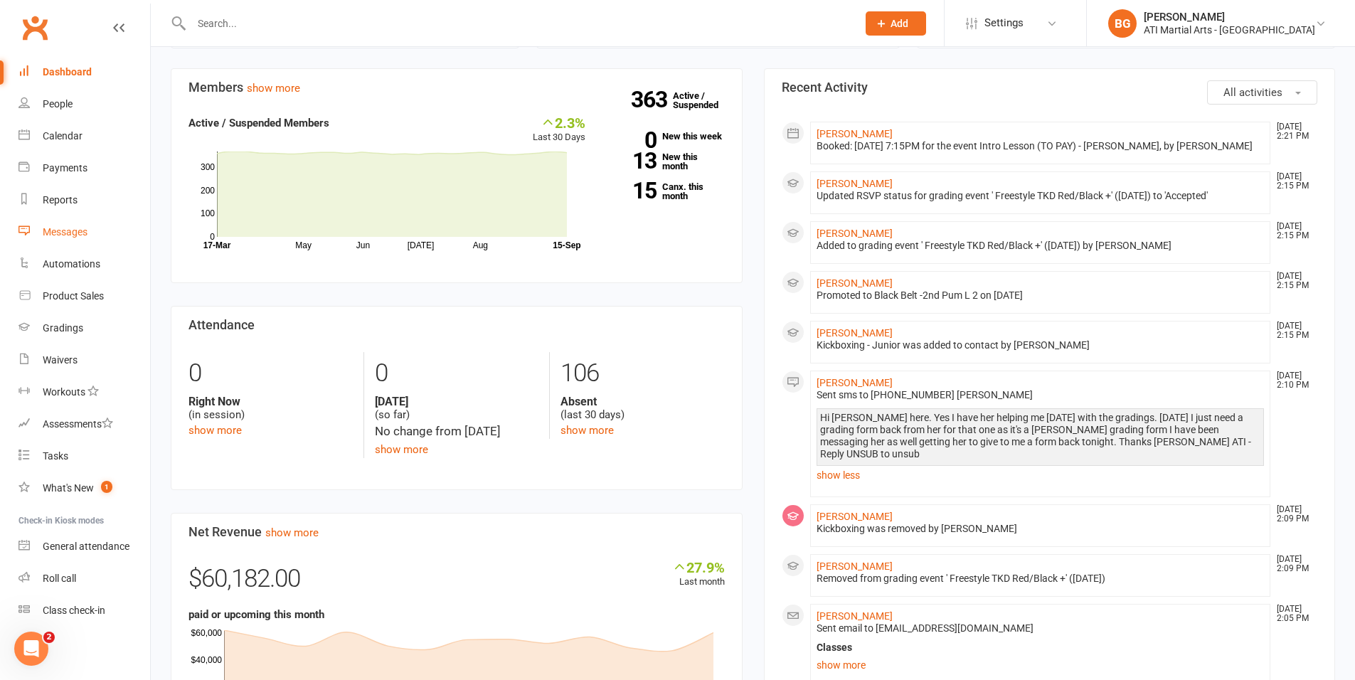
click at [75, 225] on link "Messages" at bounding box center [84, 232] width 132 height 32
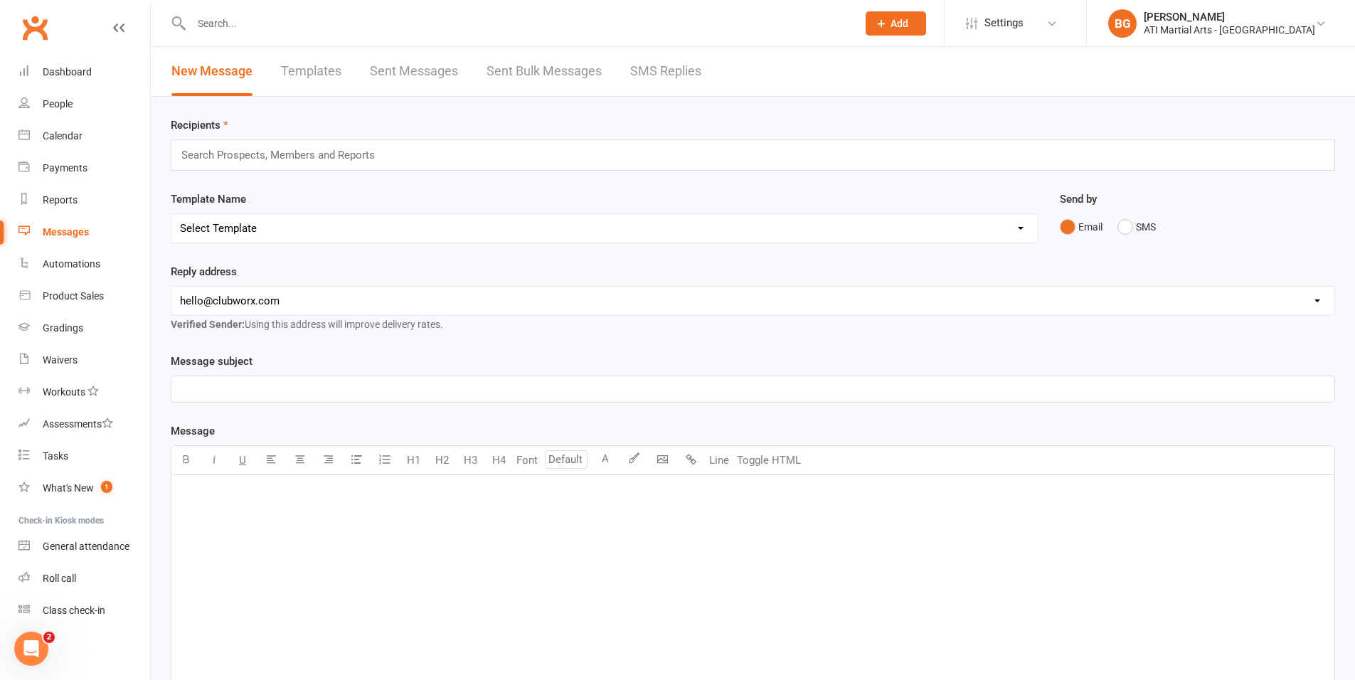
click at [664, 85] on link "SMS Replies" at bounding box center [665, 71] width 71 height 49
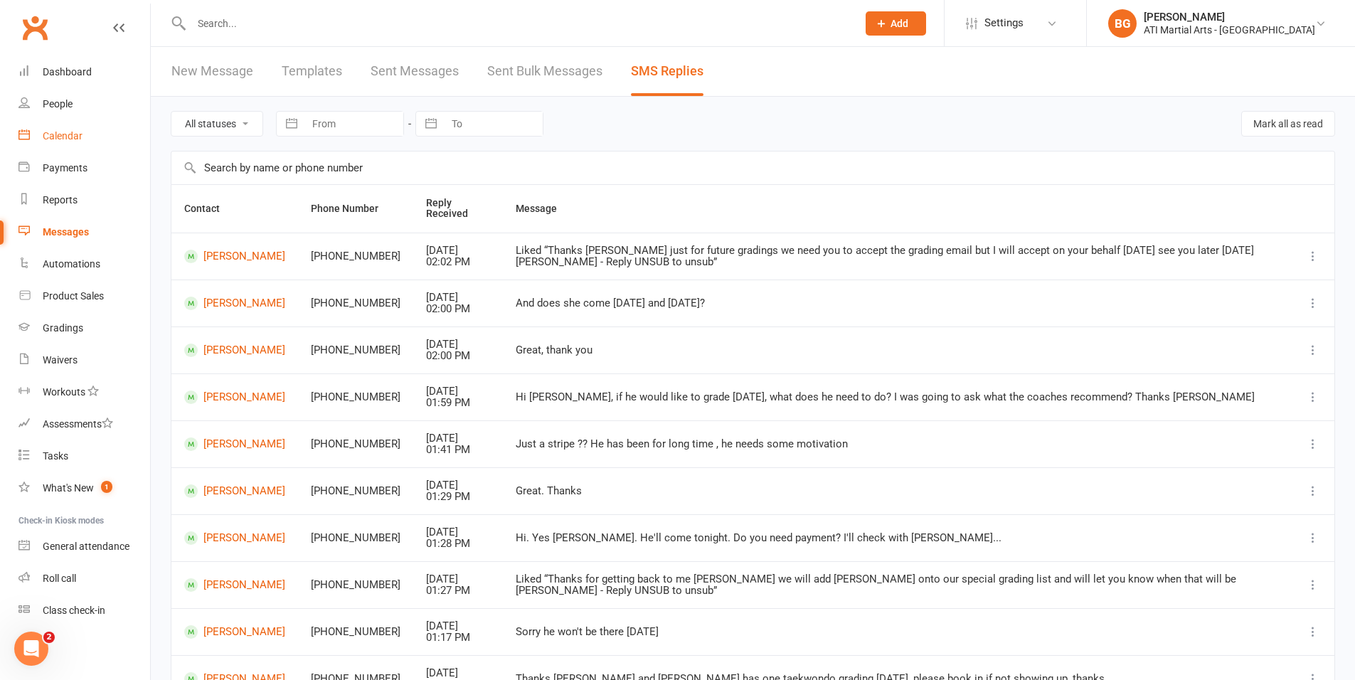
click at [87, 135] on link "Calendar" at bounding box center [84, 136] width 132 height 32
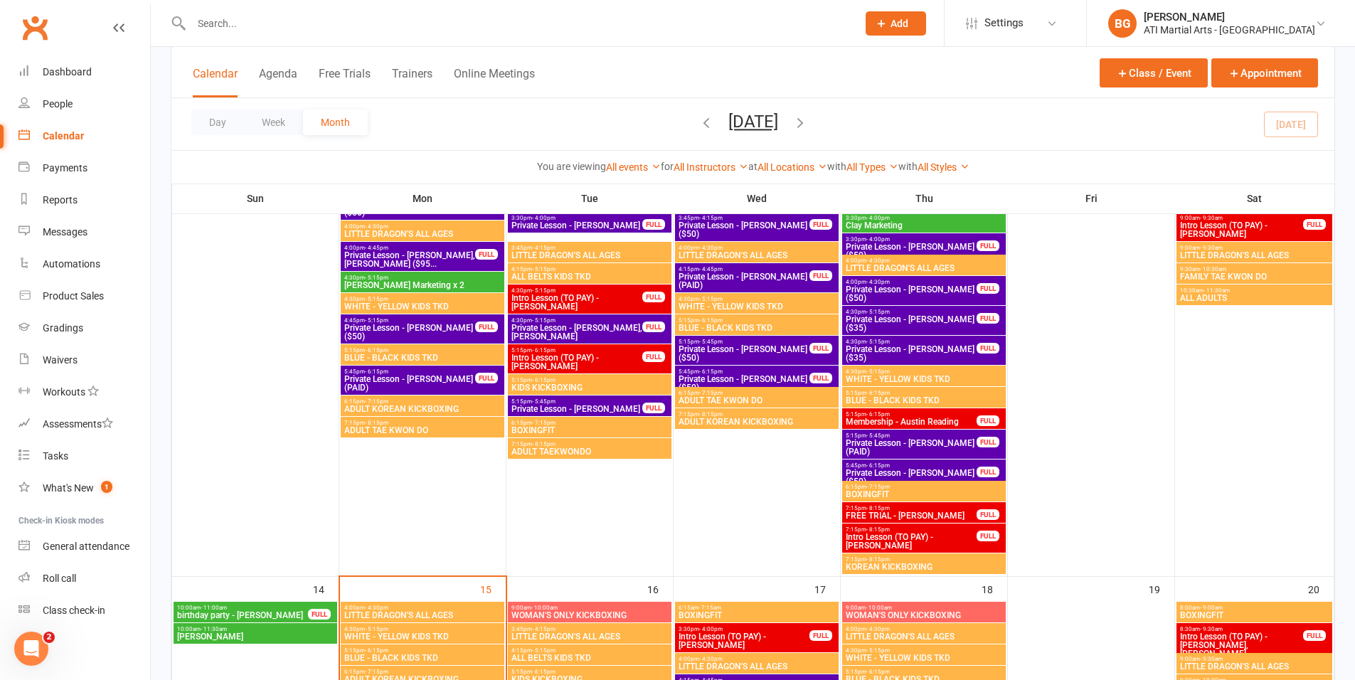
scroll to position [447, 0]
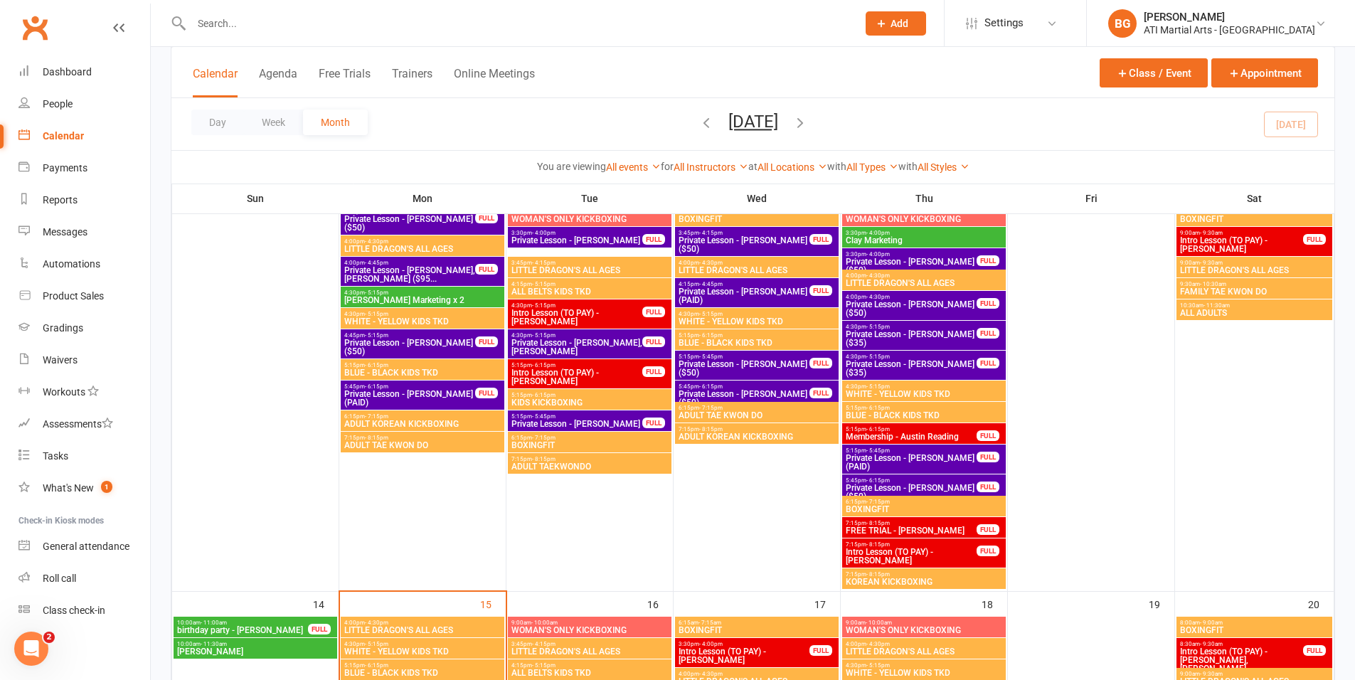
click at [191, 21] on input "text" at bounding box center [517, 24] width 660 height 20
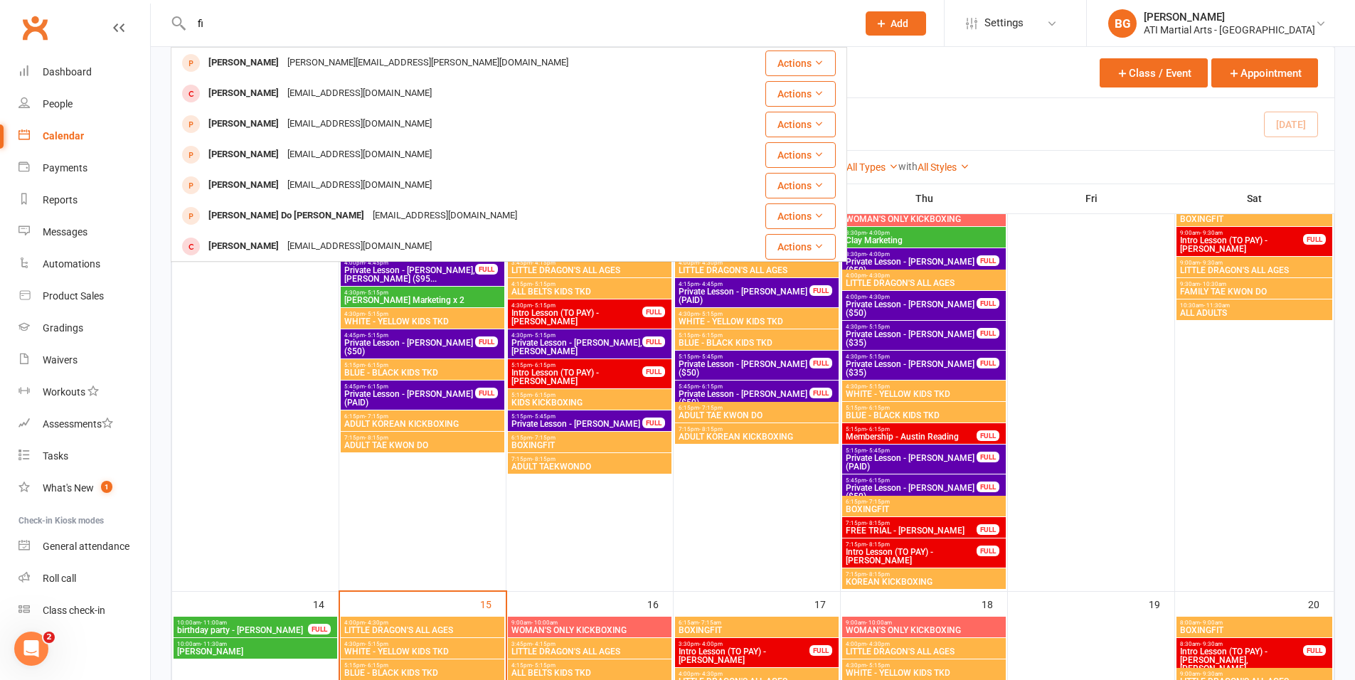
type input "f"
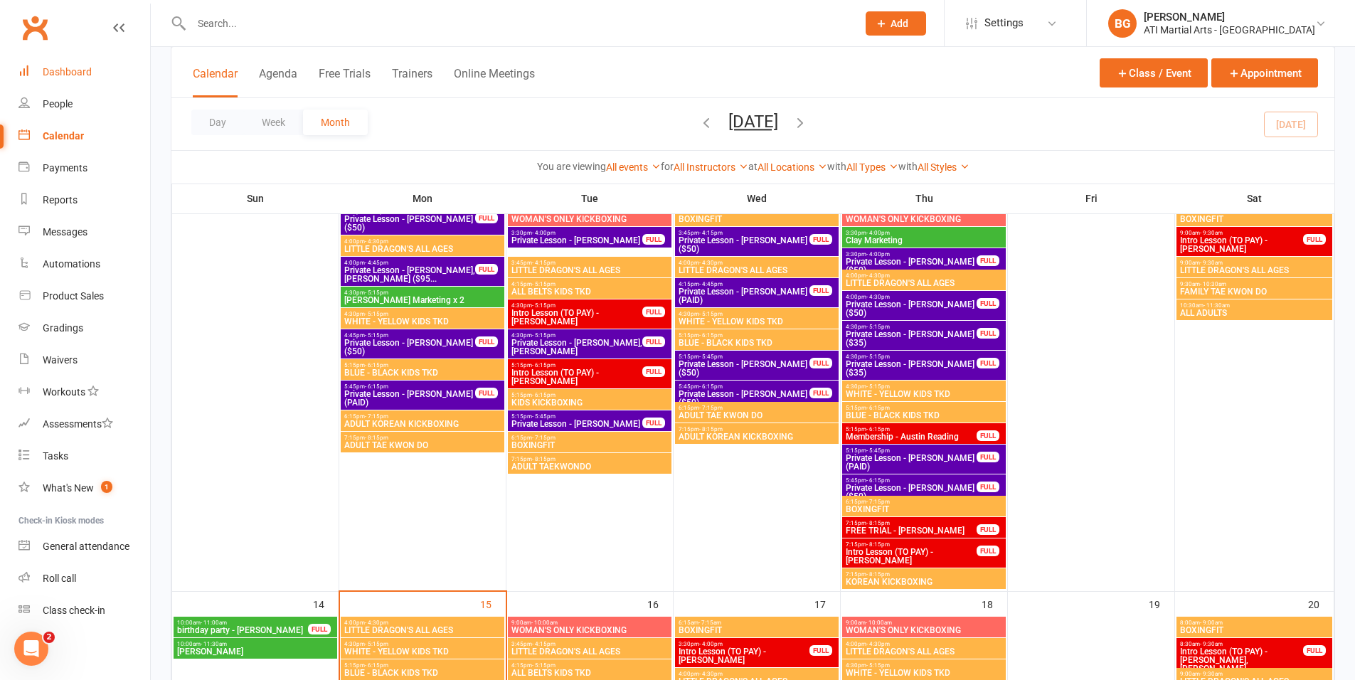
click at [56, 70] on div "Dashboard" at bounding box center [67, 71] width 49 height 11
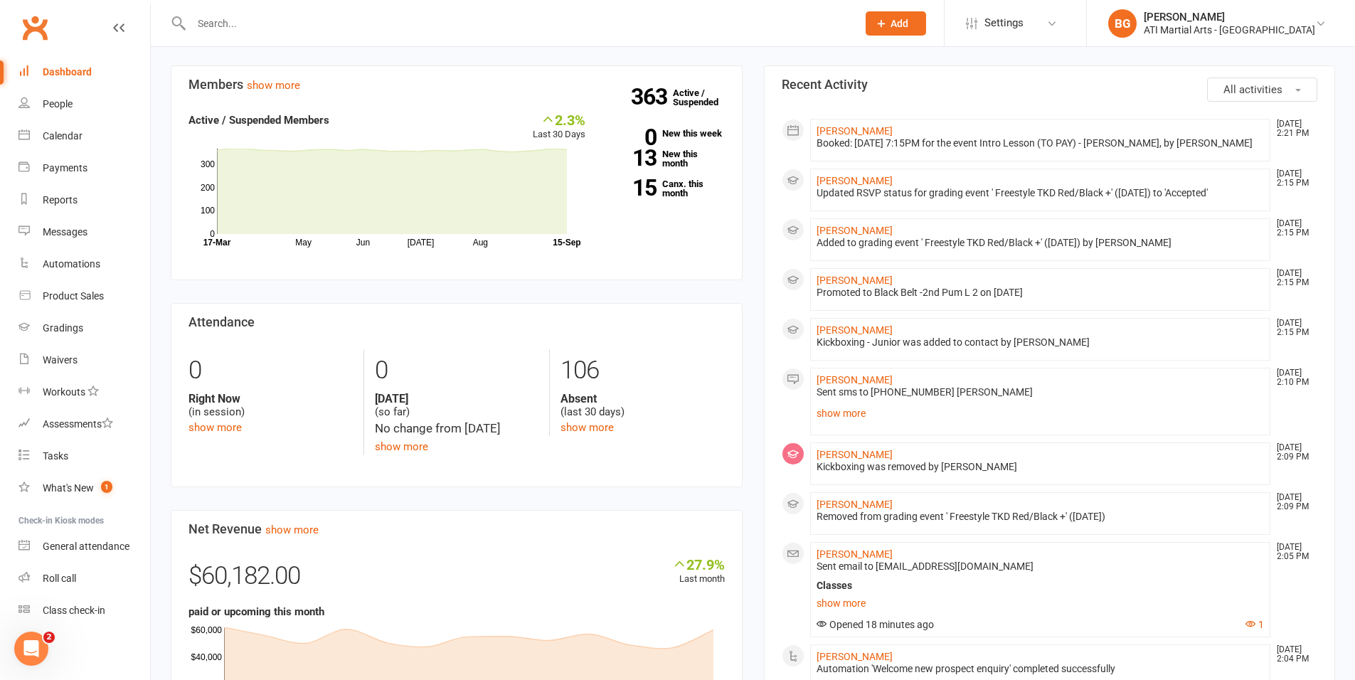
scroll to position [256, 0]
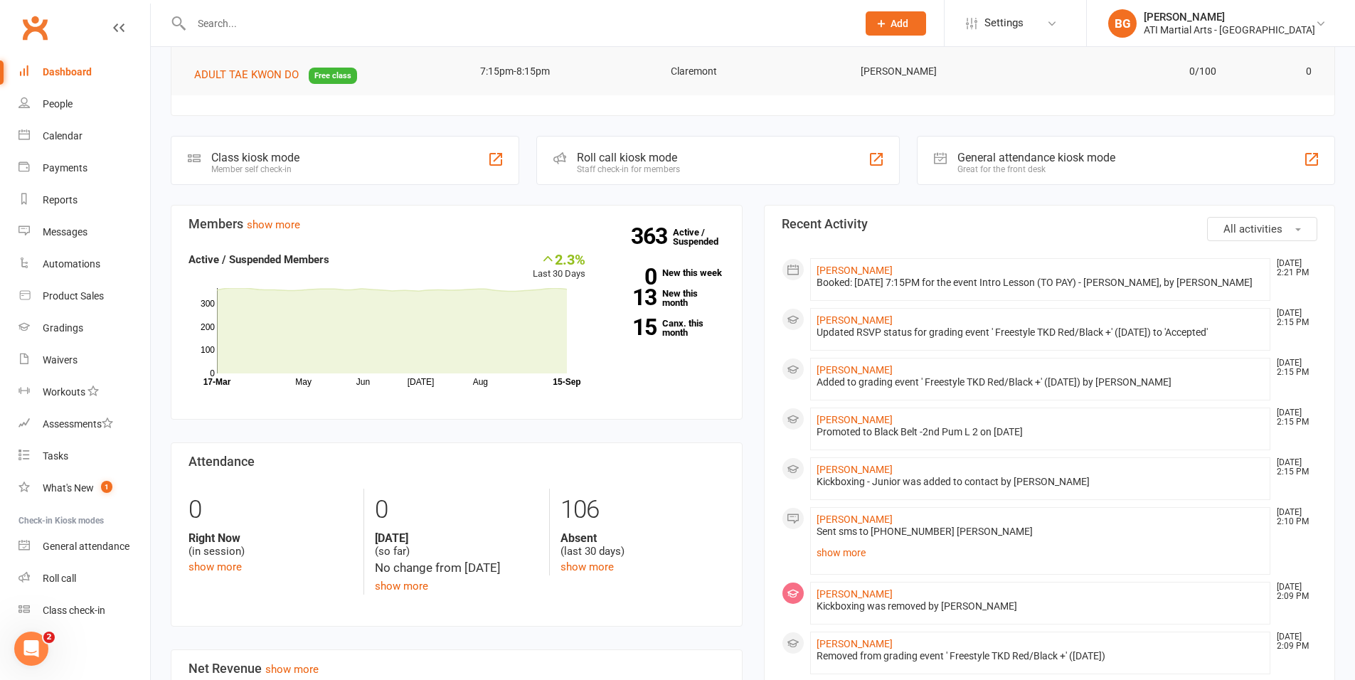
drag, startPoint x: 1031, startPoint y: 494, endPoint x: 588, endPoint y: -19, distance: 677.9
click at [588, 0] on html "Prospect Member Non-attending contact Class / event Appointment Grading event T…" at bounding box center [677, 679] width 1355 height 1871
click at [620, 361] on div "2.3% Last 30 Days Active / Suspended Members May Jun Jul Aug Month 17-Mar 15-Se…" at bounding box center [457, 319] width 558 height 137
click at [88, 134] on link "Calendar" at bounding box center [84, 136] width 132 height 32
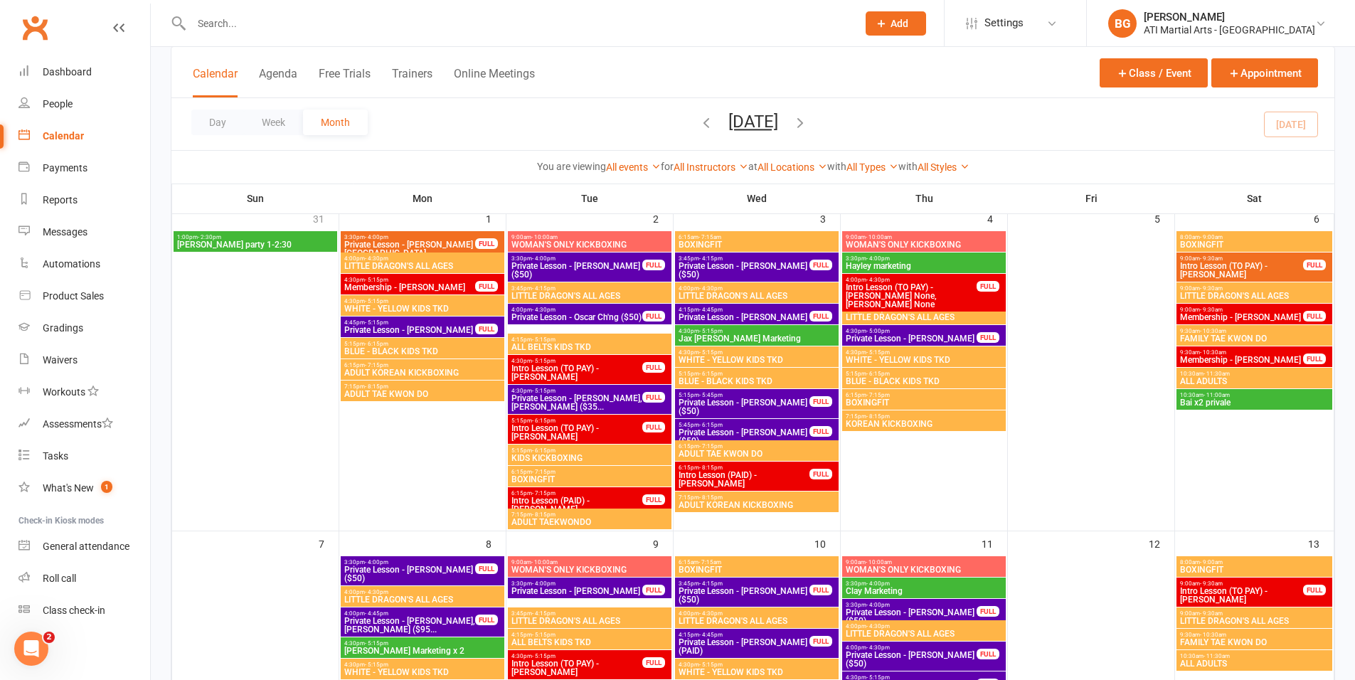
scroll to position [91, 0]
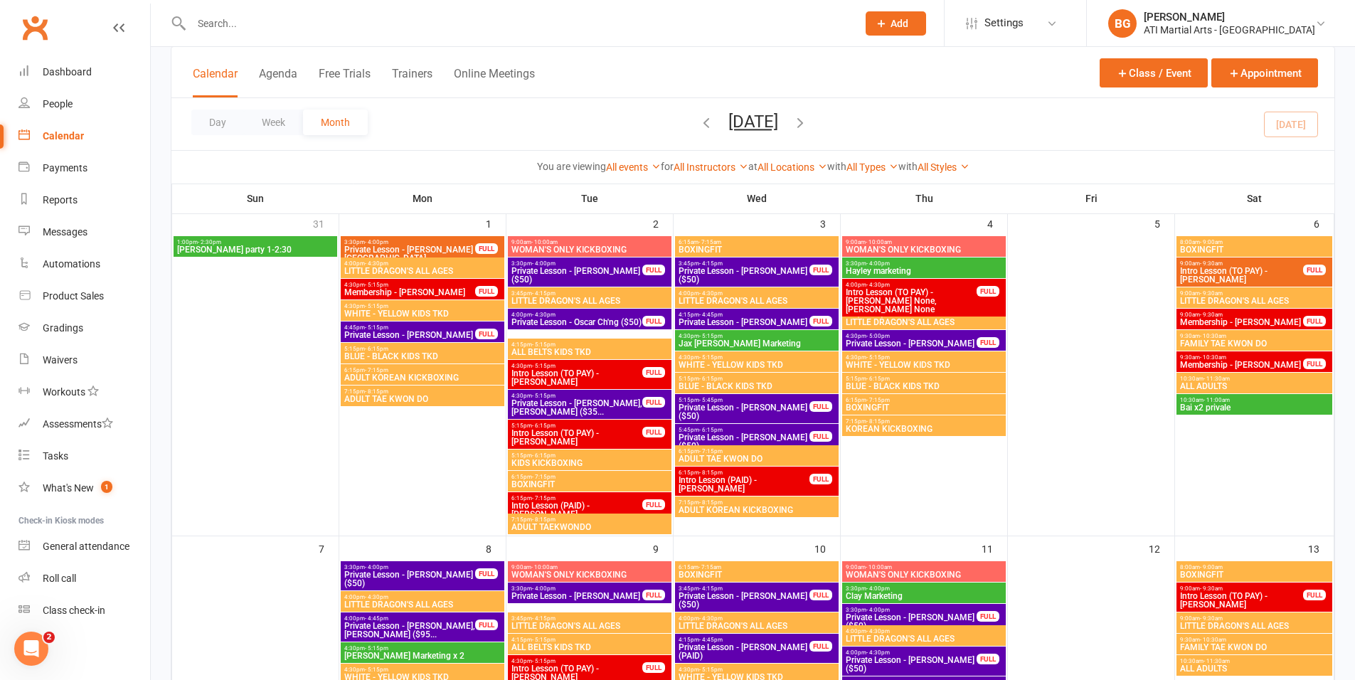
click at [909, 26] on span "Add" at bounding box center [900, 23] width 18 height 11
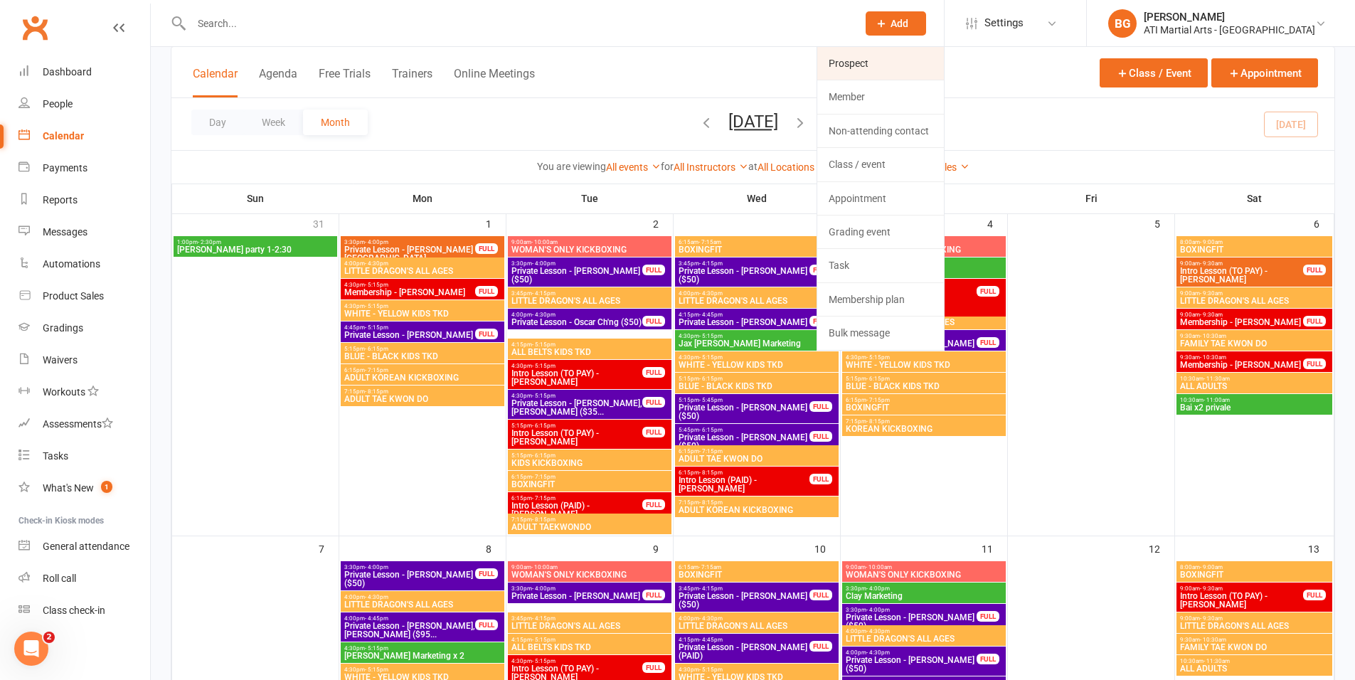
click at [904, 69] on link "Prospect" at bounding box center [880, 63] width 127 height 33
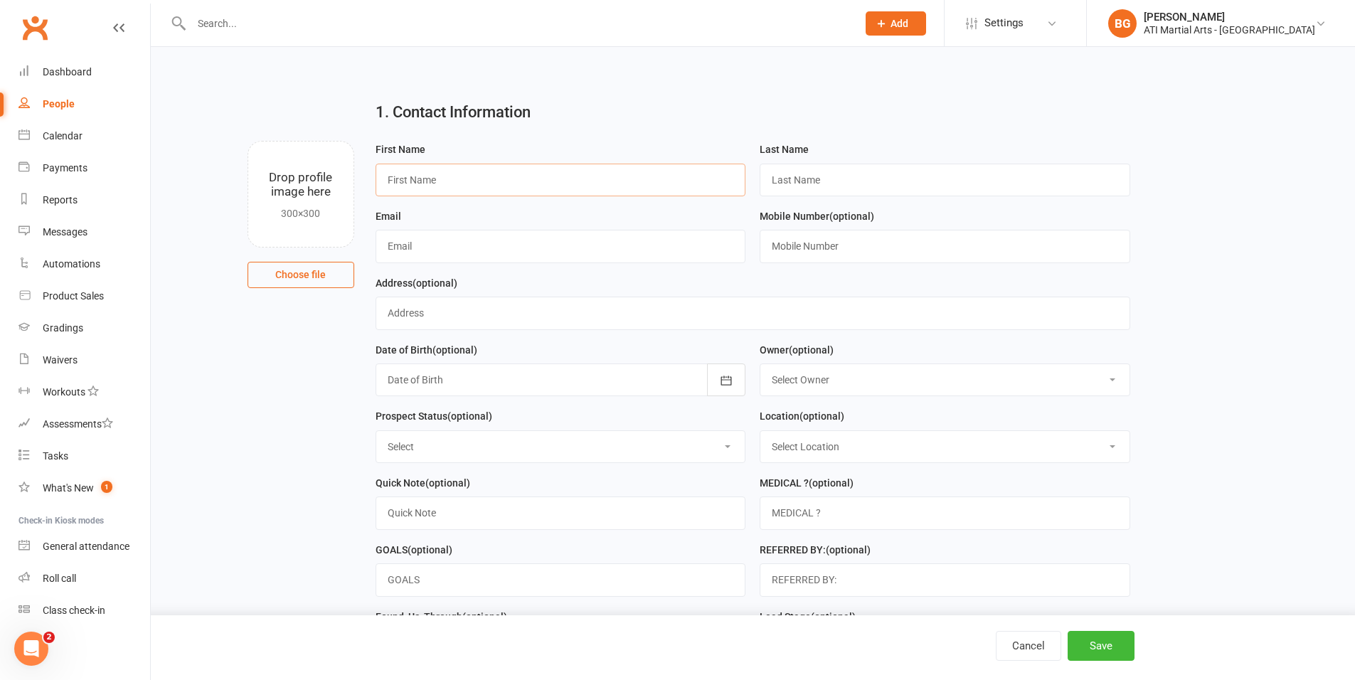
click at [519, 176] on input "text" at bounding box center [561, 180] width 371 height 33
type input "Fiona"
type input "Farley"
type input "fionamfarley"
type input "f"
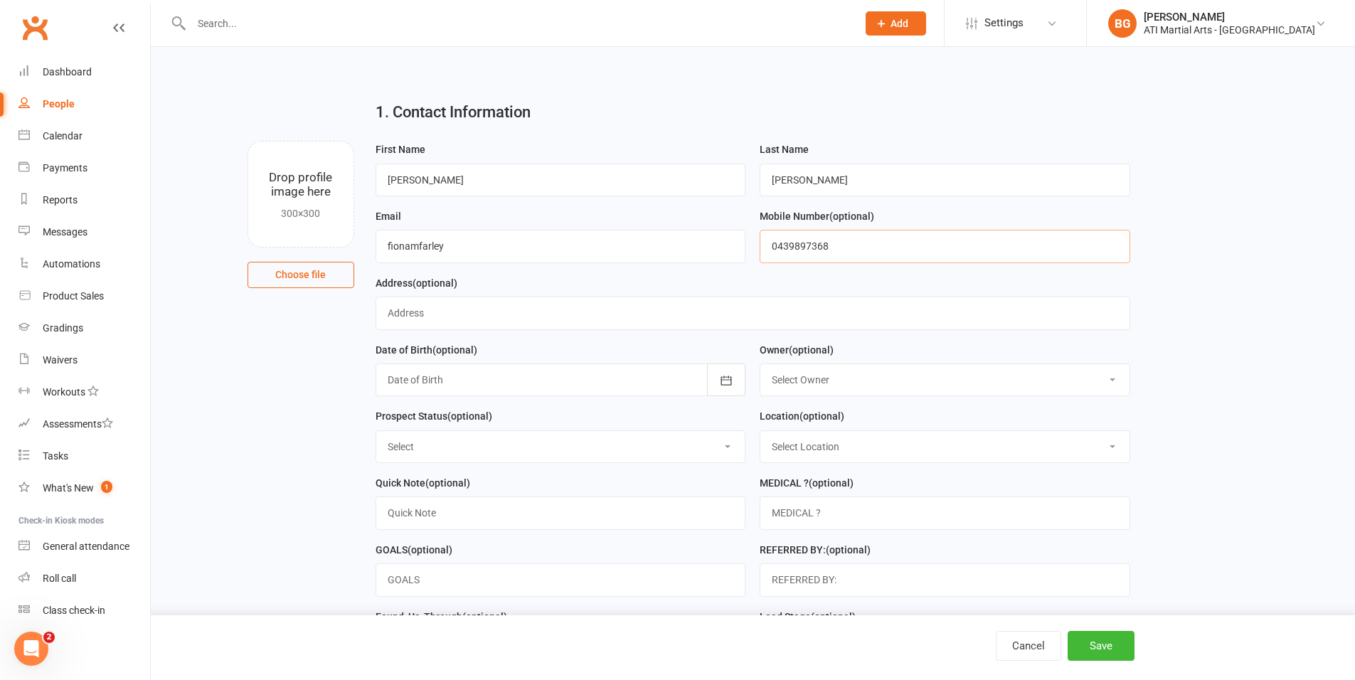
type input "0439897368"
click at [817, 376] on select "Select Owner [PERSON_NAME] [PERSON_NAME] [PERSON_NAME] [PERSON_NAME] [PERSON_NA…" at bounding box center [945, 379] width 369 height 31
select select "8"
click at [633, 452] on select "Select Initial Contact Follow-up Call Follow-up Email Almost Ready Not Ready No…" at bounding box center [560, 446] width 369 height 31
select select "Initial Contact"
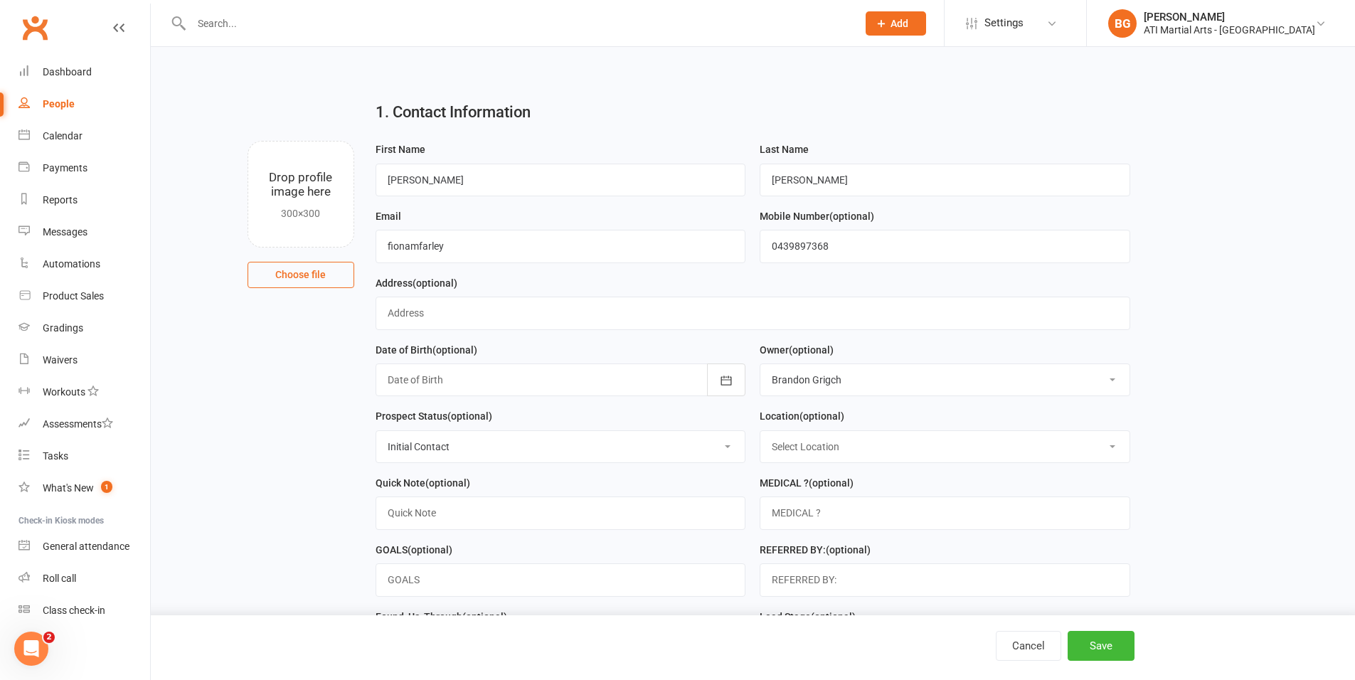
click at [814, 442] on select "Select Location [GEOGRAPHIC_DATA] Example Room (Rename me!) [GEOGRAPHIC_DATA]" at bounding box center [945, 446] width 369 height 31
select select "0"
drag, startPoint x: 439, startPoint y: 176, endPoint x: 338, endPoint y: 184, distance: 101.4
click at [338, 141] on div "Drop profile image here 300×300 Choose file First Name Fiona Last Name Farley E…" at bounding box center [753, 141] width 1165 height 0
type input "Milla"
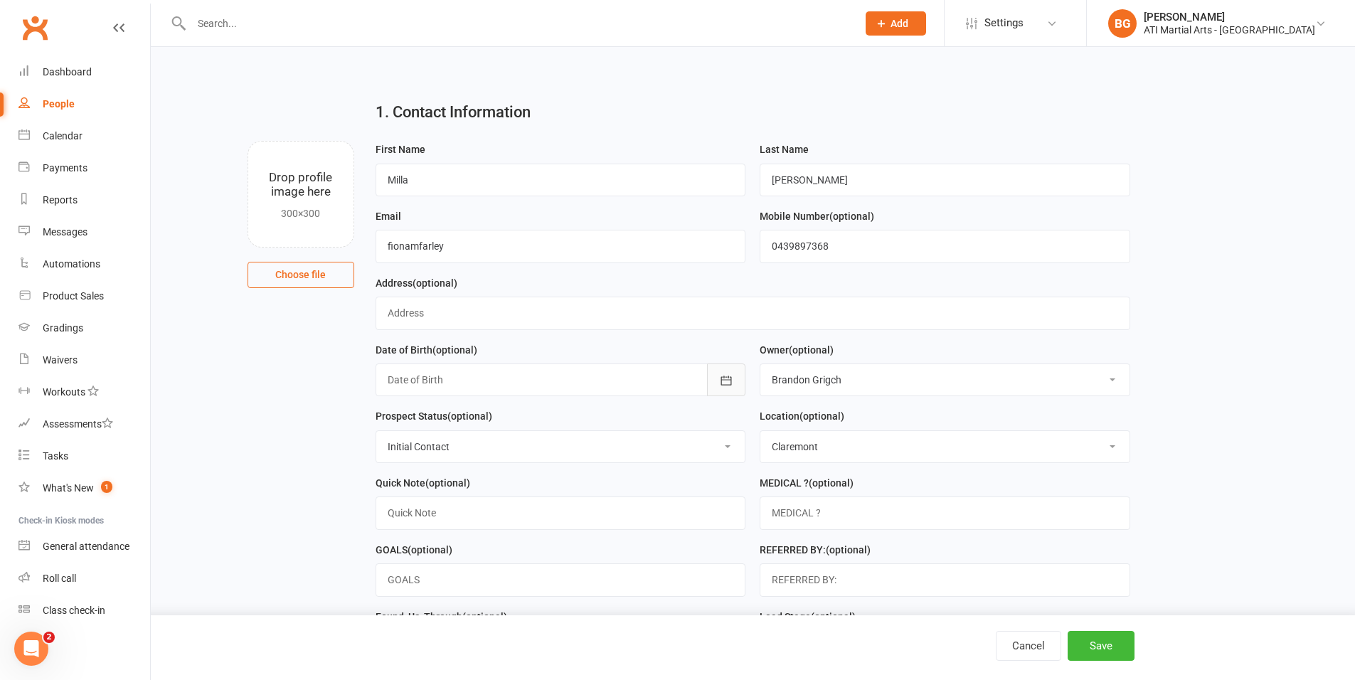
click at [731, 382] on icon "button" at bounding box center [726, 381] width 14 height 14
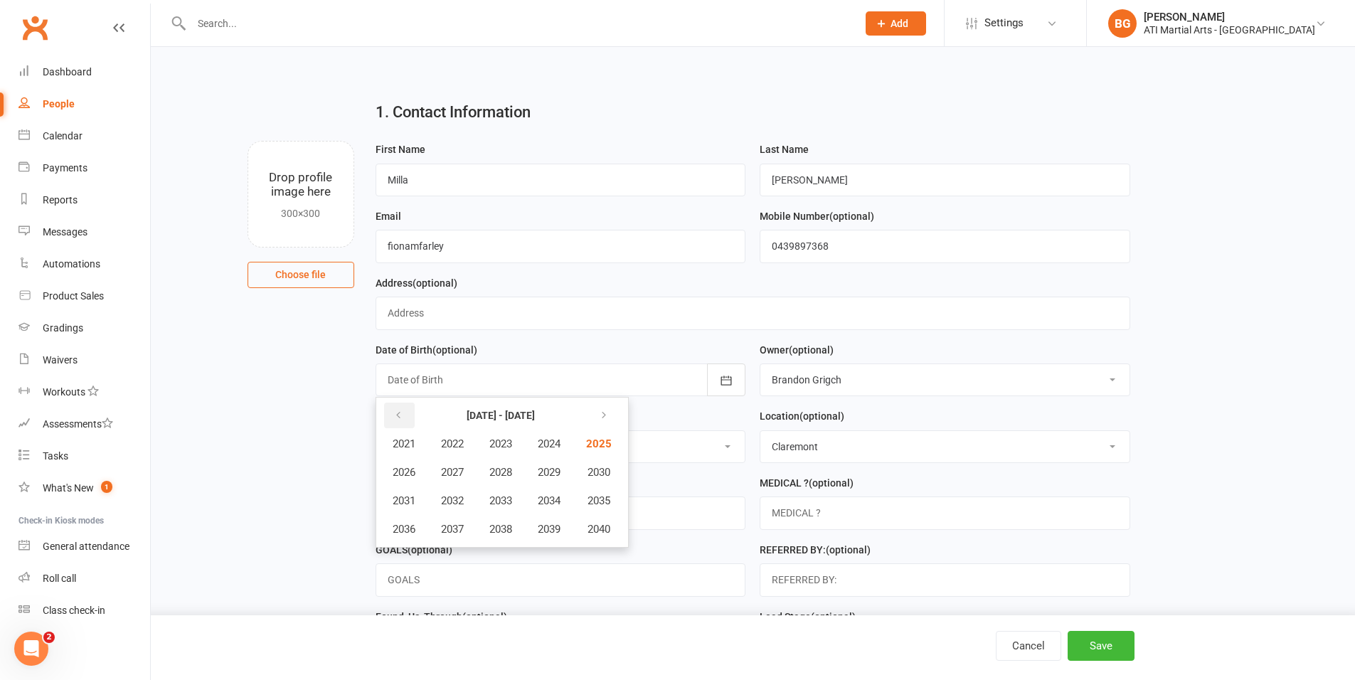
click at [396, 413] on icon "button" at bounding box center [398, 415] width 10 height 11
click at [518, 525] on button "2018" at bounding box center [500, 529] width 47 height 27
click at [396, 526] on span "October" at bounding box center [412, 529] width 38 height 13
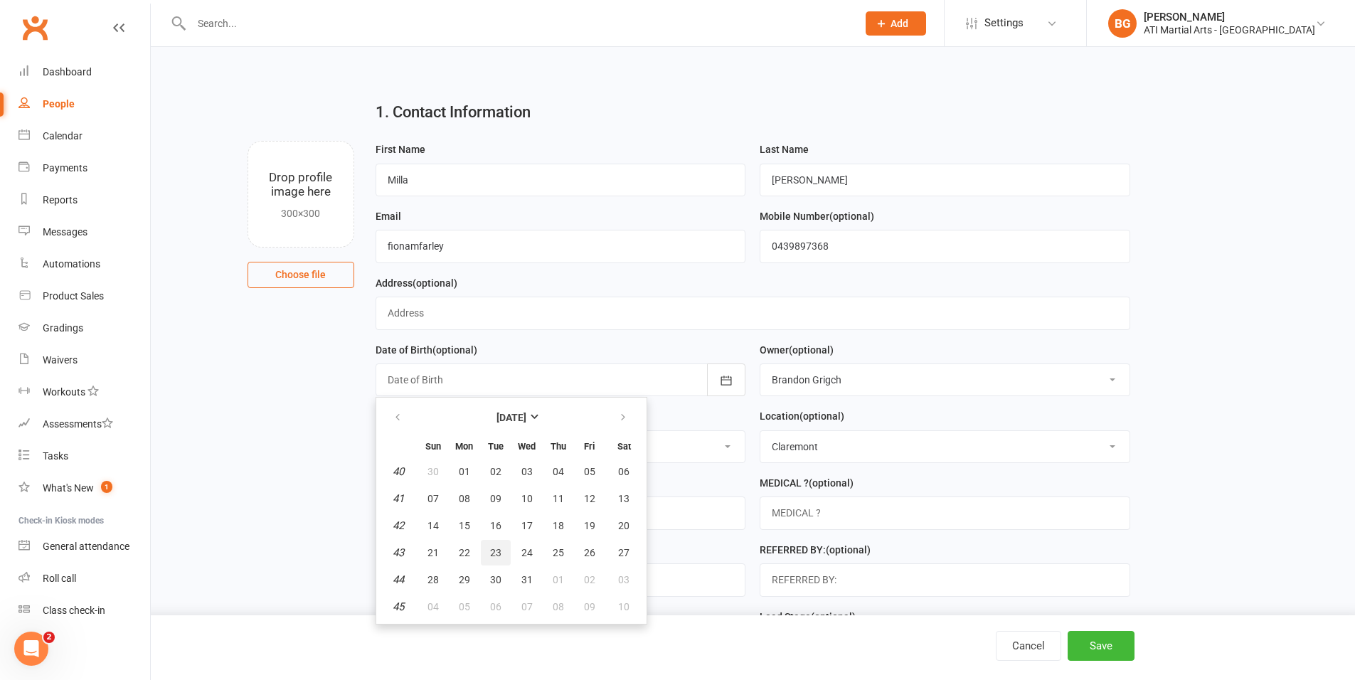
click at [492, 549] on span "23" at bounding box center [495, 552] width 11 height 11
type input "23 Oct 2018"
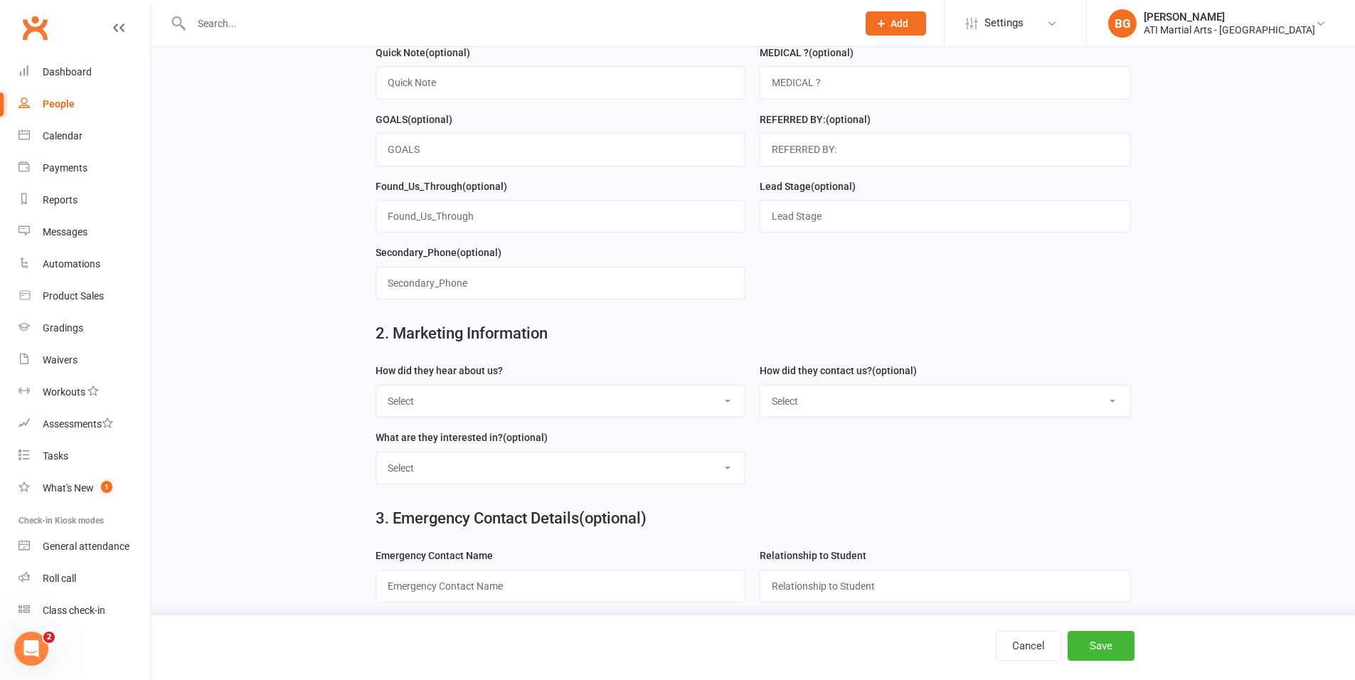
scroll to position [438, 0]
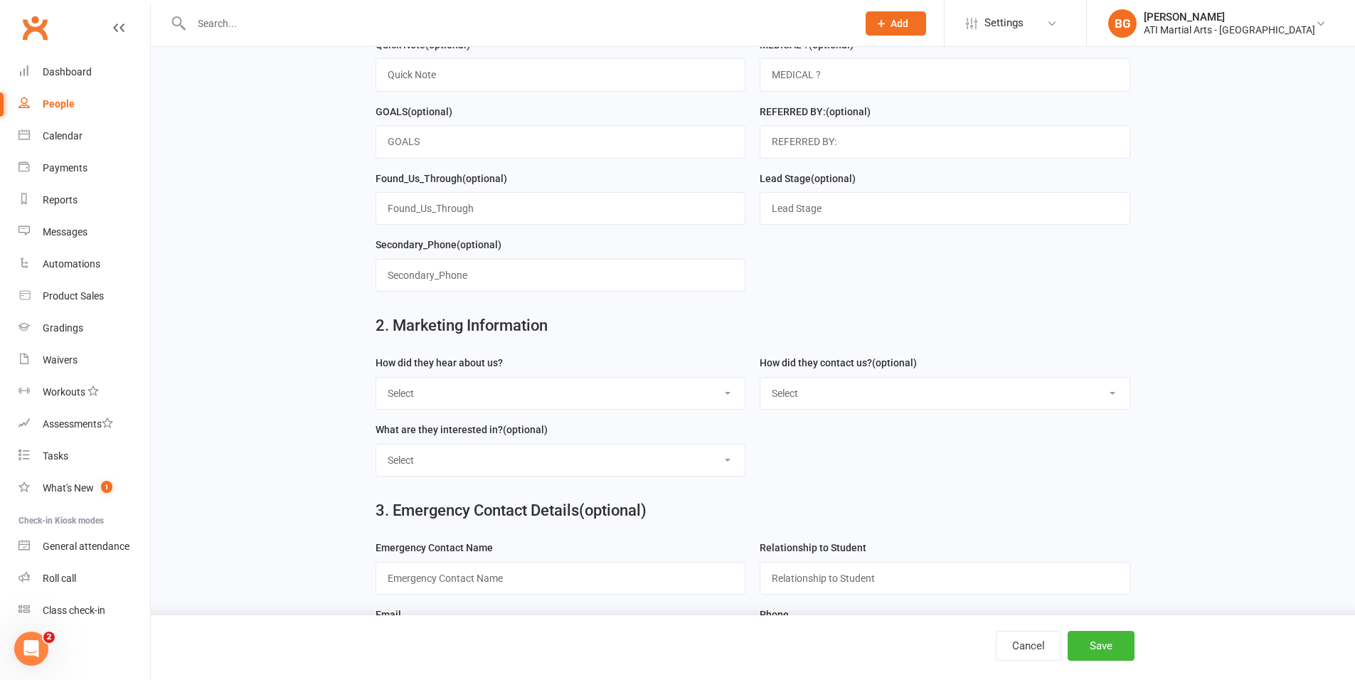
click at [497, 385] on select "Select Google Through A Friend Facebook Sms/email offer Flyer School class Open…" at bounding box center [560, 393] width 369 height 31
select select "Through A Friend"
click at [842, 393] on select "Select Phone Email In-Facility facebook Referal QR code" at bounding box center [945, 393] width 369 height 31
select select "Email"
click at [615, 475] on select "Select Classes Personal Training Weight Loss Body Building De-Stressing Diet/Fo…" at bounding box center [560, 460] width 369 height 31
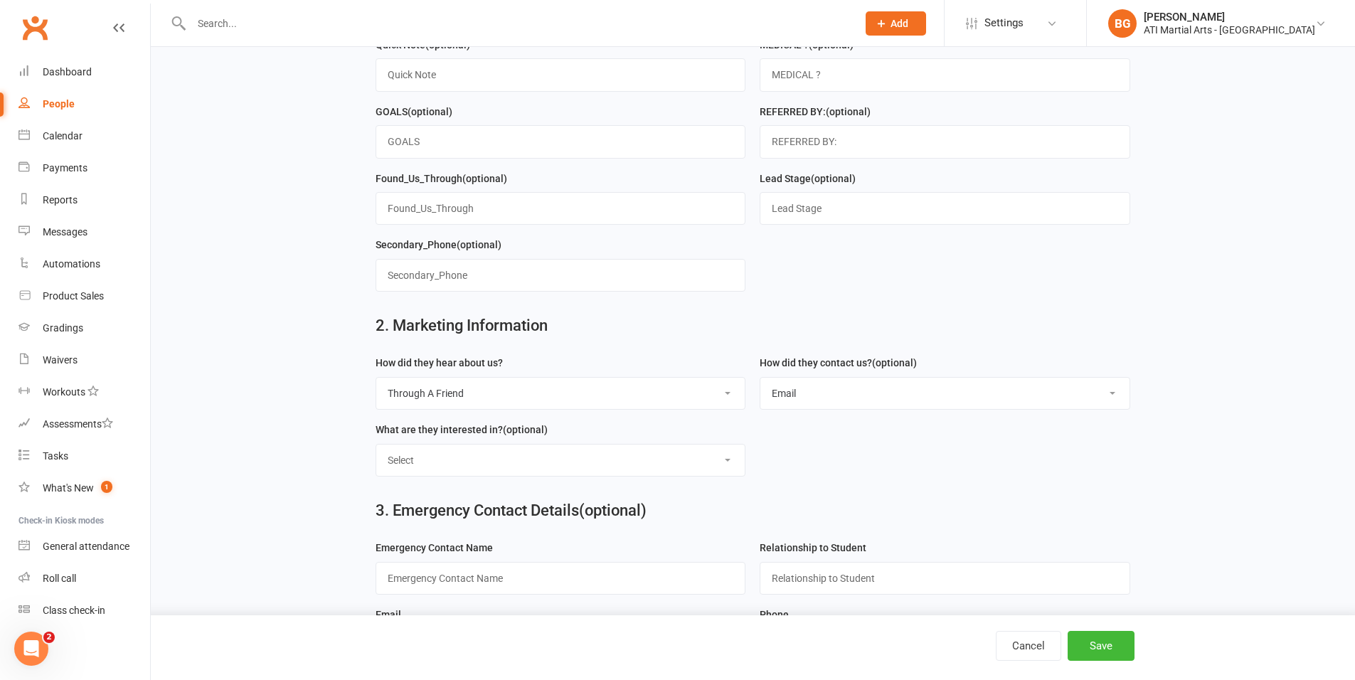
select select "Classes"
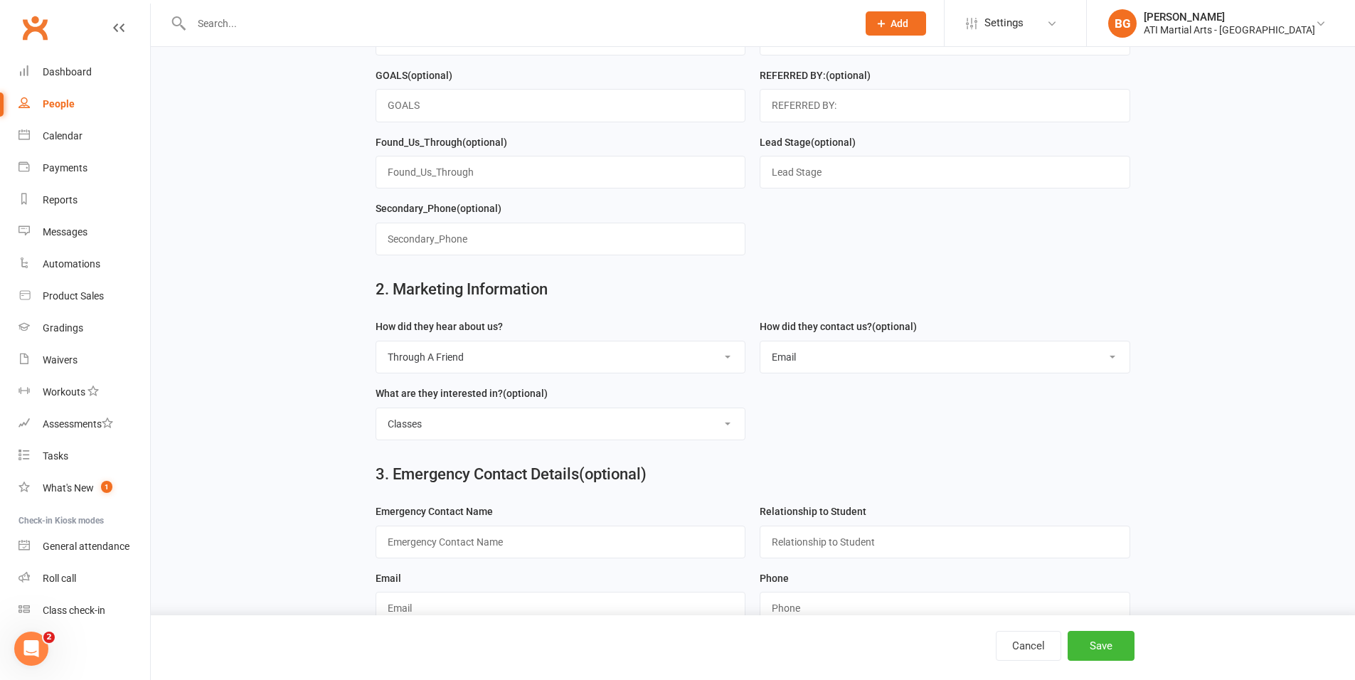
scroll to position [529, 0]
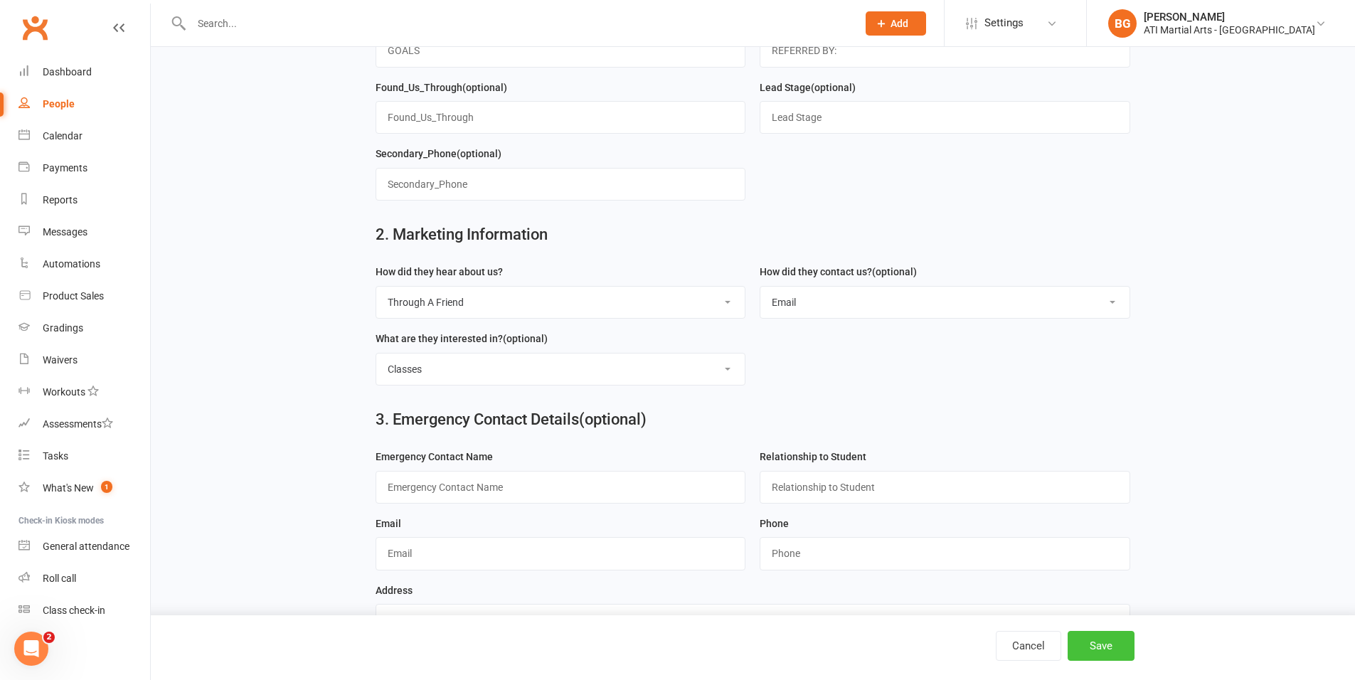
click at [1073, 637] on button "Save" at bounding box center [1101, 646] width 67 height 30
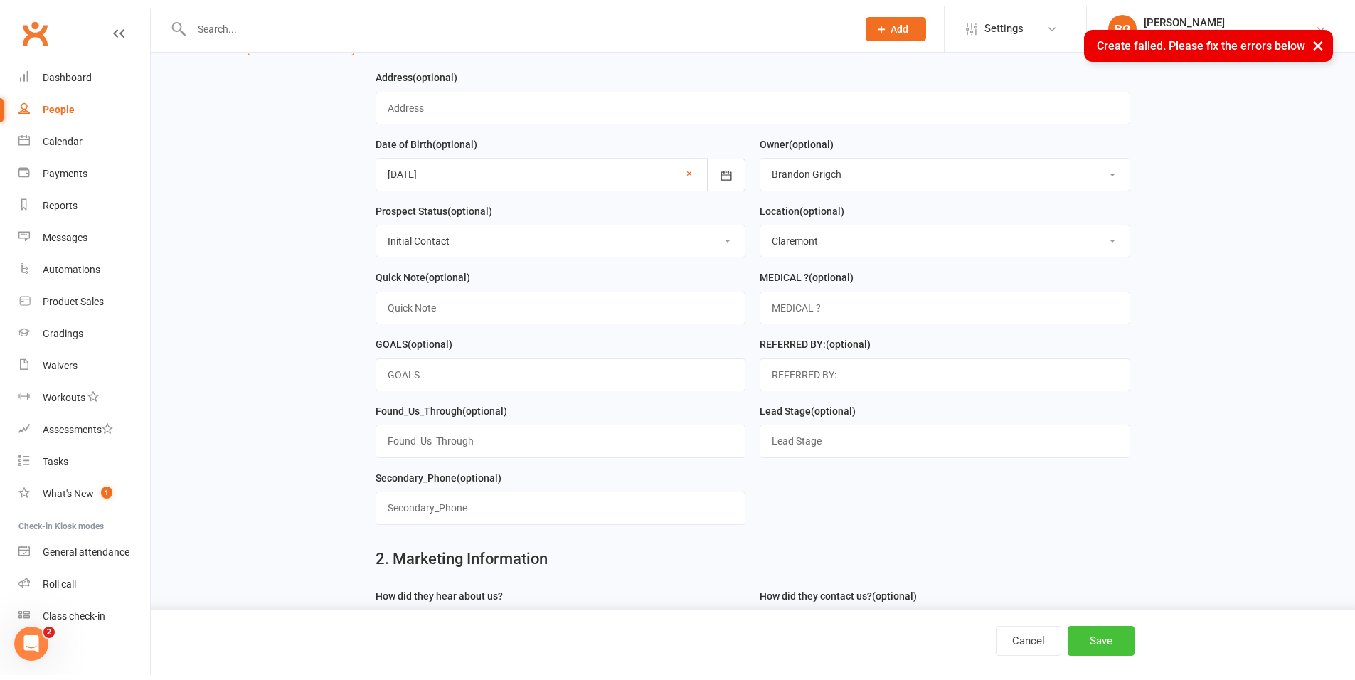
scroll to position [5, 0]
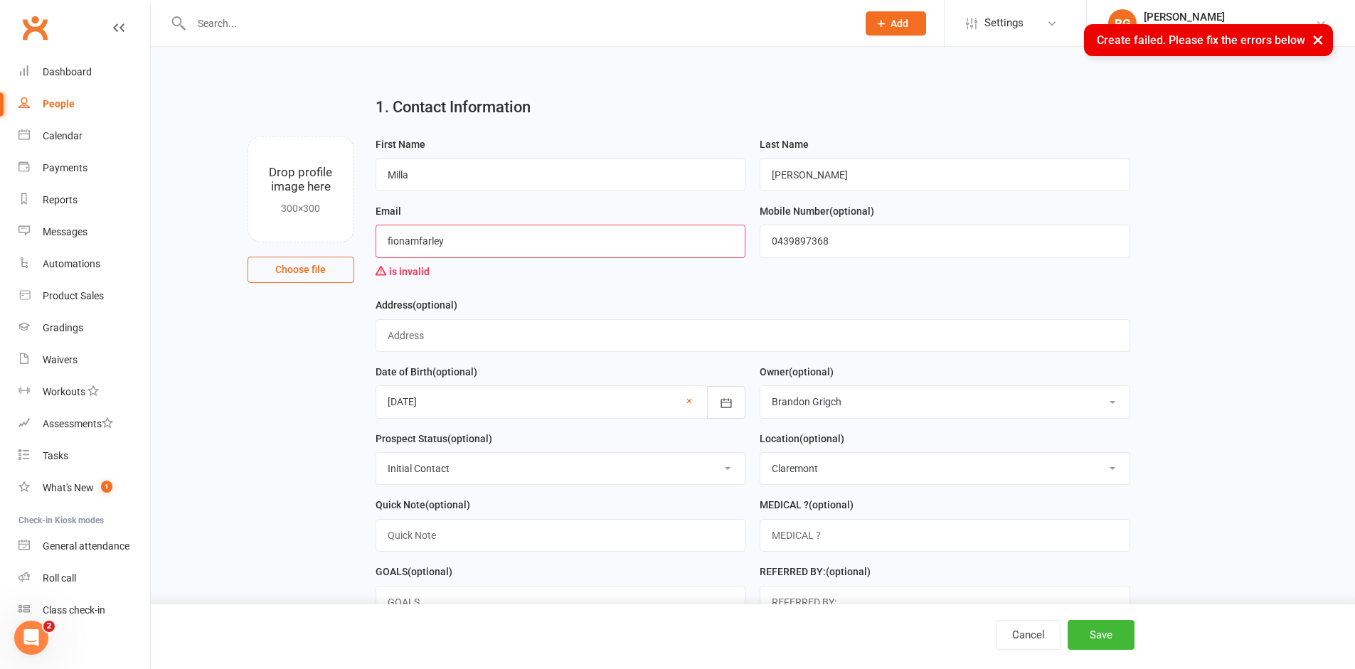
click at [490, 247] on input "fionamfarley" at bounding box center [561, 241] width 371 height 33
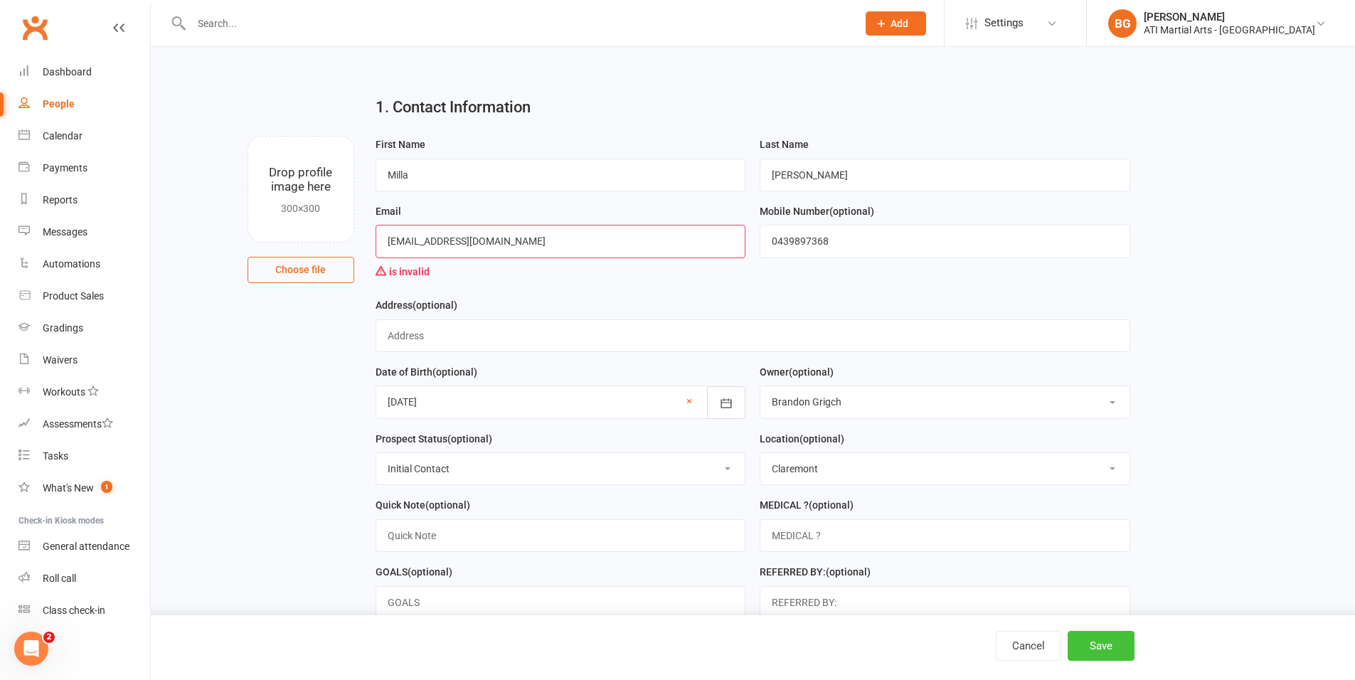
type input "fionamfarley@gmail.com"
click at [1121, 657] on button "Save" at bounding box center [1101, 646] width 67 height 30
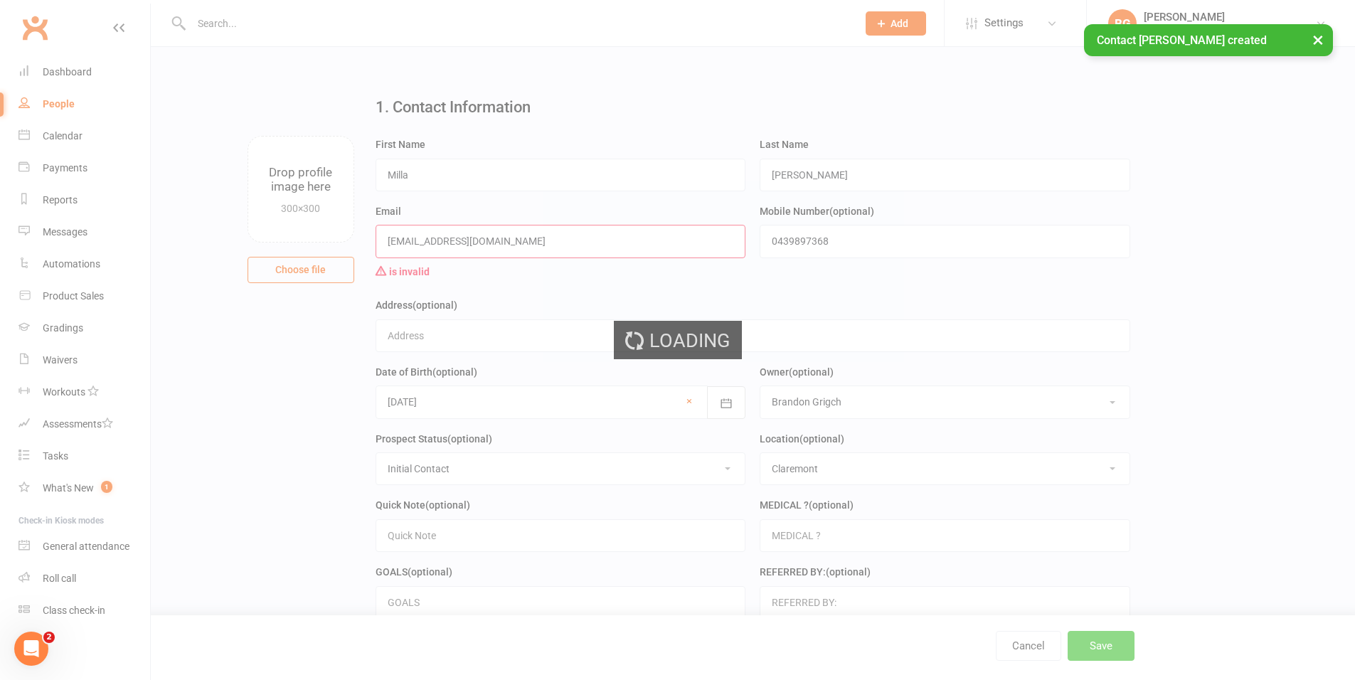
scroll to position [0, 0]
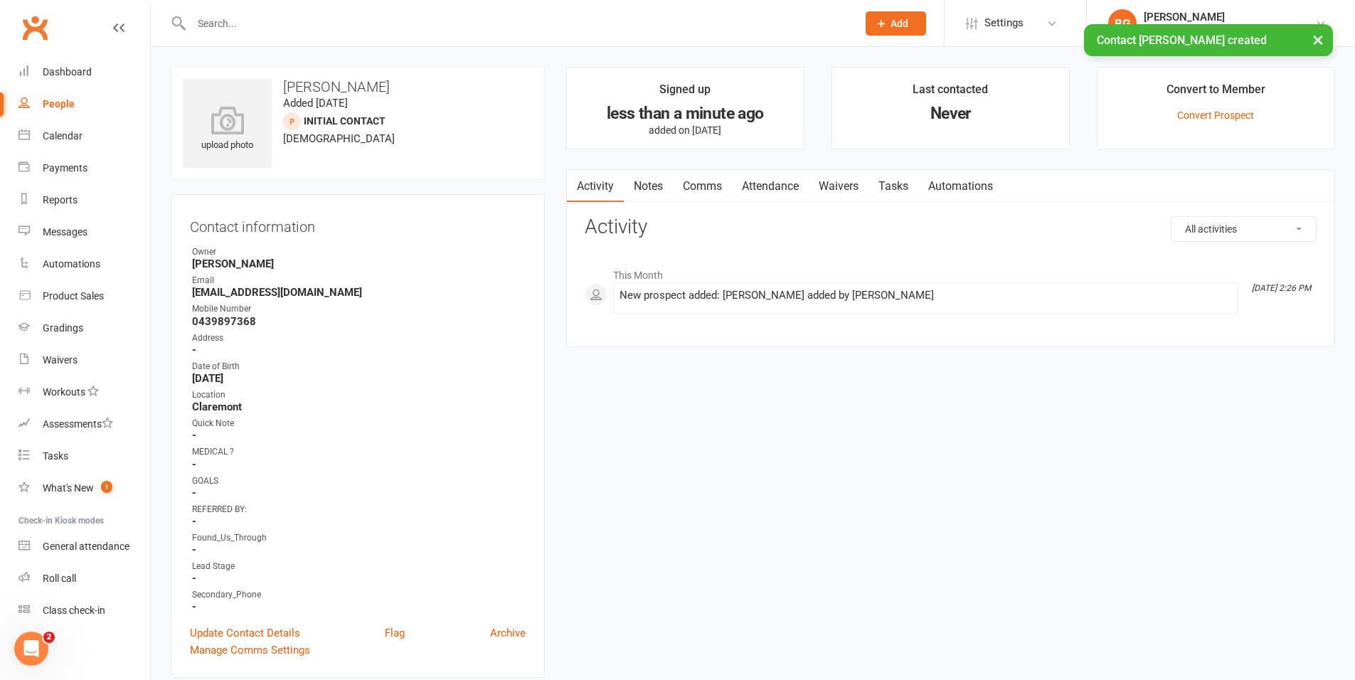
click at [936, 24] on div "× Contact Milla Farley created" at bounding box center [668, 24] width 1337 height 0
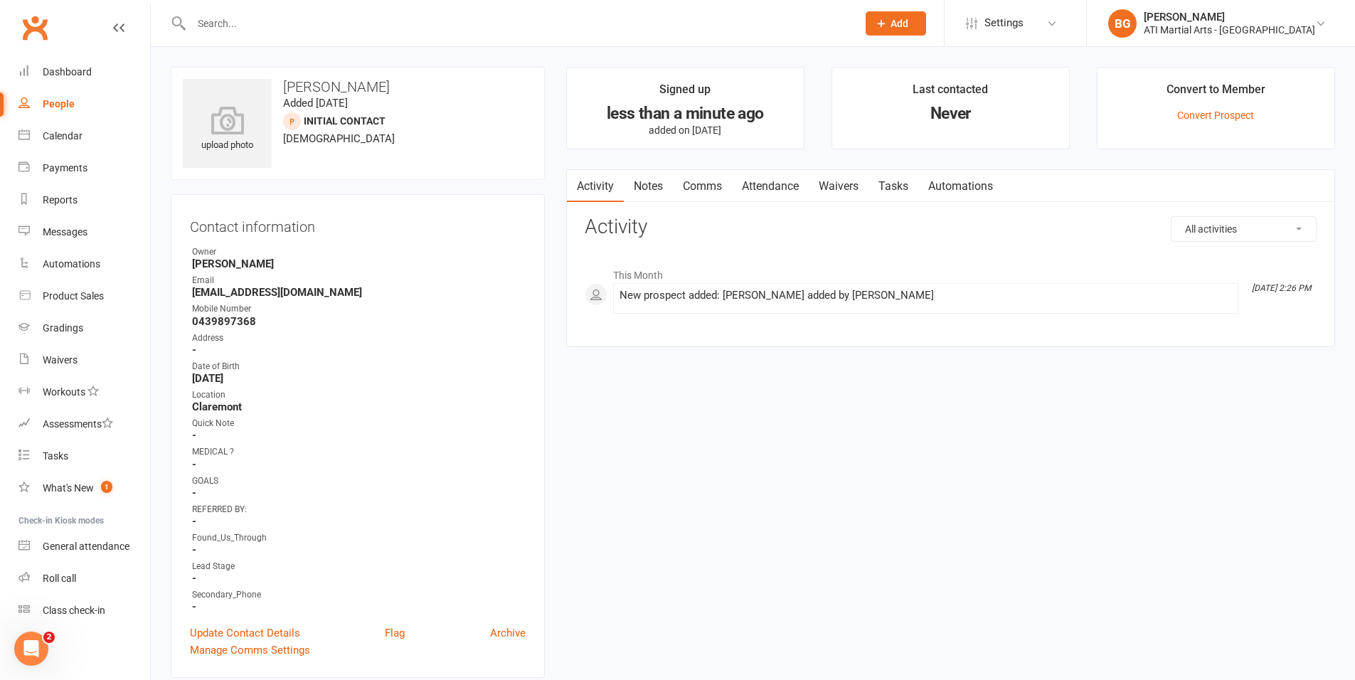
click at [909, 27] on span "Add" at bounding box center [900, 23] width 18 height 11
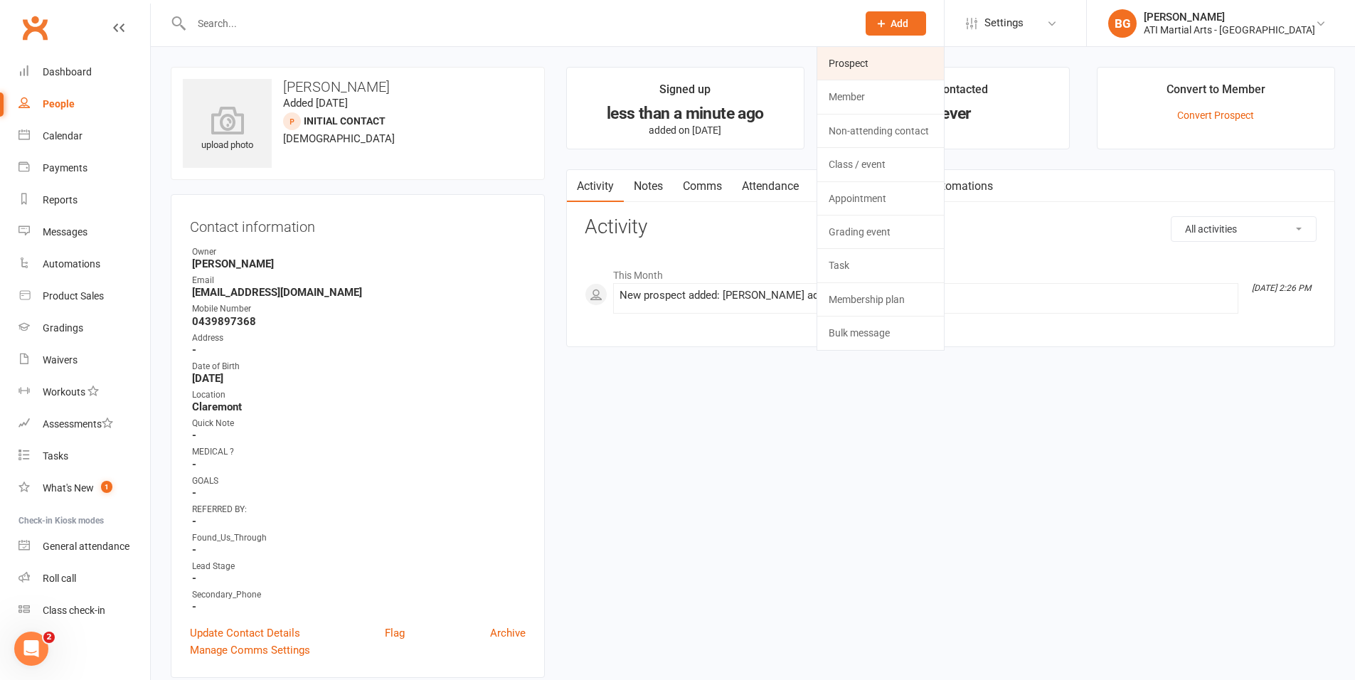
click at [944, 55] on link "Prospect" at bounding box center [880, 63] width 127 height 33
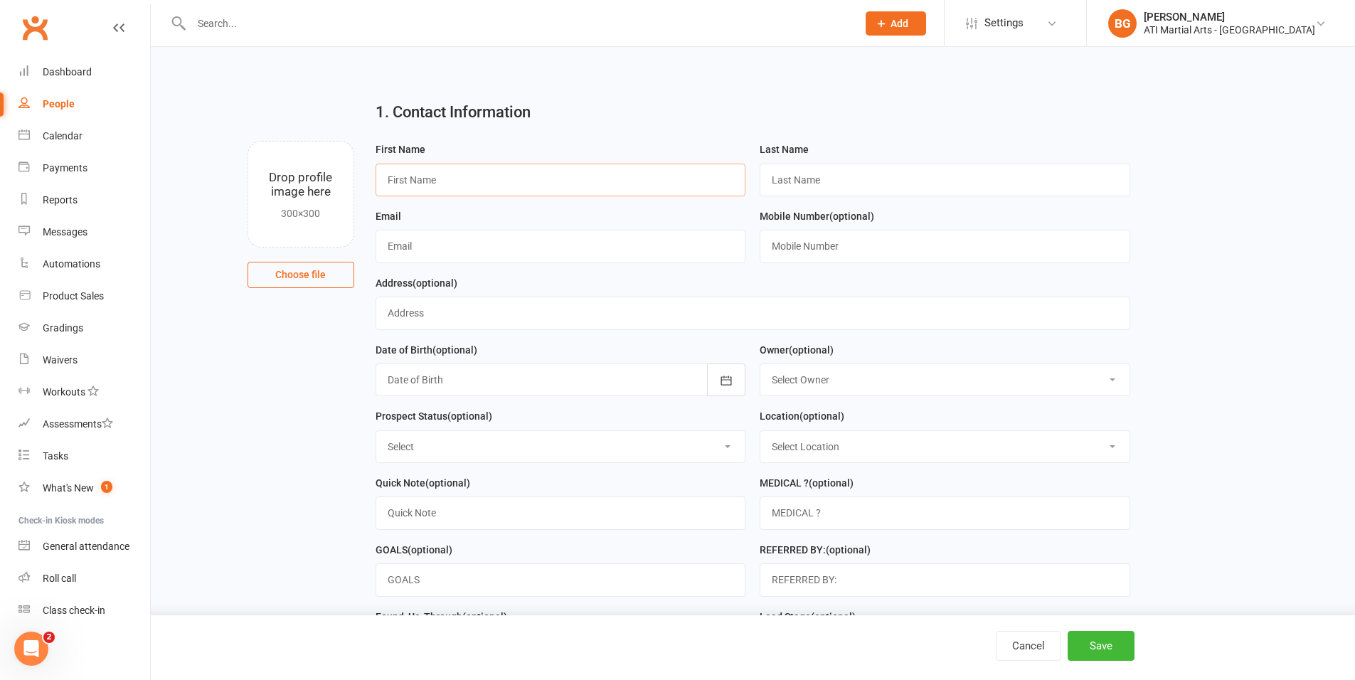
click at [531, 177] on input "text" at bounding box center [561, 180] width 371 height 33
type input "Van"
type input "Farley"
click at [726, 377] on icon "button" at bounding box center [726, 380] width 11 height 9
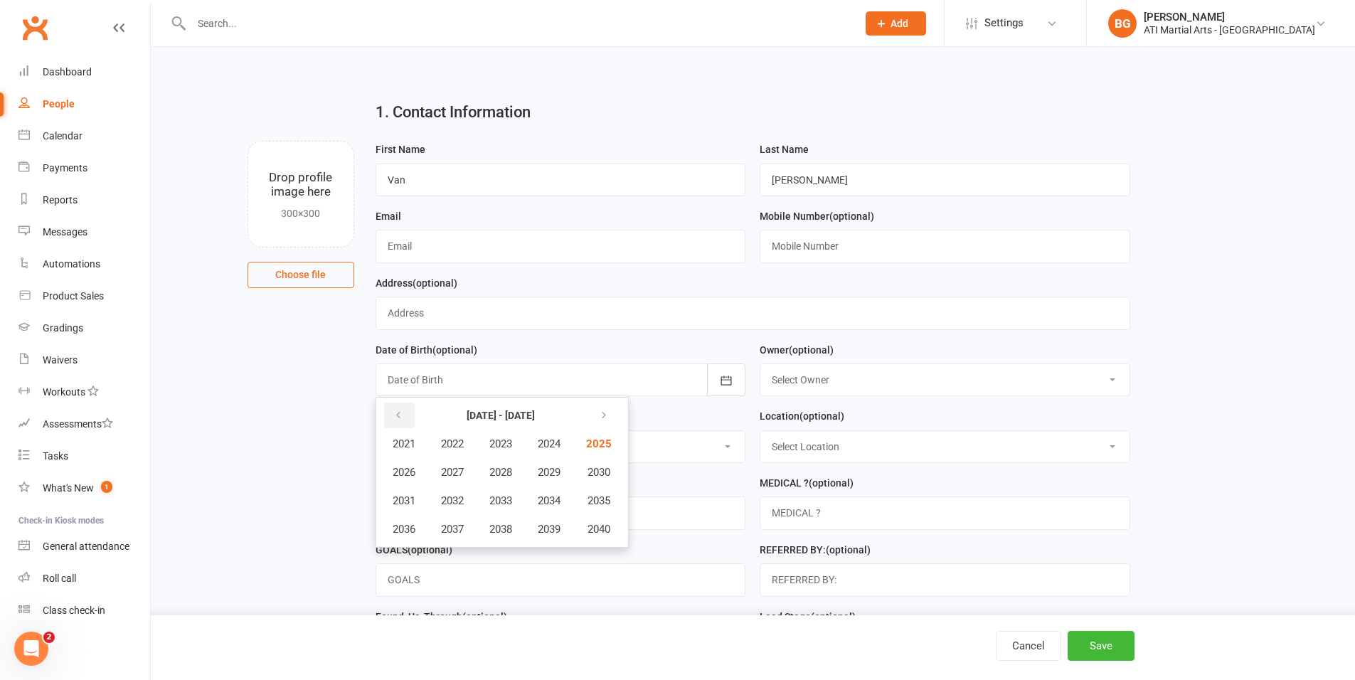
click at [393, 407] on button "button" at bounding box center [399, 416] width 31 height 26
click at [609, 534] on span "2020" at bounding box center [597, 529] width 23 height 13
click at [541, 504] on span "September" at bounding box center [556, 500] width 51 height 13
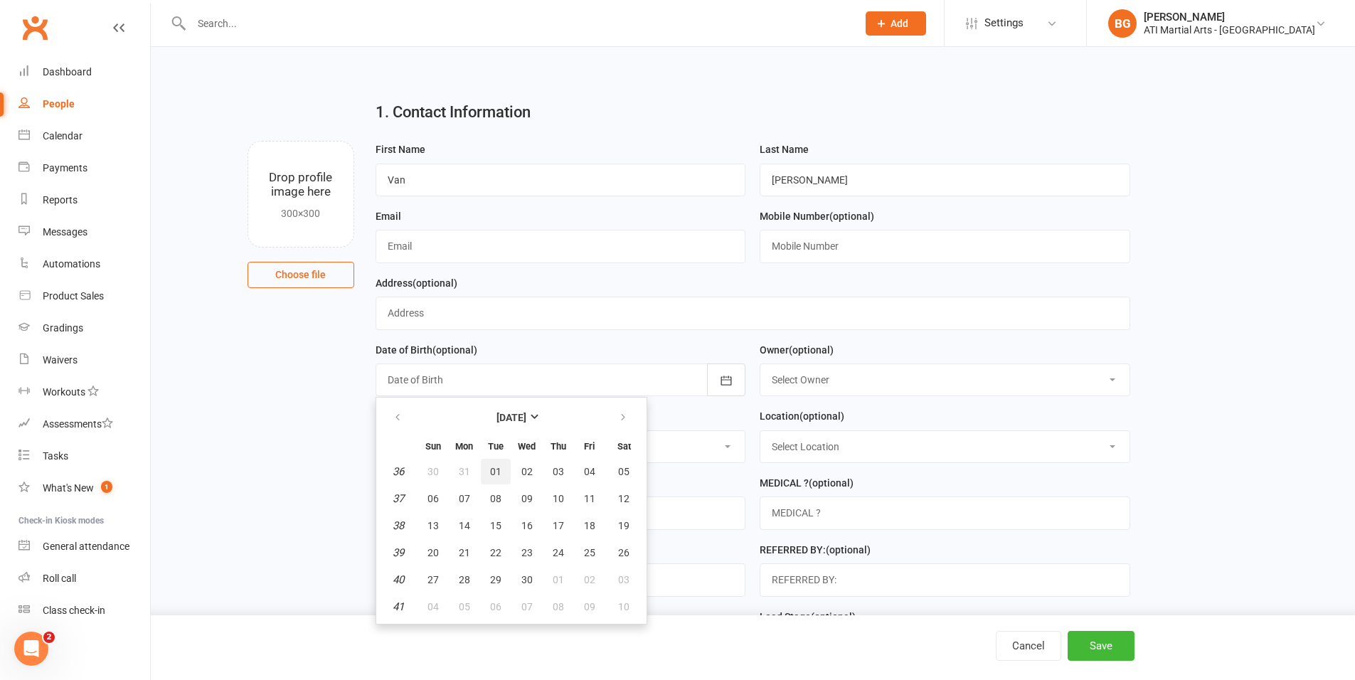
click at [492, 469] on span "01" at bounding box center [495, 471] width 11 height 11
type input "01 Sep 2020"
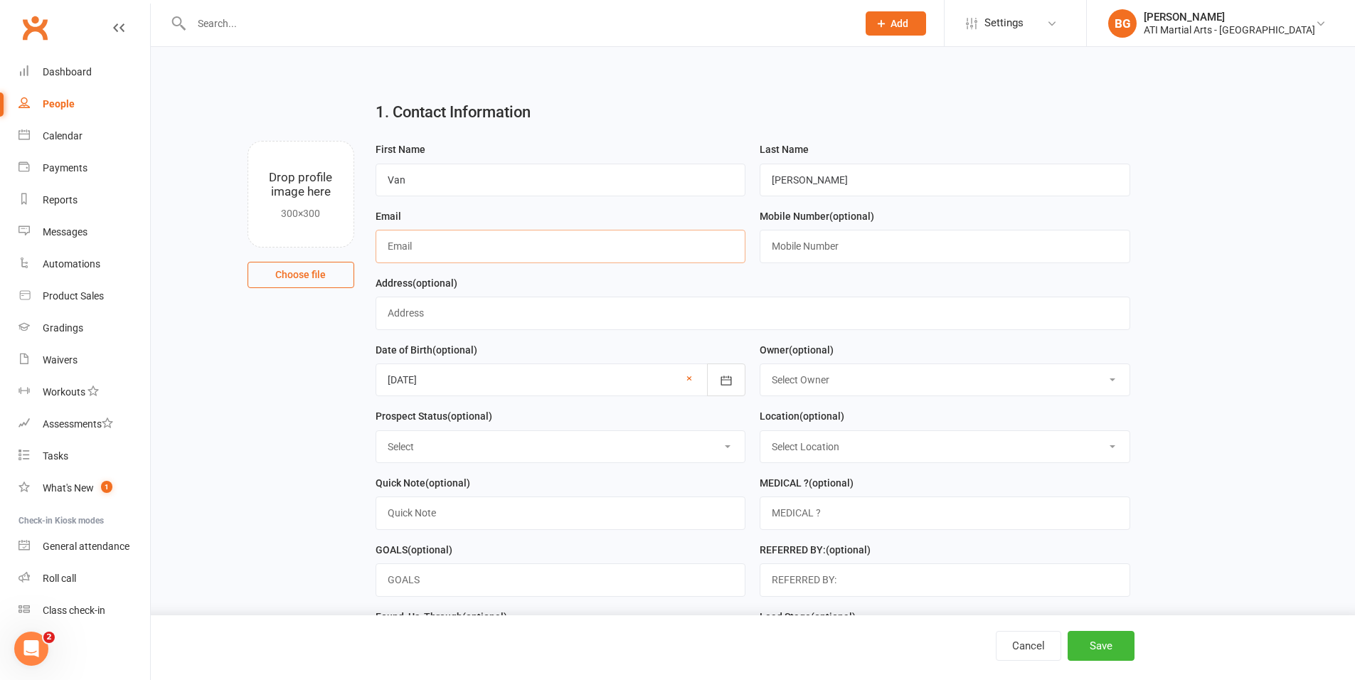
click at [464, 258] on input "text" at bounding box center [561, 246] width 371 height 33
type input "fionamfarley@gmail.com"
type input "0439897368"
click at [833, 369] on select "Select Owner [PERSON_NAME] [PERSON_NAME] [PERSON_NAME] [PERSON_NAME] [PERSON_NA…" at bounding box center [945, 379] width 369 height 31
select select "8"
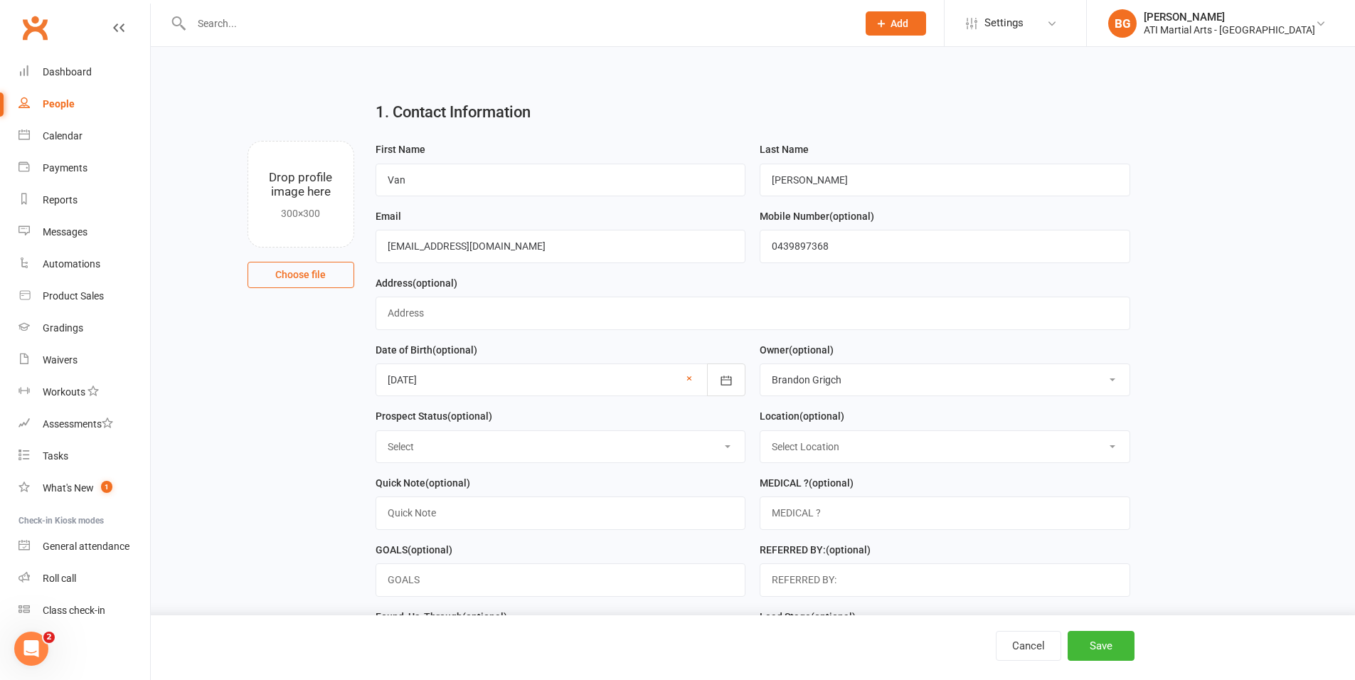
click at [817, 453] on select "Select Location [GEOGRAPHIC_DATA] Example Room (Rename me!) [GEOGRAPHIC_DATA]" at bounding box center [945, 446] width 369 height 31
select select "0"
click at [700, 453] on select "Select Initial Contact Follow-up Call Follow-up Email Almost Ready Not Ready No…" at bounding box center [560, 446] width 369 height 31
select select "Initial Contact"
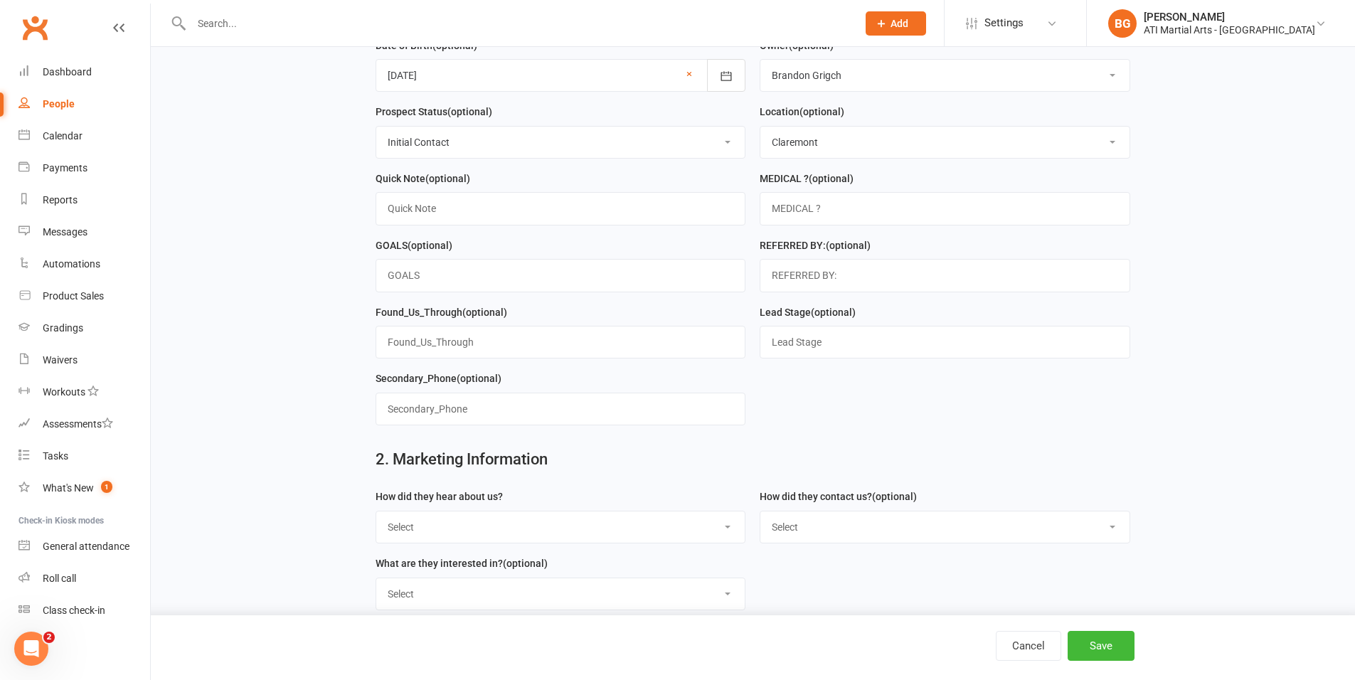
scroll to position [381, 0]
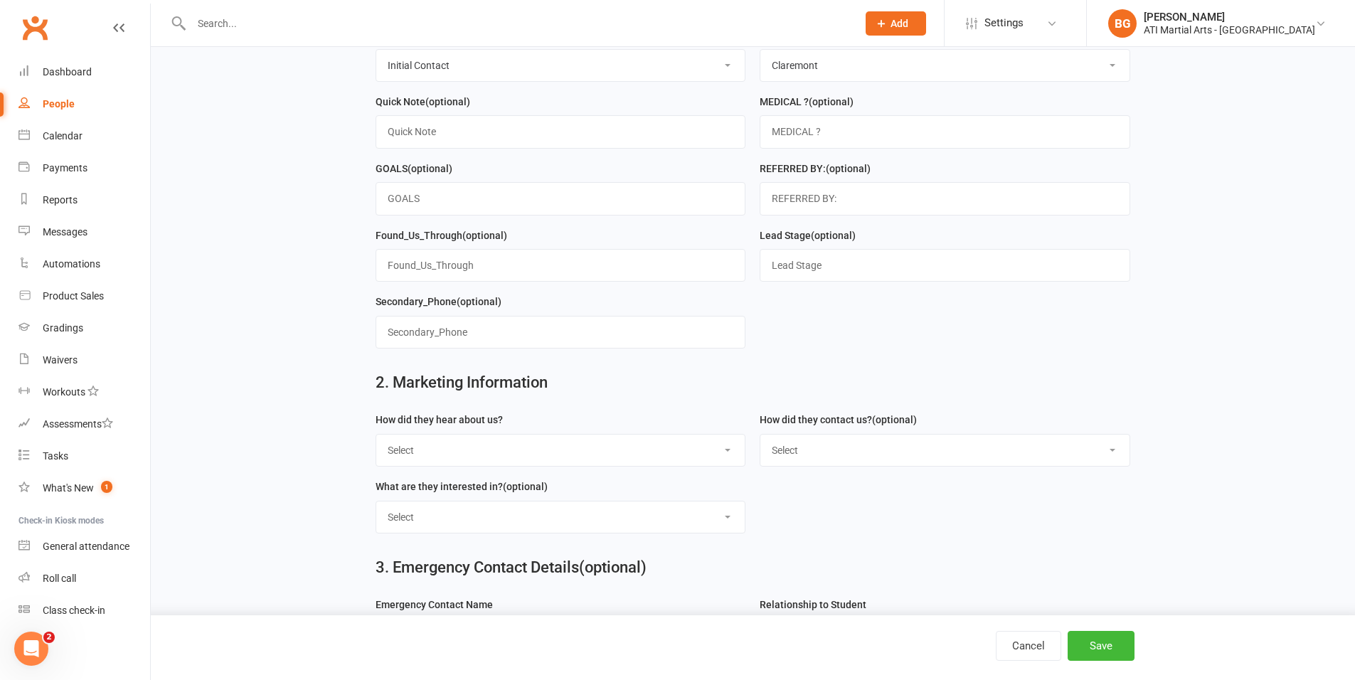
click at [438, 438] on select "Select Google Through A Friend Facebook Sms/email offer Flyer School class Open…" at bounding box center [560, 450] width 369 height 31
select select "Through A Friend"
click at [884, 461] on select "Select Phone Email In-Facility facebook Referal QR code" at bounding box center [945, 450] width 369 height 31
select select "Email"
click at [640, 506] on select "Select Classes Personal Training Weight Loss Body Building De-Stressing Diet/Fo…" at bounding box center [560, 517] width 369 height 31
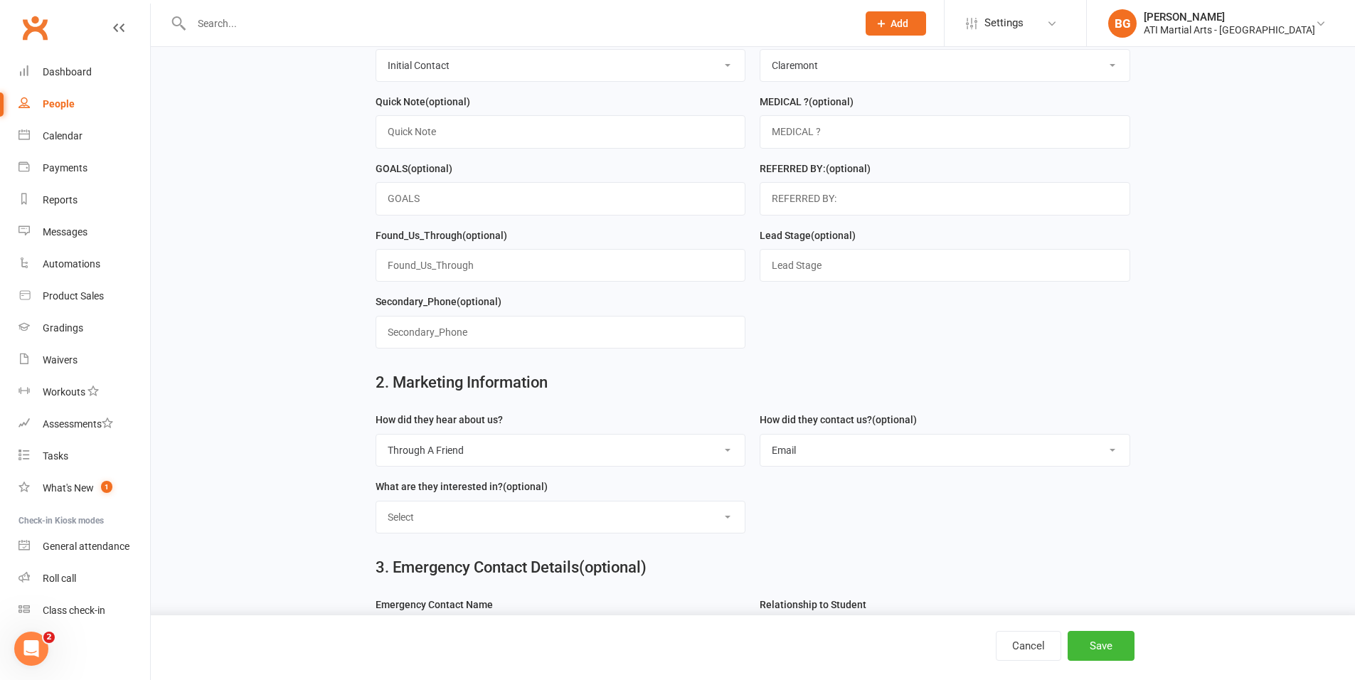
select select "Classes"
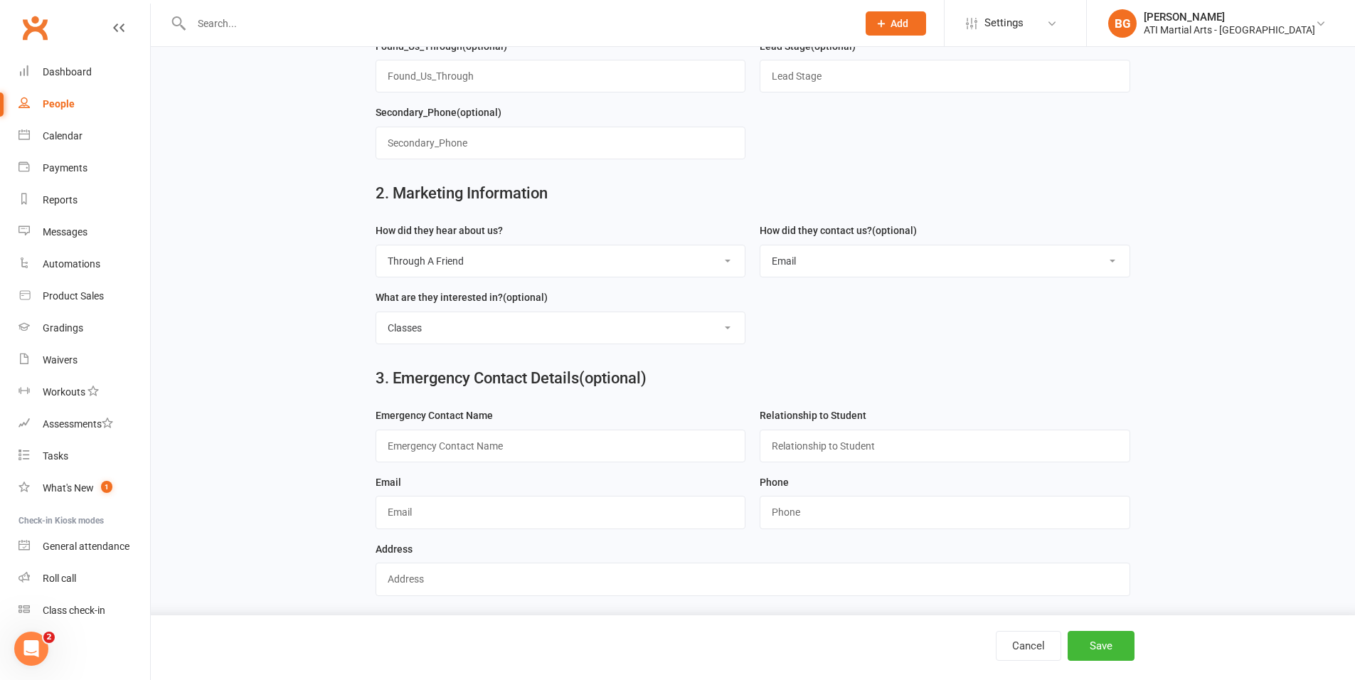
scroll to position [577, 0]
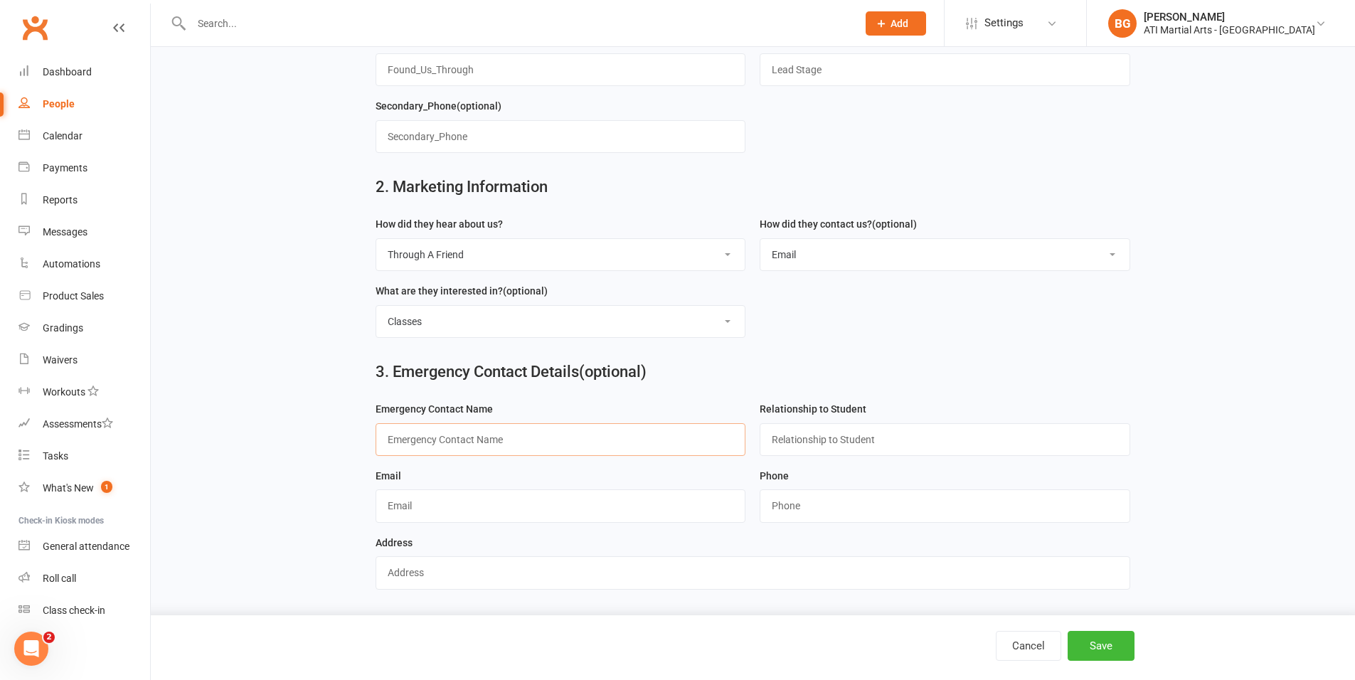
click at [506, 450] on input "text" at bounding box center [561, 439] width 371 height 33
type input "Fiona"
type input "Mum"
type input "fionamfarley@gmail.com"
type input "0439897368"
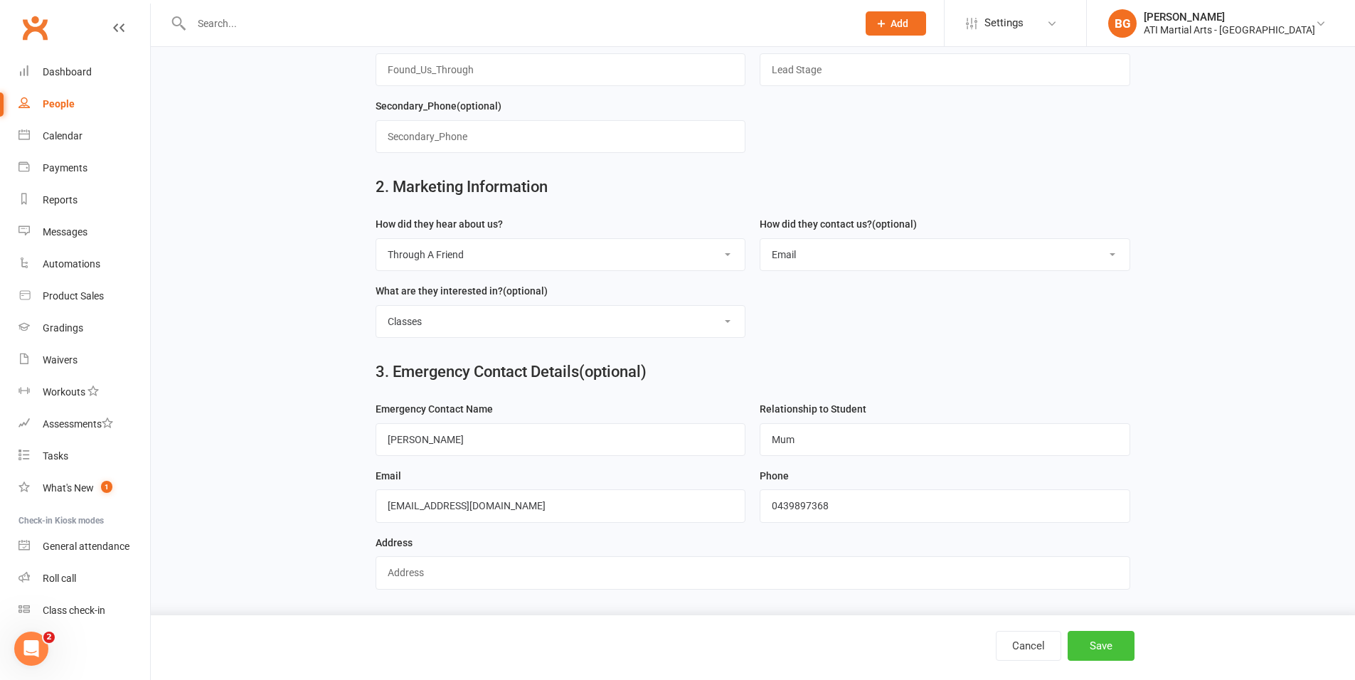
click at [1099, 655] on button "Save" at bounding box center [1101, 646] width 67 height 30
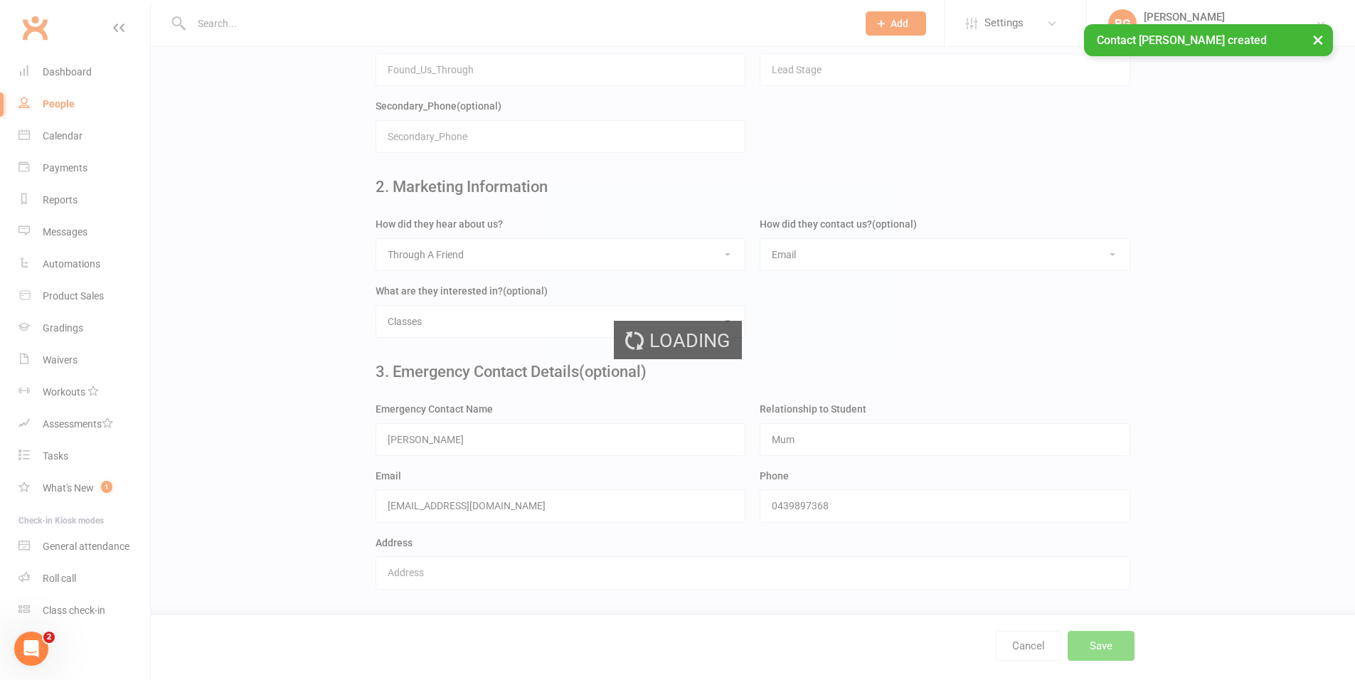
scroll to position [0, 0]
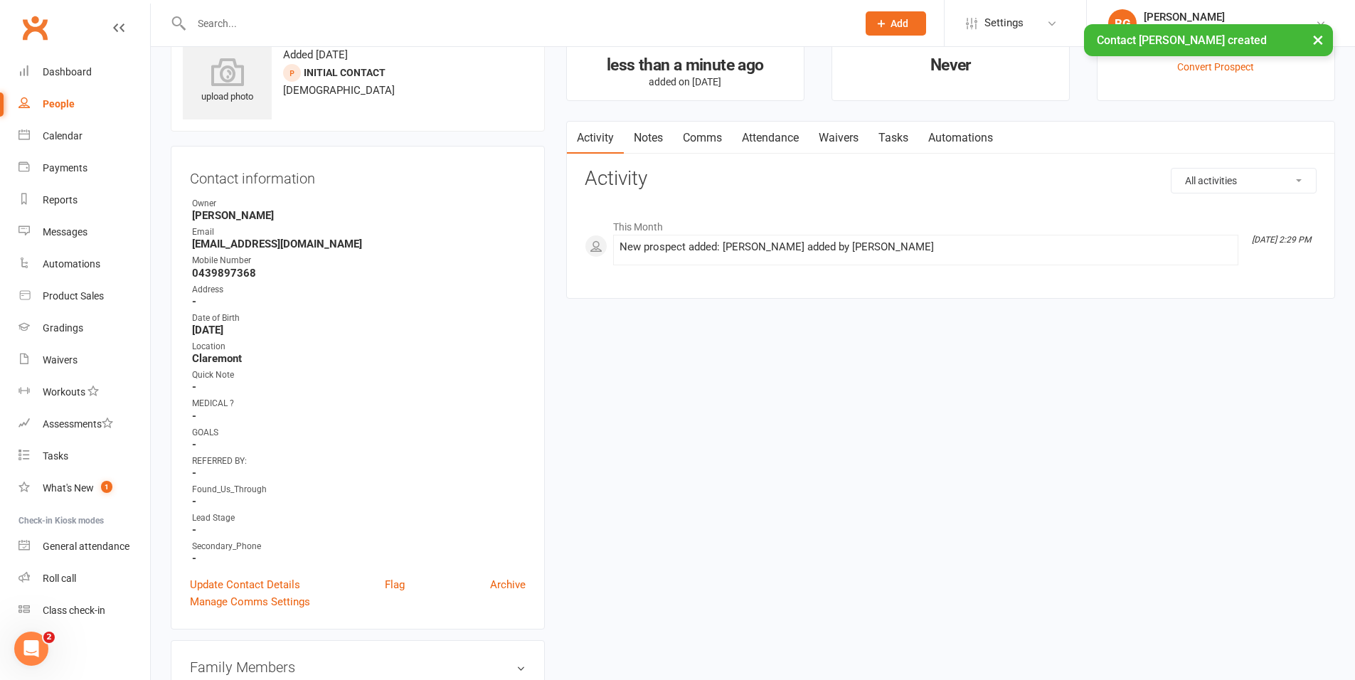
scroll to position [65, 0]
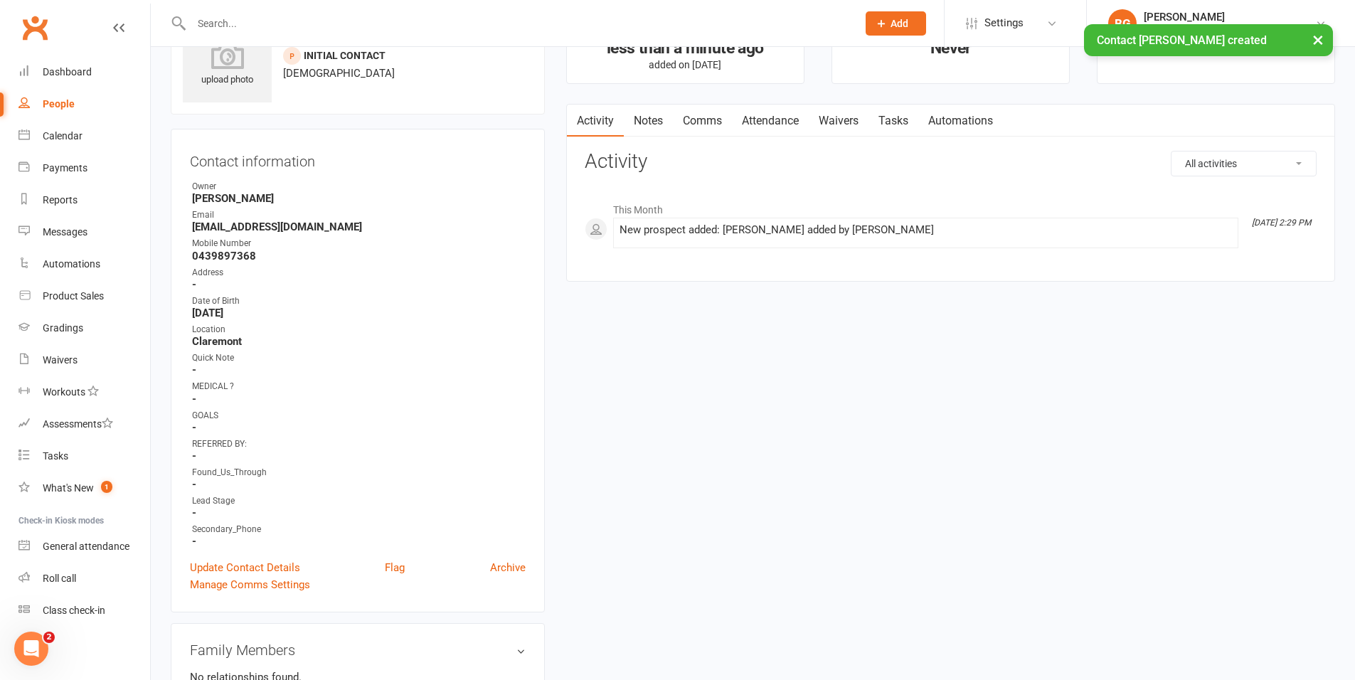
click at [757, 125] on link "Attendance" at bounding box center [770, 121] width 77 height 33
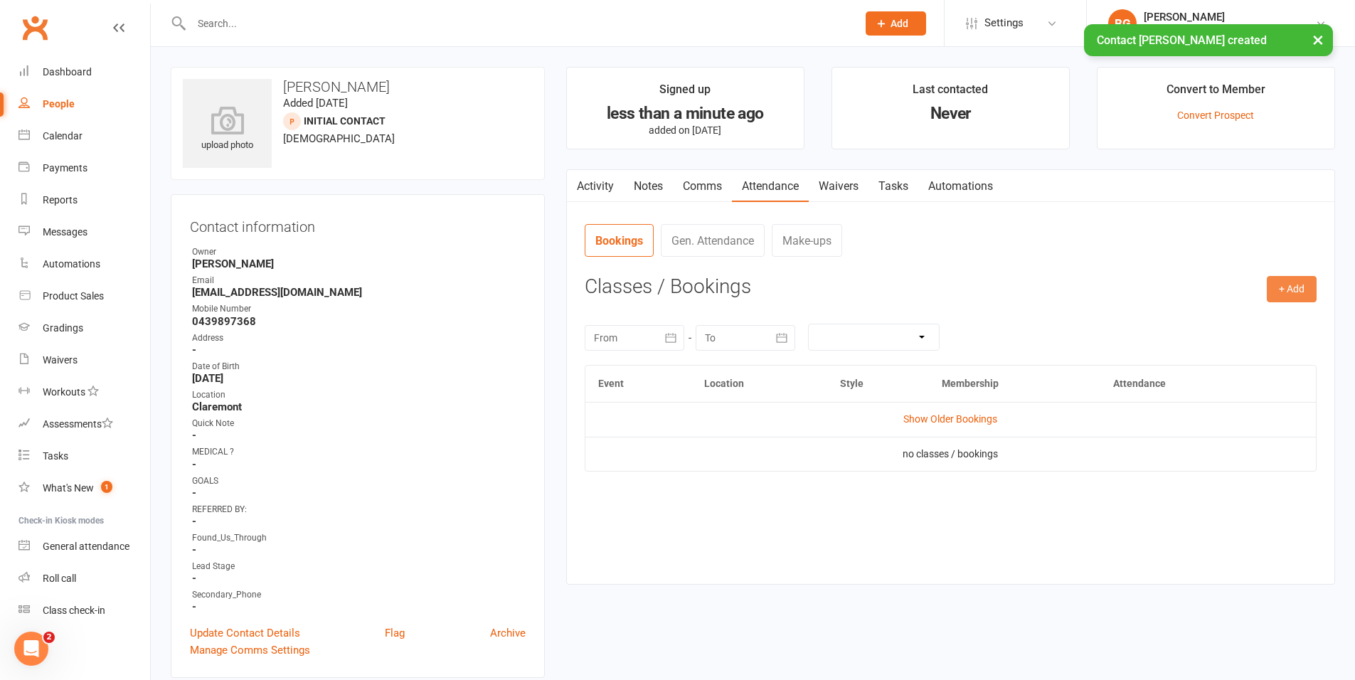
click at [1299, 285] on button "+ Add" at bounding box center [1292, 289] width 50 height 26
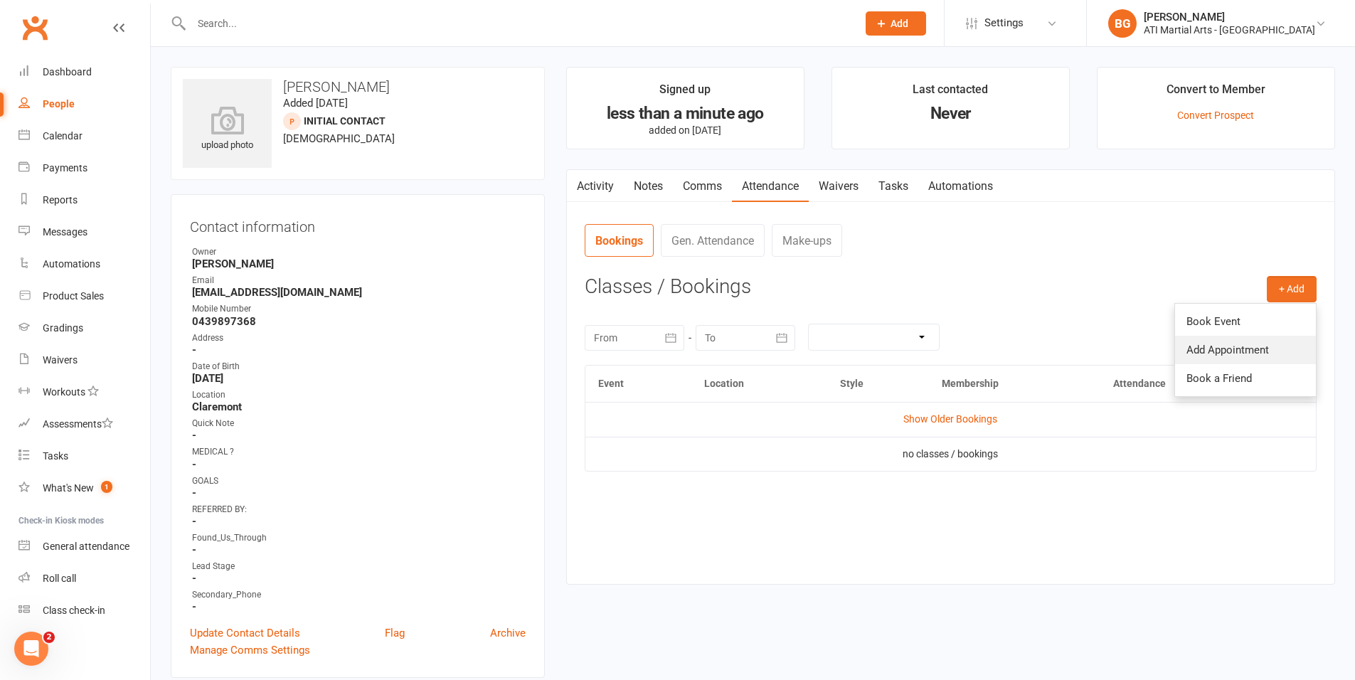
click at [1195, 356] on link "Add Appointment" at bounding box center [1245, 350] width 141 height 28
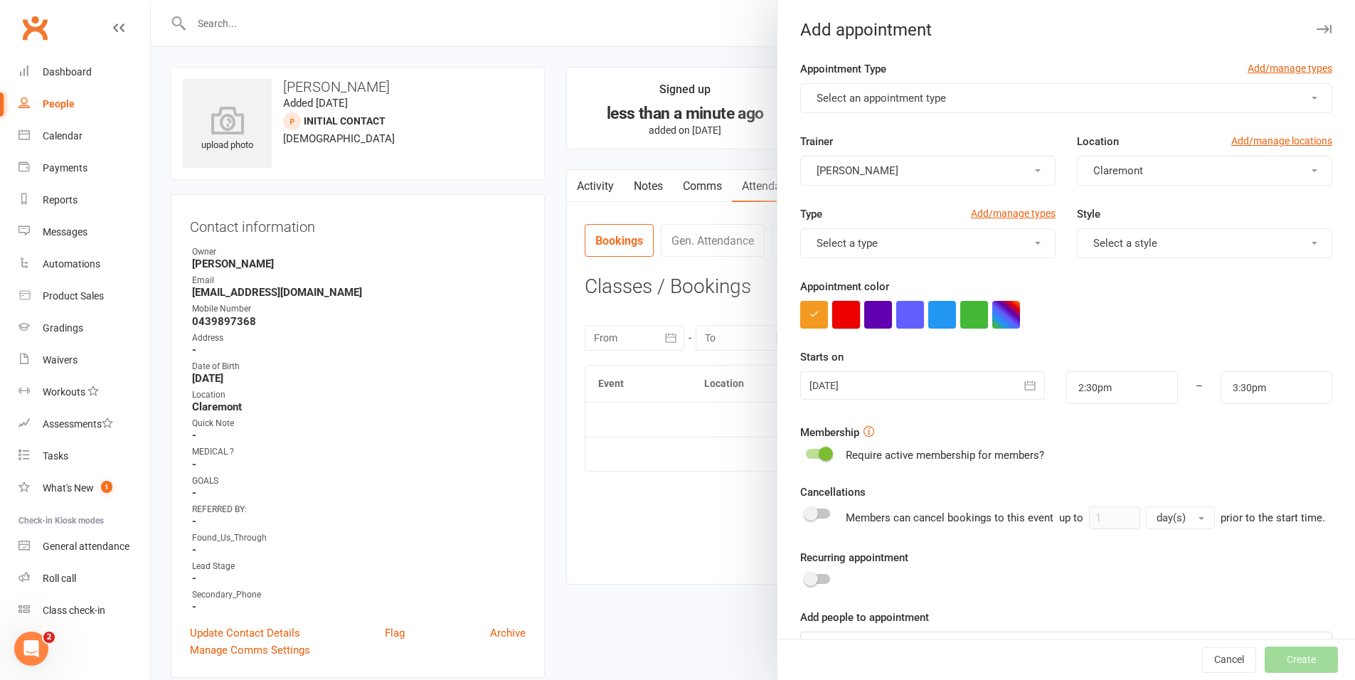
click at [839, 321] on button "button" at bounding box center [846, 315] width 28 height 28
click at [878, 383] on div at bounding box center [922, 385] width 244 height 28
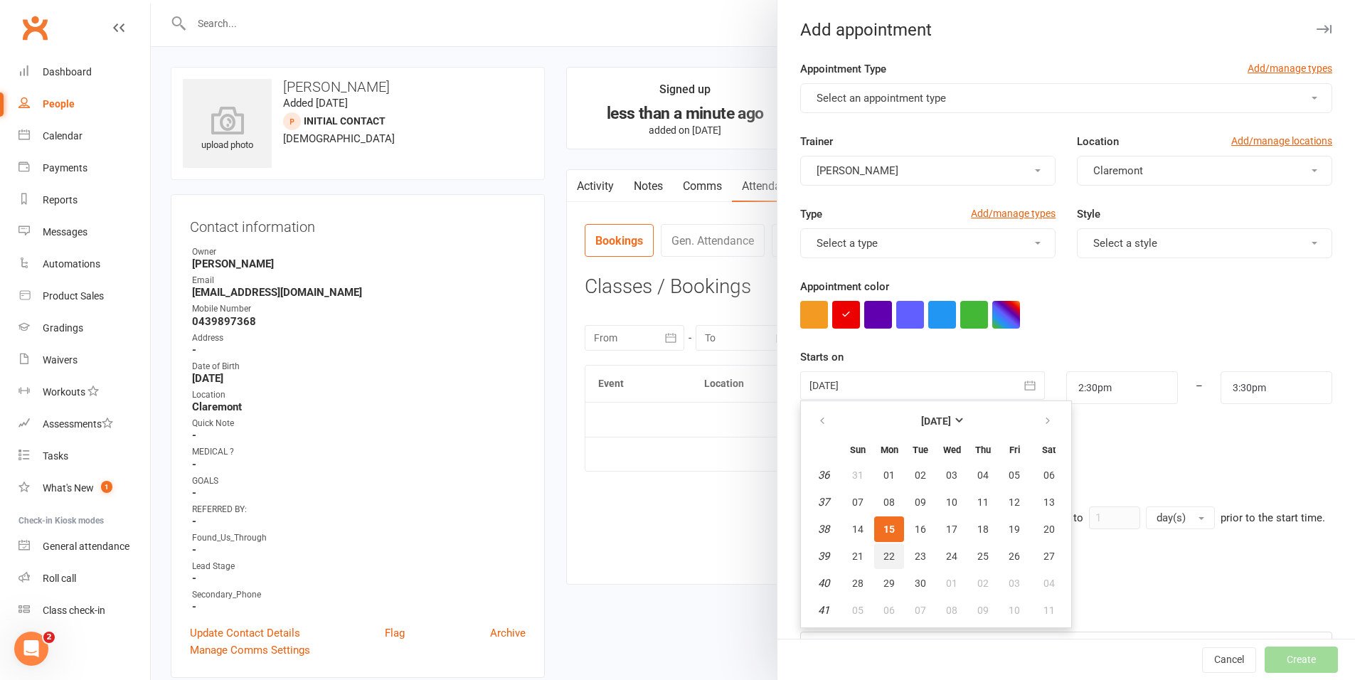
click at [884, 551] on span "22" at bounding box center [889, 556] width 11 height 11
type input "22 Sep 2025"
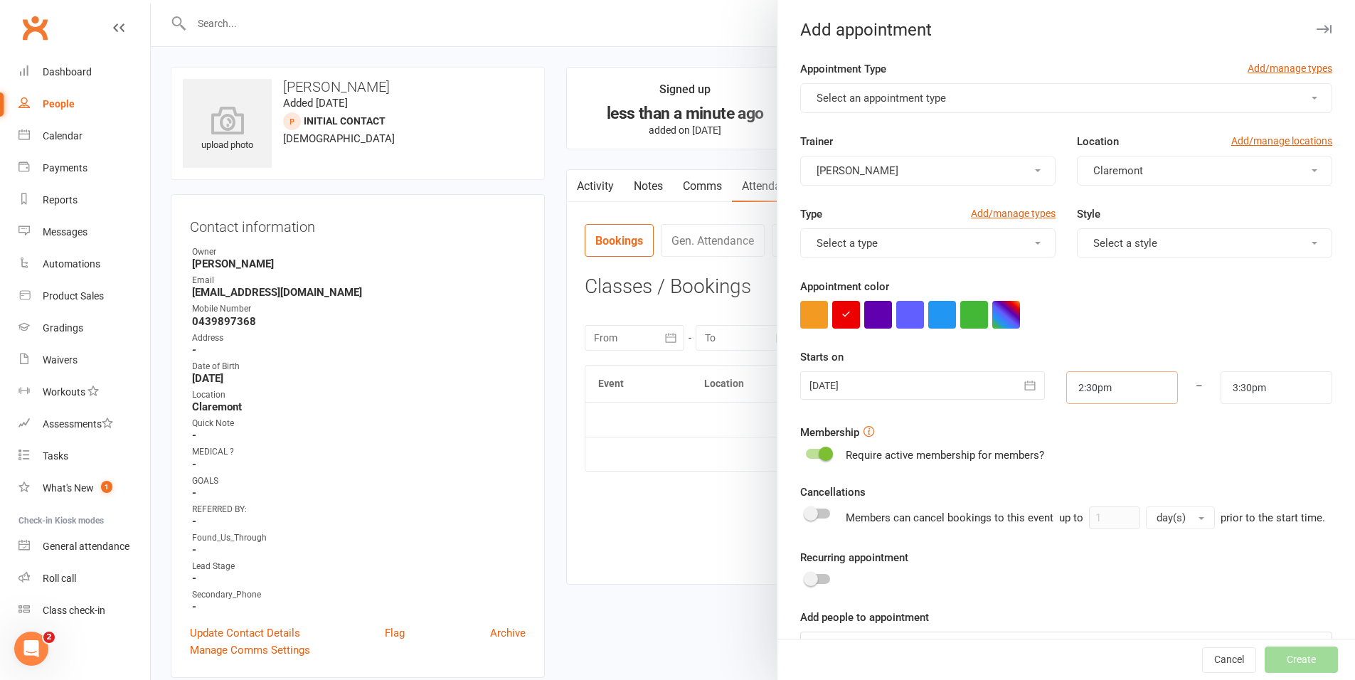
click at [1071, 390] on input "2:30pm" at bounding box center [1122, 387] width 112 height 33
type input "3:45pm"
type input "4:45pm"
click at [1075, 435] on li "3:45pm" at bounding box center [1101, 426] width 68 height 21
click at [1099, 390] on input "3:45pm" at bounding box center [1122, 387] width 112 height 33
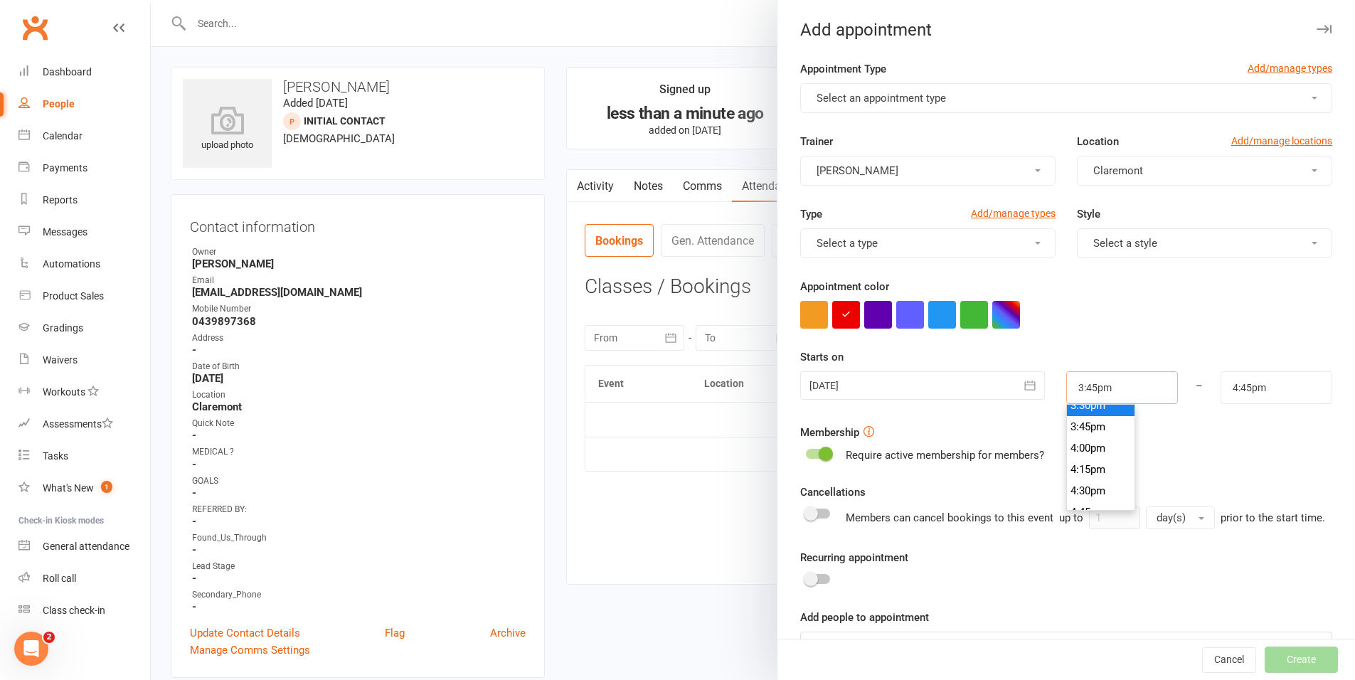
scroll to position [1323, 0]
type input "4:00pm"
click at [1087, 450] on li "4:00pm" at bounding box center [1101, 457] width 68 height 21
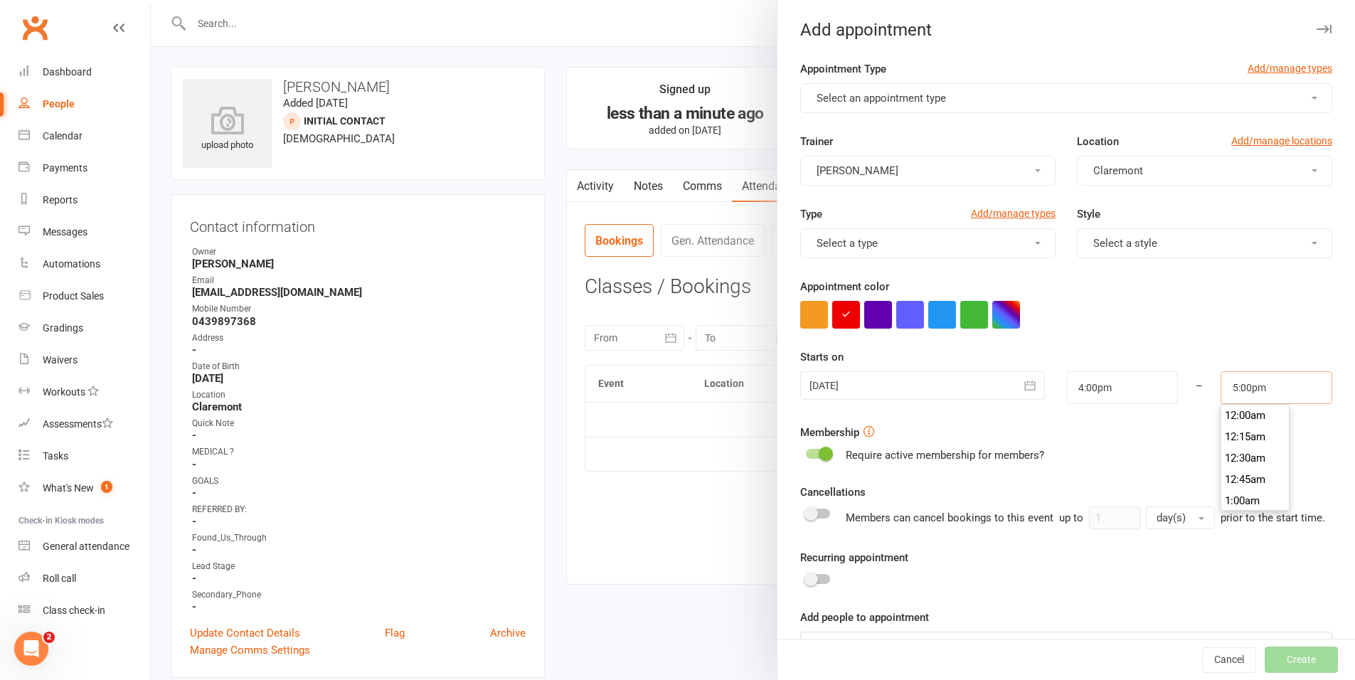
click at [1227, 383] on input "5:00pm" at bounding box center [1277, 387] width 112 height 33
click at [1227, 433] on li "4:30pm" at bounding box center [1256, 439] width 68 height 21
click at [901, 73] on div "Appointment Type Add/manage types" at bounding box center [1066, 71] width 532 height 23
click at [918, 110] on button "Select an appointment type" at bounding box center [1066, 98] width 532 height 30
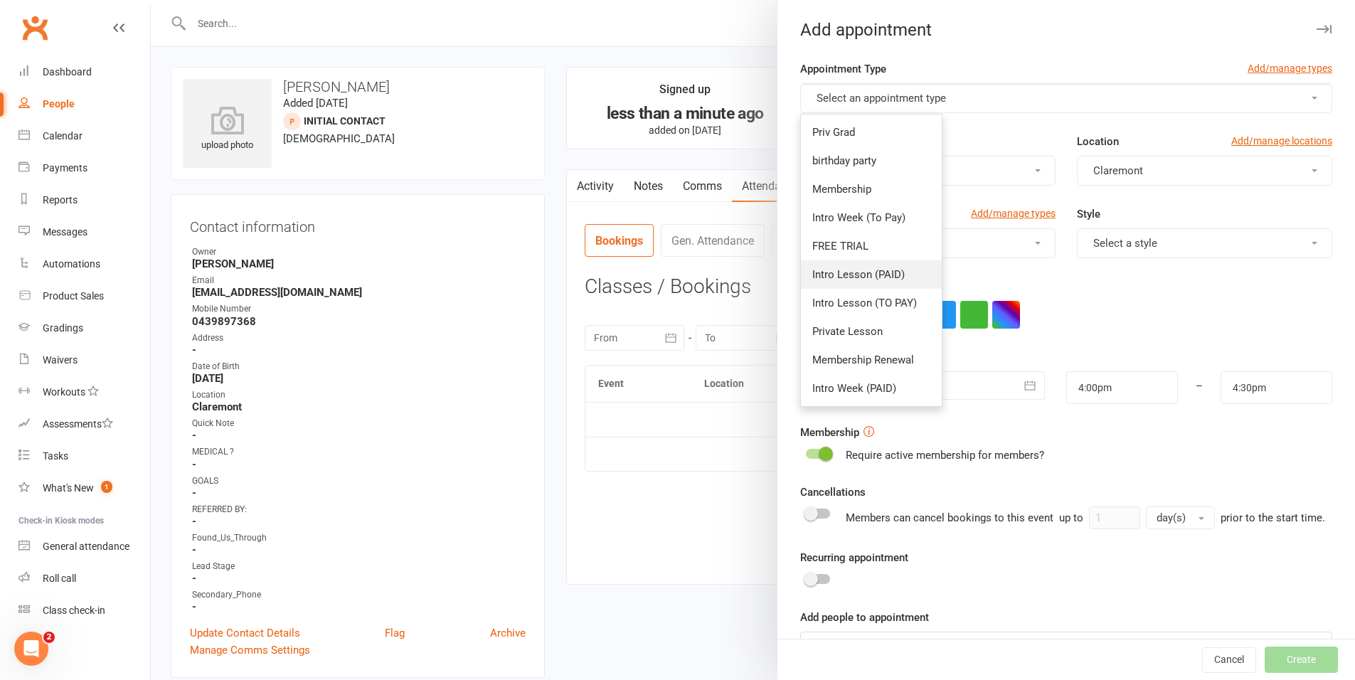
click at [863, 269] on span "Intro Lesson (PAID)" at bounding box center [858, 274] width 92 height 13
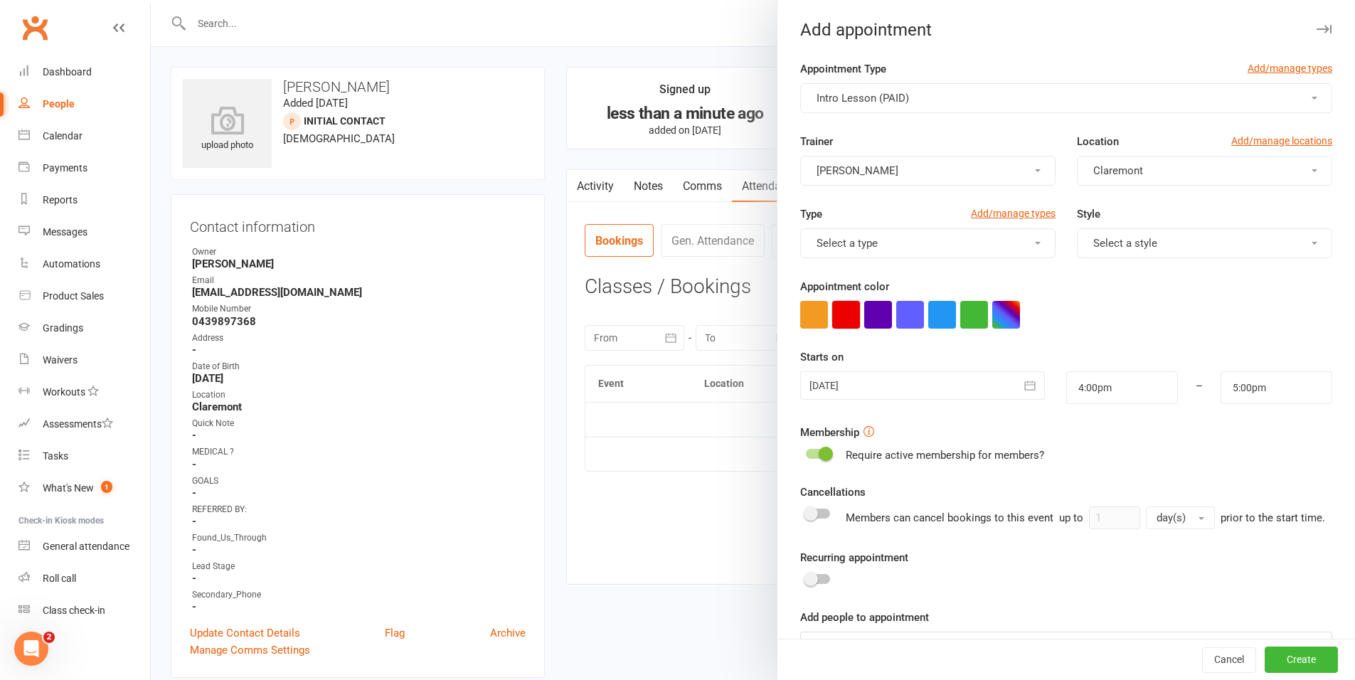
click at [834, 308] on button "button" at bounding box center [846, 315] width 28 height 28
click at [1236, 390] on input "5:00pm" at bounding box center [1277, 387] width 112 height 33
type input "4:30pm"
click at [1222, 433] on li "4:30pm" at bounding box center [1256, 428] width 68 height 21
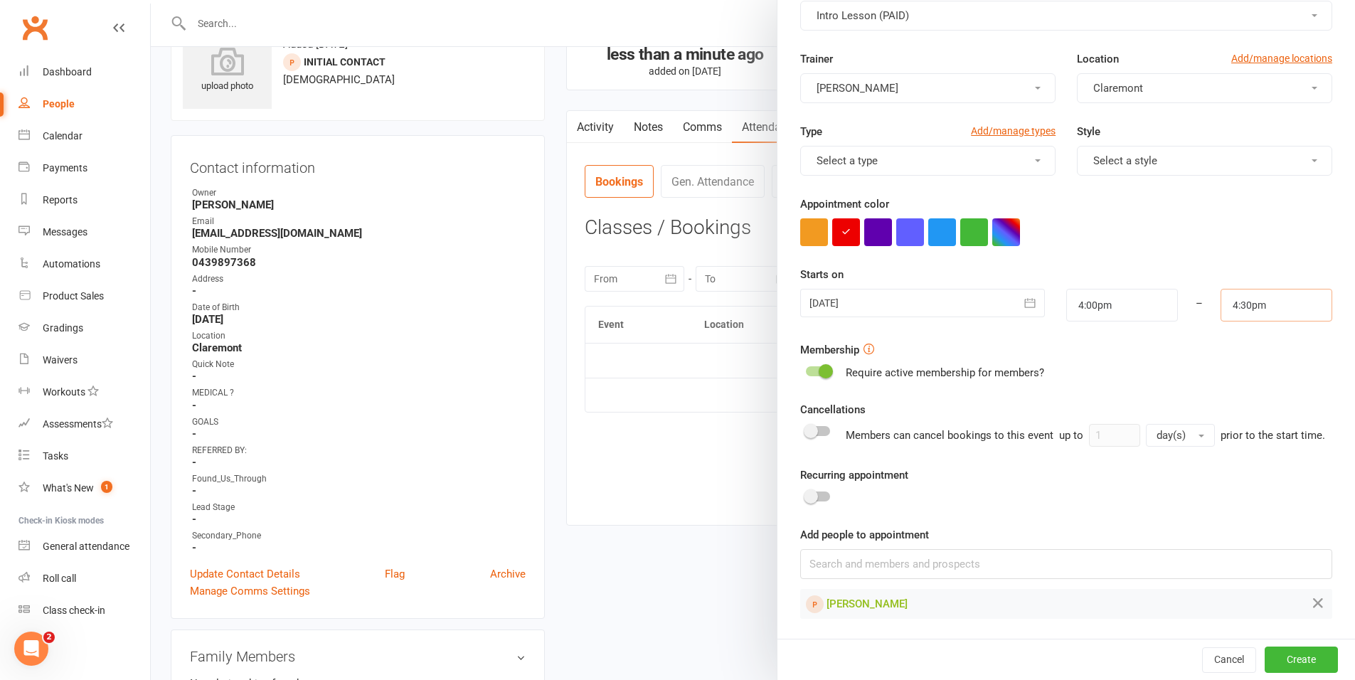
scroll to position [80, 0]
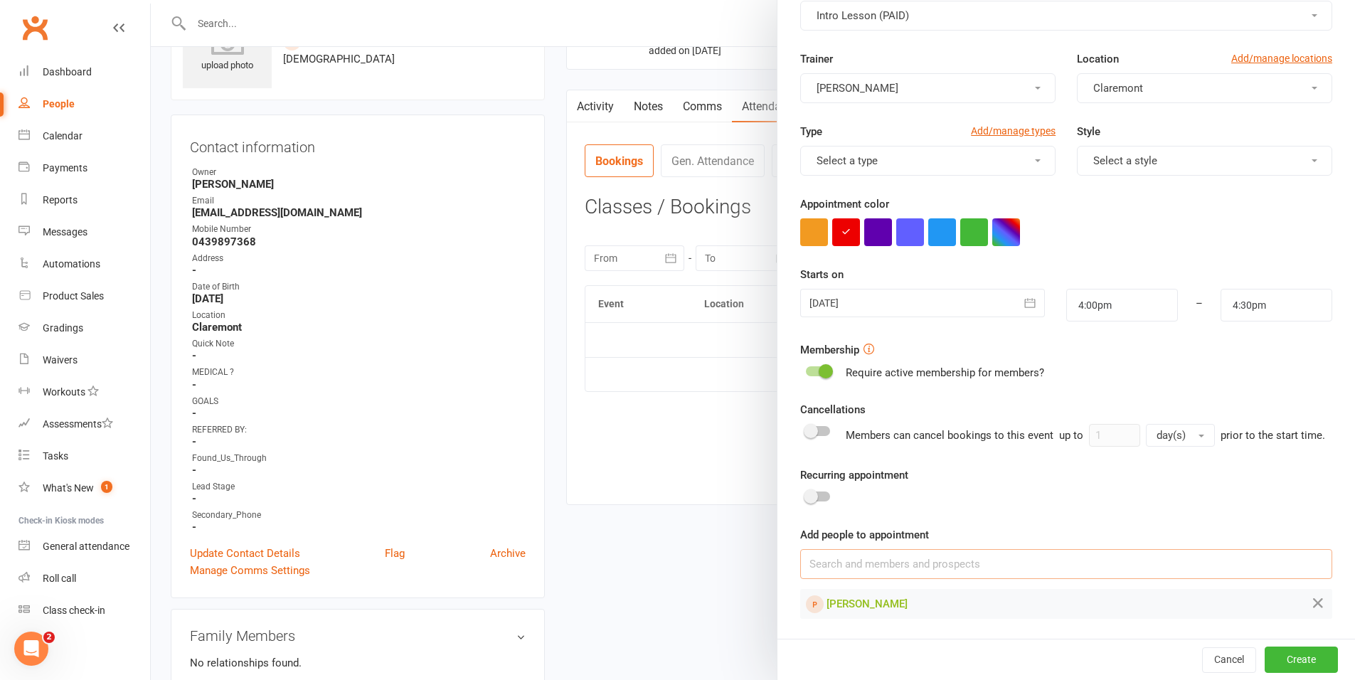
click at [905, 566] on input at bounding box center [1066, 564] width 532 height 30
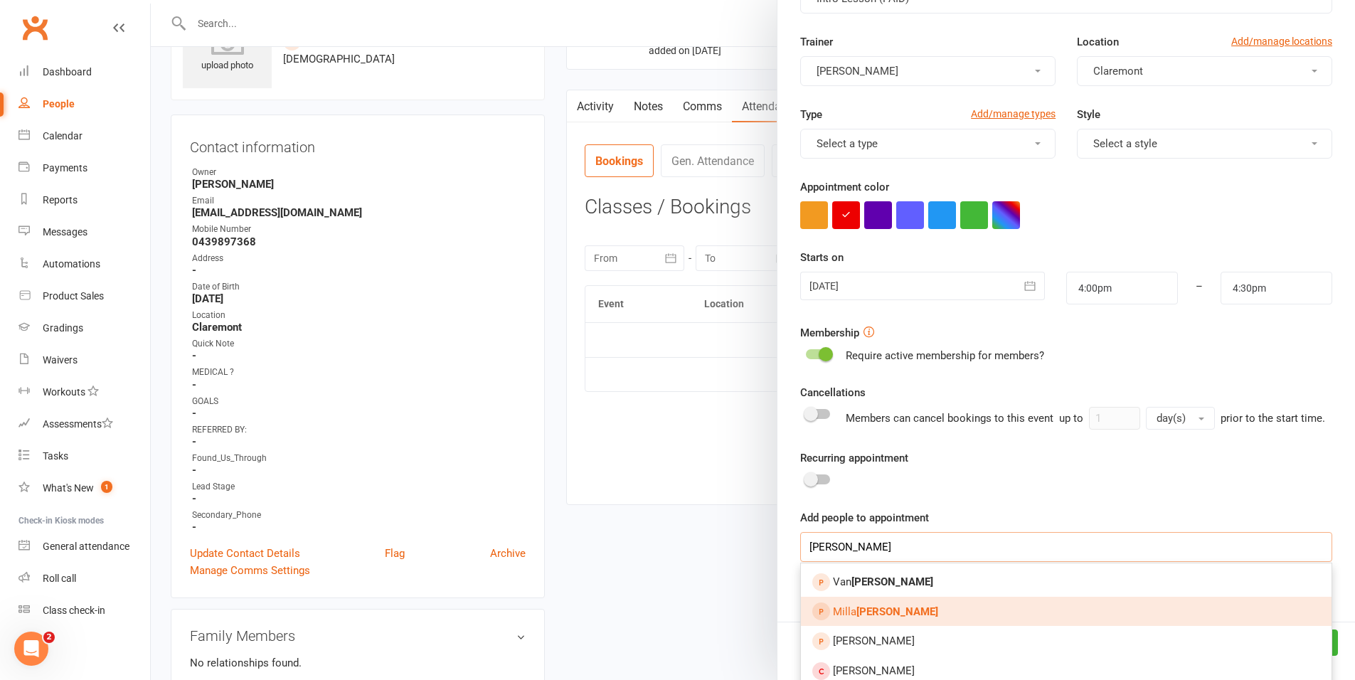
type input "farley"
click at [858, 618] on strong "Farley" at bounding box center [898, 611] width 82 height 13
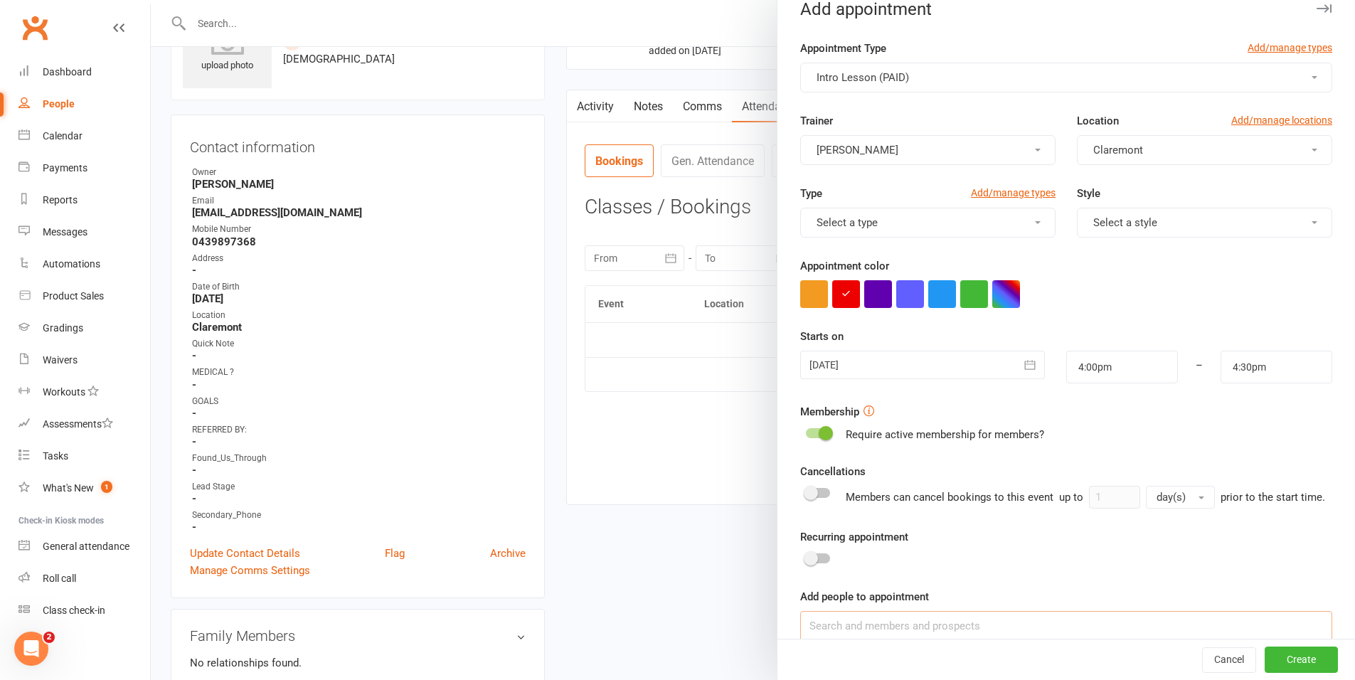
scroll to position [0, 0]
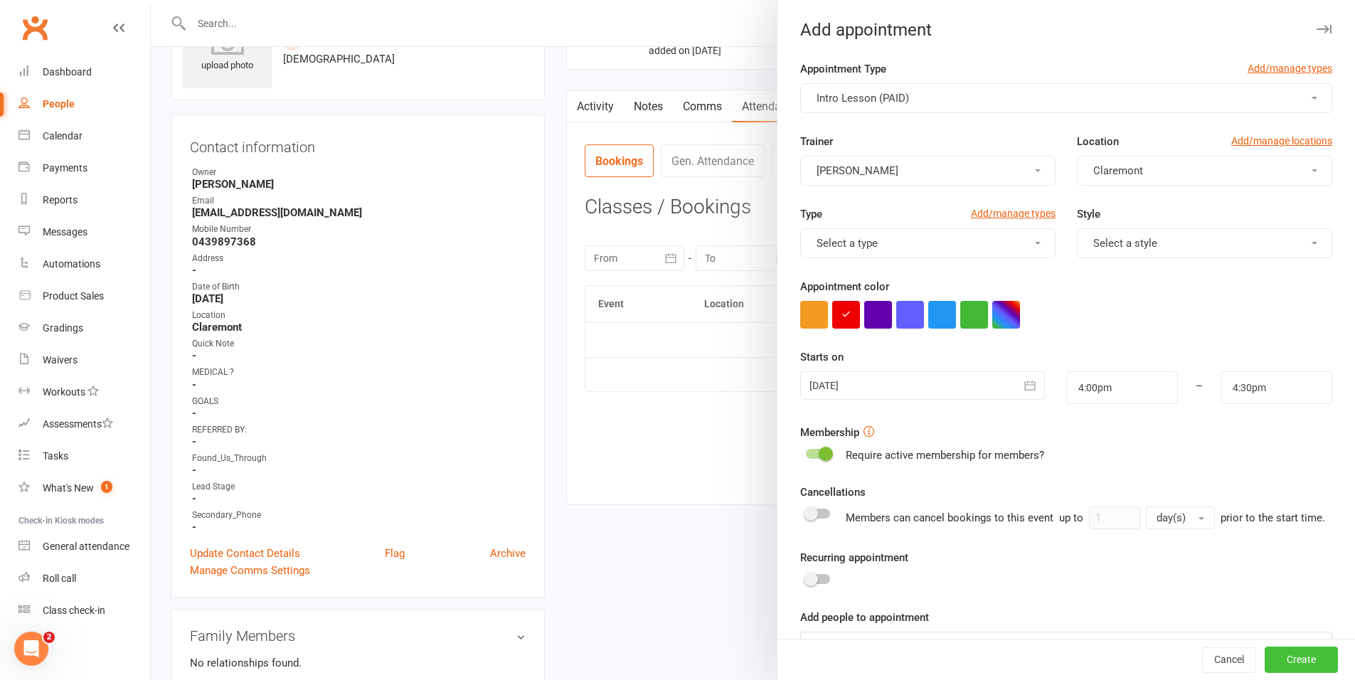
click at [1265, 654] on button "Create" at bounding box center [1301, 660] width 73 height 26
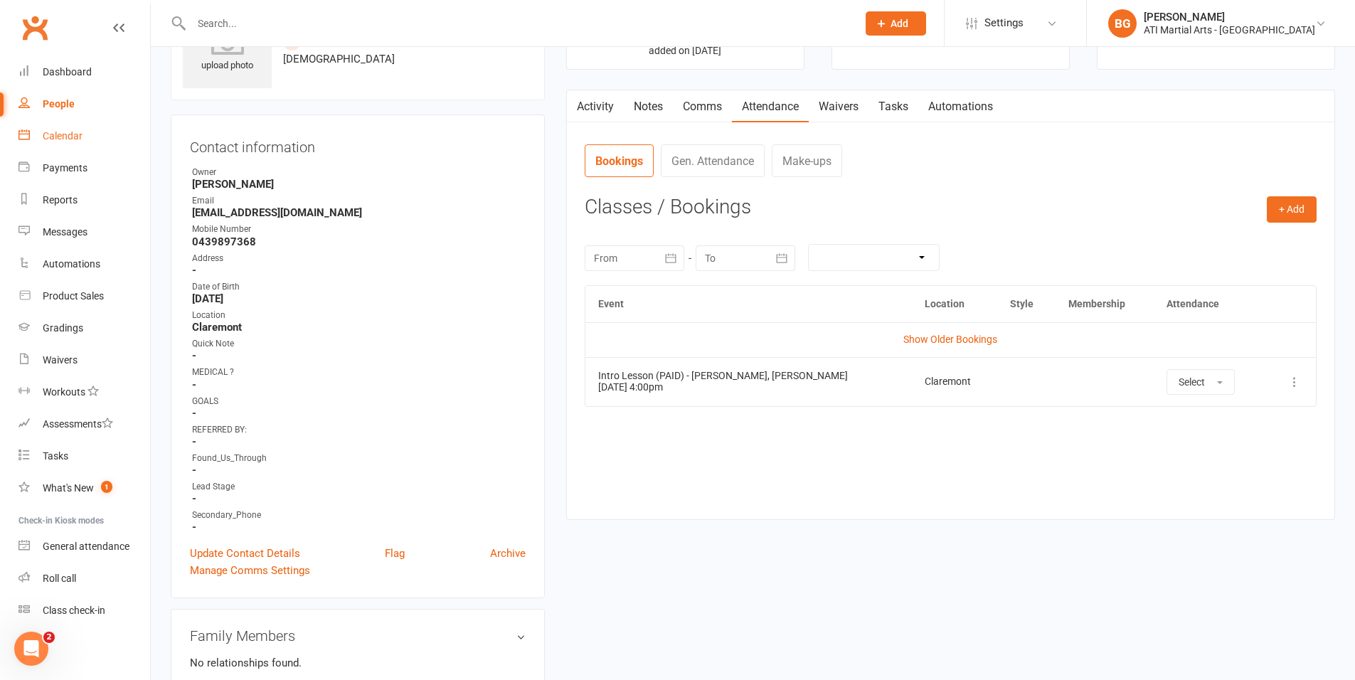
click at [102, 131] on link "Calendar" at bounding box center [84, 136] width 132 height 32
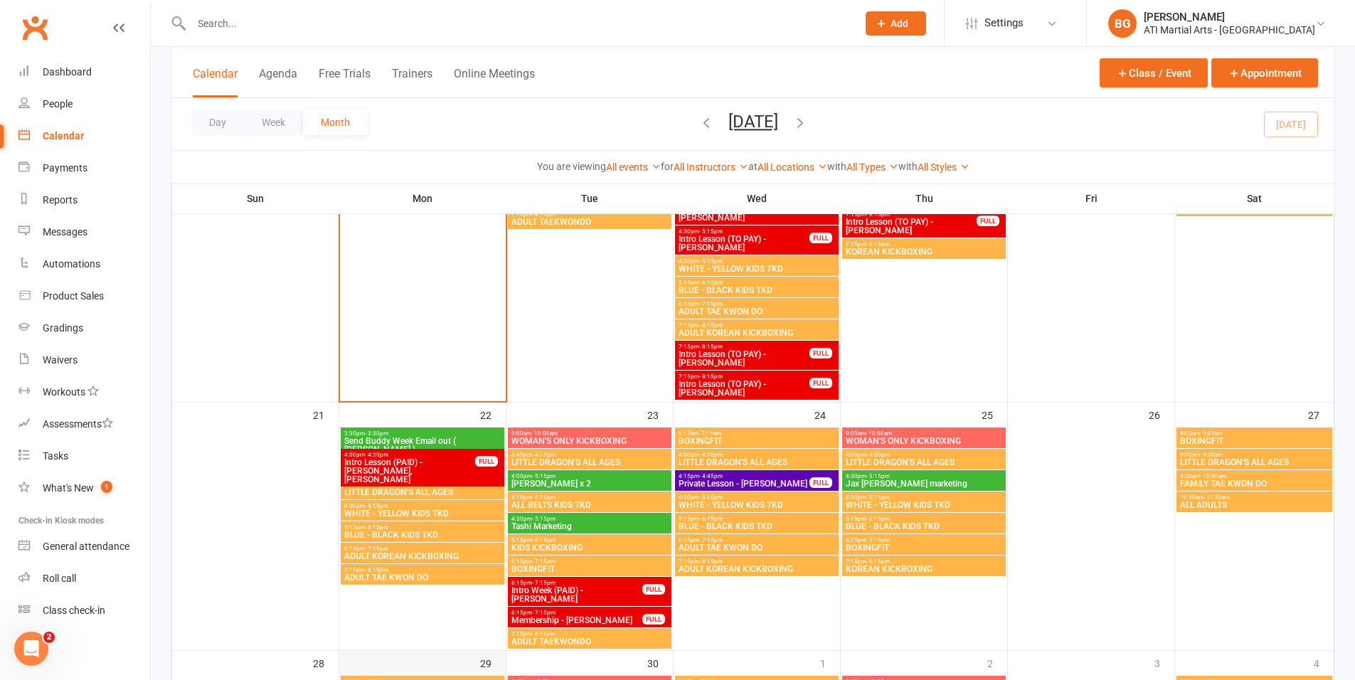
scroll to position [965, 0]
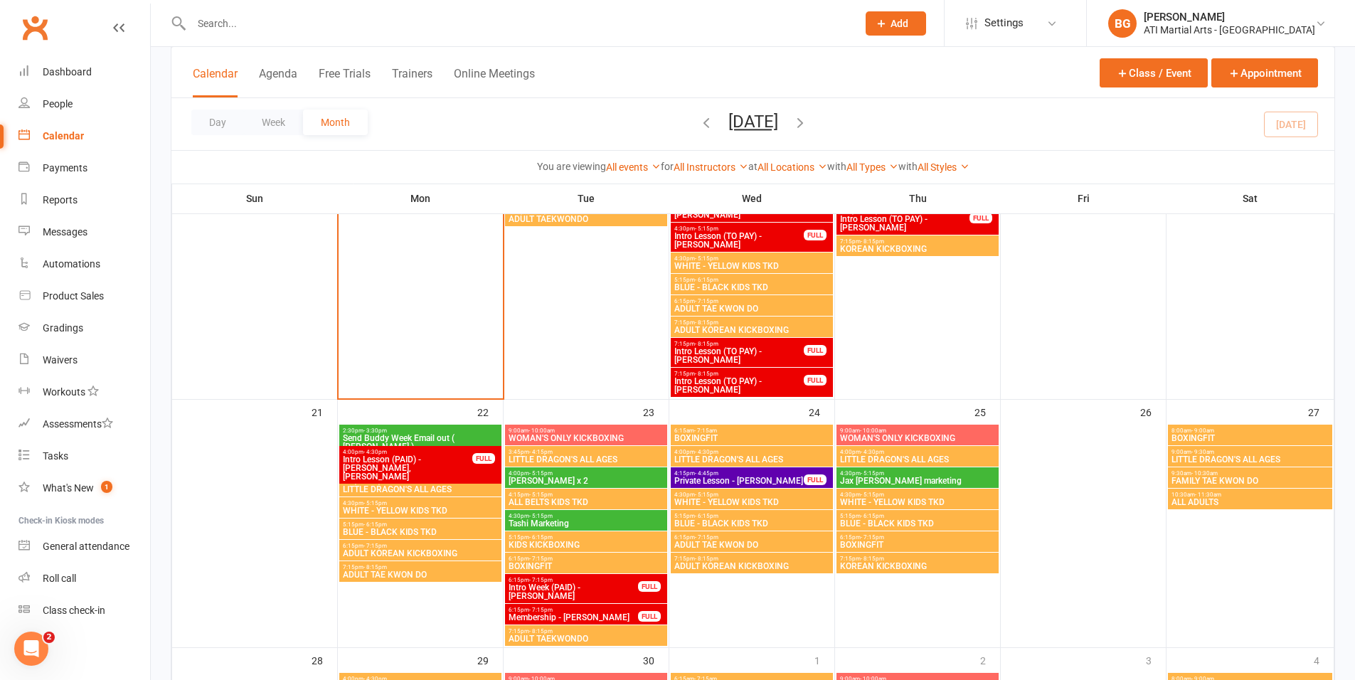
click at [226, 22] on input "text" at bounding box center [517, 24] width 660 height 20
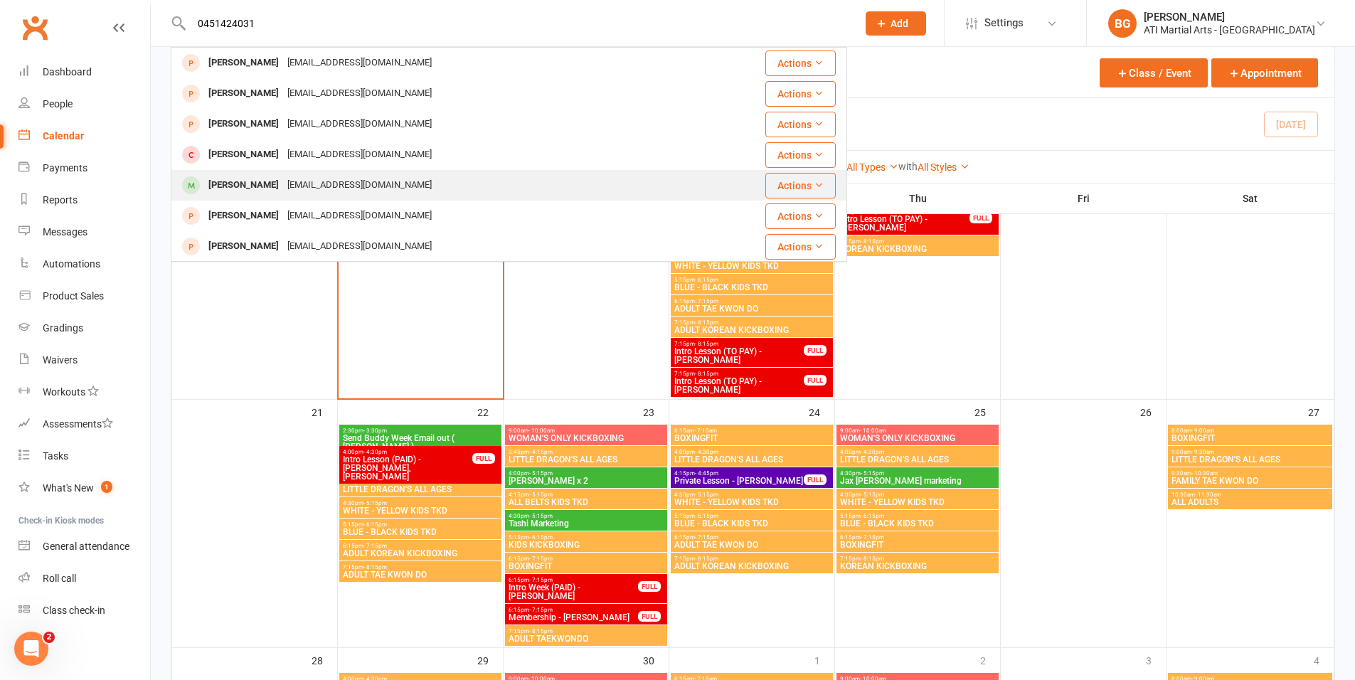
type input "0451424031"
click at [246, 196] on div "Devina Goel drdevinagoe3@gmail.com" at bounding box center [443, 185] width 543 height 29
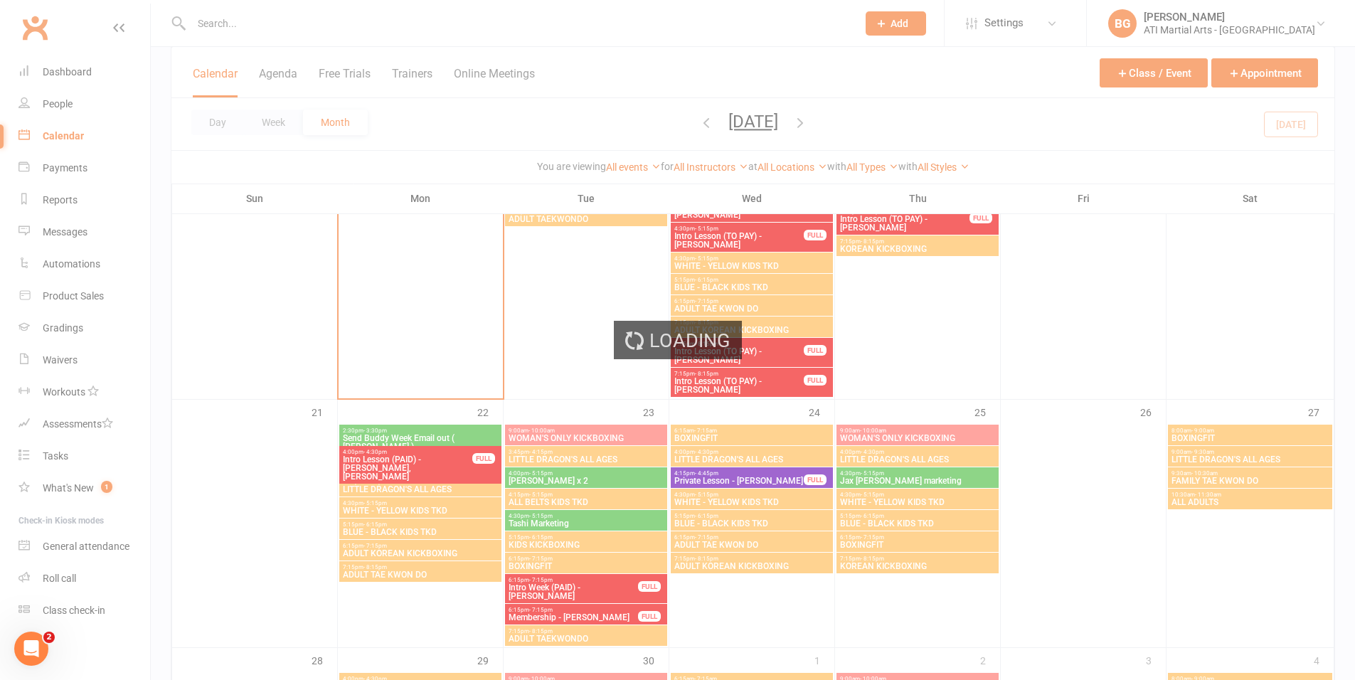
scroll to position [968, 0]
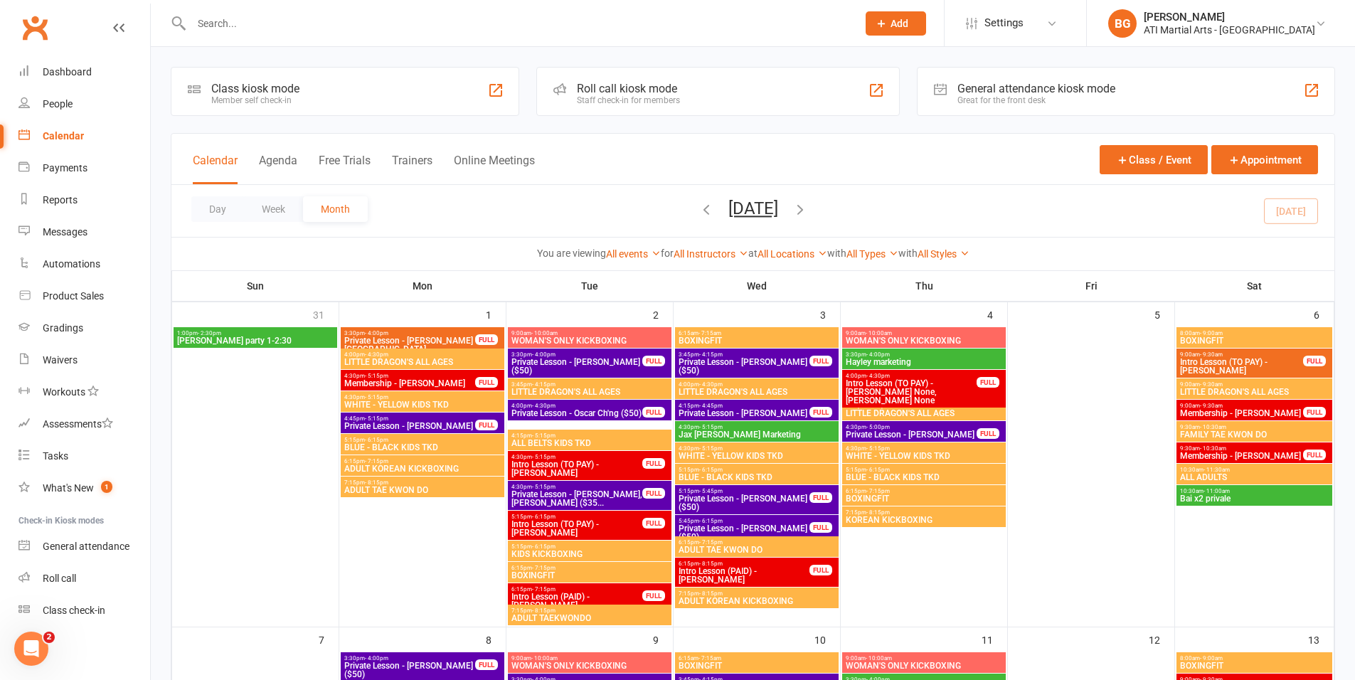
click at [247, 27] on input "text" at bounding box center [517, 24] width 660 height 20
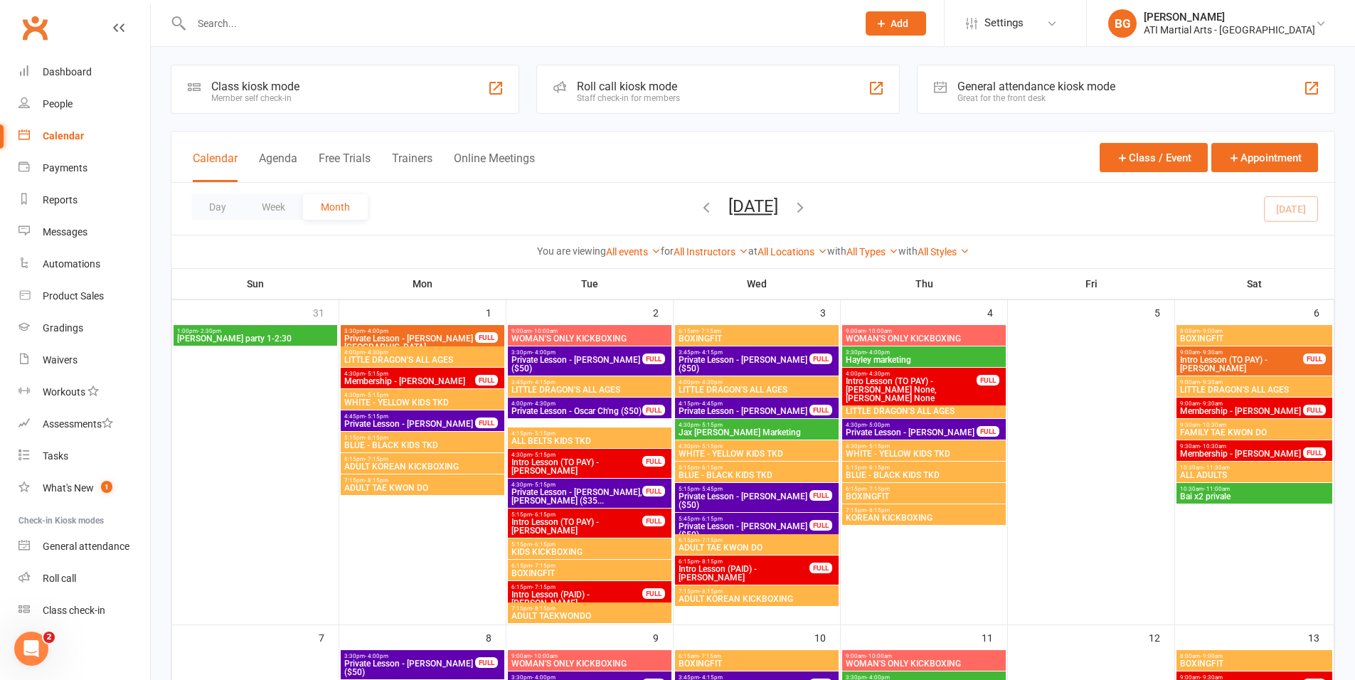
scroll to position [3, 0]
click at [926, 28] on button "Add" at bounding box center [896, 23] width 60 height 24
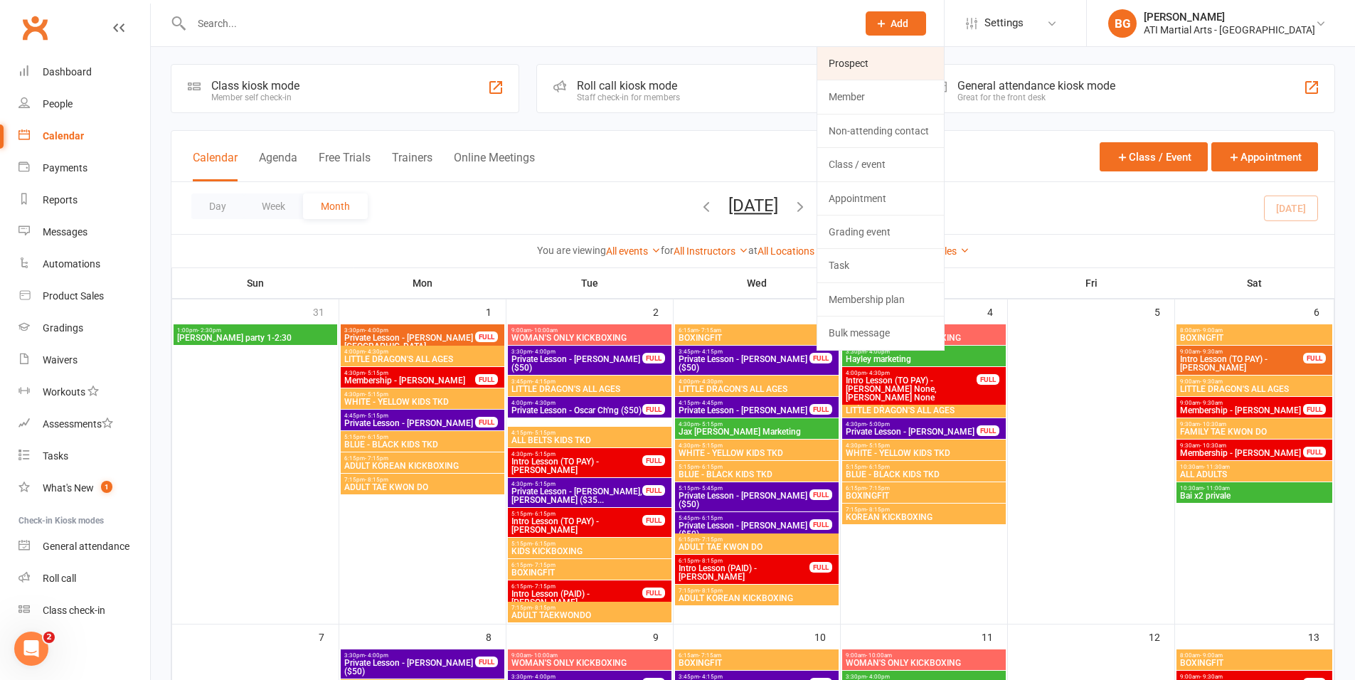
click at [929, 63] on link "Prospect" at bounding box center [880, 63] width 127 height 33
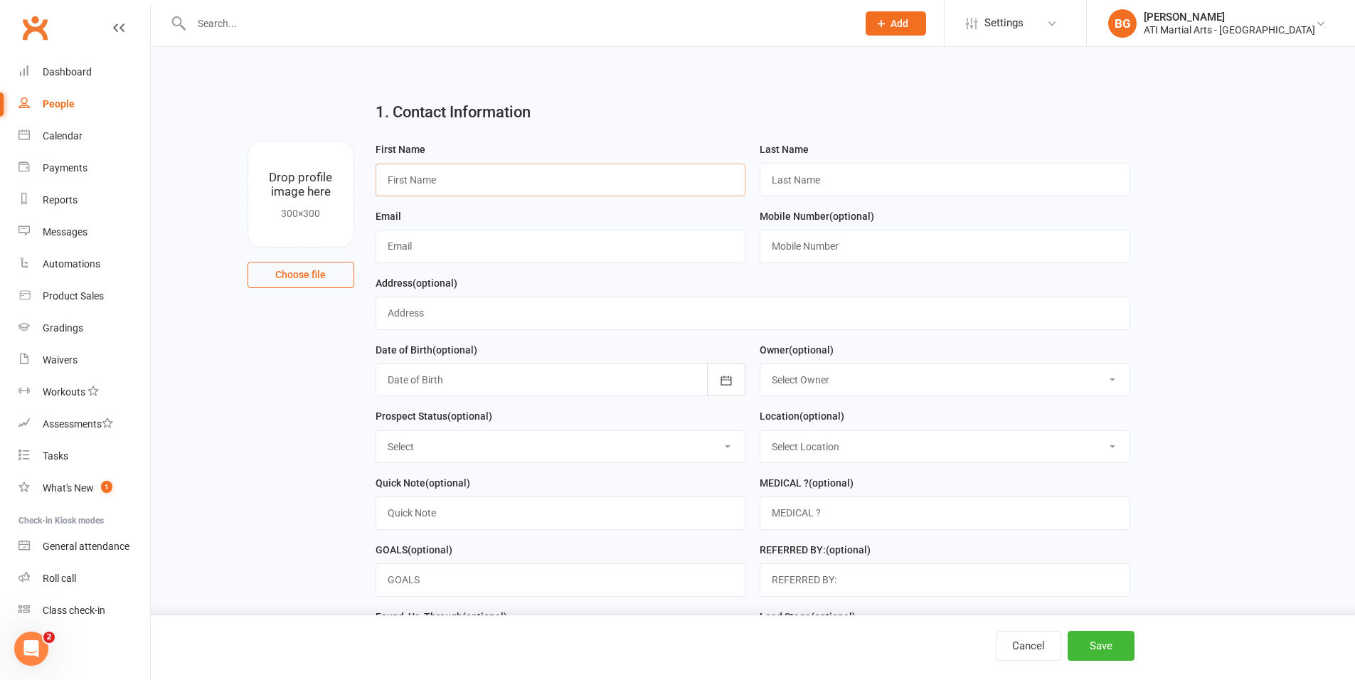
click at [512, 170] on input "text" at bounding box center [561, 180] width 371 height 33
type input "Ngawang"
type input "Lochog"
type input "tashidorji4031@gmail.com"
type input "0451424031"
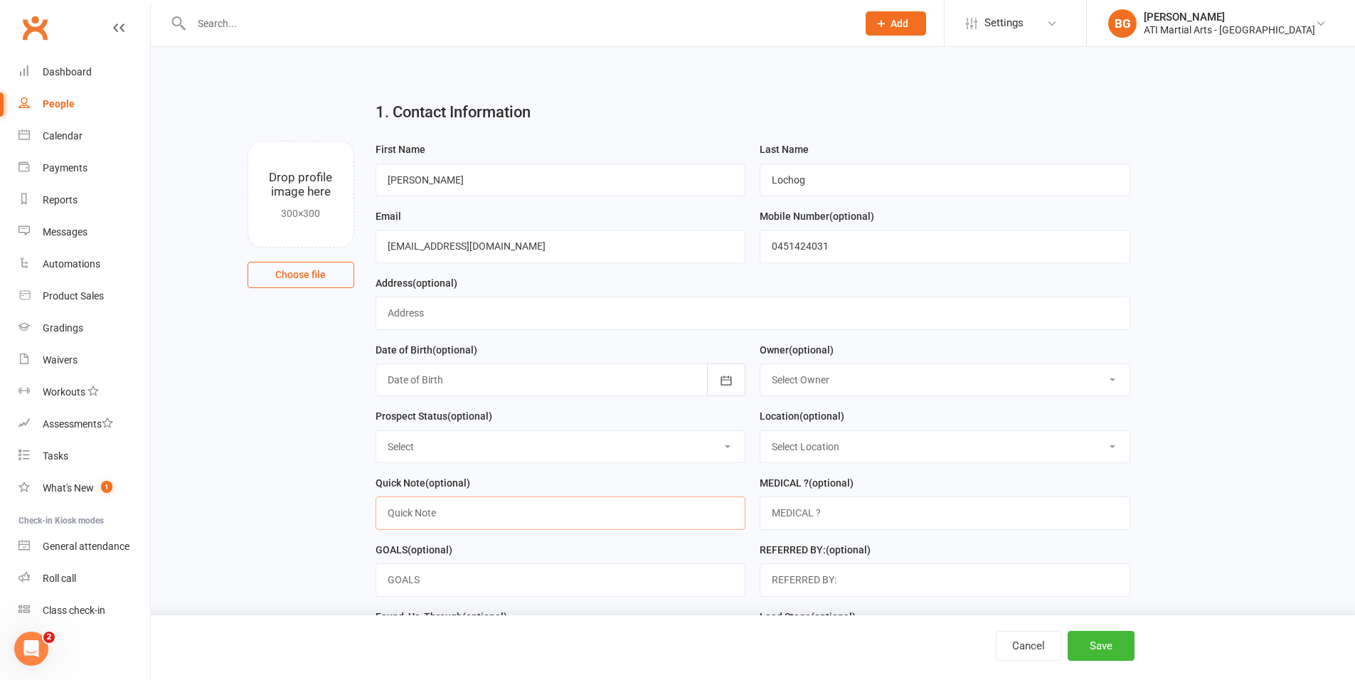
click at [430, 524] on input "text" at bounding box center [561, 513] width 371 height 33
click at [384, 306] on input "text" at bounding box center [753, 313] width 755 height 33
type input "u"
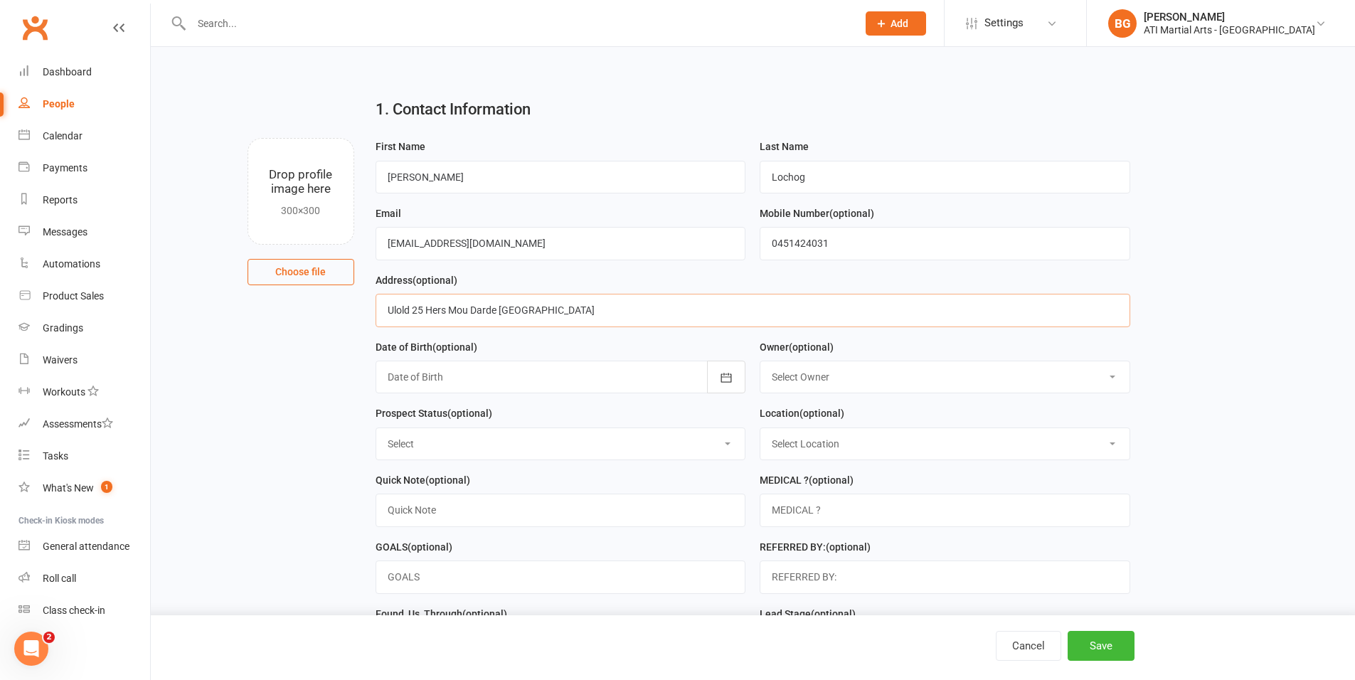
click at [410, 310] on input "Ulold 25 Hers Mou Darde Wembley" at bounding box center [753, 310] width 755 height 33
type input "Unit 101D 25 Hers Mou Darde Wembley"
click at [733, 388] on button "button" at bounding box center [726, 377] width 38 height 33
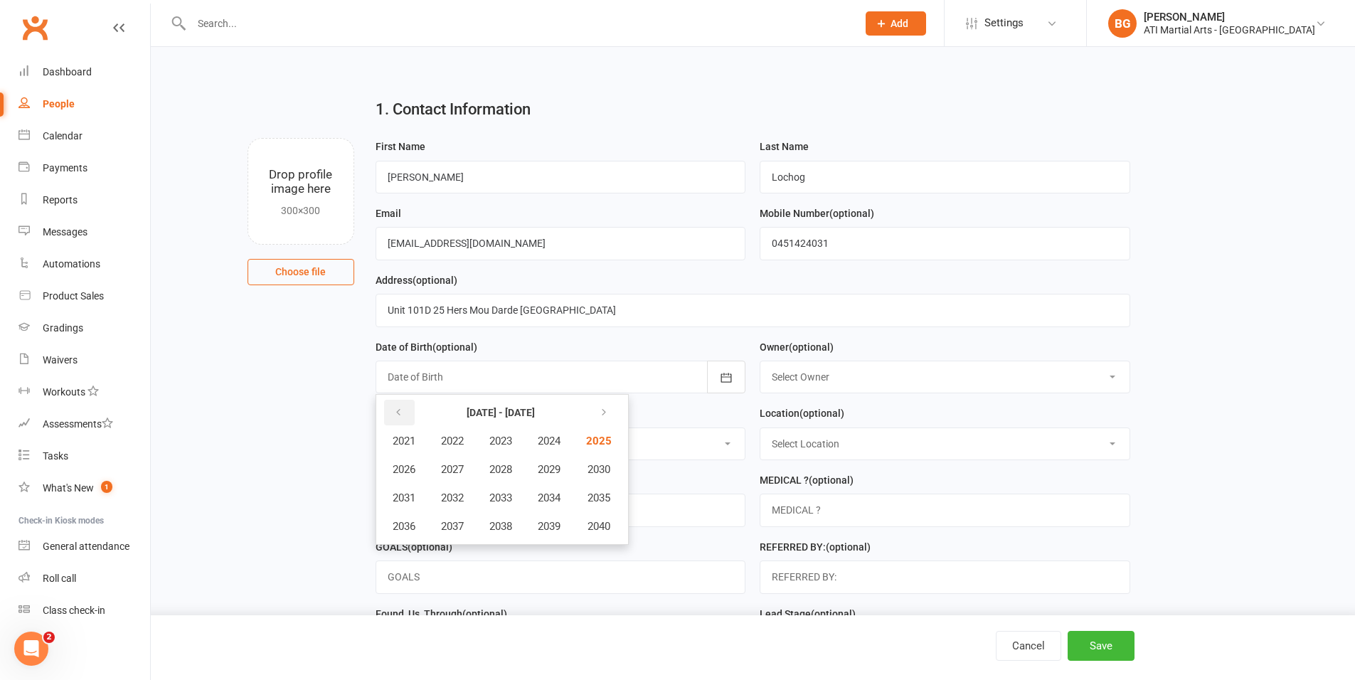
click at [388, 411] on button "button" at bounding box center [399, 413] width 31 height 26
click at [555, 521] on span "2019" at bounding box center [549, 526] width 23 height 13
click at [415, 442] on span "January" at bounding box center [411, 441] width 37 height 13
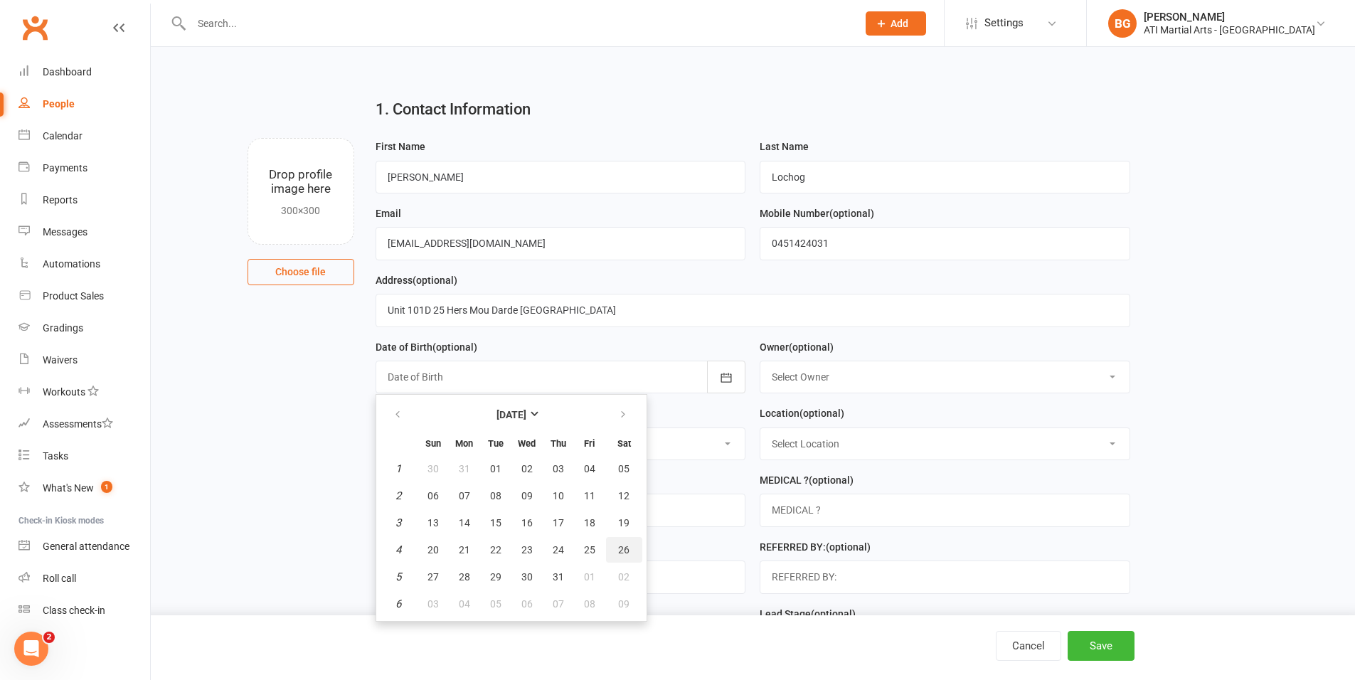
click at [630, 552] on button "26" at bounding box center [624, 550] width 36 height 26
type input "26 Jan 2019"
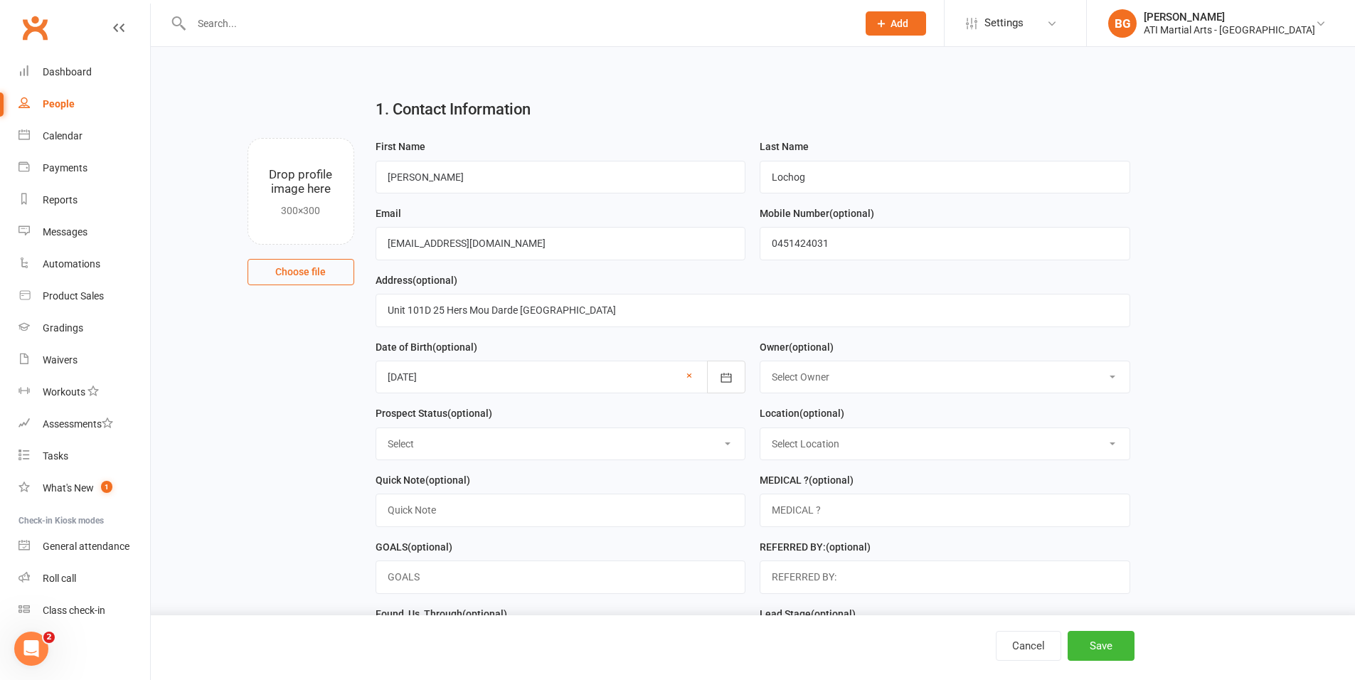
click at [823, 390] on select "Select Owner [PERSON_NAME] [PERSON_NAME] [PERSON_NAME] [PERSON_NAME] [PERSON_NA…" at bounding box center [945, 376] width 369 height 31
select select "8"
click at [704, 453] on select "Select Initial Contact Follow-up Call Follow-up Email Almost Ready Not Ready No…" at bounding box center [560, 443] width 369 height 31
select select "Initial Contact"
click at [770, 457] on select "Select Location [GEOGRAPHIC_DATA] Example Room (Rename me!) [GEOGRAPHIC_DATA]" at bounding box center [945, 443] width 369 height 31
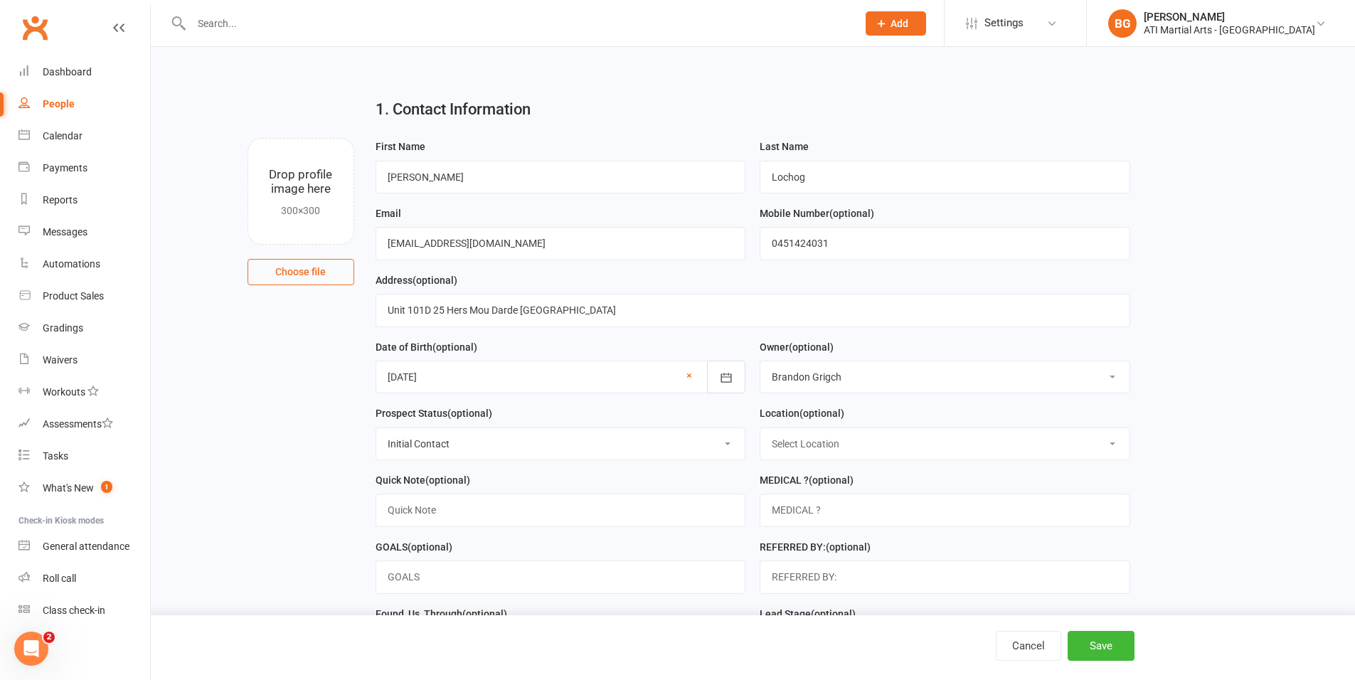
select select "0"
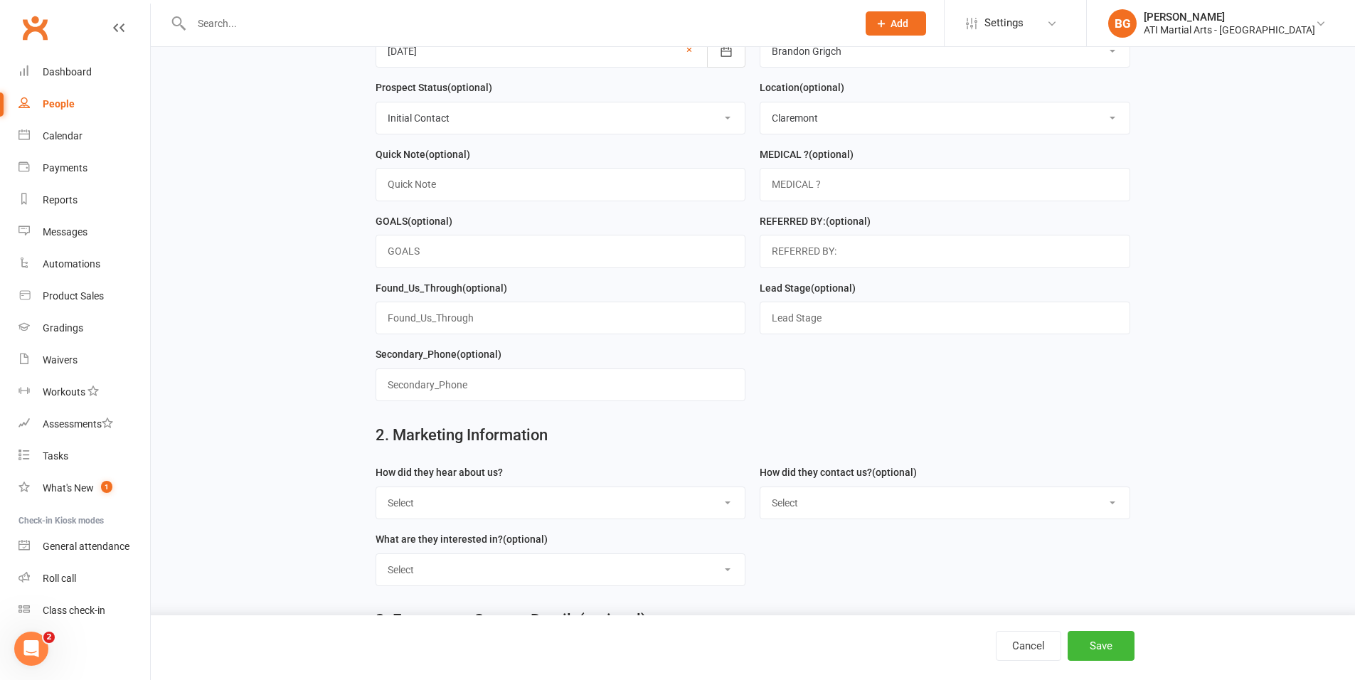
scroll to position [373, 0]
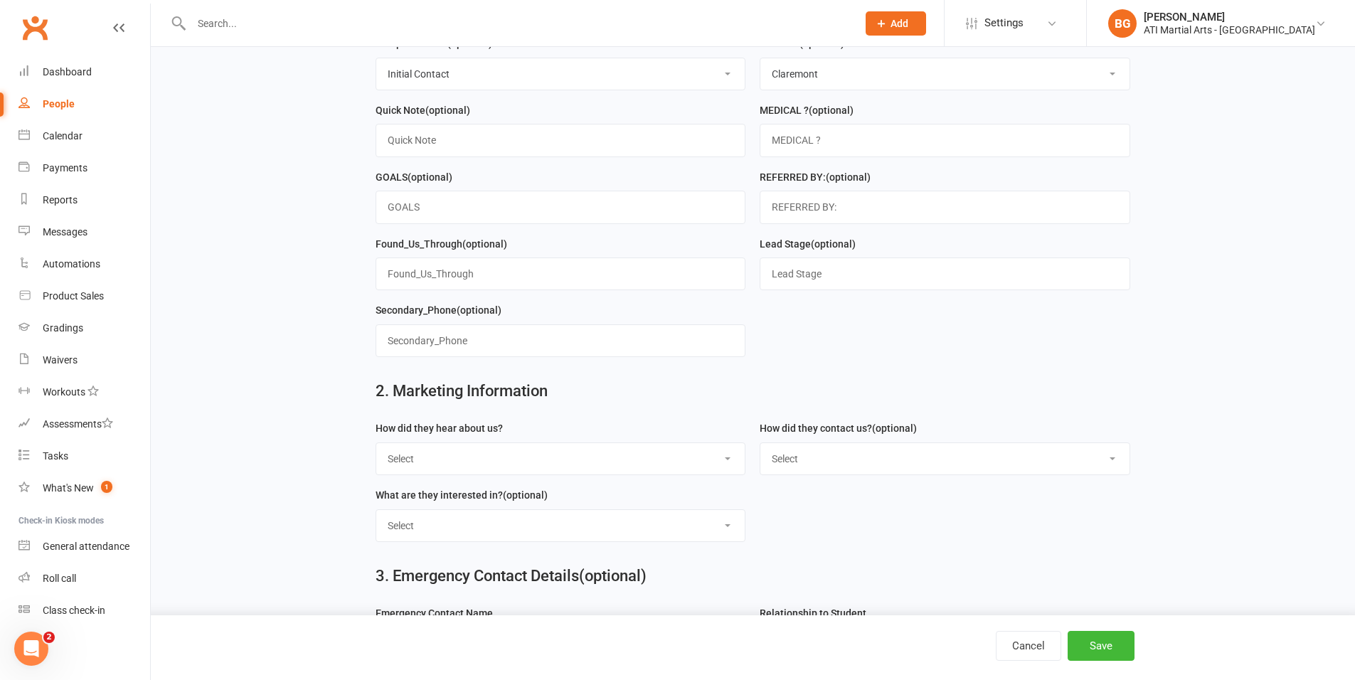
click at [455, 446] on select "Select Google Through A Friend Facebook Sms/email offer Flyer School class Open…" at bounding box center [560, 458] width 369 height 31
select select "Facebook"
click at [953, 460] on select "Select Phone Email In-Facility facebook Referal QR code" at bounding box center [945, 458] width 369 height 31
select select "In-Facility"
click at [703, 521] on select "Select Classes Personal Training Weight Loss Body Building De-Stressing Diet/Fo…" at bounding box center [560, 525] width 369 height 31
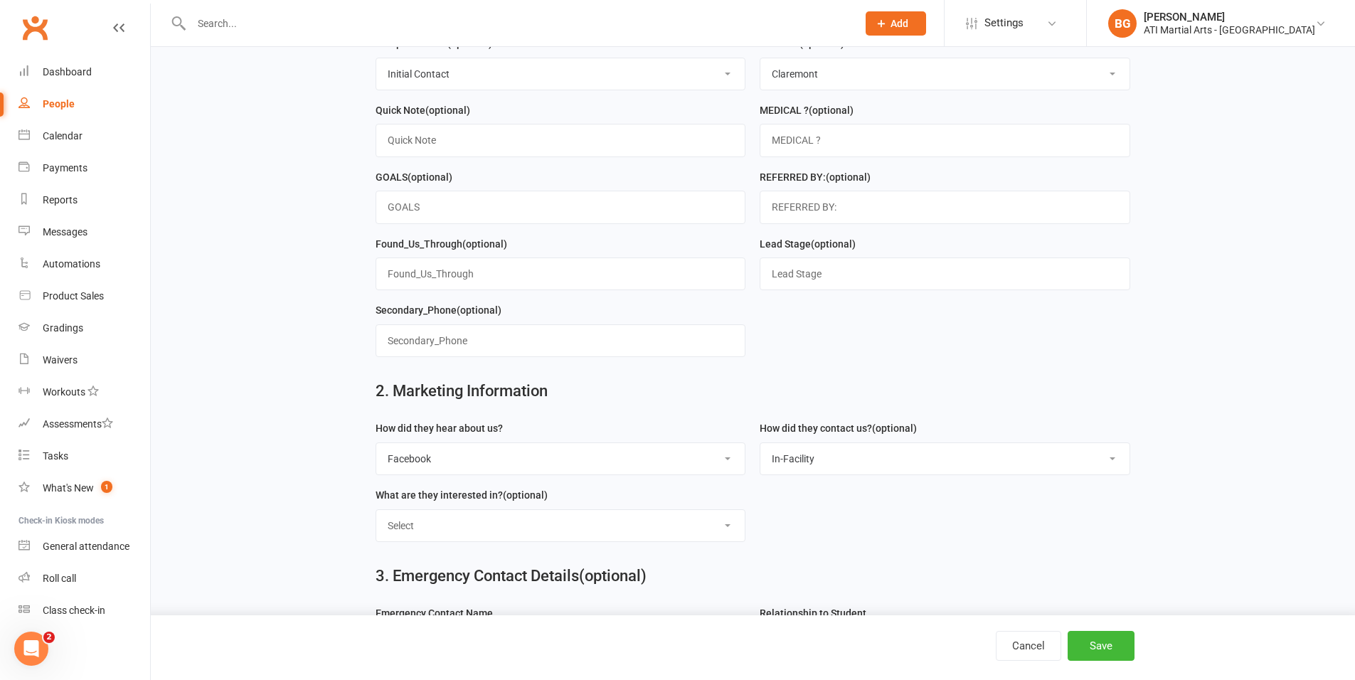
click at [693, 530] on select "Select Classes Personal Training Weight Loss Body Building De-Stressing Diet/Fo…" at bounding box center [560, 525] width 369 height 31
select select "Classes"
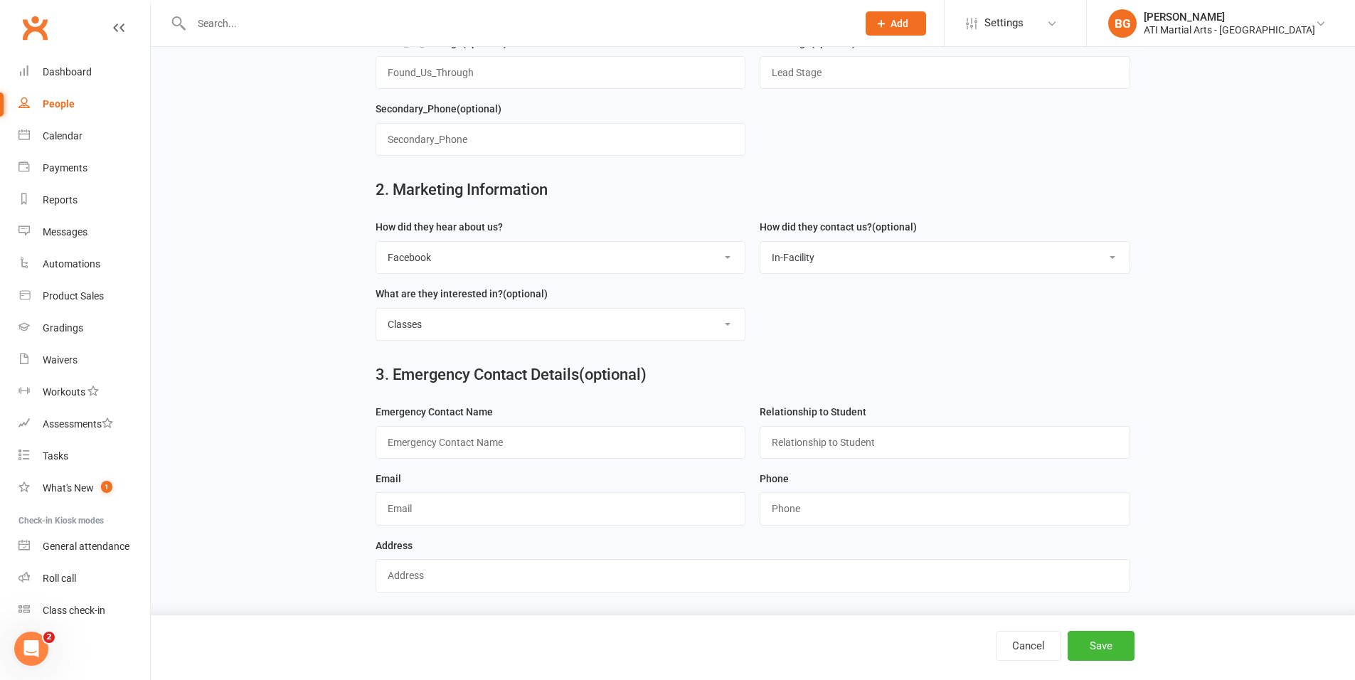
scroll to position [577, 0]
click at [1086, 660] on button "Save" at bounding box center [1101, 646] width 67 height 30
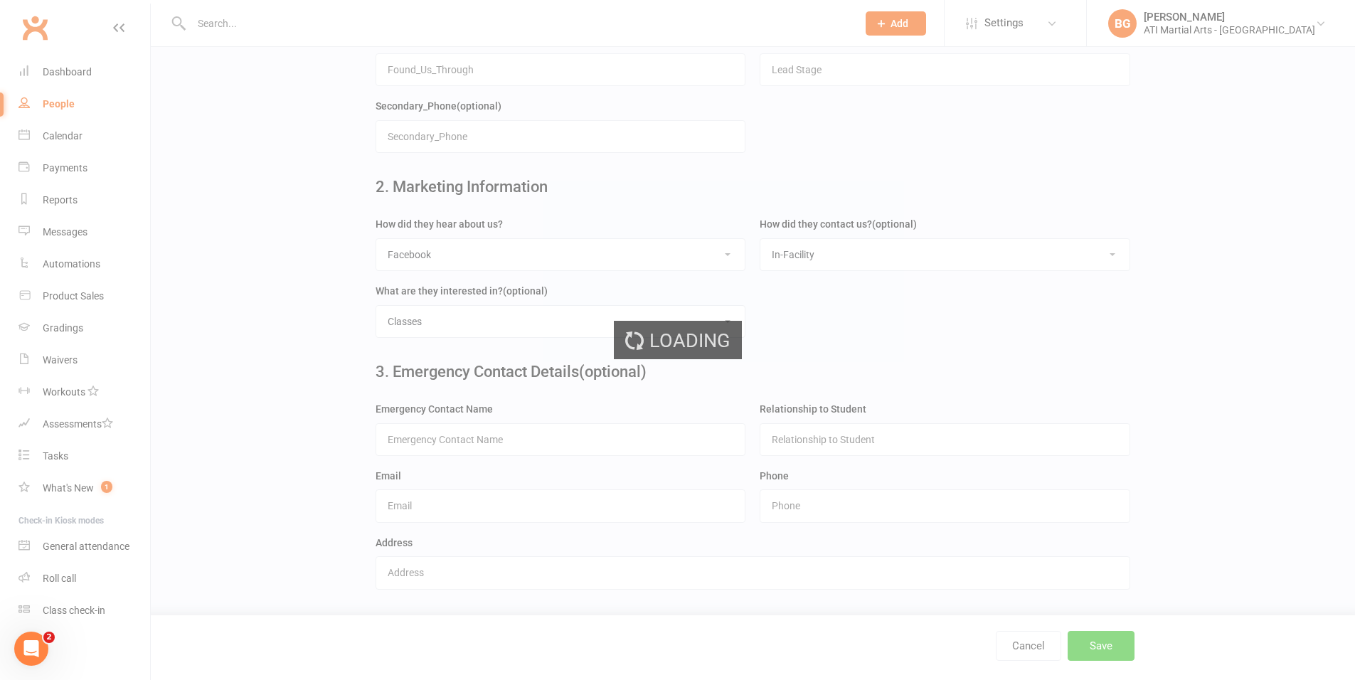
scroll to position [0, 0]
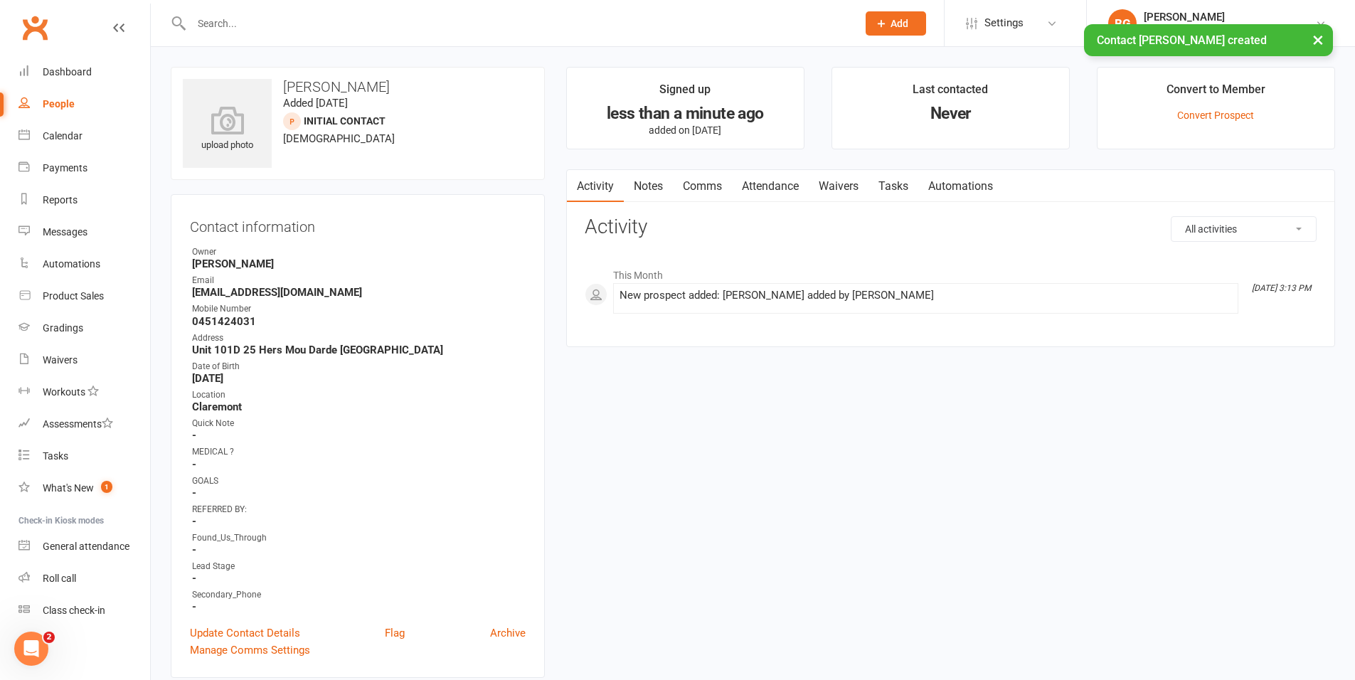
click at [692, 192] on link "Comms" at bounding box center [702, 186] width 59 height 33
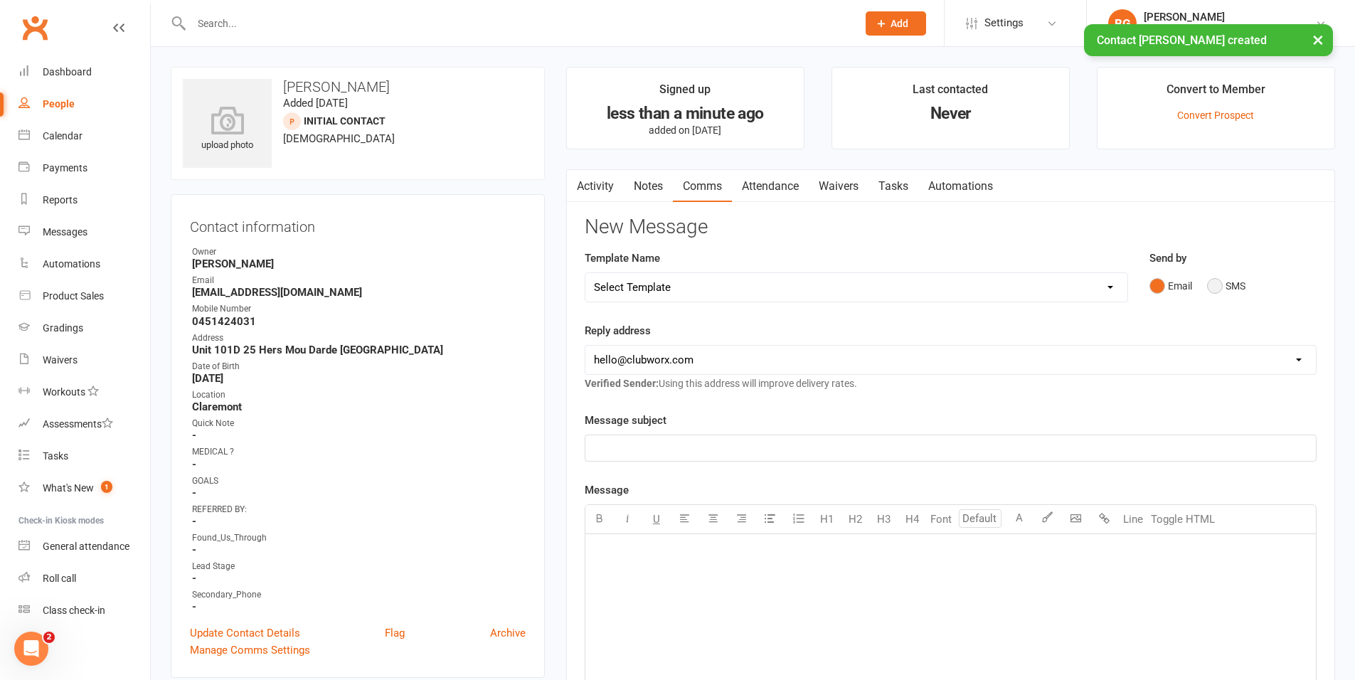
click at [1234, 295] on button "SMS" at bounding box center [1226, 285] width 38 height 27
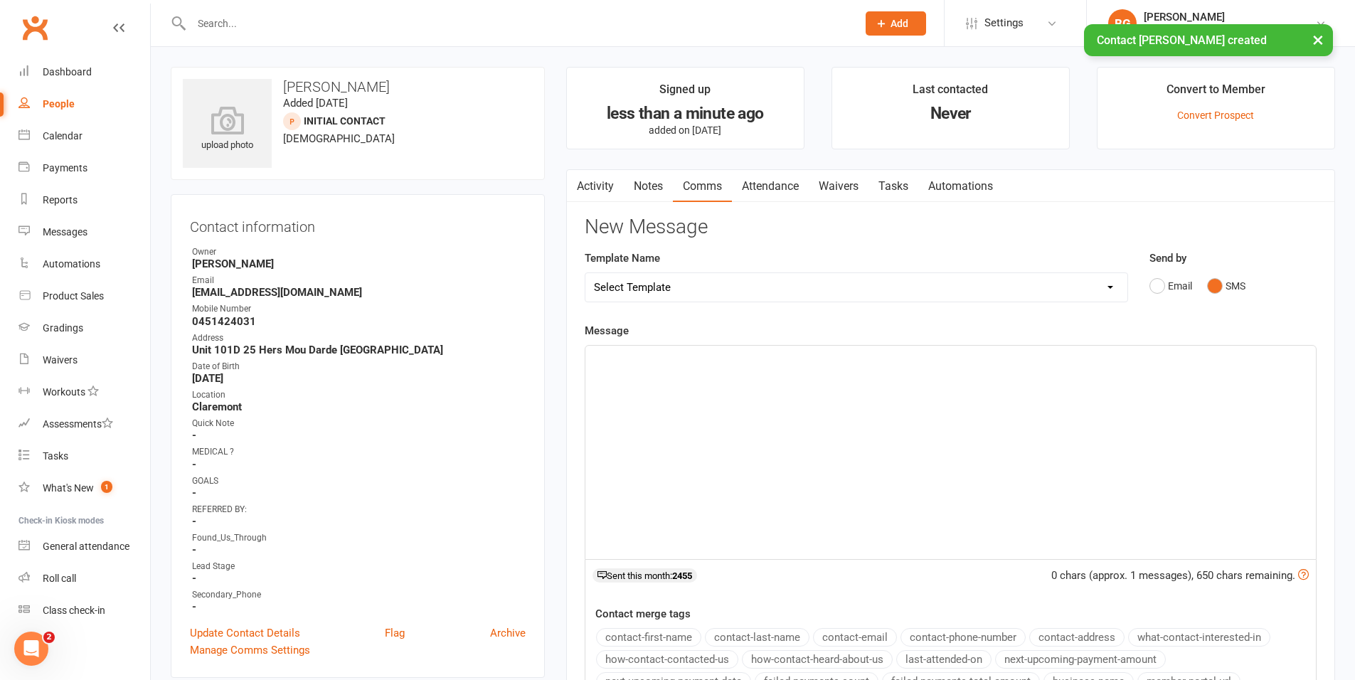
click at [1199, 484] on div "﻿" at bounding box center [951, 452] width 731 height 213
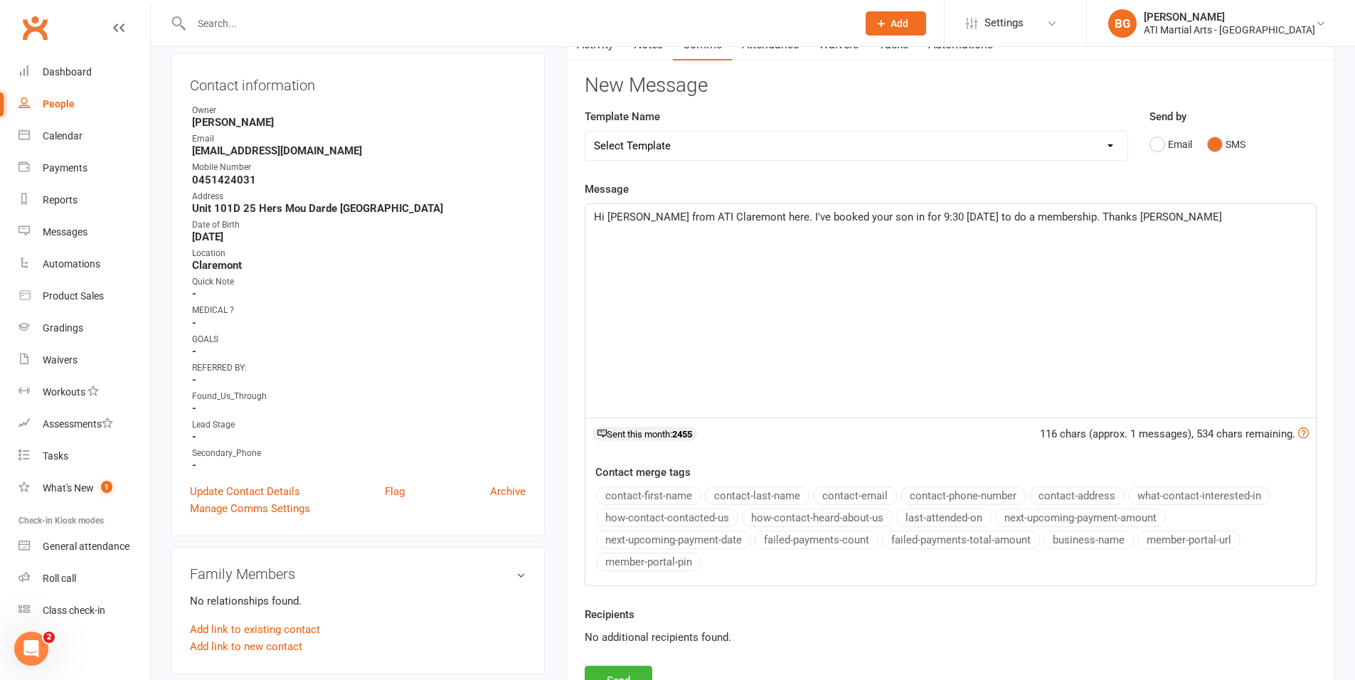
scroll to position [202, 0]
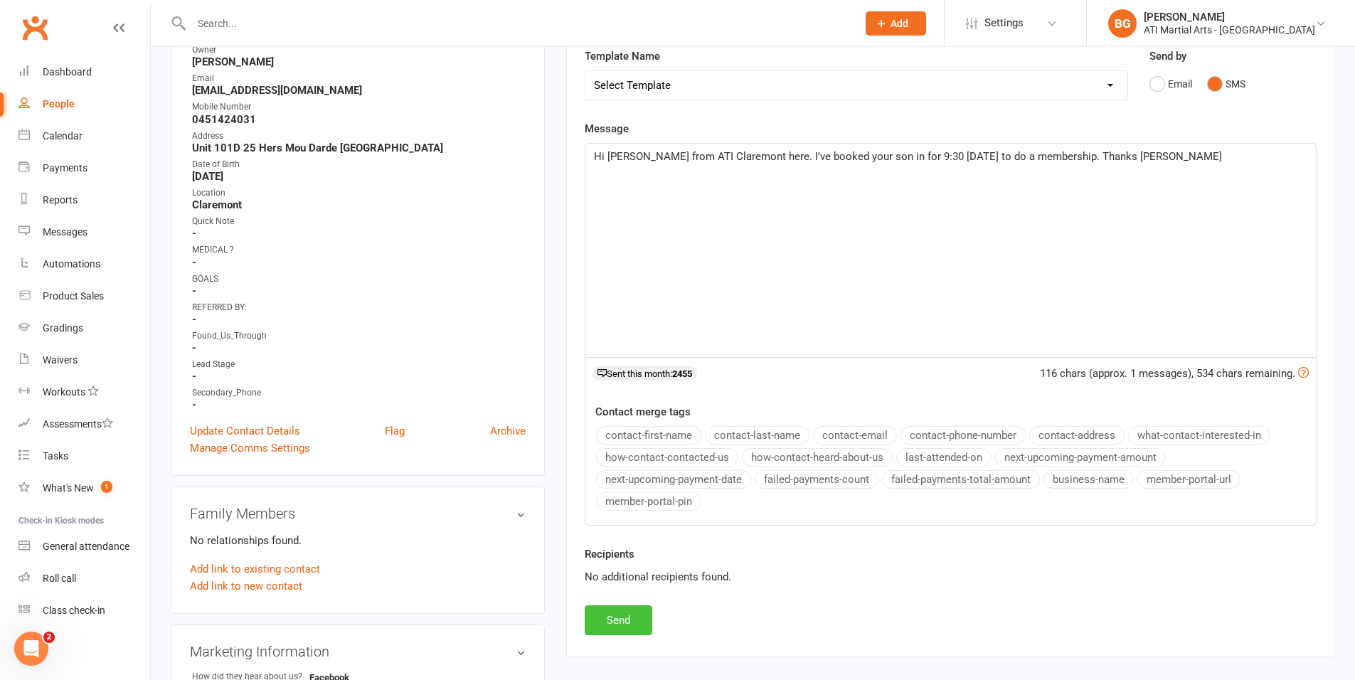
click at [602, 625] on button "Send" at bounding box center [619, 620] width 68 height 30
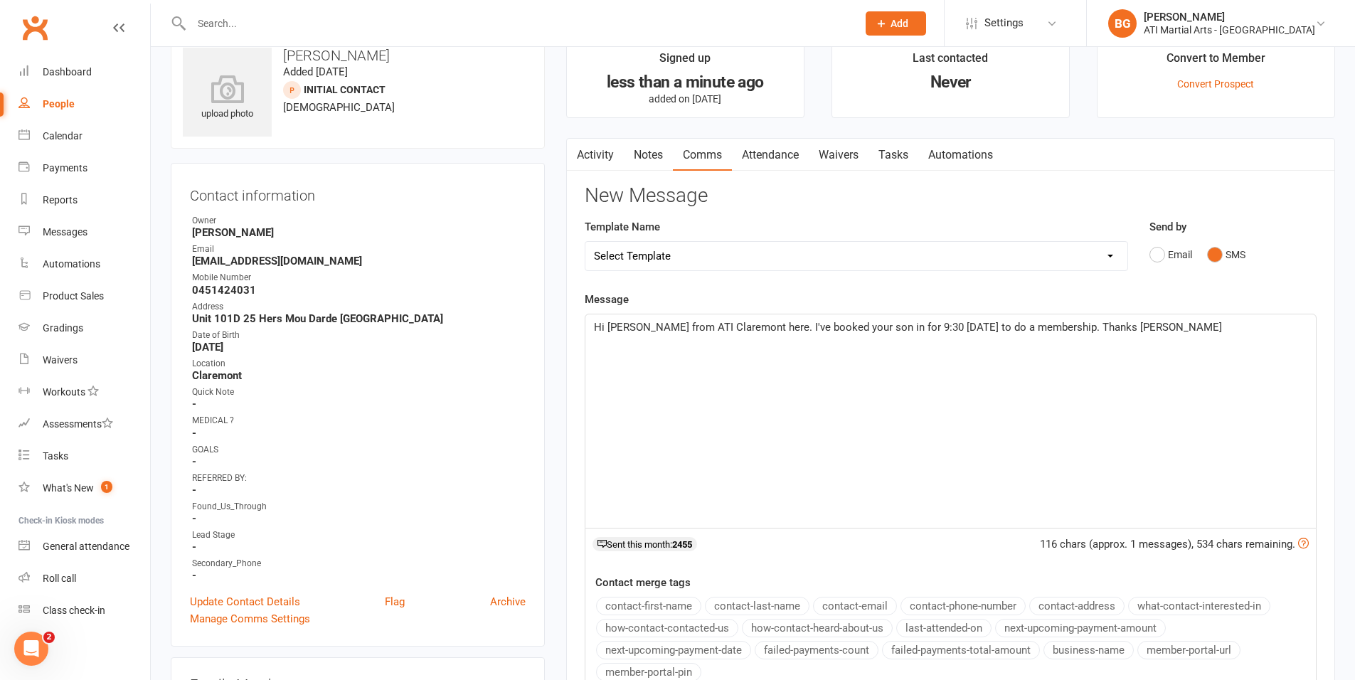
scroll to position [0, 0]
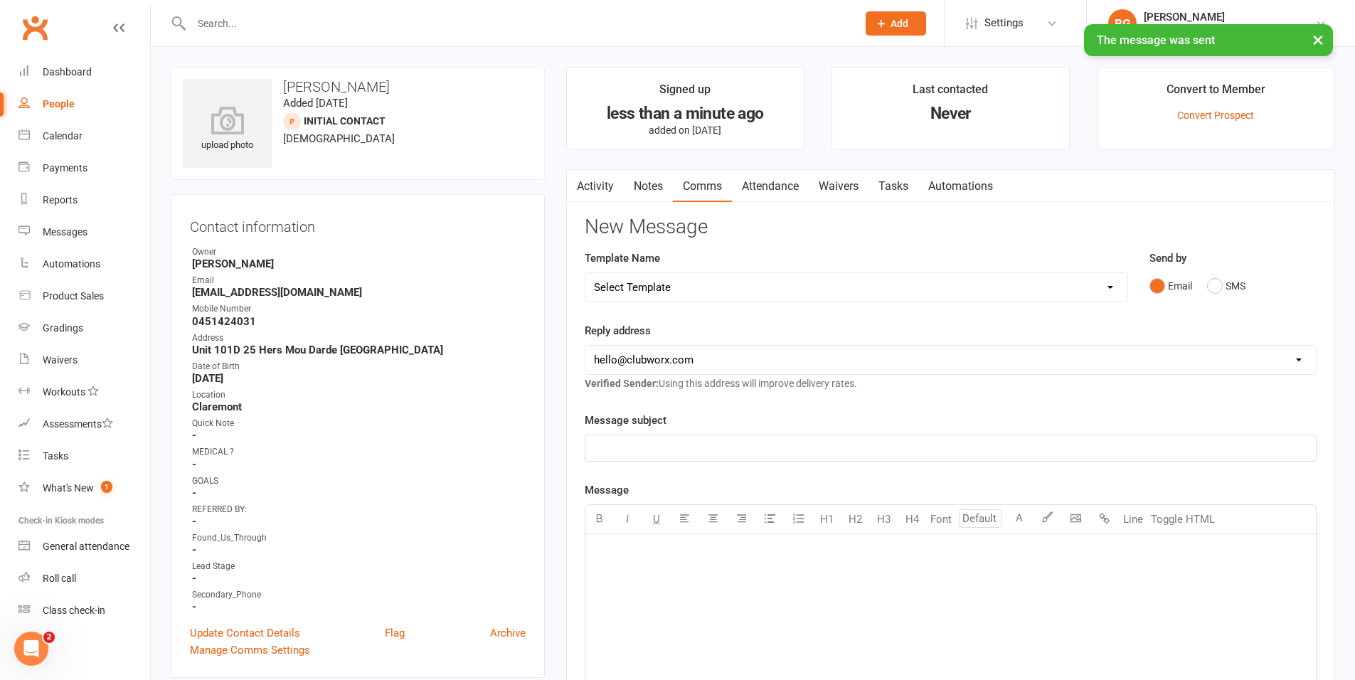
click at [758, 191] on link "Attendance" at bounding box center [770, 186] width 77 height 33
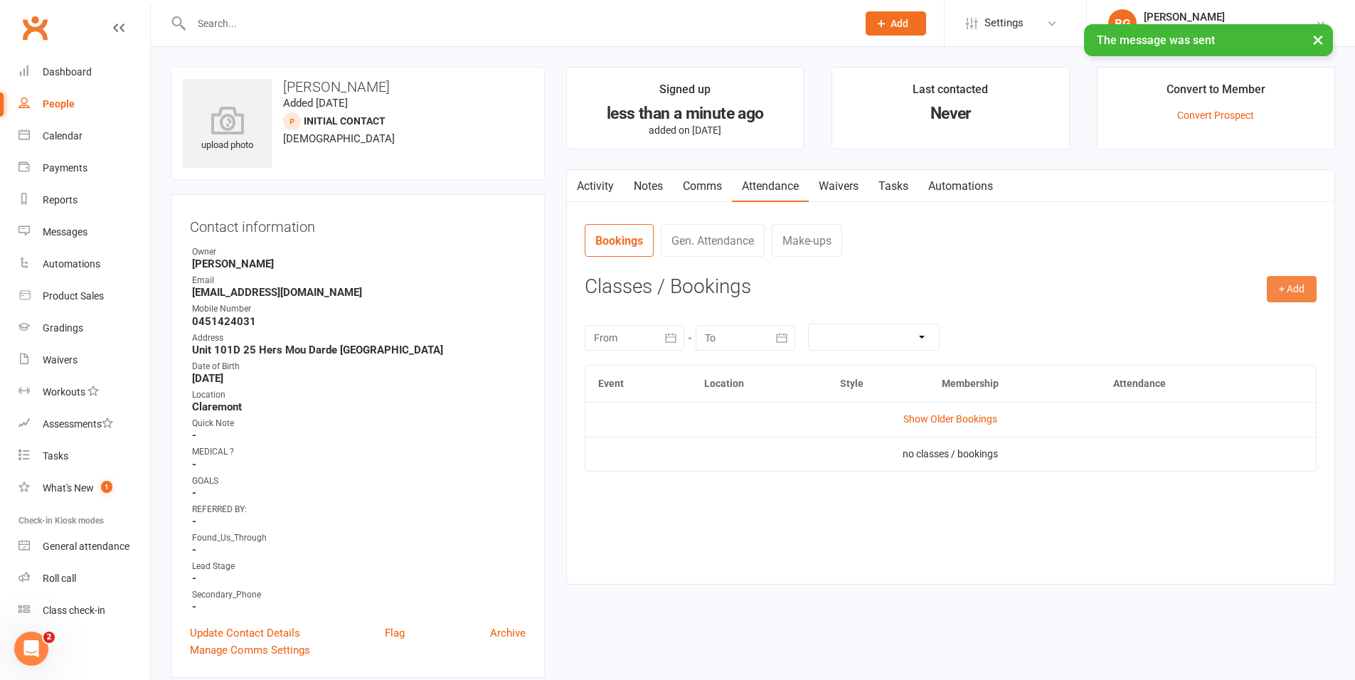
click at [1299, 287] on button "+ Add" at bounding box center [1292, 289] width 50 height 26
click at [1260, 349] on link "Add Appointment" at bounding box center [1245, 350] width 141 height 28
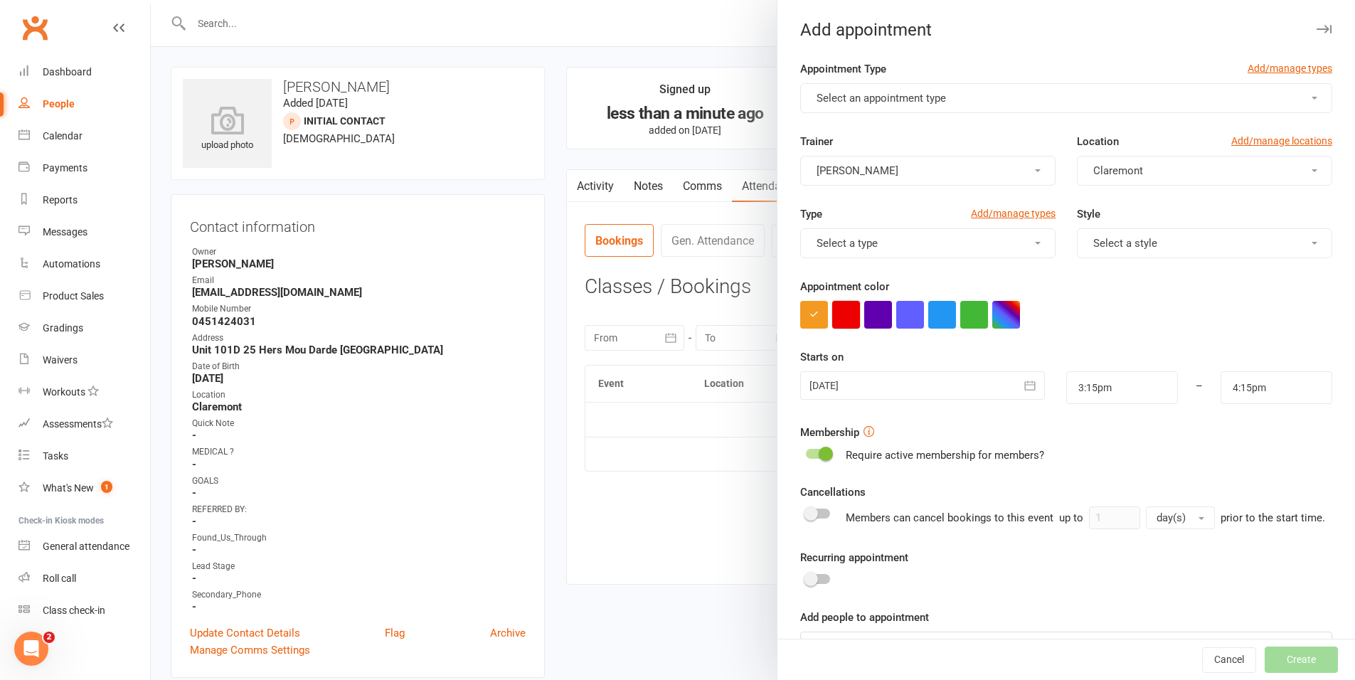
click at [839, 318] on button "button" at bounding box center [846, 315] width 28 height 28
click at [937, 106] on button "Select an appointment type" at bounding box center [1066, 98] width 532 height 30
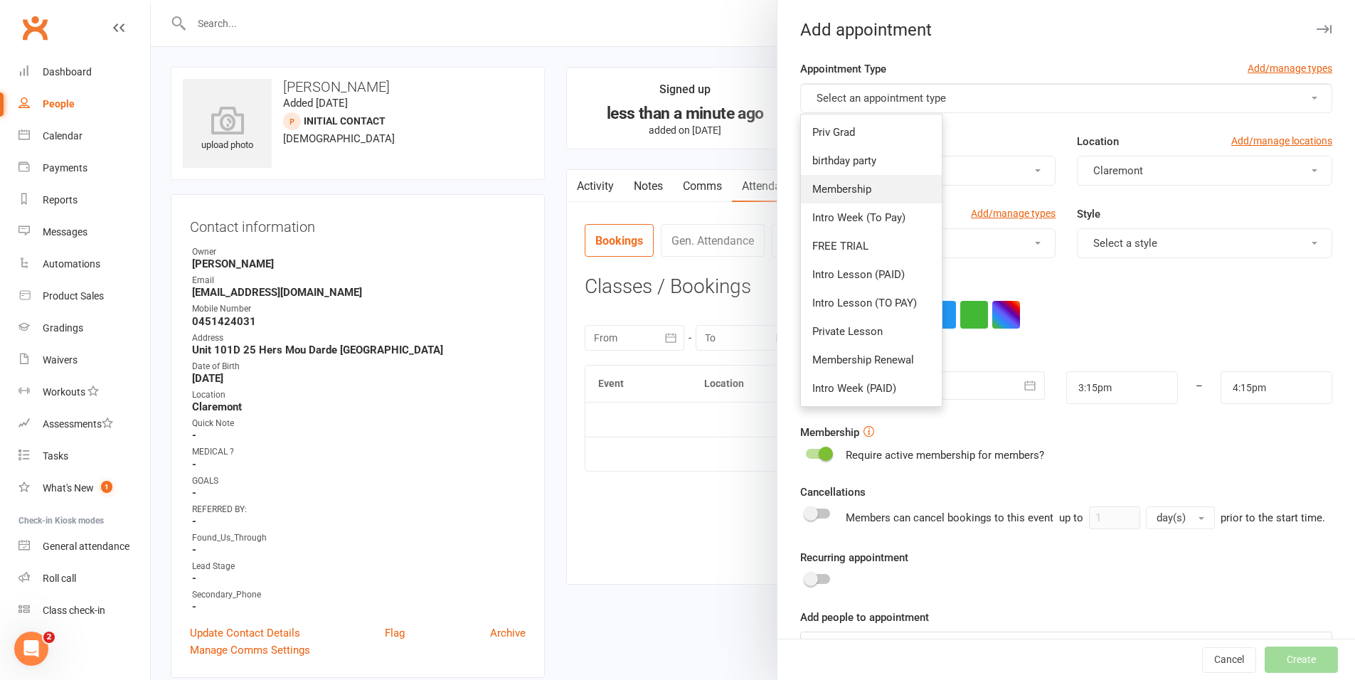
click at [881, 189] on link "Membership" at bounding box center [871, 189] width 141 height 28
type input "3:45pm"
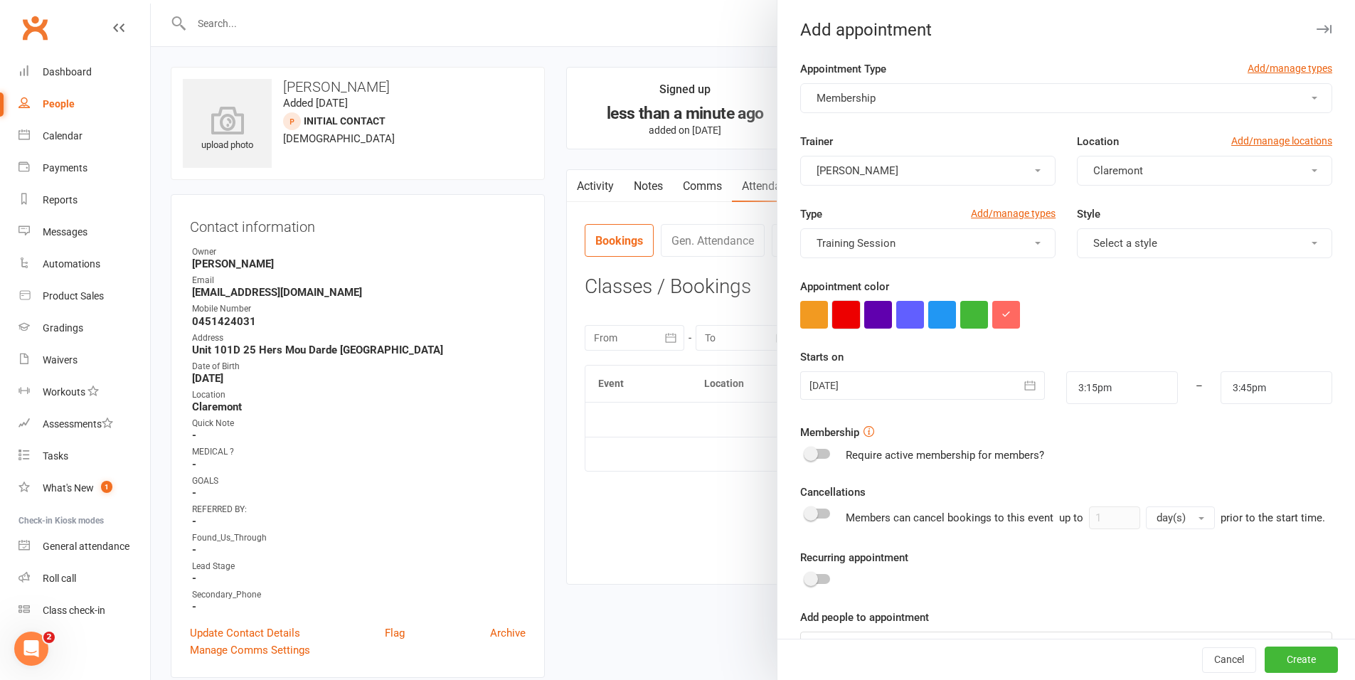
click at [838, 317] on button "button" at bounding box center [846, 315] width 28 height 28
click at [822, 389] on div at bounding box center [922, 385] width 244 height 28
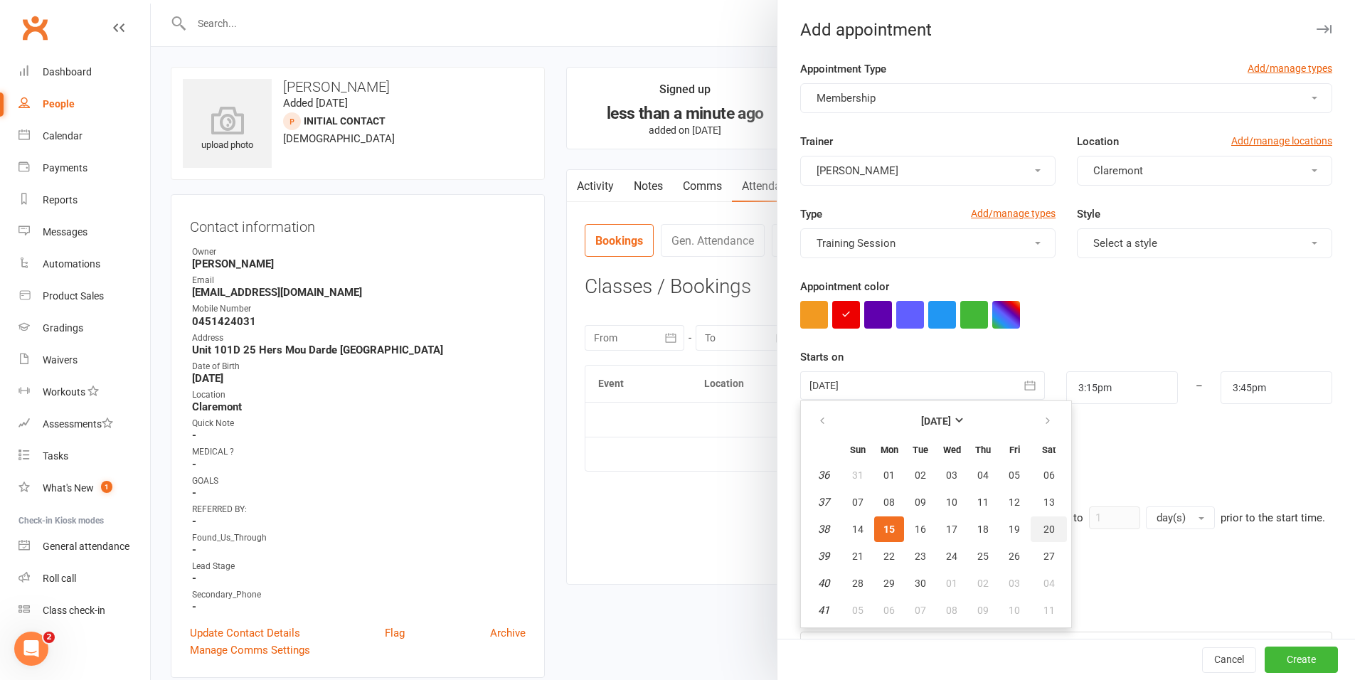
click at [1044, 524] on span "20" at bounding box center [1049, 529] width 11 height 11
type input "20 Sep 2025"
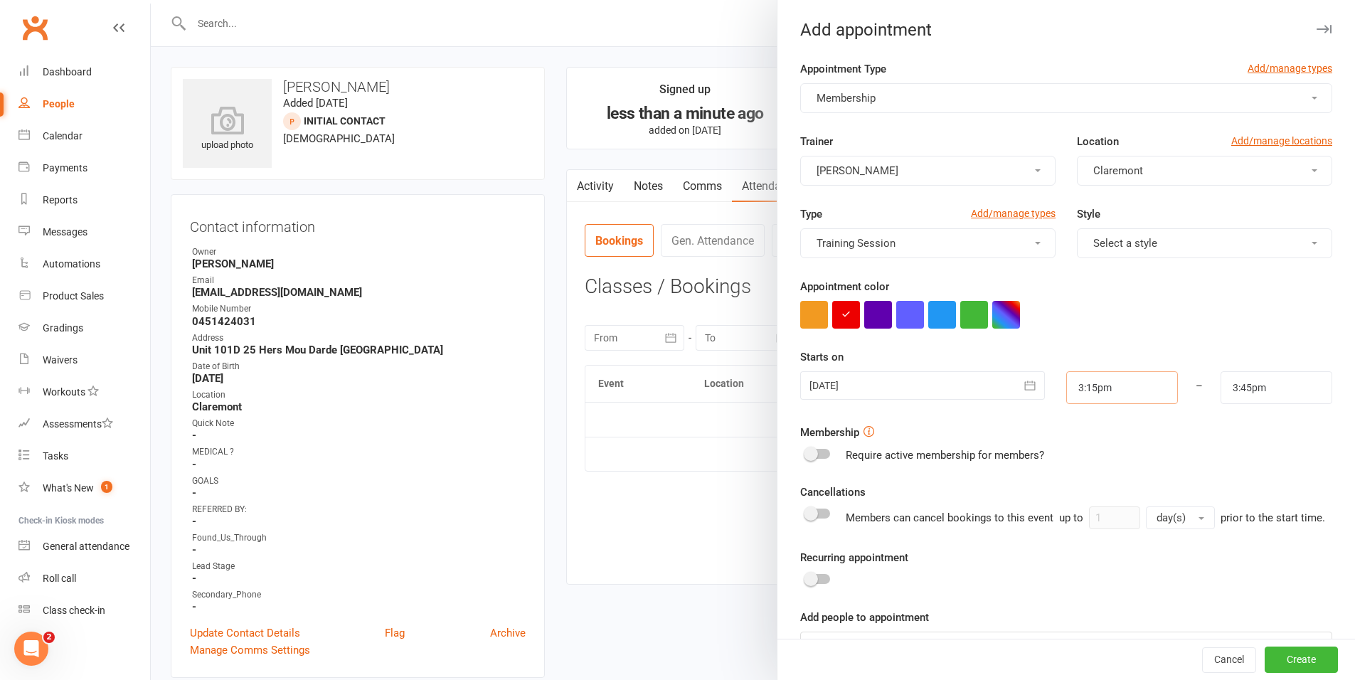
click at [1128, 388] on input "3:15pm" at bounding box center [1122, 387] width 112 height 33
type input "9:30am"
click at [1079, 430] on li "9:30am" at bounding box center [1101, 426] width 68 height 21
click at [1224, 393] on input "3:45pm" at bounding box center [1277, 387] width 112 height 33
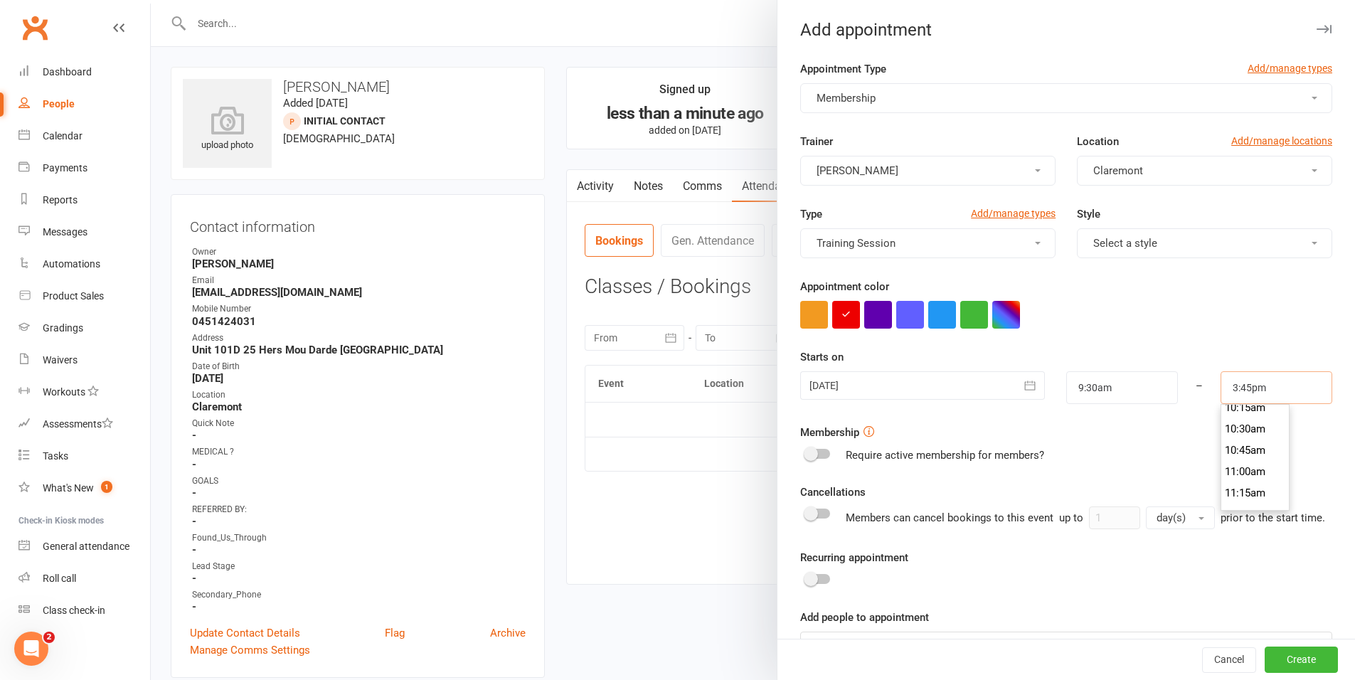
scroll to position [882, 0]
type input "10:30am"
click at [1237, 435] on li "10:30am" at bounding box center [1256, 429] width 68 height 21
click at [1288, 657] on button "Create" at bounding box center [1301, 660] width 73 height 26
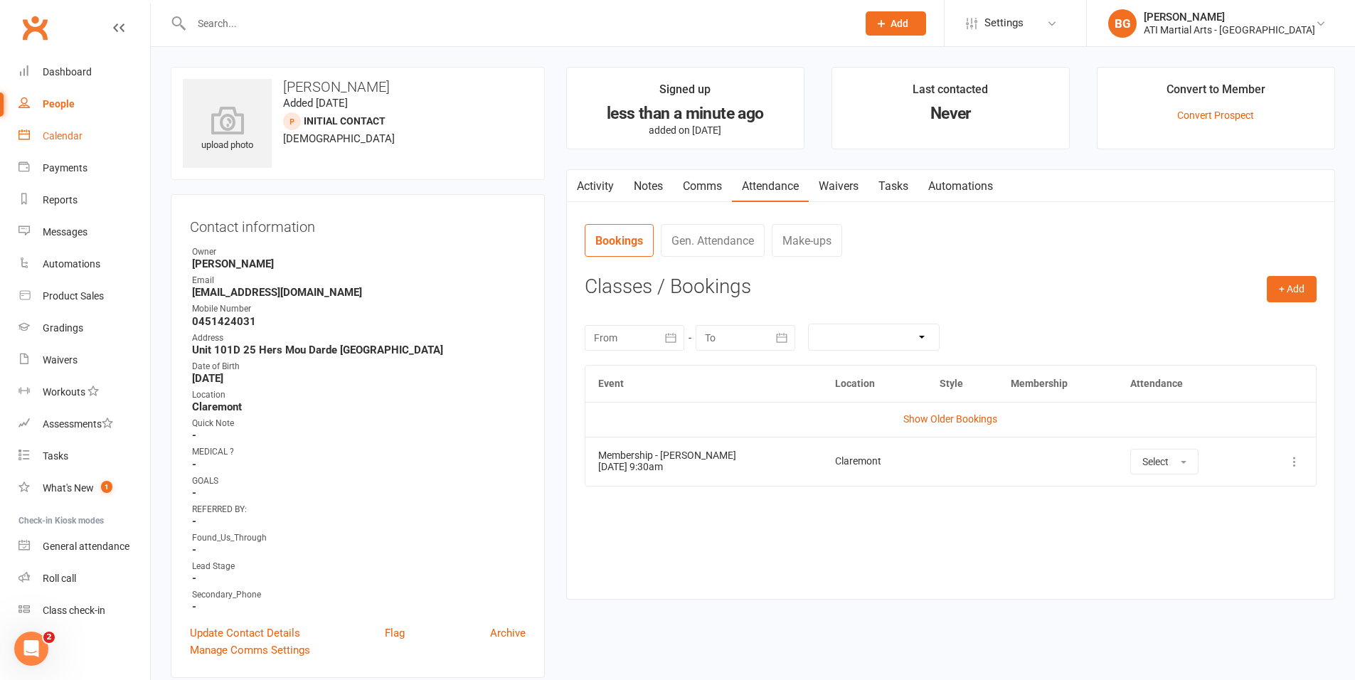
click at [62, 130] on div "Calendar" at bounding box center [63, 135] width 40 height 11
